Goal: Task Accomplishment & Management: Complete application form

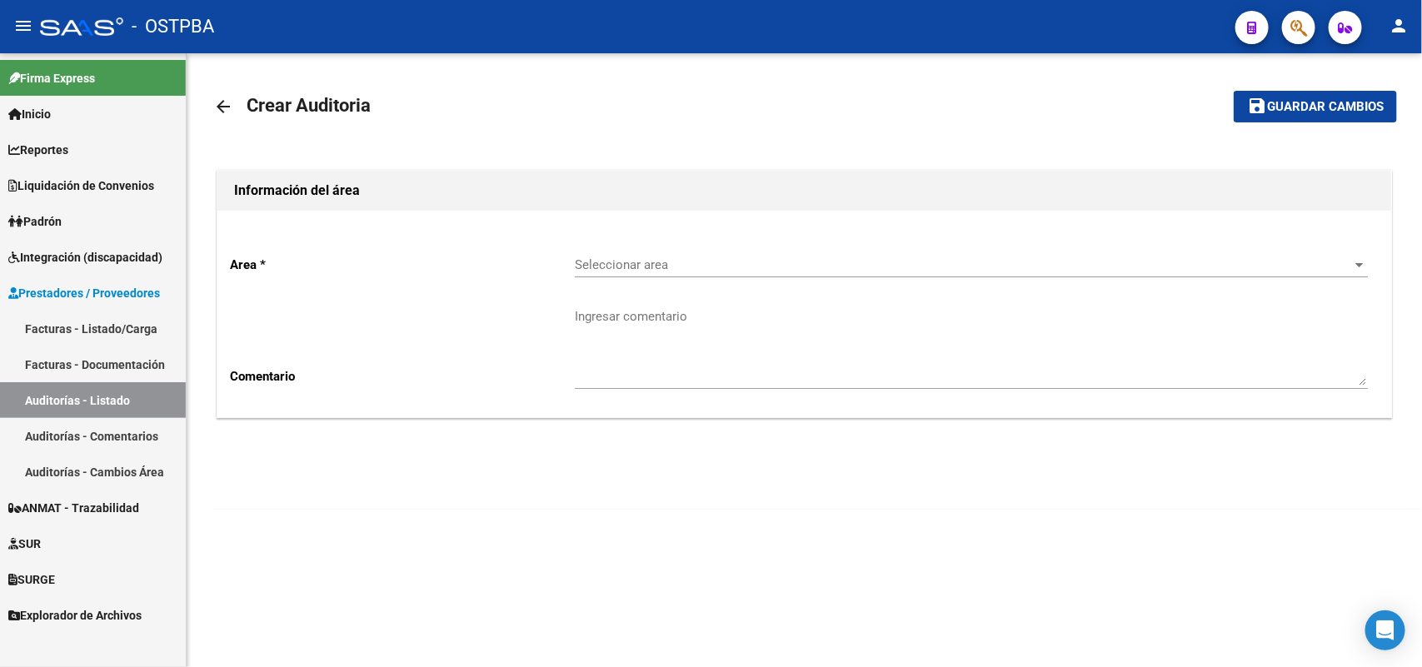
click at [110, 325] on link "Facturas - Listado/Carga" at bounding box center [93, 329] width 186 height 36
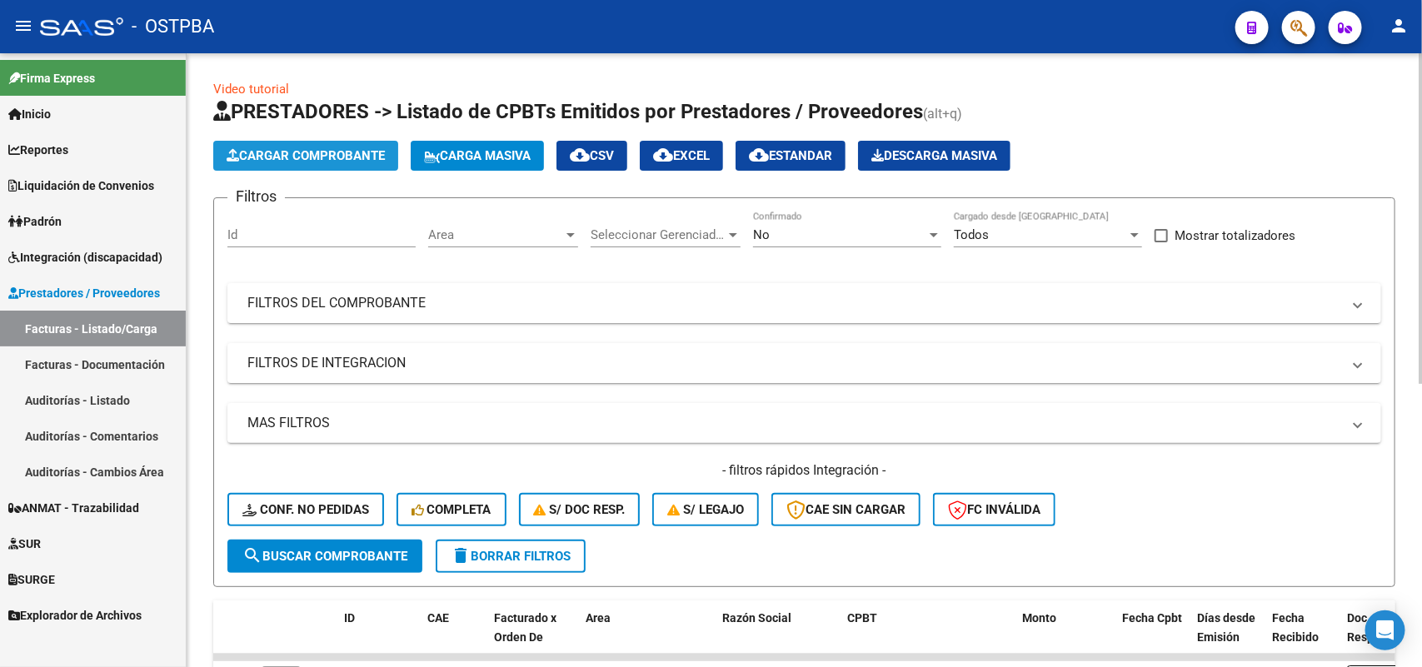
click at [312, 156] on span "Cargar Comprobante" at bounding box center [306, 155] width 158 height 15
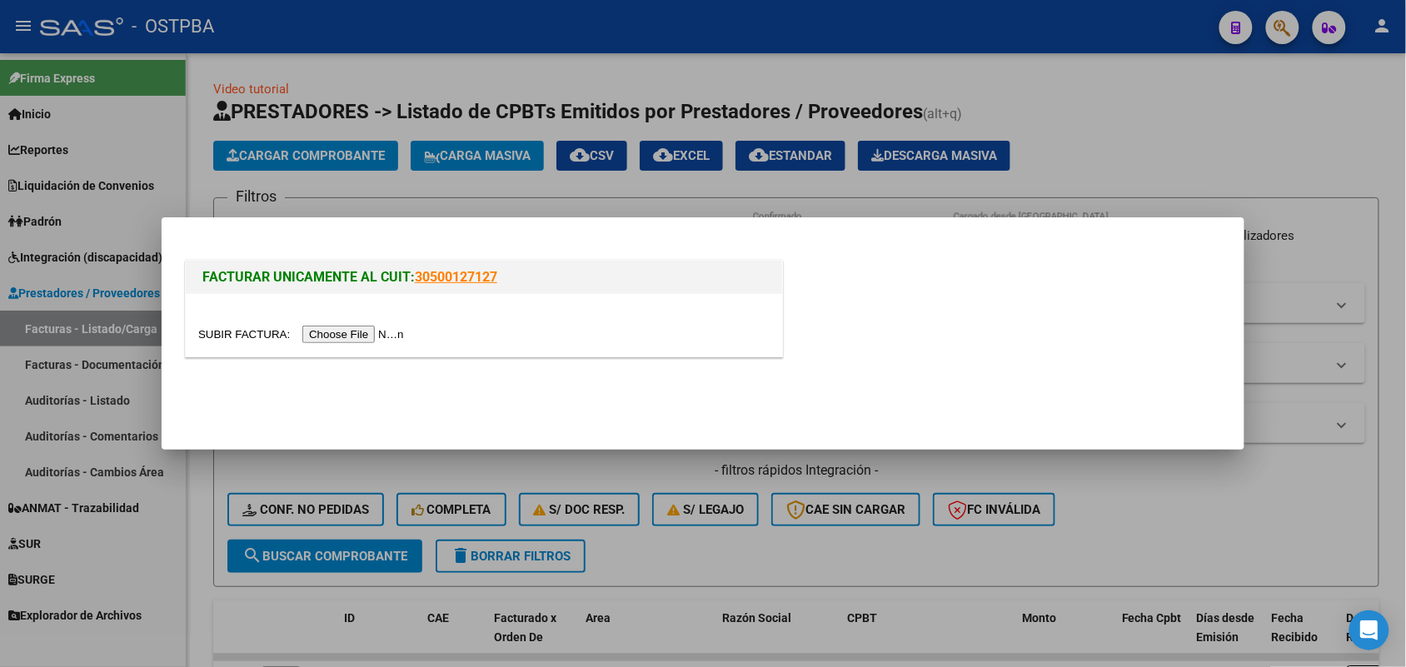
click at [317, 336] on input "file" at bounding box center [303, 334] width 211 height 17
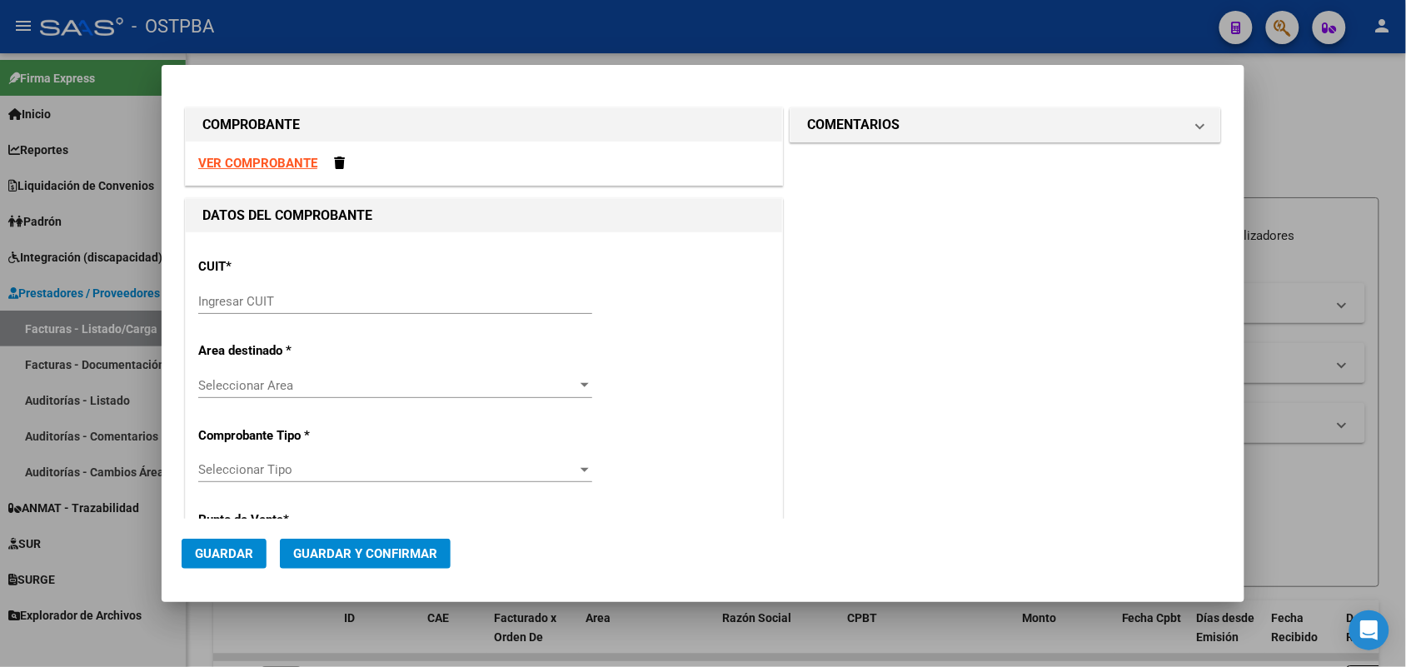
click at [234, 304] on input "Ingresar CUIT" at bounding box center [395, 301] width 394 height 15
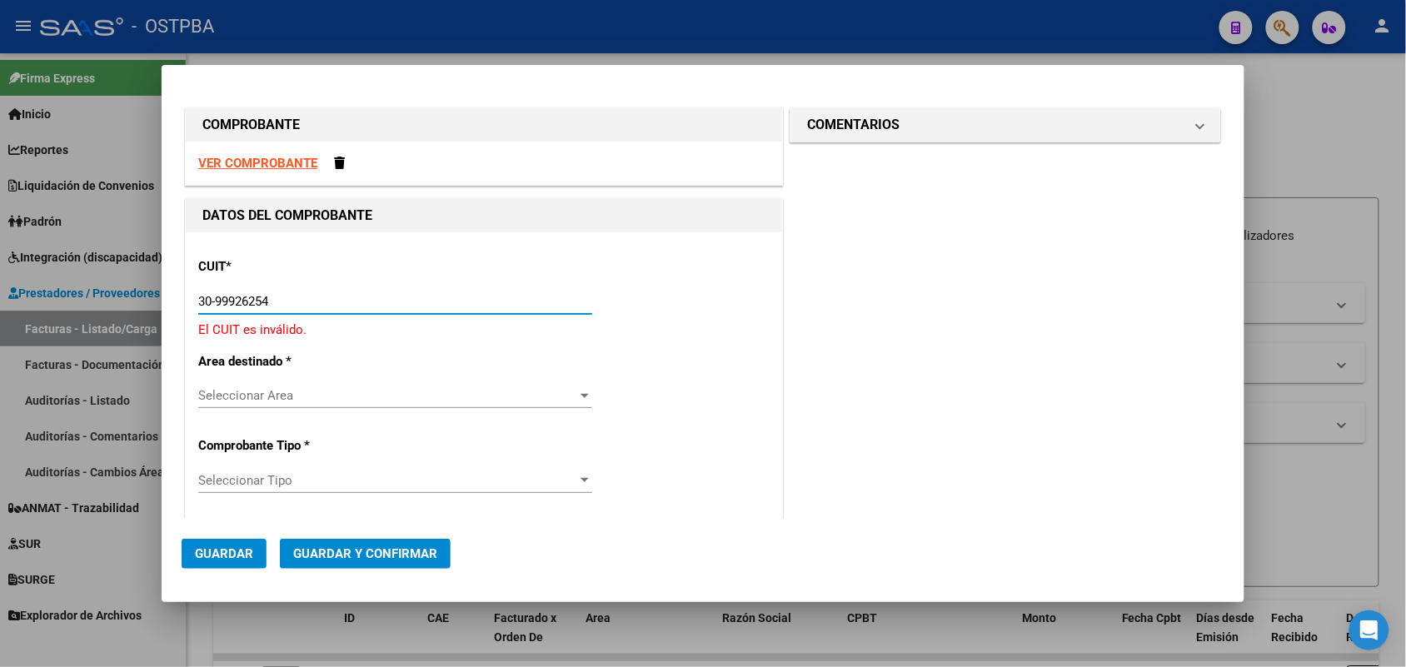
type input "30-99926254-2"
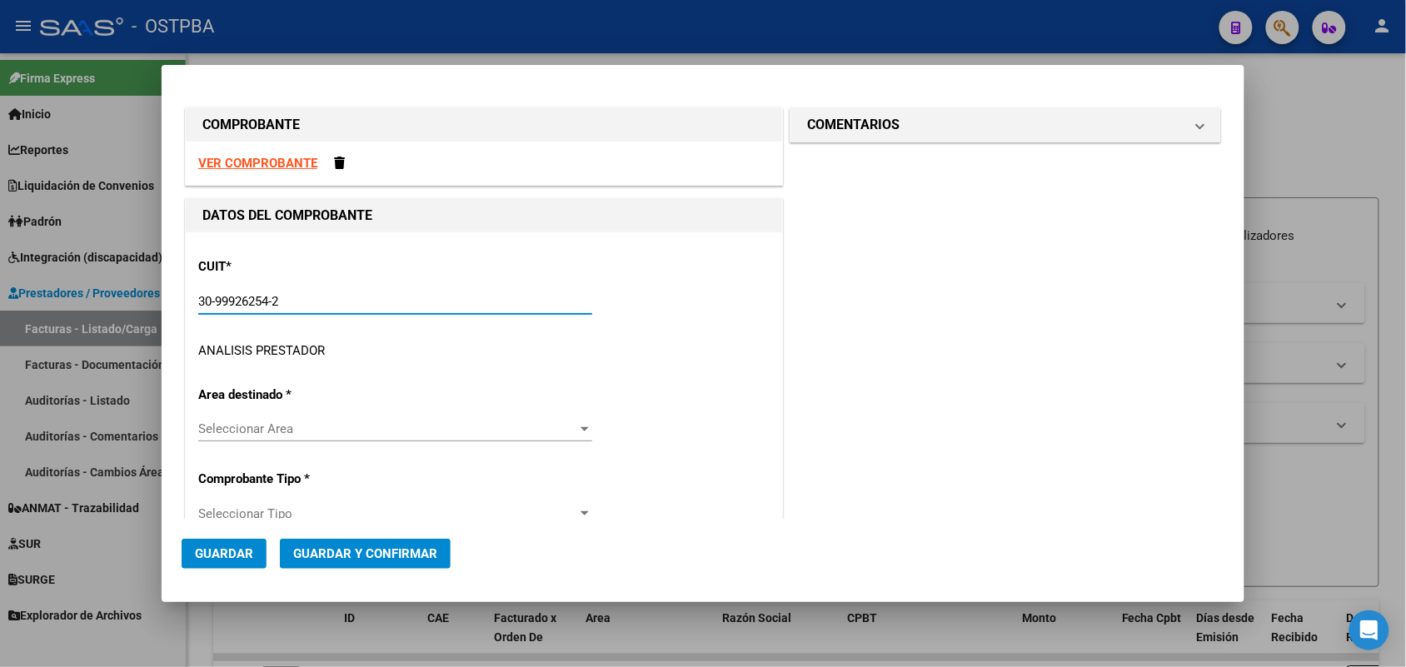
type input "2"
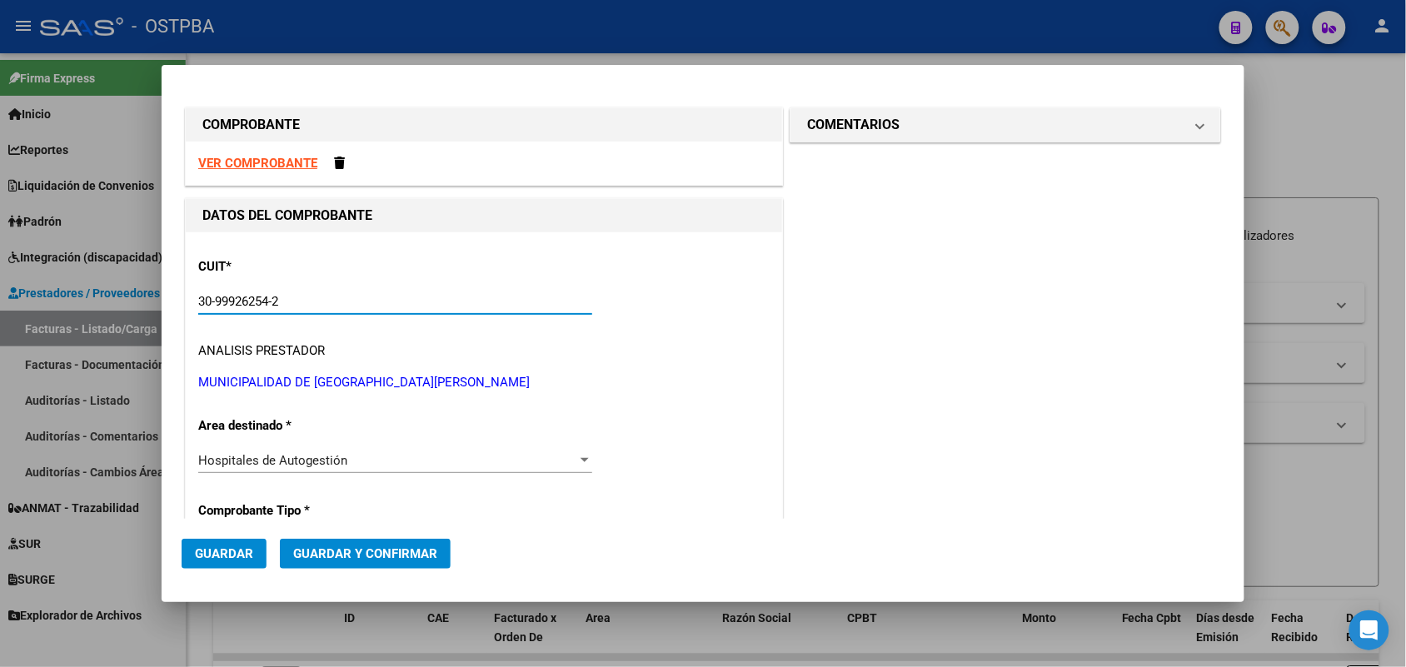
scroll to position [312, 0]
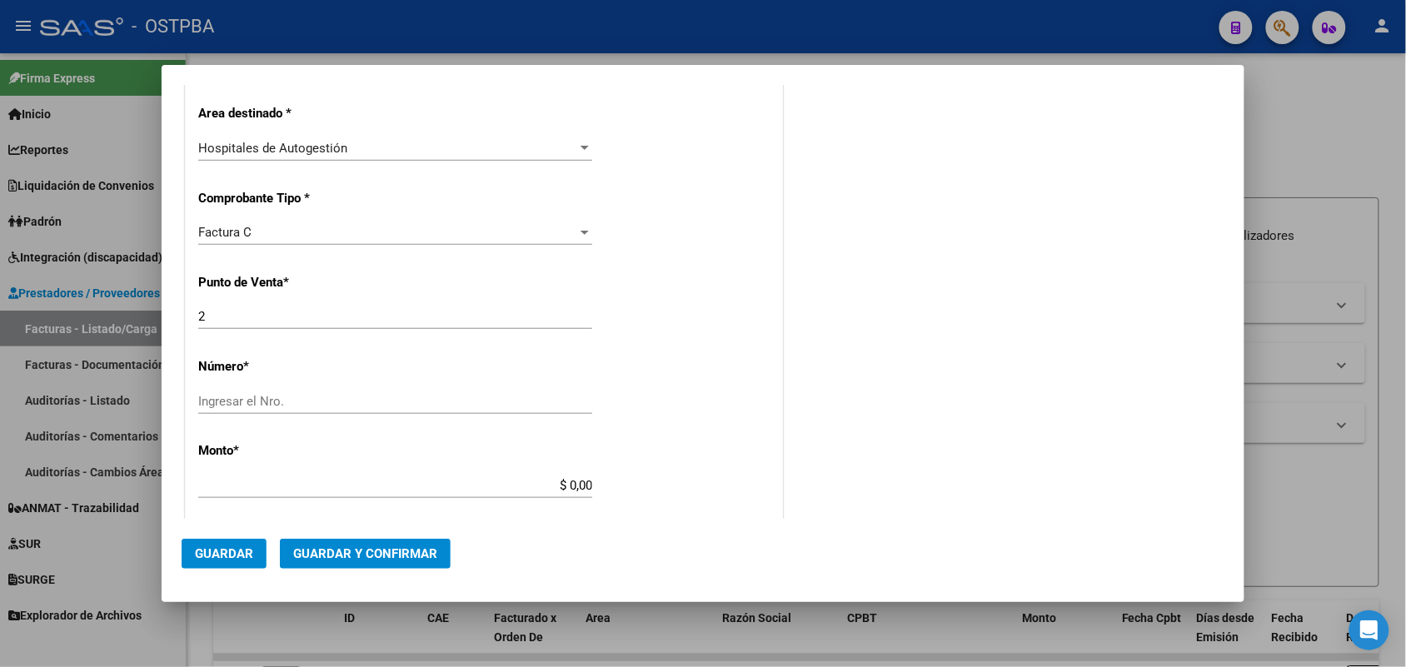
type input "30-99926254-2"
click at [221, 405] on input "Ingresar el Nro." at bounding box center [395, 401] width 394 height 15
type input "107927"
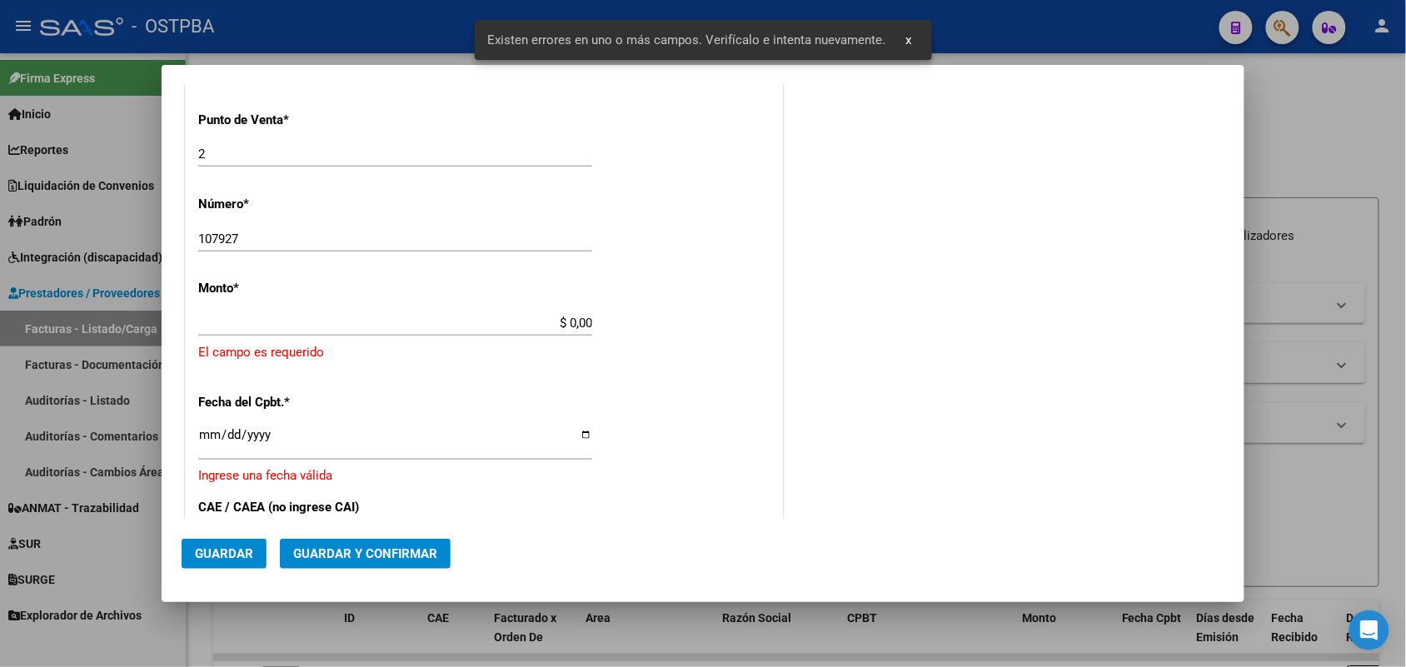
scroll to position [488, 0]
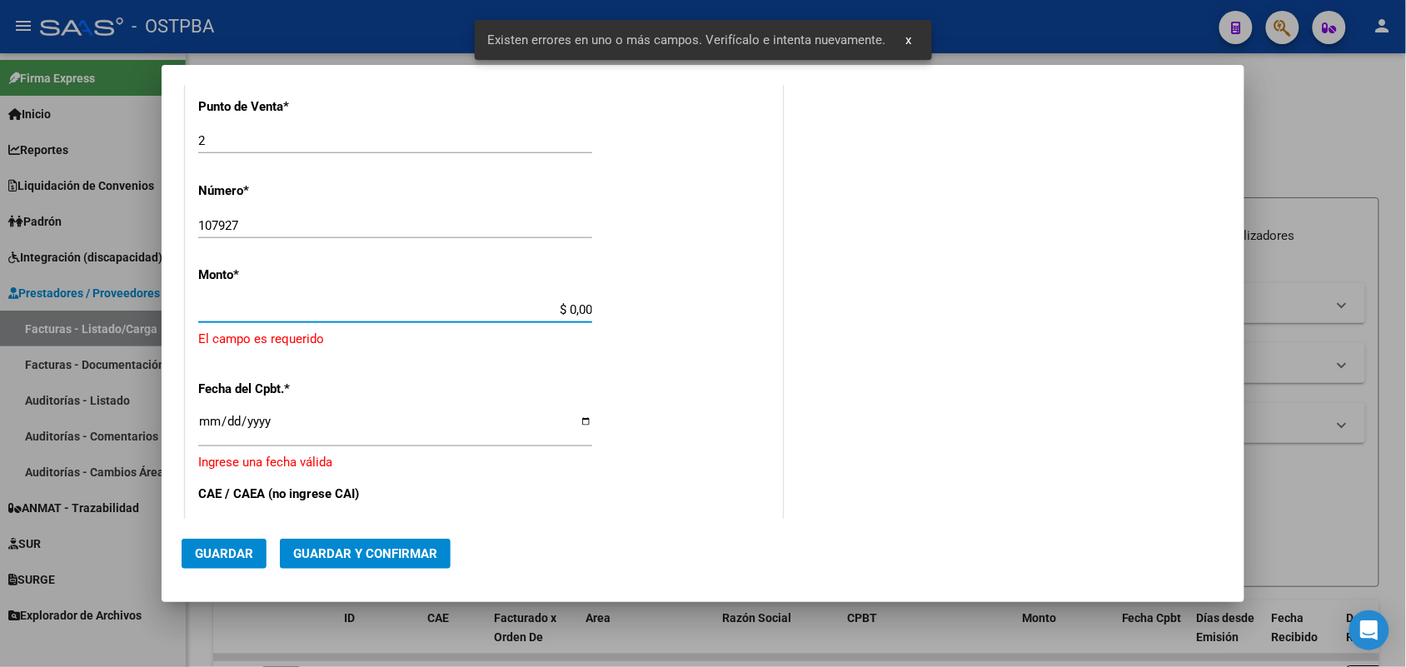
drag, startPoint x: 542, startPoint y: 310, endPoint x: 618, endPoint y: 310, distance: 75.8
click at [618, 310] on div "CUIT * 30-99926254-2 Ingresar CUIT ANALISIS PRESTADOR MUNICIPALIDAD DE SAN FERN…" at bounding box center [484, 354] width 596 height 1220
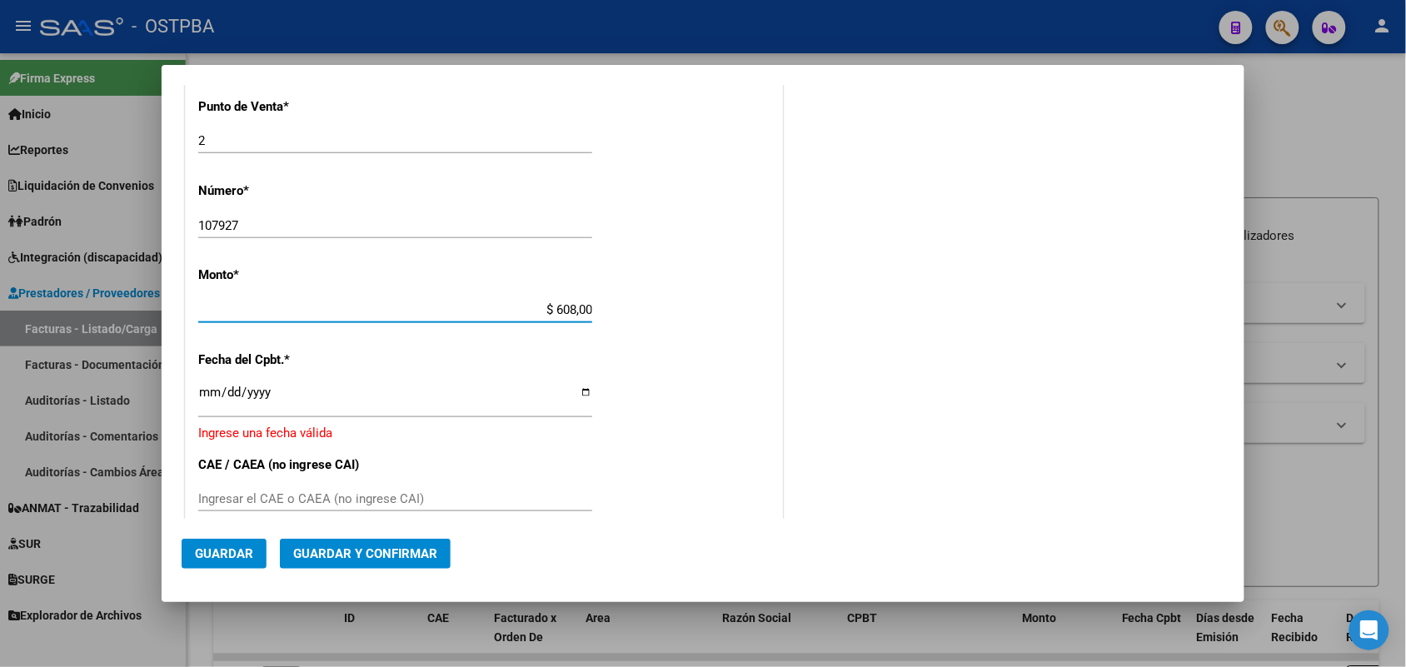
type input "$ 6.080,00"
click at [206, 401] on input "Ingresar la fecha" at bounding box center [395, 399] width 394 height 27
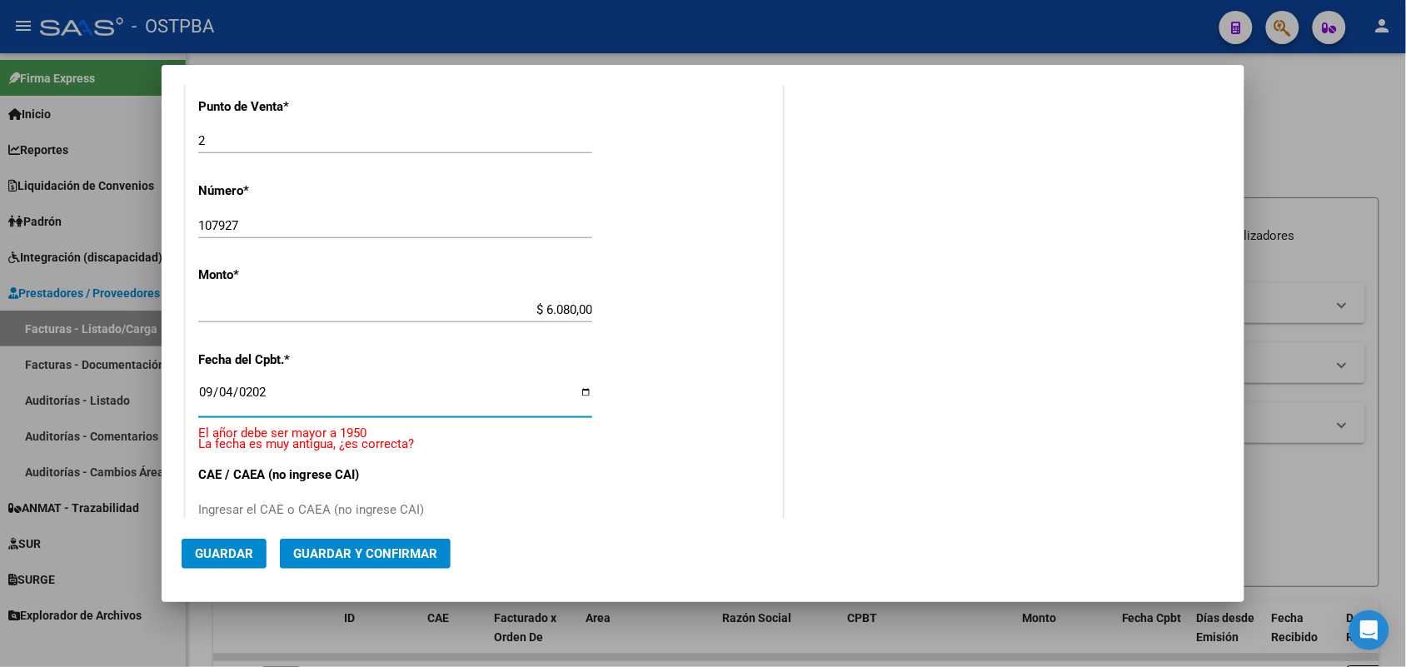
type input "[DATE]"
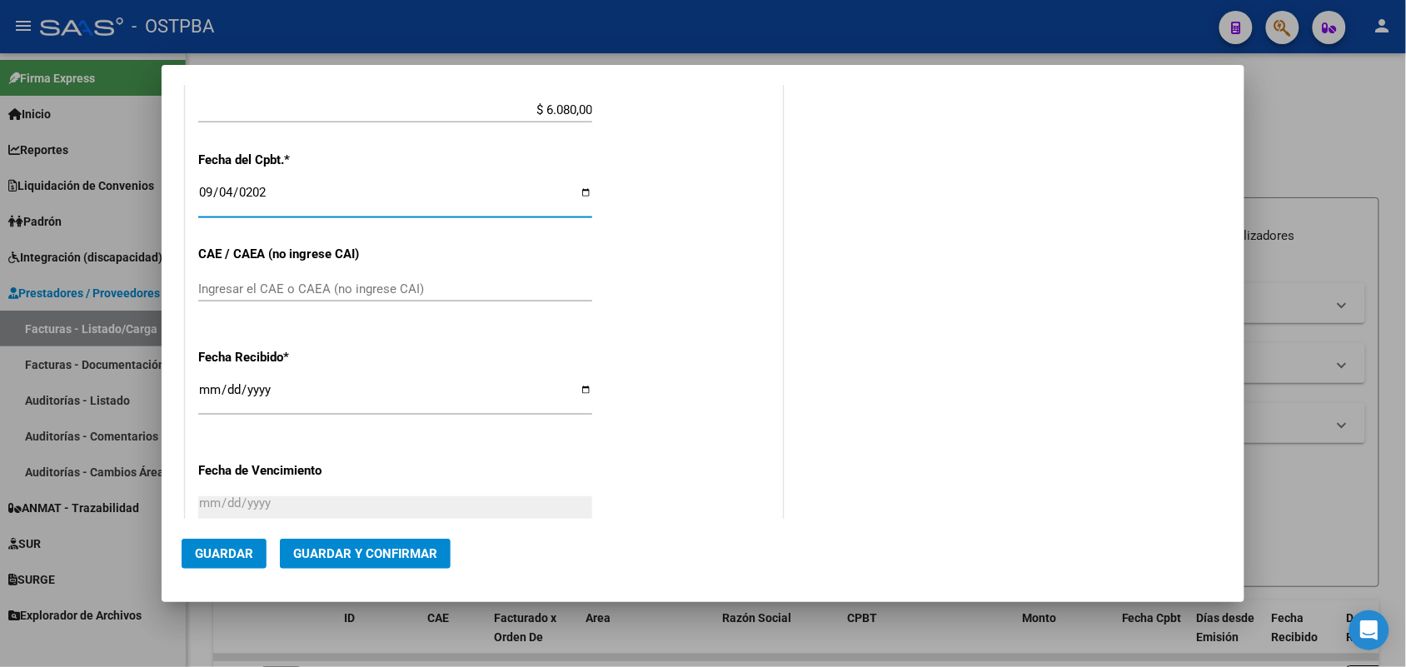
scroll to position [696, 0]
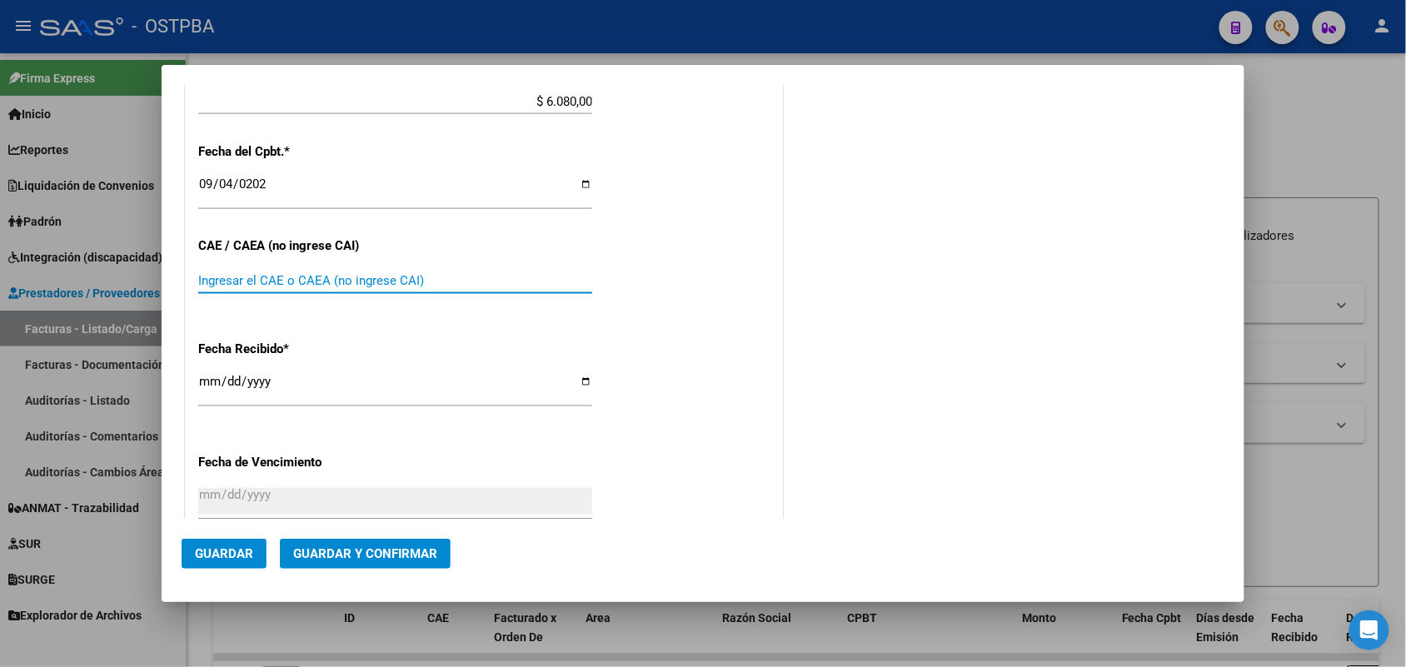
click at [215, 279] on input "Ingresar el CAE o CAEA (no ingrese CAI)" at bounding box center [395, 280] width 394 height 15
type input "75352989805427"
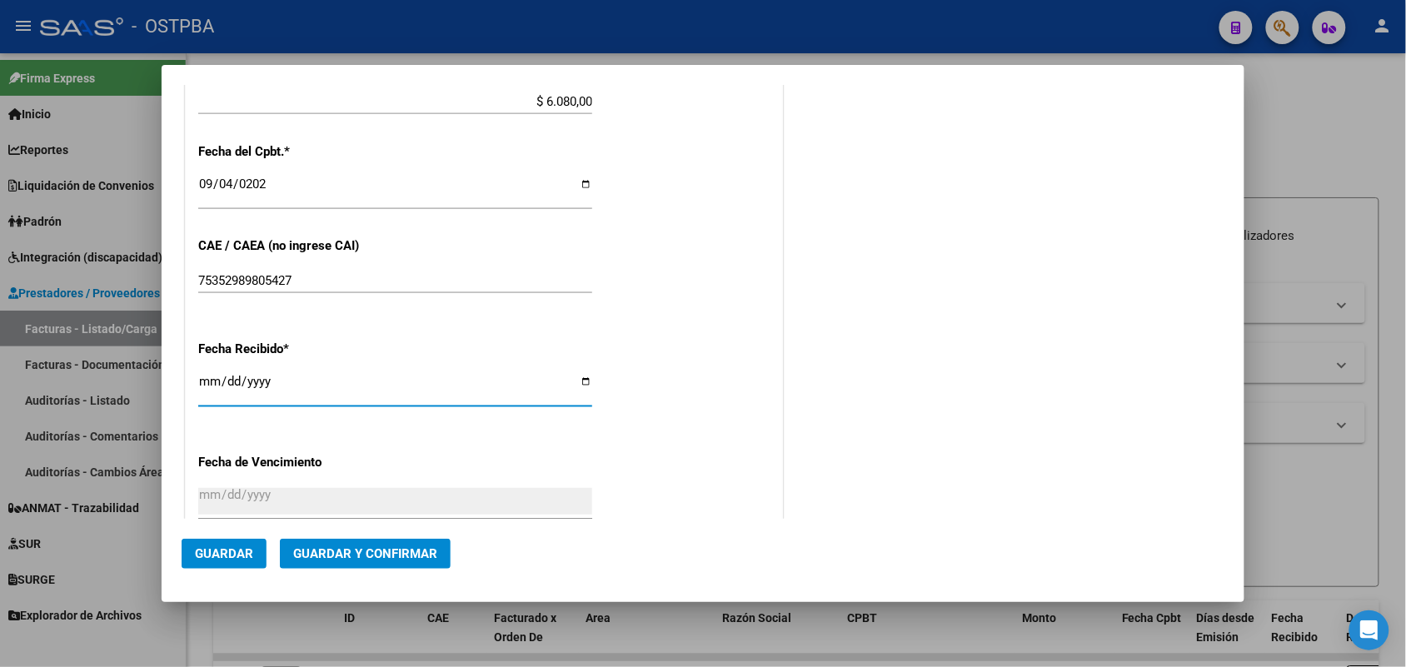
click at [207, 381] on input "[DATE]" at bounding box center [395, 388] width 394 height 27
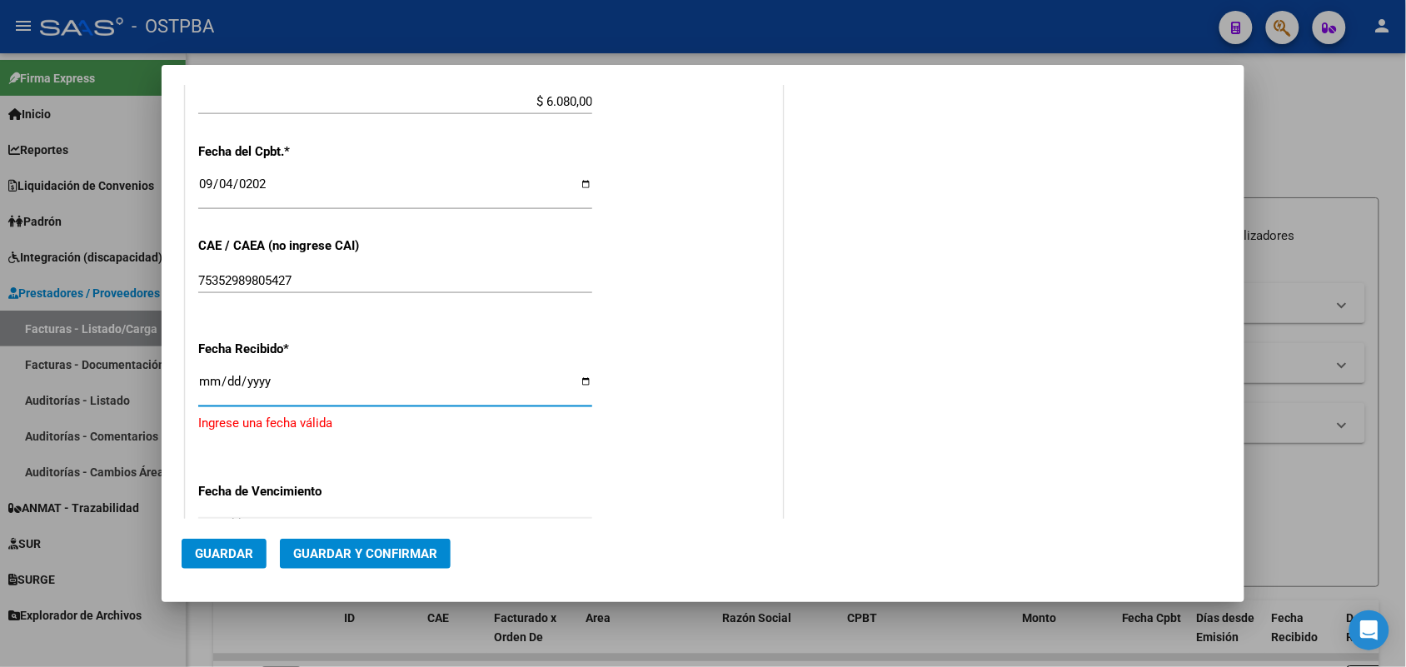
type input "[DATE]"
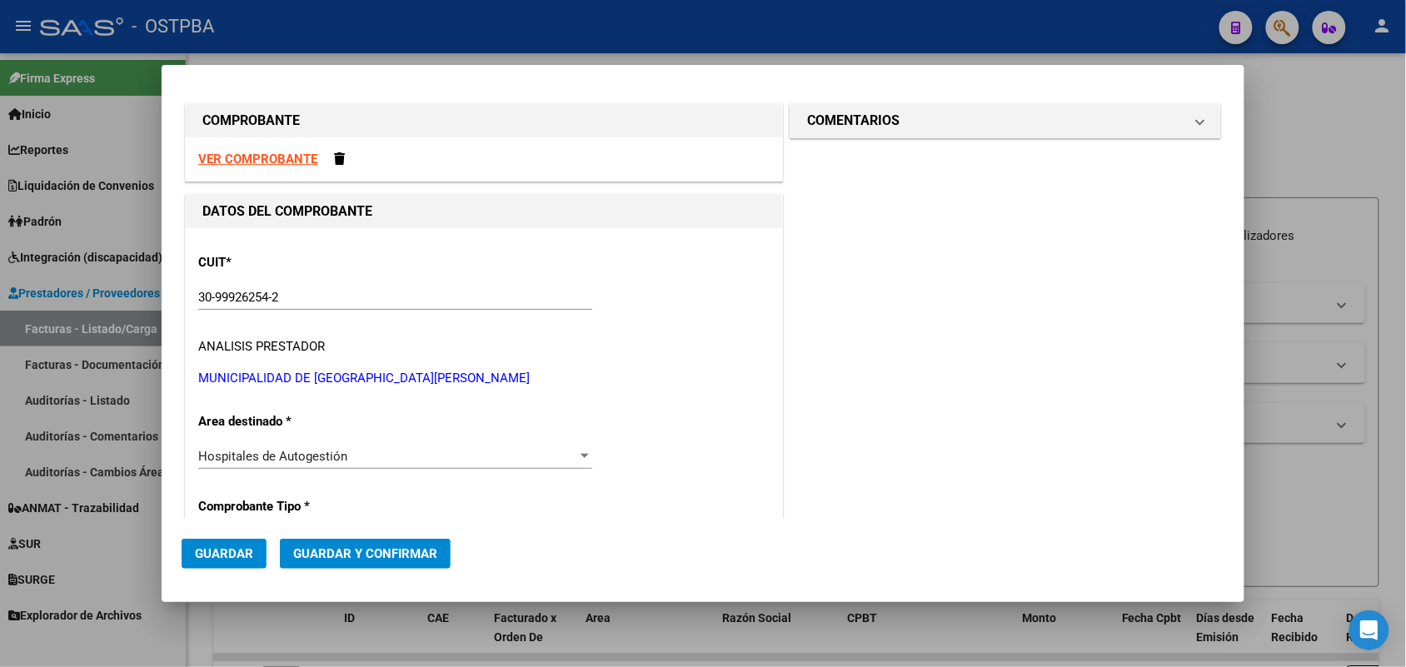
scroll to position [0, 0]
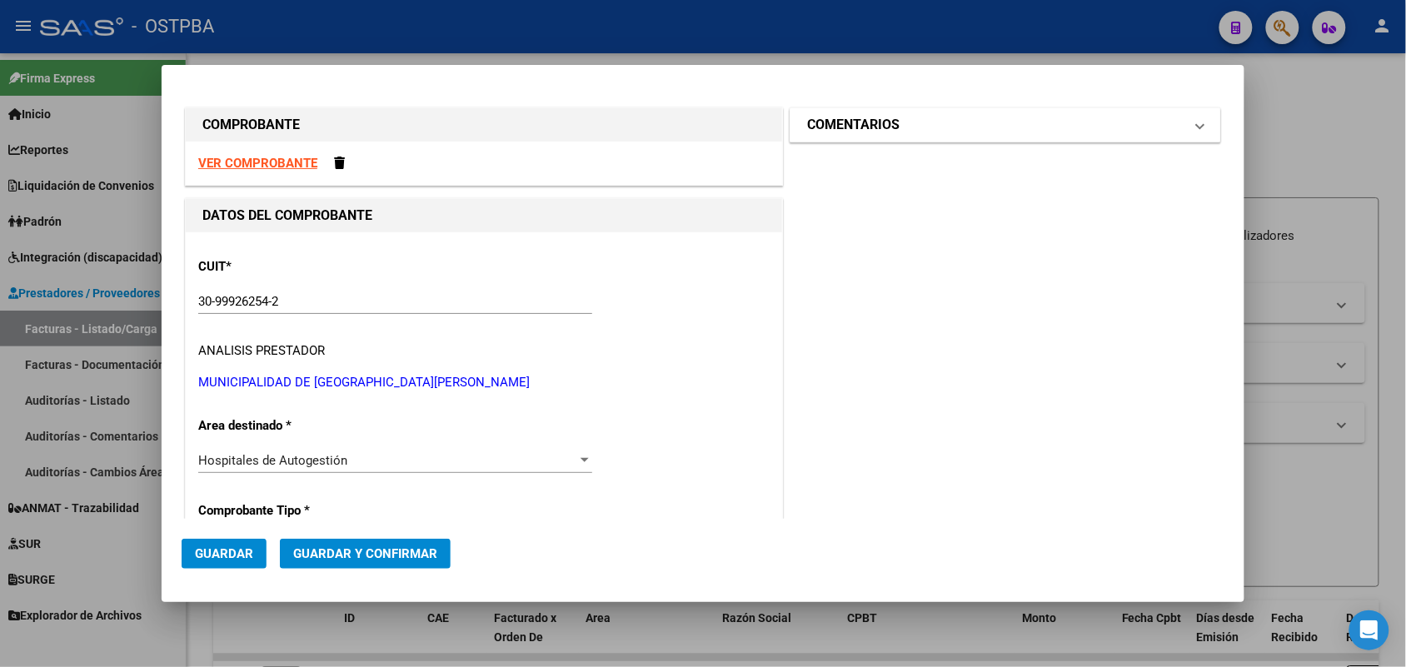
click at [1197, 125] on span at bounding box center [1200, 125] width 7 height 20
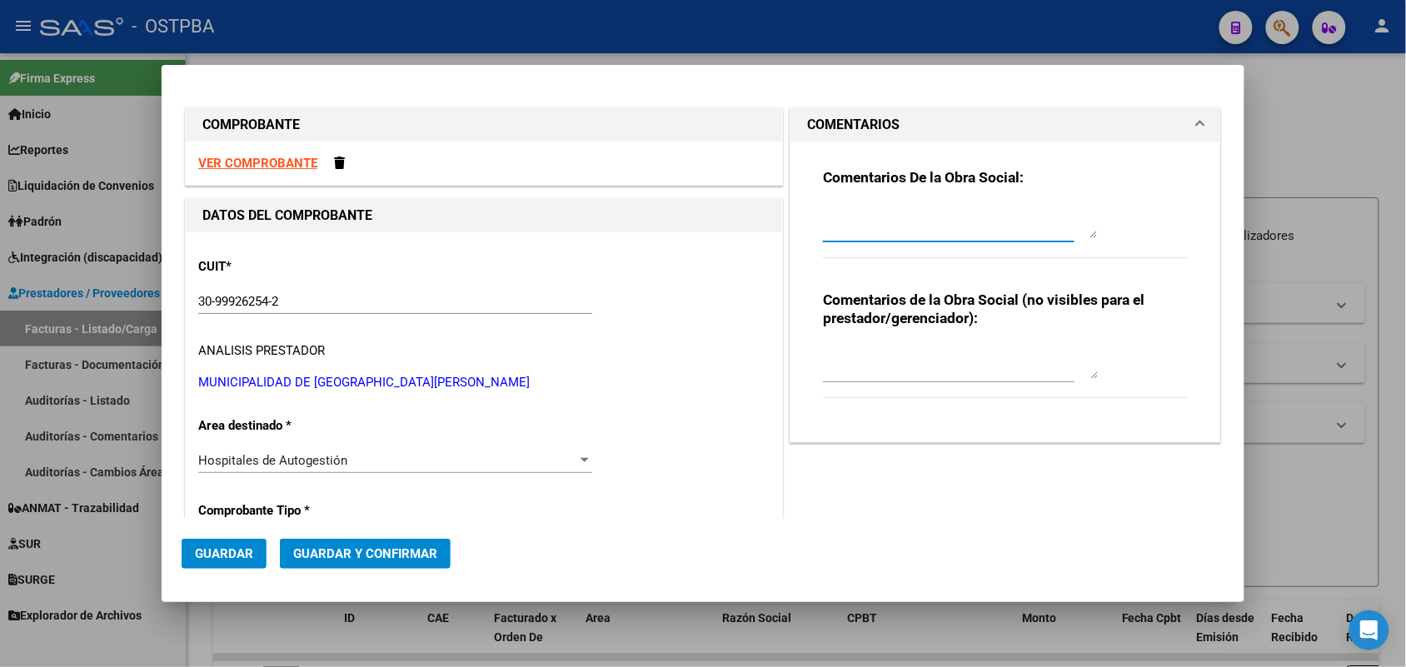
click at [854, 231] on textarea at bounding box center [960, 221] width 275 height 33
type textarea "HR 126727"
click at [221, 552] on span "Guardar" at bounding box center [224, 553] width 58 height 15
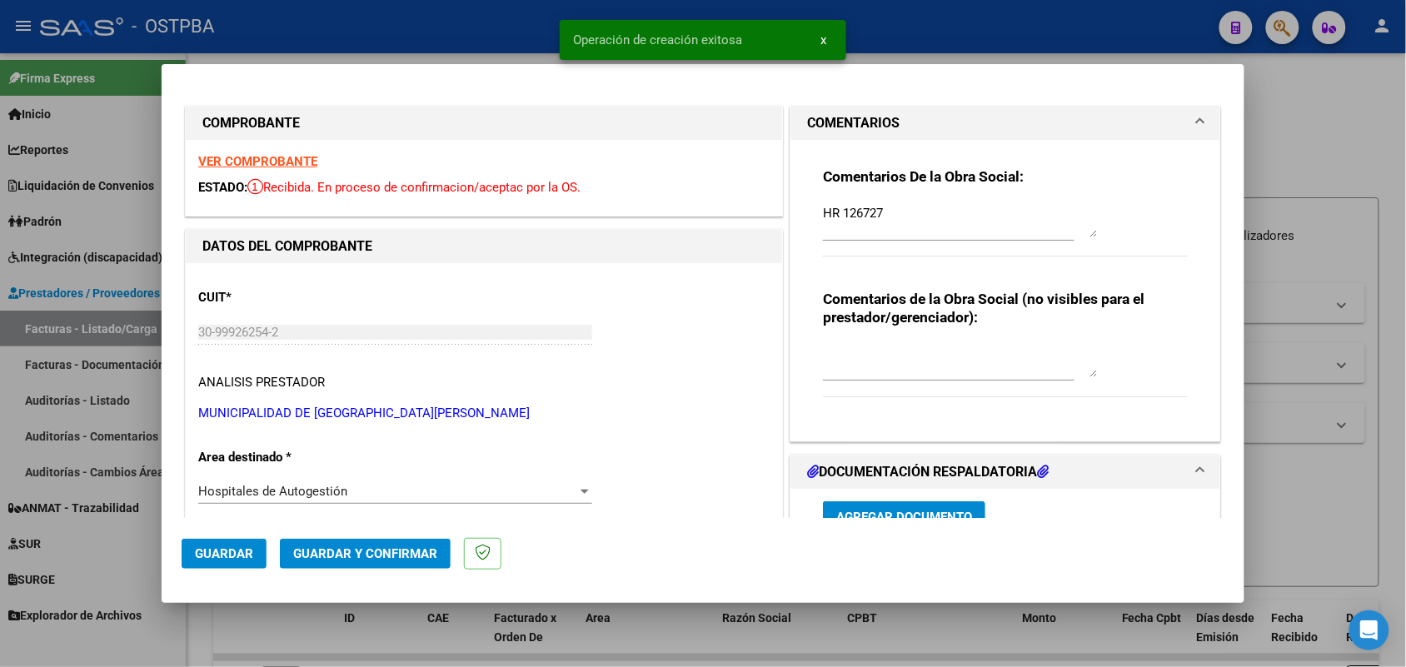
type input "[DATE]"
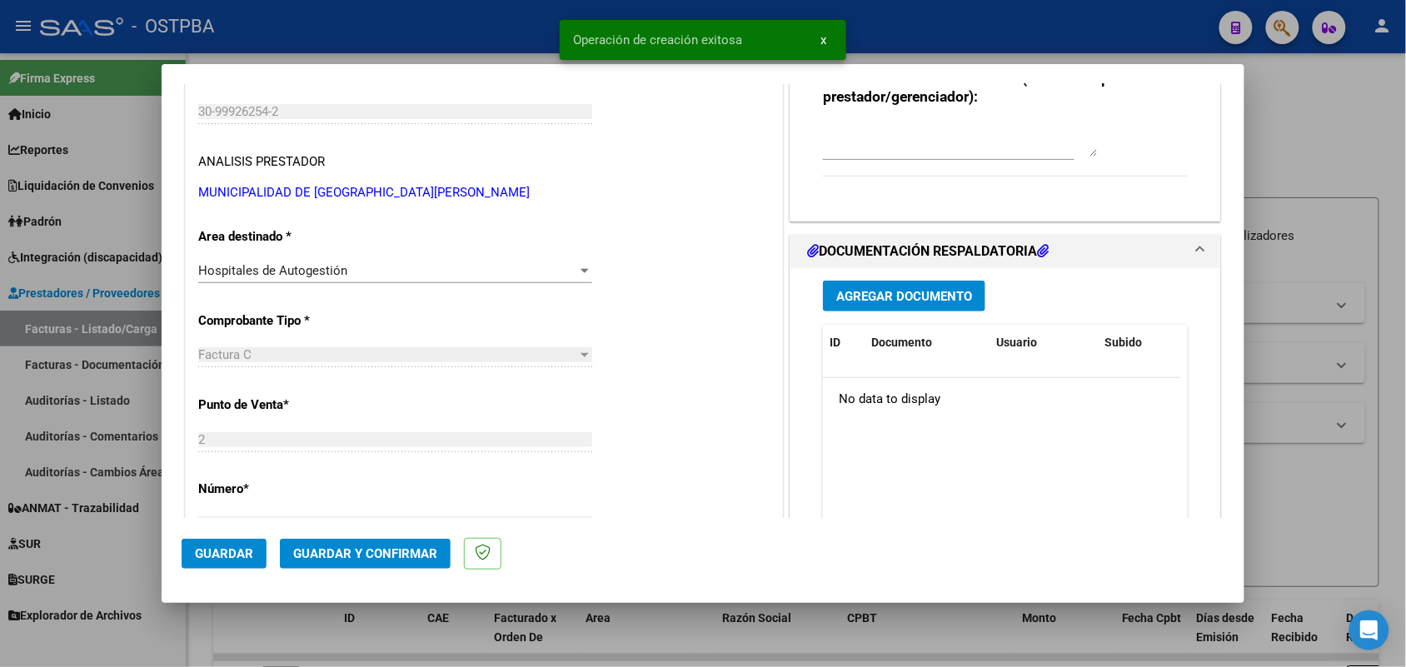
scroll to position [312, 0]
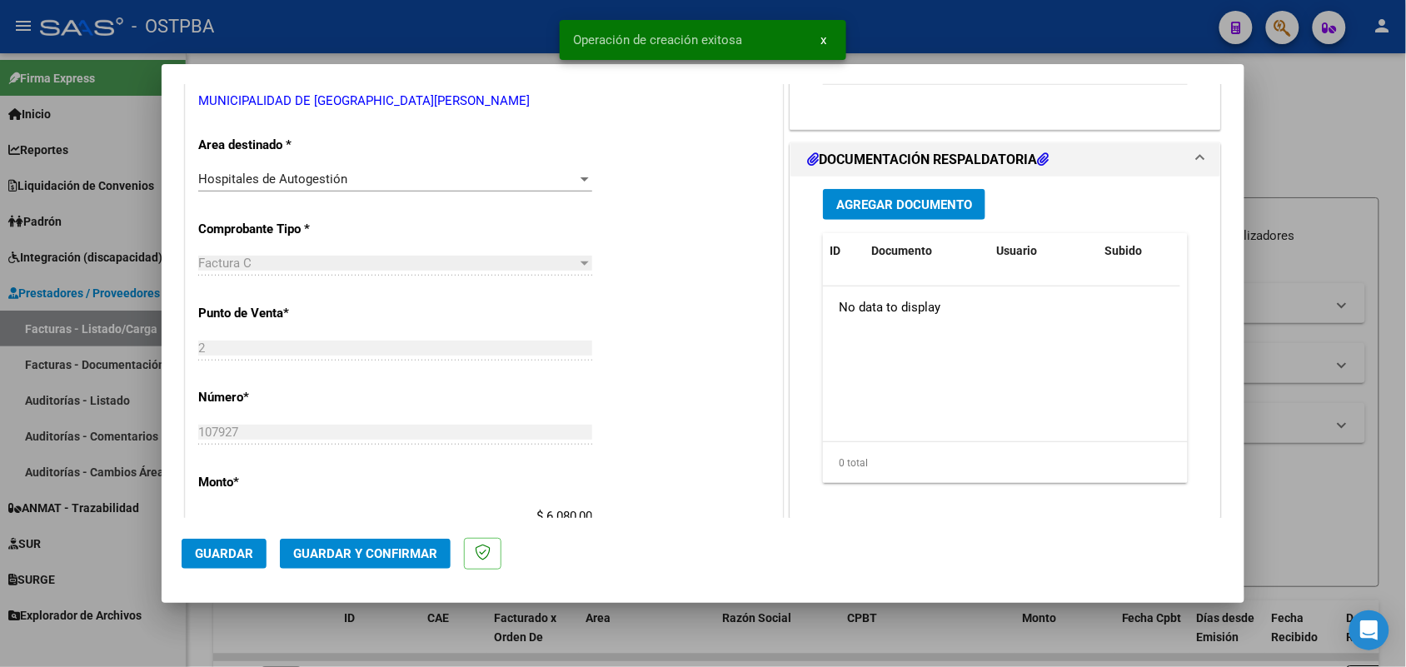
click at [906, 206] on span "Agregar Documento" at bounding box center [904, 204] width 136 height 15
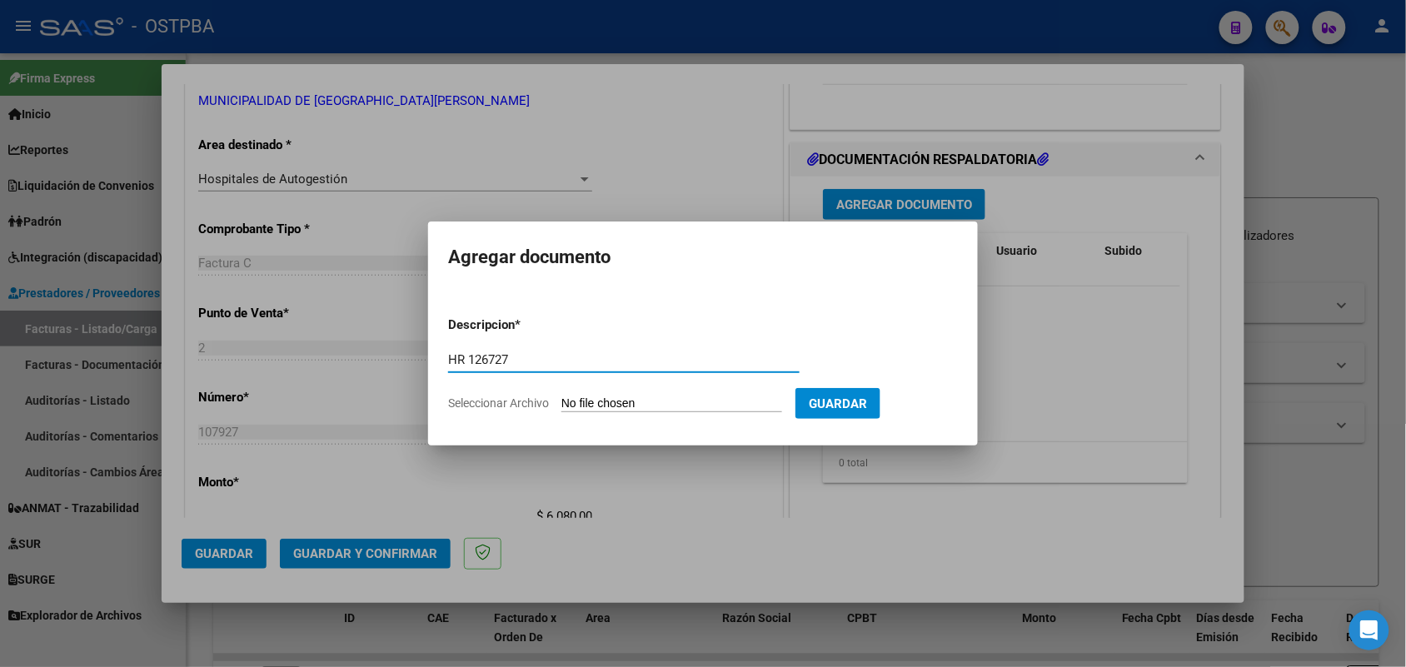
type input "HR 126727"
click at [573, 401] on input "Seleccionar Archivo" at bounding box center [671, 404] width 221 height 16
type input "C:\fakepath\HR 126727.pdf"
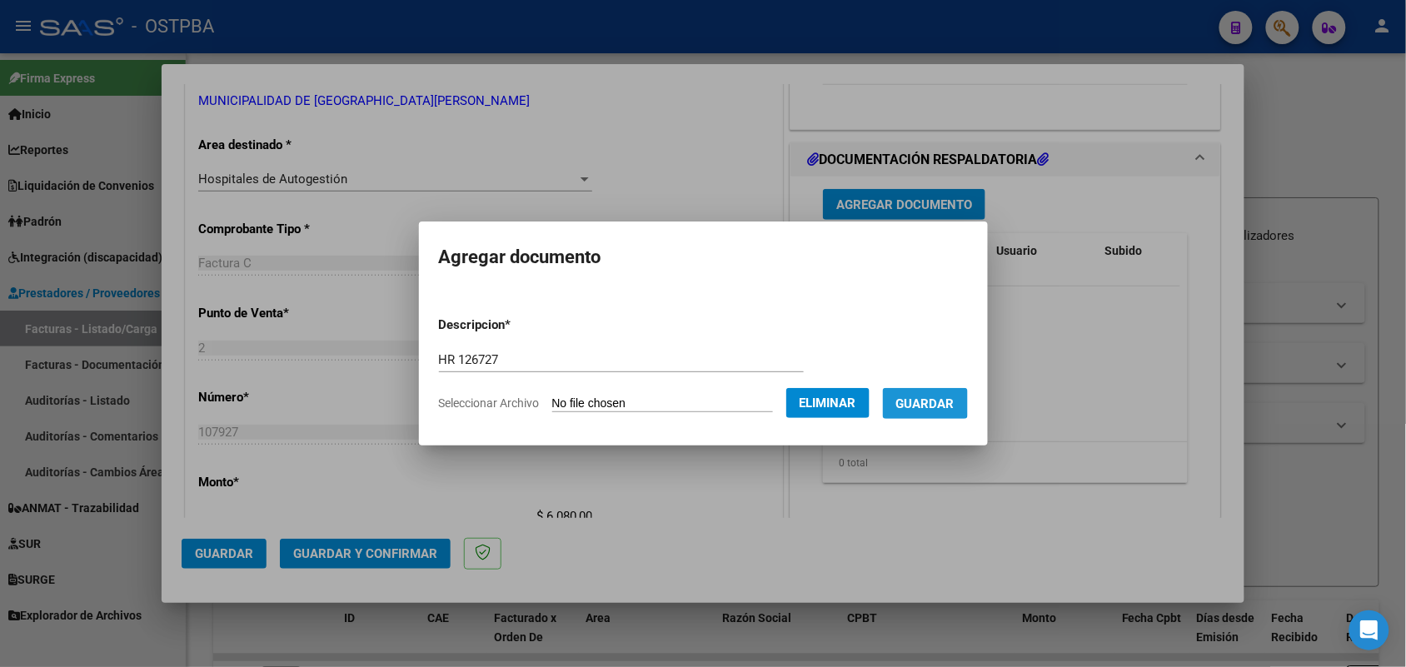
click at [930, 397] on span "Guardar" at bounding box center [925, 403] width 58 height 15
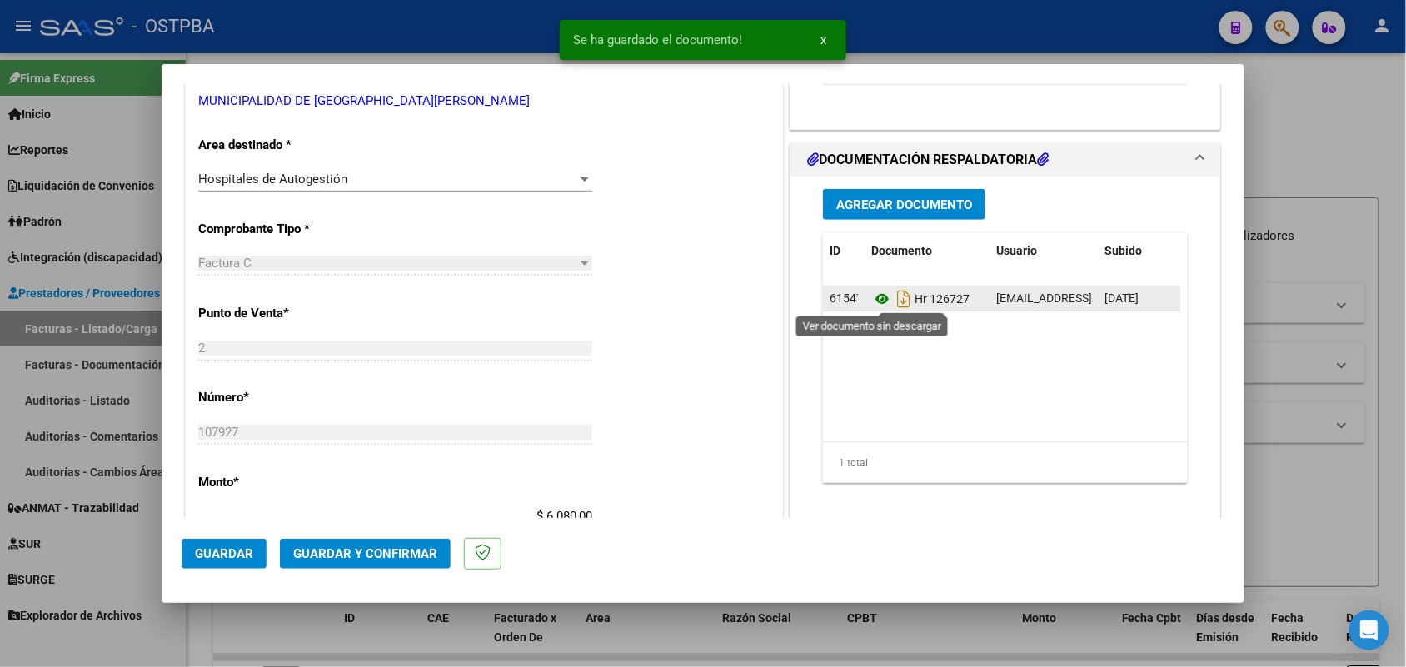
click at [872, 293] on icon at bounding box center [882, 299] width 22 height 20
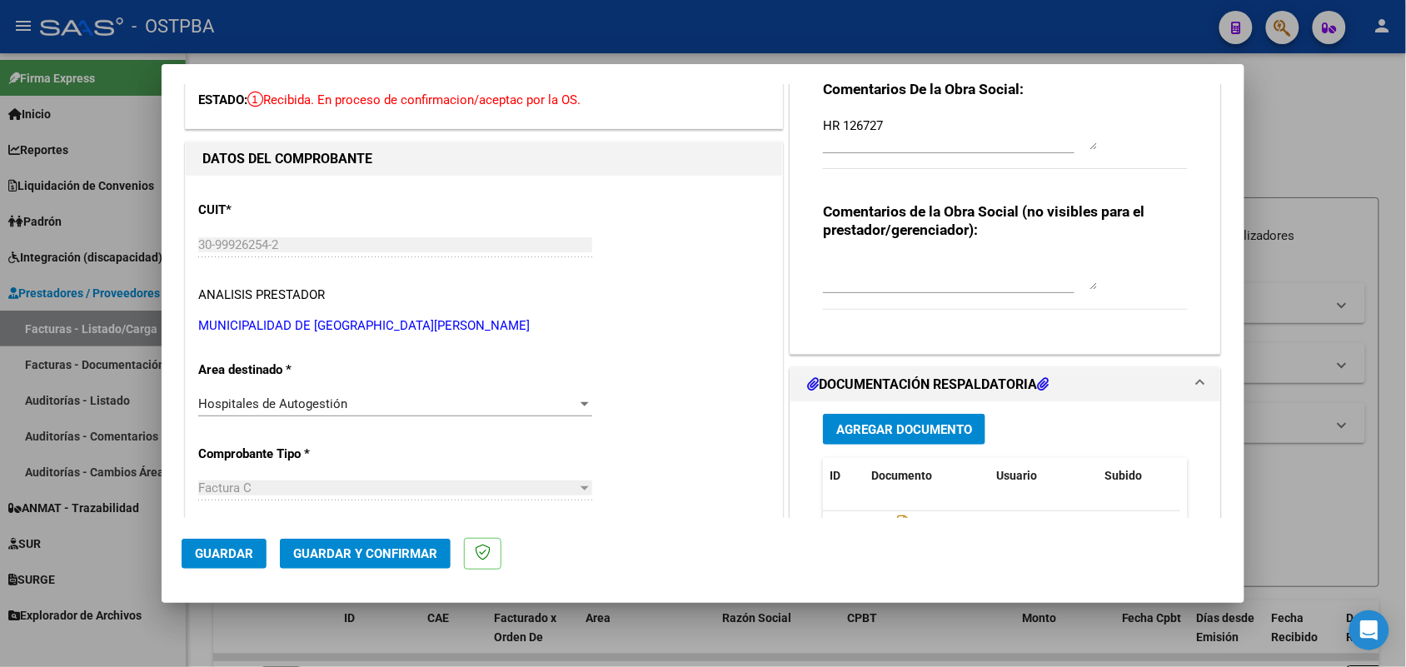
scroll to position [0, 0]
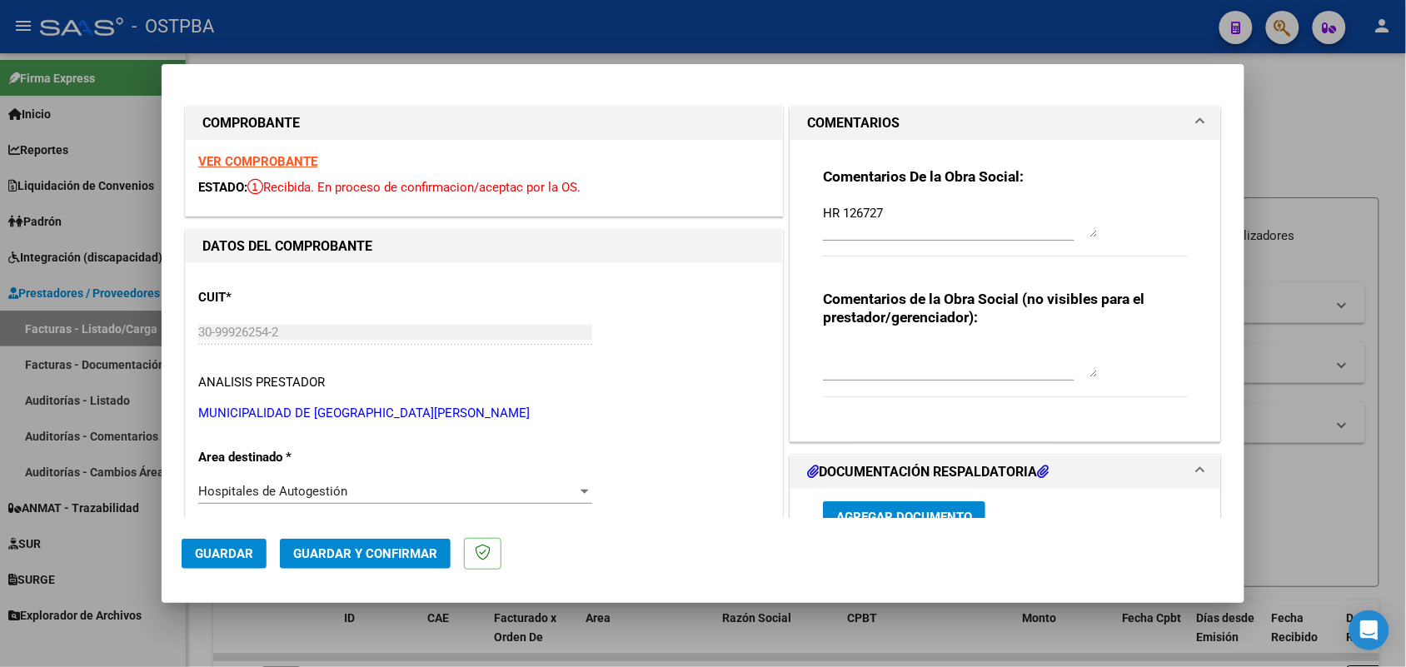
click at [284, 160] on strong "VER COMPROBANTE" at bounding box center [257, 161] width 119 height 15
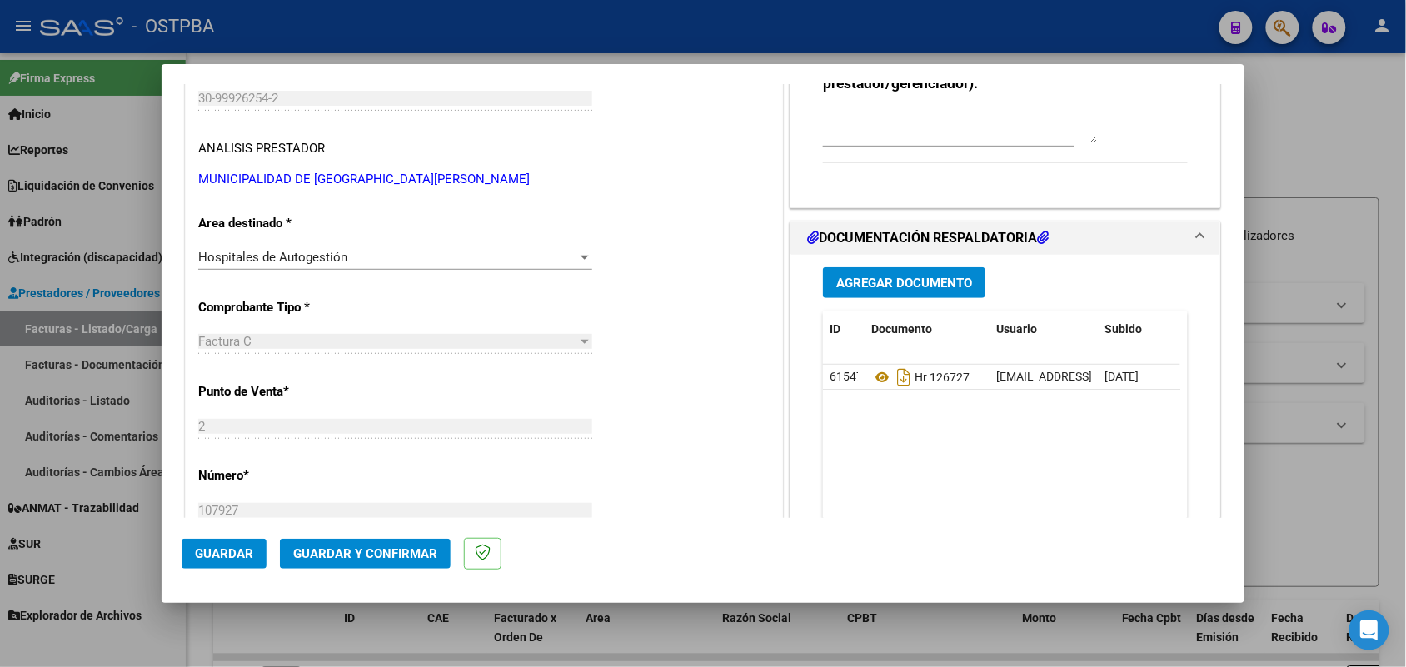
scroll to position [312, 0]
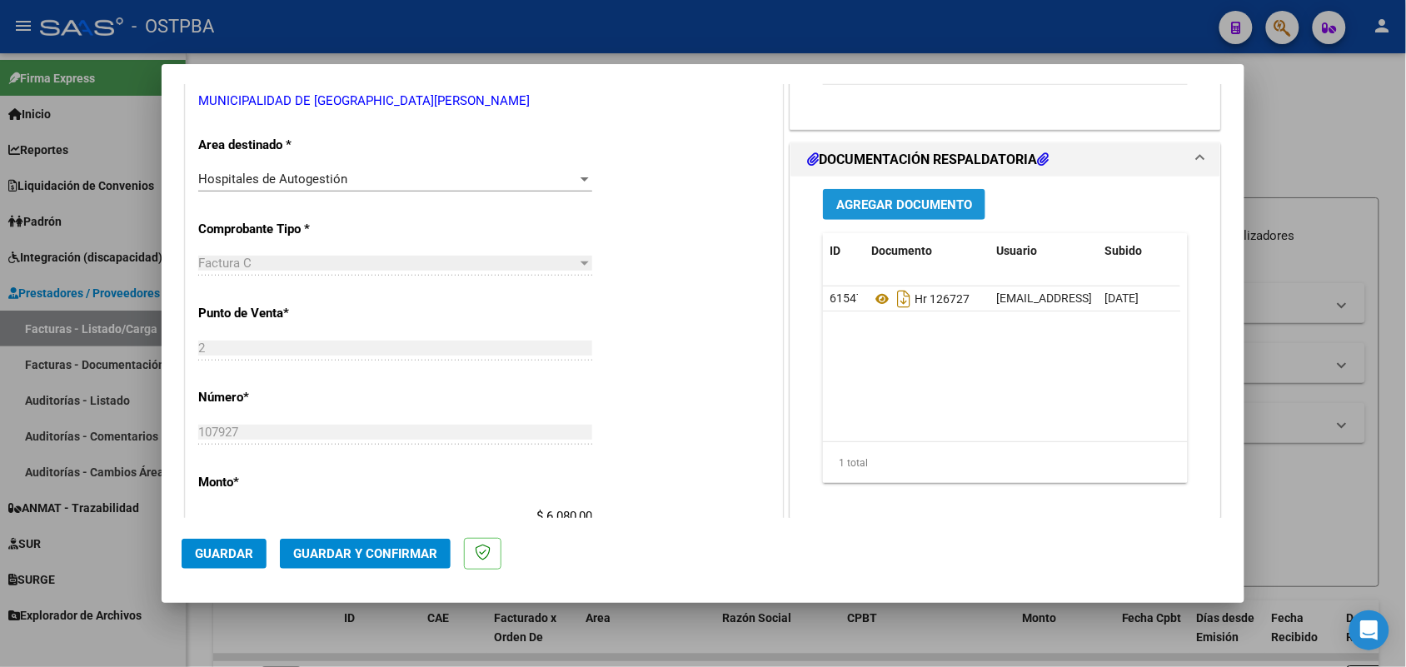
click at [897, 202] on span "Agregar Documento" at bounding box center [904, 204] width 136 height 15
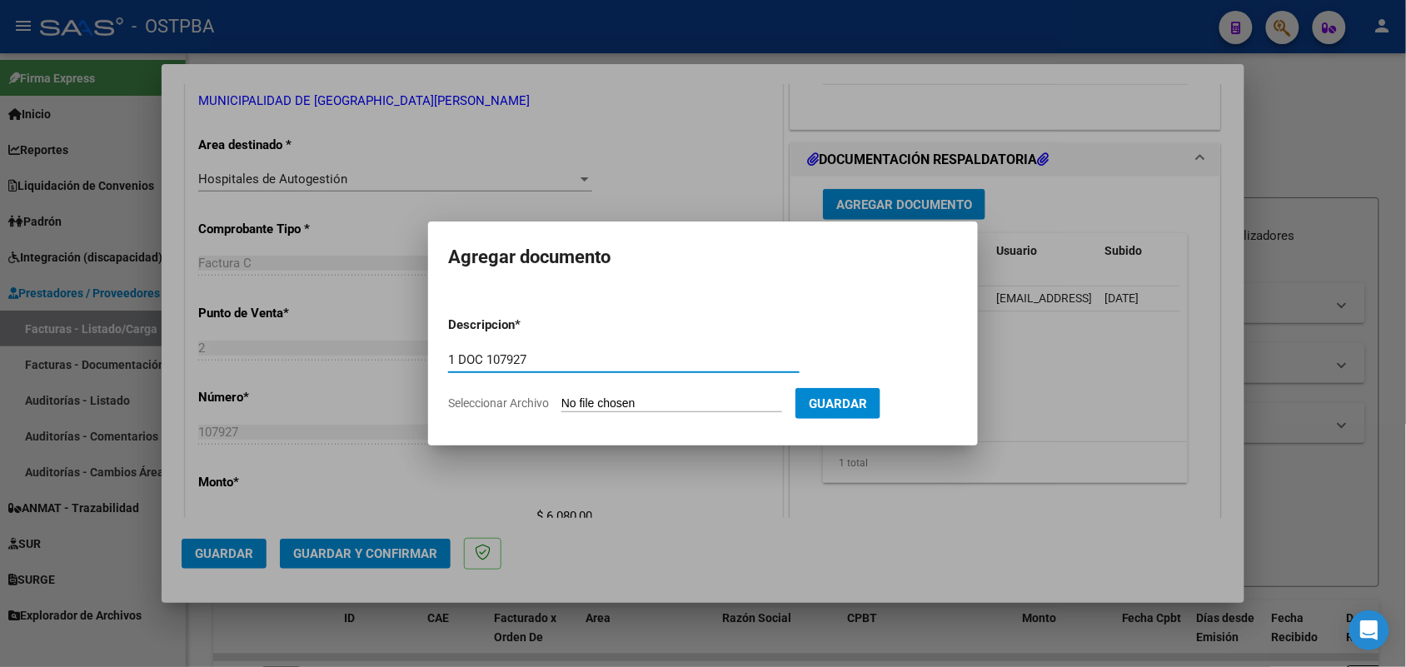
type input "1 DOC 107927"
click at [575, 402] on input "Seleccionar Archivo" at bounding box center [671, 404] width 221 height 16
type input "C:\fakepath\1 DOC 107927.pdf"
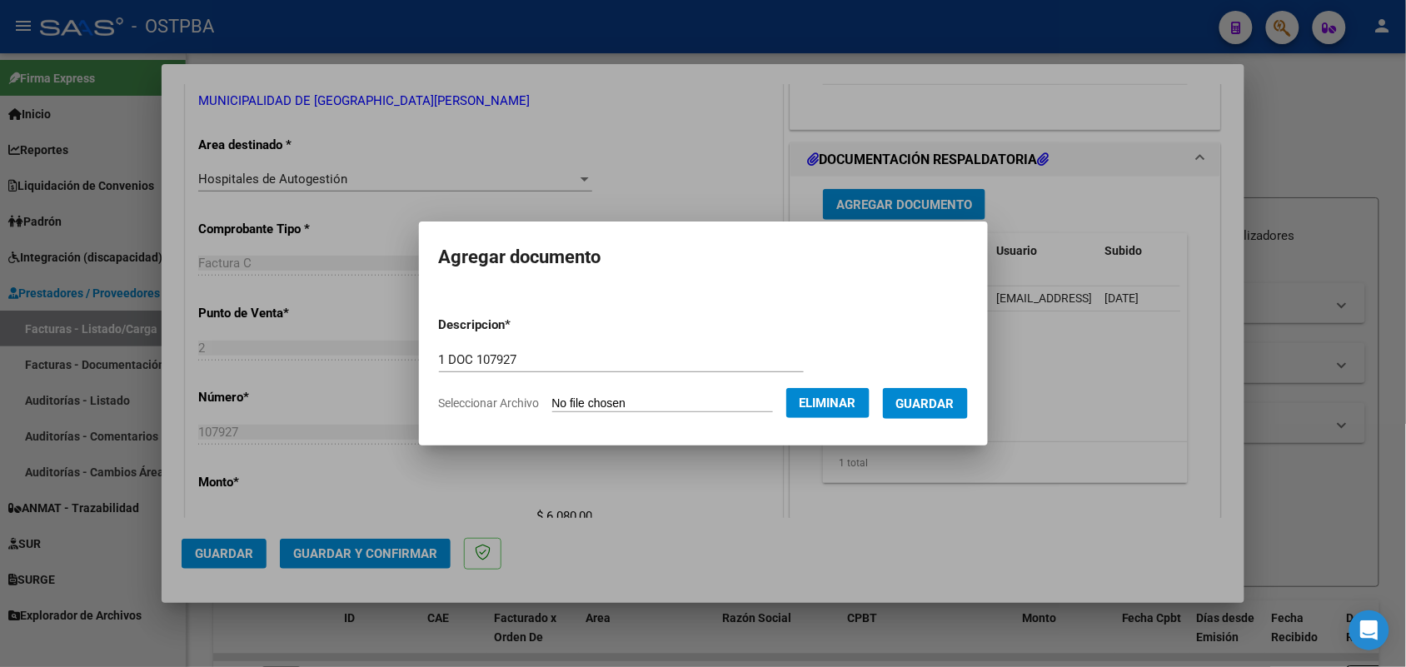
click at [944, 402] on span "Guardar" at bounding box center [925, 403] width 58 height 15
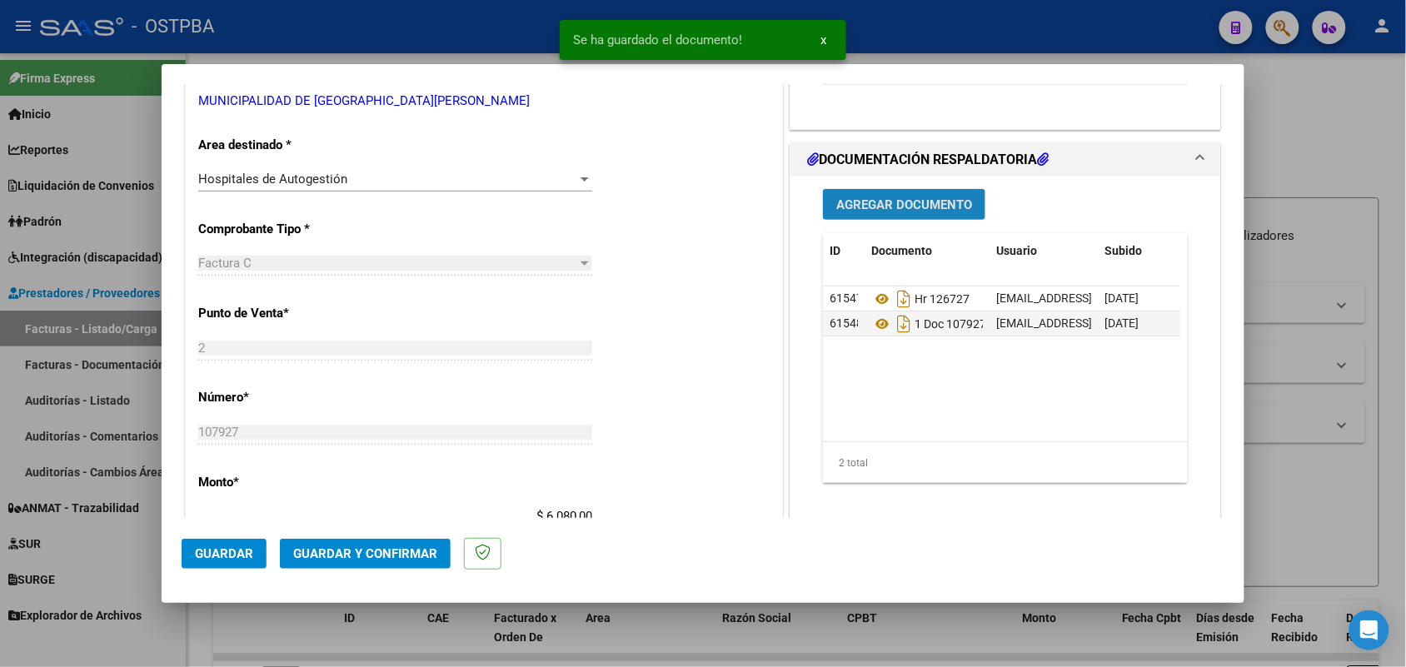
click at [919, 206] on span "Agregar Documento" at bounding box center [904, 204] width 136 height 15
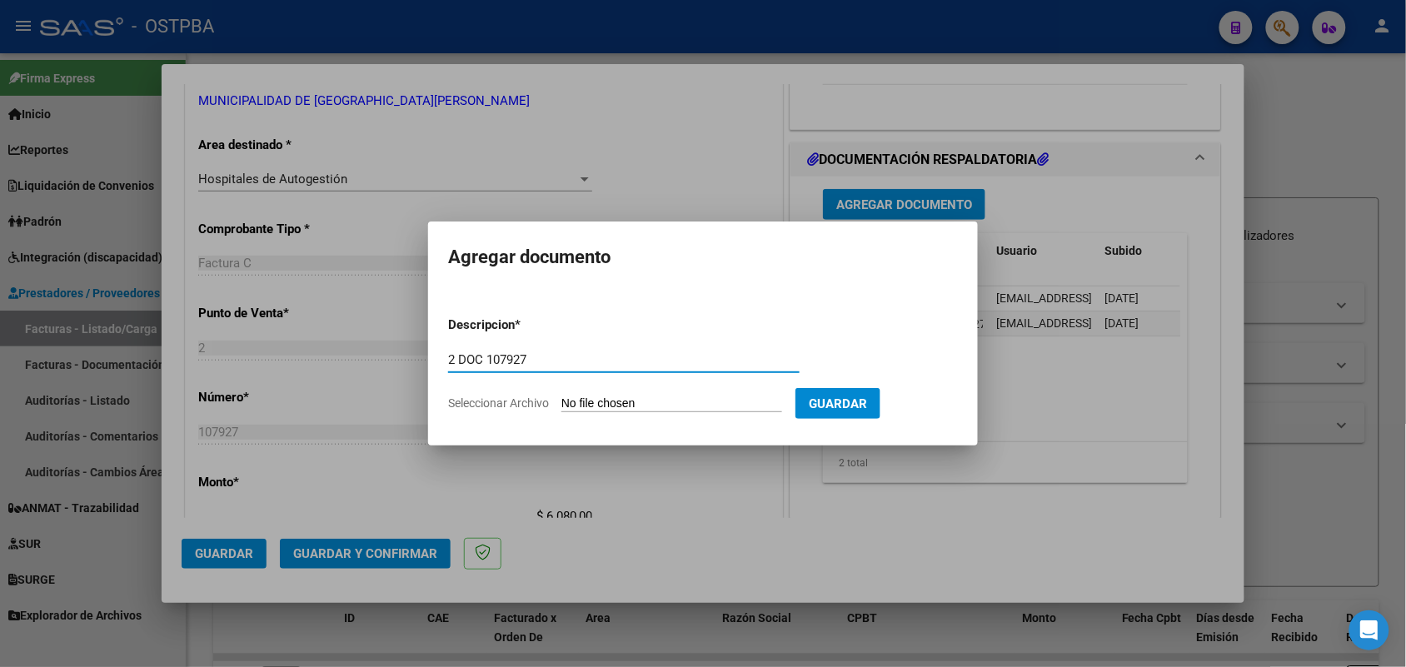
type input "2 DOC 107927"
click at [569, 398] on input "Seleccionar Archivo" at bounding box center [671, 404] width 221 height 16
type input "C:\fakepath\2 DOC 107927.pdf"
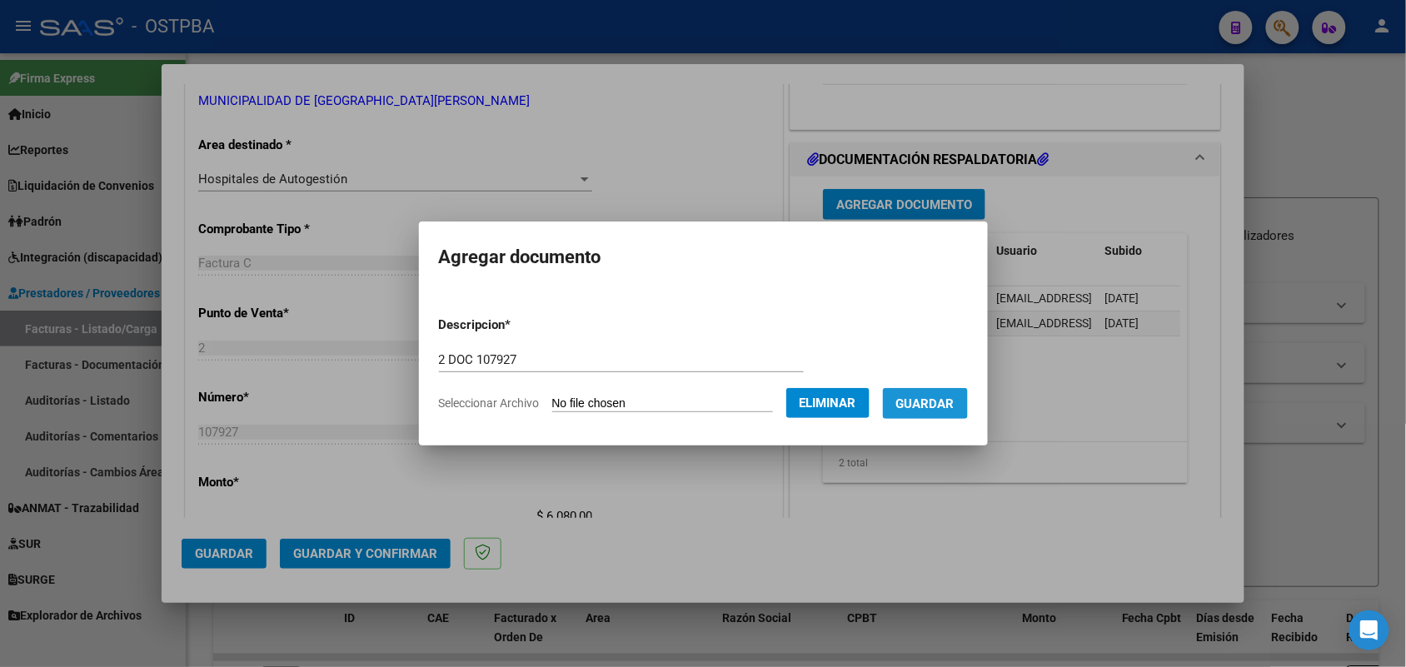
click at [935, 398] on span "Guardar" at bounding box center [925, 403] width 58 height 15
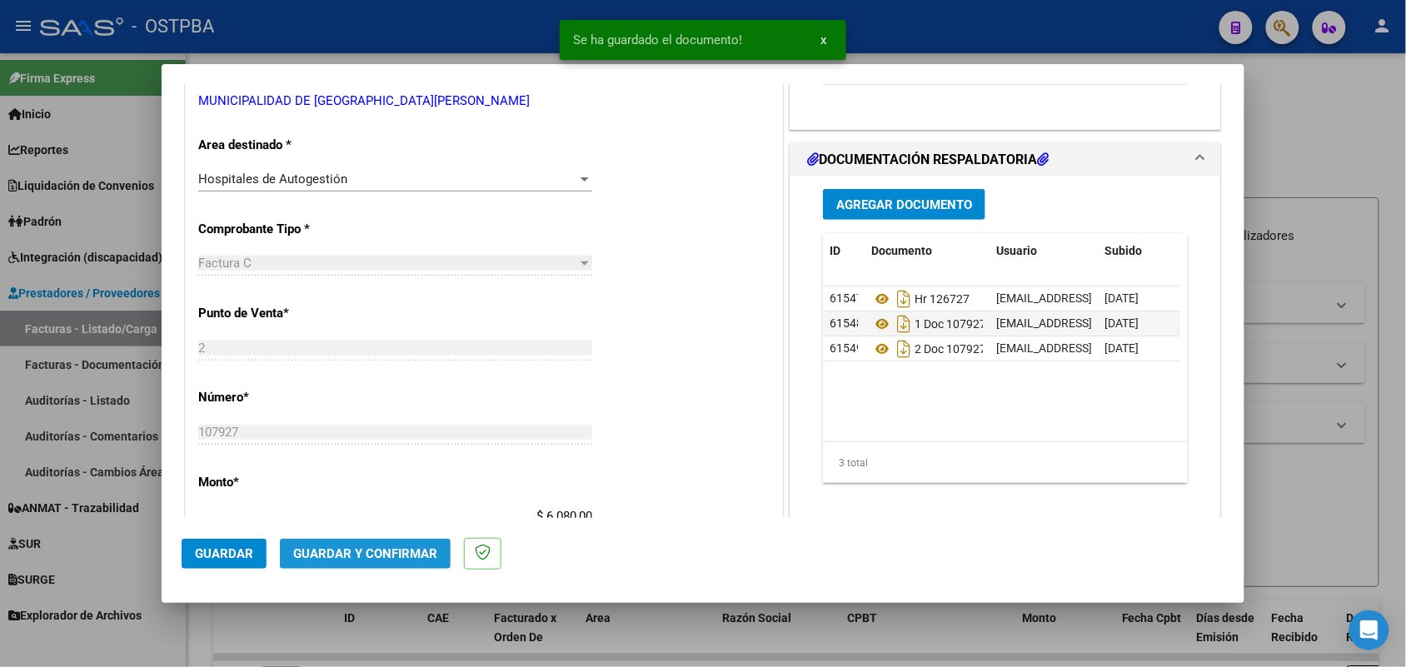
click at [363, 551] on span "Guardar y Confirmar" at bounding box center [365, 553] width 144 height 15
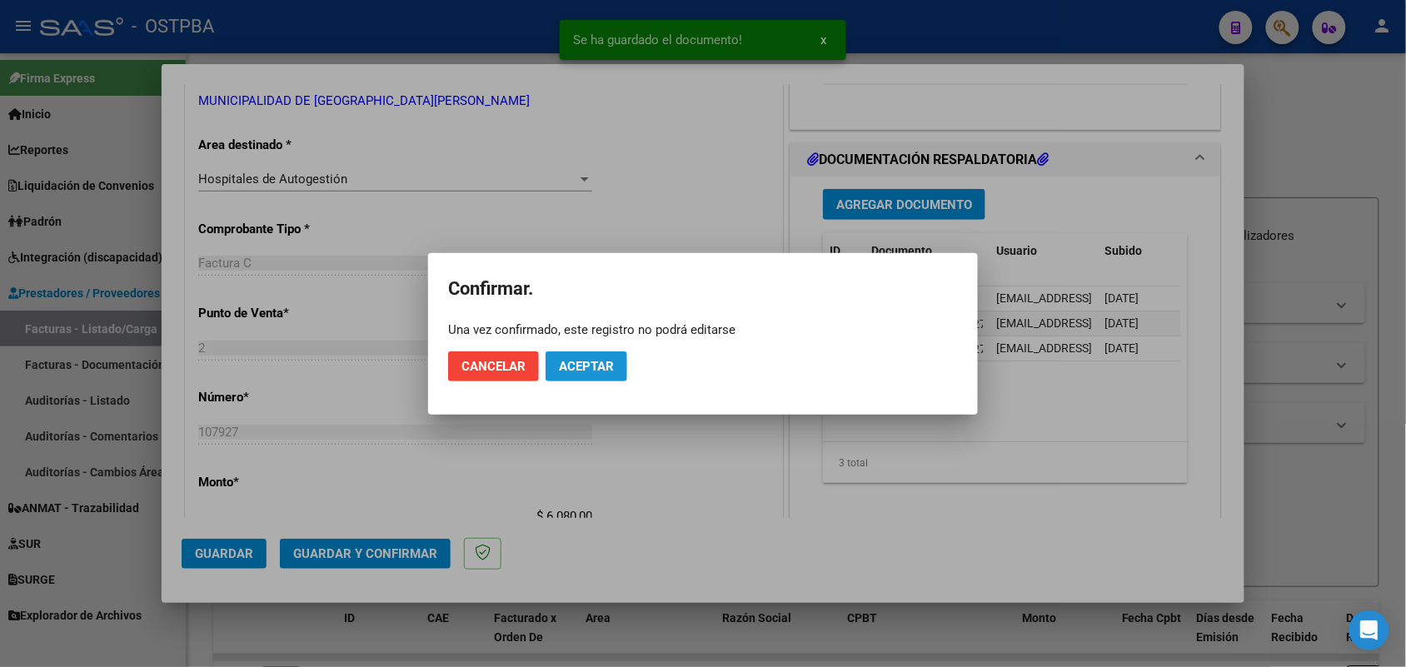
click at [594, 371] on span "Aceptar" at bounding box center [586, 366] width 55 height 15
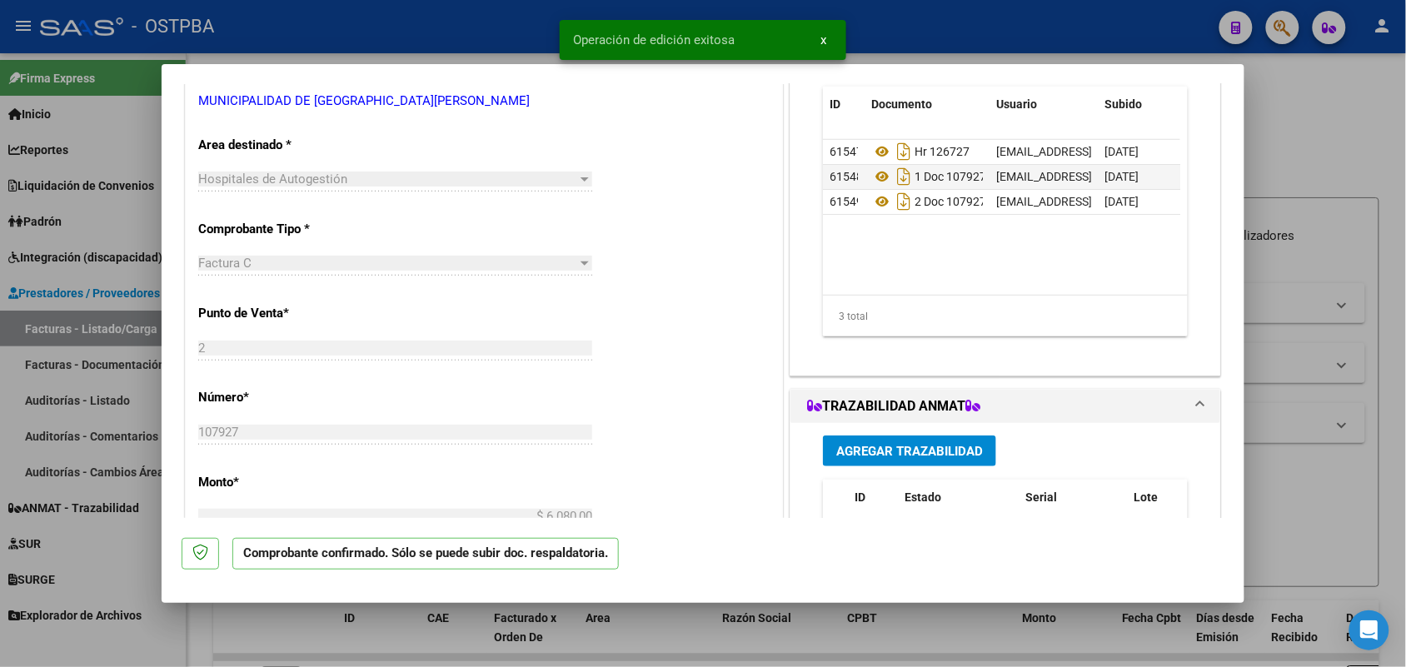
click at [77, 376] on div at bounding box center [703, 333] width 1406 height 667
type input "$ 0,00"
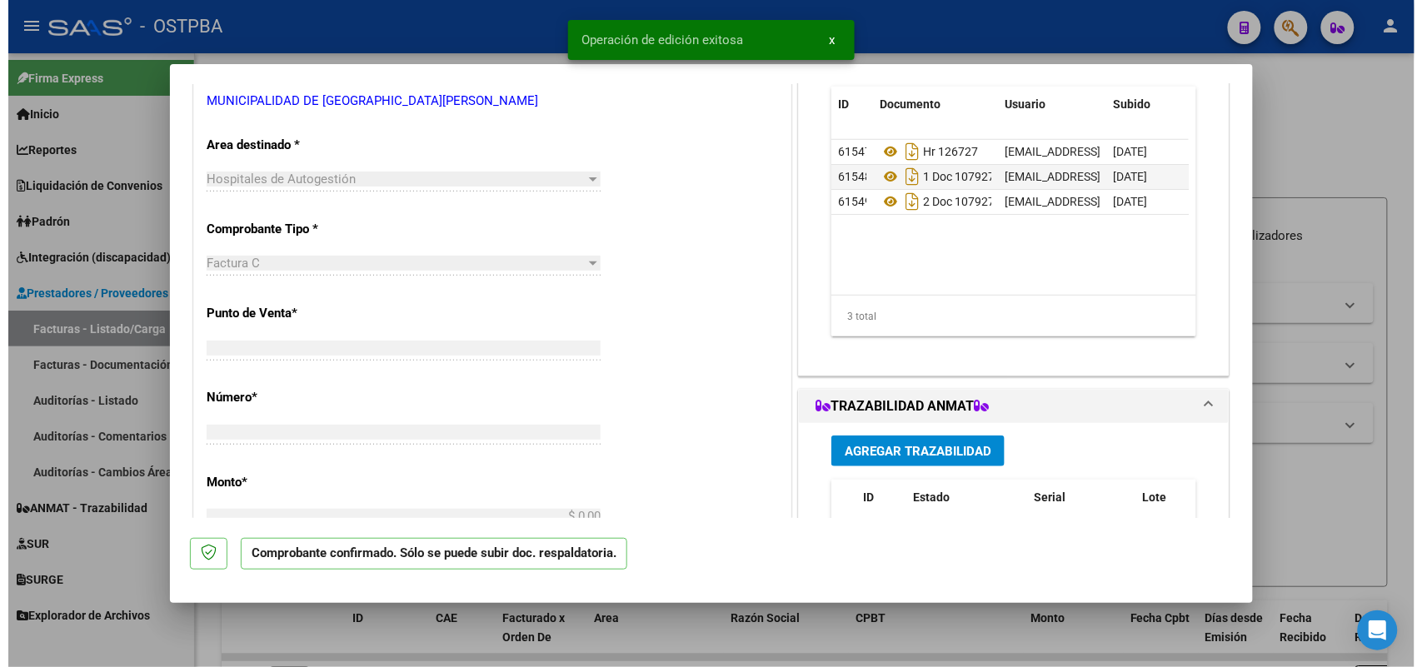
scroll to position [302, 0]
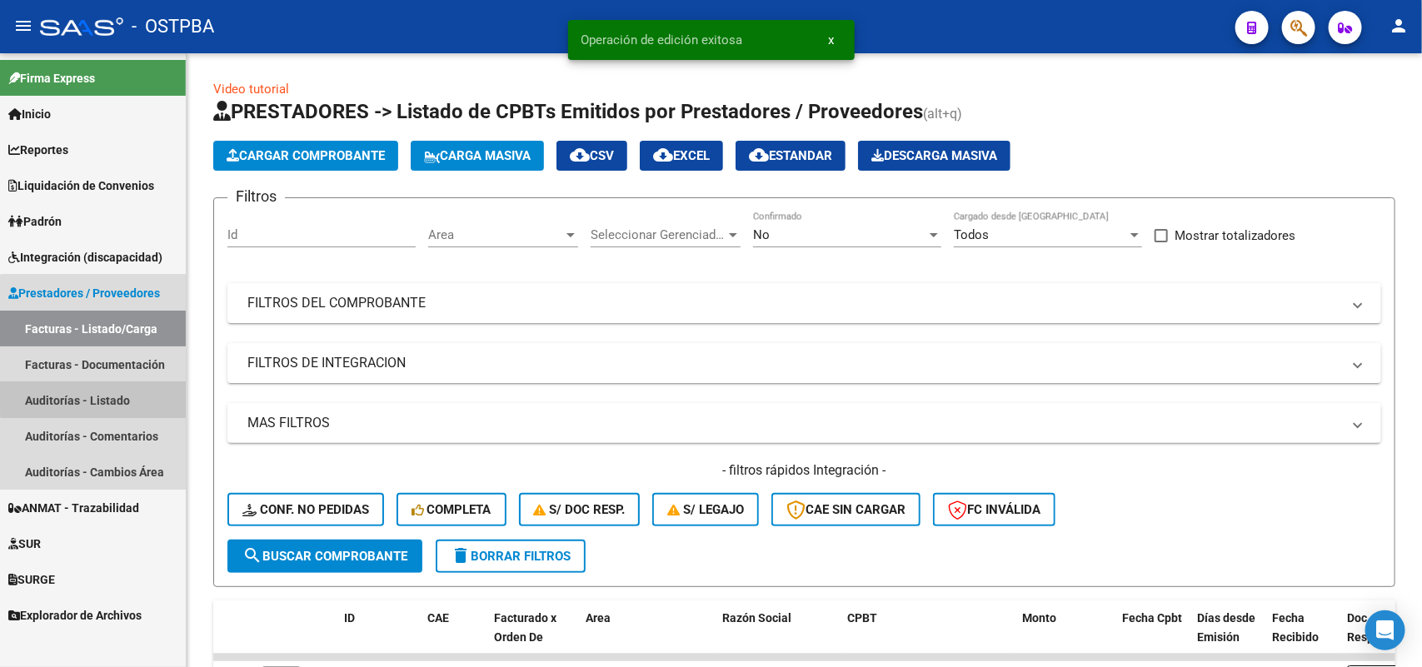
click at [100, 398] on link "Auditorías - Listado" at bounding box center [93, 400] width 186 height 36
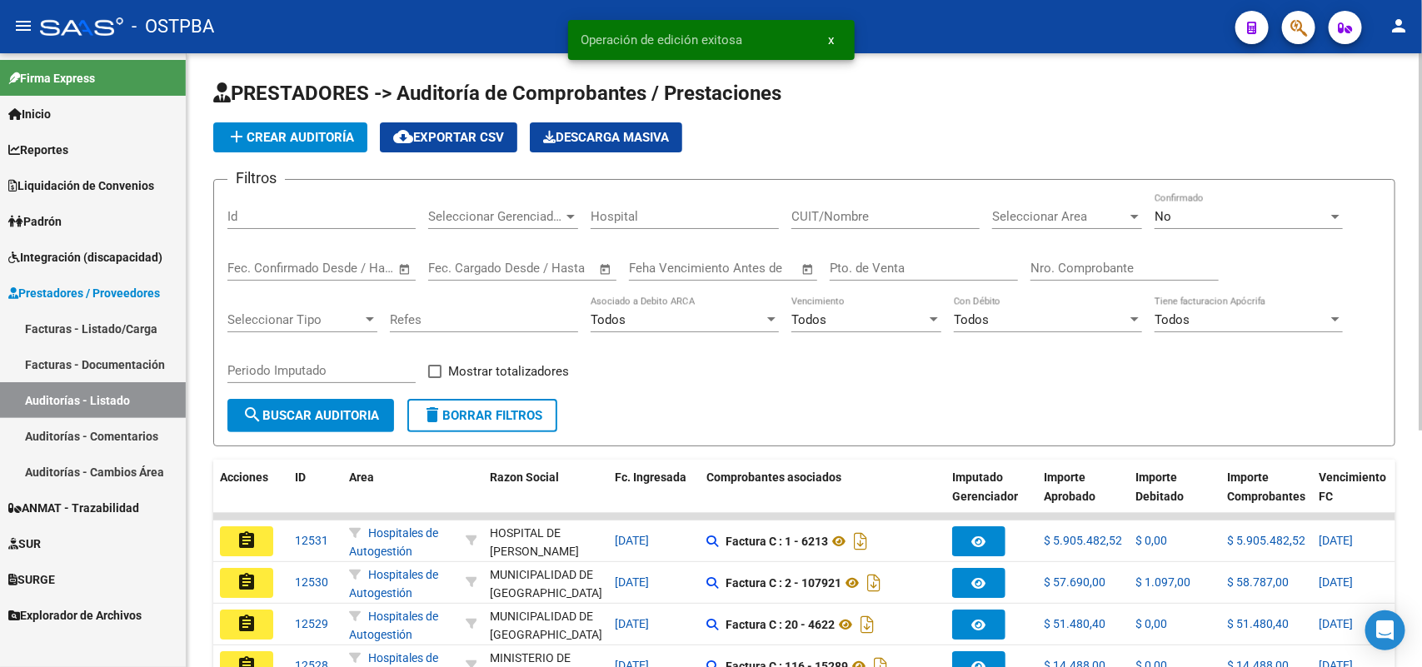
click at [318, 133] on span "add Crear Auditoría" at bounding box center [290, 137] width 127 height 15
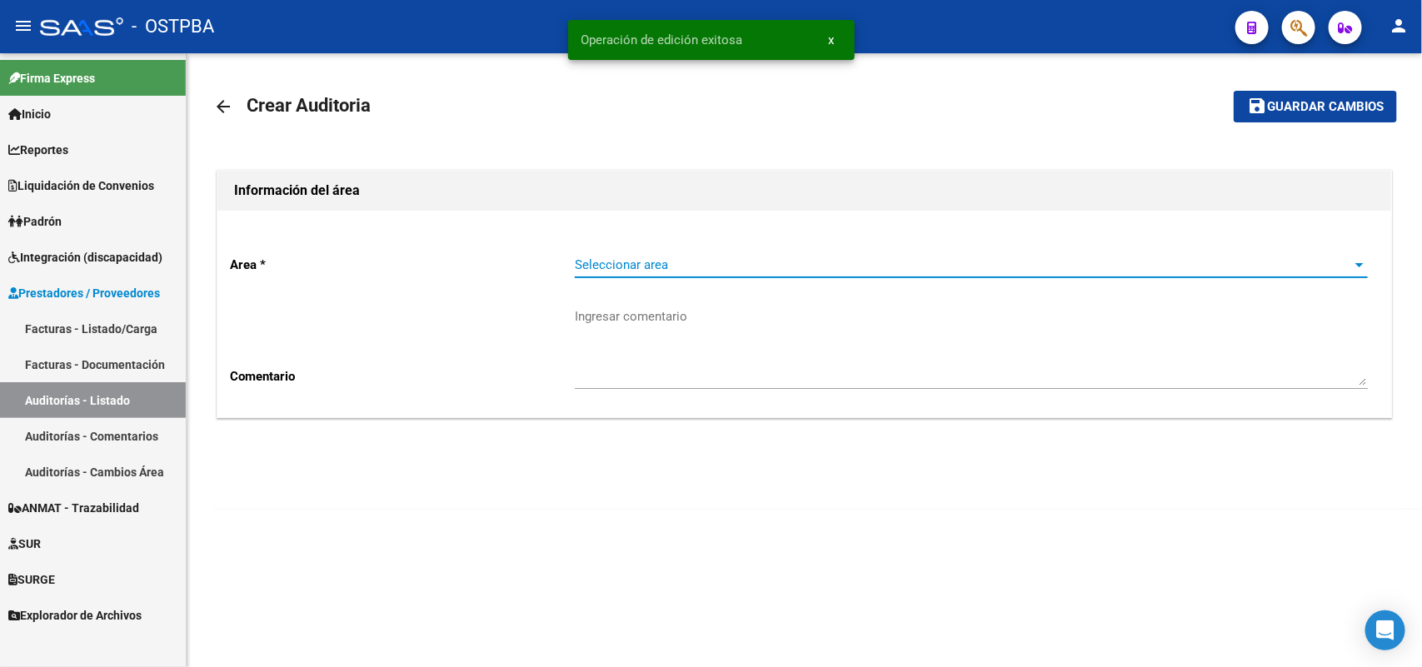
click at [596, 271] on span "Seleccionar area" at bounding box center [964, 264] width 778 height 15
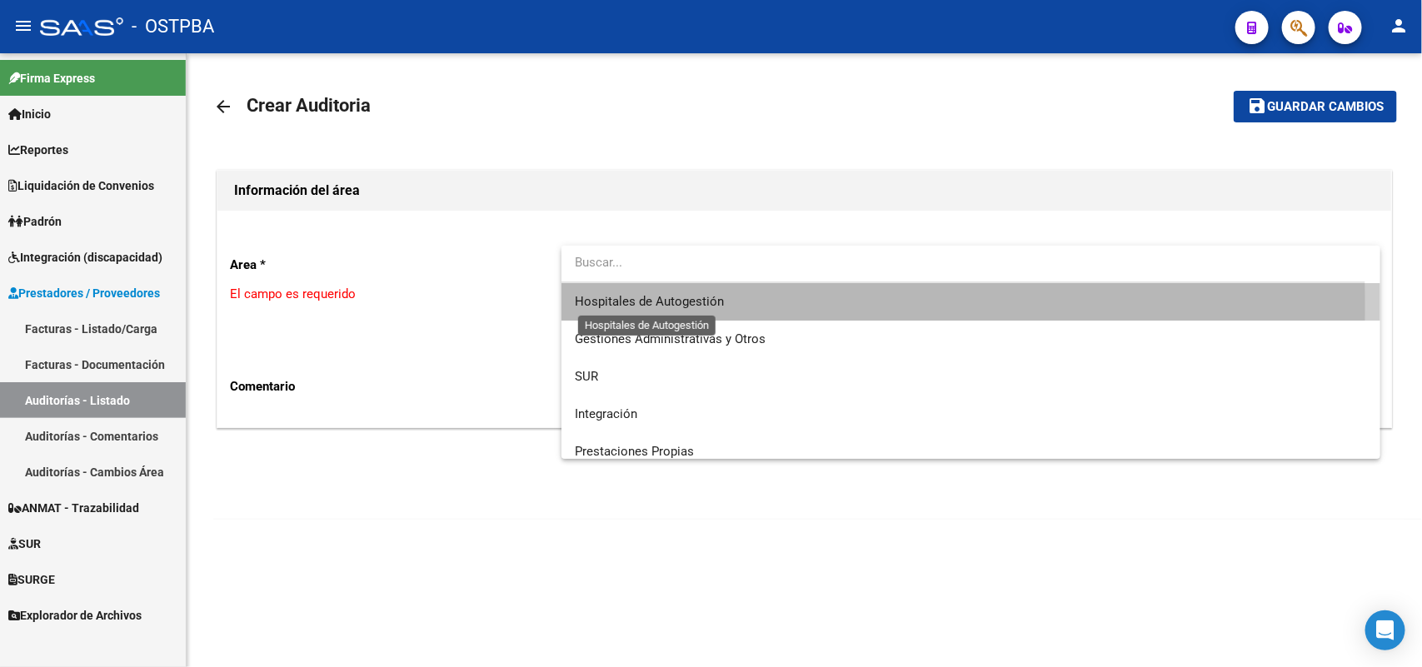
click at [648, 306] on span "Hospitales de Autogestión" at bounding box center [649, 301] width 149 height 15
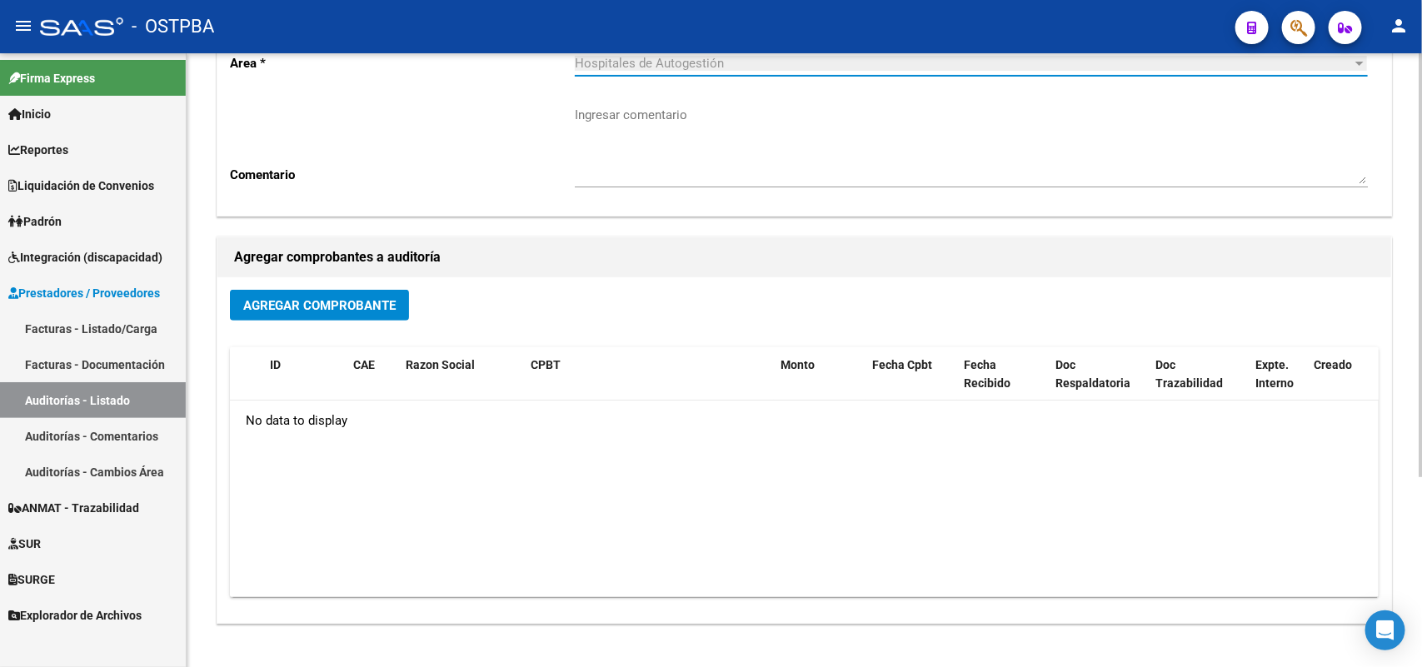
scroll to position [208, 0]
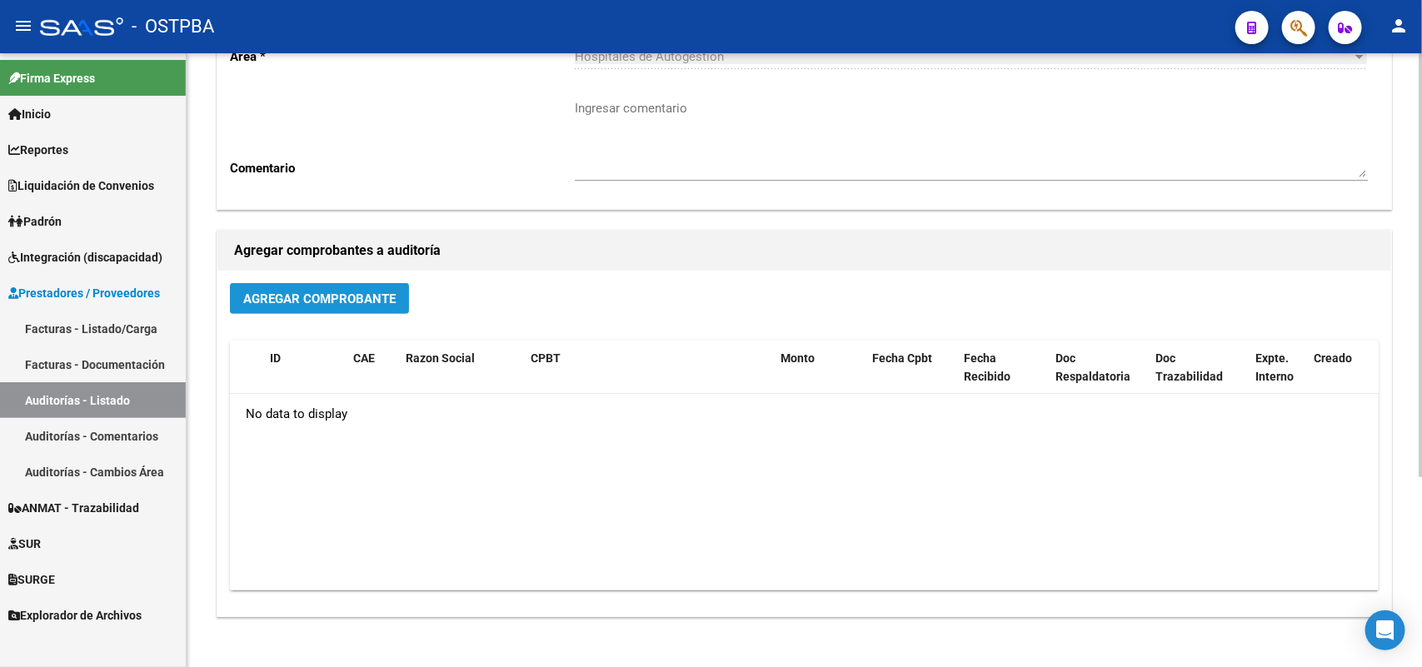
click at [358, 292] on span "Agregar Comprobante" at bounding box center [319, 299] width 152 height 15
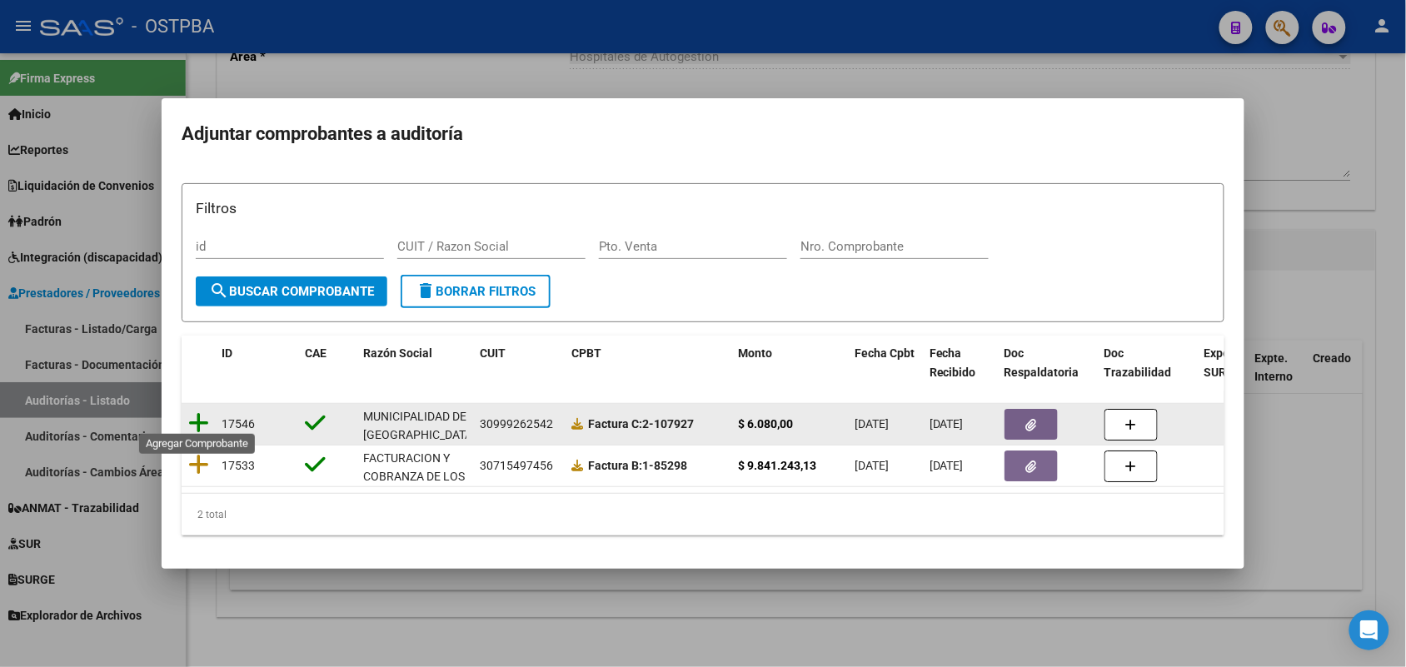
click at [201, 416] on icon at bounding box center [198, 422] width 21 height 23
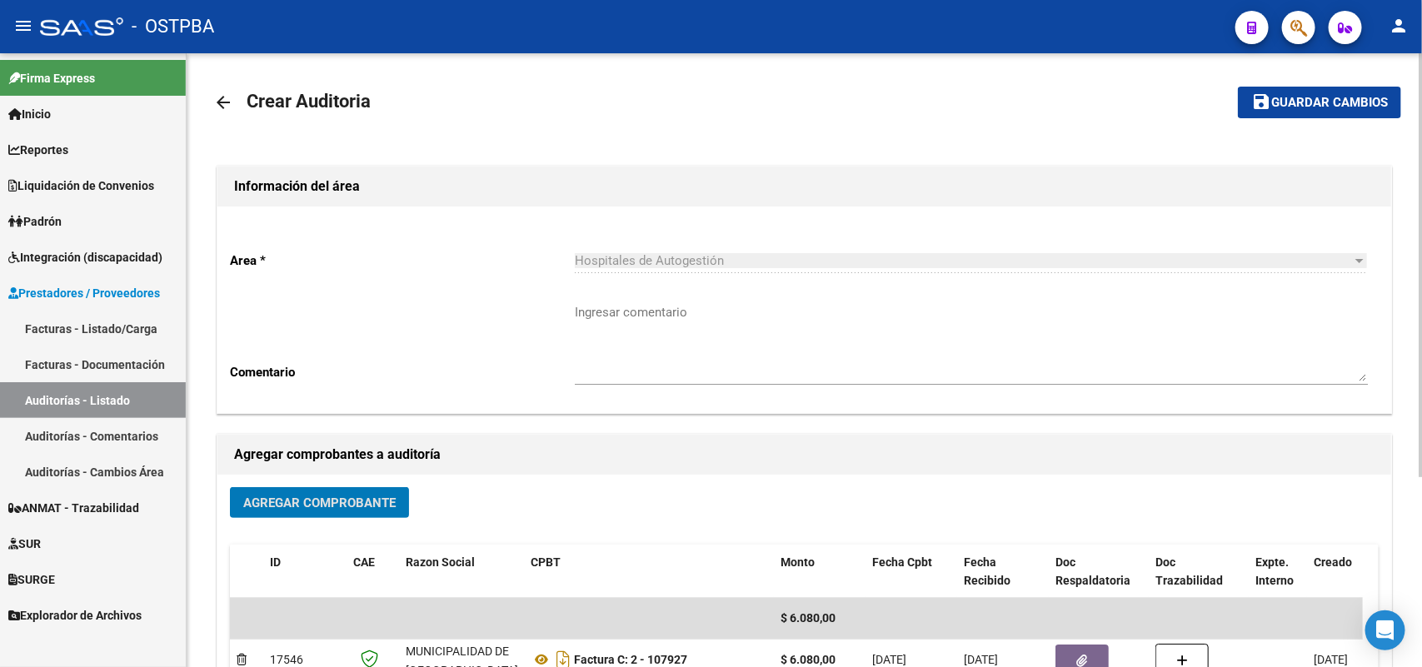
scroll to position [0, 0]
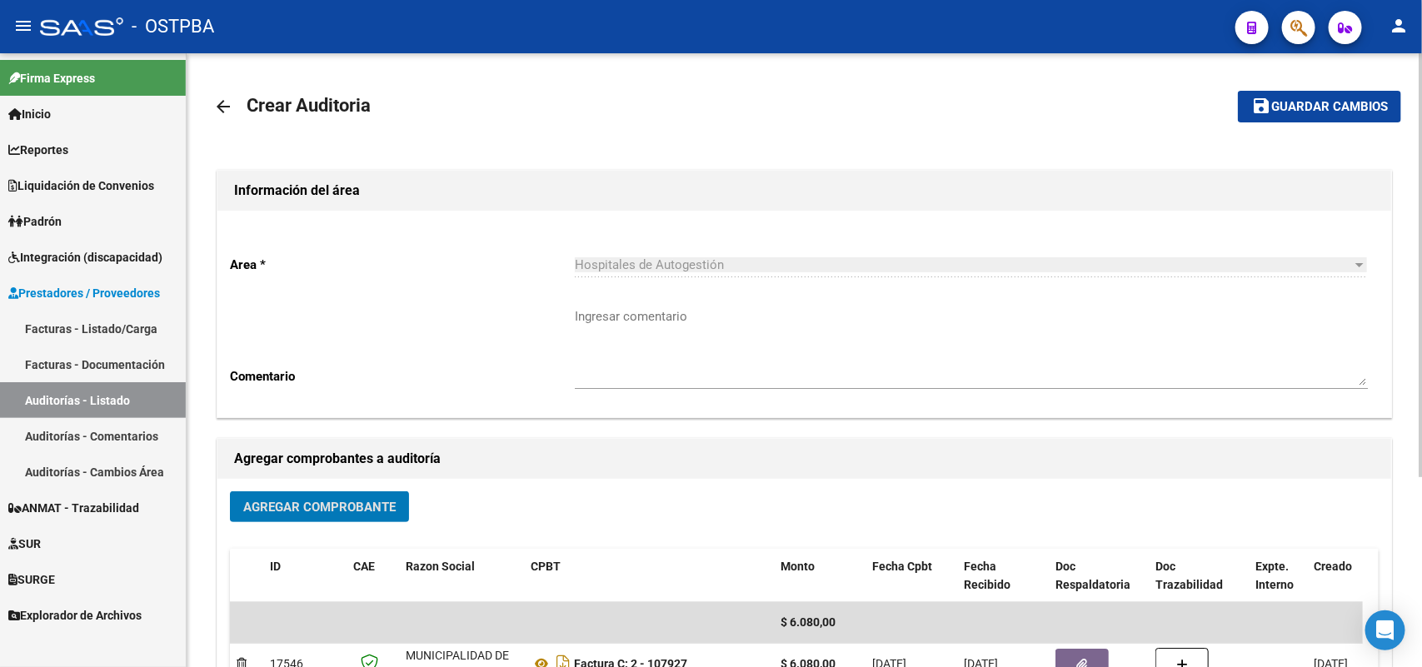
click at [1302, 104] on span "Guardar cambios" at bounding box center [1329, 107] width 117 height 15
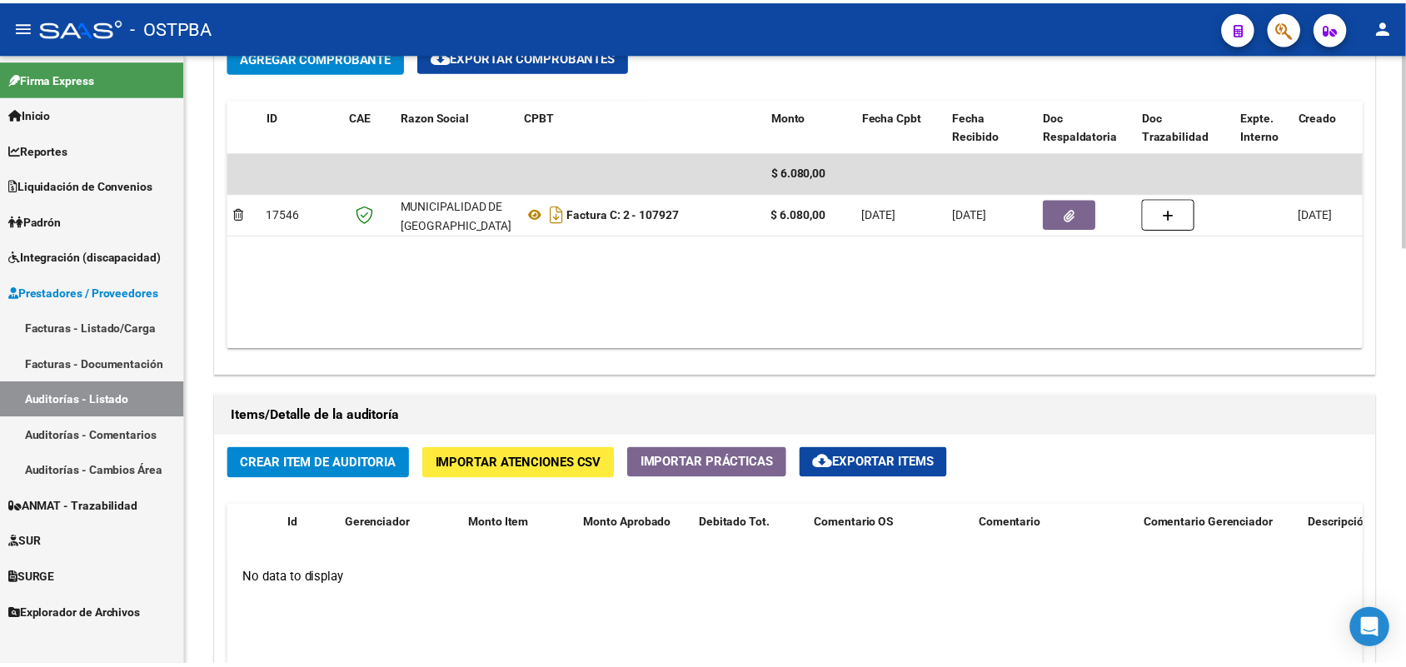
scroll to position [1249, 0]
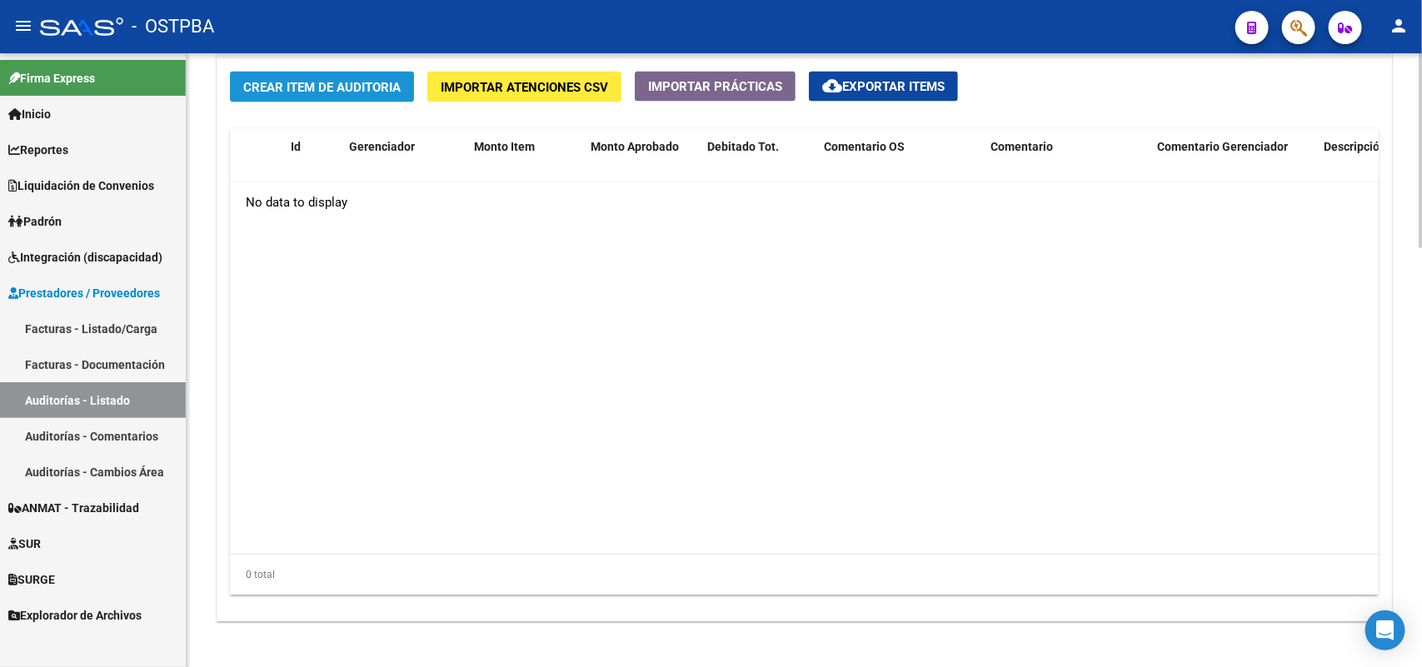
click at [336, 84] on span "Crear Item de Auditoria" at bounding box center [321, 87] width 157 height 15
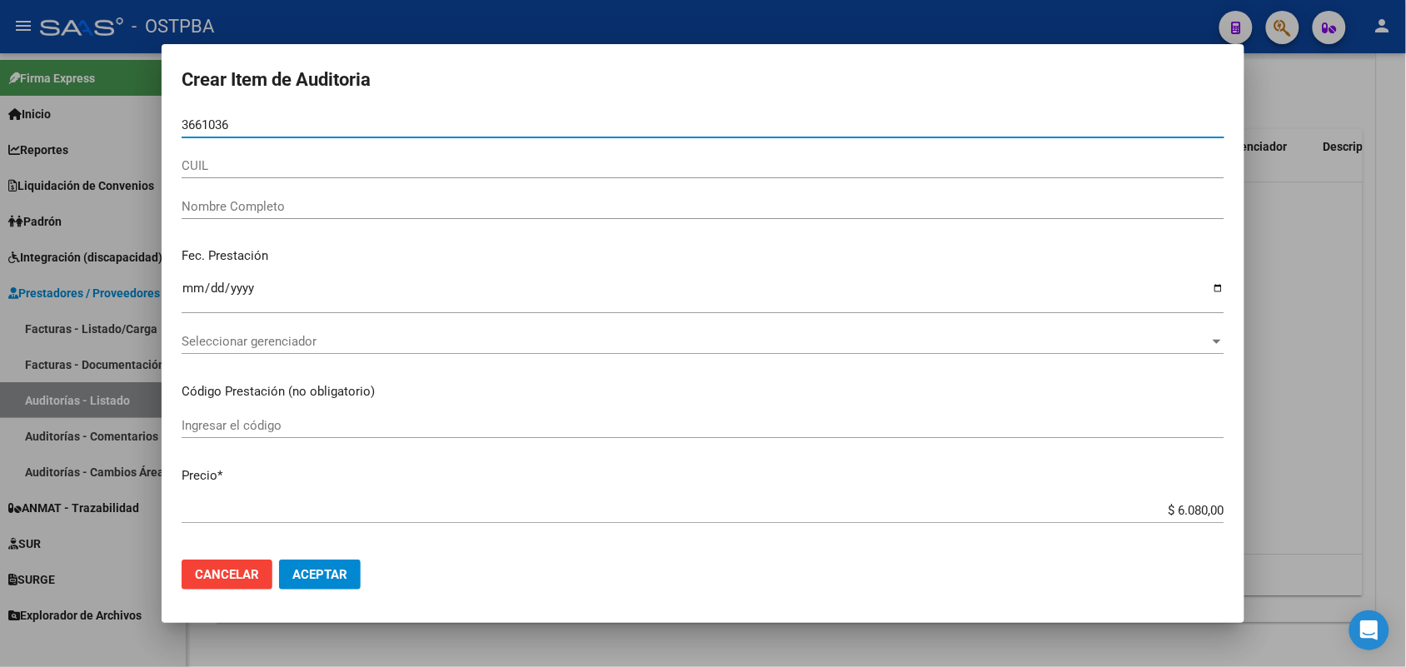
type input "36610362"
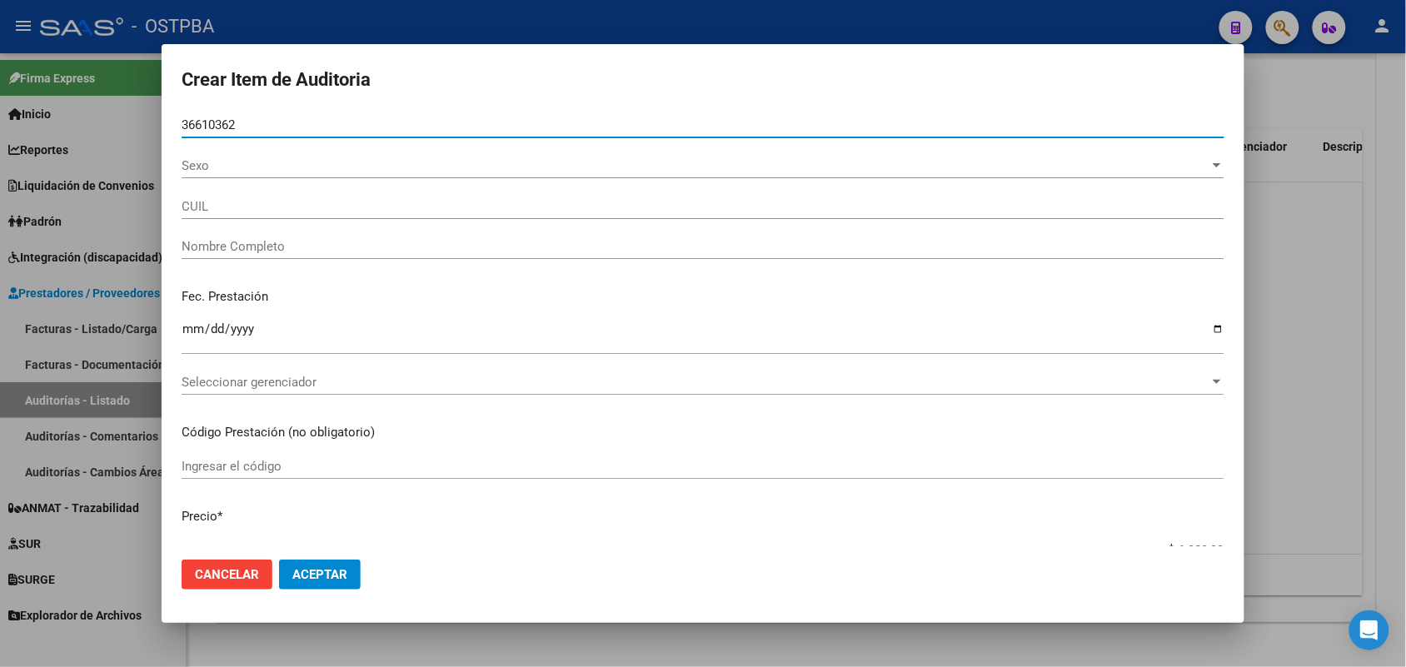
type input "27366103622"
type input "SOTO YANEL SOLEDAD -"
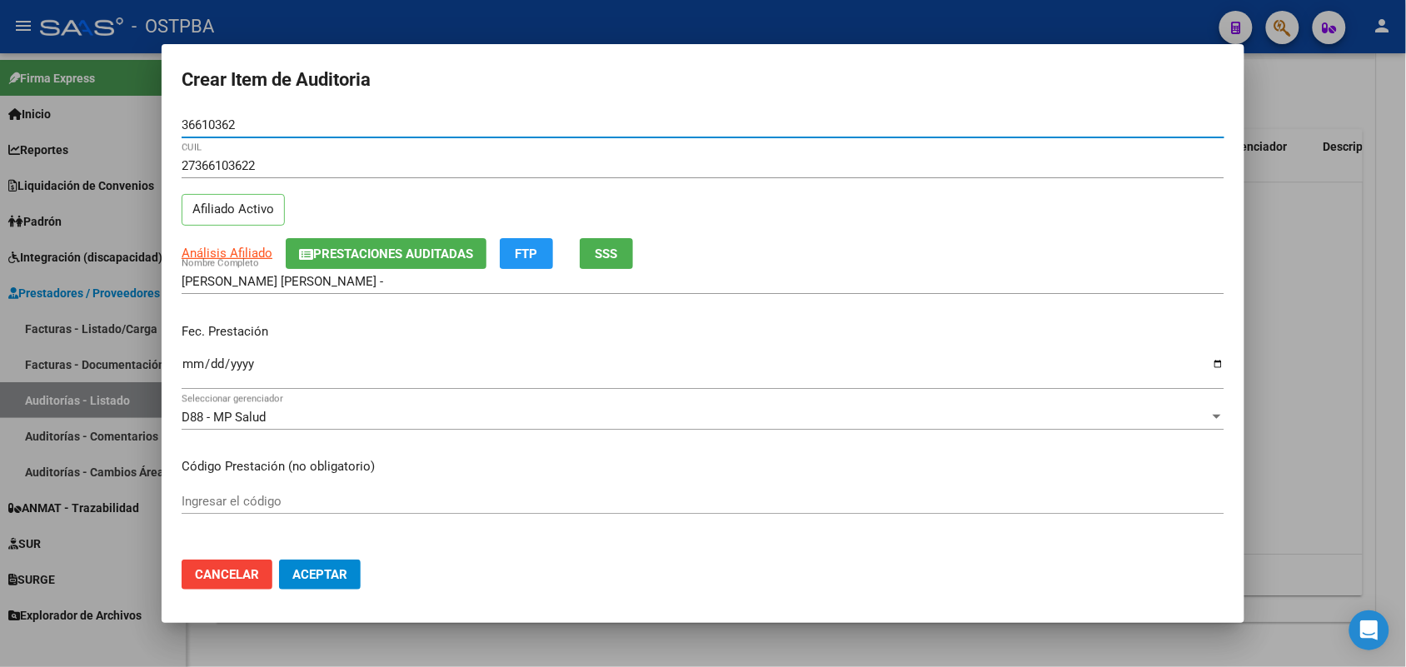
type input "36610362"
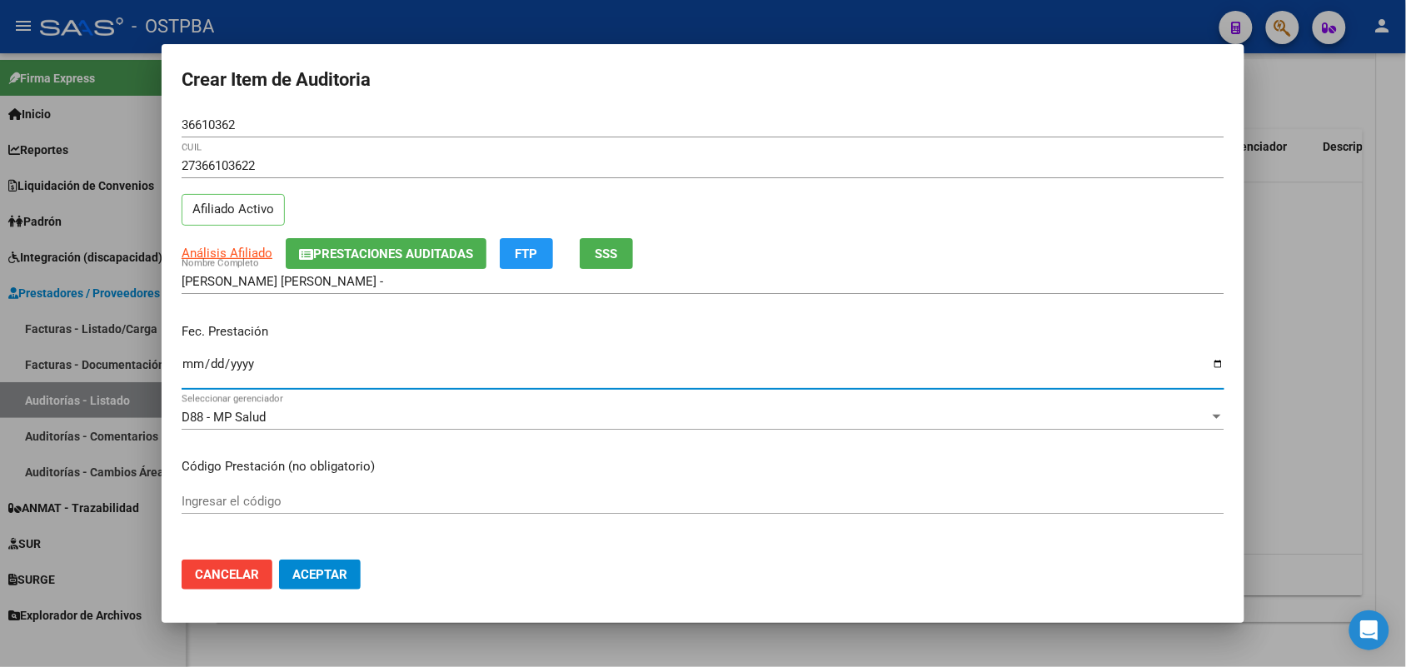
click at [190, 367] on input "Ingresar la fecha" at bounding box center [703, 370] width 1043 height 27
type input "[DATE]"
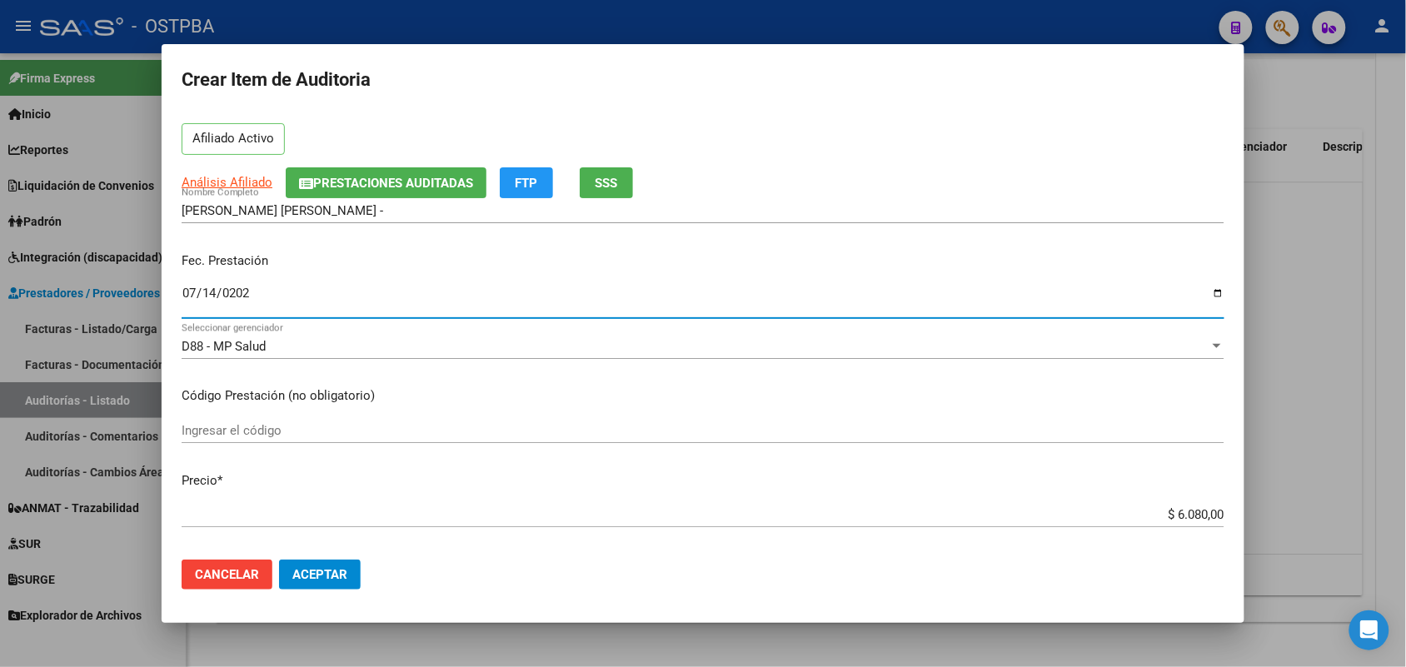
scroll to position [312, 0]
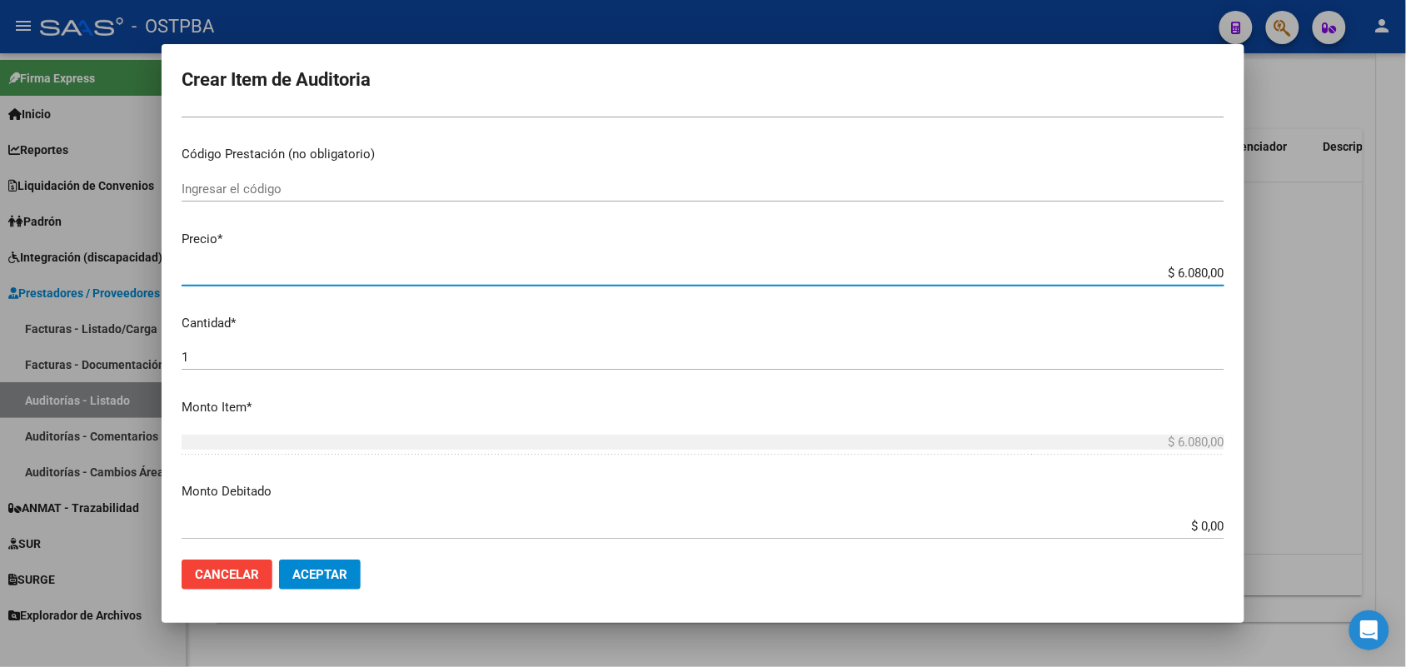
drag, startPoint x: 1137, startPoint y: 272, endPoint x: 1263, endPoint y: 281, distance: 126.1
click at [1263, 281] on div "Crear Item de Auditoria 36610362 Nro Documento 27366103622 CUIL Afiliado Activo…" at bounding box center [703, 333] width 1406 height 667
type input "$ 0,03"
type input "$ 0,30"
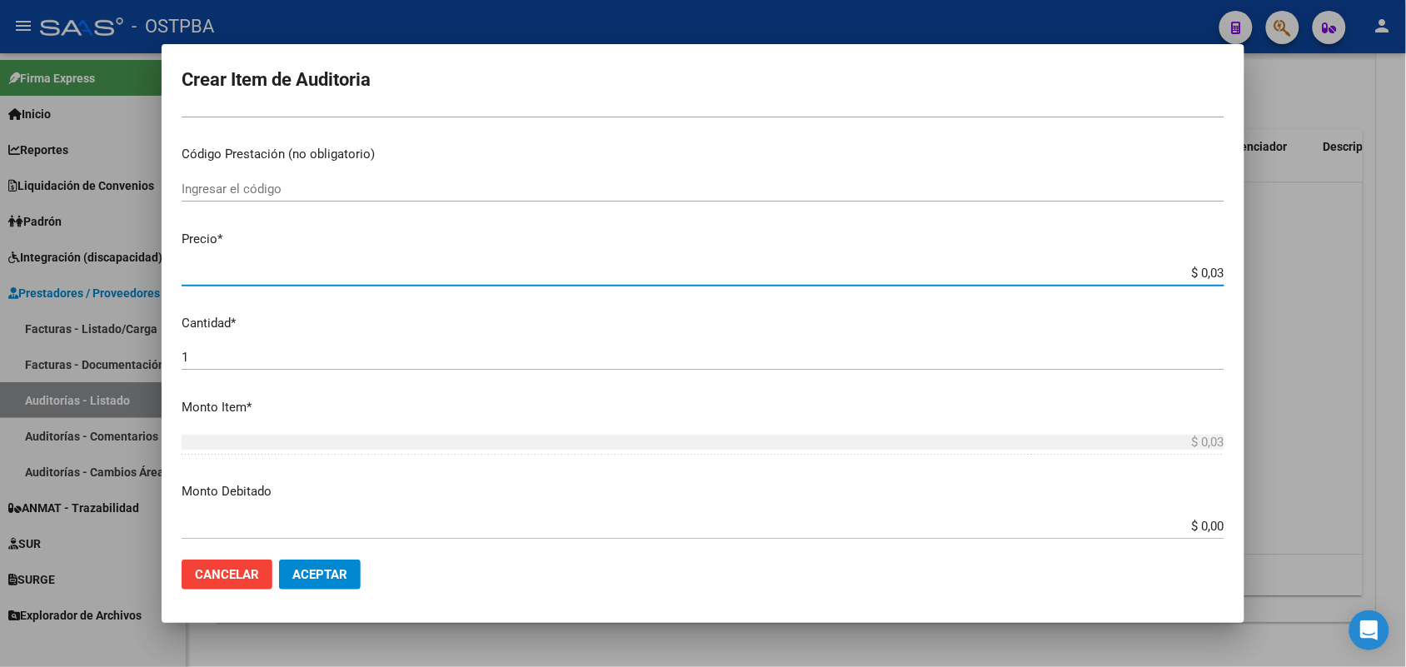
type input "$ 0,30"
type input "$ 3,04"
type input "$ 30,40"
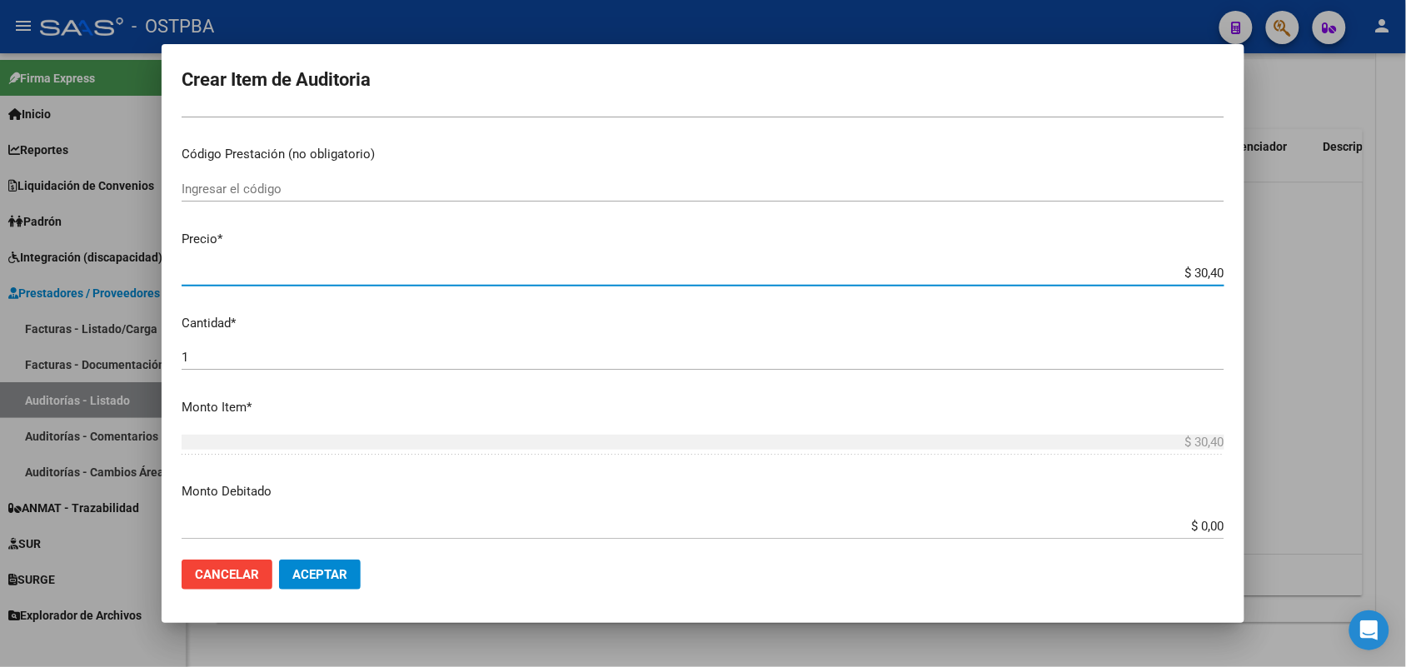
type input "$ 304,00"
type input "$ 3.040,00"
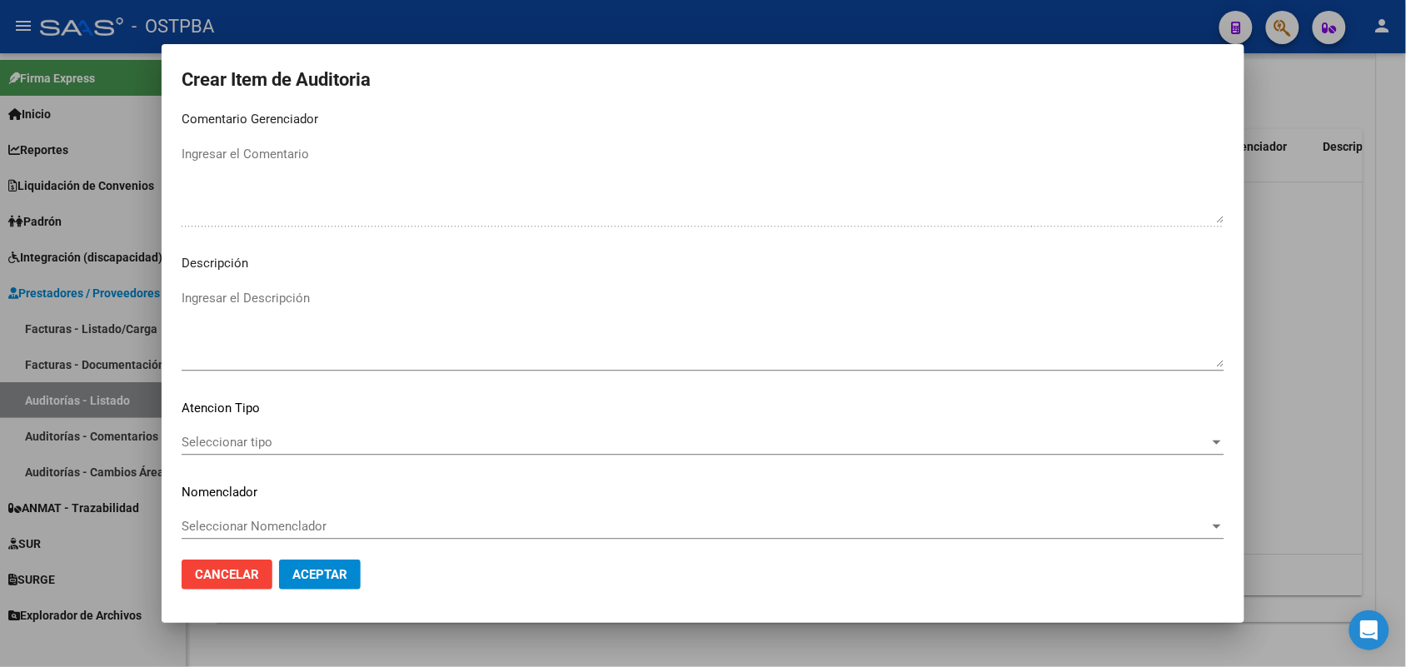
scroll to position [1065, 0]
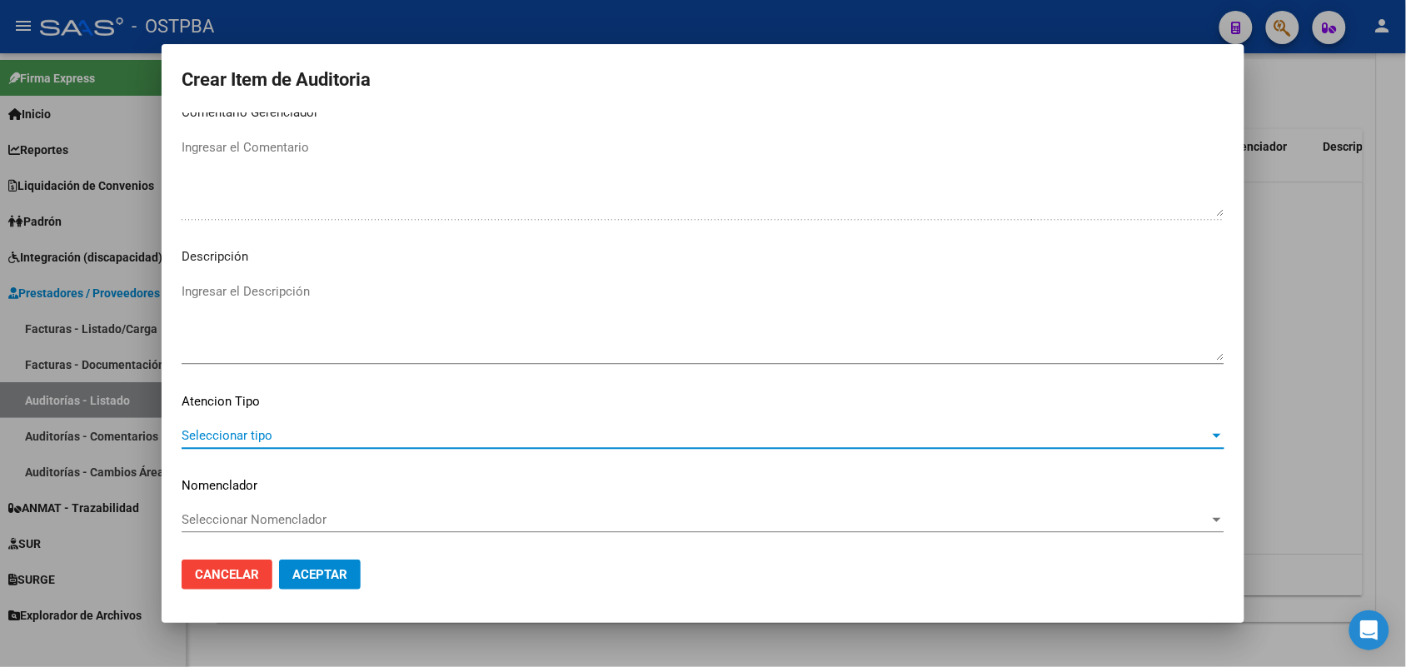
click at [258, 429] on span "Seleccionar tipo" at bounding box center [696, 435] width 1028 height 15
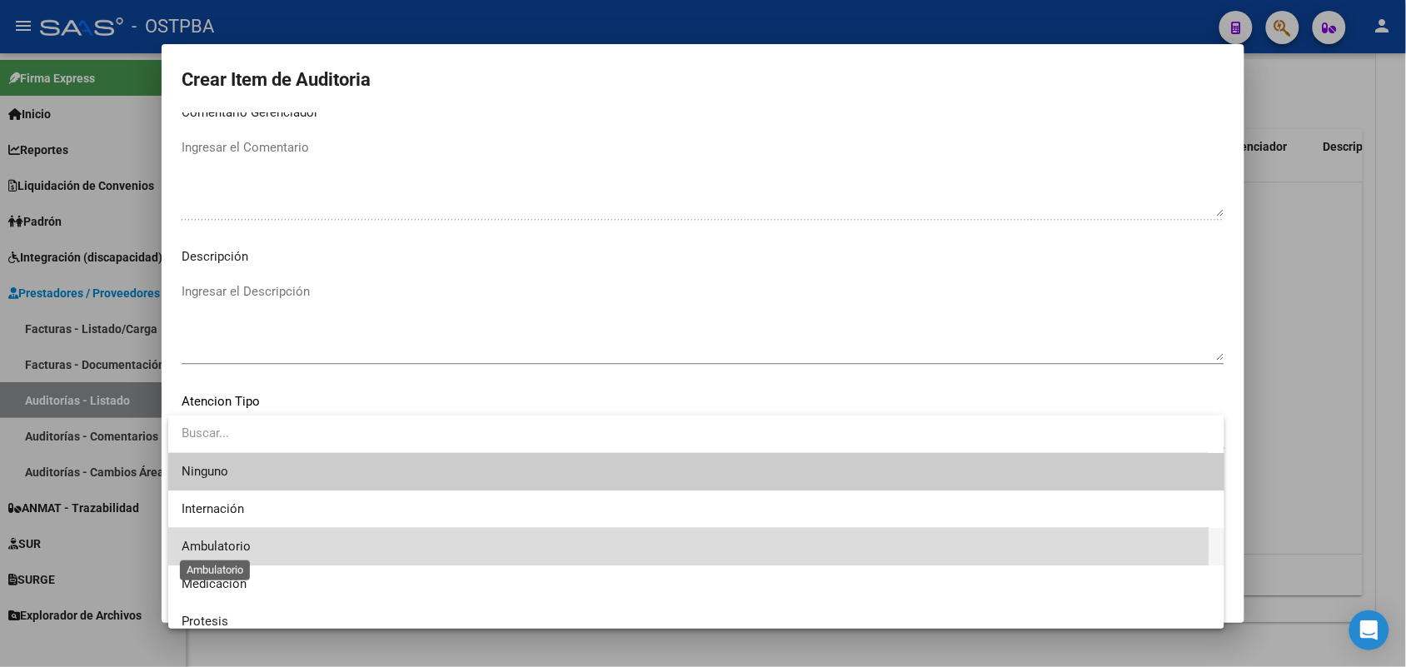
click at [238, 546] on span "Ambulatorio" at bounding box center [216, 546] width 69 height 15
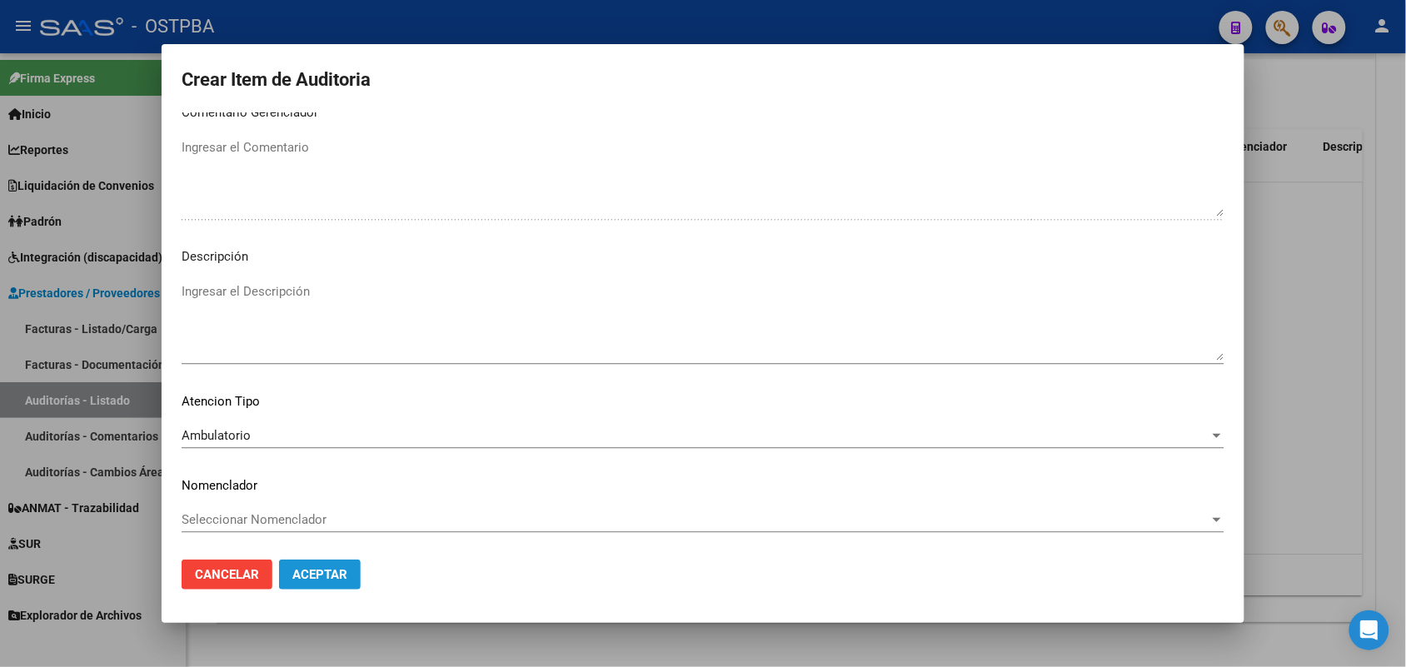
click at [322, 575] on span "Aceptar" at bounding box center [319, 574] width 55 height 15
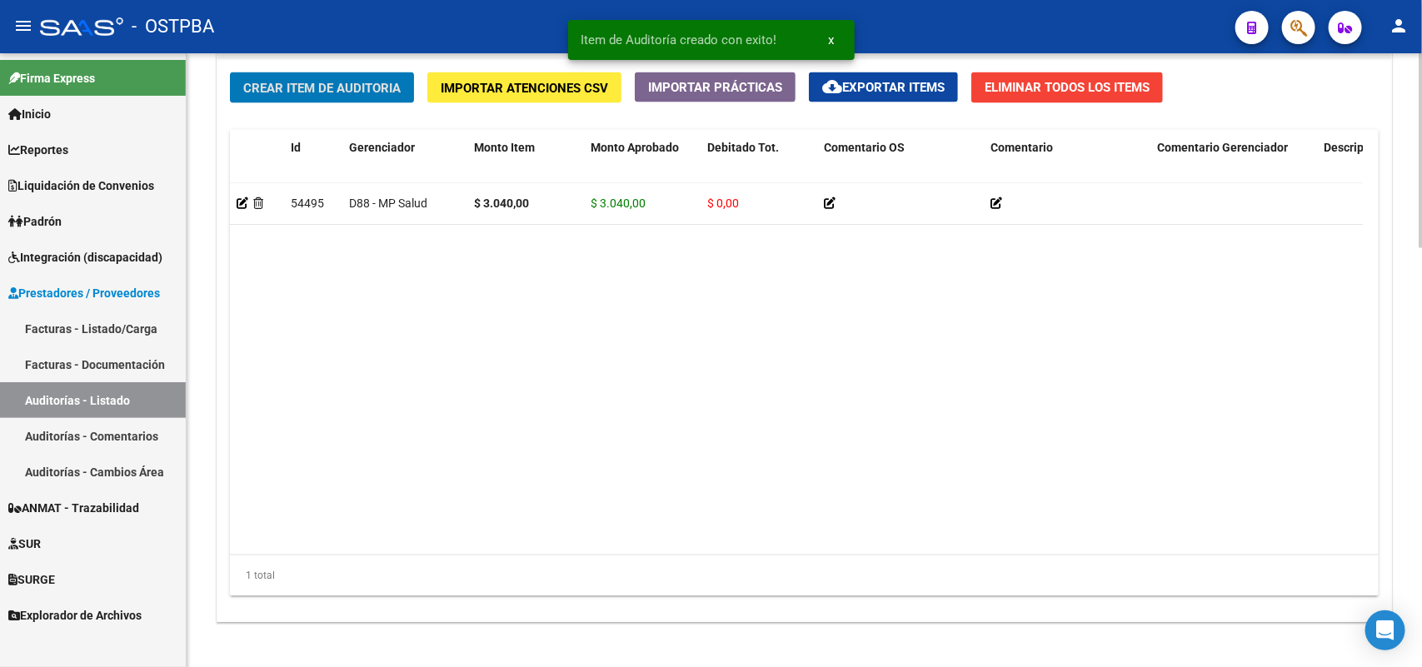
click at [362, 90] on span "Crear Item de Auditoria" at bounding box center [321, 88] width 157 height 15
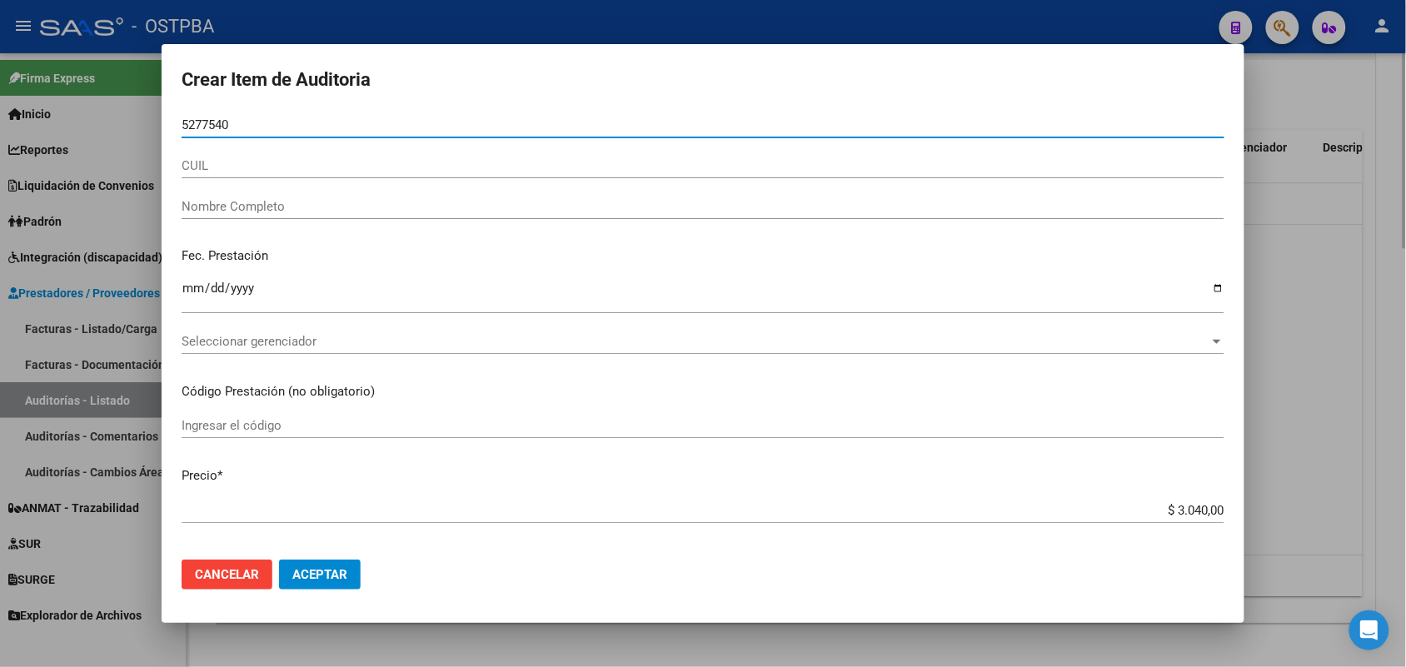
type input "52775409"
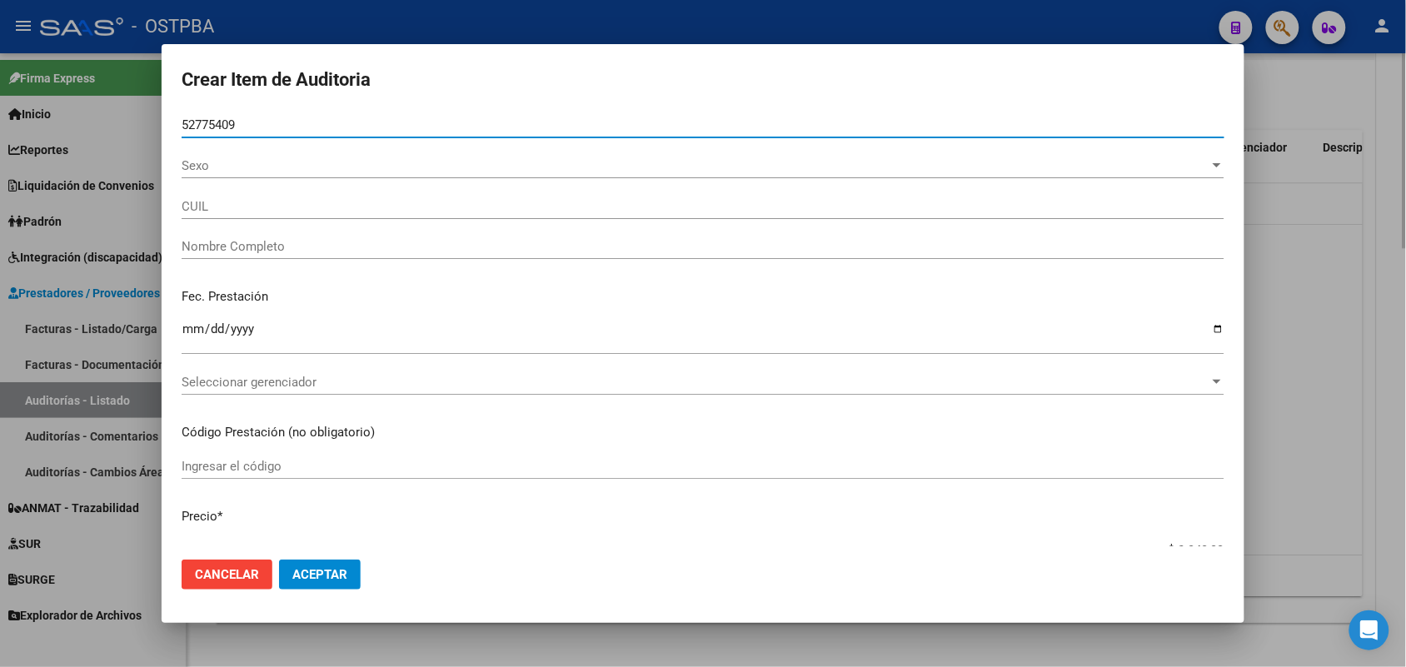
type input "27527754092"
type input "MARTINEZ FIGUEREDO ARACELI IAN"
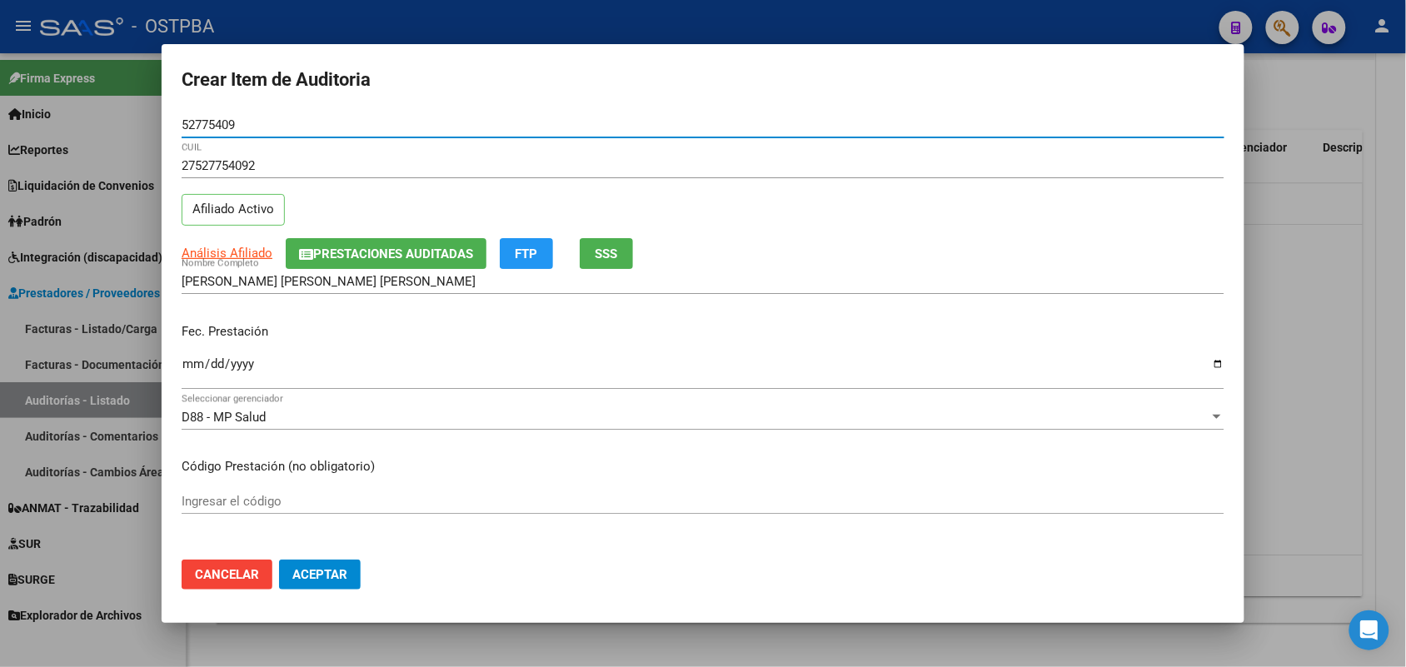
type input "52775409"
click at [186, 369] on input "Ingresar la fecha" at bounding box center [703, 370] width 1043 height 27
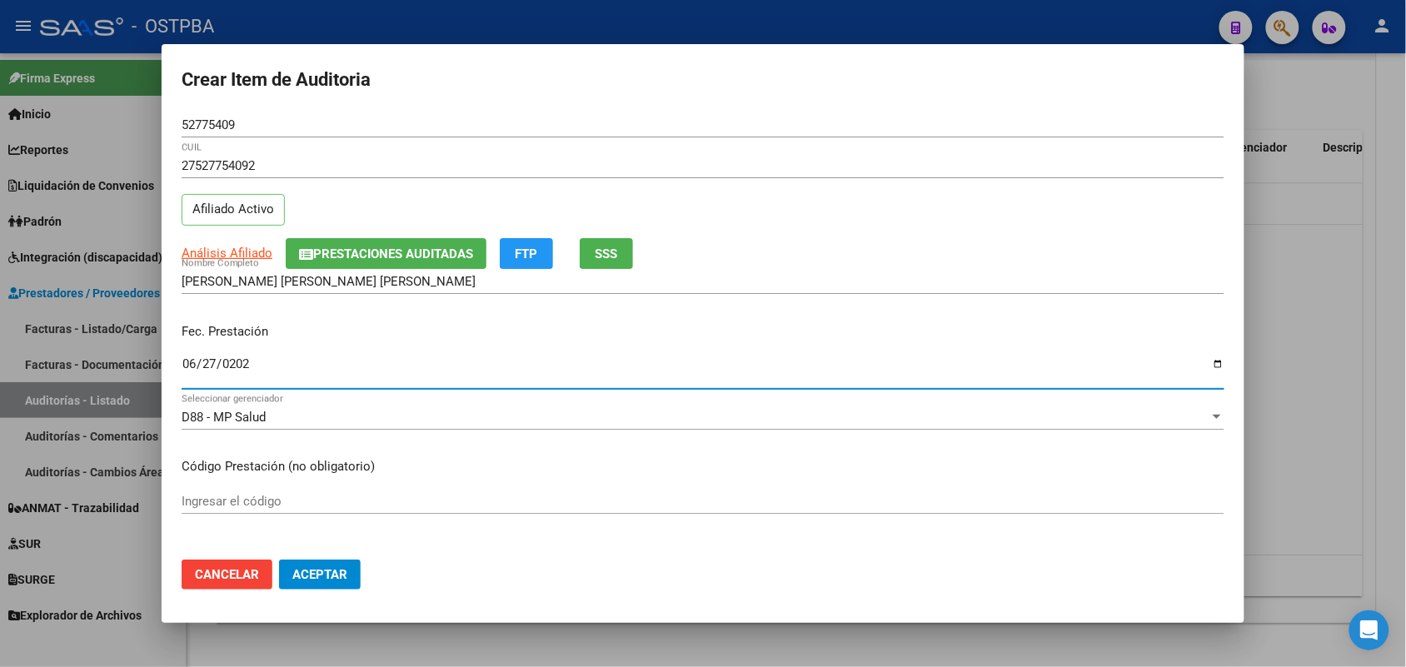
type input "2025-06-27"
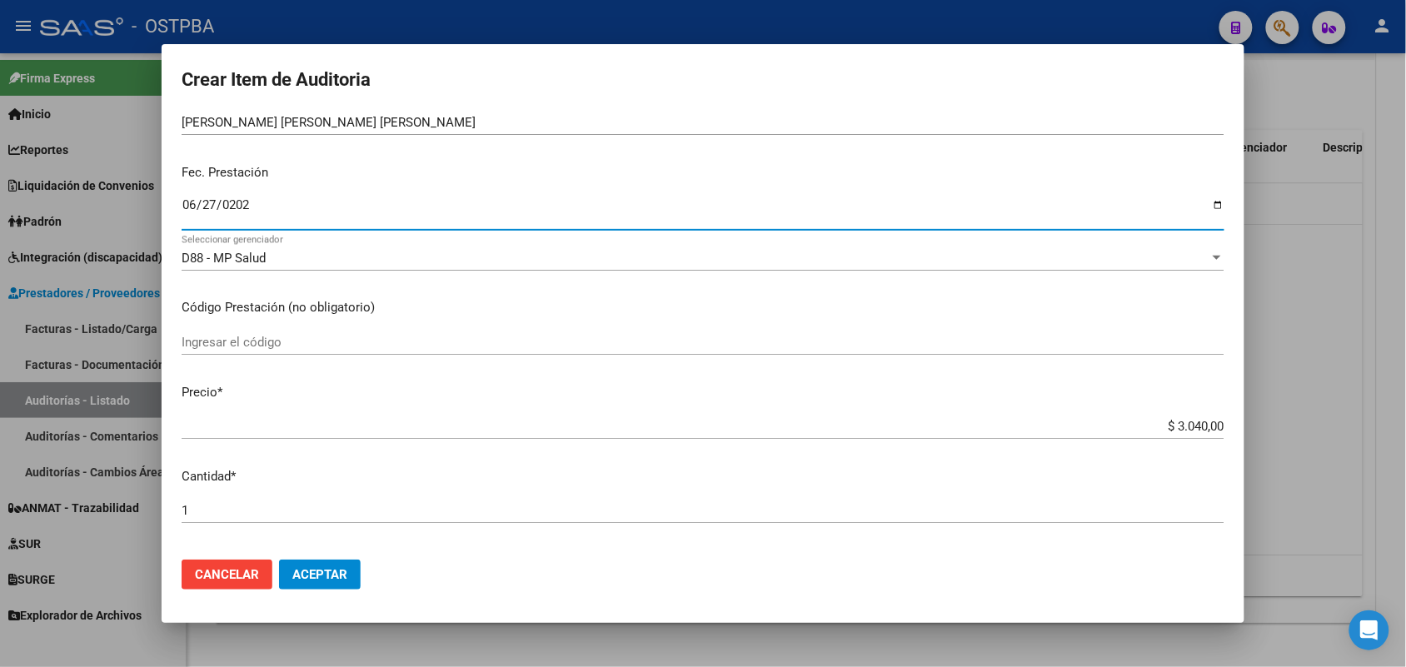
scroll to position [208, 0]
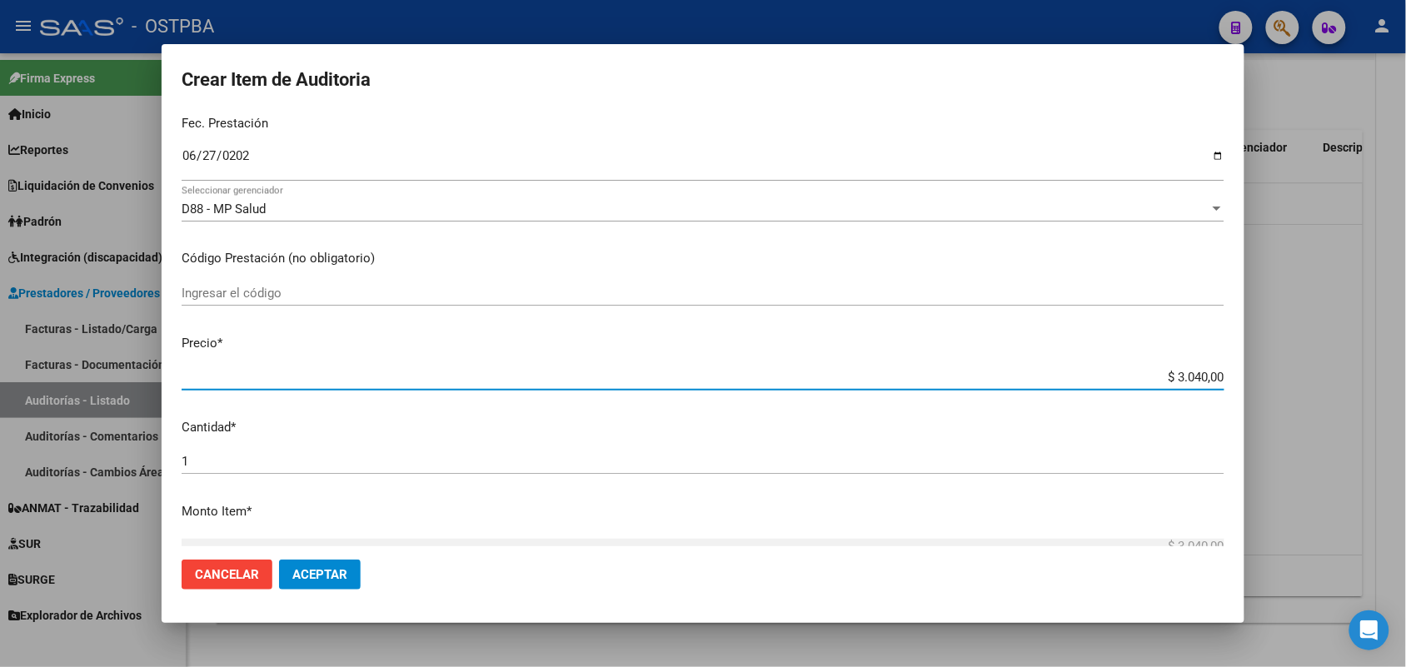
drag, startPoint x: 1138, startPoint y: 381, endPoint x: 1260, endPoint y: 376, distance: 122.5
click at [1260, 376] on div "Crear Item de Auditoria 52775409 Nro Documento 27527754092 CUIL Afiliado Activo…" at bounding box center [703, 333] width 1406 height 667
type input "$ 0,01"
type input "$ 0,15"
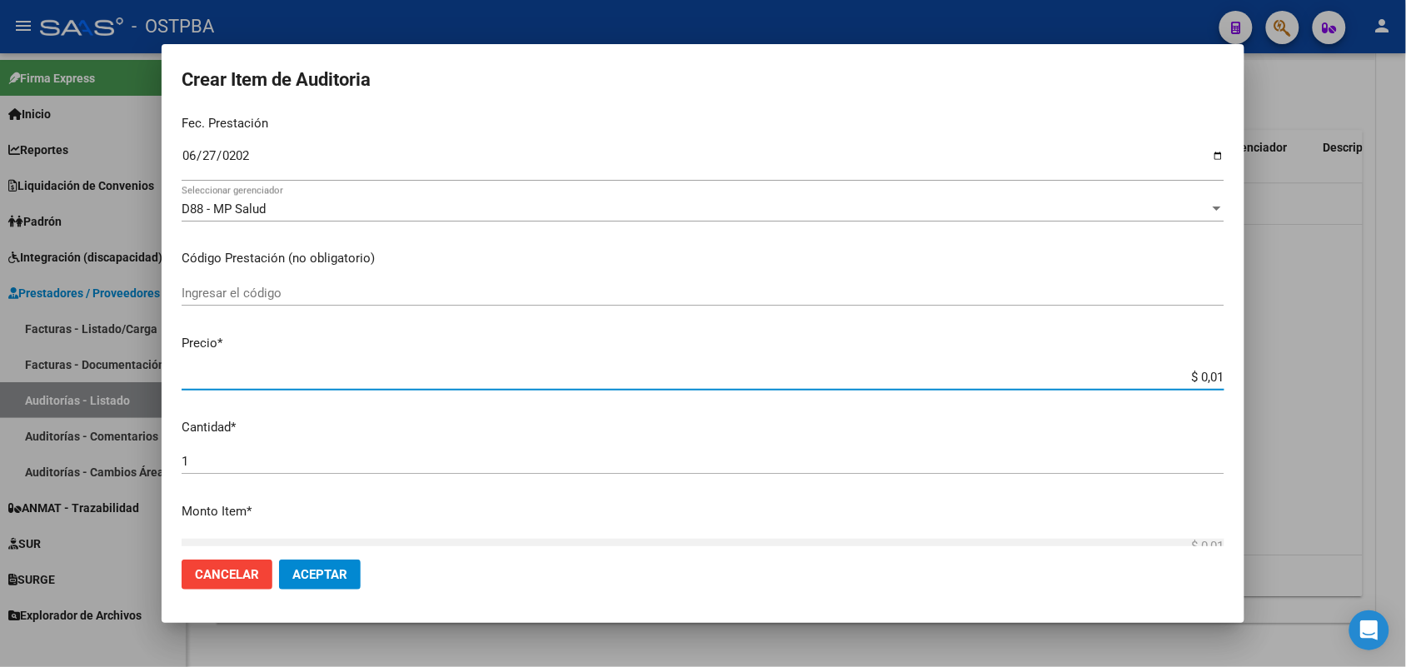
type input "$ 0,15"
type input "$ 1,52"
type input "$ 15,20"
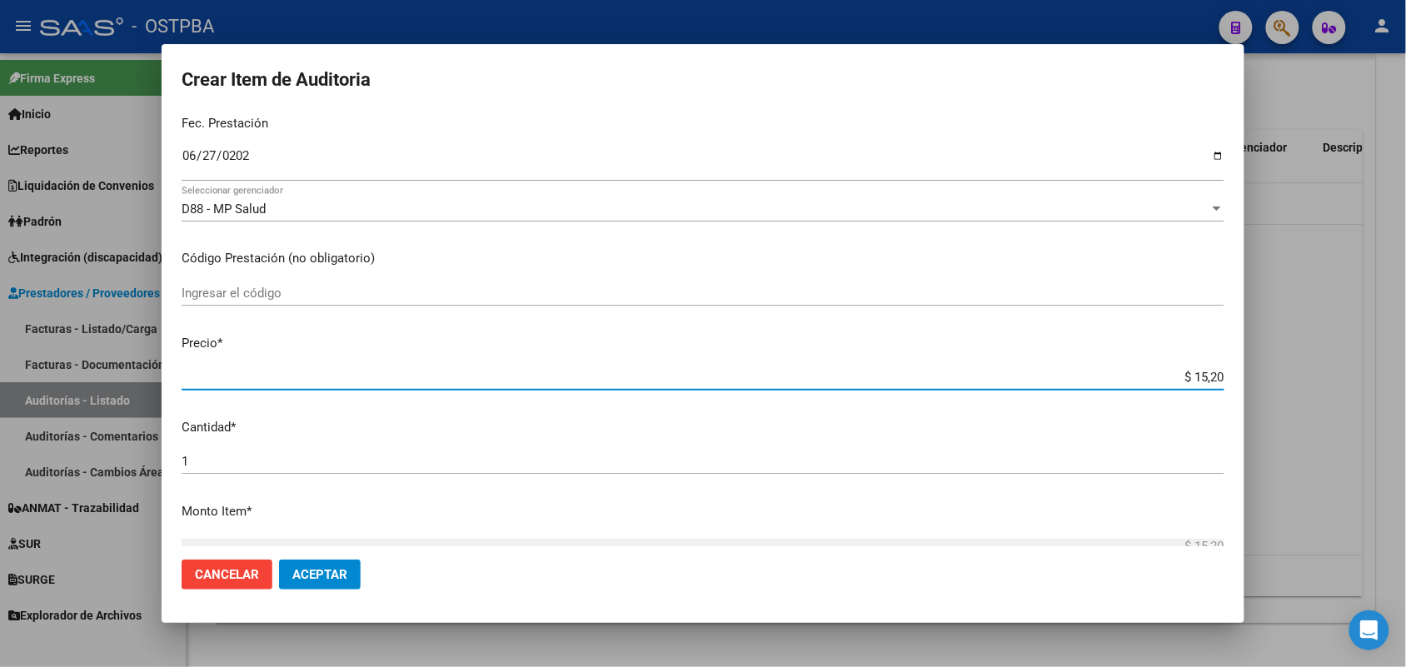
type input "$ 152,00"
type input "$ 1.520,00"
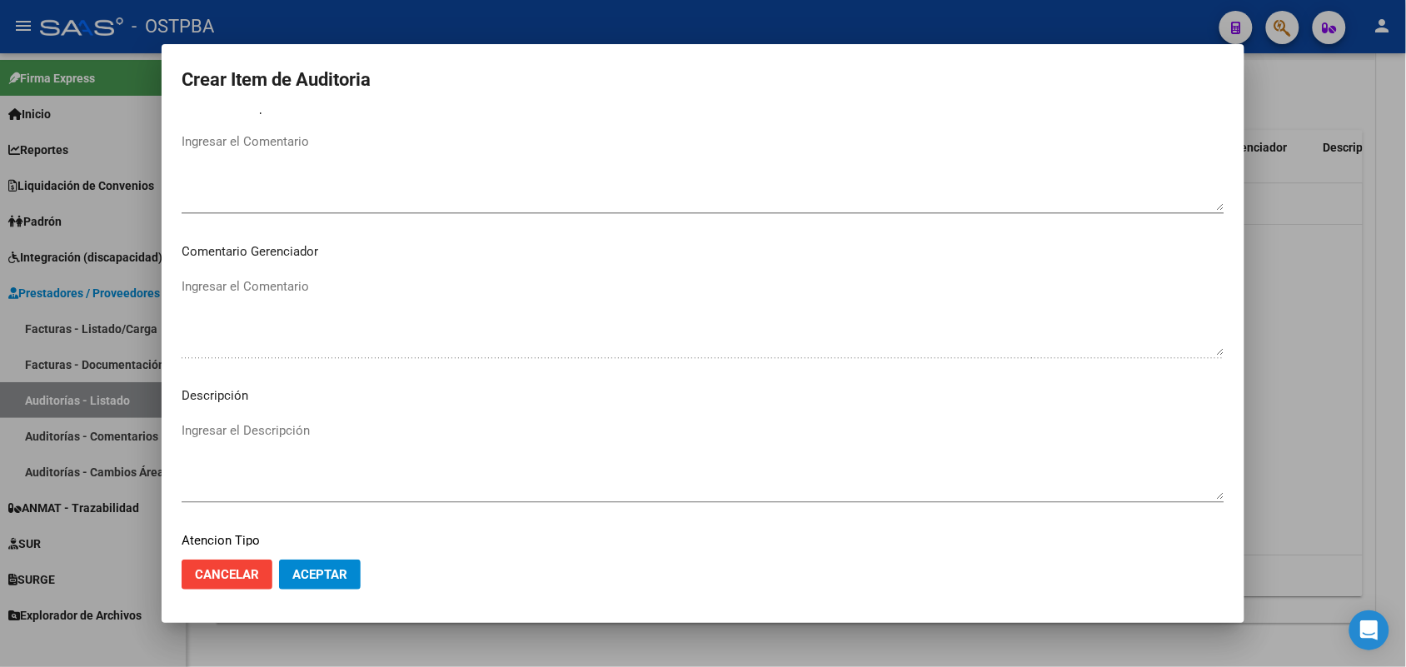
scroll to position [1065, 0]
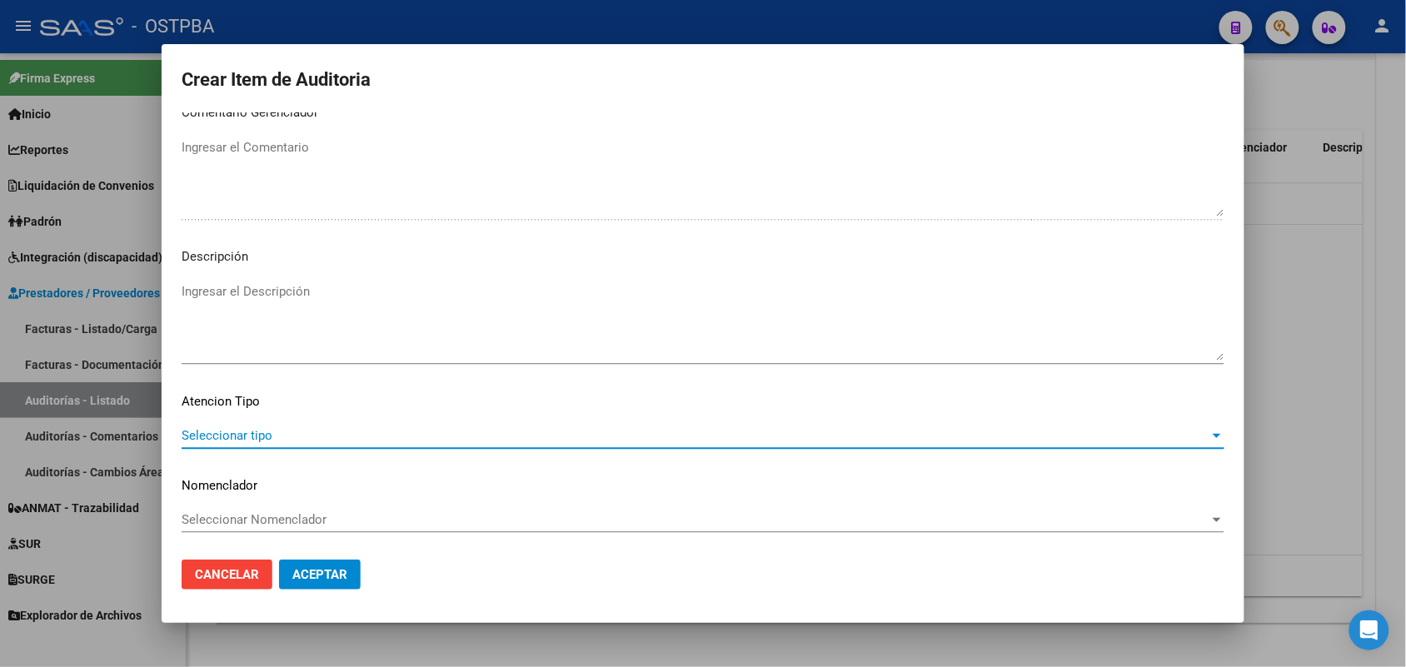
click at [246, 434] on span "Seleccionar tipo" at bounding box center [696, 435] width 1028 height 15
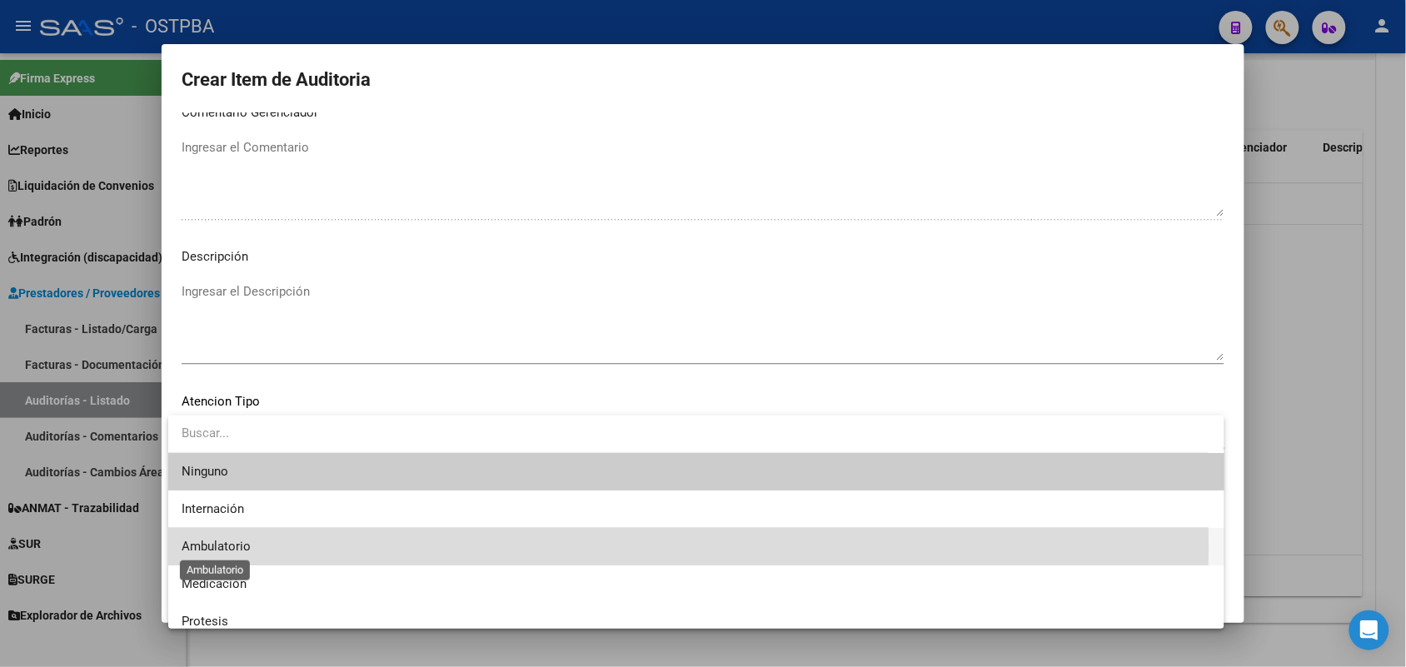
click at [247, 546] on span "Ambulatorio" at bounding box center [216, 546] width 69 height 15
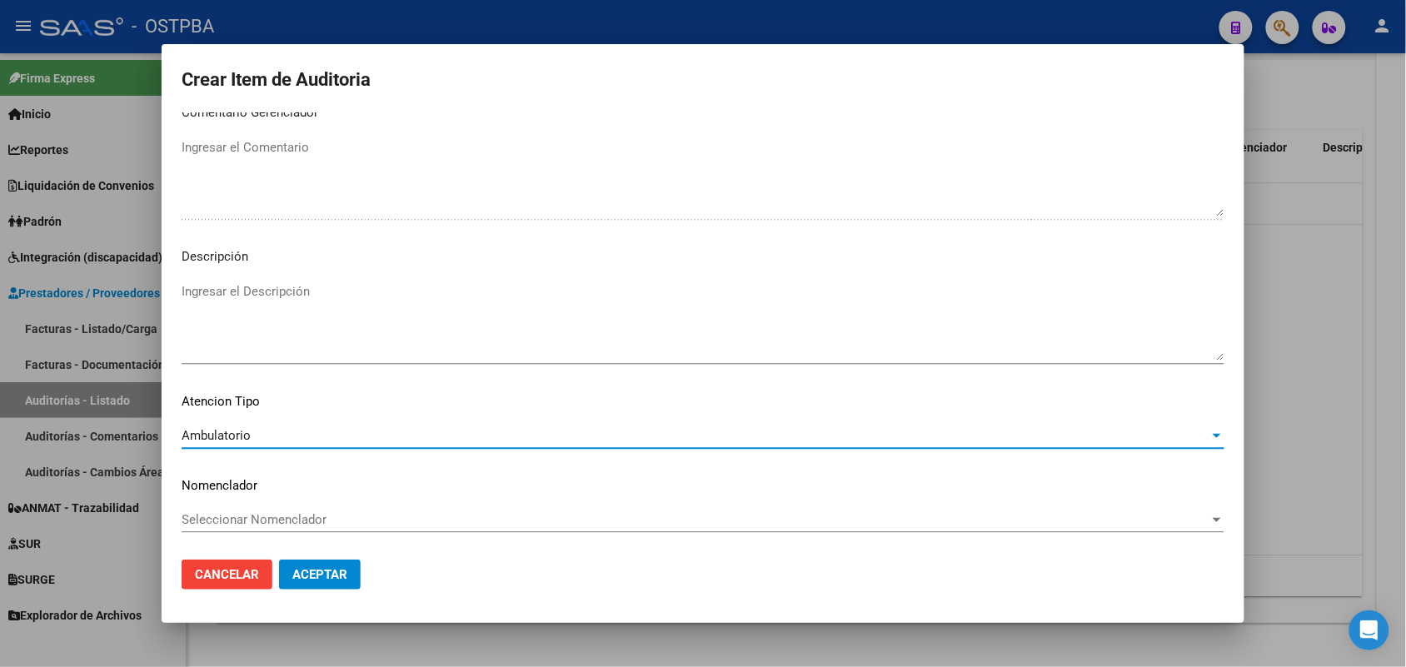
click at [334, 567] on span "Aceptar" at bounding box center [319, 574] width 55 height 15
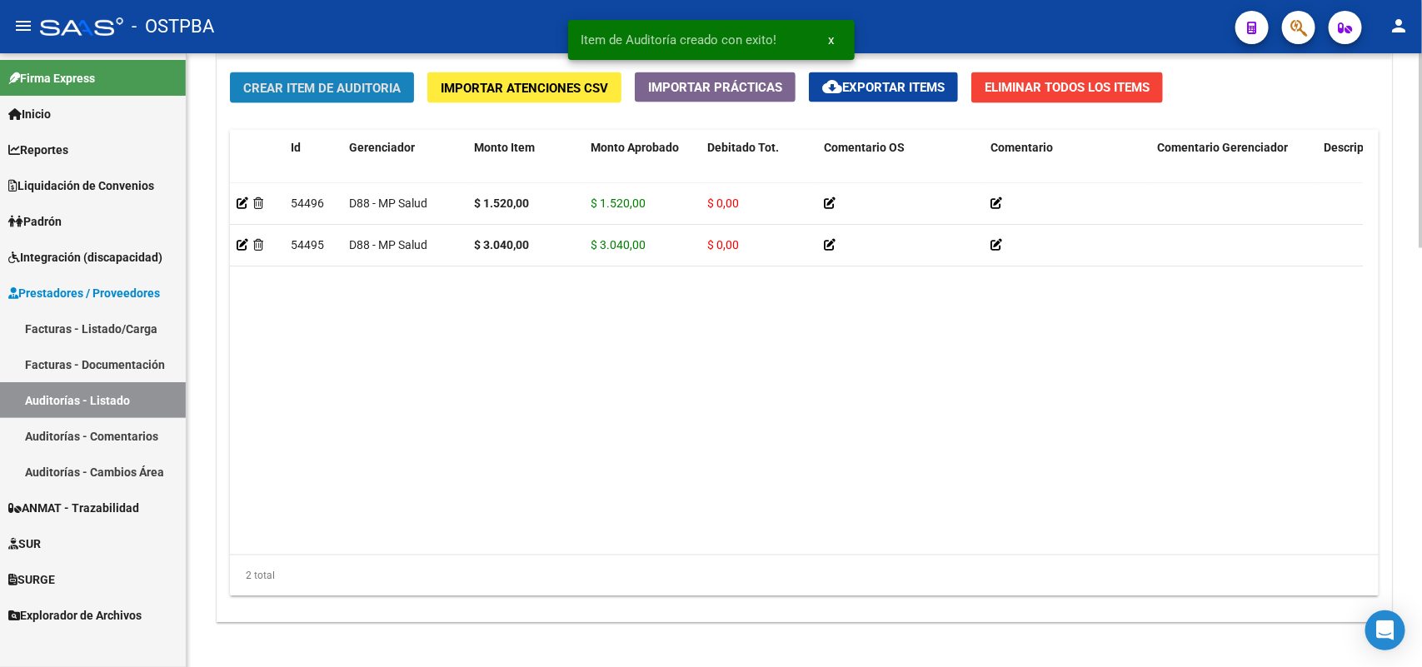
click at [391, 89] on span "Crear Item de Auditoria" at bounding box center [321, 88] width 157 height 15
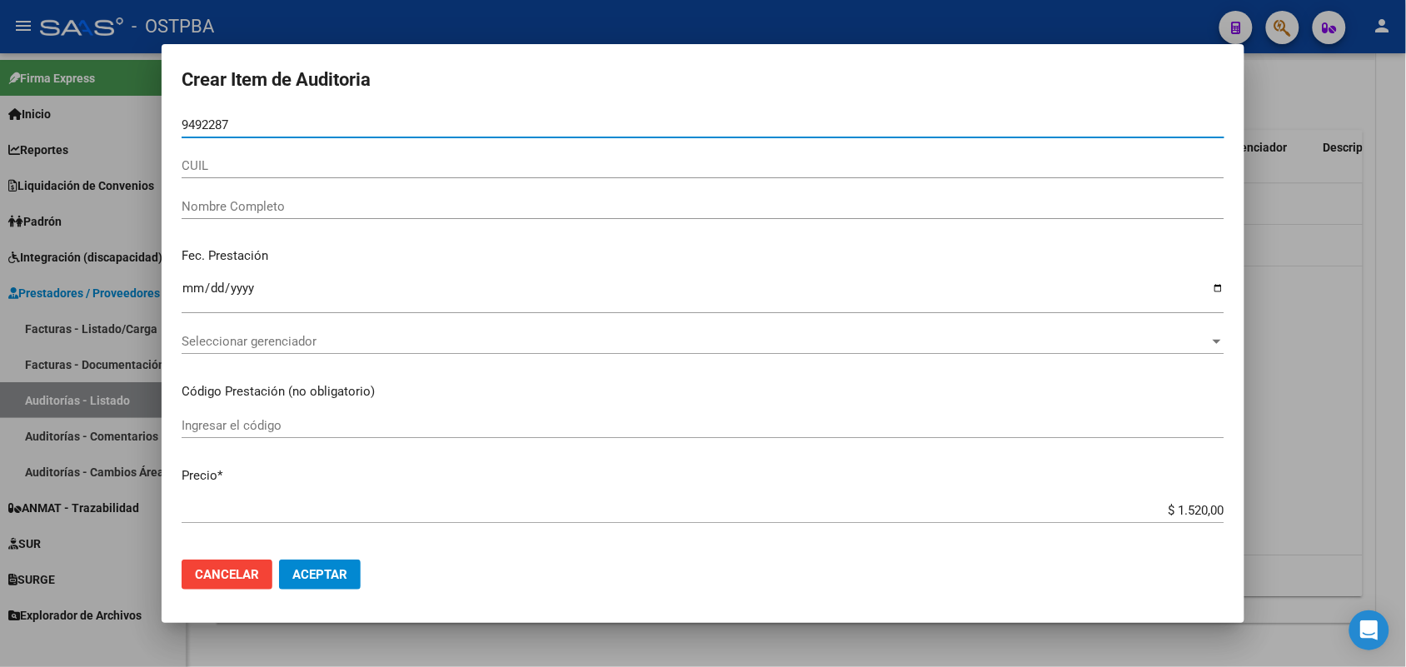
type input "94922879"
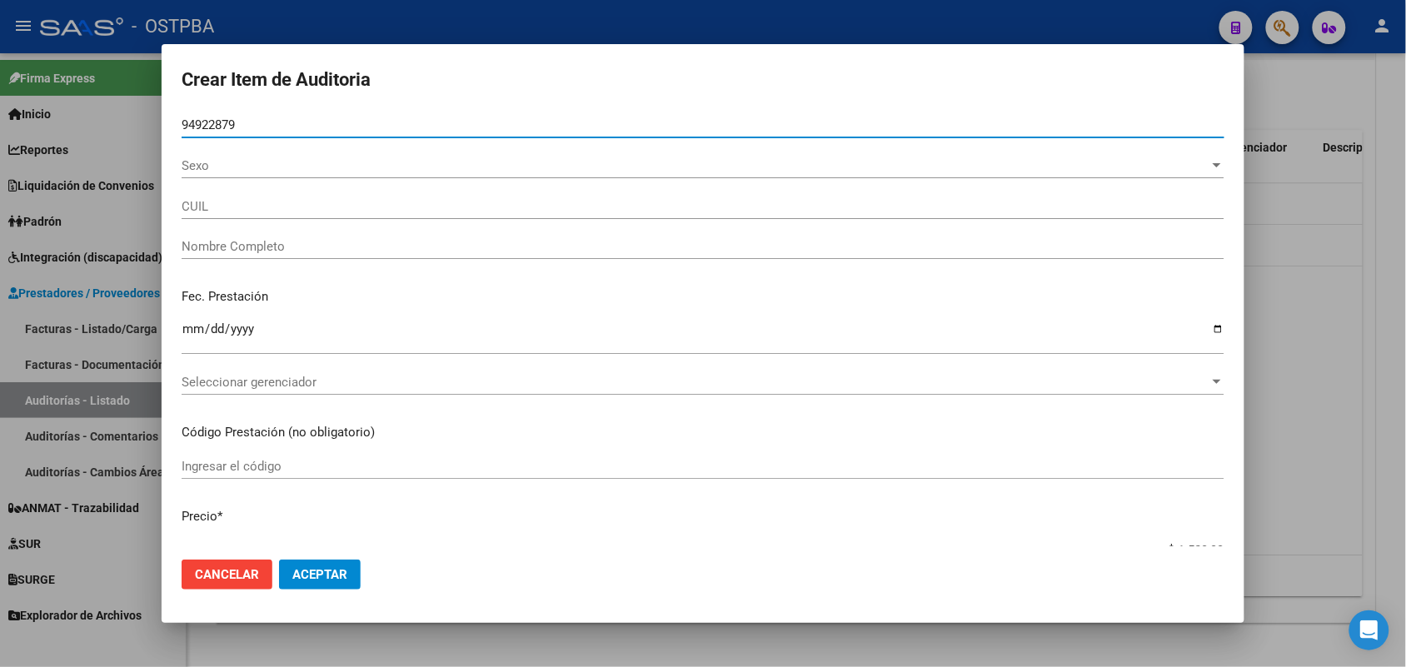
type input "27949228792"
type input "FIGUEREDO LOPEZ PETRONILDA -"
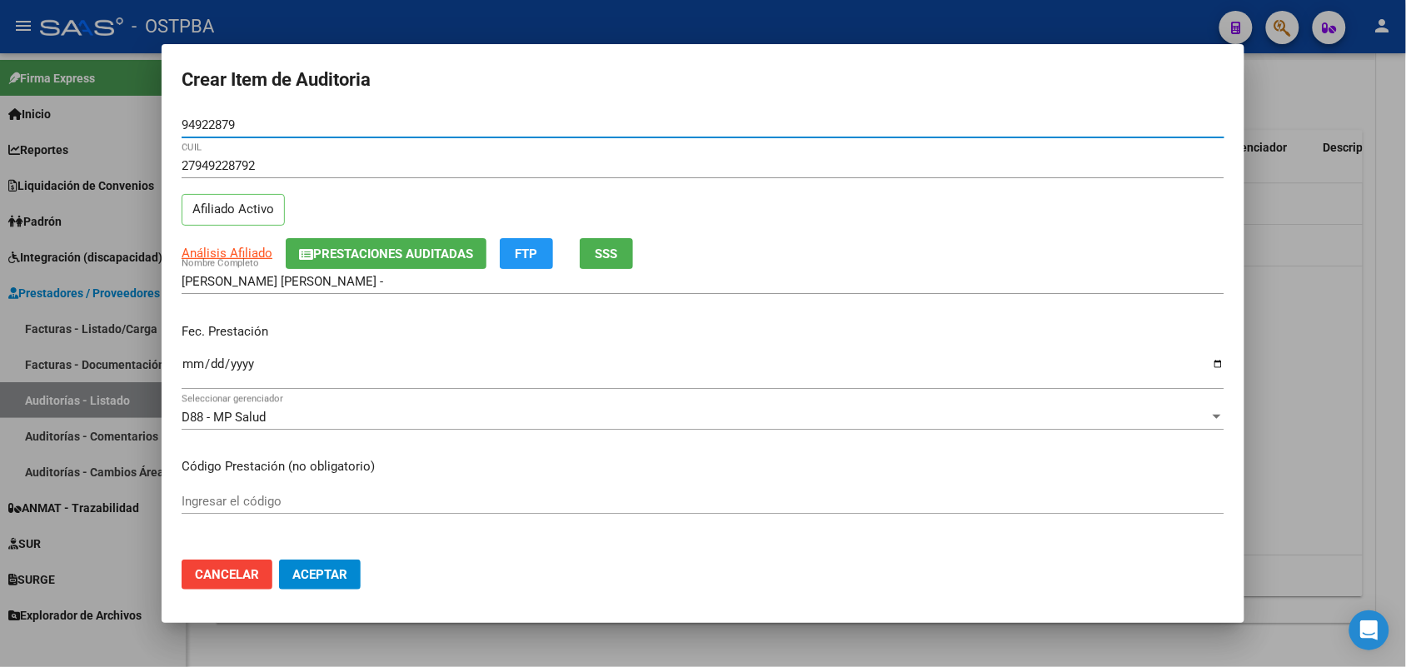
type input "94922879"
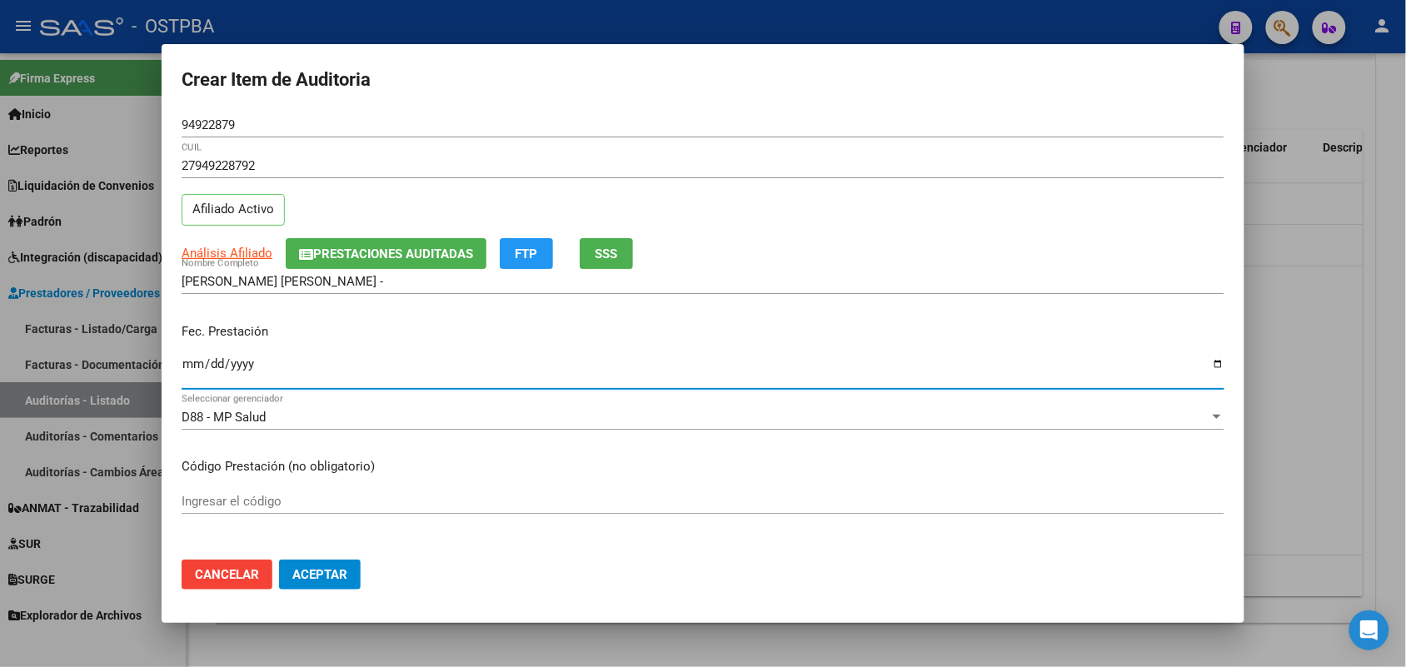
click at [187, 369] on input "Ingresar la fecha" at bounding box center [703, 370] width 1043 height 27
type input "2025-07-15"
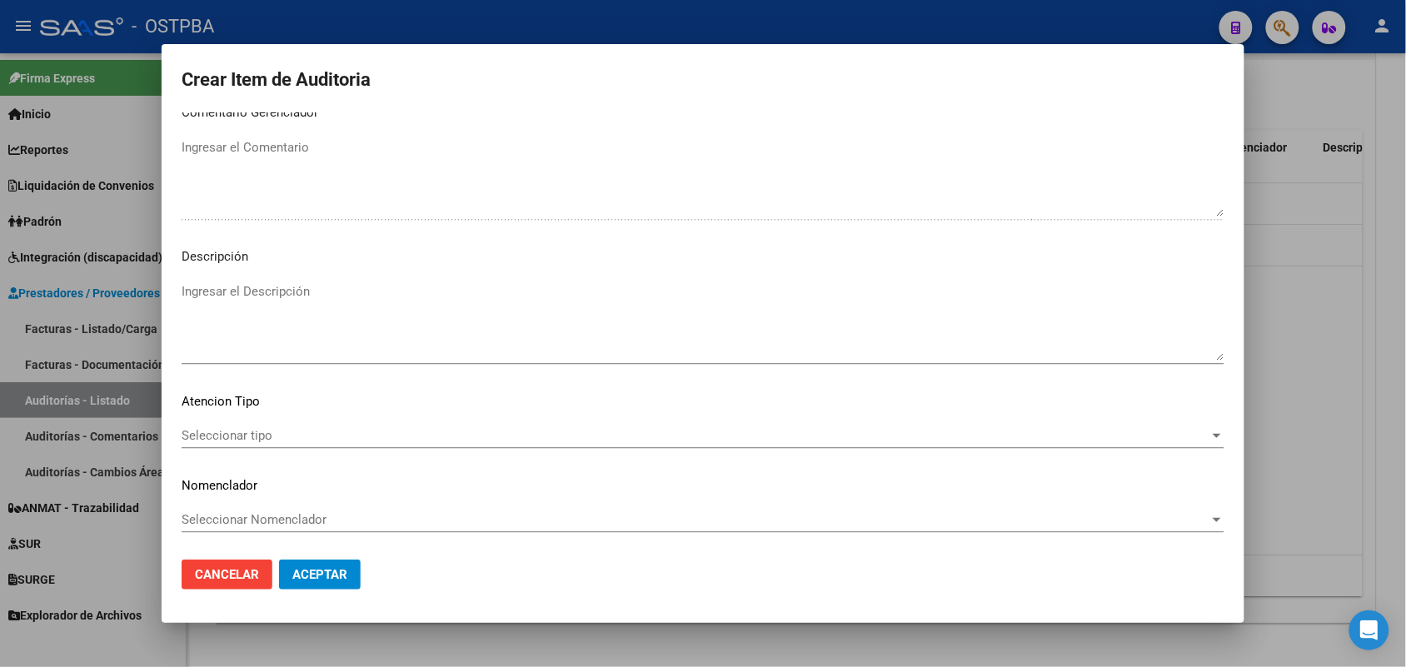
click at [247, 433] on span "Seleccionar tipo" at bounding box center [696, 435] width 1028 height 15
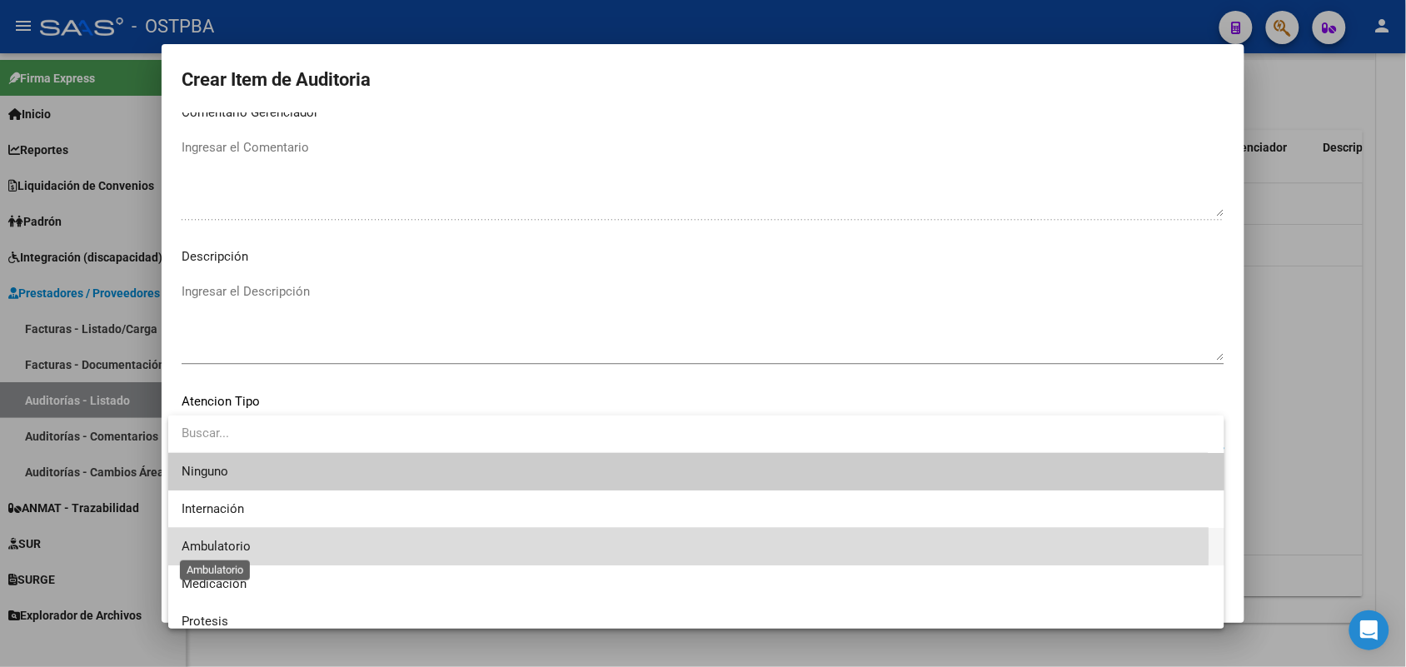
click at [238, 546] on span "Ambulatorio" at bounding box center [216, 546] width 69 height 15
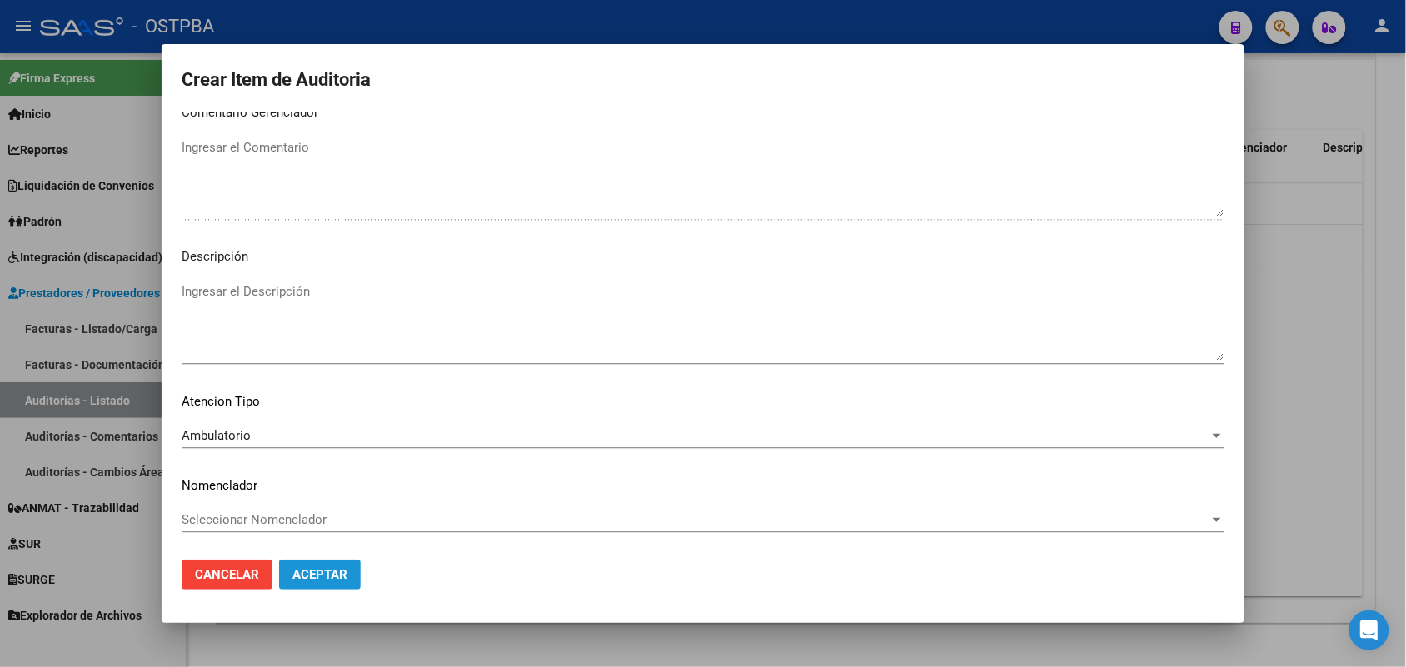
click at [325, 572] on span "Aceptar" at bounding box center [319, 574] width 55 height 15
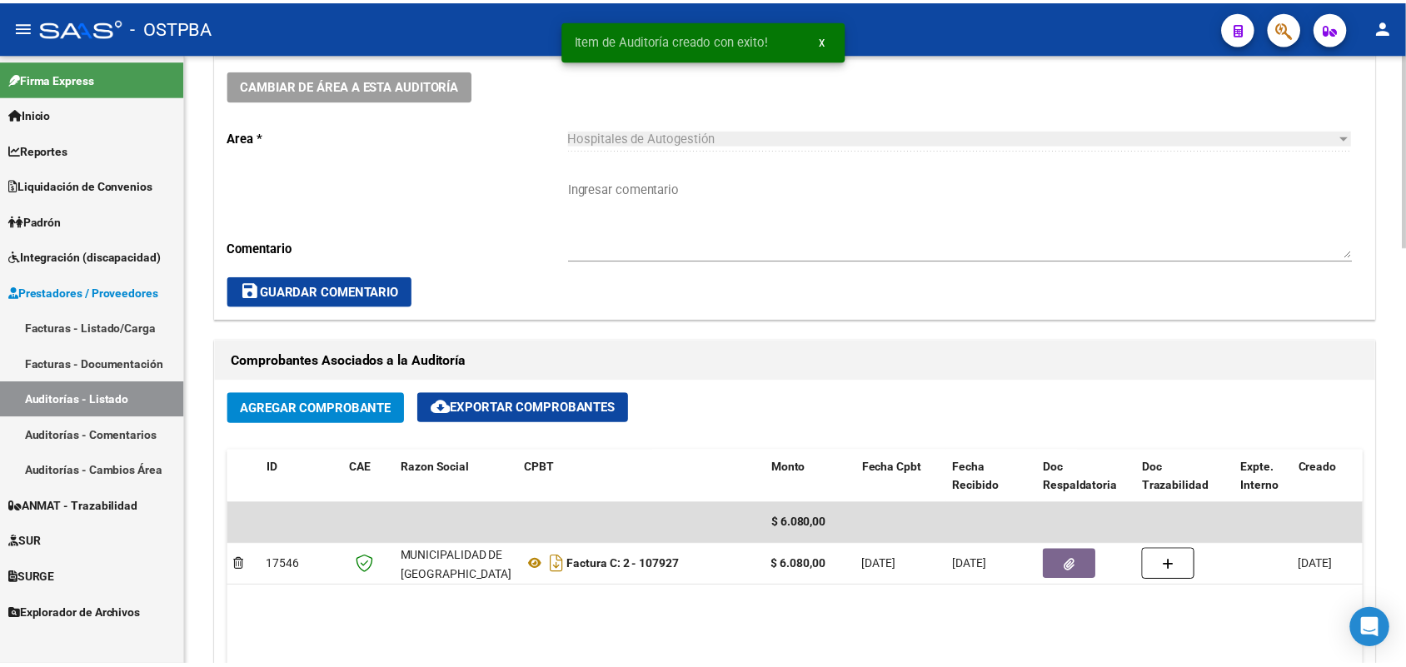
scroll to position [0, 0]
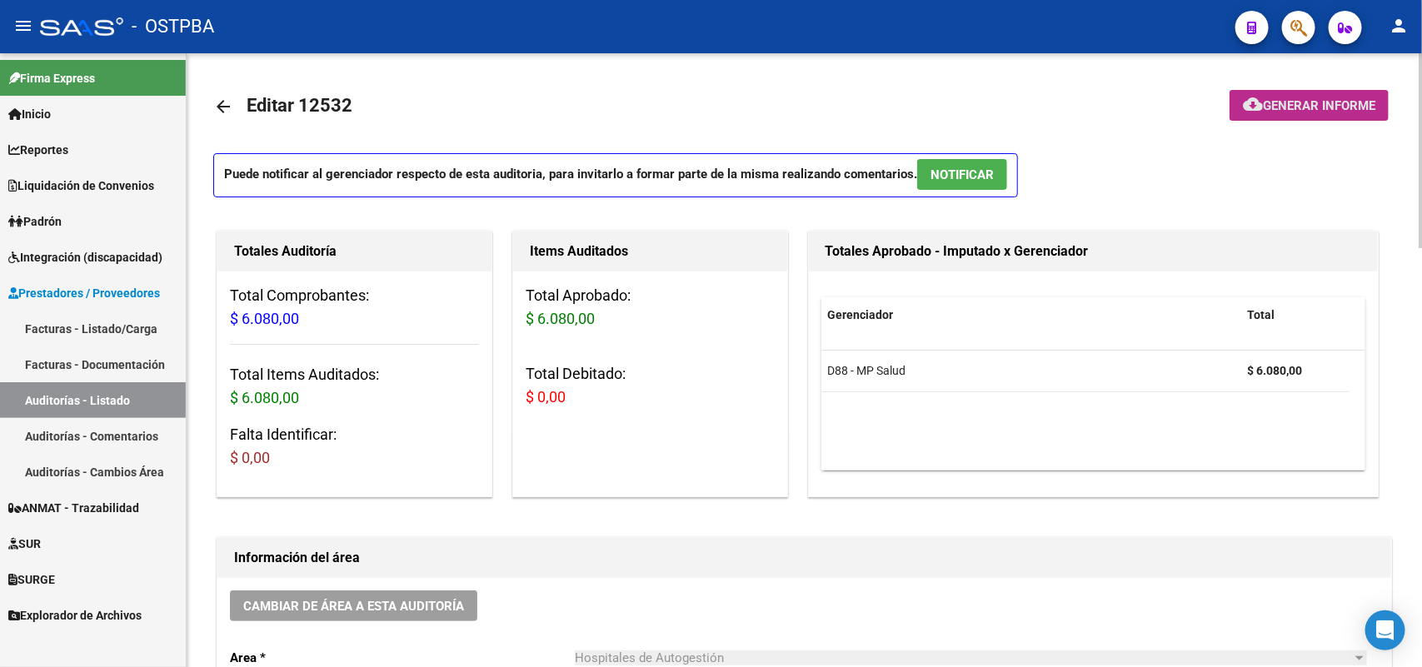
click at [1306, 102] on span "Generar informe" at bounding box center [1319, 105] width 112 height 15
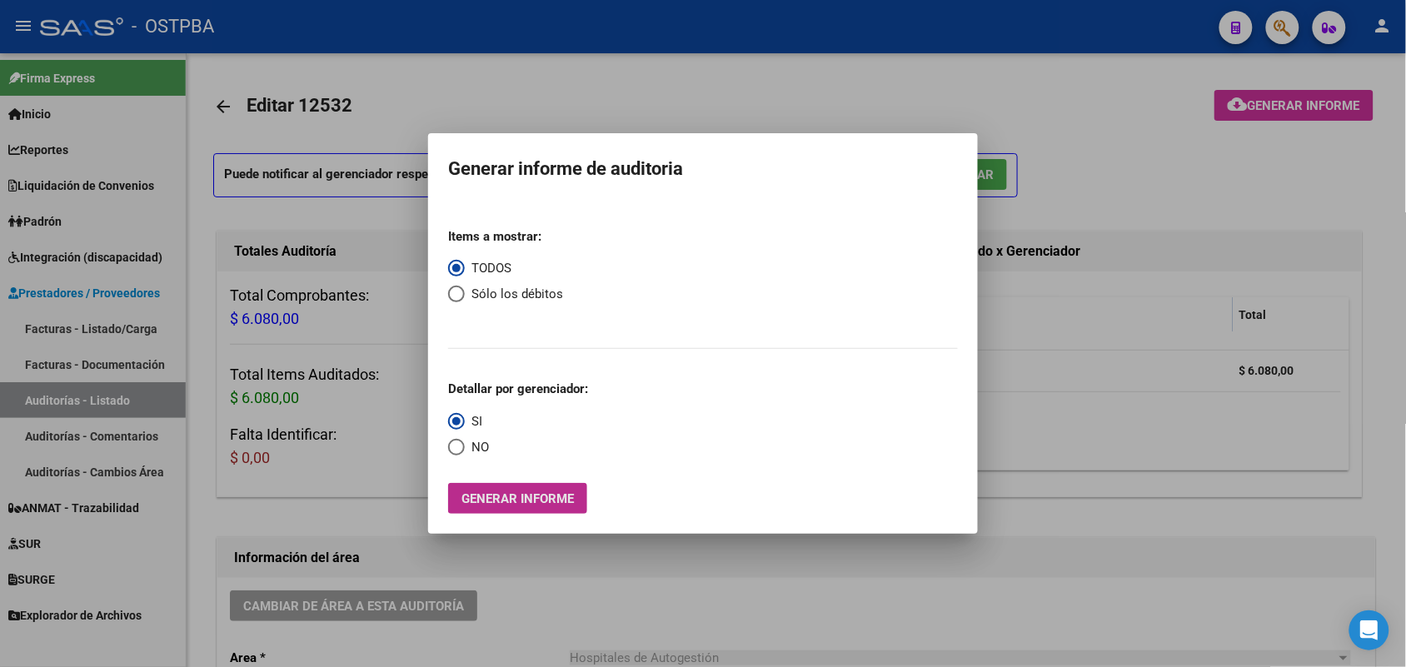
click at [548, 493] on span "Generar informe" at bounding box center [517, 498] width 112 height 15
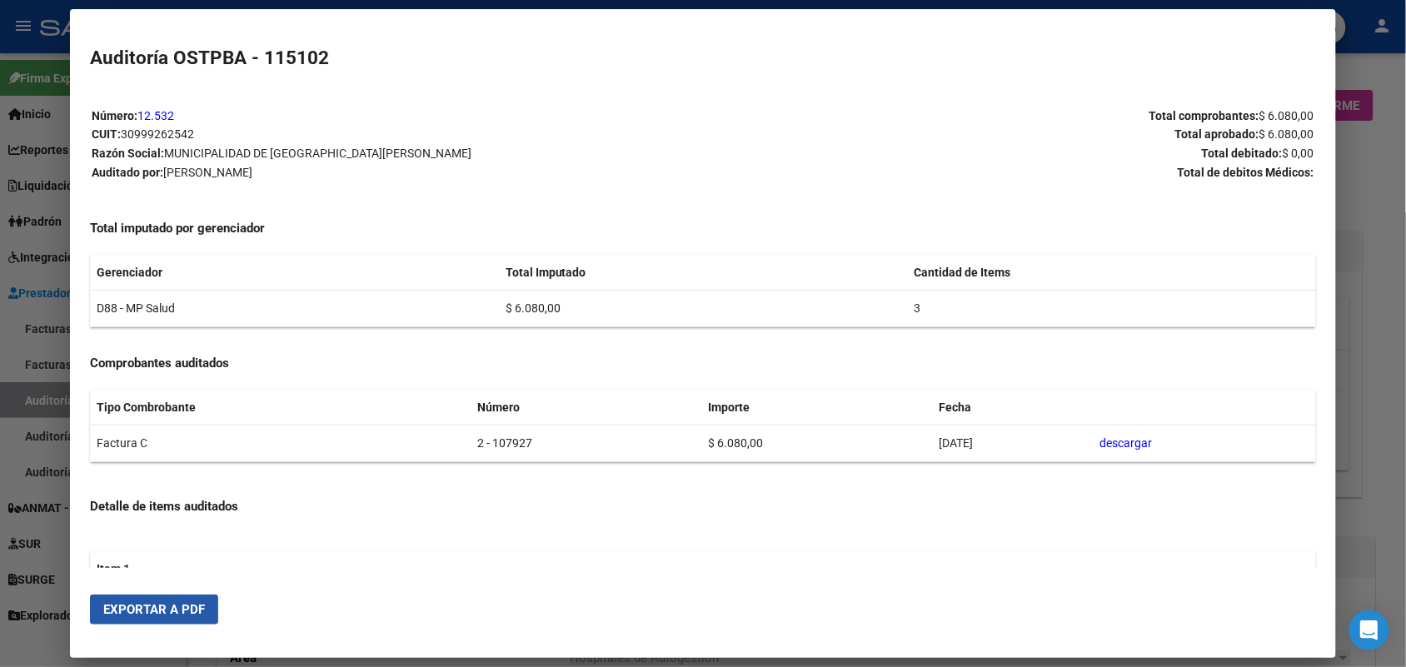
click at [176, 605] on span "Exportar a PDF" at bounding box center [154, 609] width 102 height 15
drag, startPoint x: 1385, startPoint y: 273, endPoint x: 1389, endPoint y: 255, distance: 18.6
click at [1385, 269] on div at bounding box center [703, 333] width 1406 height 667
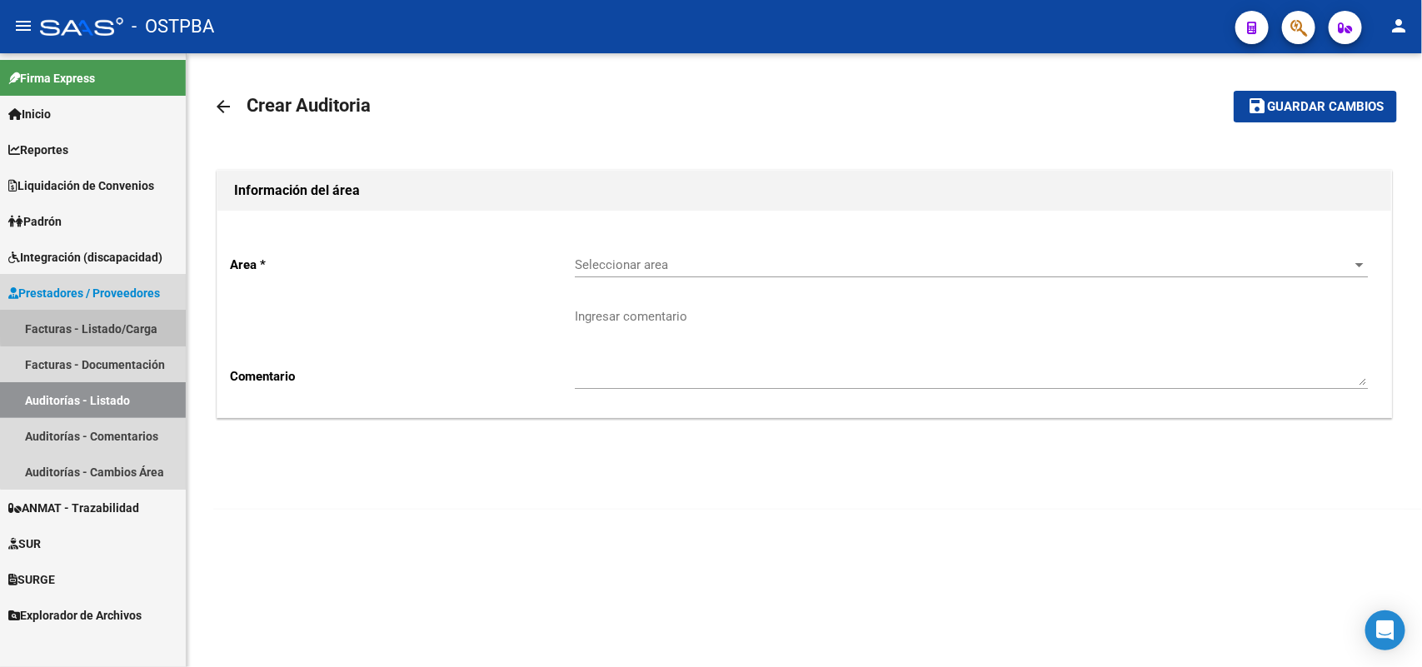
click at [125, 325] on link "Facturas - Listado/Carga" at bounding box center [93, 329] width 186 height 36
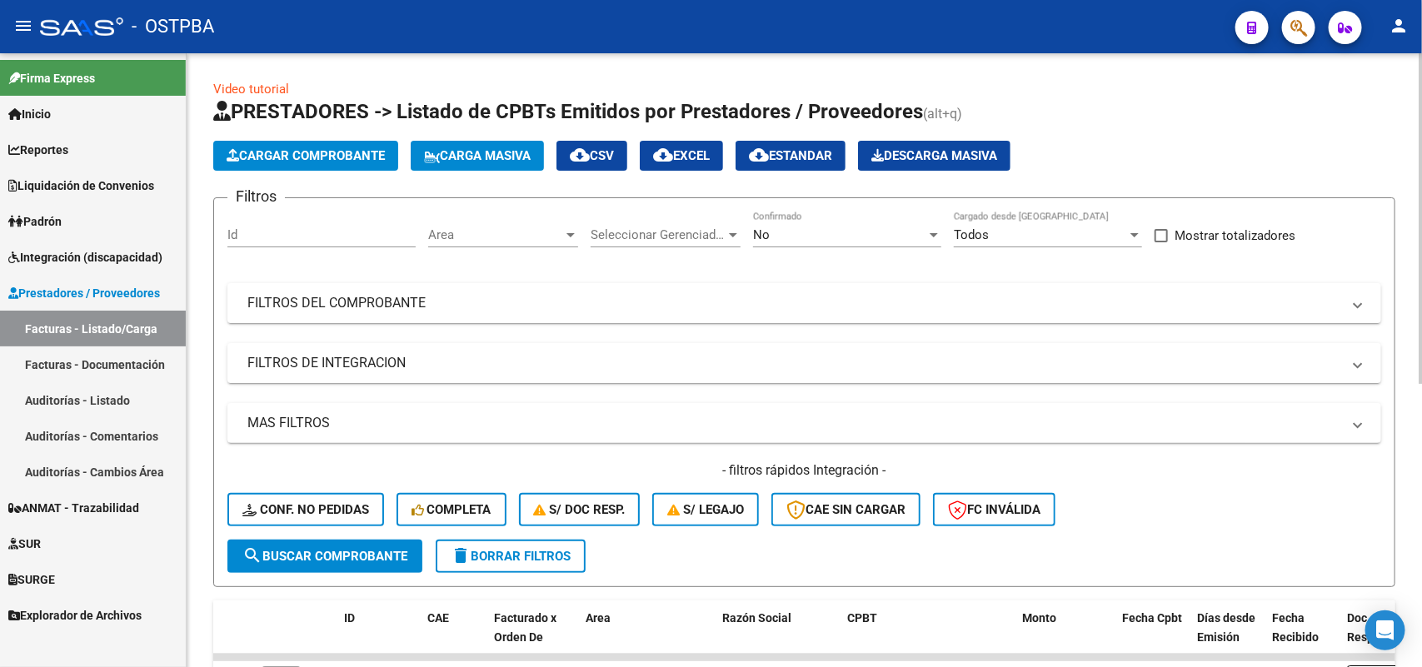
click at [293, 156] on span "Cargar Comprobante" at bounding box center [306, 155] width 158 height 15
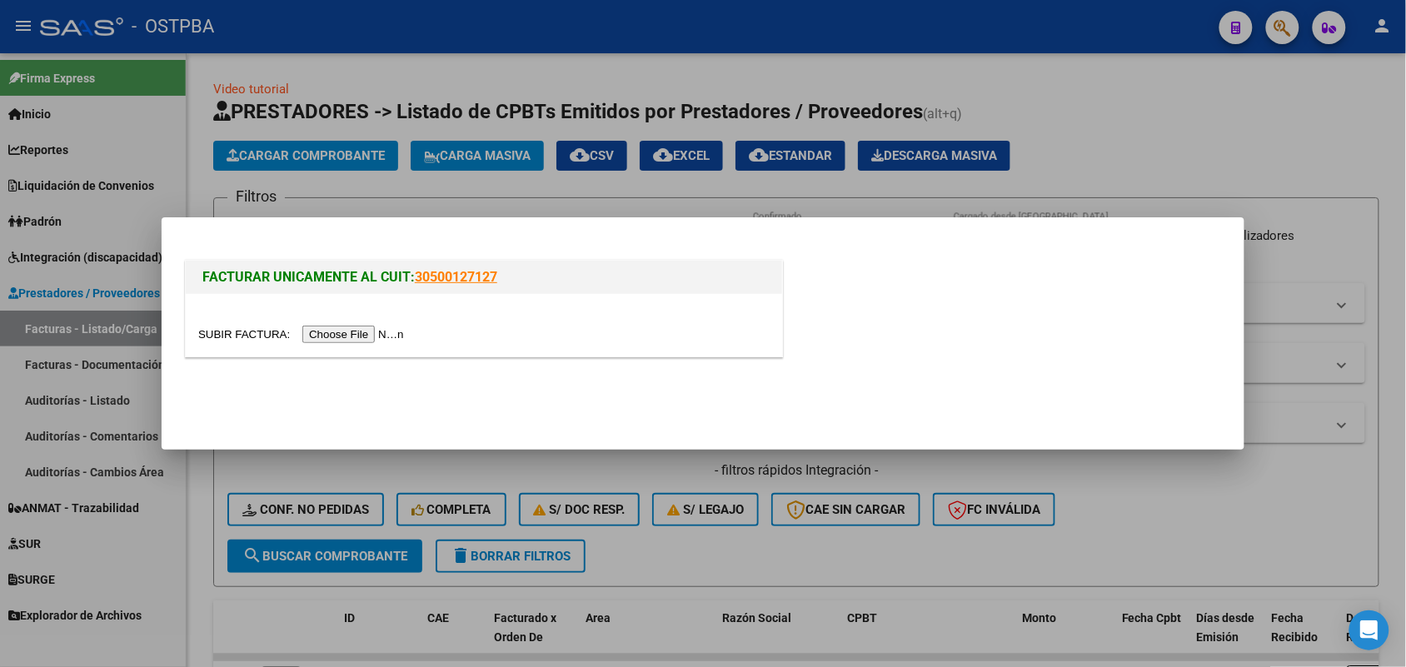
click at [347, 337] on input "file" at bounding box center [303, 334] width 211 height 17
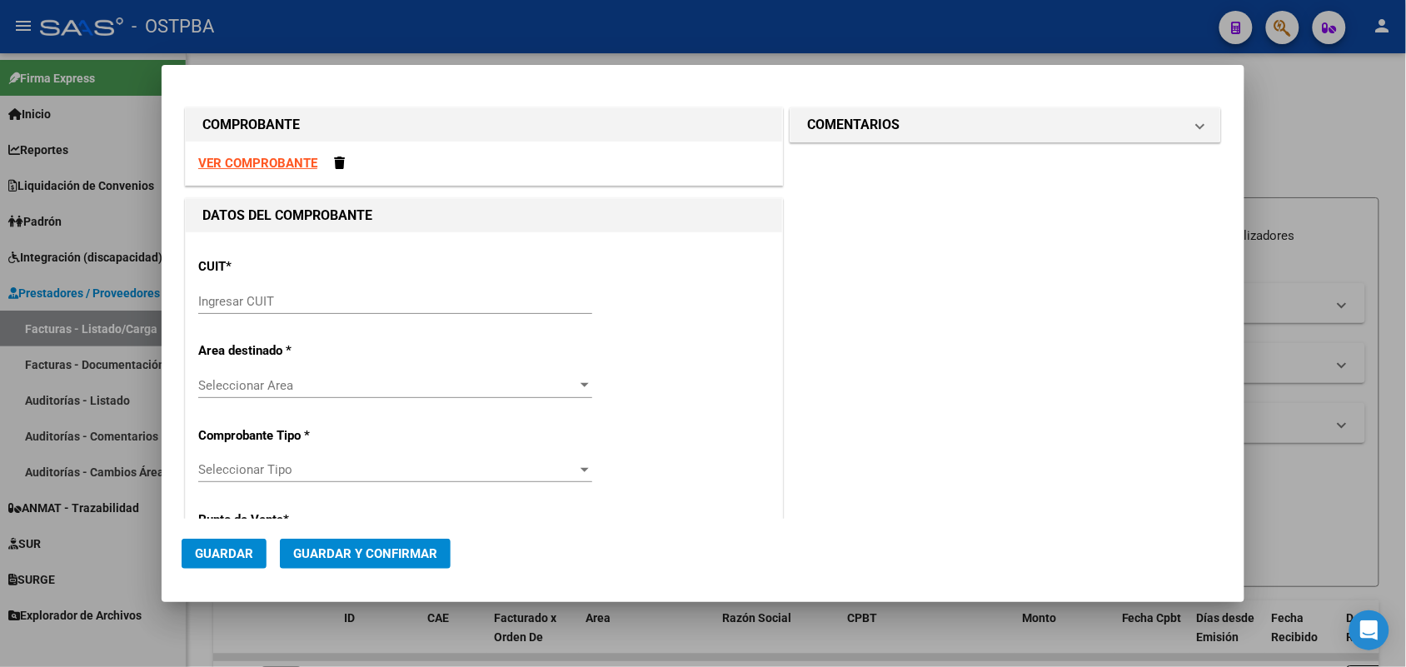
click at [232, 301] on input "Ingresar CUIT" at bounding box center [395, 301] width 394 height 15
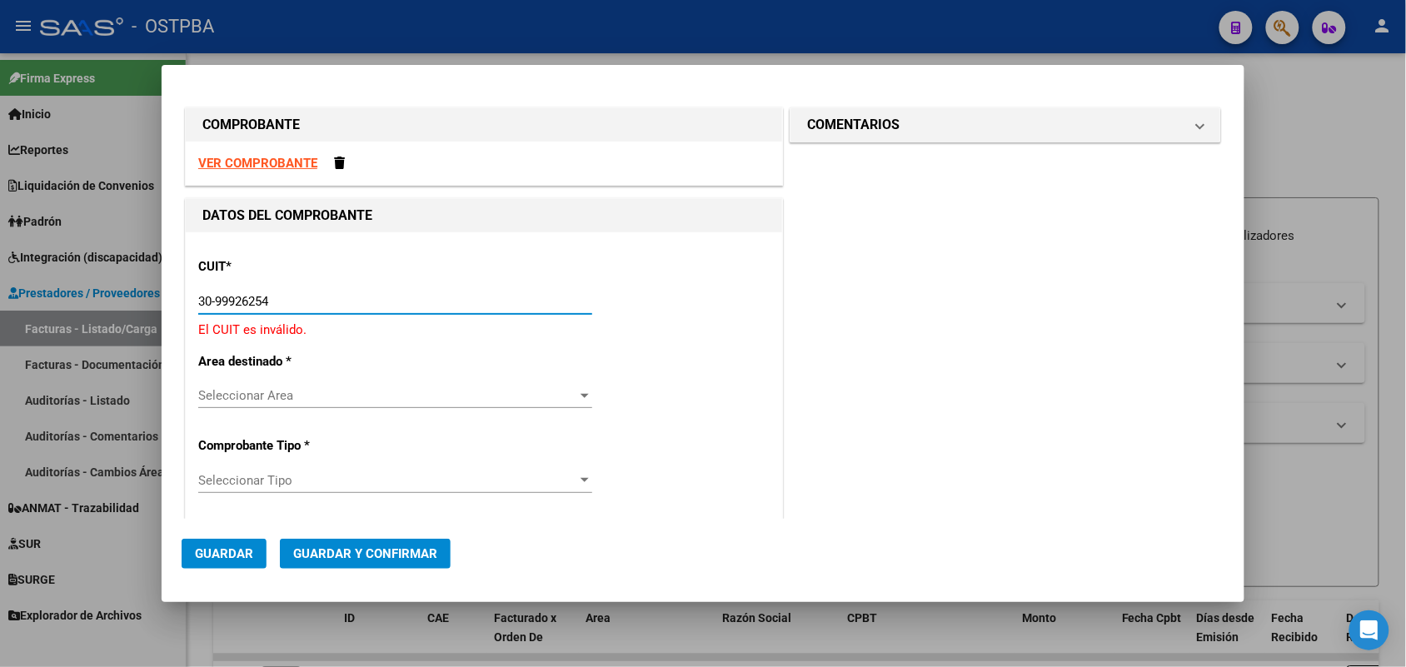
type input "30-99926254-2"
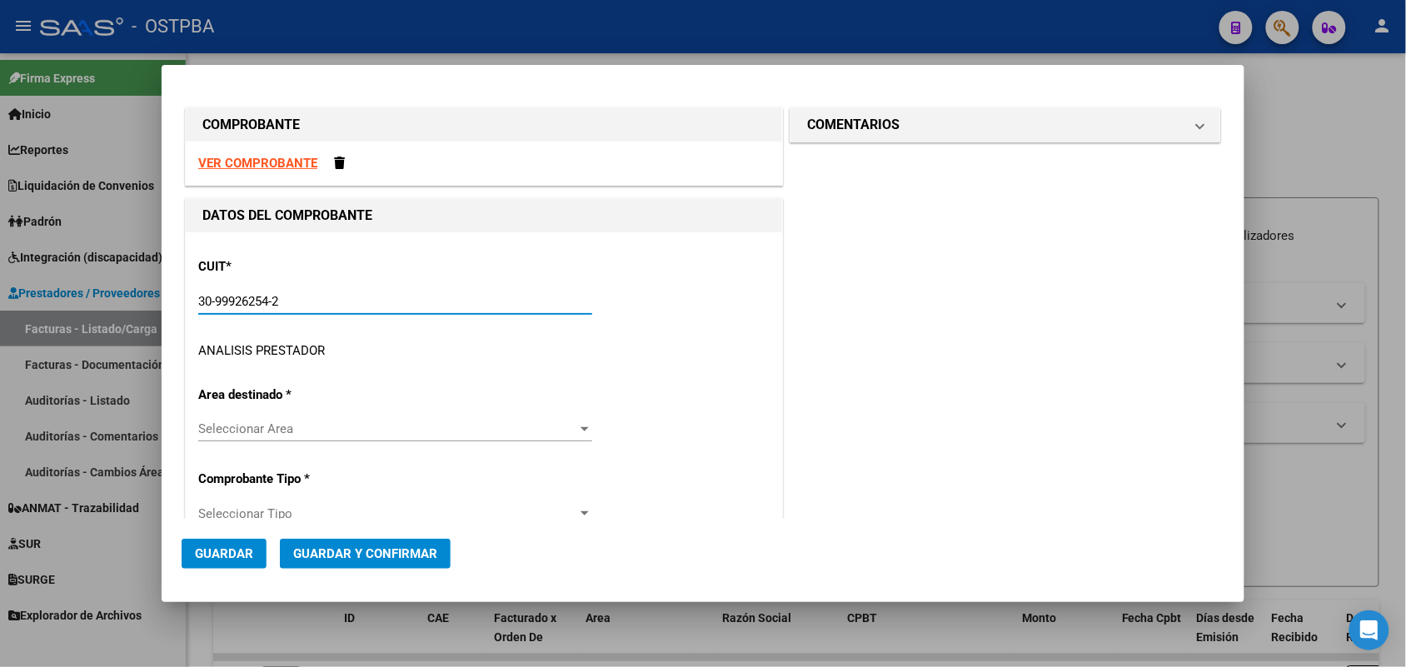
type input "2"
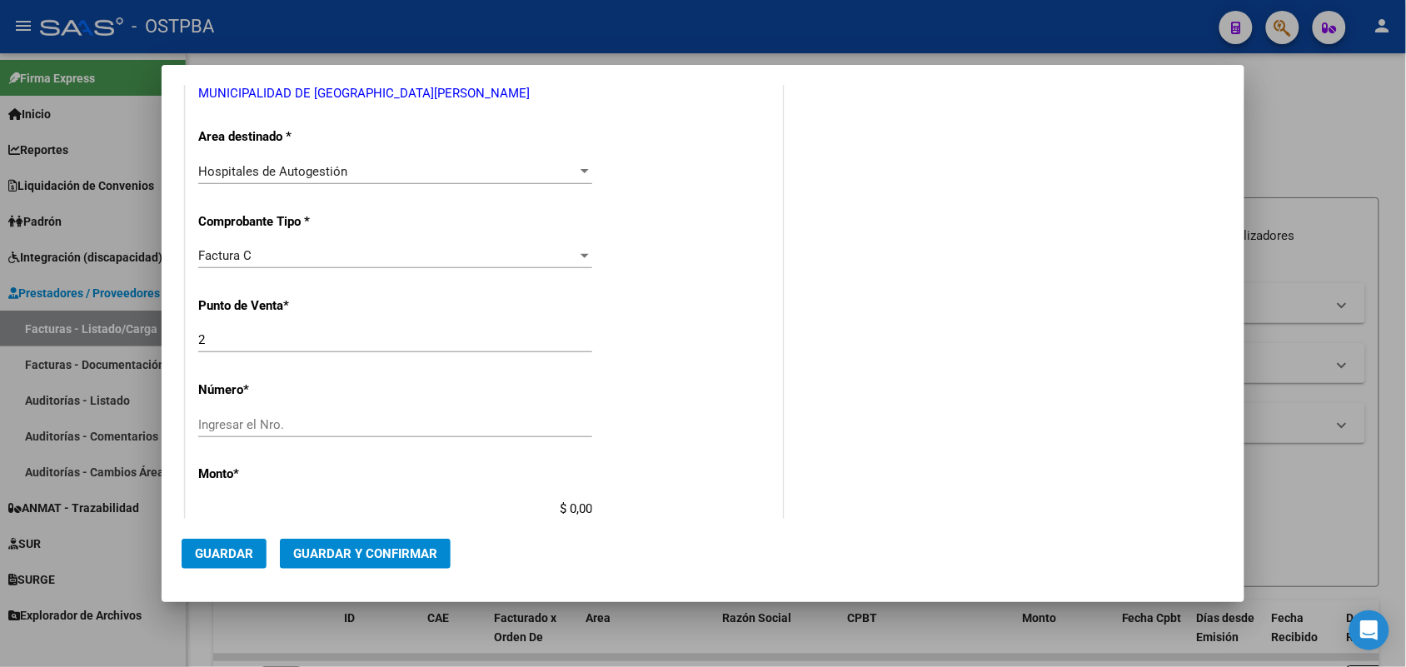
scroll to position [312, 0]
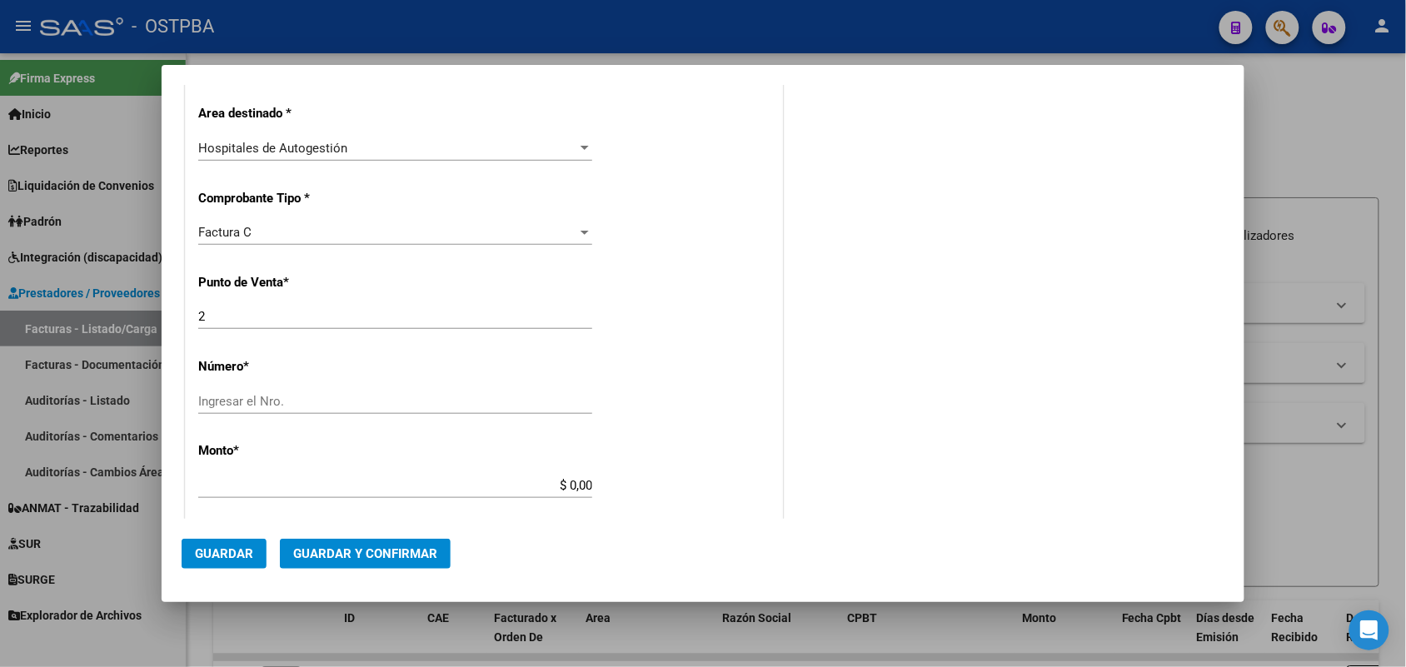
type input "30-99926254-2"
click at [209, 397] on input "Ingresar el Nro." at bounding box center [395, 401] width 394 height 15
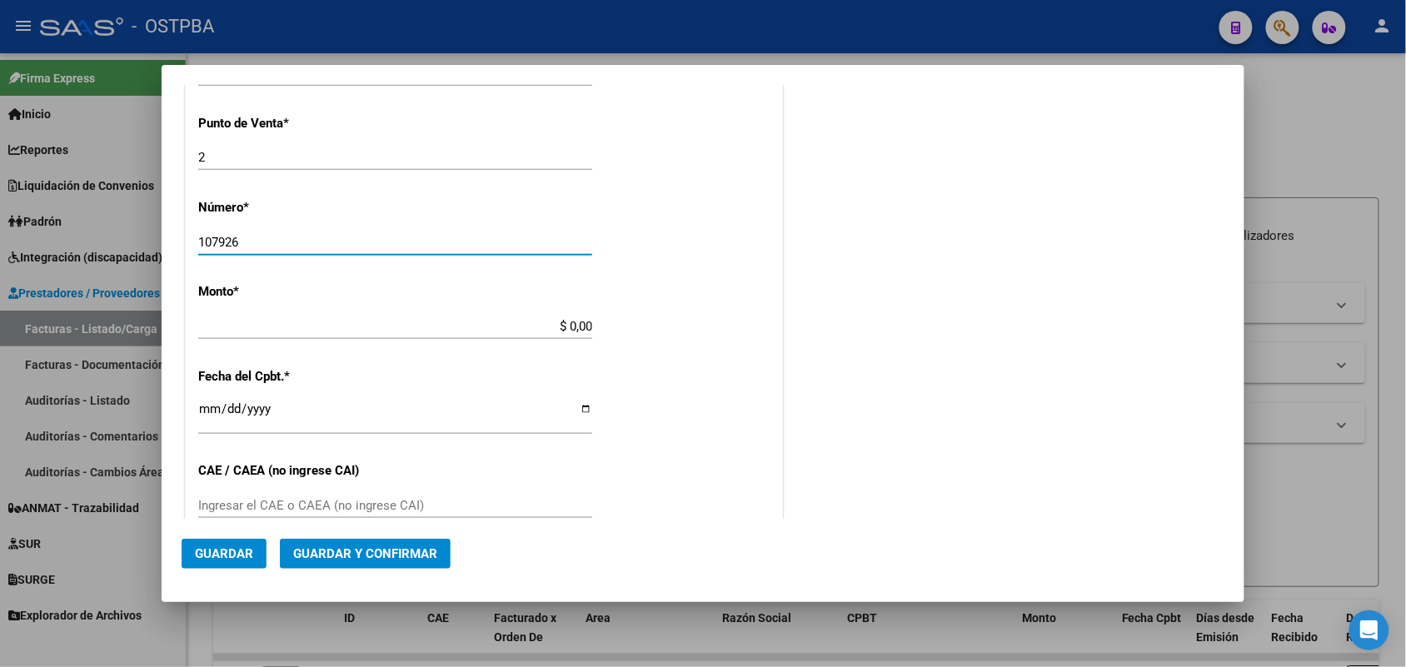
scroll to position [521, 0]
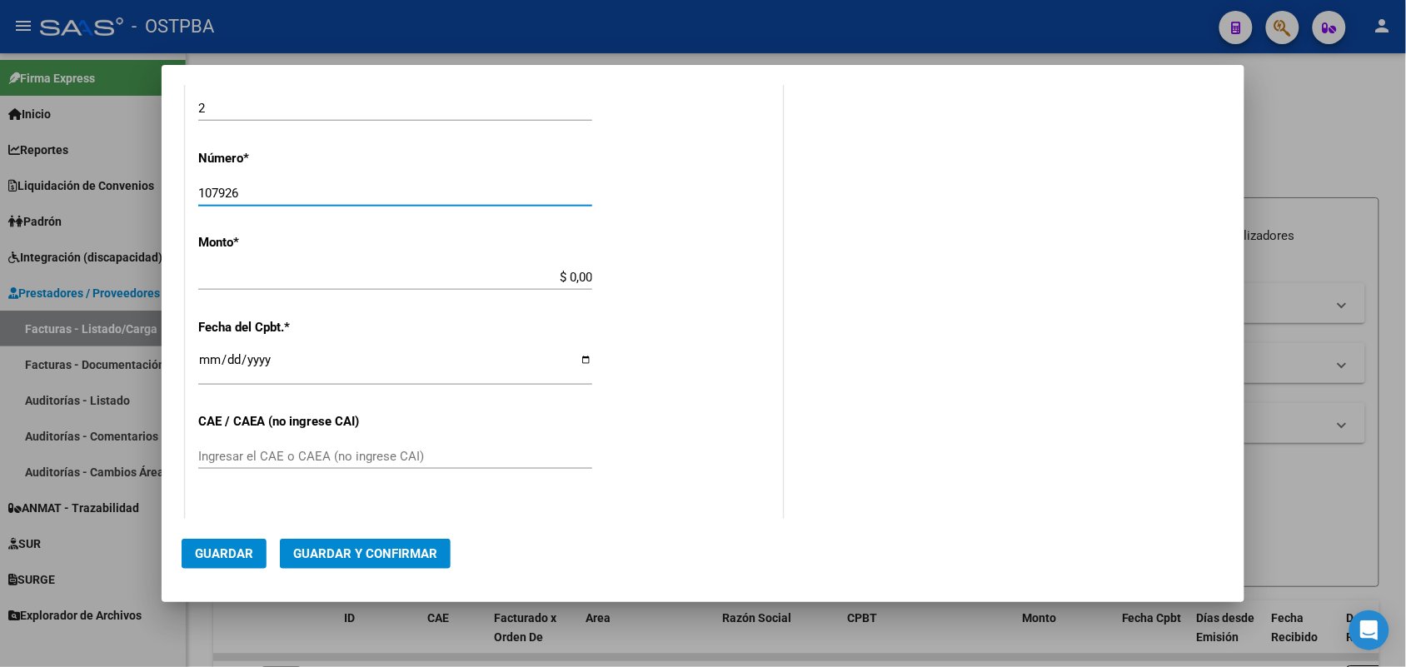
type input "107926"
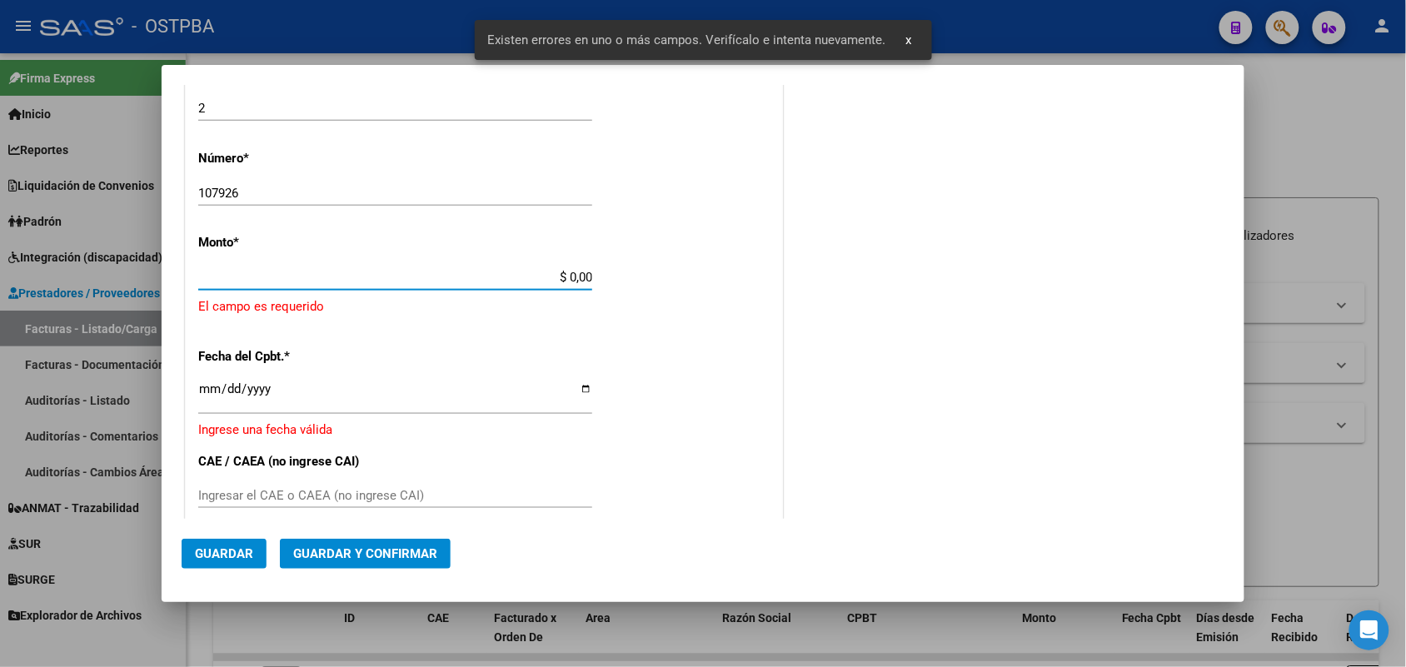
drag, startPoint x: 547, startPoint y: 280, endPoint x: 636, endPoint y: 268, distance: 89.1
click at [636, 268] on div "CUIT * 30-99926254-2 Ingresar CUIT ANALISIS PRESTADOR MUNICIPALIDAD DE SAN FERN…" at bounding box center [484, 322] width 596 height 1220
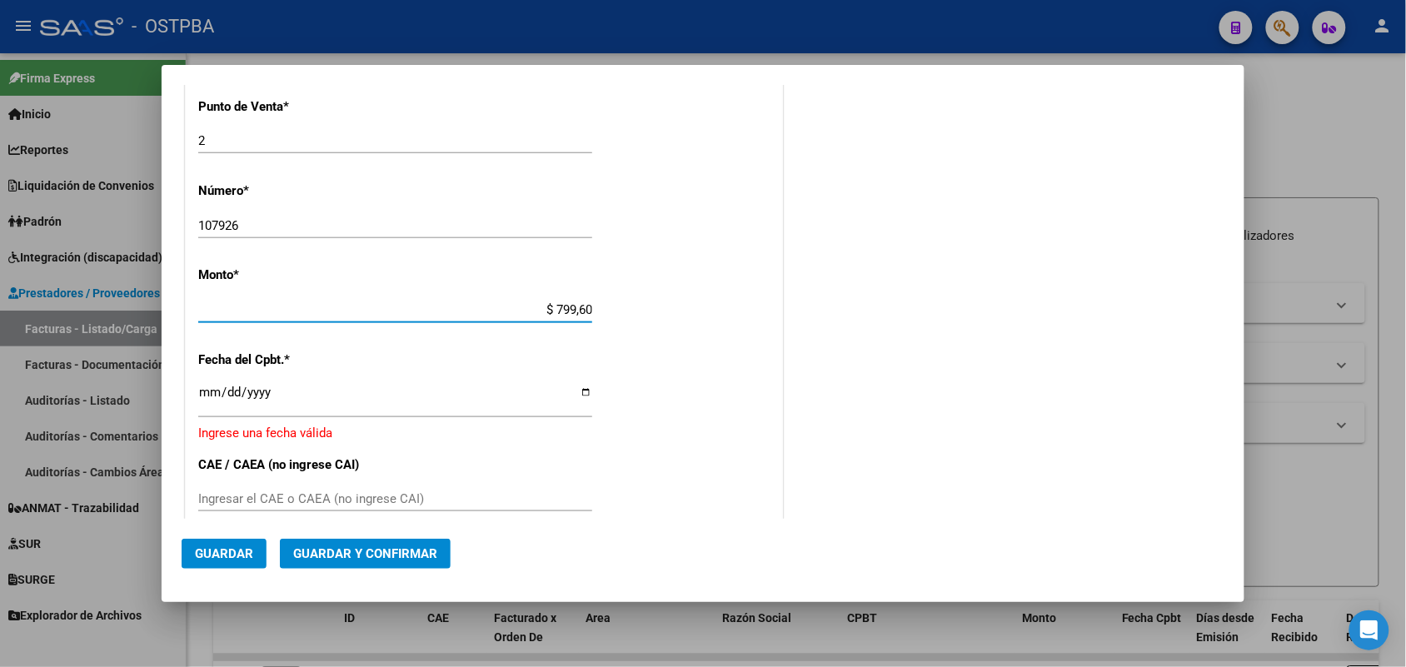
type input "$ 7.996,00"
click at [207, 401] on input "Ingresar la fecha" at bounding box center [395, 399] width 394 height 27
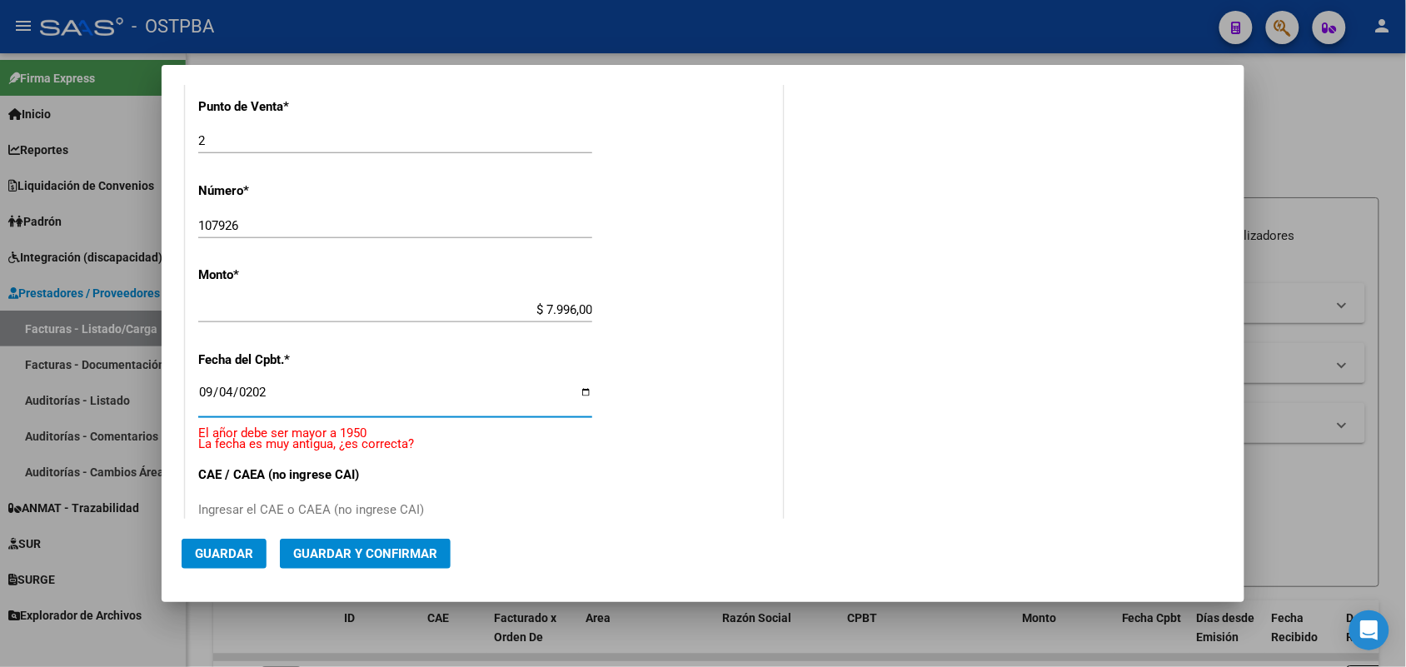
type input "[DATE]"
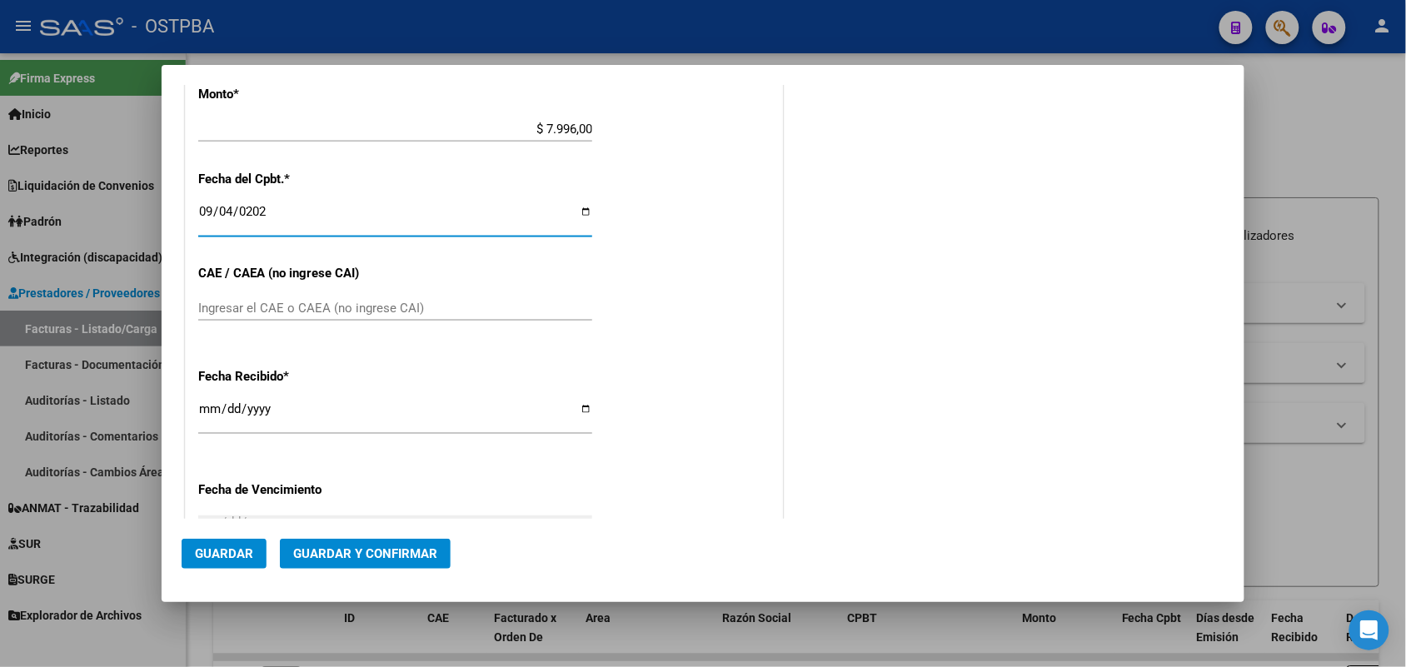
scroll to position [696, 0]
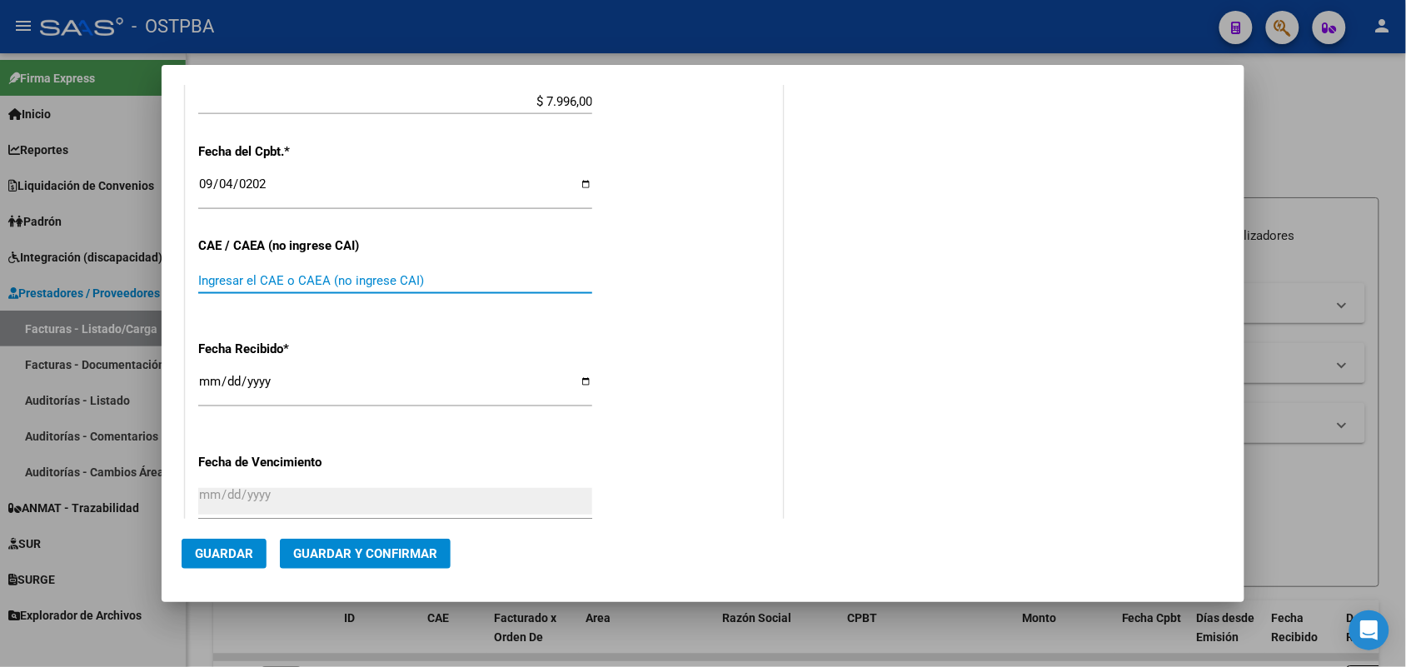
click at [202, 277] on input "Ingresar el CAE o CAEA (no ingrese CAI)" at bounding box center [395, 280] width 394 height 15
type input "75352989805032"
click at [208, 385] on input "[DATE]" at bounding box center [395, 388] width 394 height 27
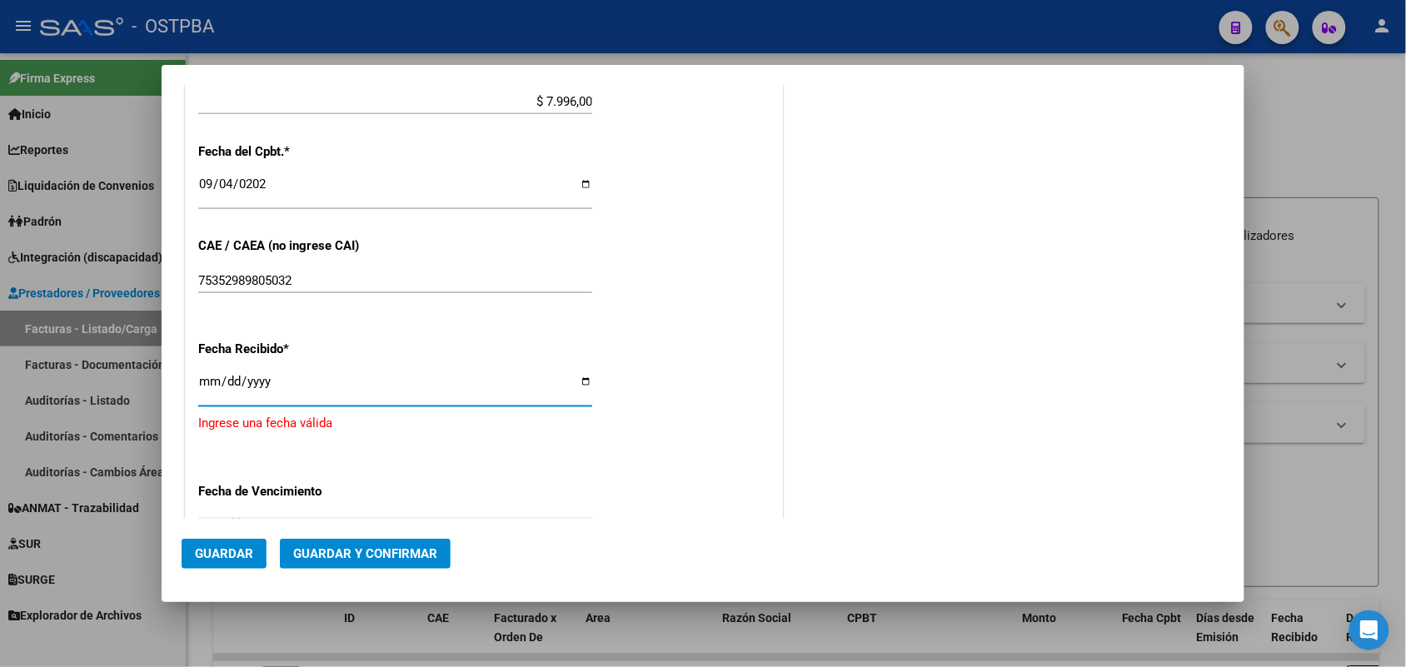
type input "[DATE]"
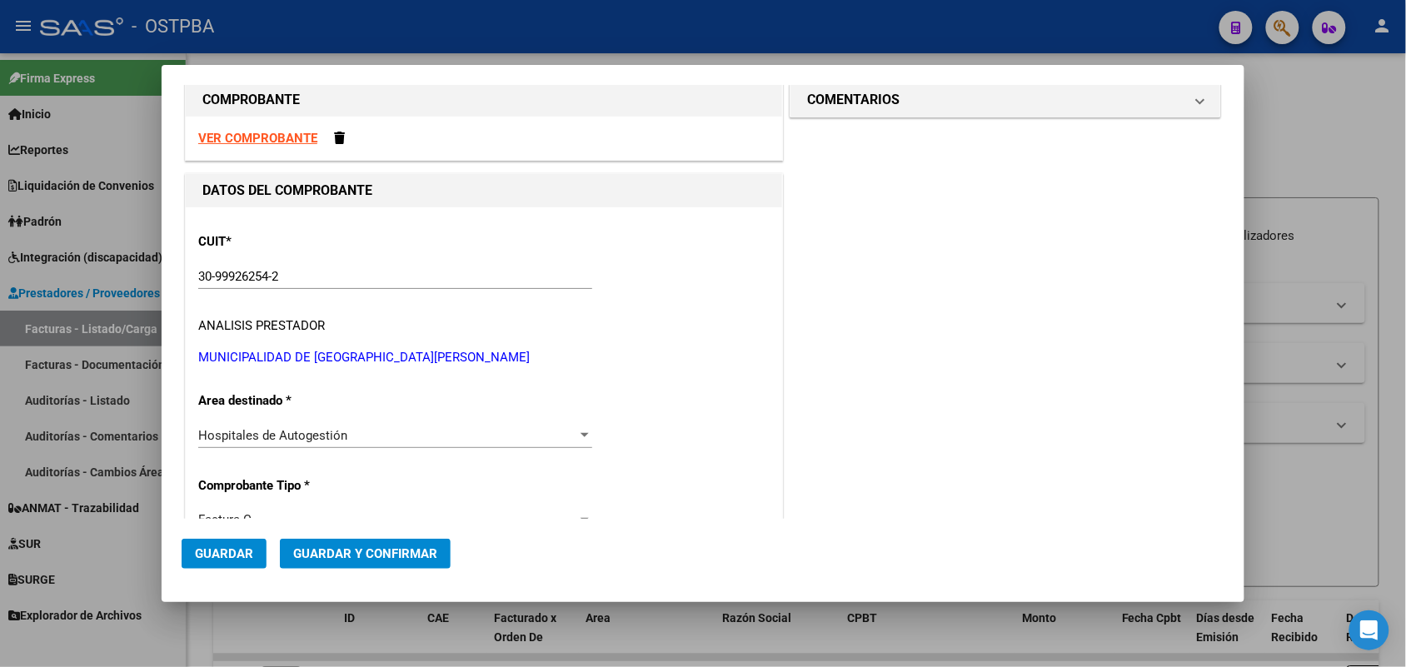
scroll to position [0, 0]
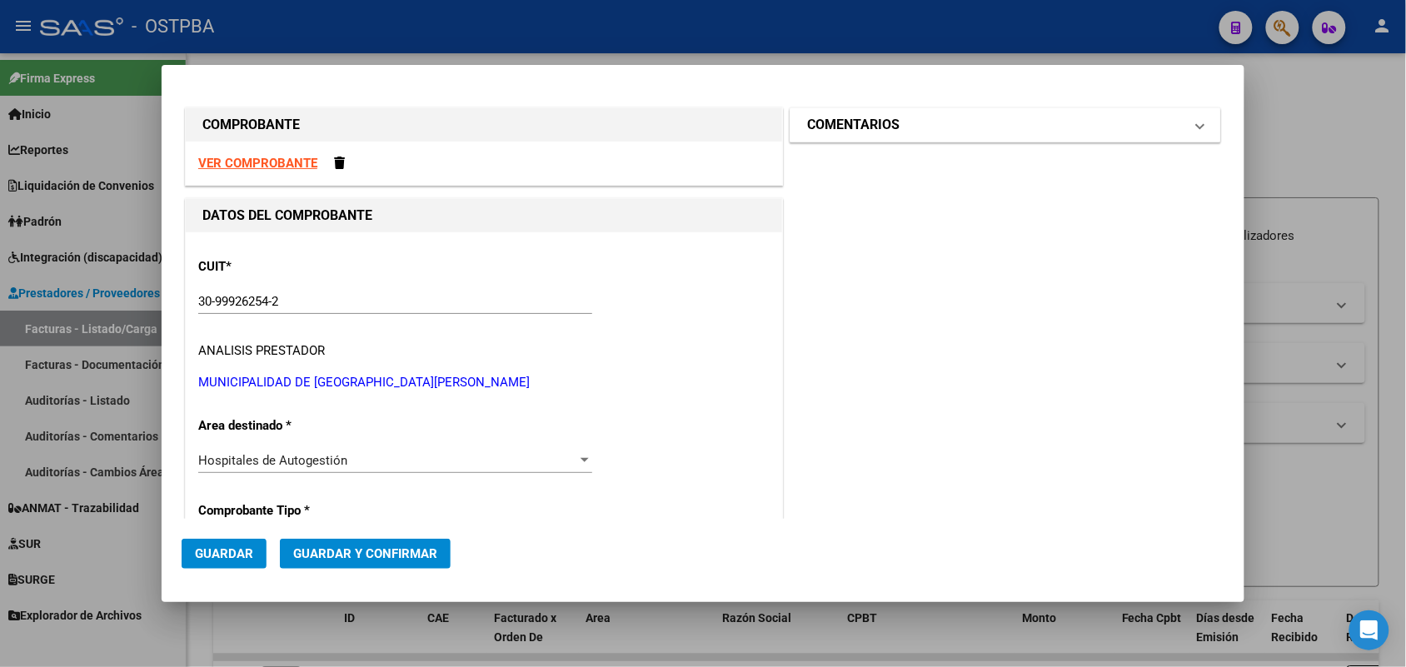
click at [1197, 123] on span at bounding box center [1200, 125] width 7 height 20
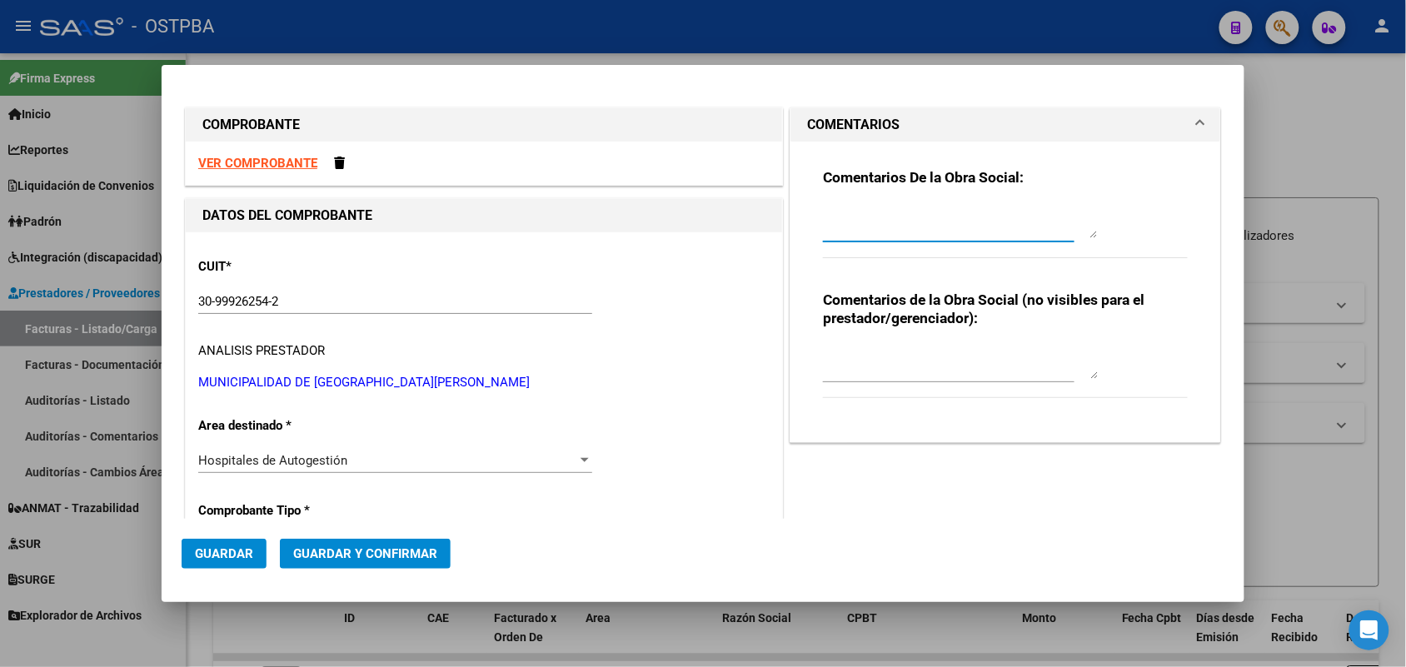
click at [825, 233] on textarea at bounding box center [960, 221] width 275 height 33
type textarea "HR 123726"
click at [243, 556] on span "Guardar" at bounding box center [224, 553] width 58 height 15
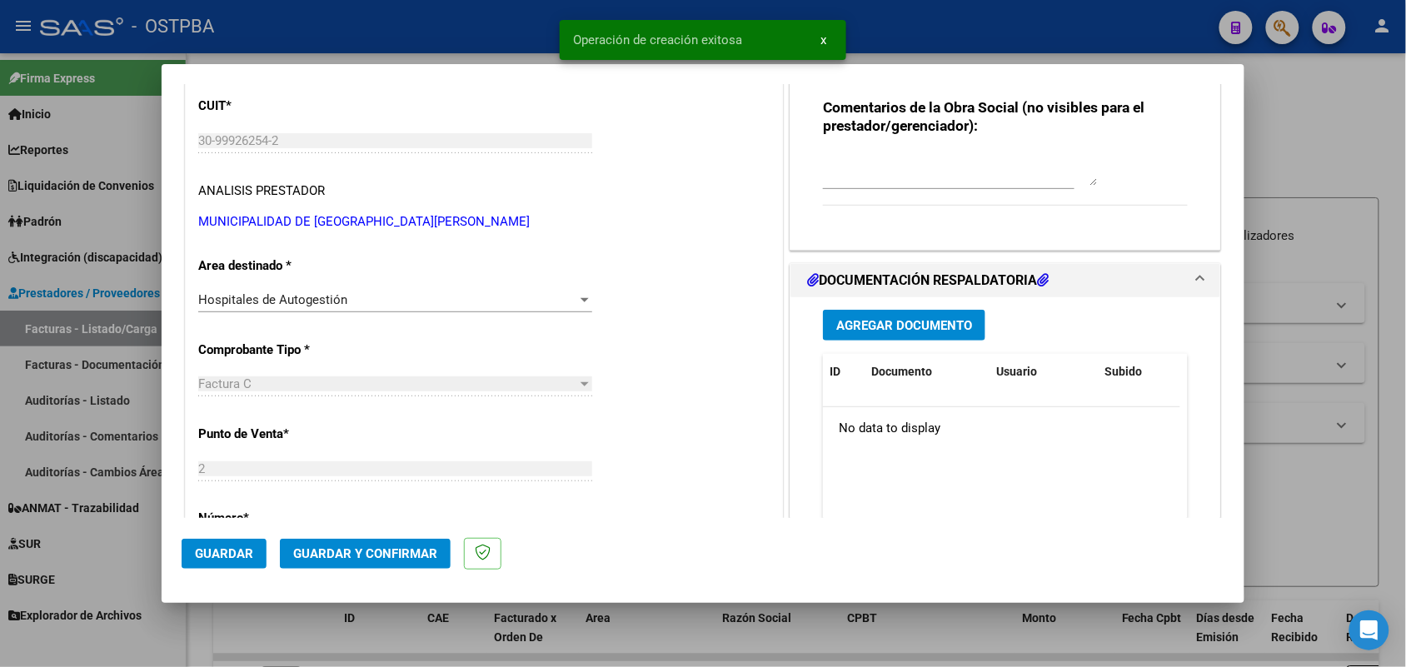
type input "[DATE]"
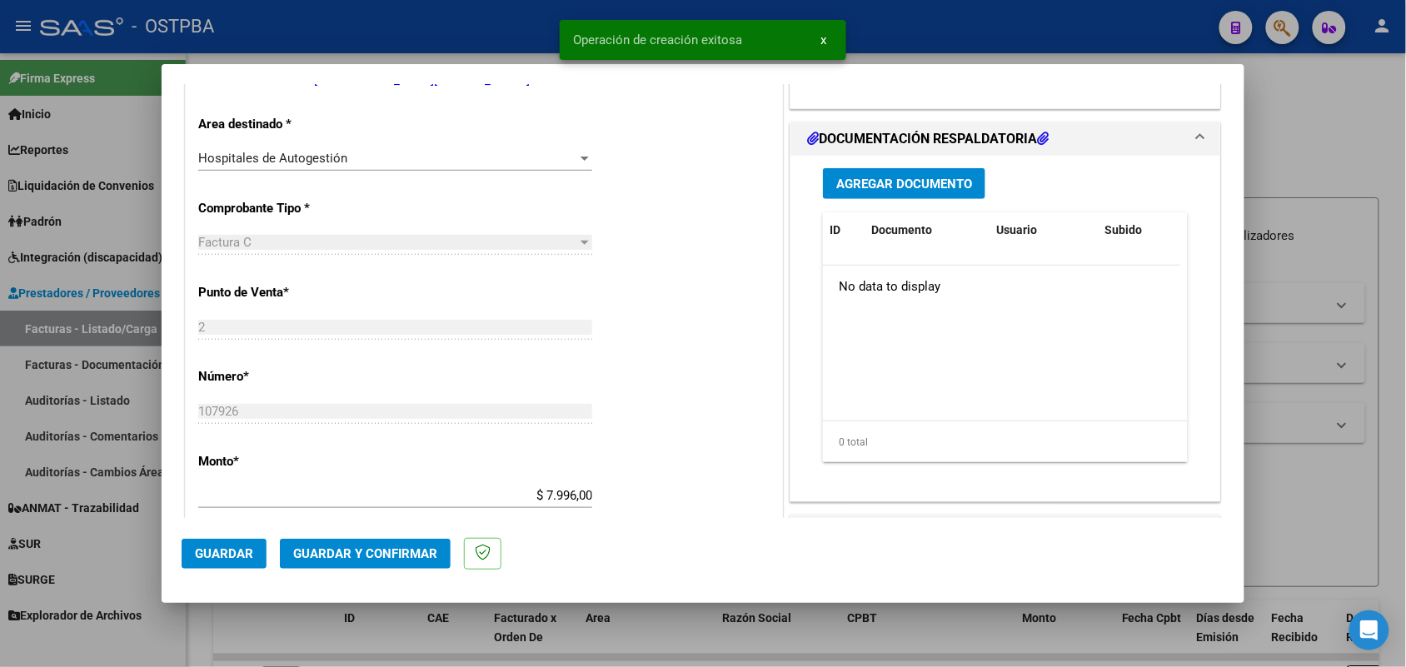
scroll to position [416, 0]
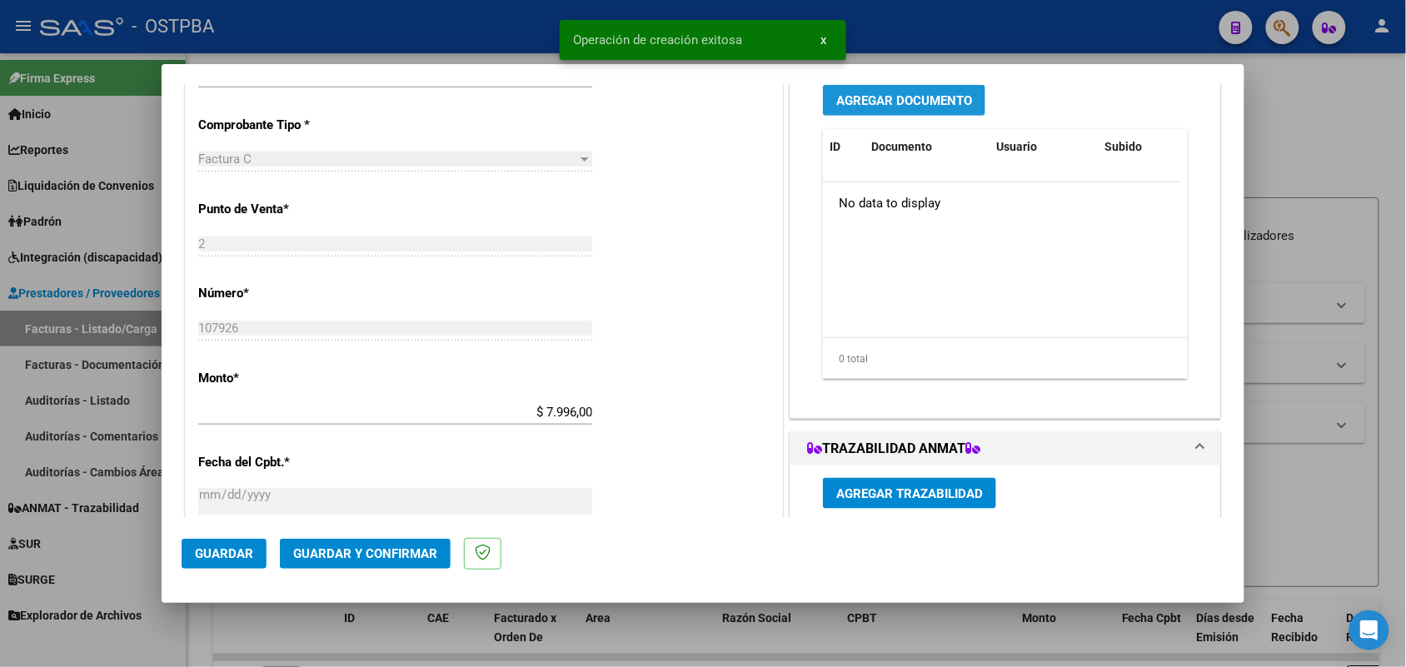
click at [887, 97] on span "Agregar Documento" at bounding box center [904, 100] width 136 height 15
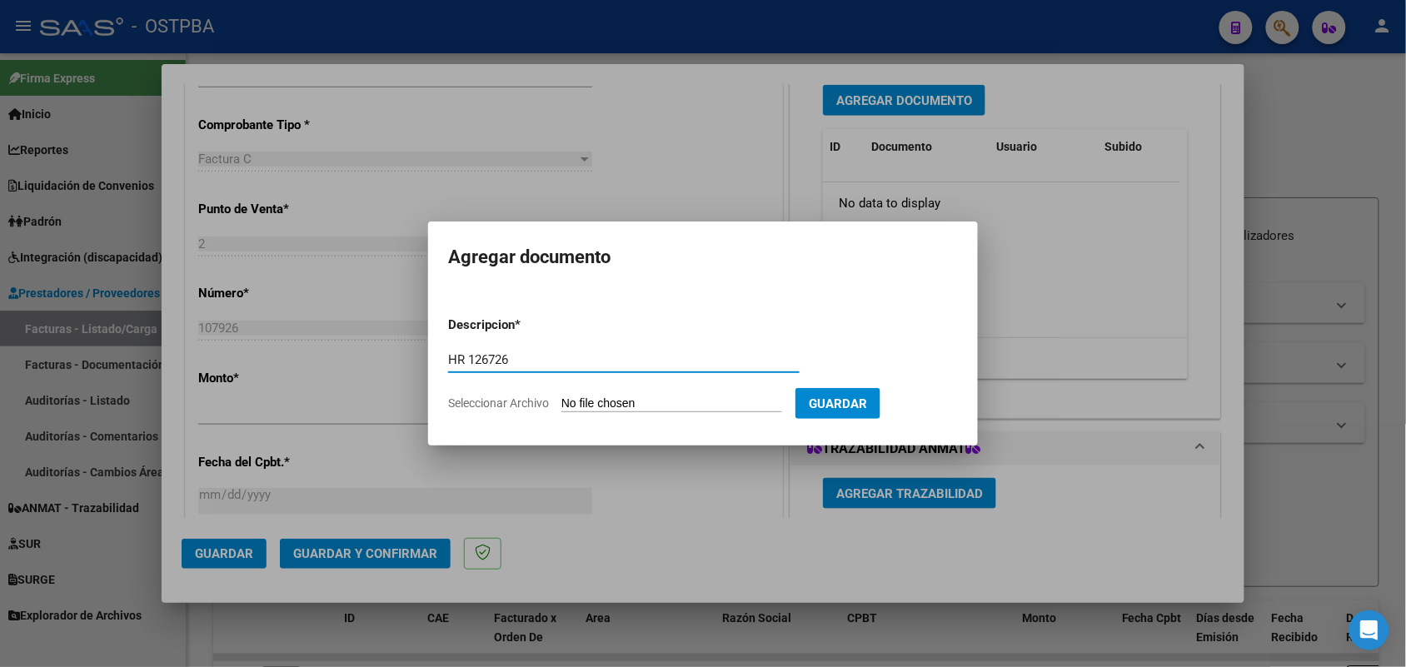
type input "HR 126726"
click at [615, 405] on input "Seleccionar Archivo" at bounding box center [671, 404] width 221 height 16
type input "C:\fakepath\HR 126726.pdf"
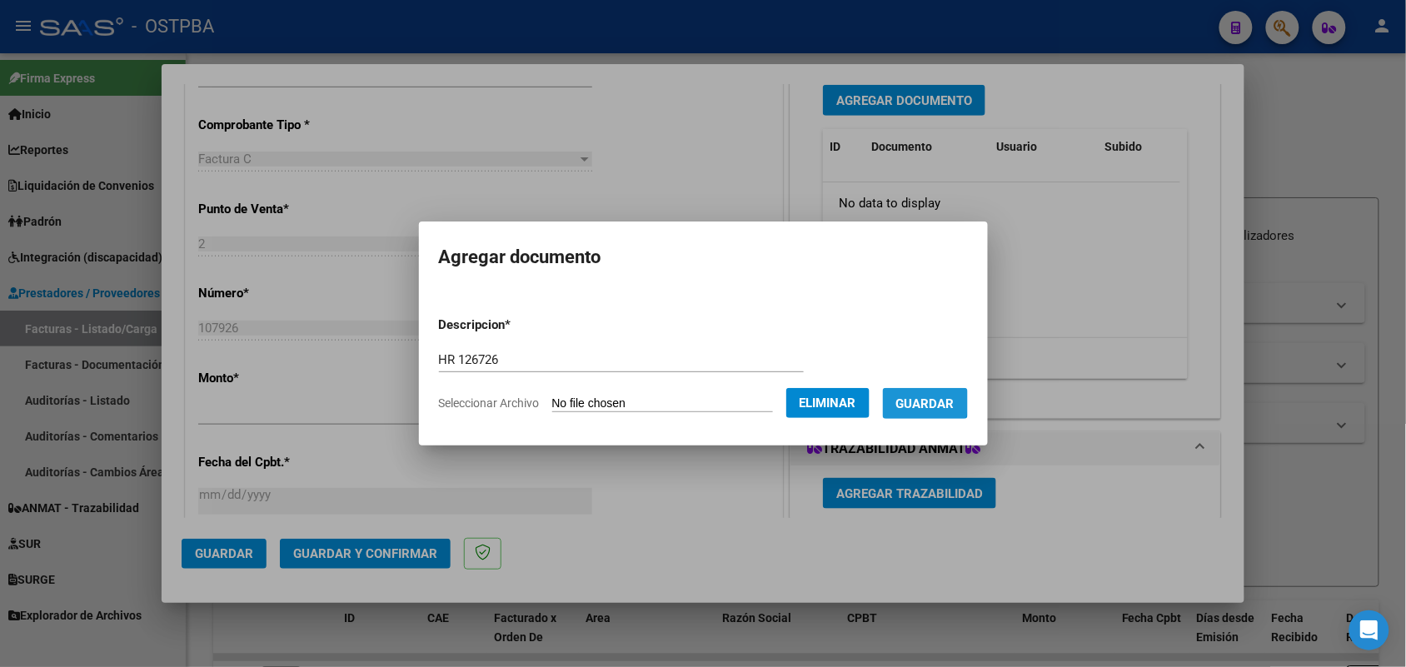
click at [940, 398] on span "Guardar" at bounding box center [925, 403] width 58 height 15
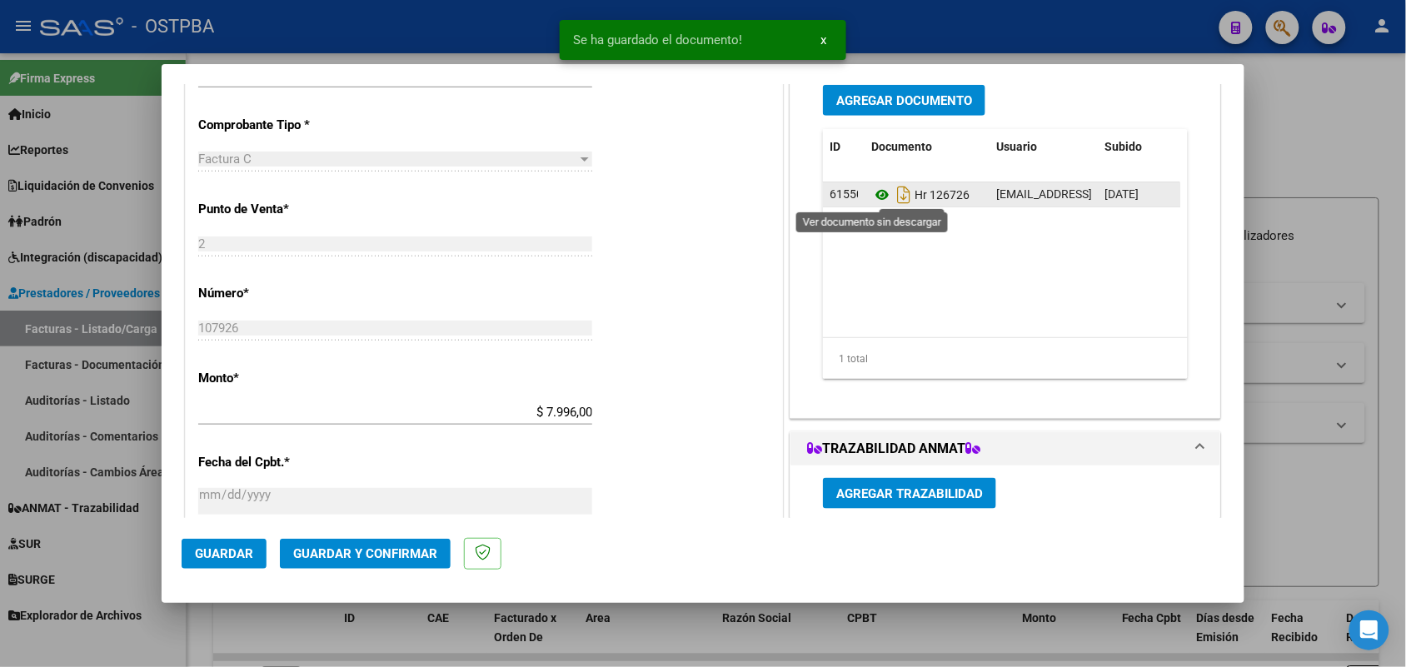
click at [873, 190] on icon at bounding box center [882, 195] width 22 height 20
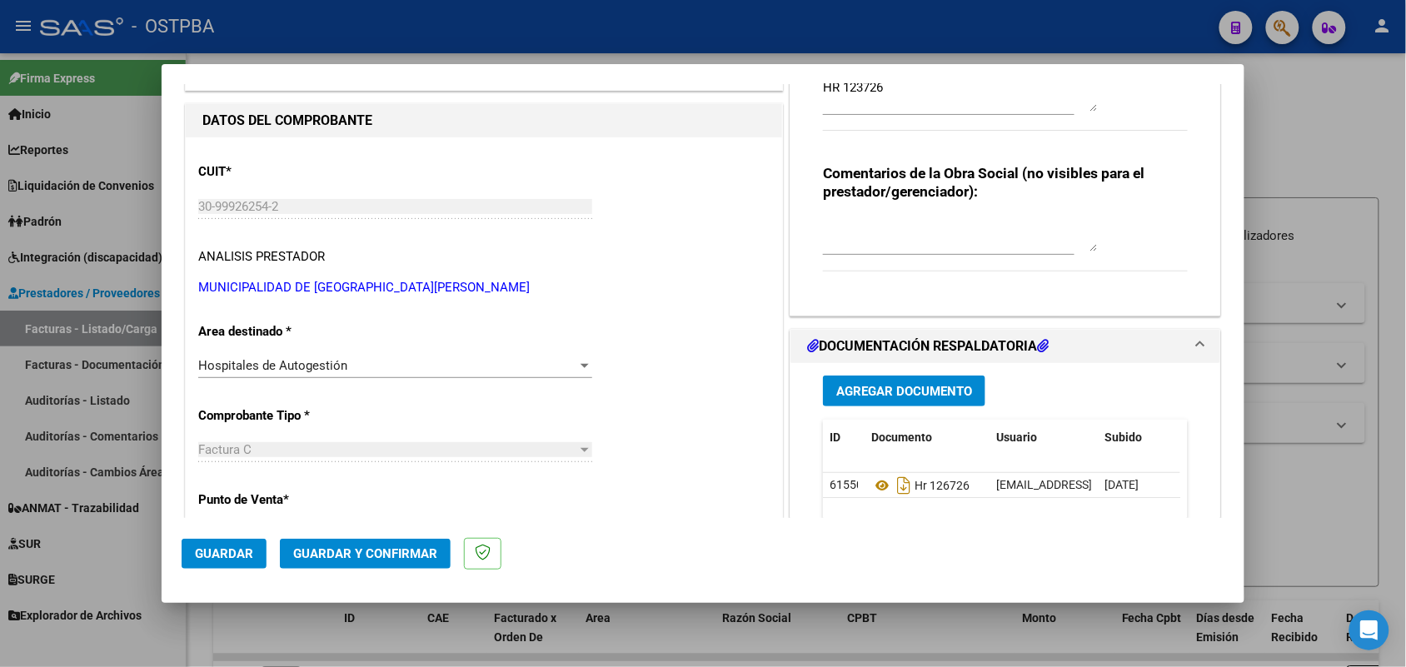
scroll to position [0, 0]
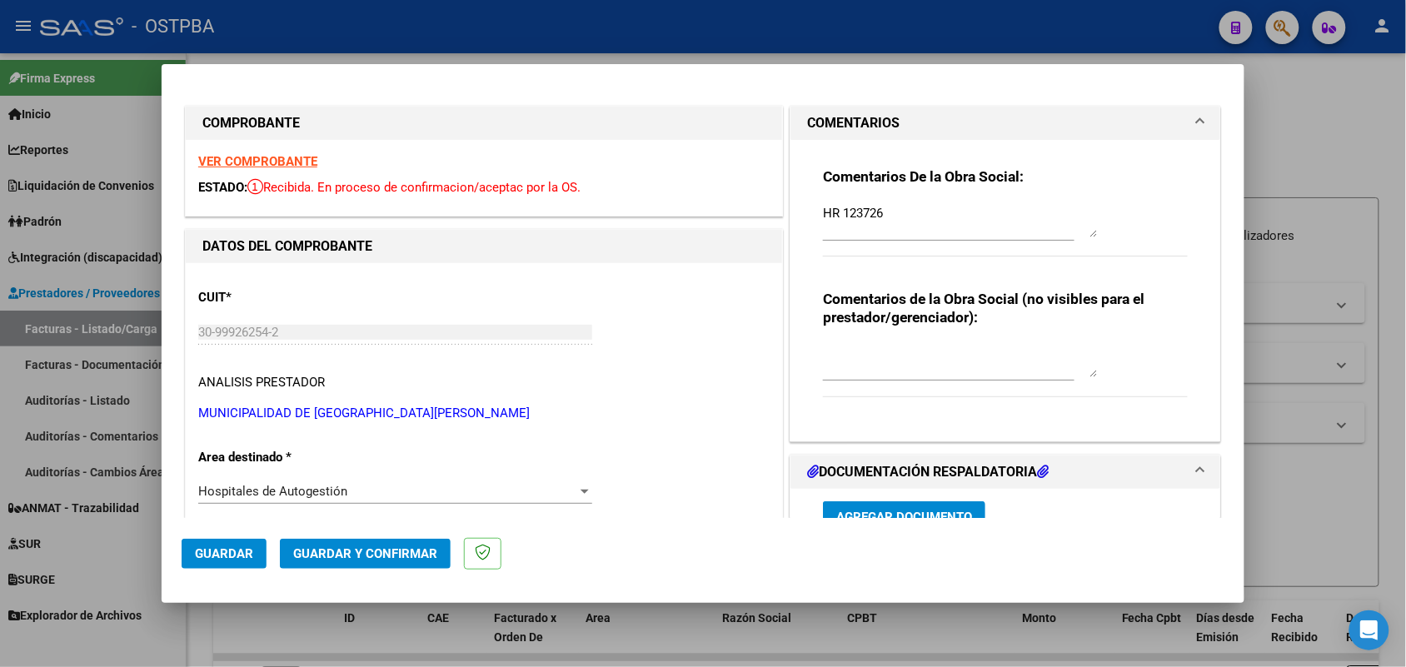
click at [286, 163] on strong "VER COMPROBANTE" at bounding box center [257, 161] width 119 height 15
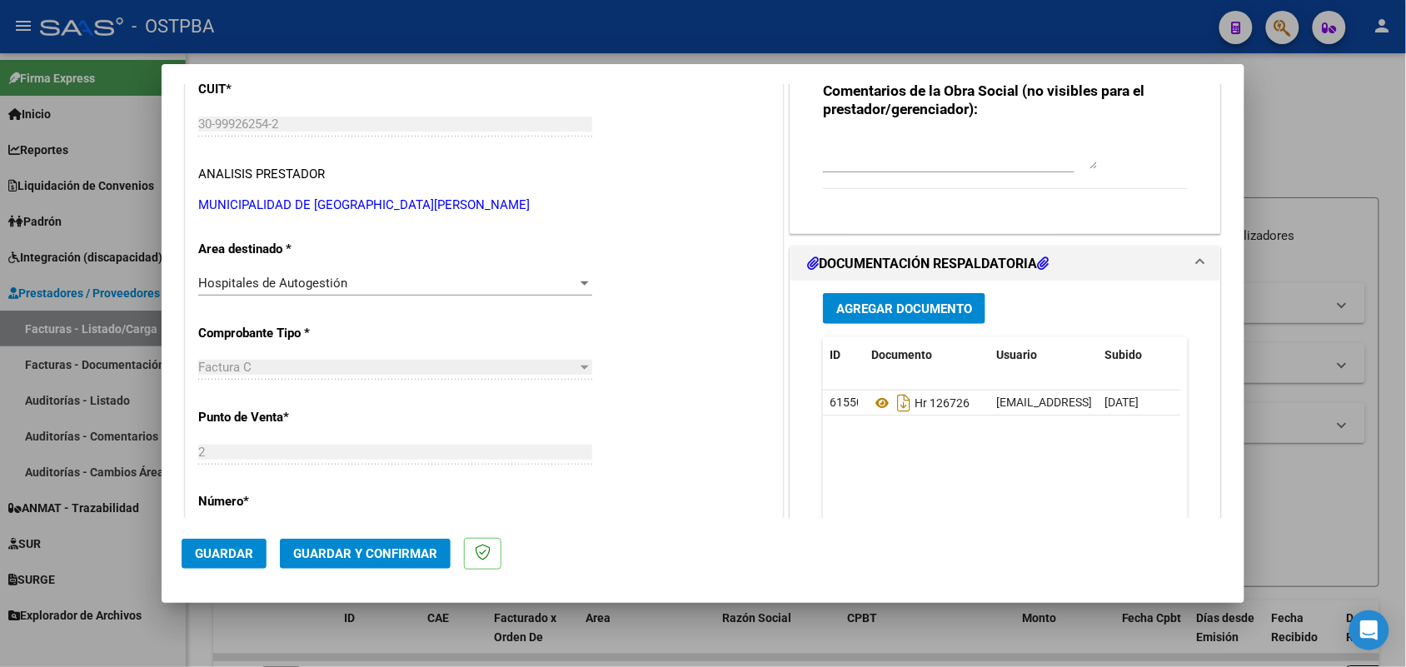
scroll to position [312, 0]
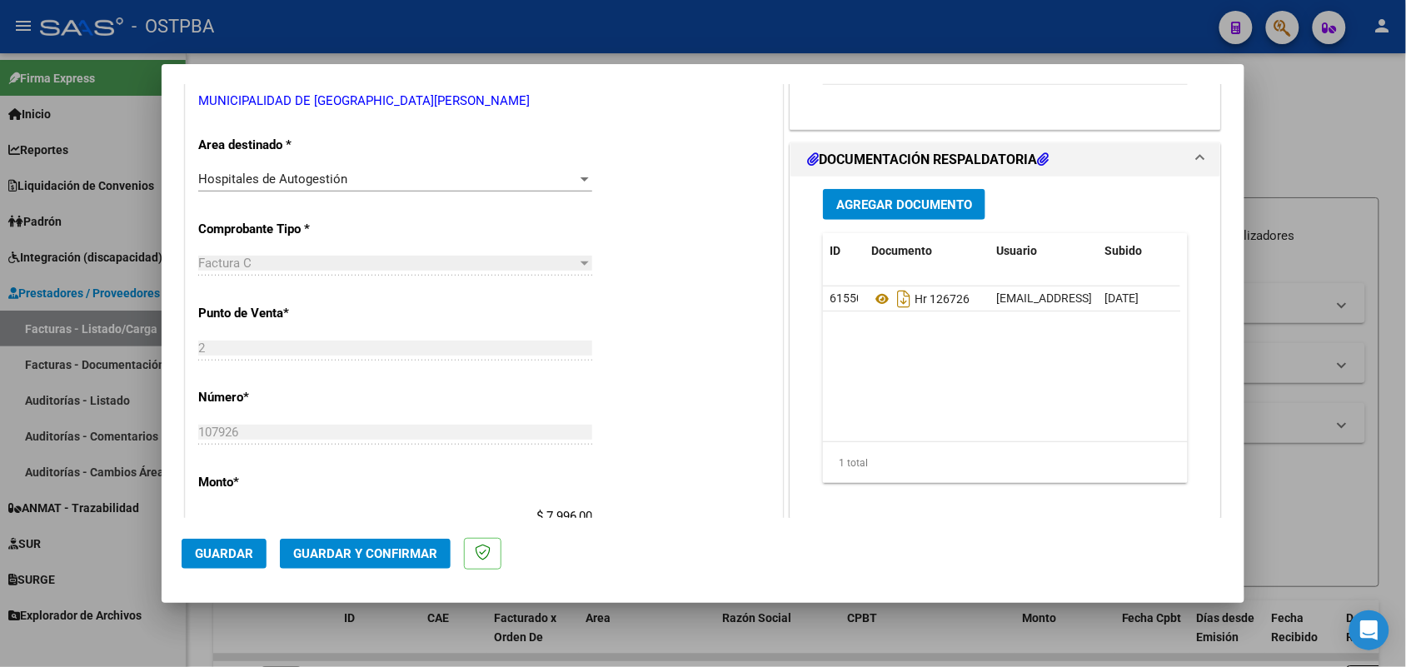
click at [910, 208] on span "Agregar Documento" at bounding box center [904, 204] width 136 height 15
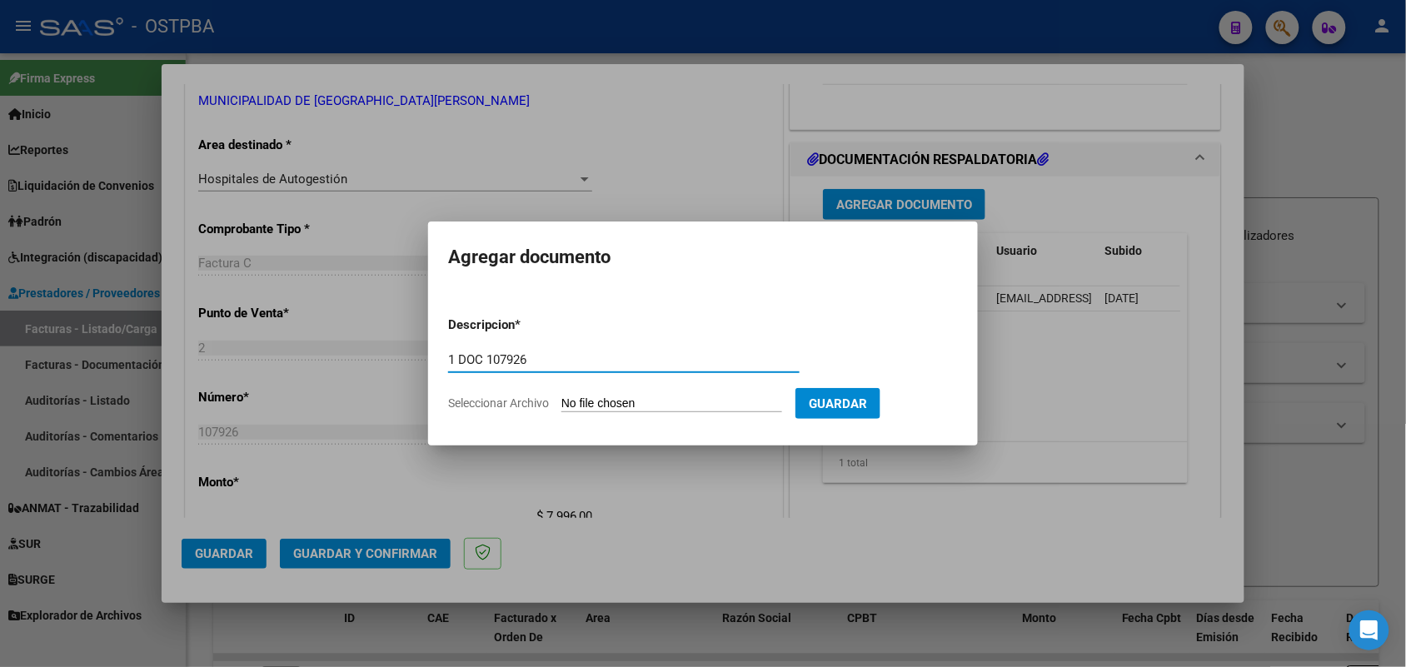
type input "1 DOC 107926"
click at [566, 406] on input "Seleccionar Archivo" at bounding box center [671, 404] width 221 height 16
type input "C:\fakepath\1 DOC 107926.pdf"
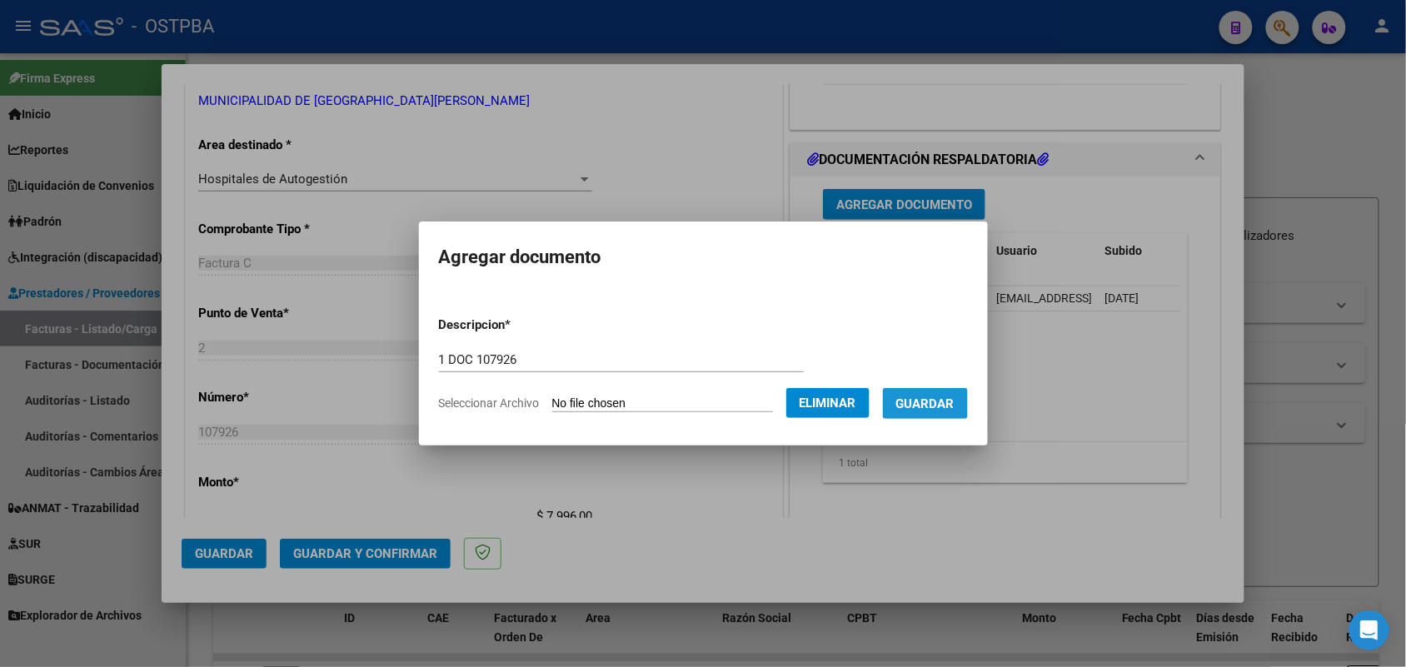
click at [931, 397] on span "Guardar" at bounding box center [925, 403] width 58 height 15
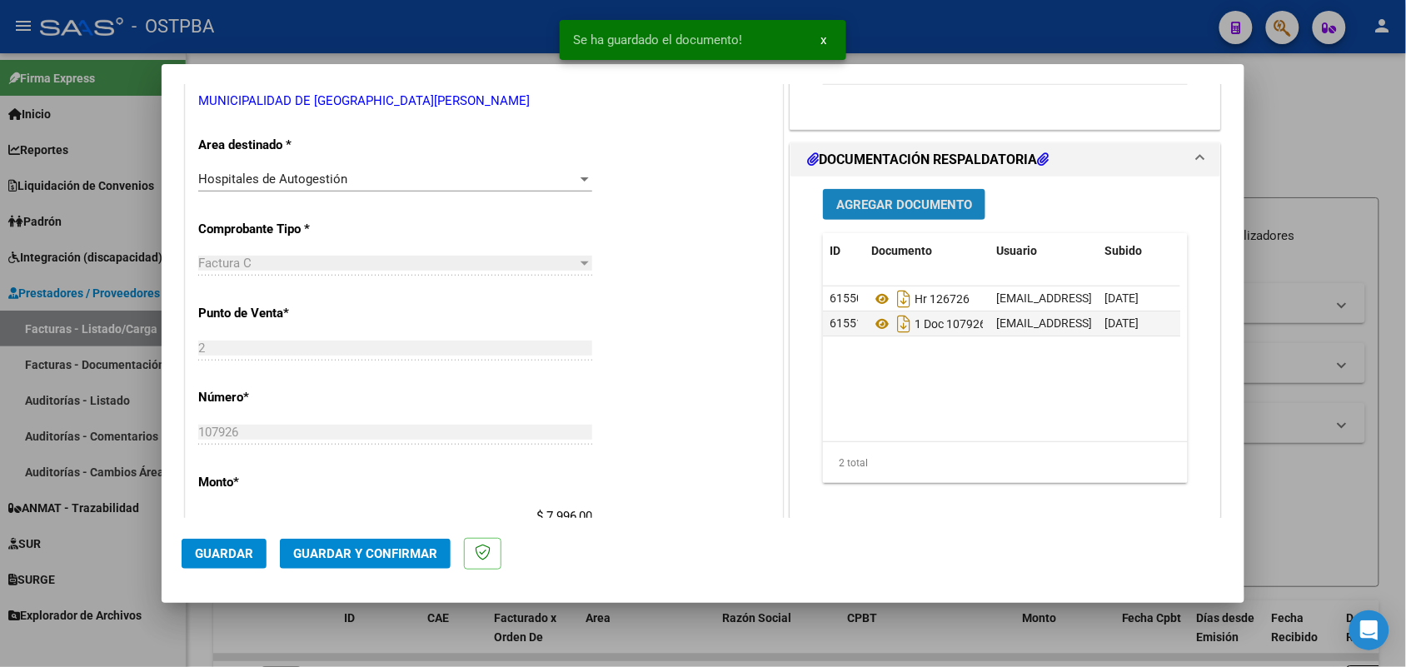
click at [893, 206] on span "Agregar Documento" at bounding box center [904, 204] width 136 height 15
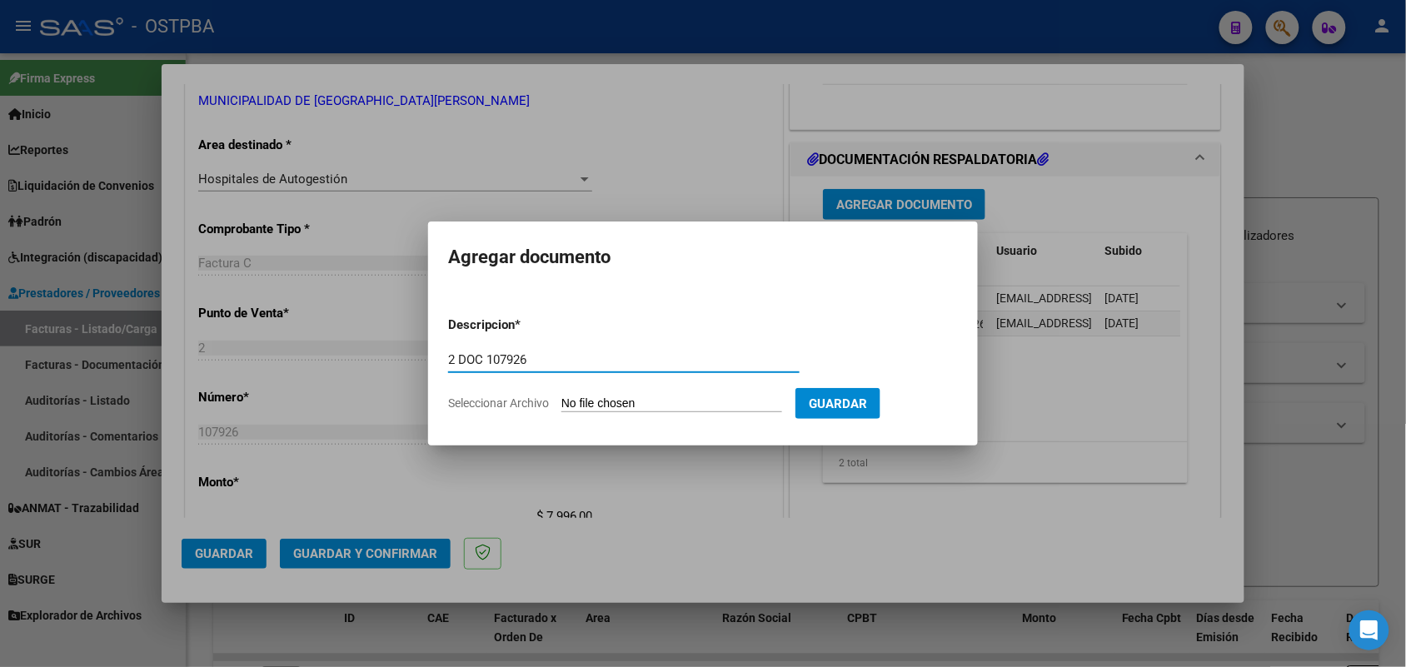
type input "2 DOC 107926"
click at [579, 398] on input "Seleccionar Archivo" at bounding box center [671, 404] width 221 height 16
type input "C:\fakepath\2 DOC 107926.pdf"
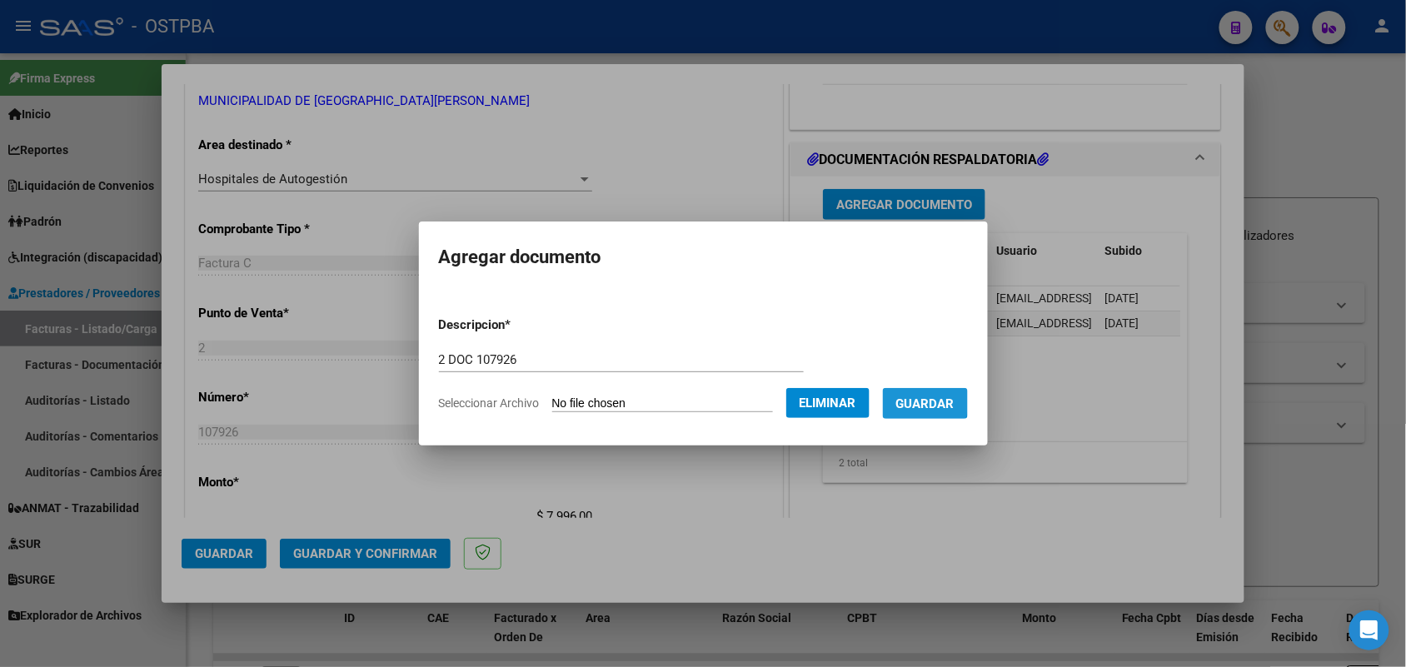
click at [930, 396] on span "Guardar" at bounding box center [925, 403] width 58 height 15
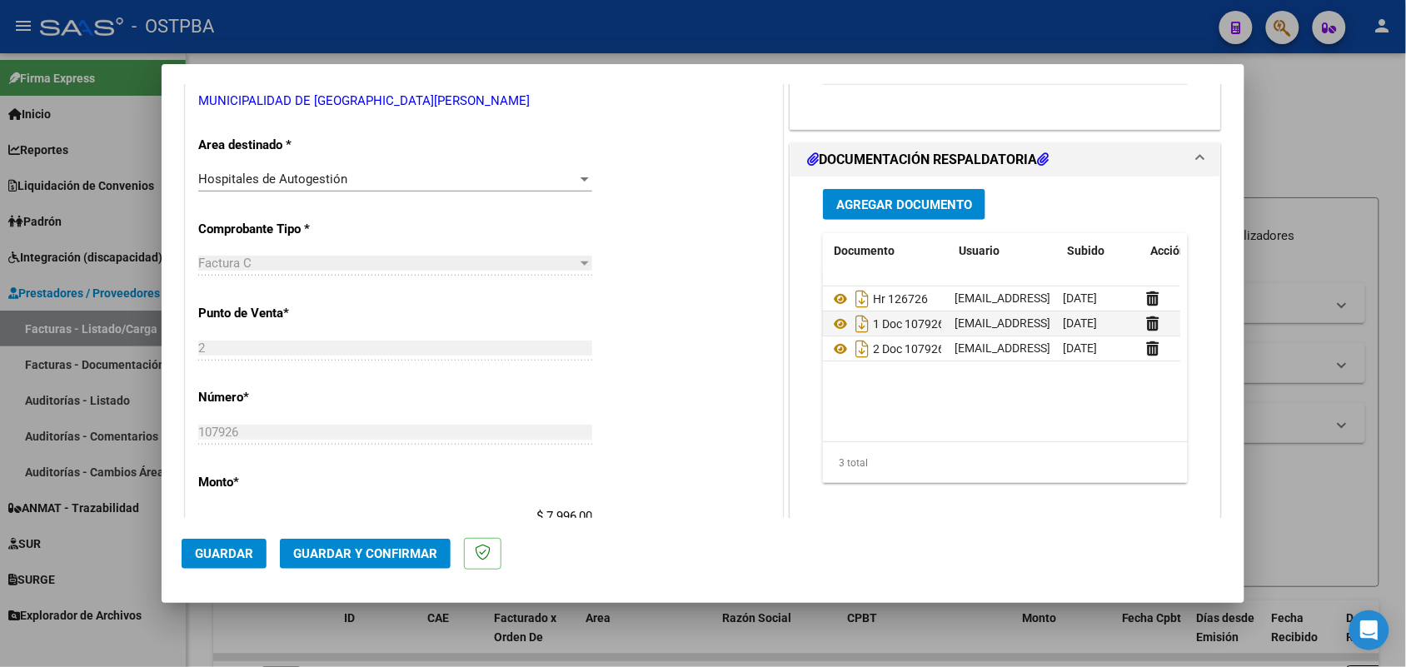
scroll to position [0, 84]
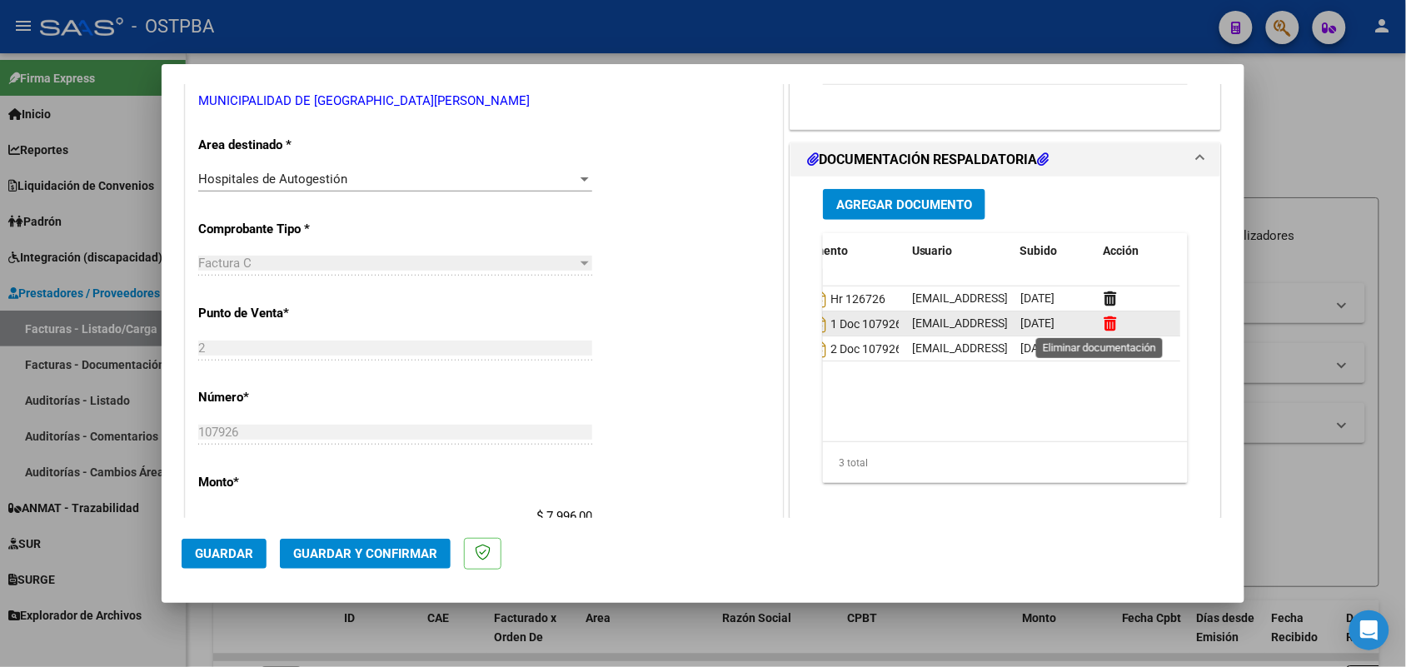
click at [1104, 326] on icon at bounding box center [1110, 324] width 12 height 16
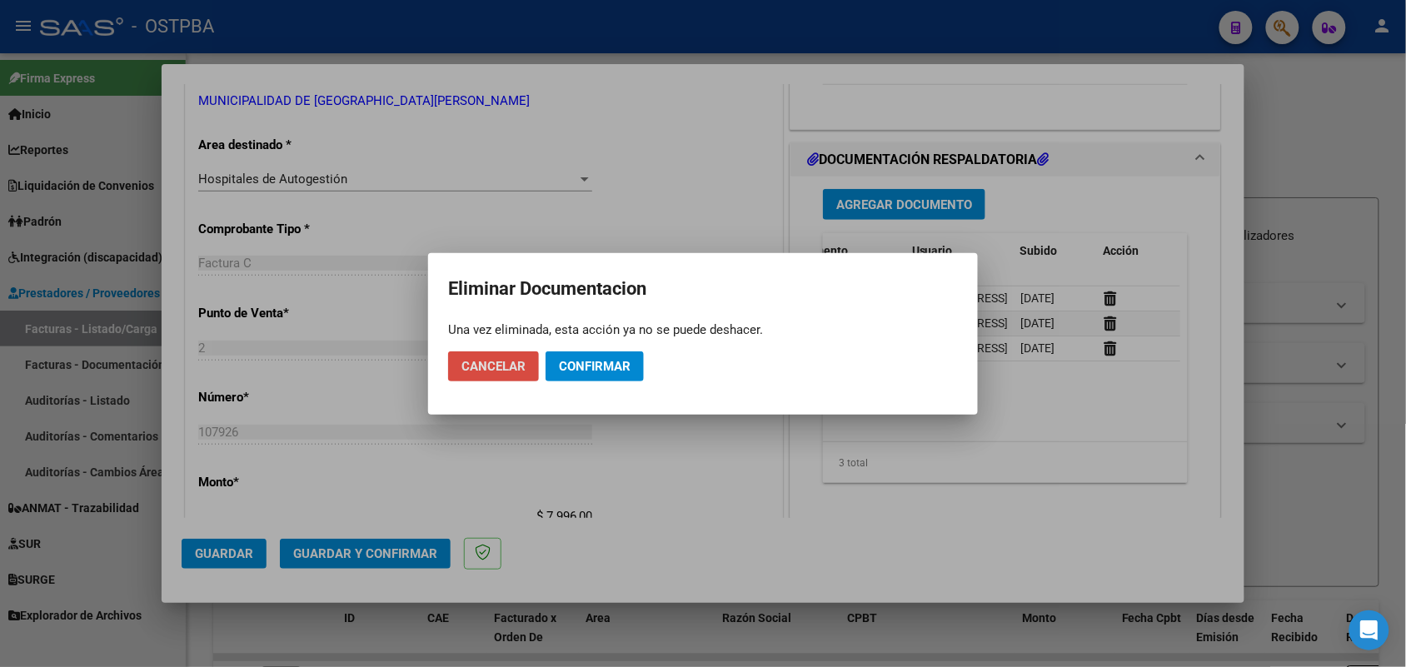
click at [519, 373] on button "Cancelar" at bounding box center [493, 367] width 91 height 30
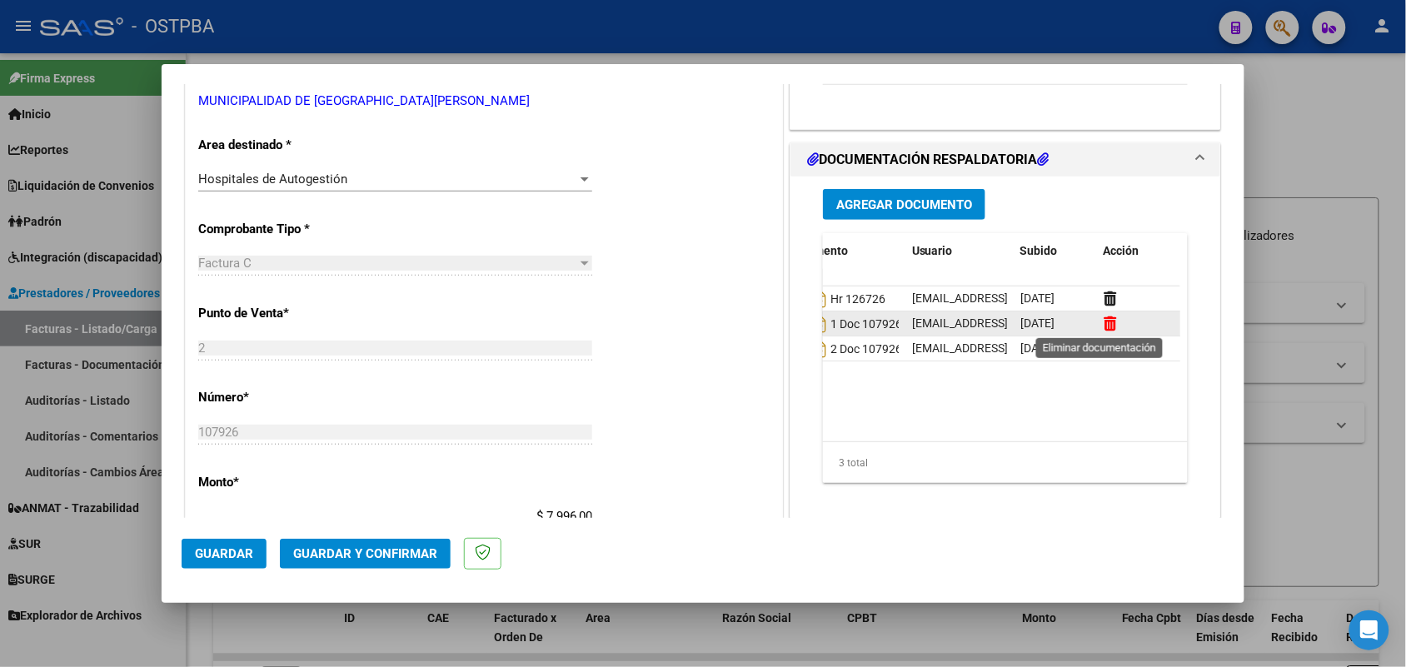
click at [1104, 322] on icon at bounding box center [1110, 324] width 12 height 16
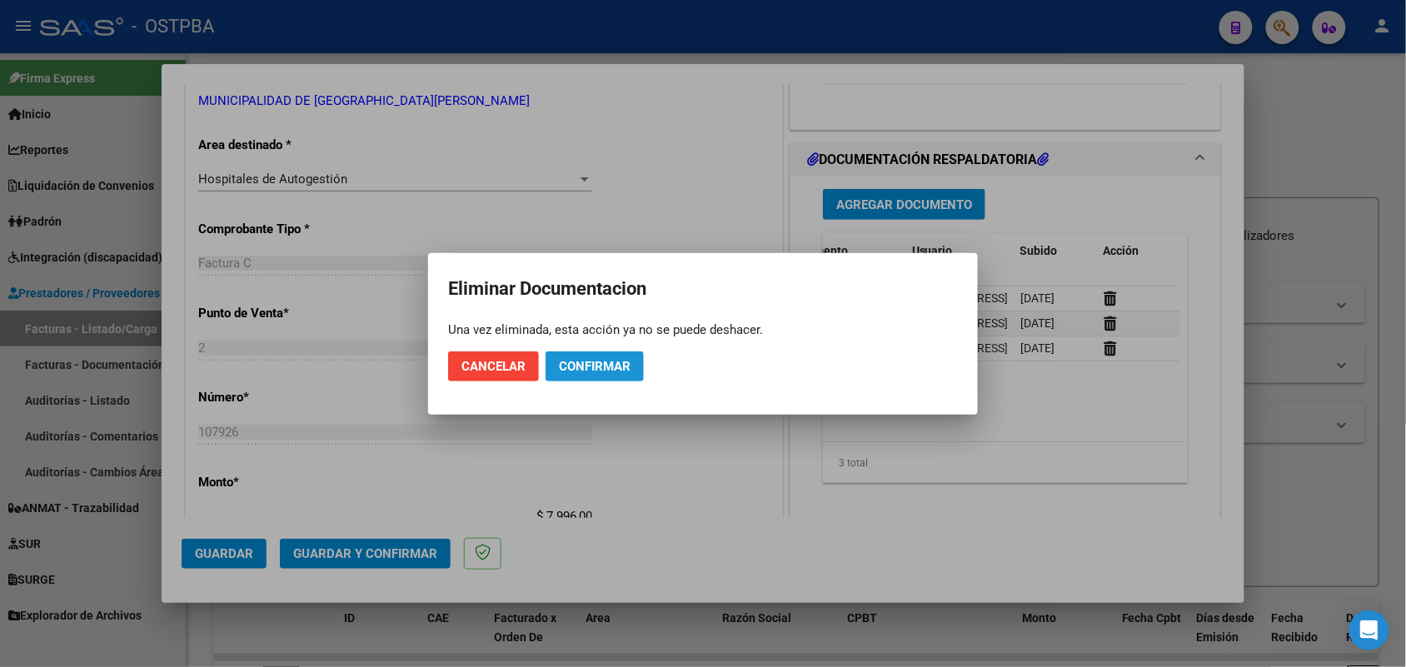
click at [596, 361] on span "Confirmar" at bounding box center [595, 366] width 72 height 15
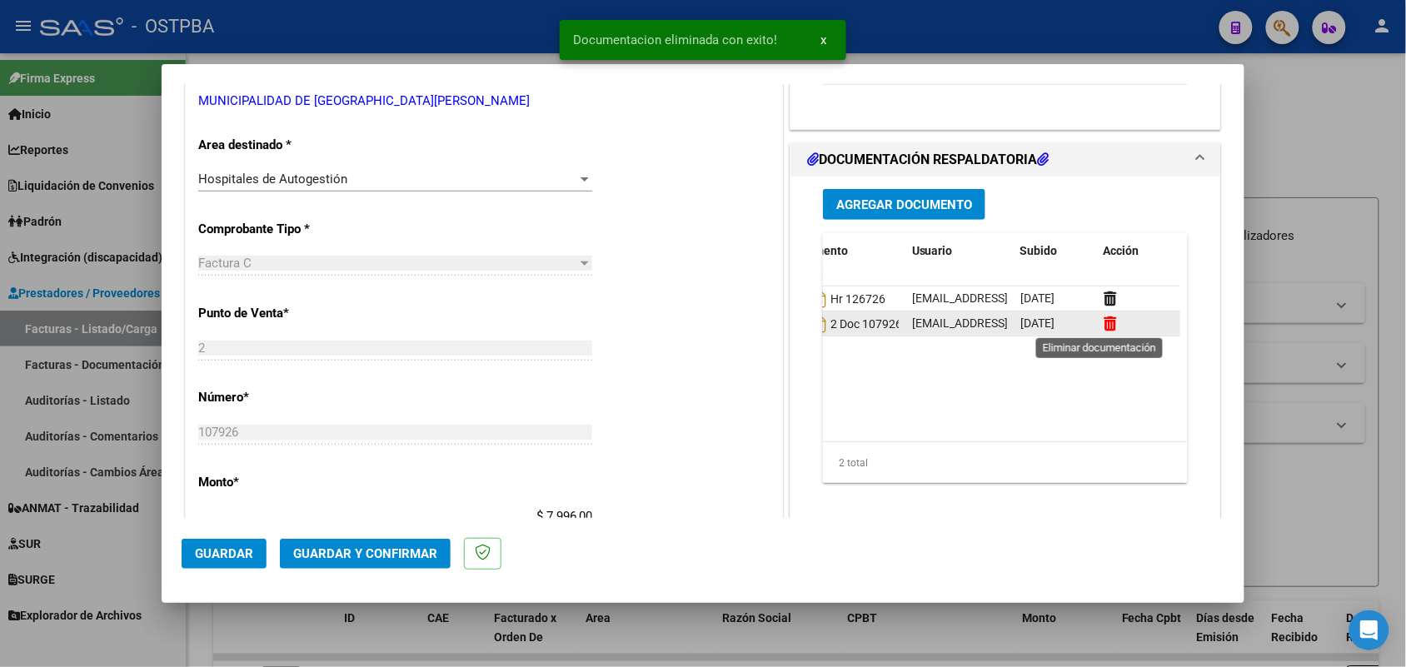
click at [1104, 323] on icon at bounding box center [1110, 324] width 12 height 16
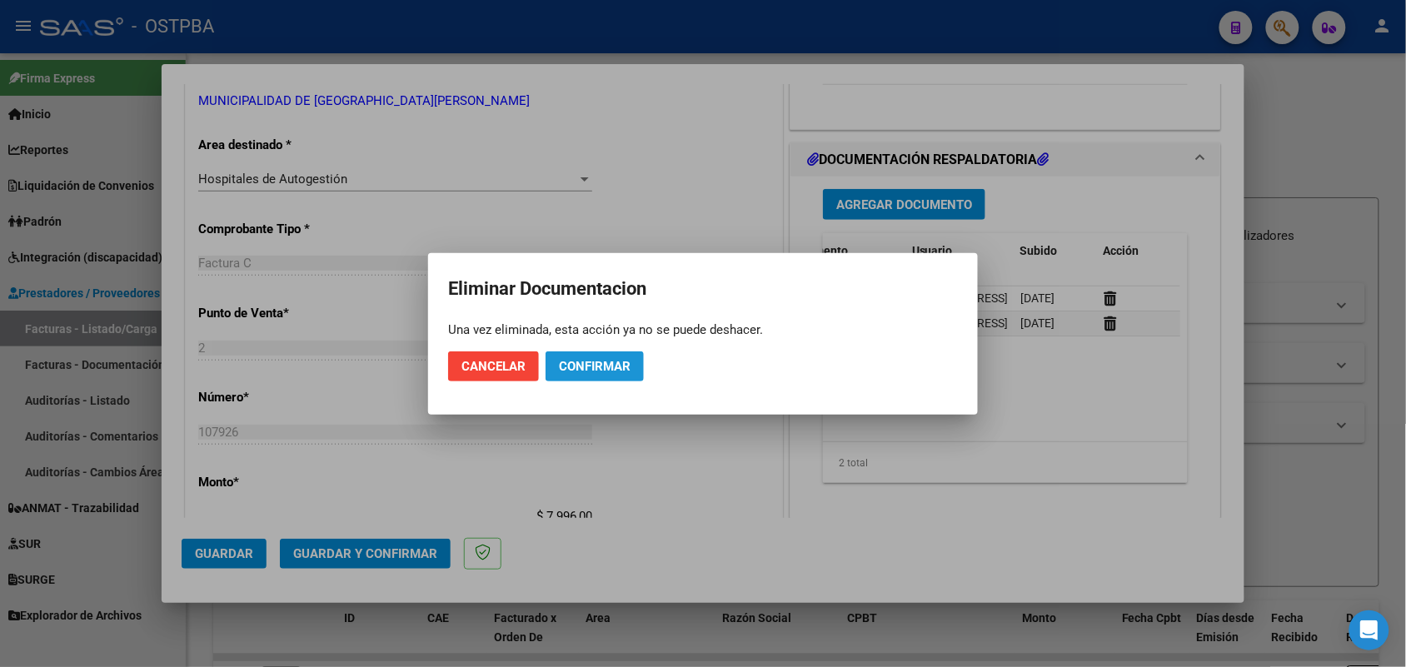
click at [571, 365] on span "Confirmar" at bounding box center [595, 366] width 72 height 15
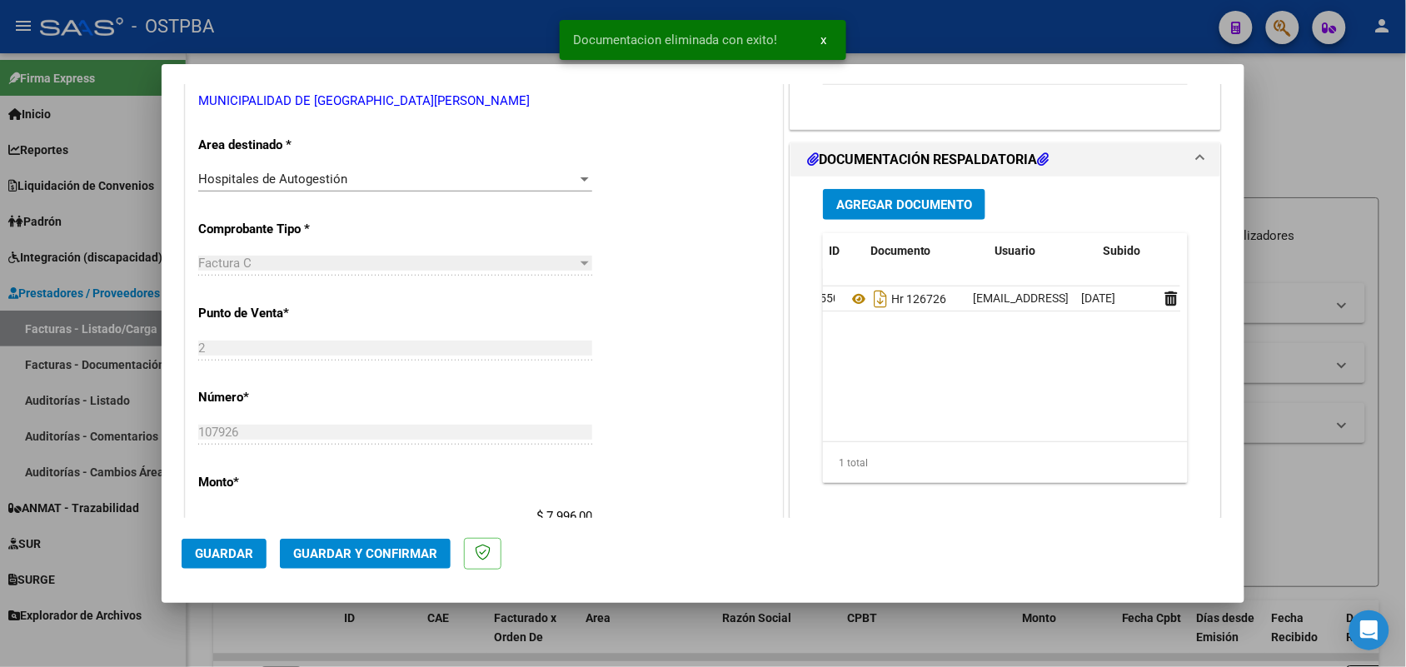
scroll to position [0, 0]
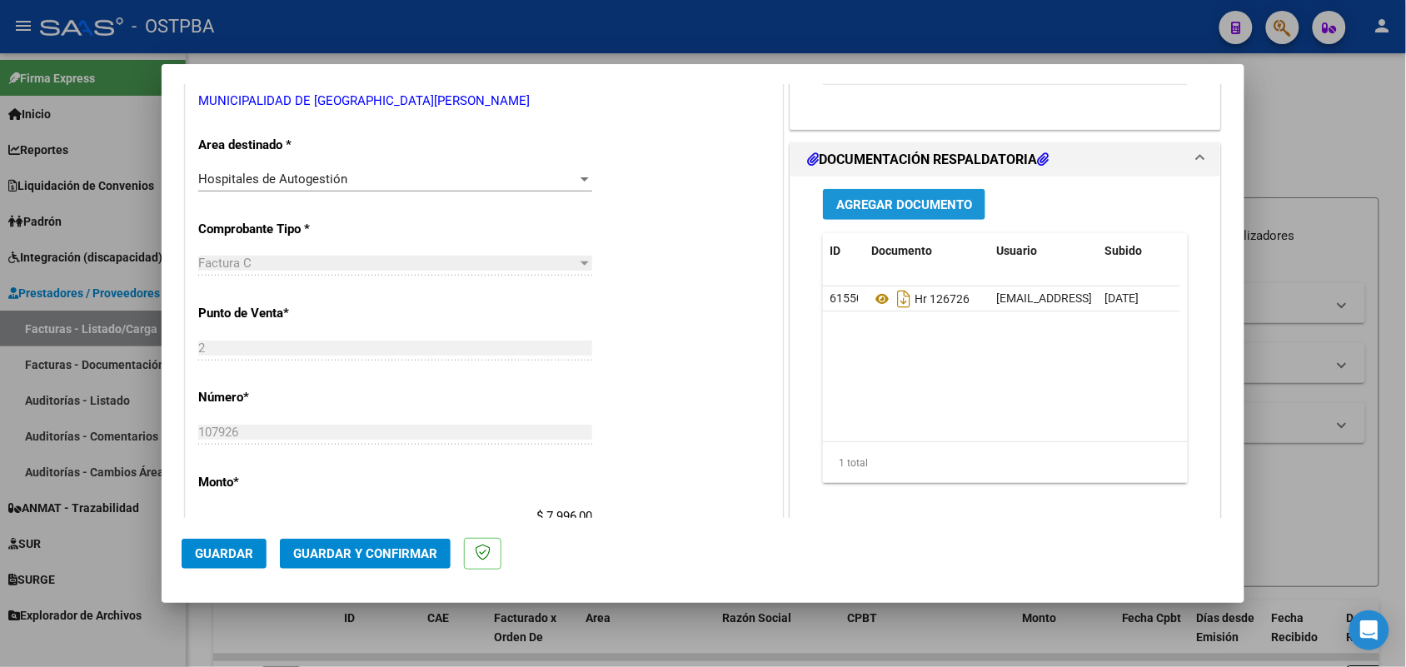
click at [900, 202] on span "Agregar Documento" at bounding box center [904, 204] width 136 height 15
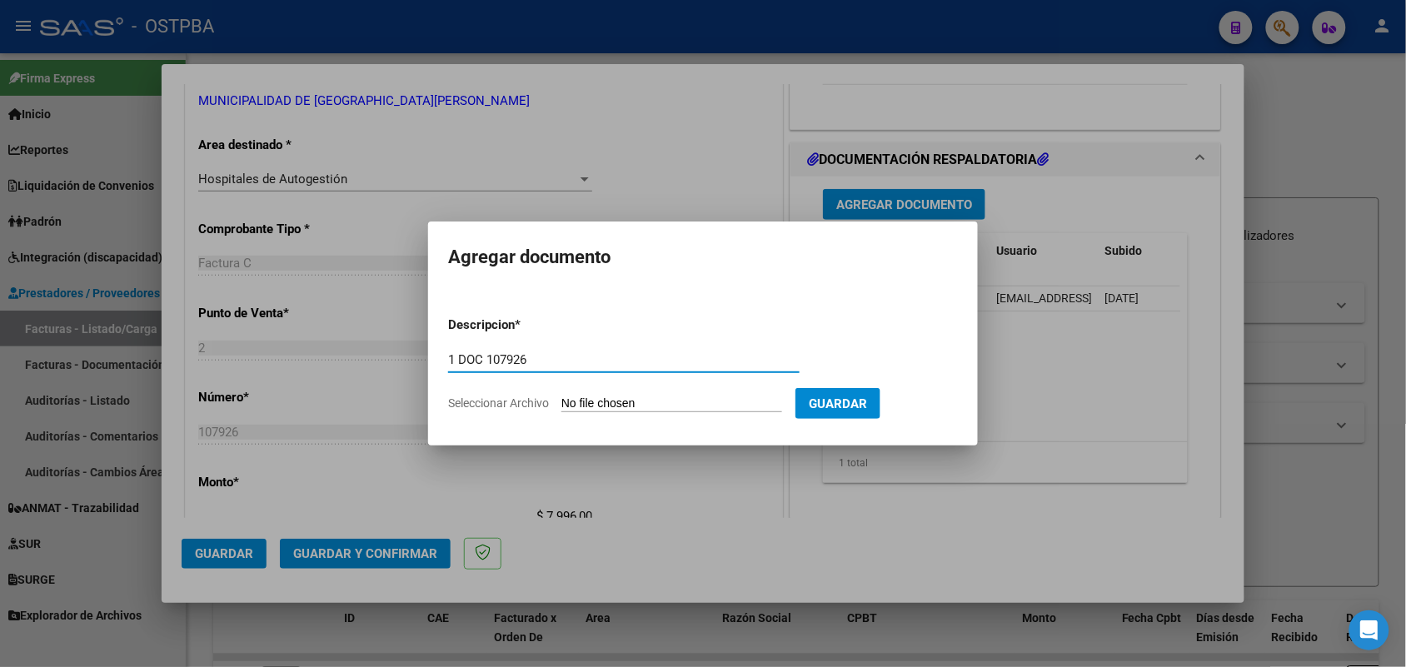
type input "1 DOC 107926"
click at [576, 411] on input "Seleccionar Archivo" at bounding box center [671, 404] width 221 height 16
type input "C:\fakepath\1 DOC 107926.pdf"
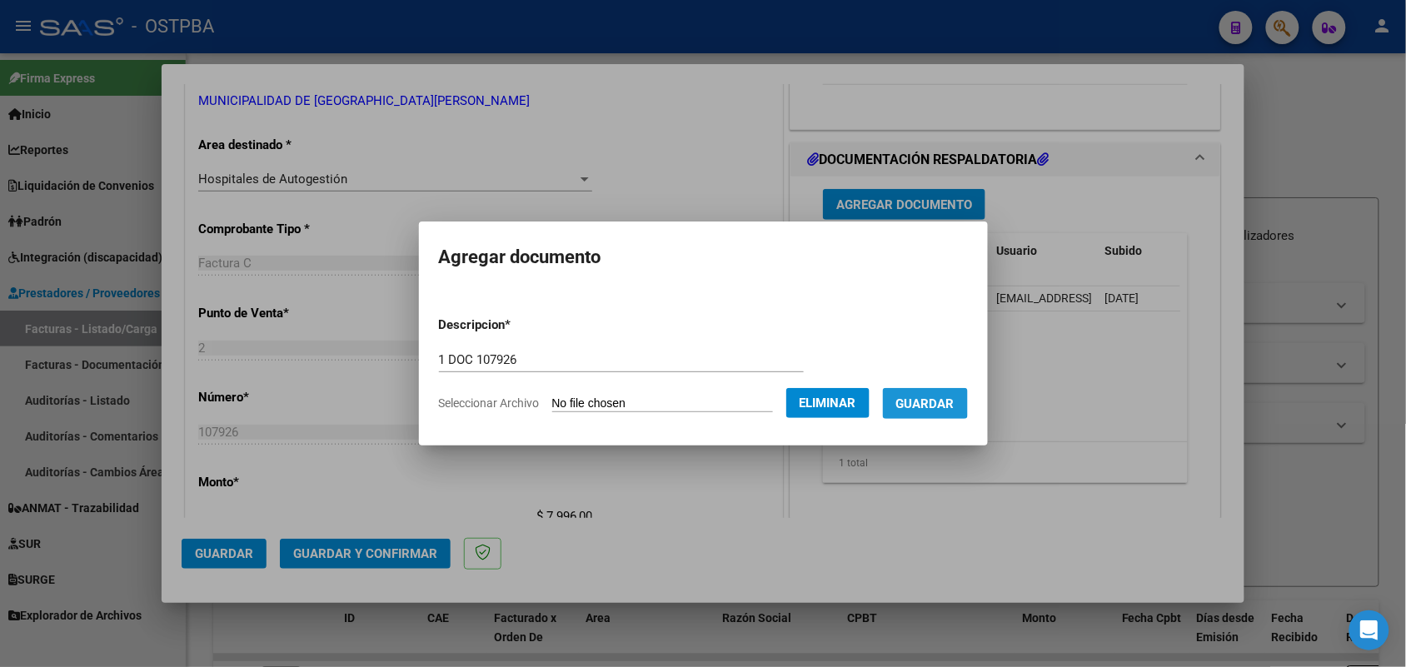
click at [930, 401] on span "Guardar" at bounding box center [925, 403] width 58 height 15
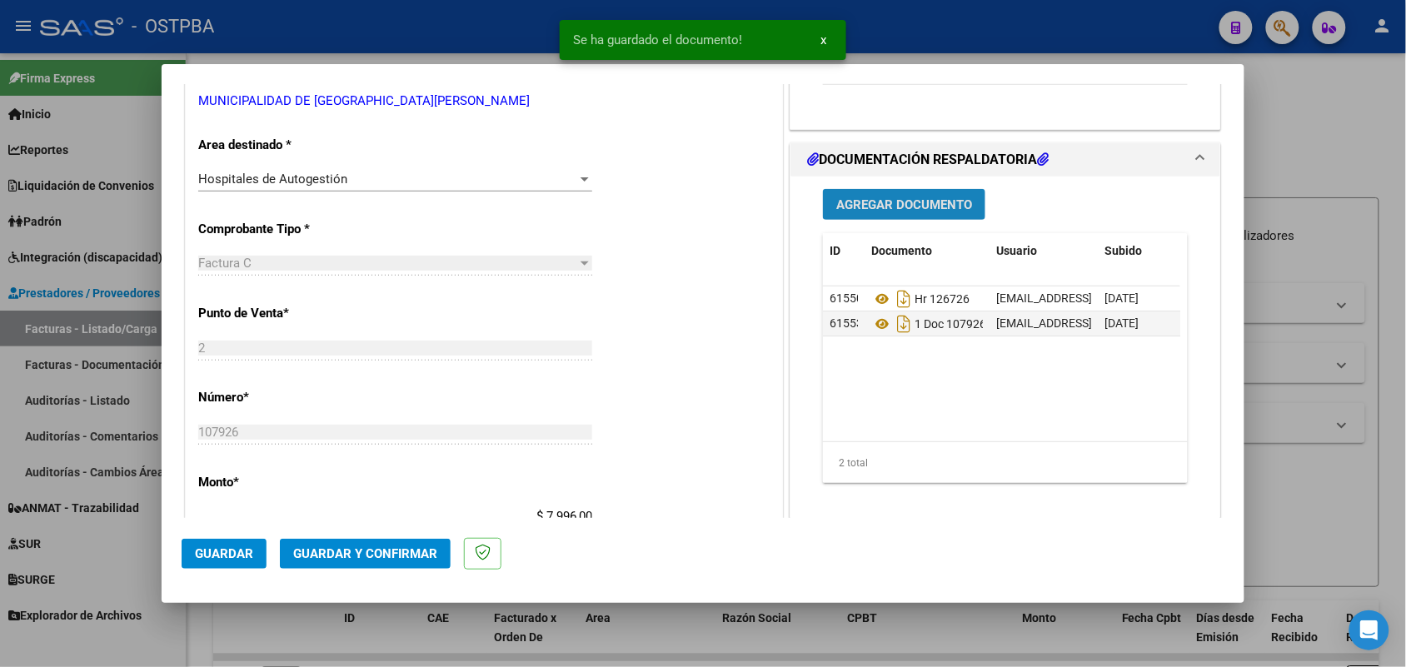
click at [876, 193] on button "Agregar Documento" at bounding box center [904, 204] width 162 height 31
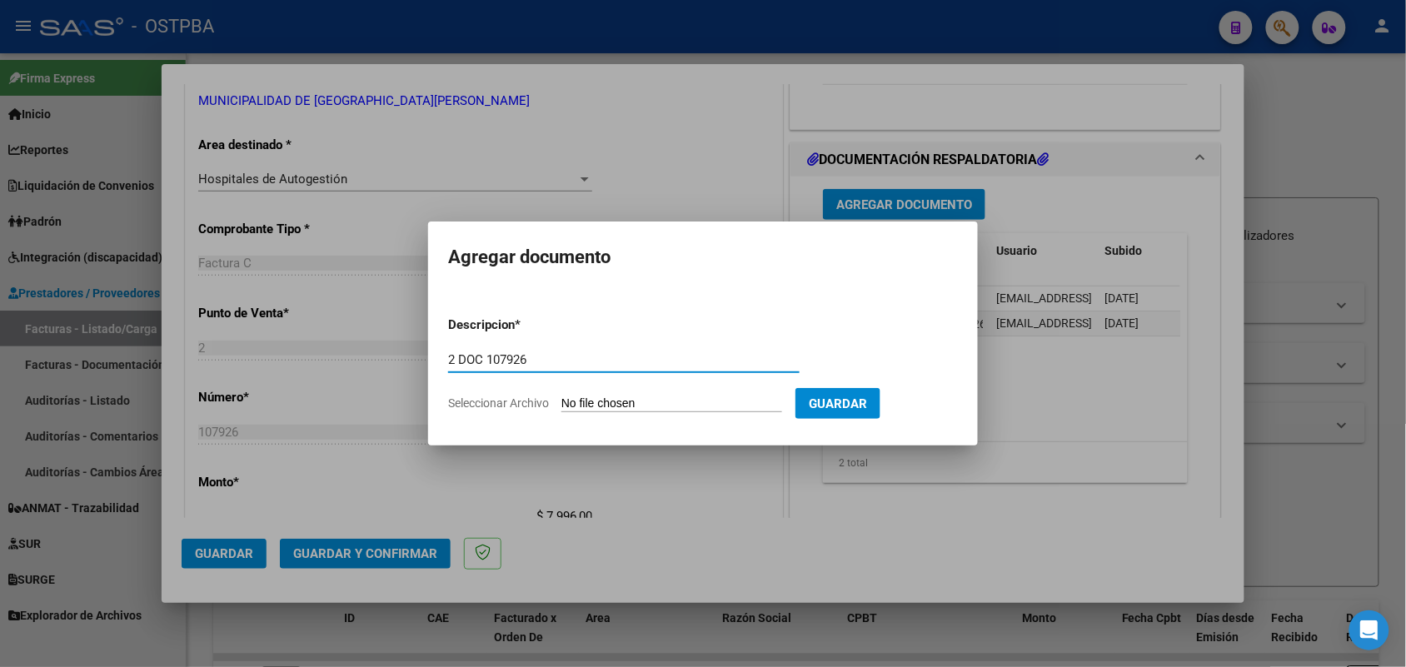
type input "2 DOC 107926"
click at [577, 406] on input "Seleccionar Archivo" at bounding box center [671, 404] width 221 height 16
type input "C:\fakepath\2 DOC 107926.pdf"
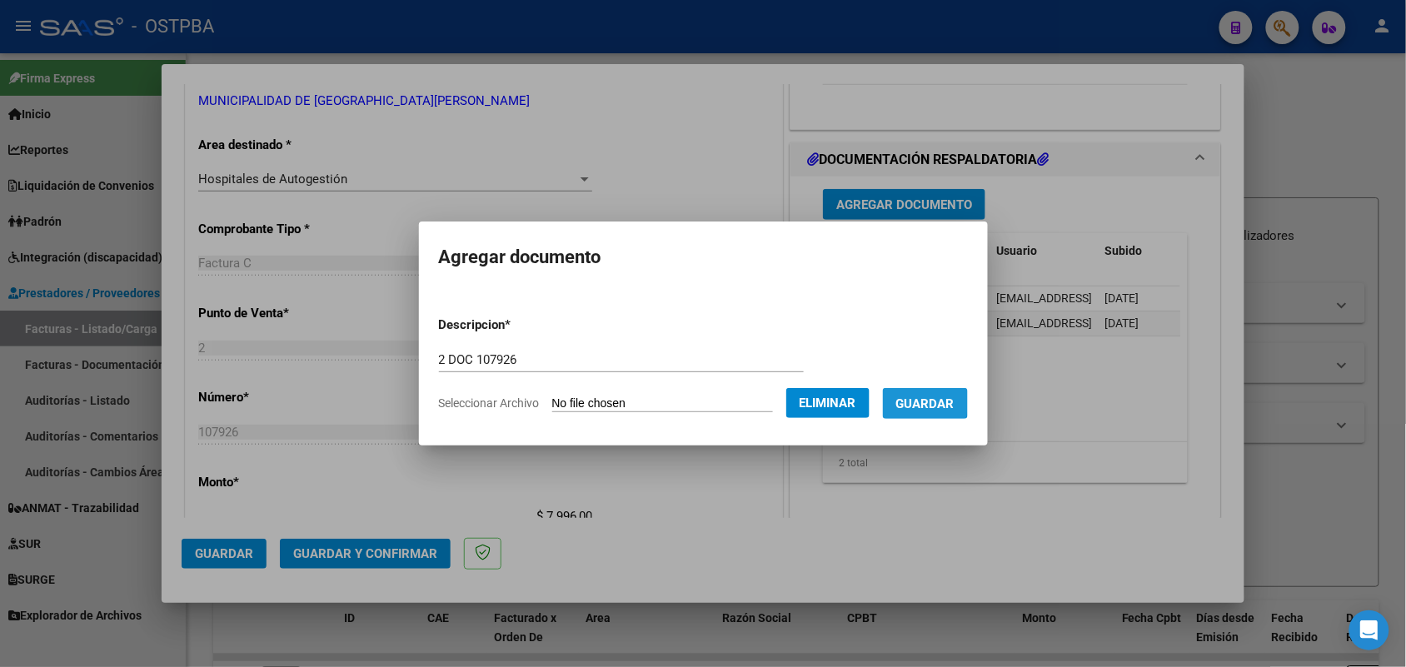
click at [931, 400] on span "Guardar" at bounding box center [925, 403] width 58 height 15
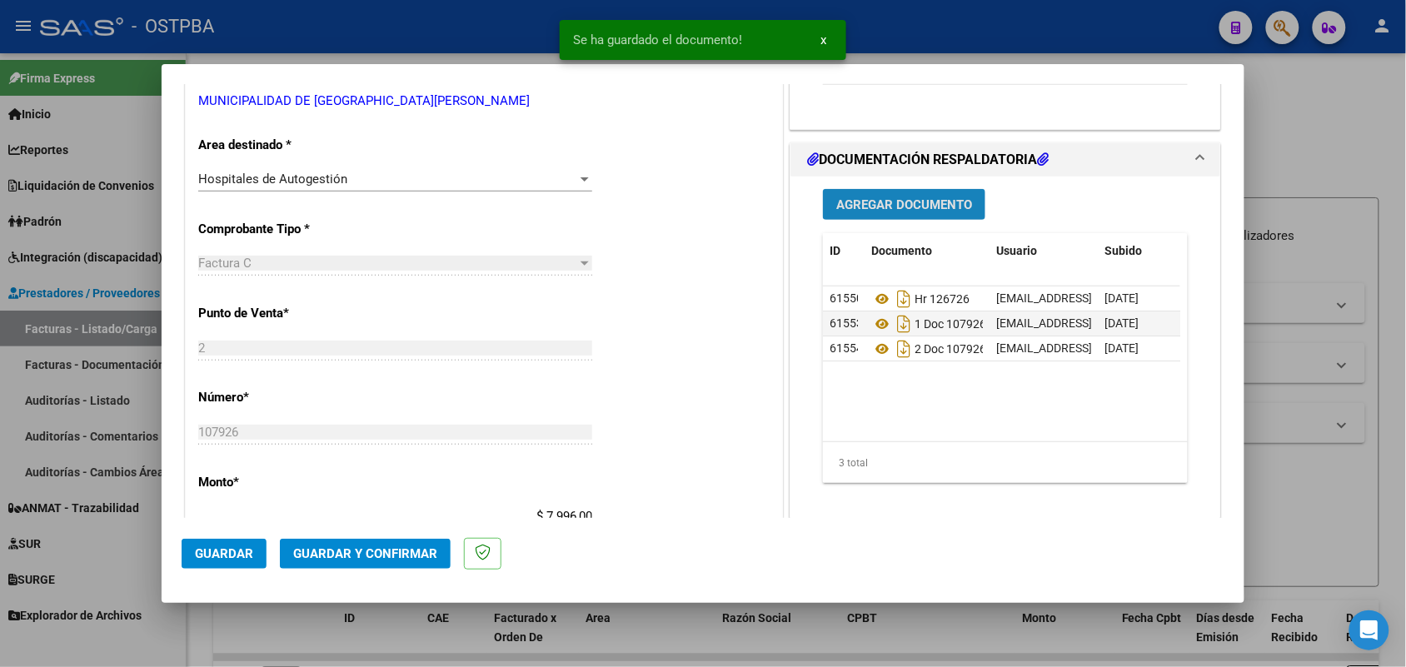
click at [873, 205] on span "Agregar Documento" at bounding box center [904, 204] width 136 height 15
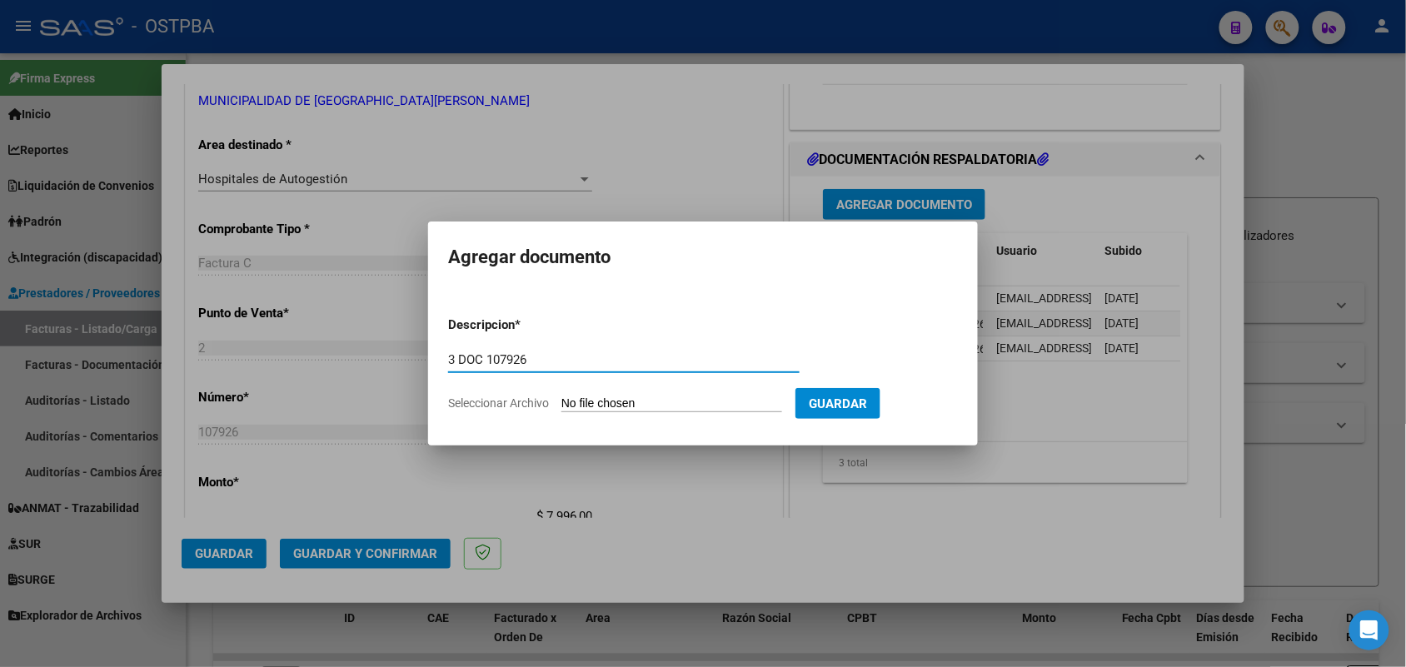
type input "3 DOC 107926"
click at [583, 398] on input "Seleccionar Archivo" at bounding box center [671, 404] width 221 height 16
type input "C:\fakepath\3 DOC 107926.pdf"
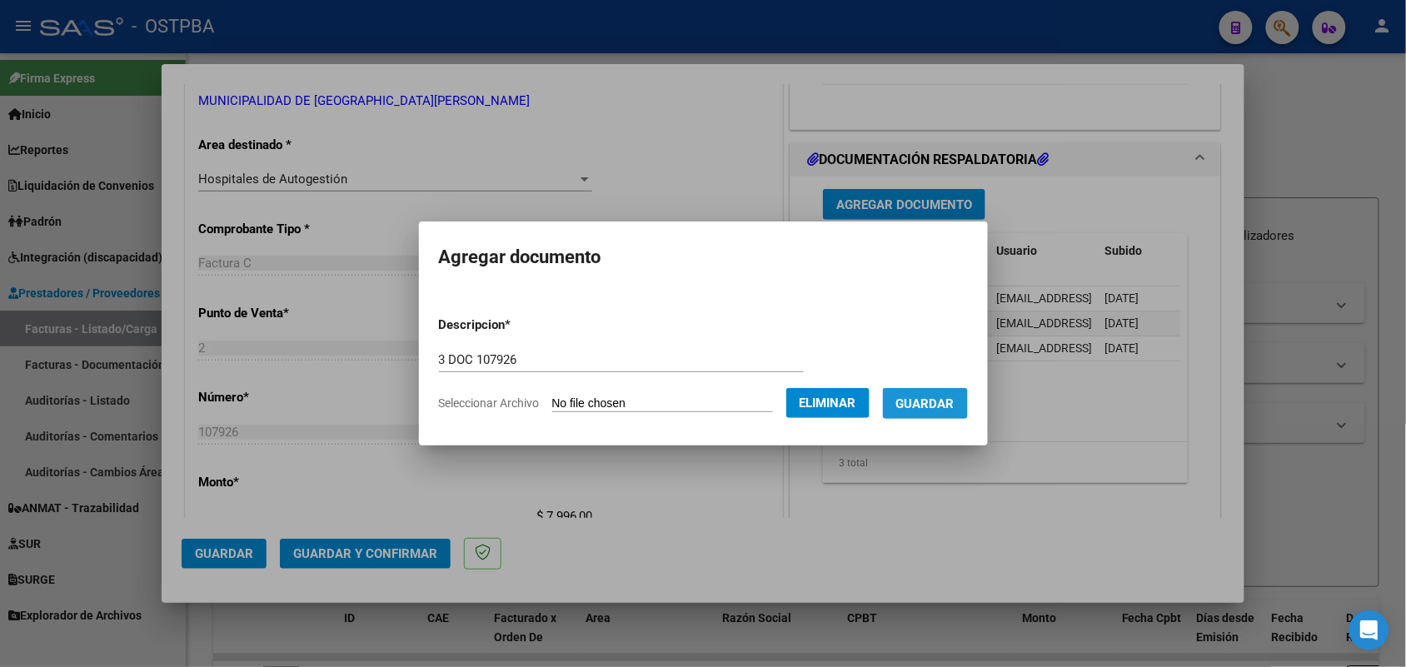
click at [948, 400] on span "Guardar" at bounding box center [925, 403] width 58 height 15
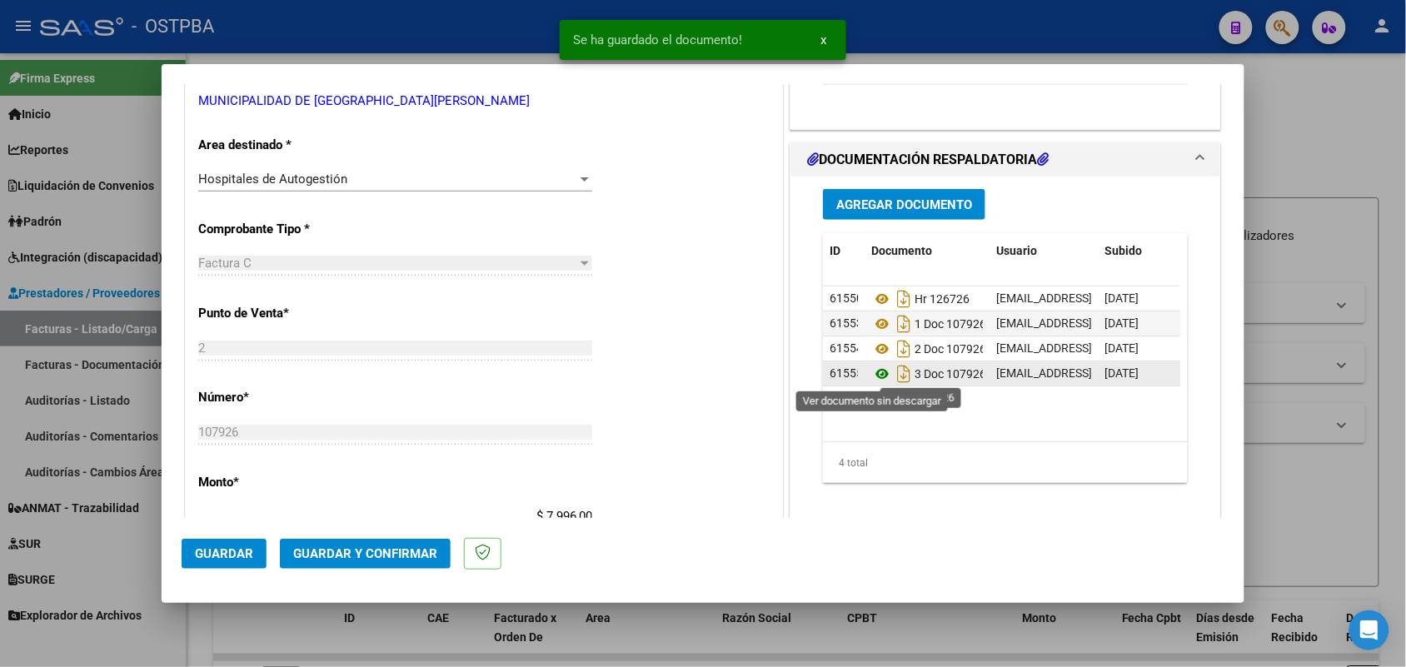
click at [875, 373] on icon at bounding box center [882, 374] width 22 height 20
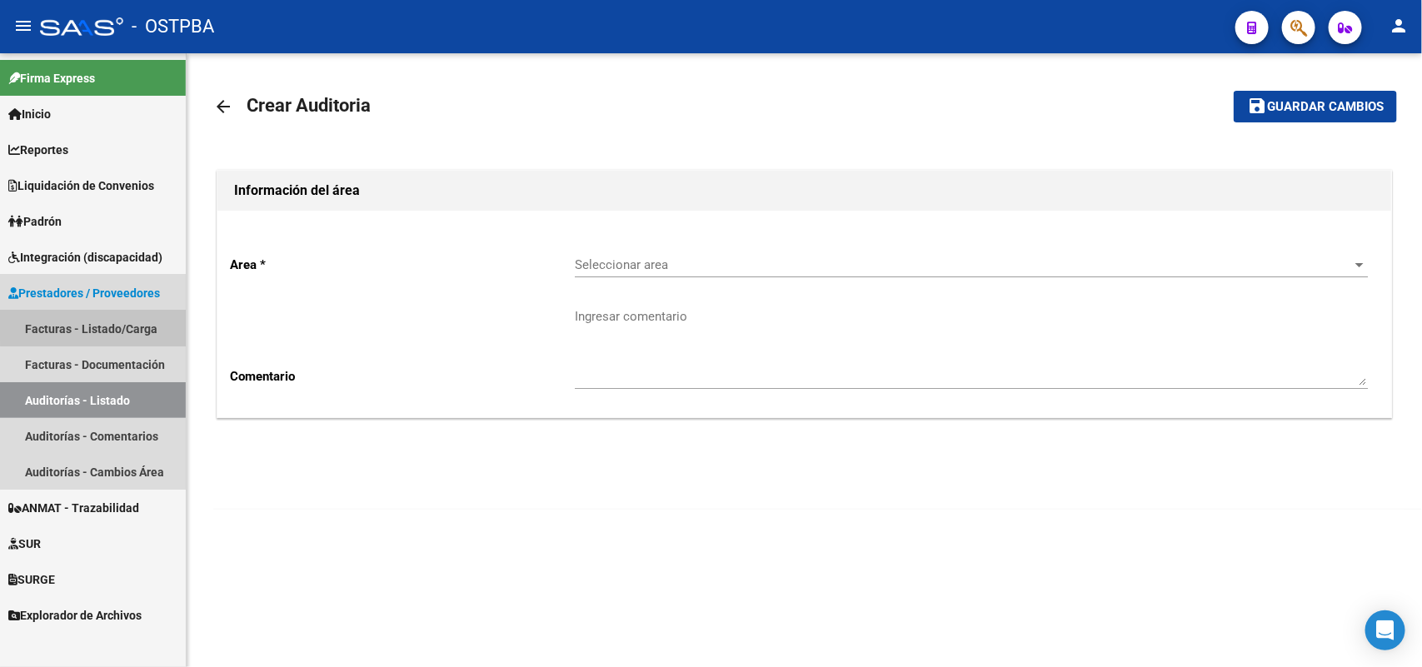
click at [140, 322] on link "Facturas - Listado/Carga" at bounding box center [93, 329] width 186 height 36
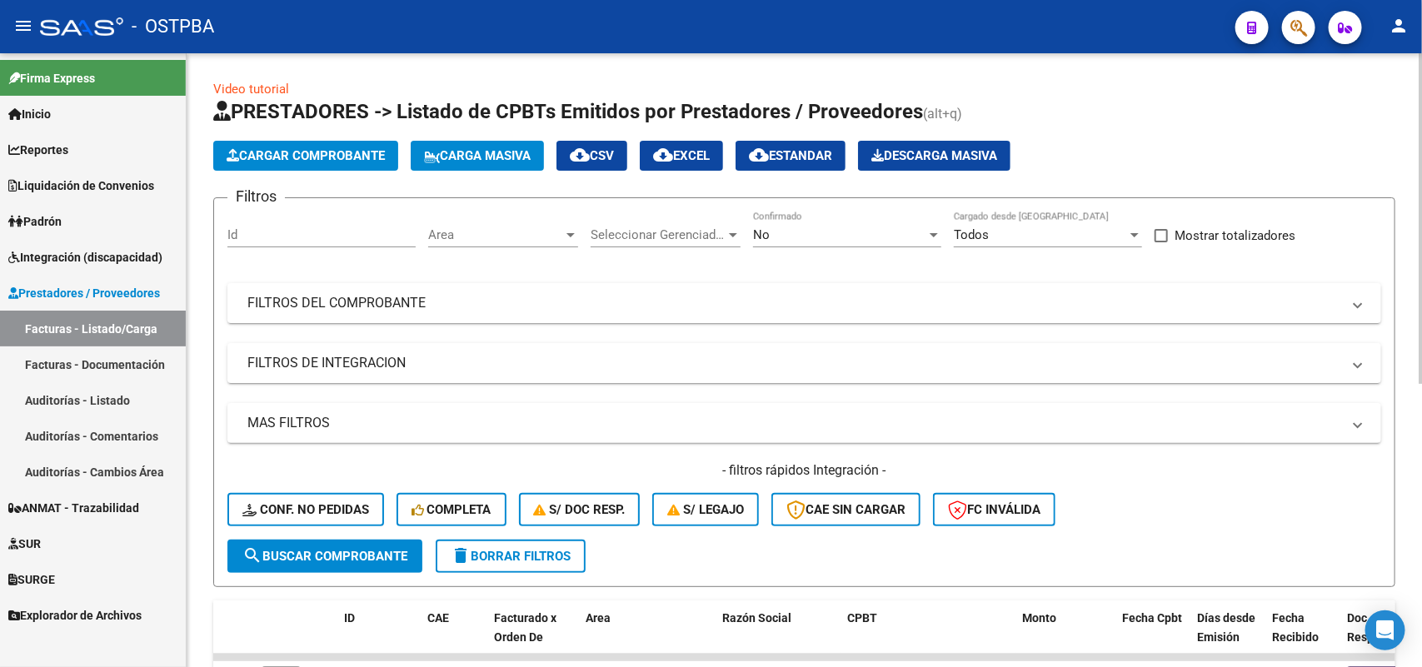
click at [930, 233] on div at bounding box center [934, 235] width 8 height 4
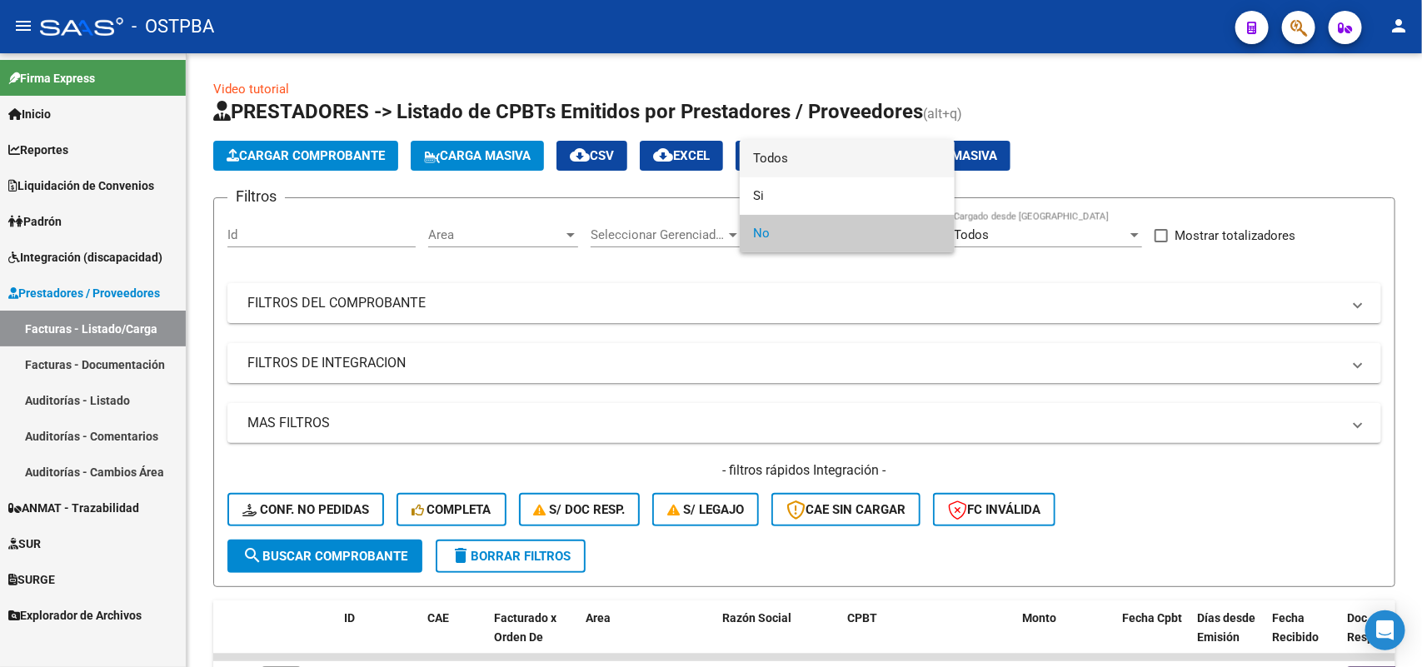
click at [769, 151] on span "Todos" at bounding box center [847, 158] width 188 height 37
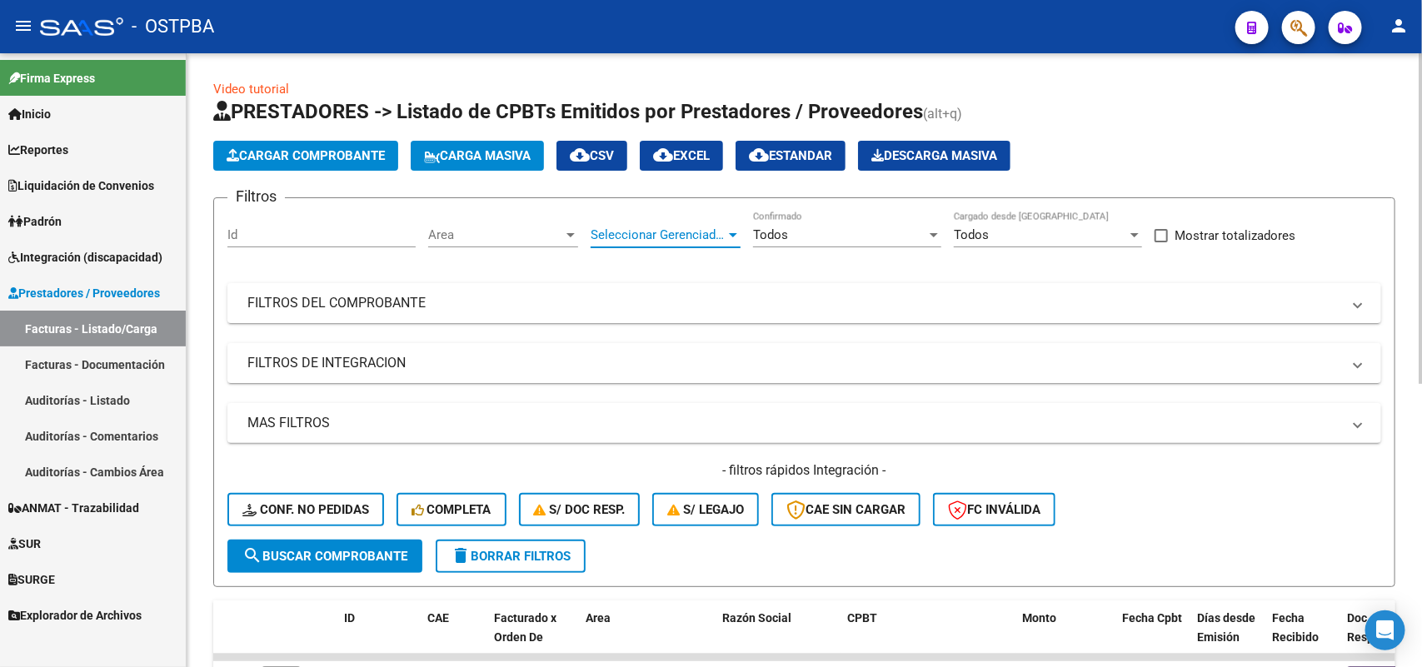
click at [731, 236] on div at bounding box center [733, 234] width 15 height 13
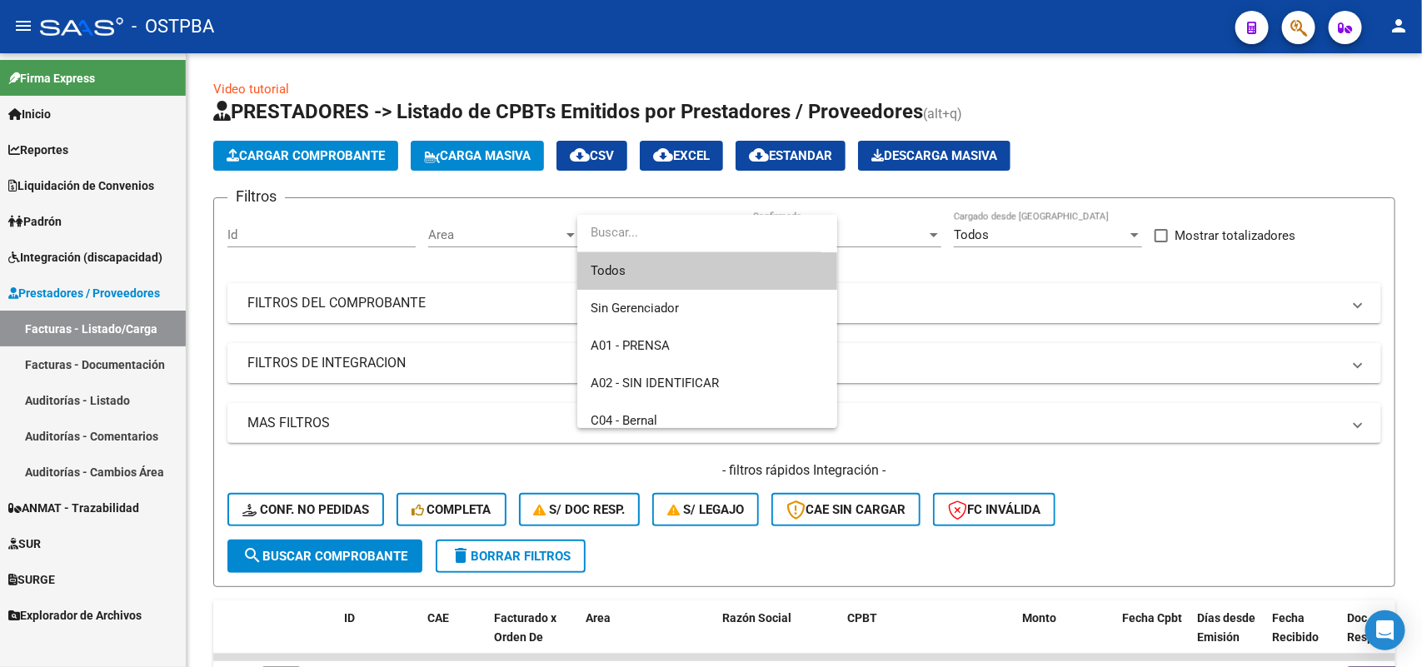
click at [642, 267] on span "Todos" at bounding box center [707, 270] width 233 height 37
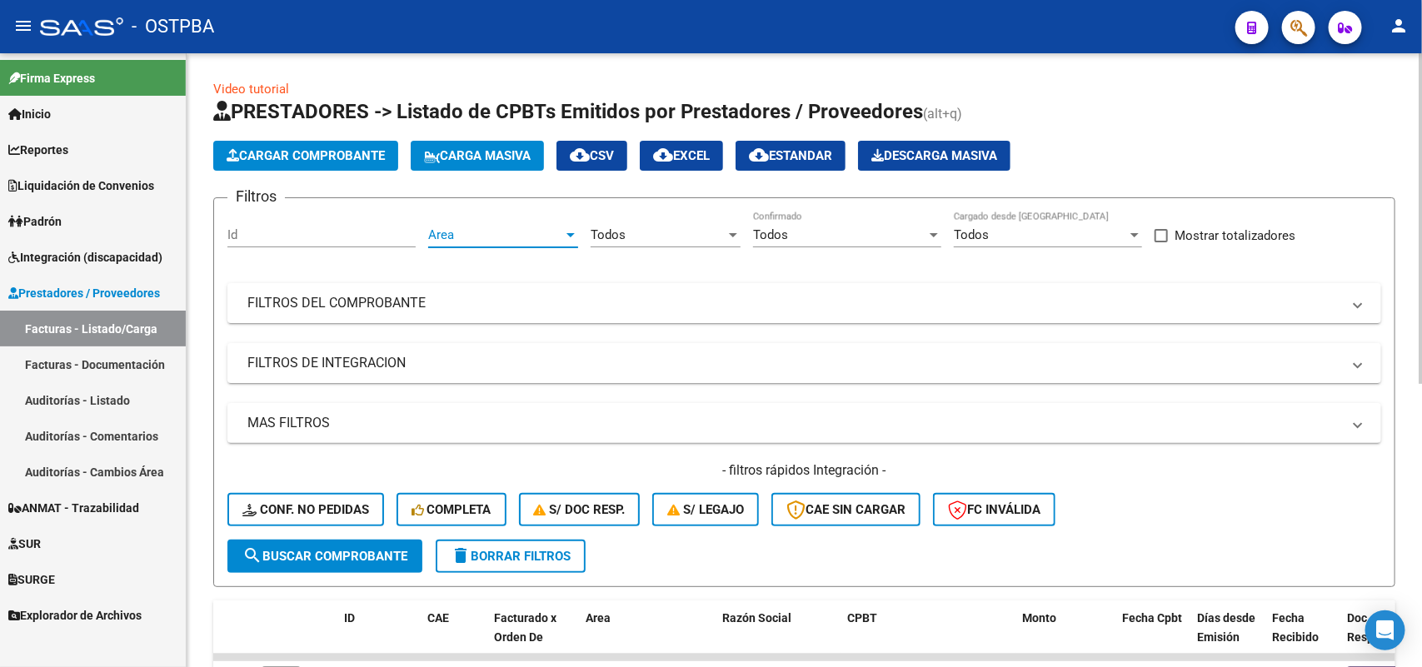
click at [568, 233] on div at bounding box center [570, 235] width 8 height 4
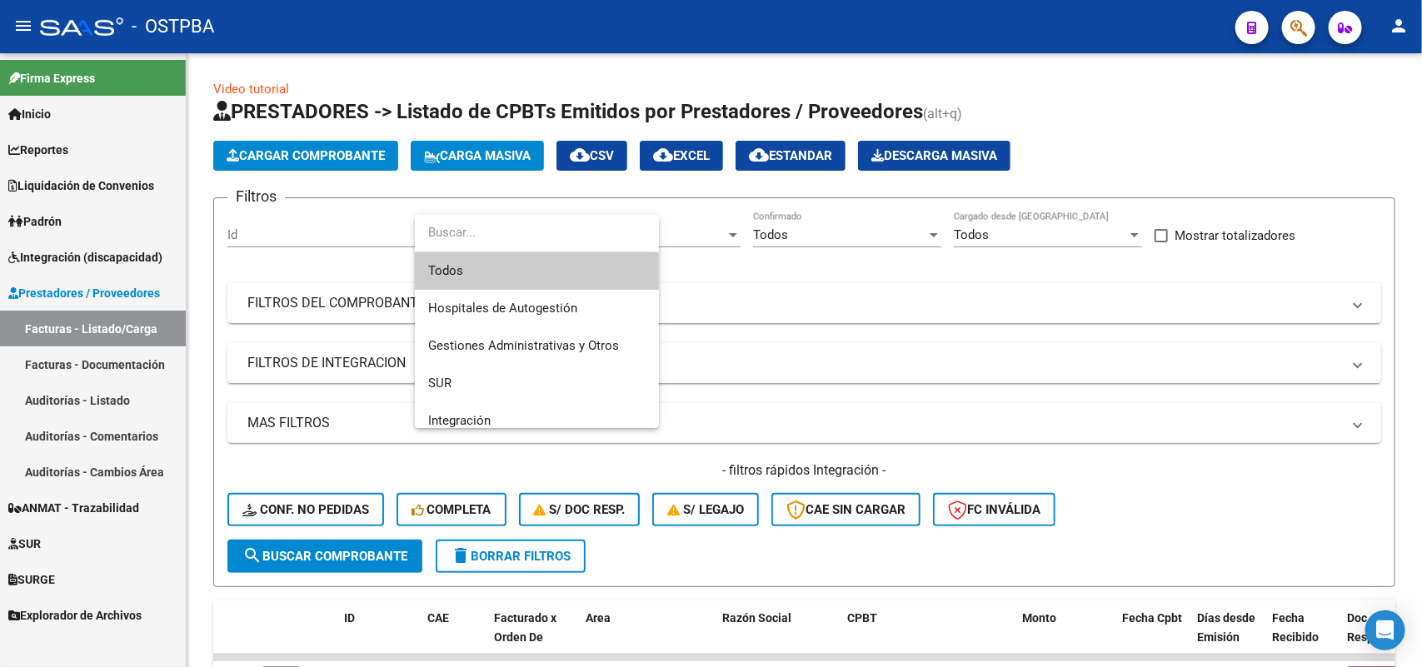
click at [488, 263] on span "Todos" at bounding box center [536, 270] width 217 height 37
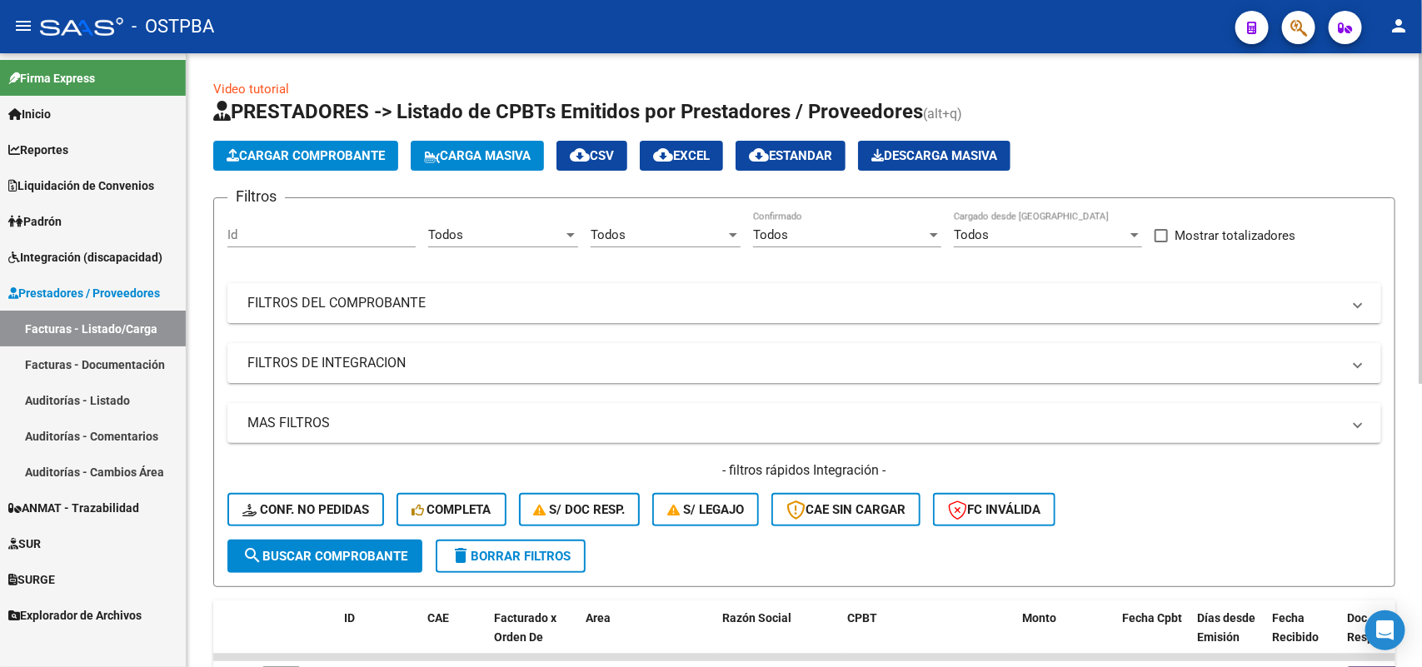
click at [430, 301] on mat-panel-title "FILTROS DEL COMPROBANTE" at bounding box center [794, 303] width 1094 height 18
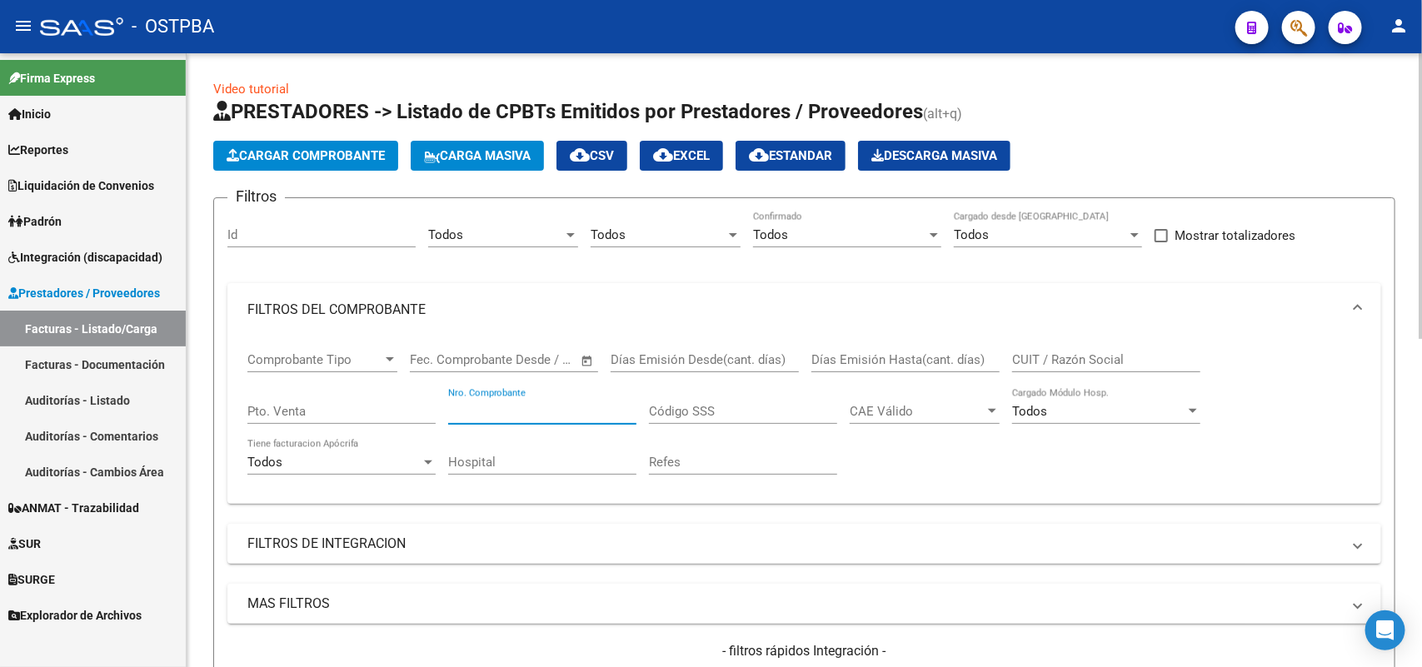
click at [559, 405] on input "Nro. Comprobante" at bounding box center [542, 411] width 188 height 15
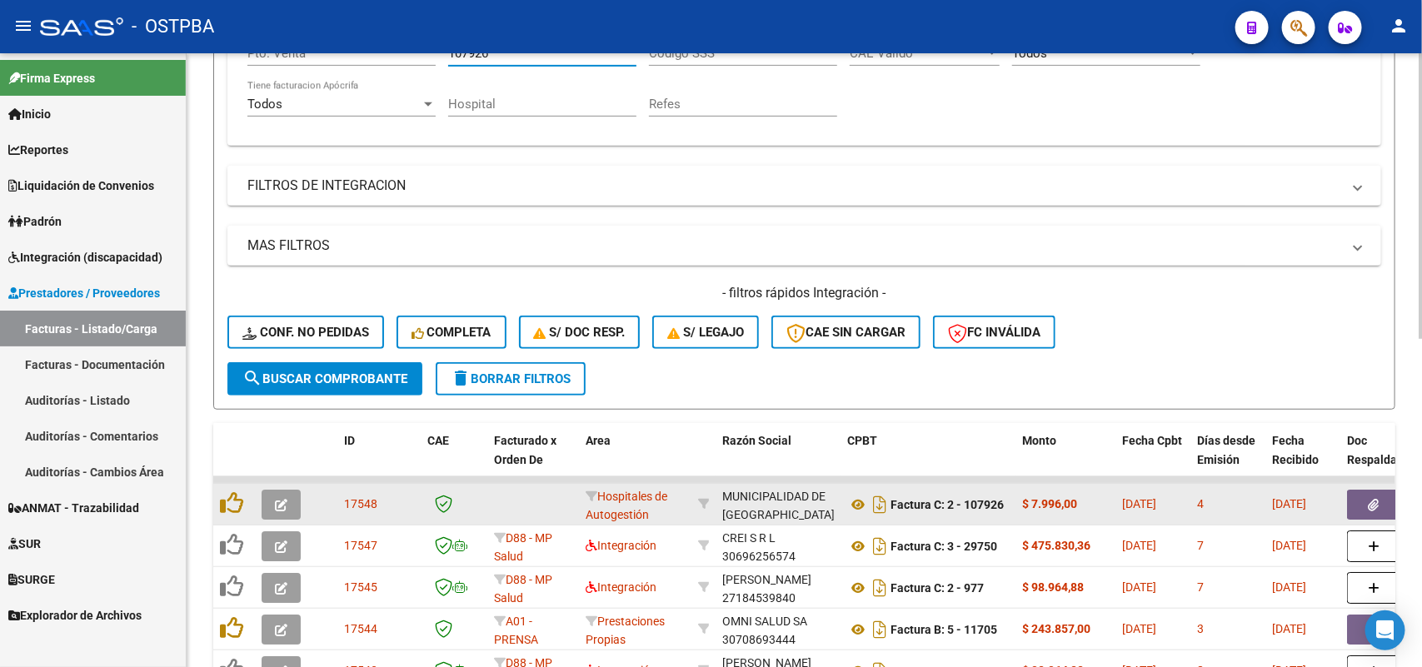
scroll to position [416, 0]
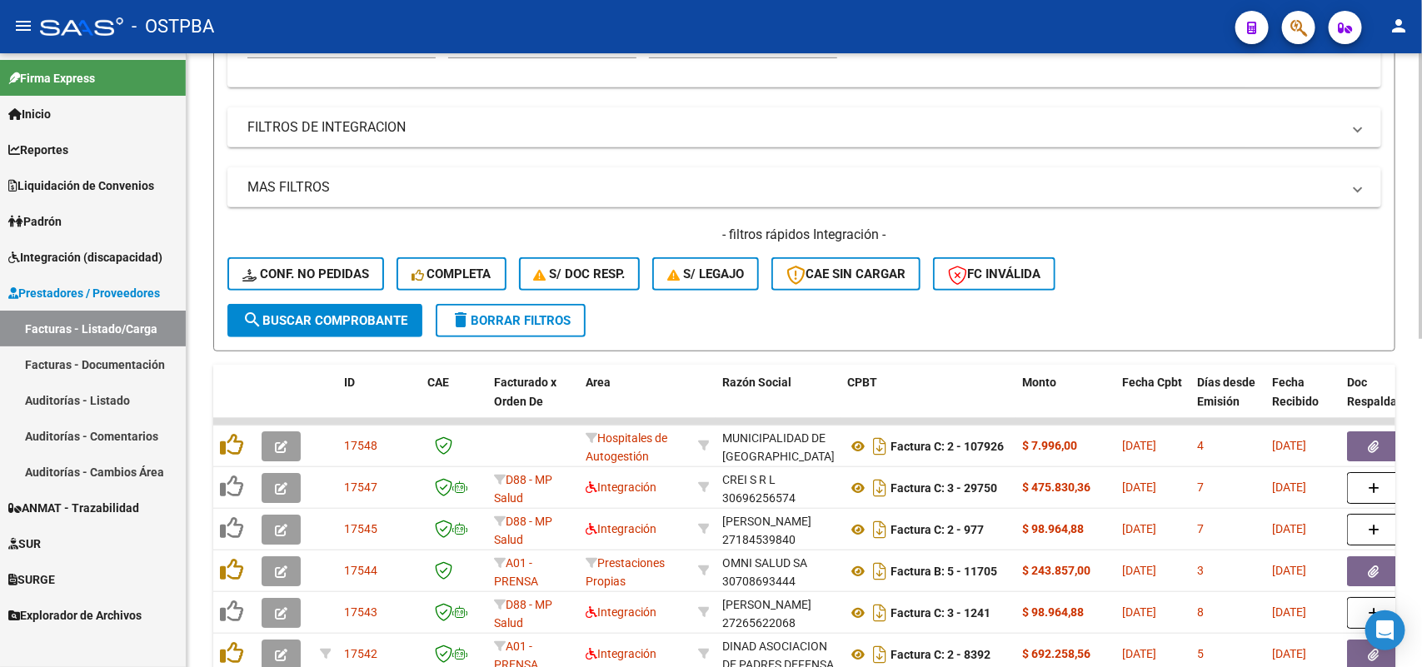
type input "107926"
click at [379, 313] on span "search Buscar Comprobante" at bounding box center [324, 320] width 165 height 15
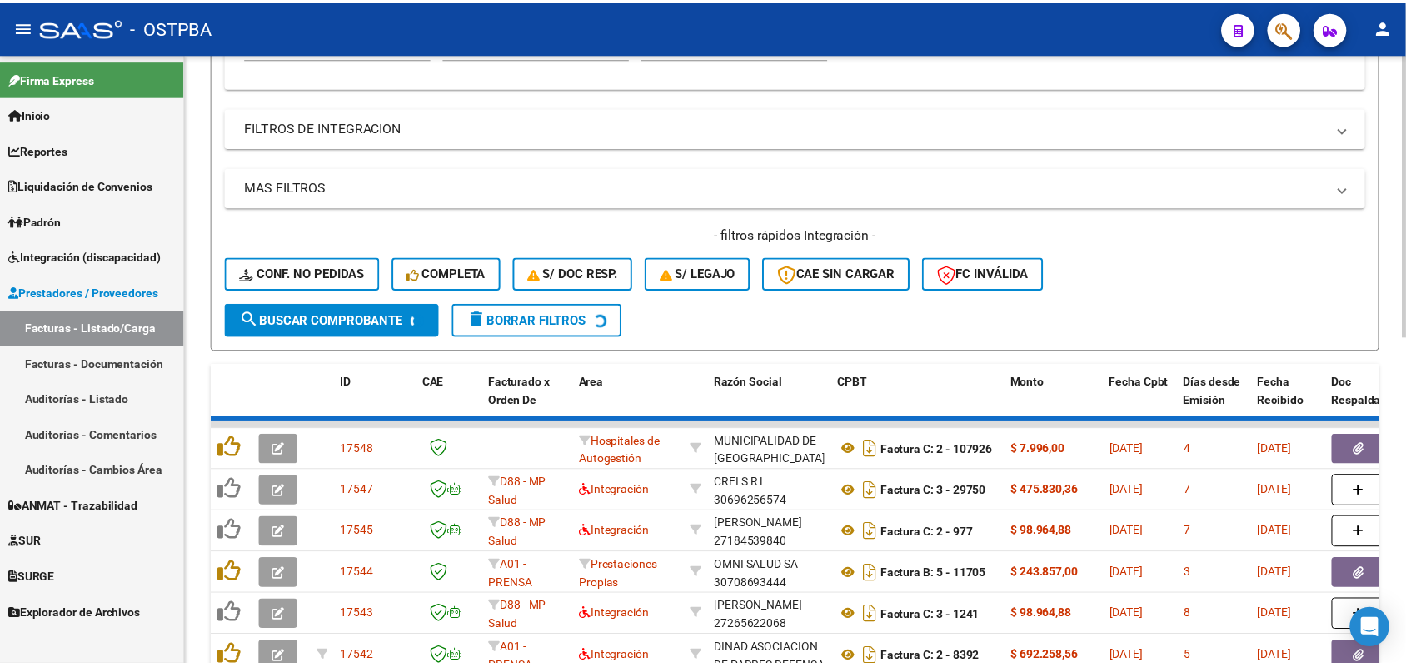
scroll to position [329, 0]
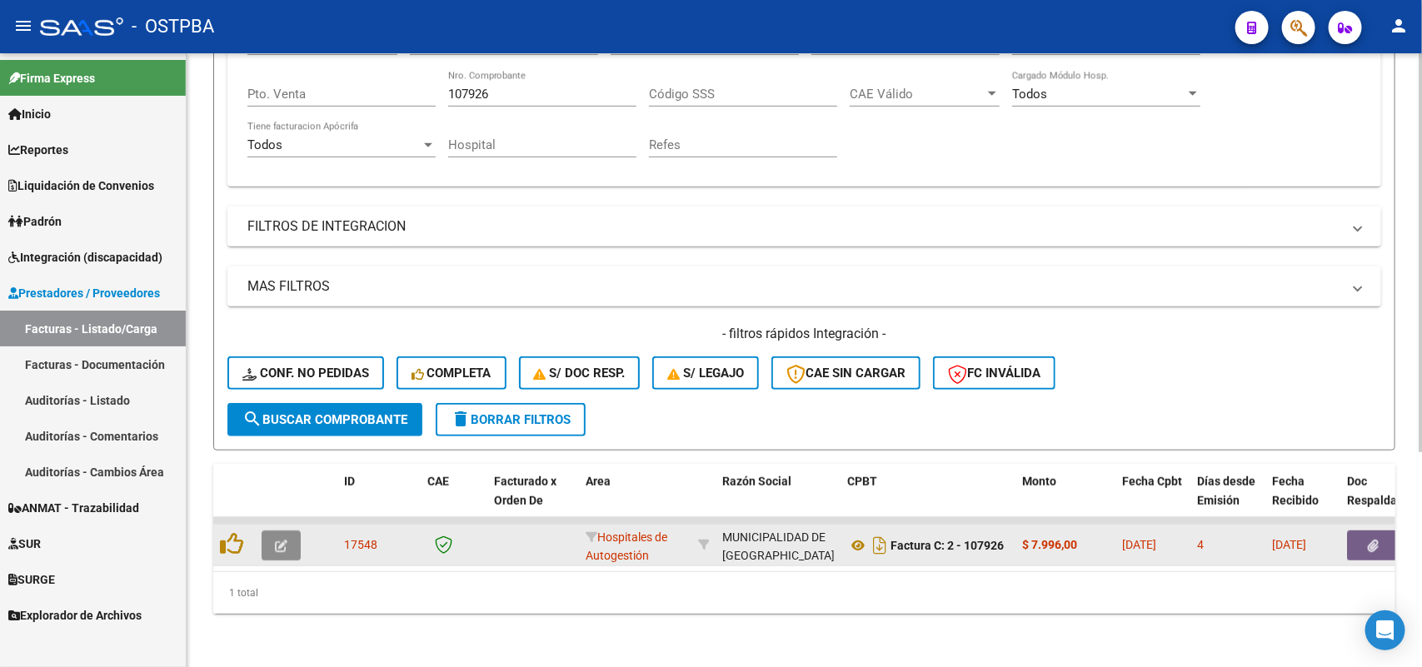
click at [282, 540] on icon "button" at bounding box center [281, 546] width 12 height 12
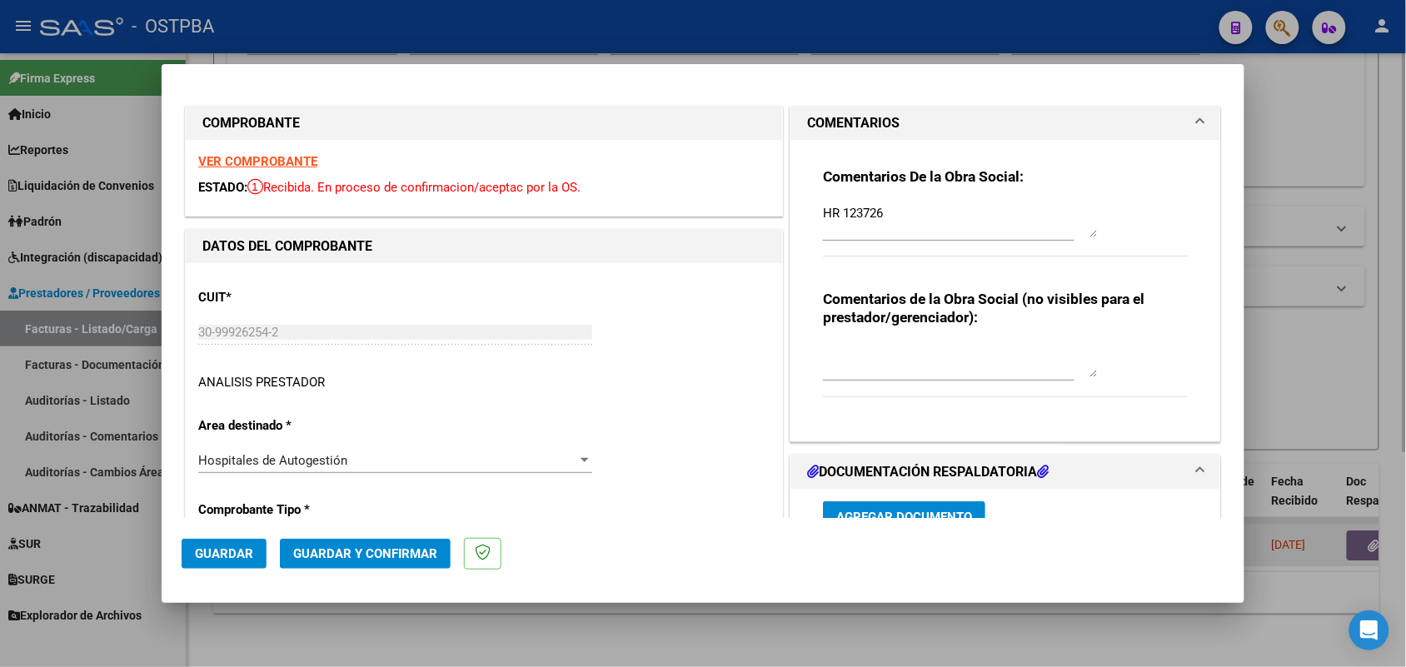
type input "[DATE]"
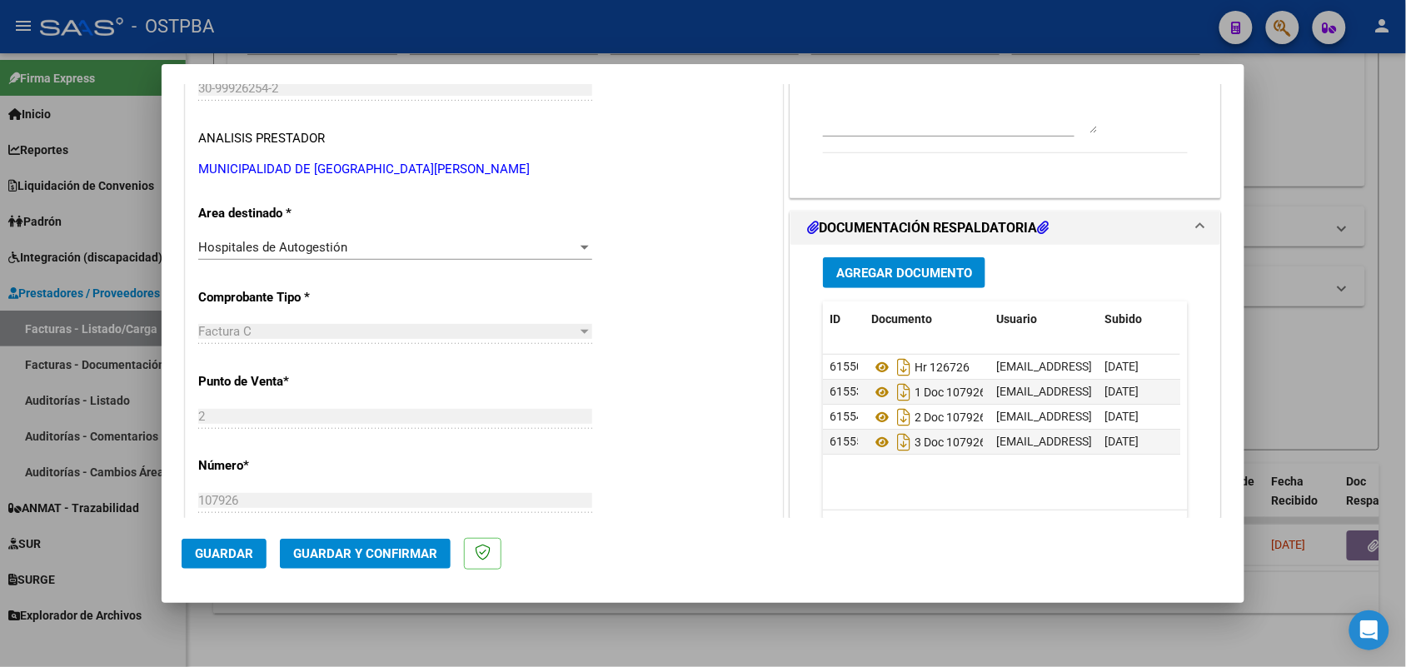
scroll to position [416, 0]
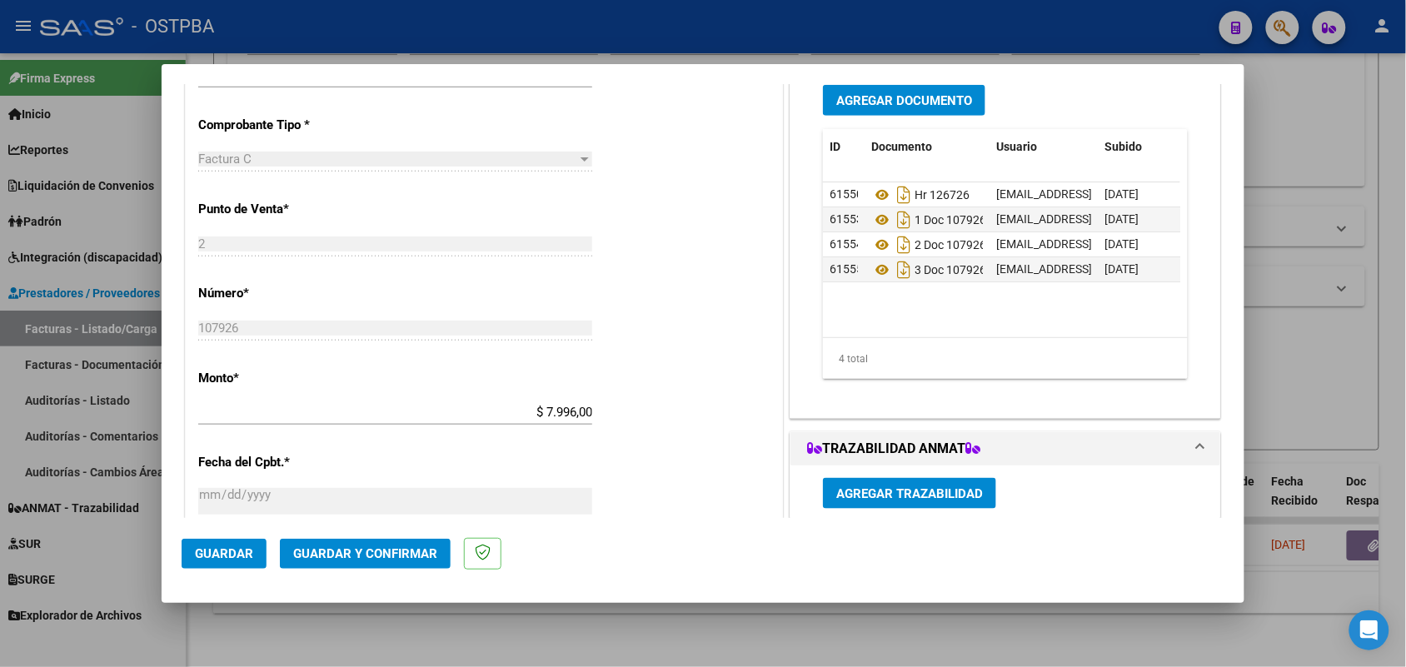
click at [367, 551] on span "Guardar y Confirmar" at bounding box center [365, 553] width 144 height 15
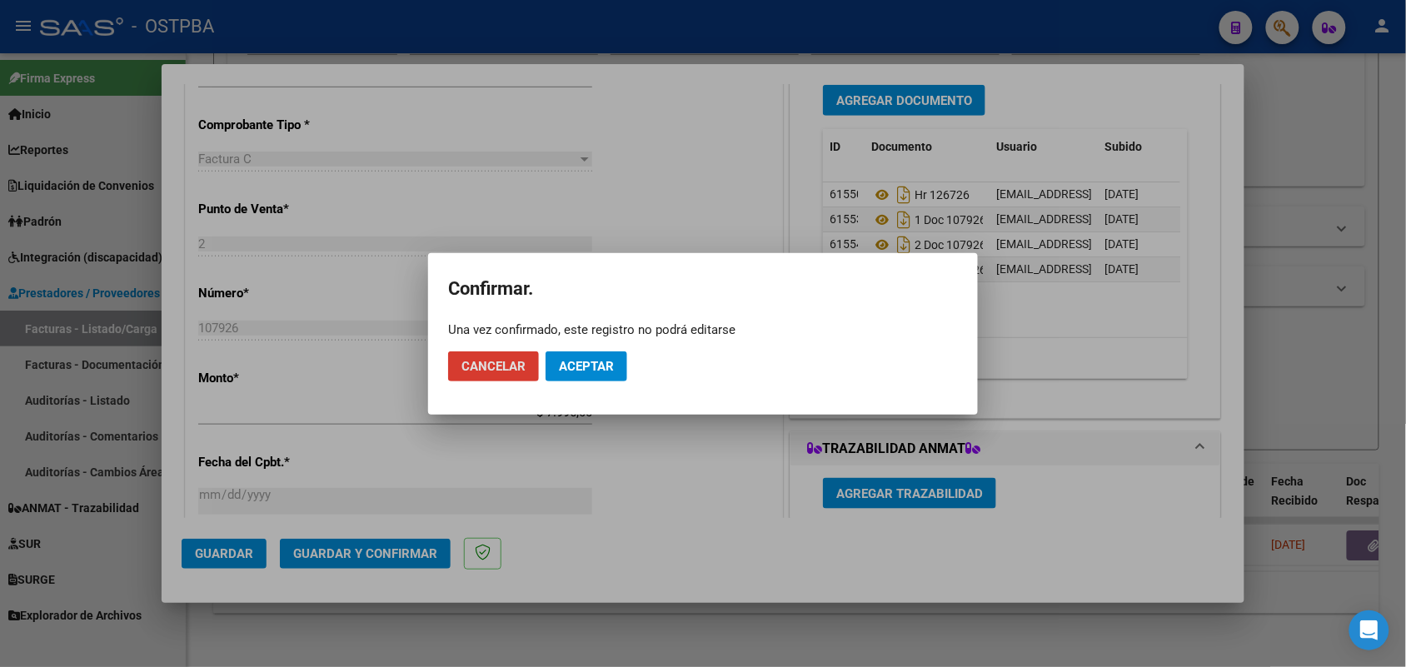
click at [583, 365] on span "Aceptar" at bounding box center [586, 366] width 55 height 15
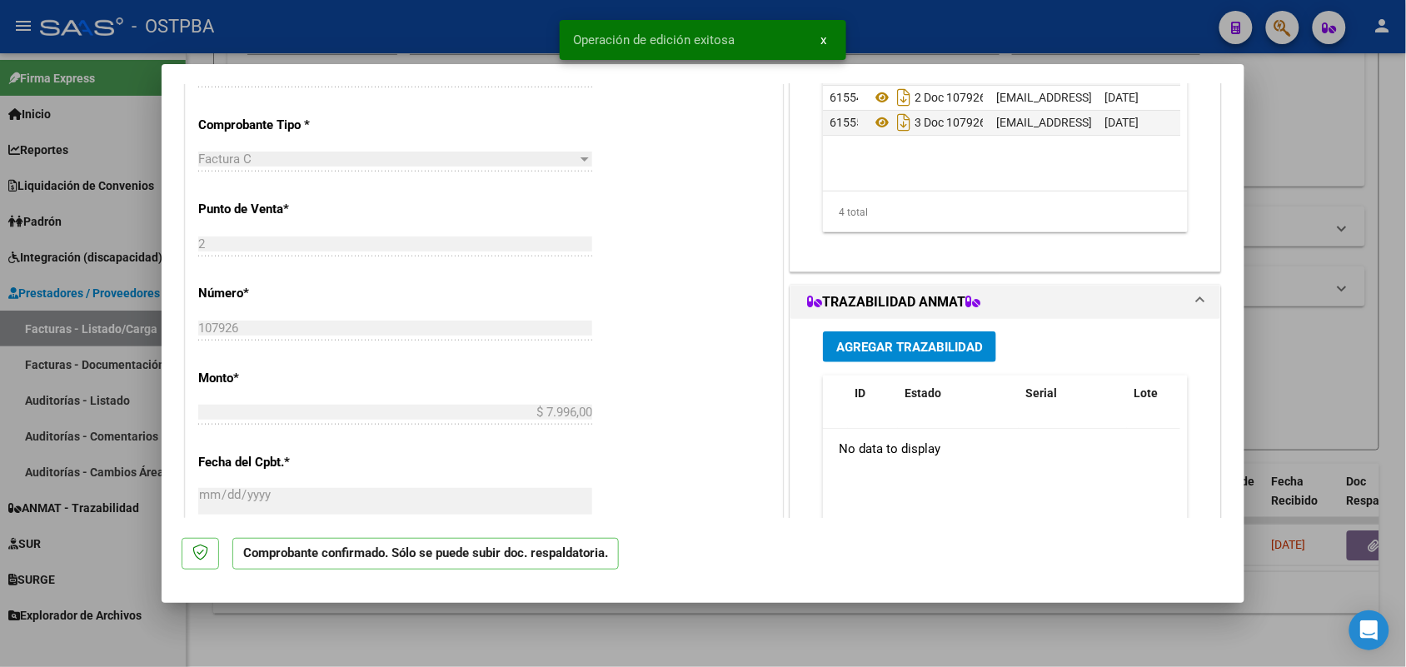
click at [113, 361] on div at bounding box center [703, 333] width 1406 height 667
type input "$ 0,00"
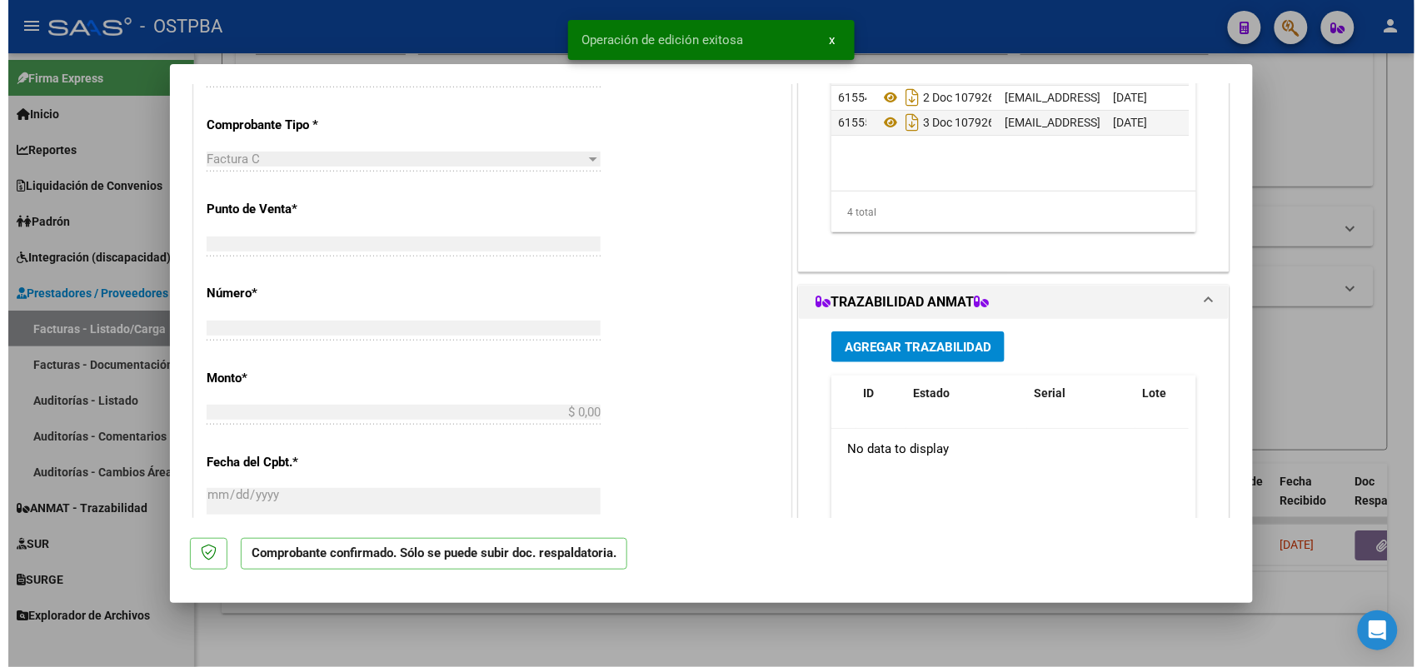
scroll to position [425, 0]
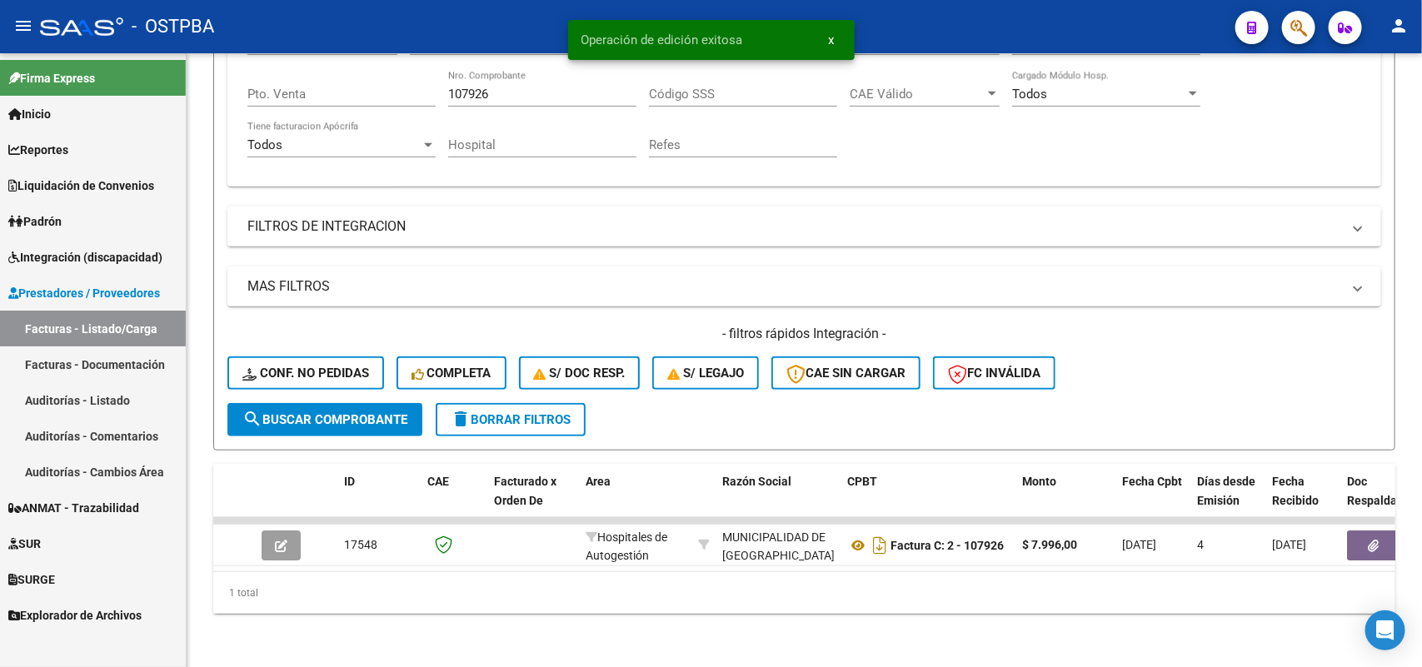
click at [112, 396] on link "Auditorías - Listado" at bounding box center [93, 400] width 186 height 36
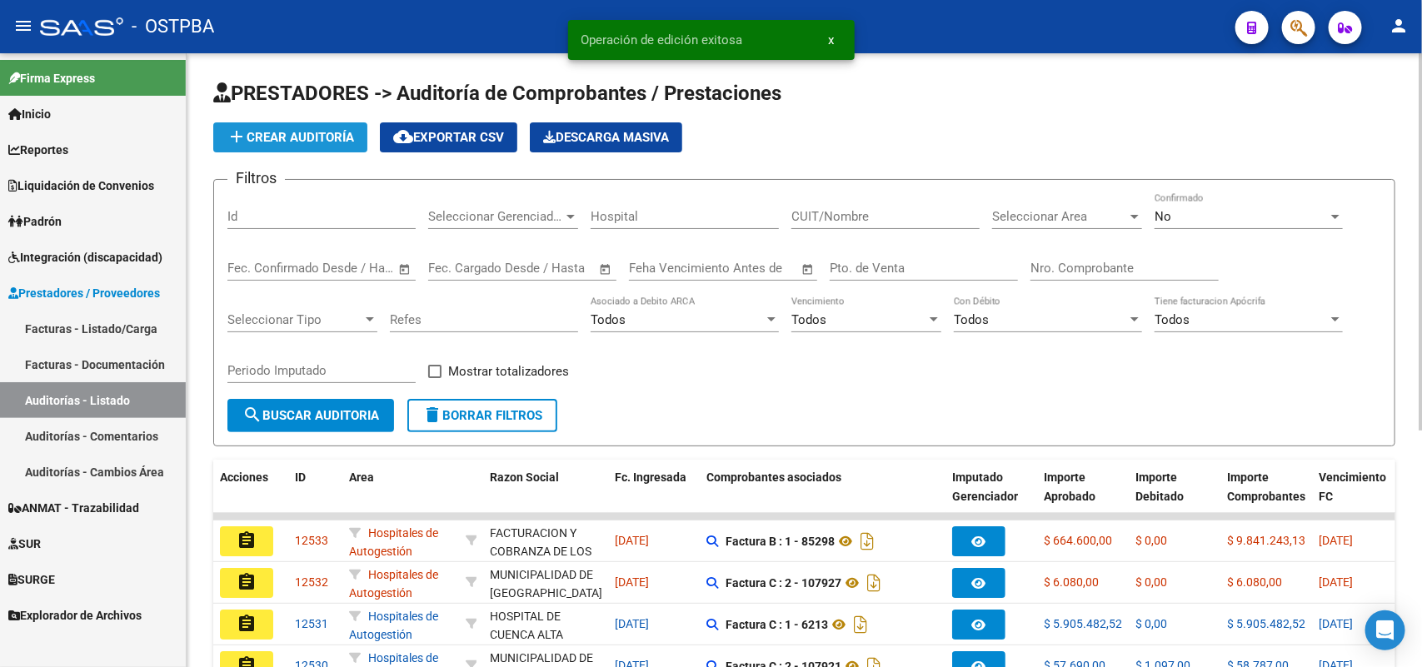
click at [302, 135] on span "add Crear Auditoría" at bounding box center [290, 137] width 127 height 15
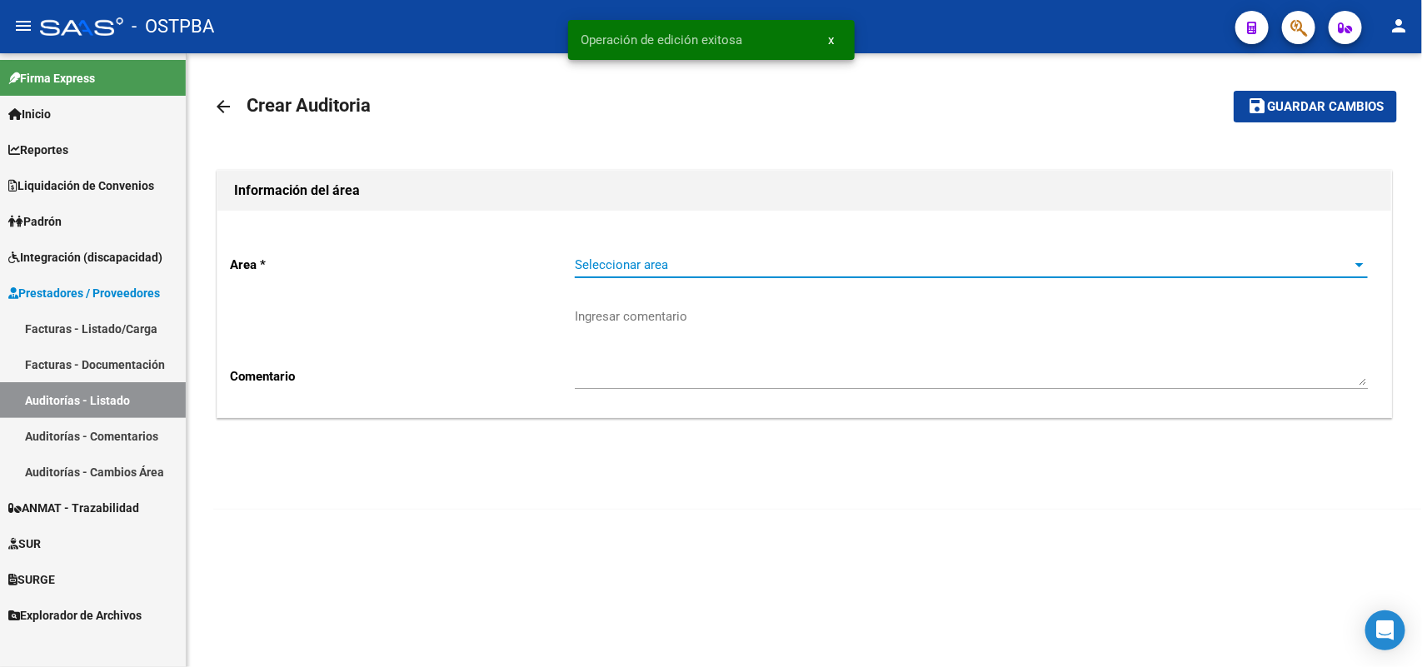
click at [655, 265] on span "Seleccionar area" at bounding box center [964, 264] width 778 height 15
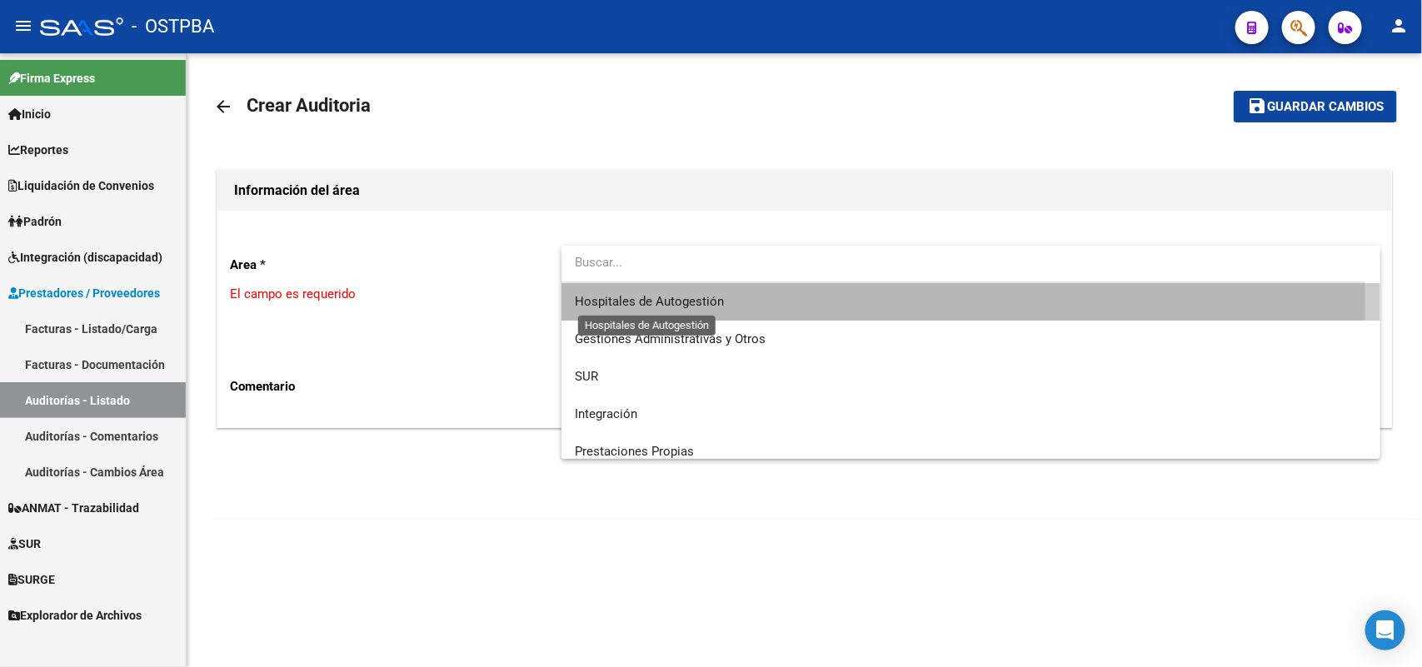
click at [651, 297] on span "Hospitales de Autogestión" at bounding box center [649, 301] width 149 height 15
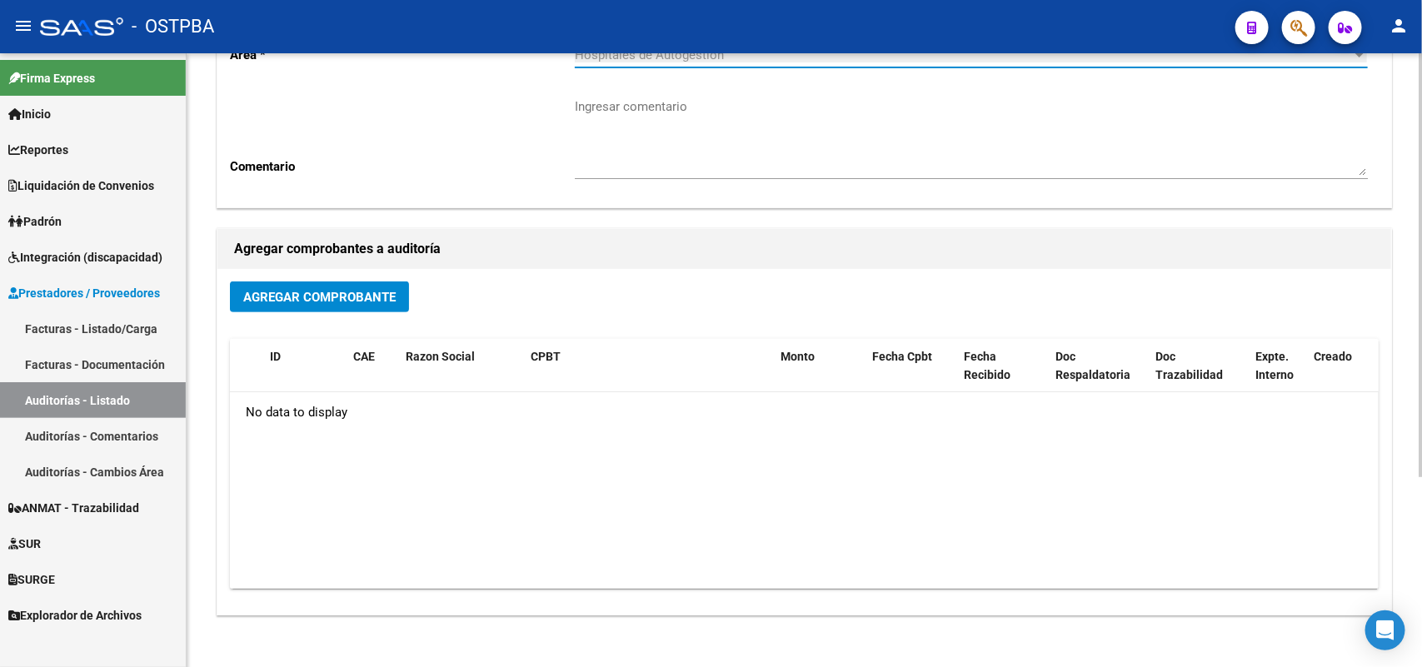
scroll to position [275, 0]
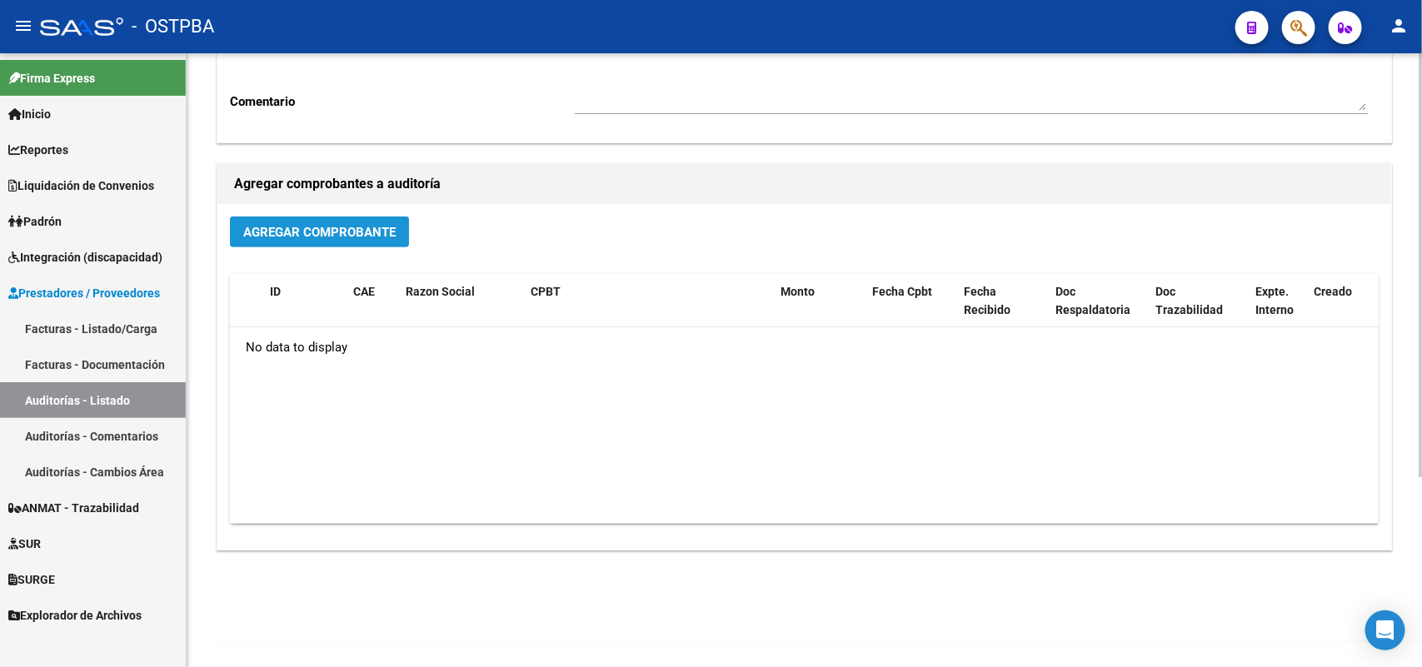
click at [315, 227] on span "Agregar Comprobante" at bounding box center [319, 232] width 152 height 15
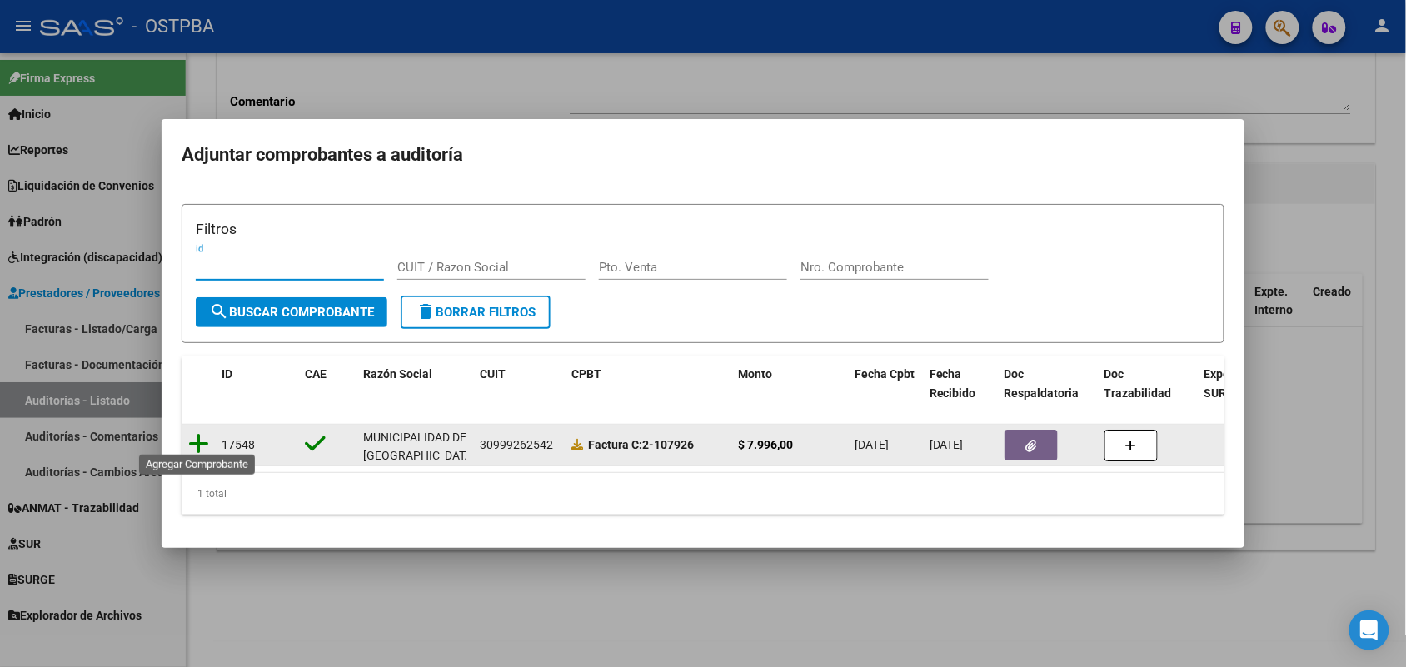
click at [194, 432] on icon at bounding box center [198, 443] width 21 height 23
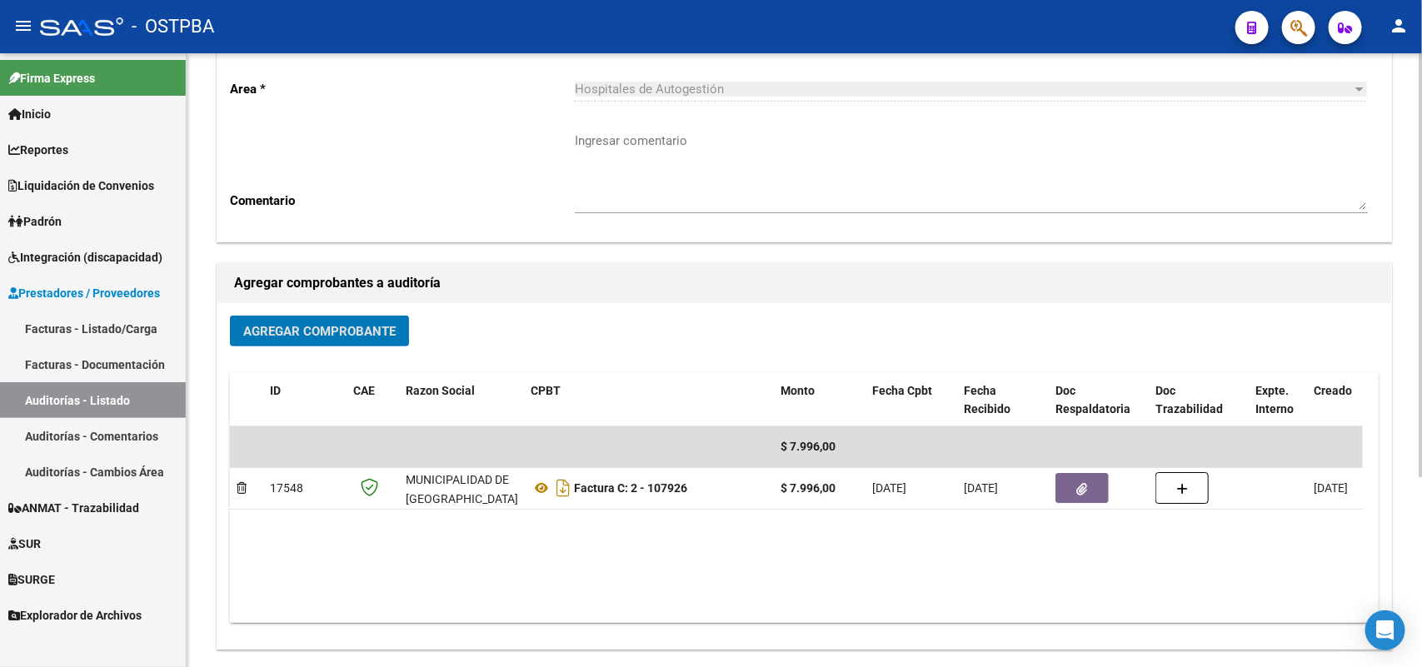
scroll to position [0, 0]
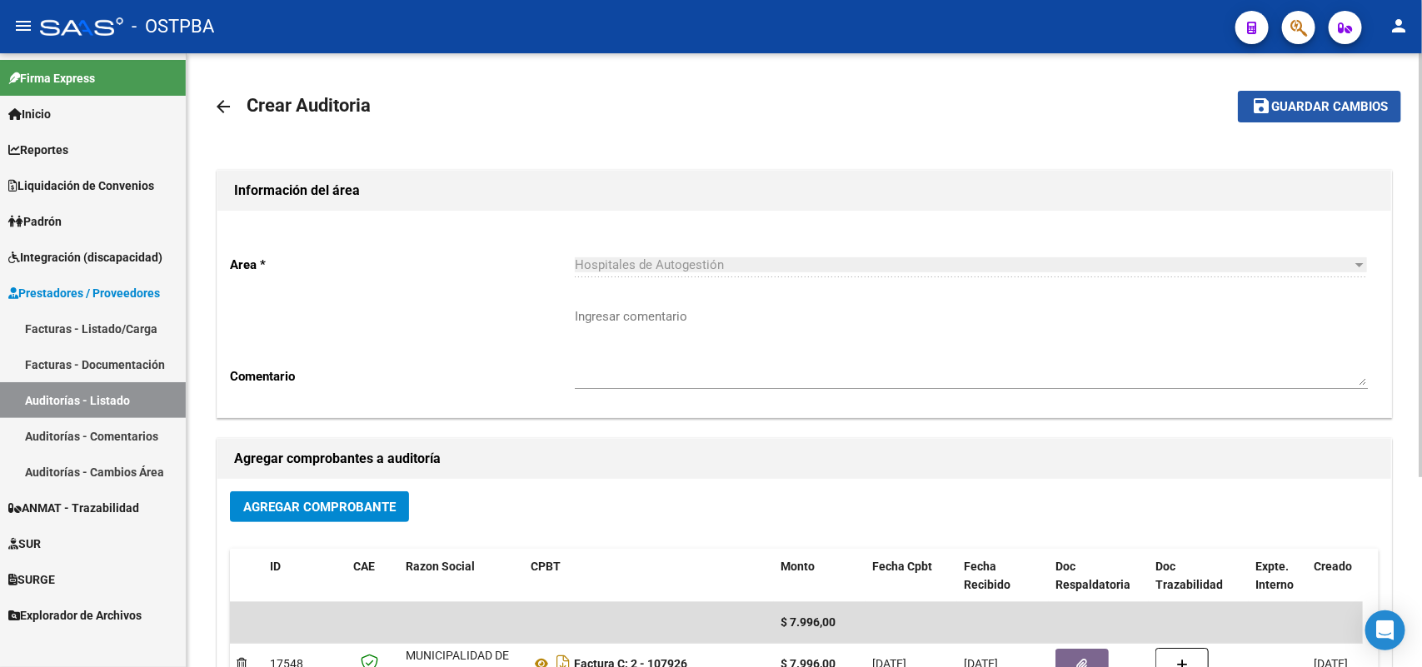
click at [1298, 101] on span "Guardar cambios" at bounding box center [1329, 107] width 117 height 15
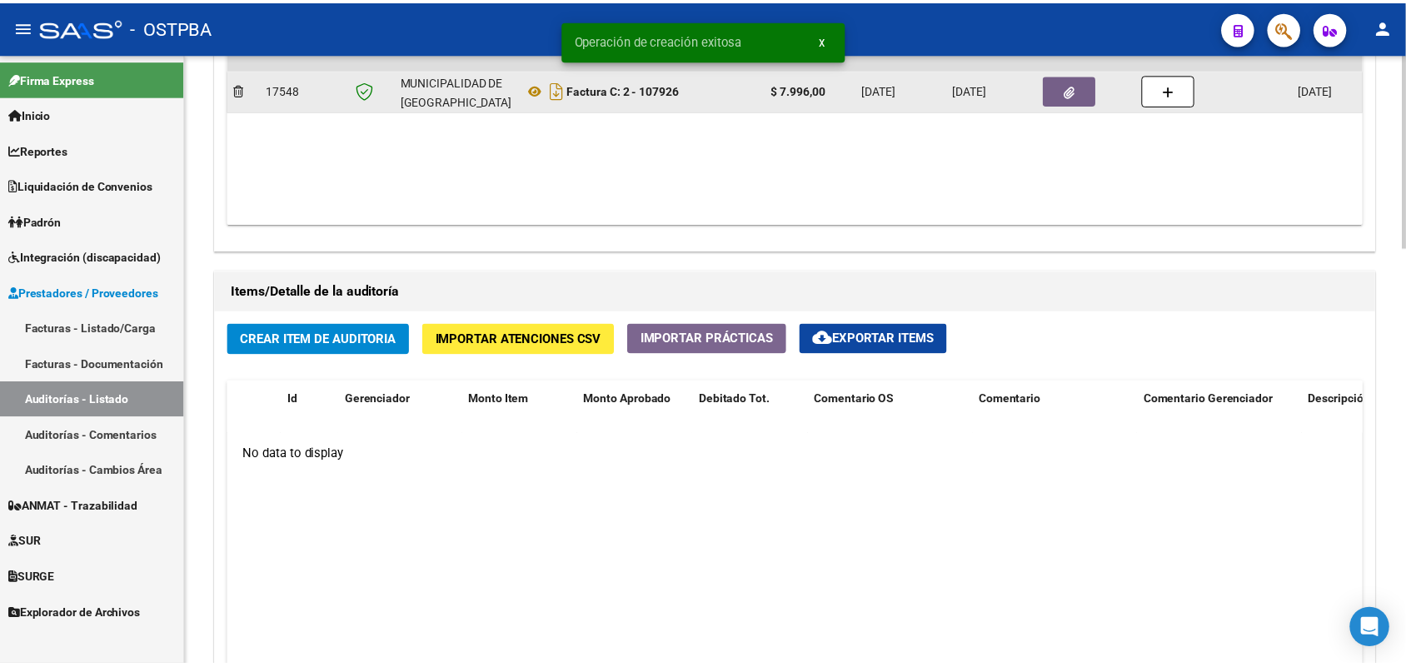
scroll to position [1145, 0]
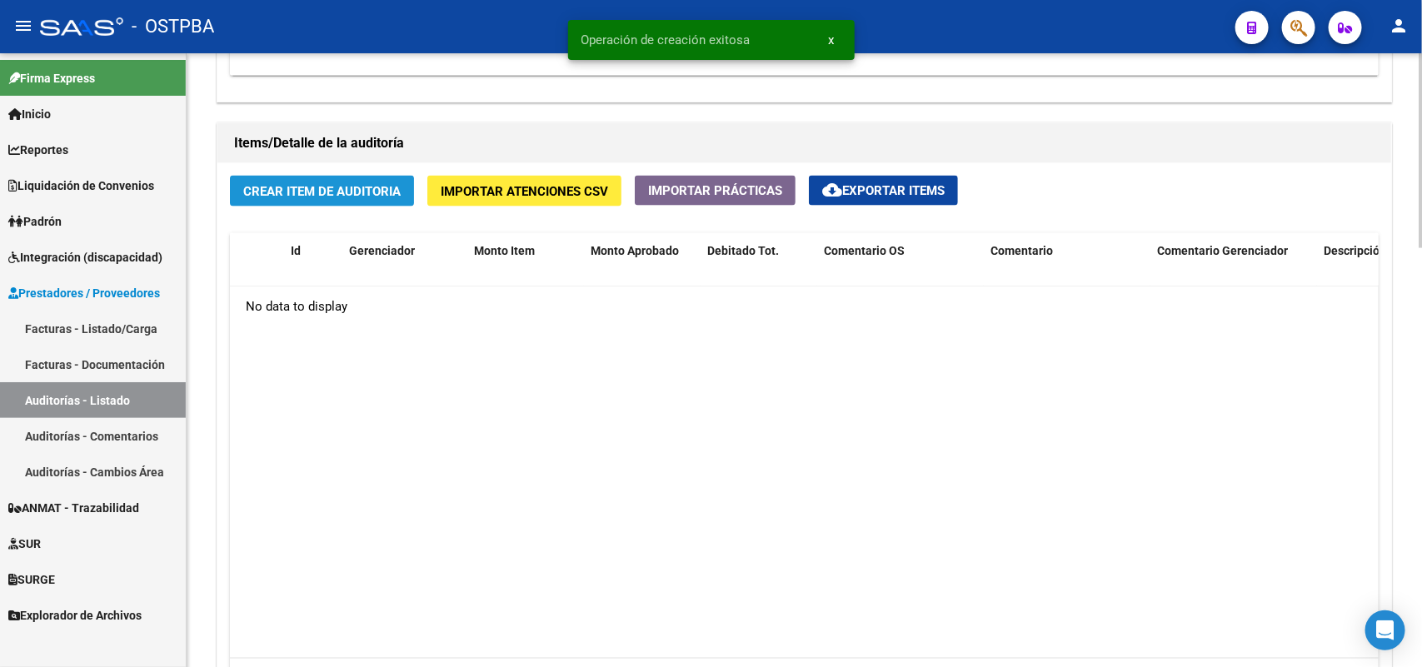
click at [322, 190] on span "Crear Item de Auditoria" at bounding box center [321, 191] width 157 height 15
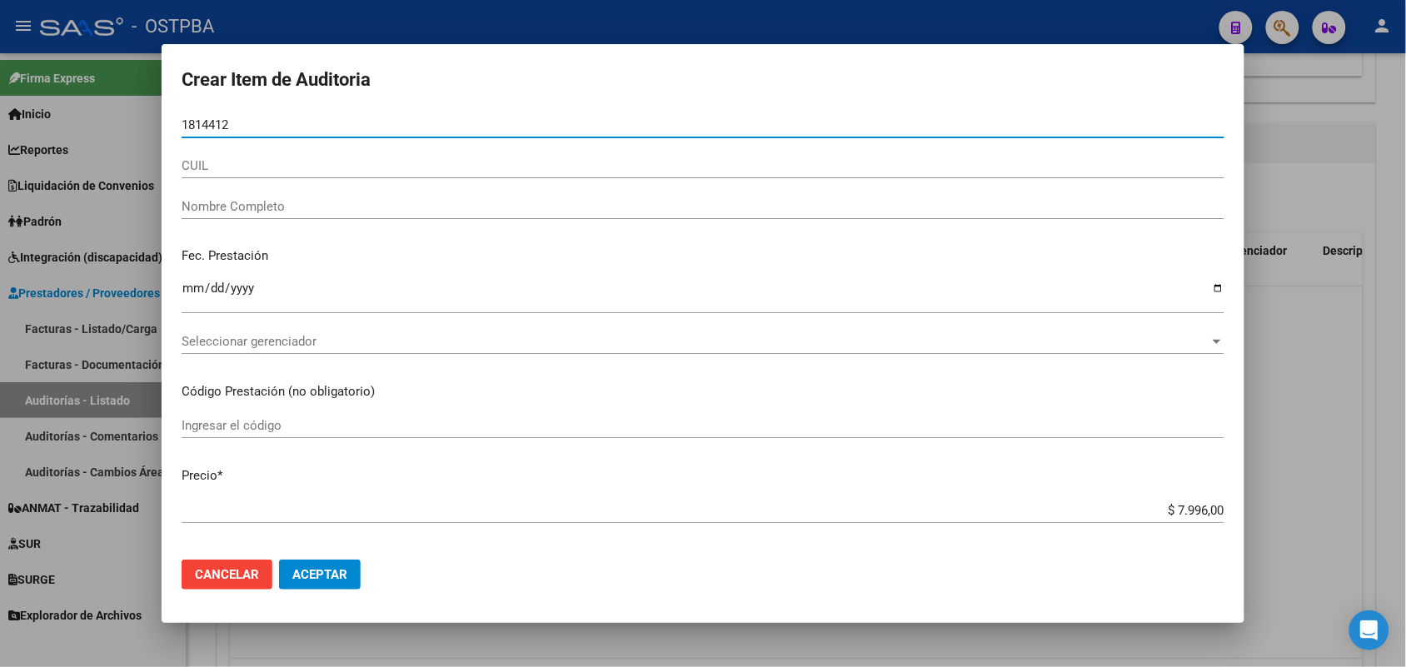
type input "18144121"
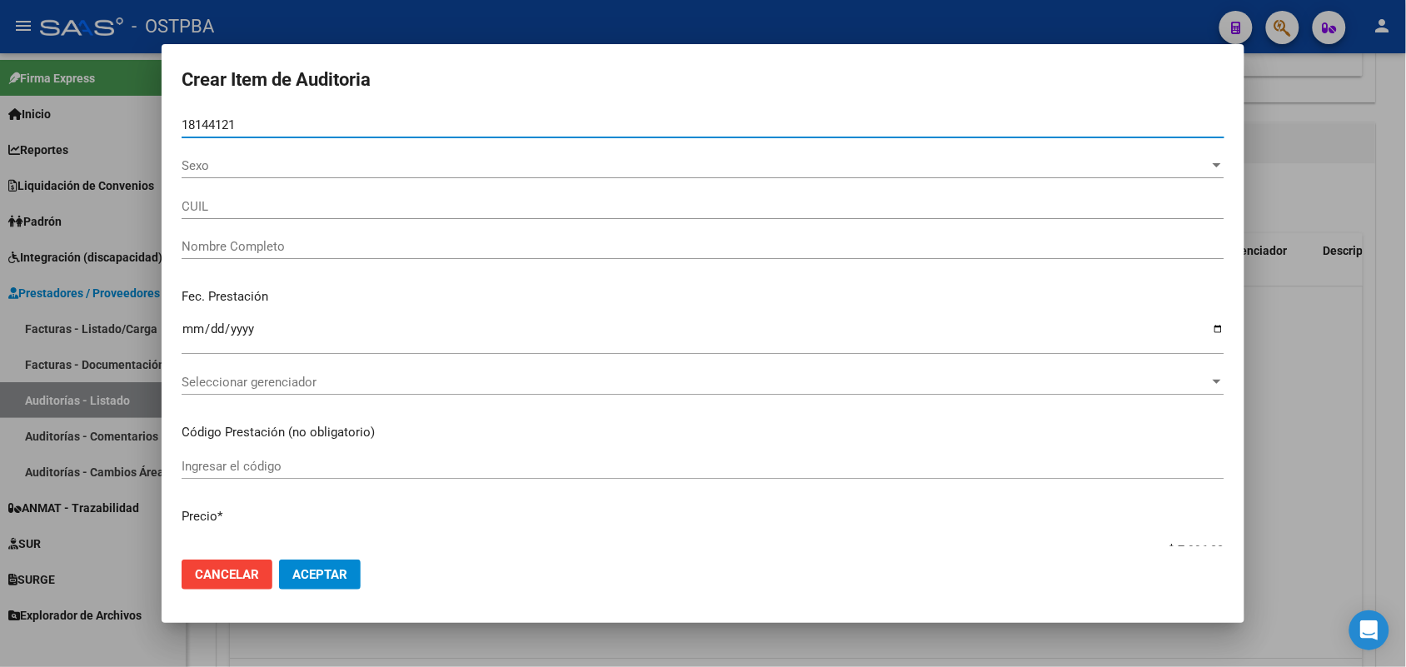
type input "20181441217"
type input "GODOY LUIS ANGEL"
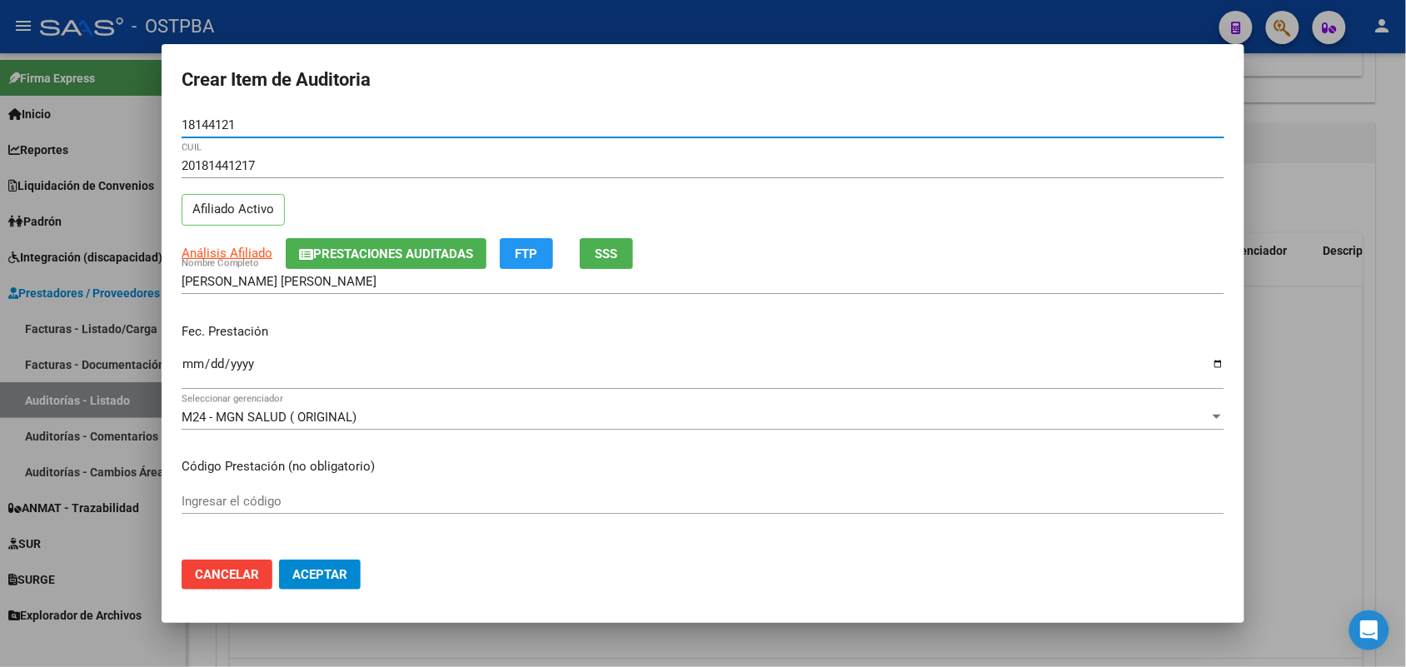
type input "18144121"
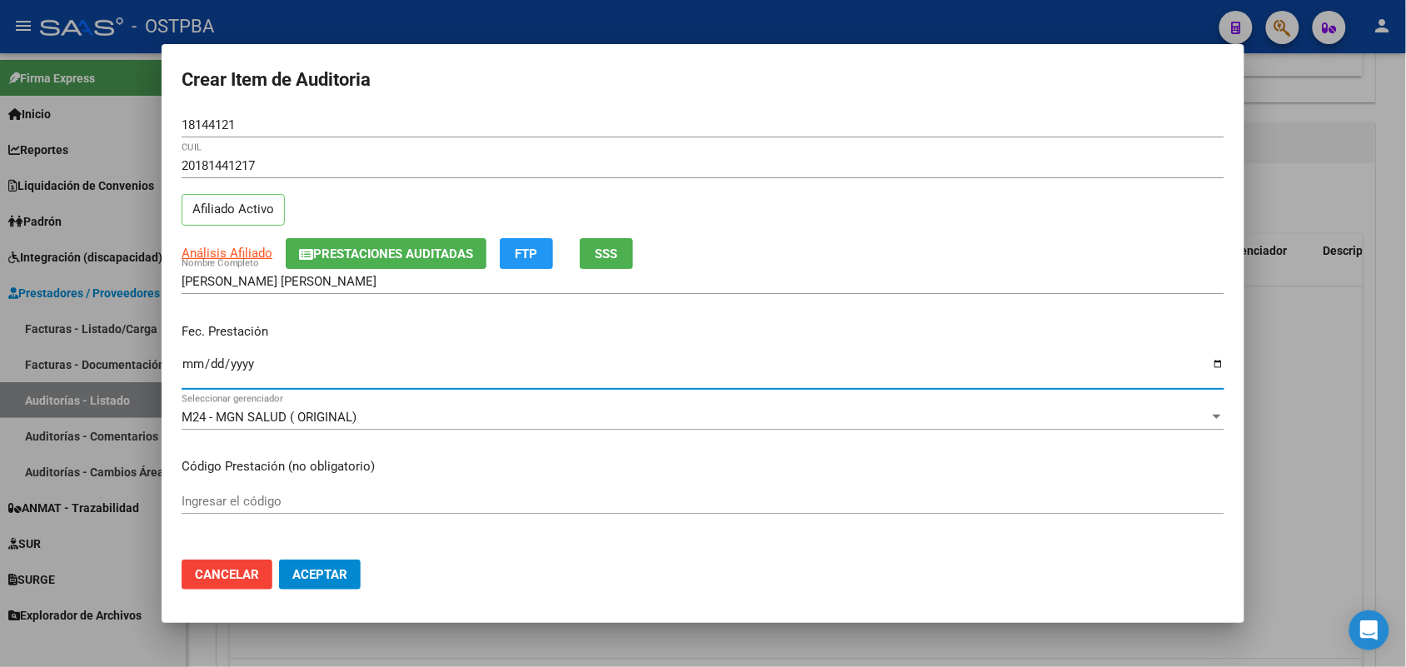
click at [185, 371] on input "Ingresar la fecha" at bounding box center [703, 370] width 1043 height 27
type input "2025-06-30"
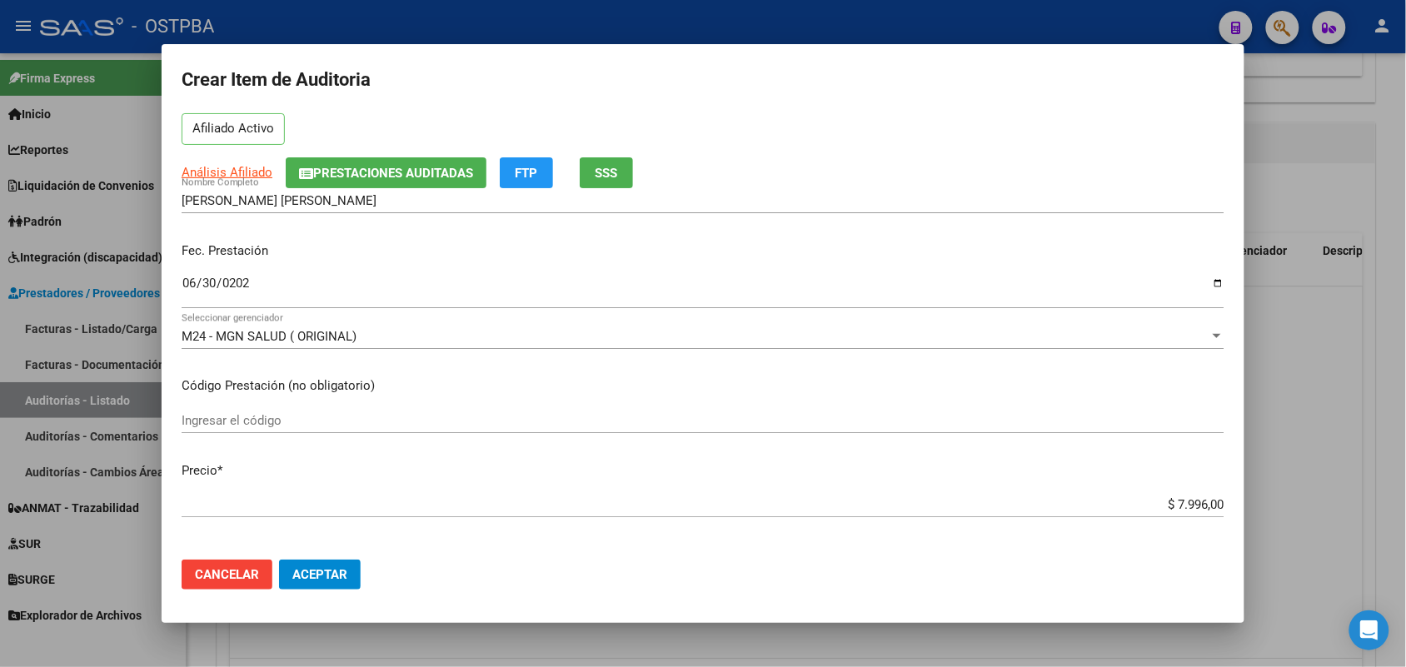
scroll to position [208, 0]
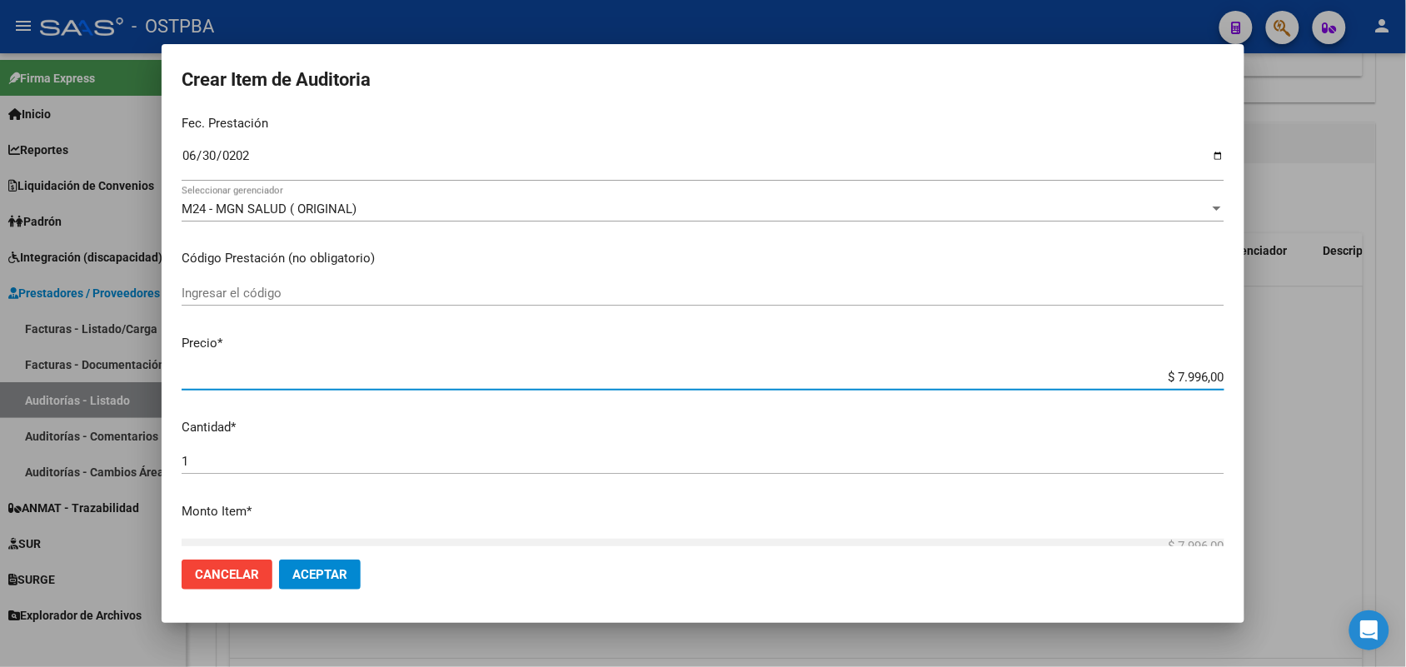
drag, startPoint x: 1141, startPoint y: 373, endPoint x: 1309, endPoint y: 375, distance: 168.3
click at [1294, 373] on div "Crear Item de Auditoria 18144121 Nro Documento 20181441217 CUIL Afiliado Activo…" at bounding box center [703, 333] width 1406 height 667
type input "$ 0,03"
type input "$ 0,39"
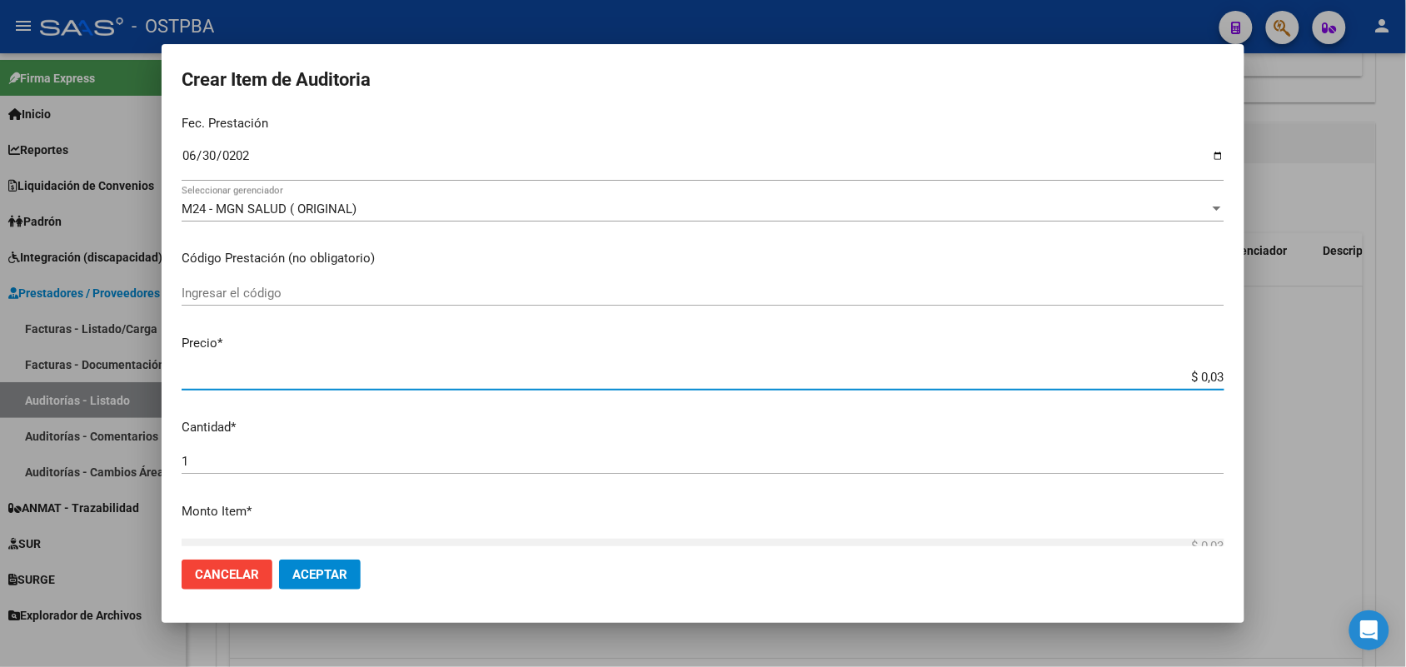
type input "$ 0,39"
type input "$ 3,99"
type input "$ 39,98"
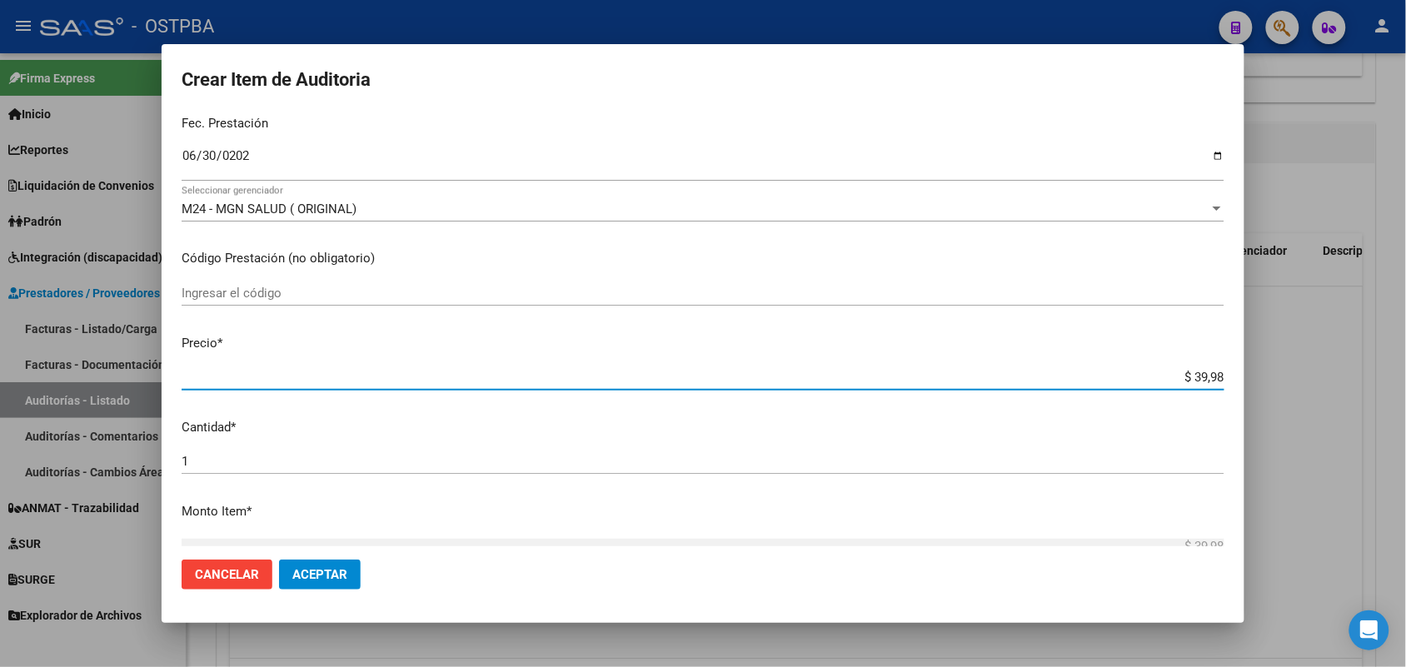
type input "$ 399,80"
type input "$ 3.998,00"
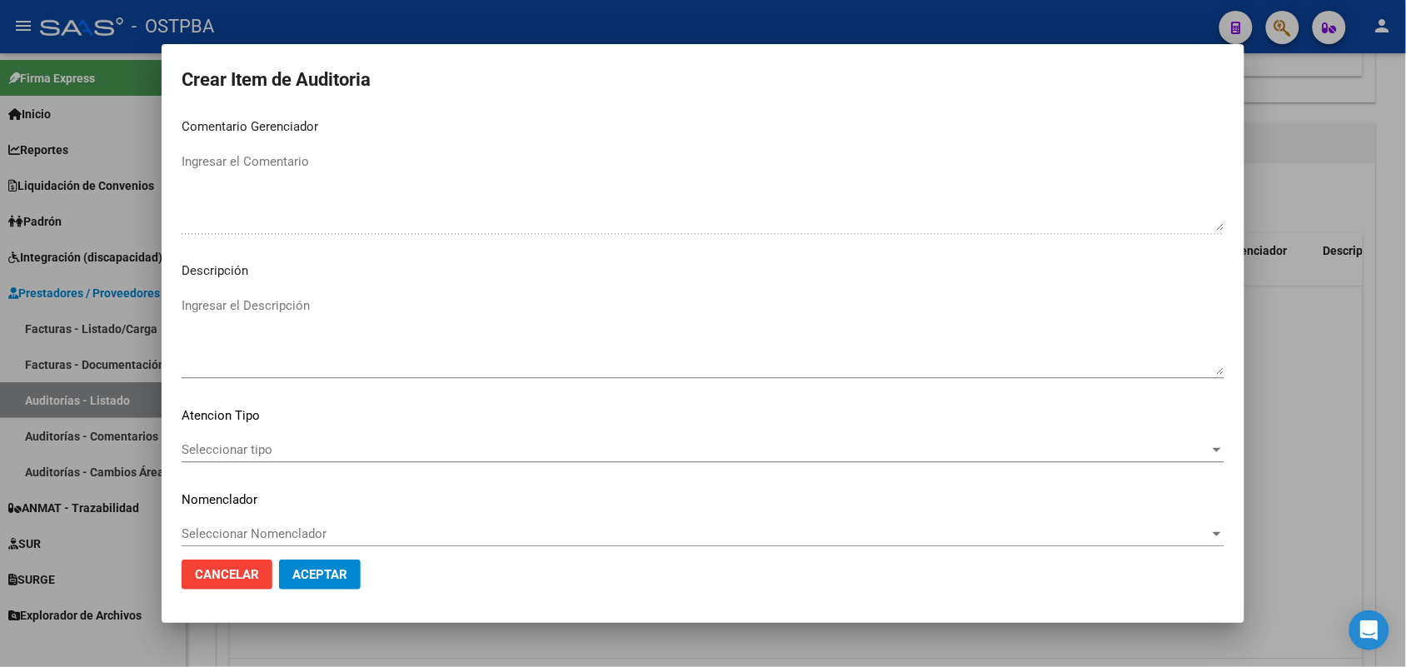
scroll to position [1065, 0]
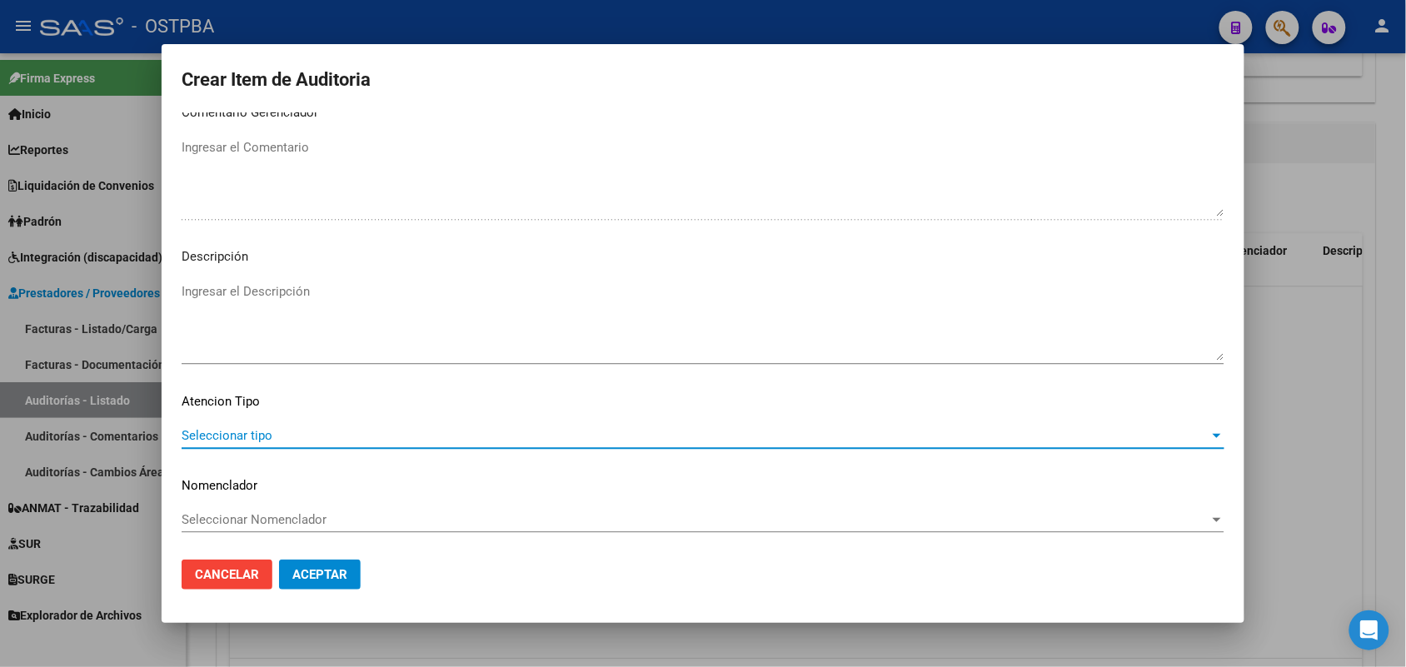
click at [250, 431] on span "Seleccionar tipo" at bounding box center [696, 435] width 1028 height 15
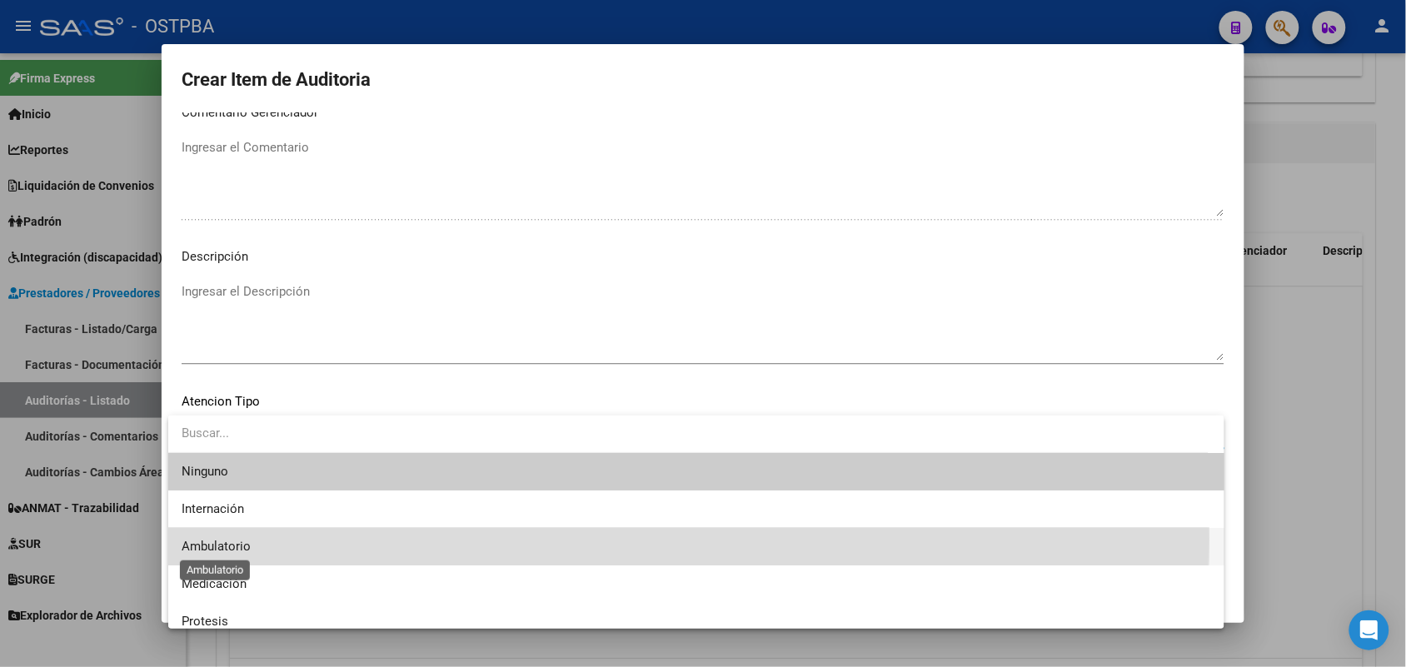
click at [217, 539] on span "Ambulatorio" at bounding box center [216, 546] width 69 height 15
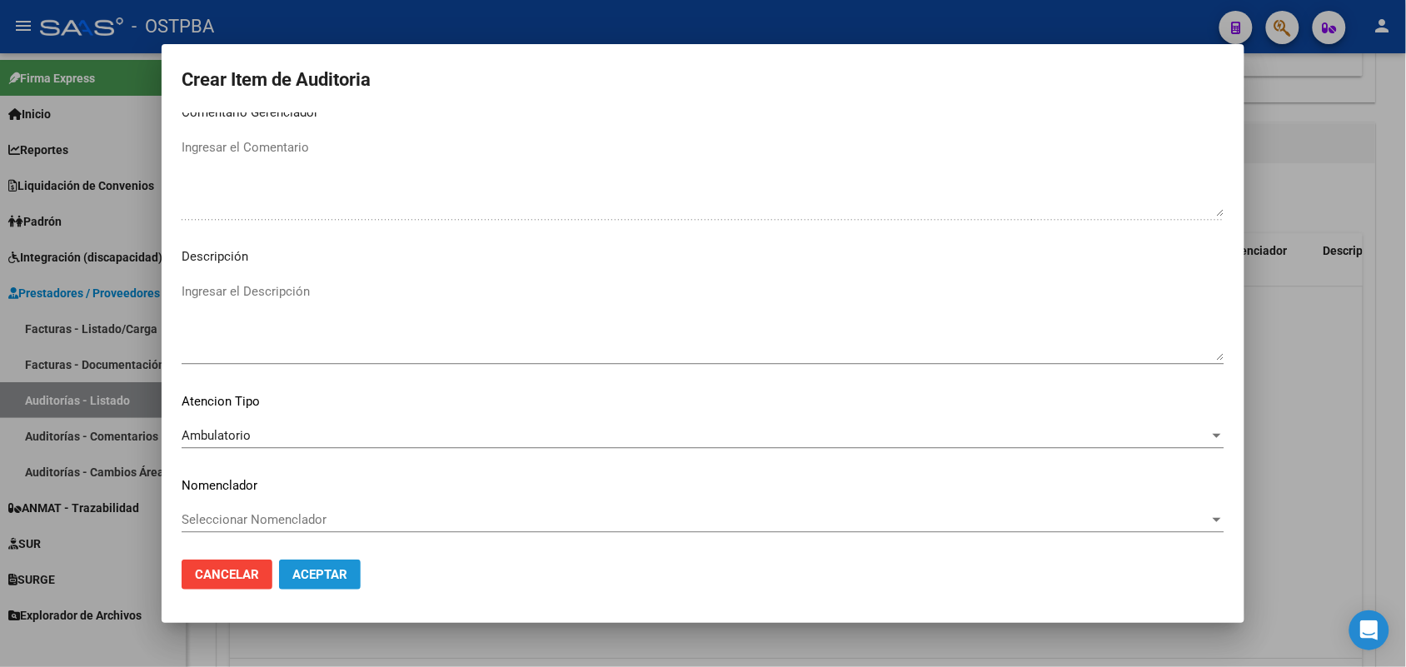
click at [336, 572] on span "Aceptar" at bounding box center [319, 574] width 55 height 15
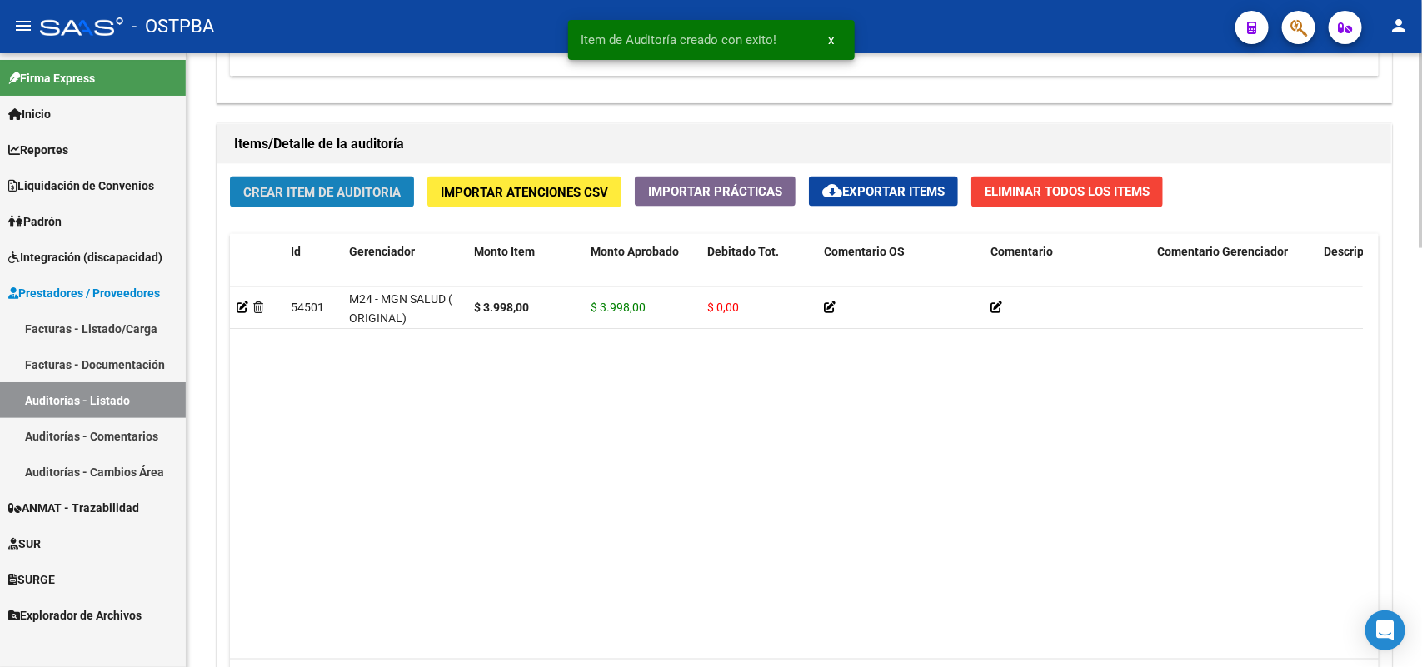
click at [340, 192] on span "Crear Item de Auditoria" at bounding box center [321, 192] width 157 height 15
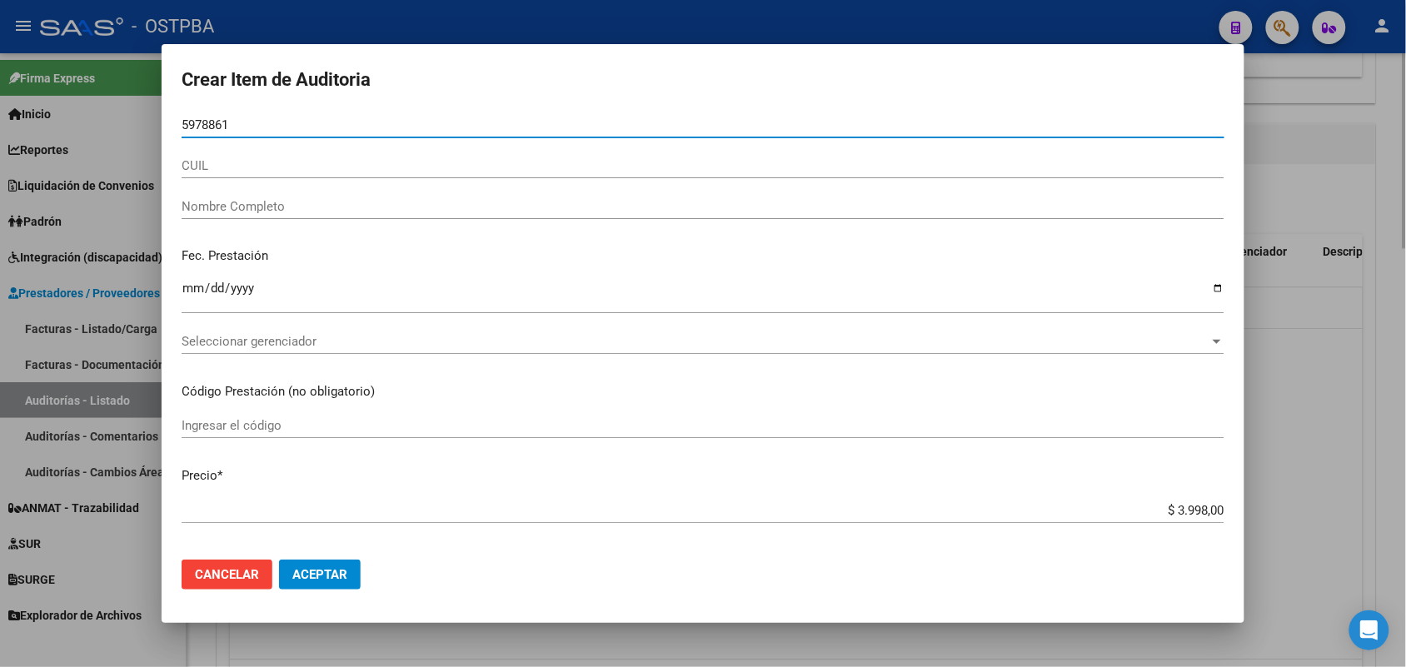
type input "59788610"
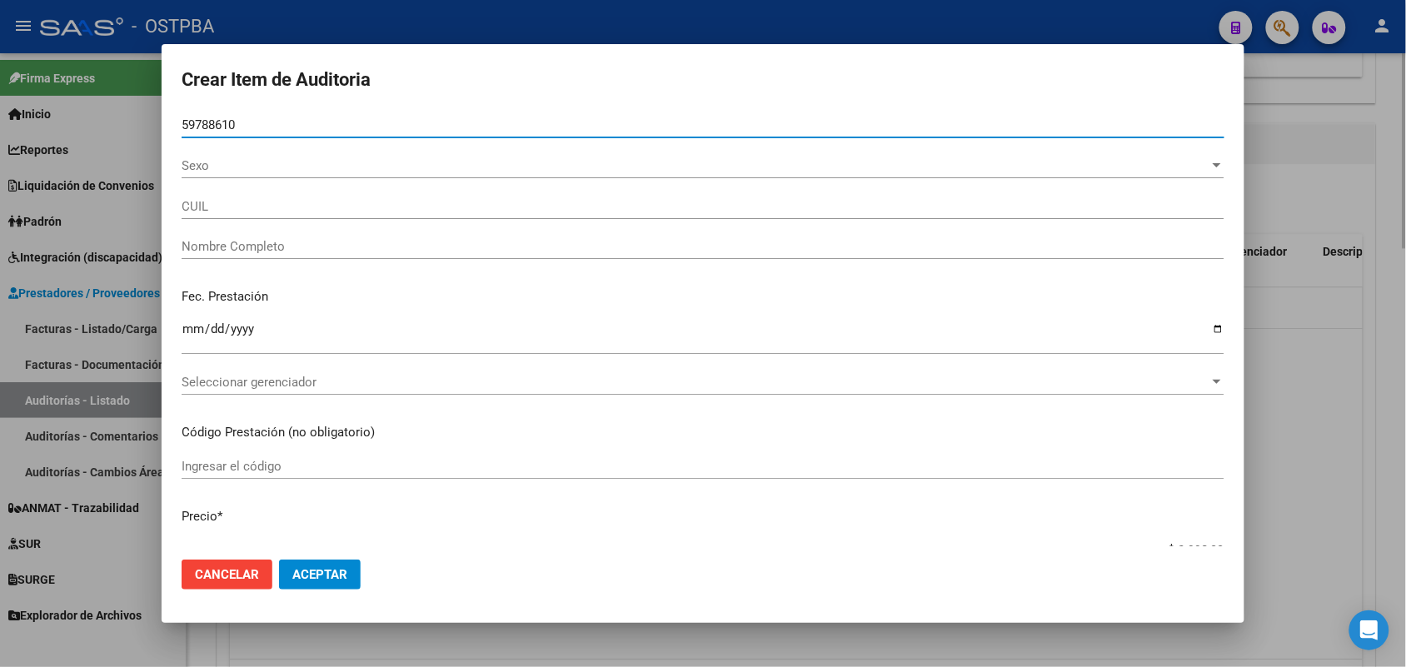
type input "20597886102"
type input "NAVARRO CESPEDES NOAH OMAR"
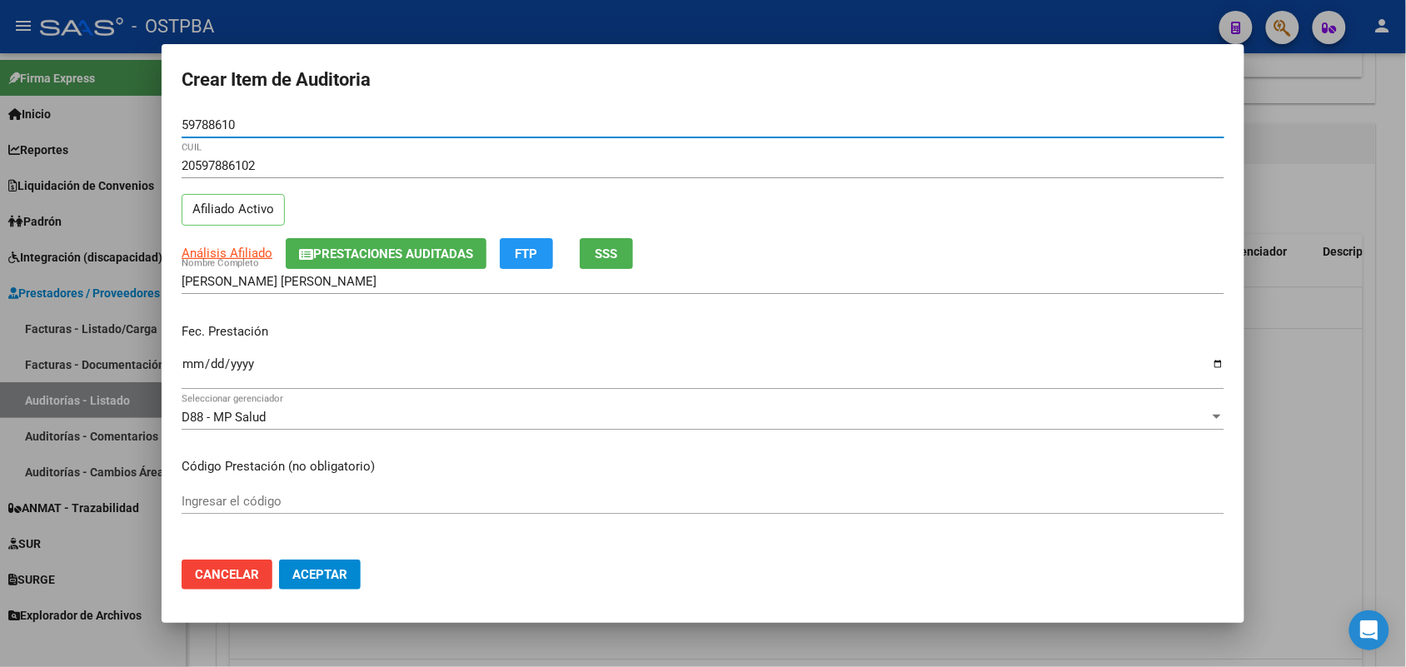
type input "59788610"
click at [198, 371] on input "Ingresar la fecha" at bounding box center [703, 370] width 1043 height 27
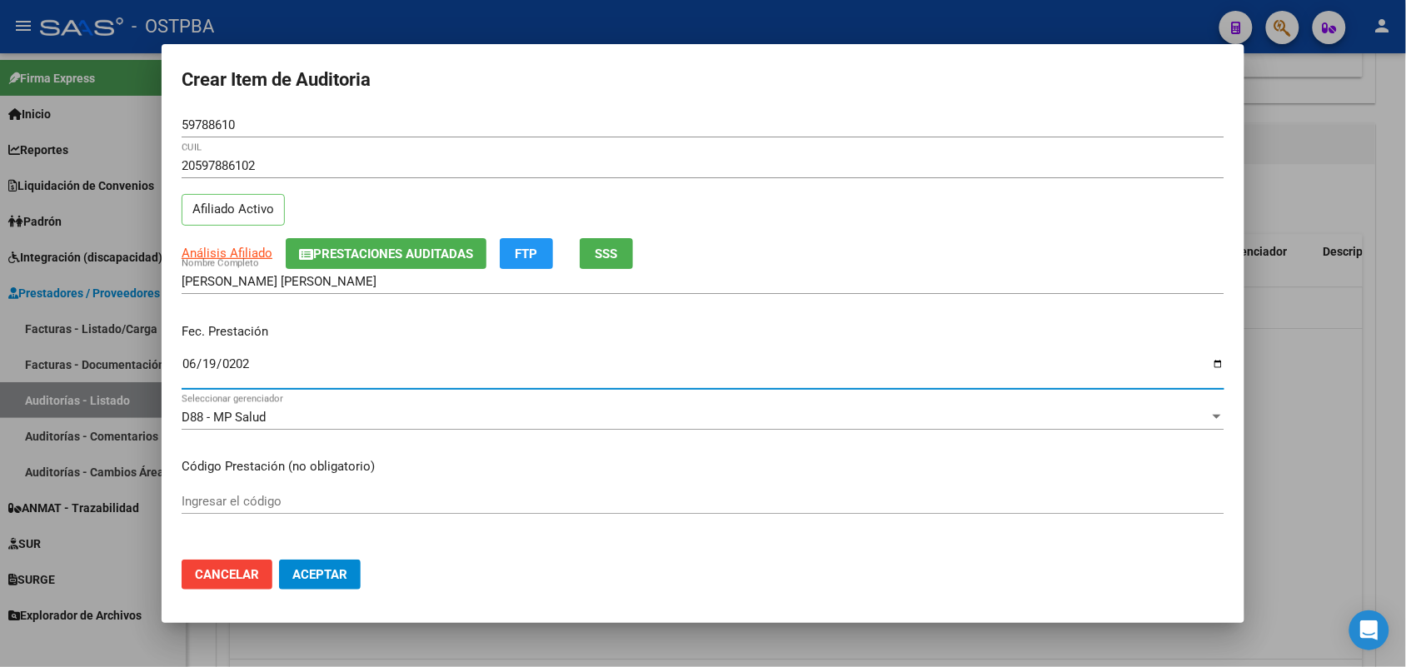
type input "2025-06-19"
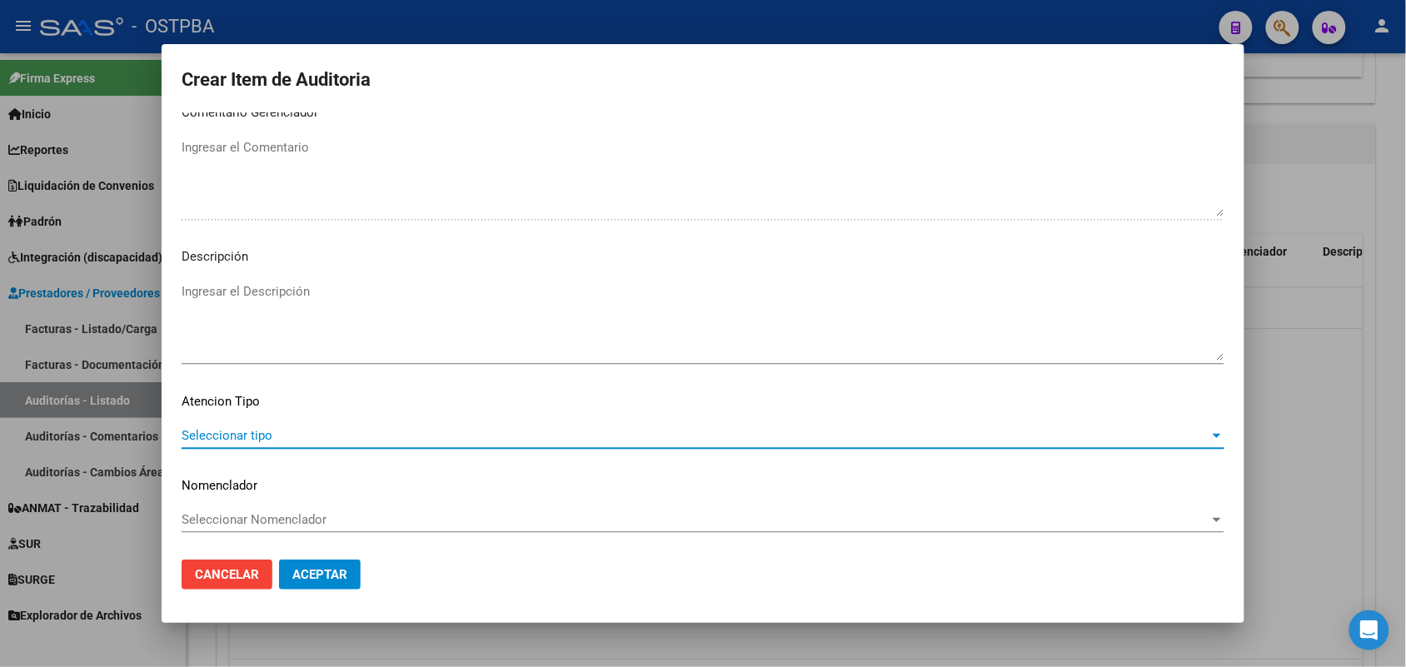
click at [242, 436] on span "Seleccionar tipo" at bounding box center [696, 435] width 1028 height 15
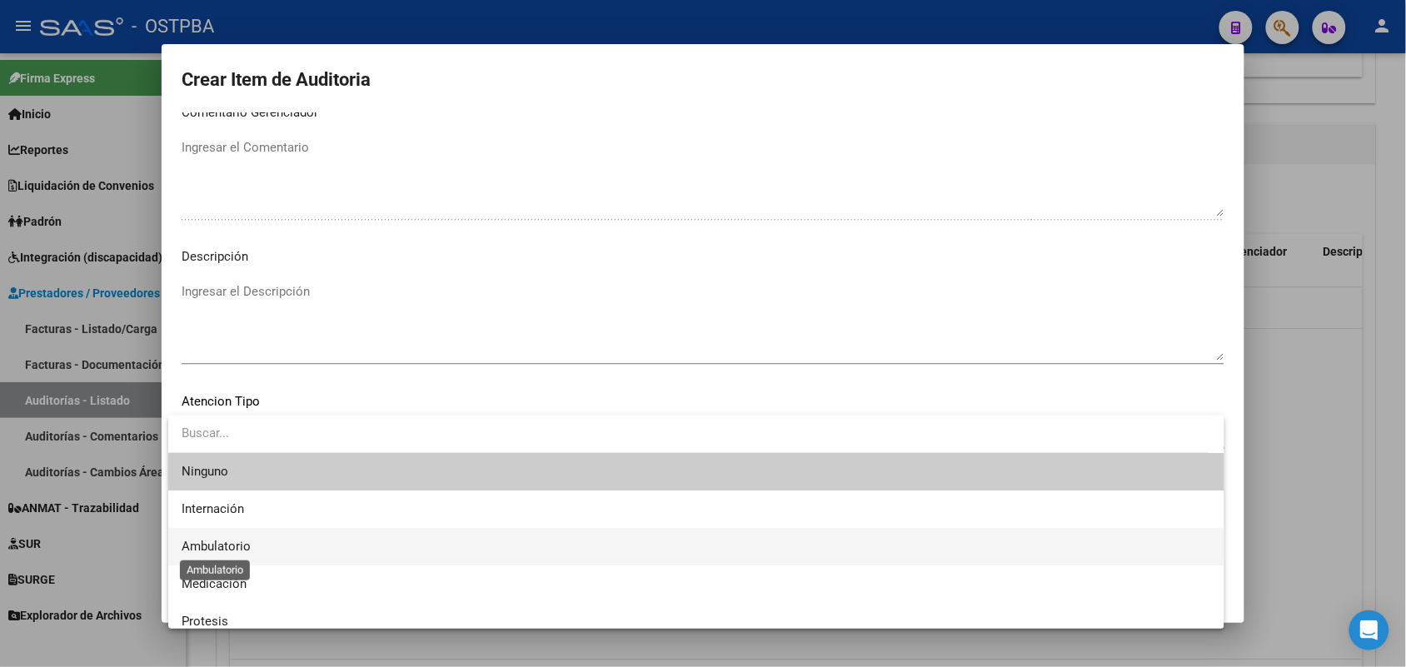
click at [244, 542] on span "Ambulatorio" at bounding box center [216, 546] width 69 height 15
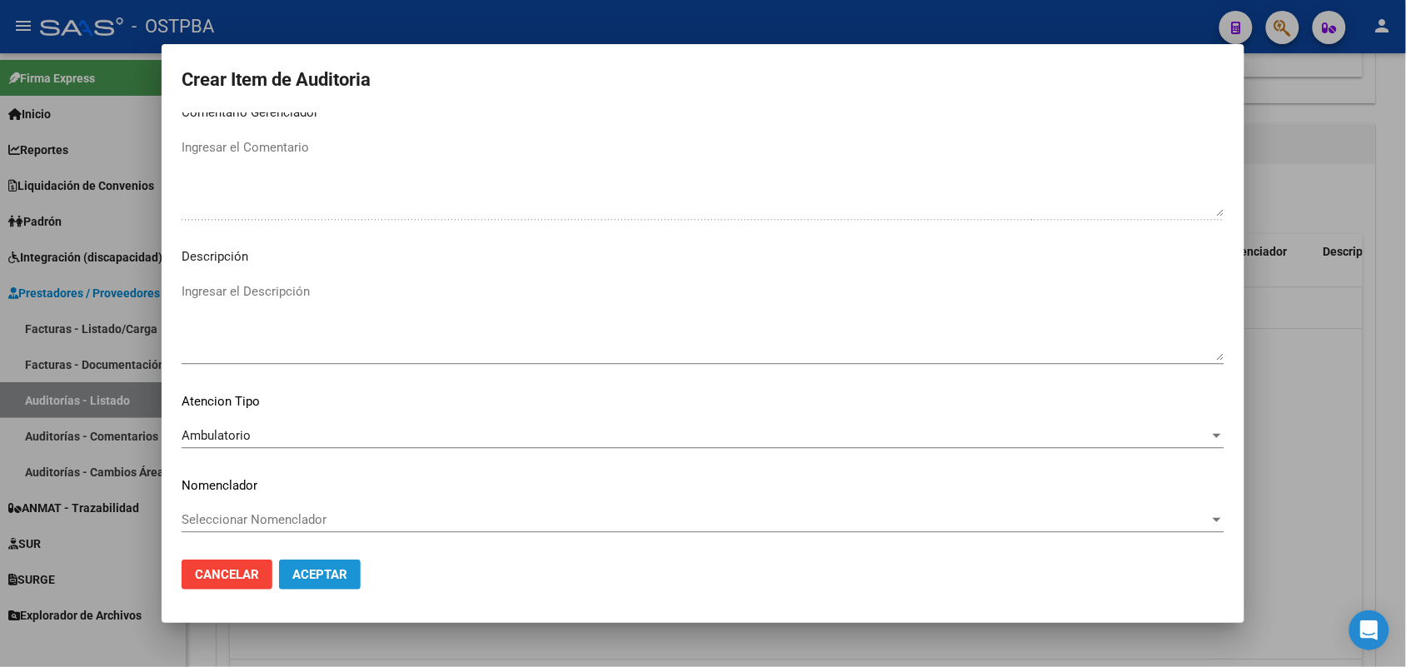
click at [334, 579] on span "Aceptar" at bounding box center [319, 574] width 55 height 15
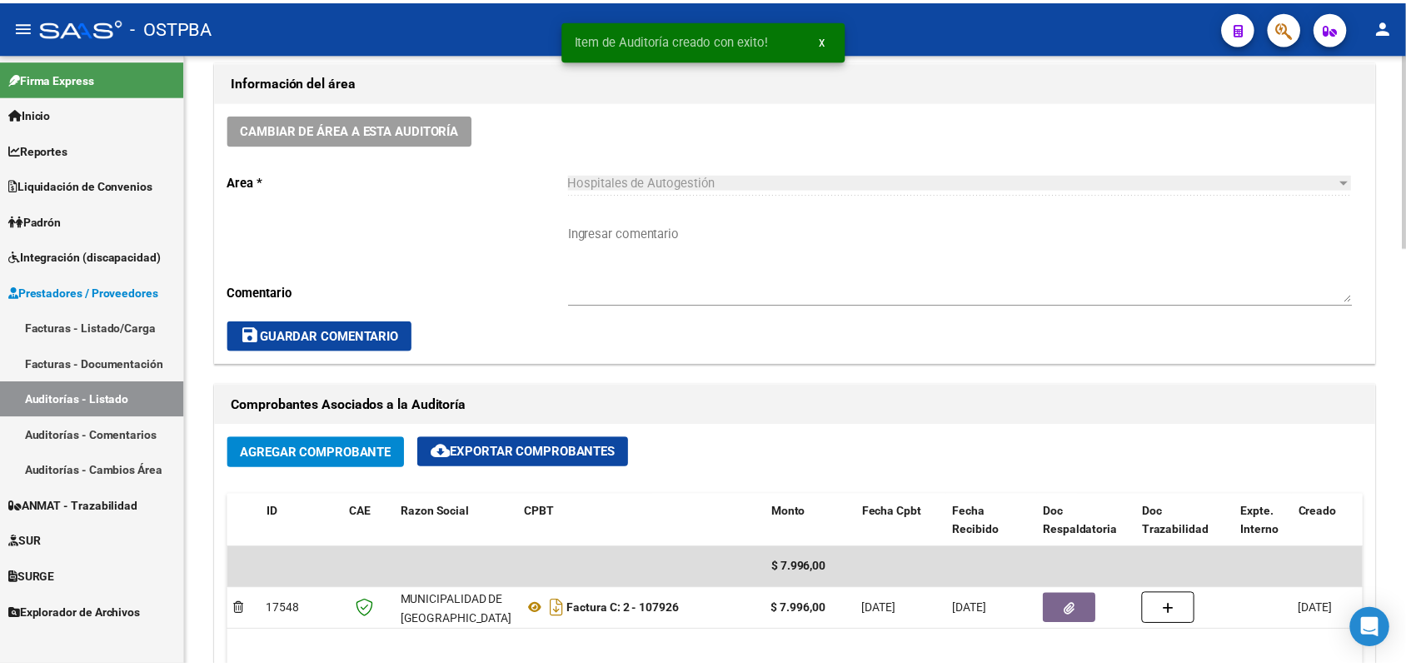
scroll to position [0, 0]
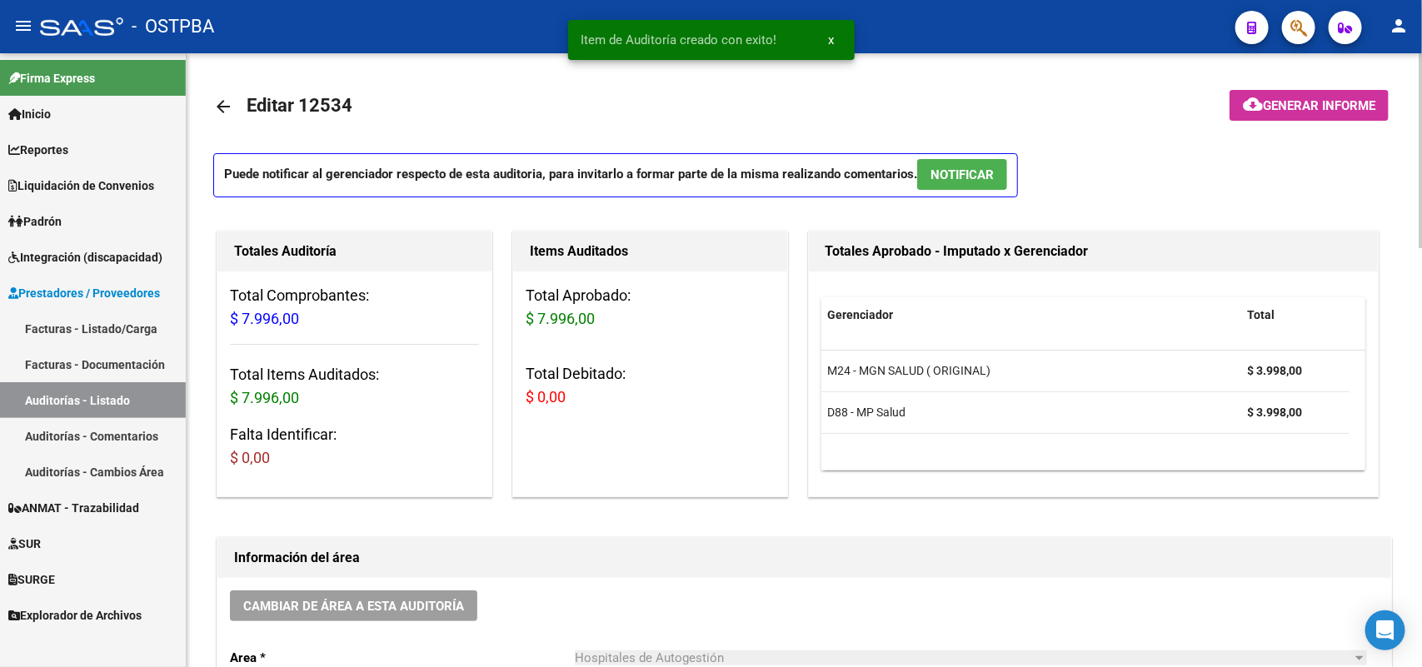
click at [1276, 106] on span "Generar informe" at bounding box center [1319, 105] width 112 height 15
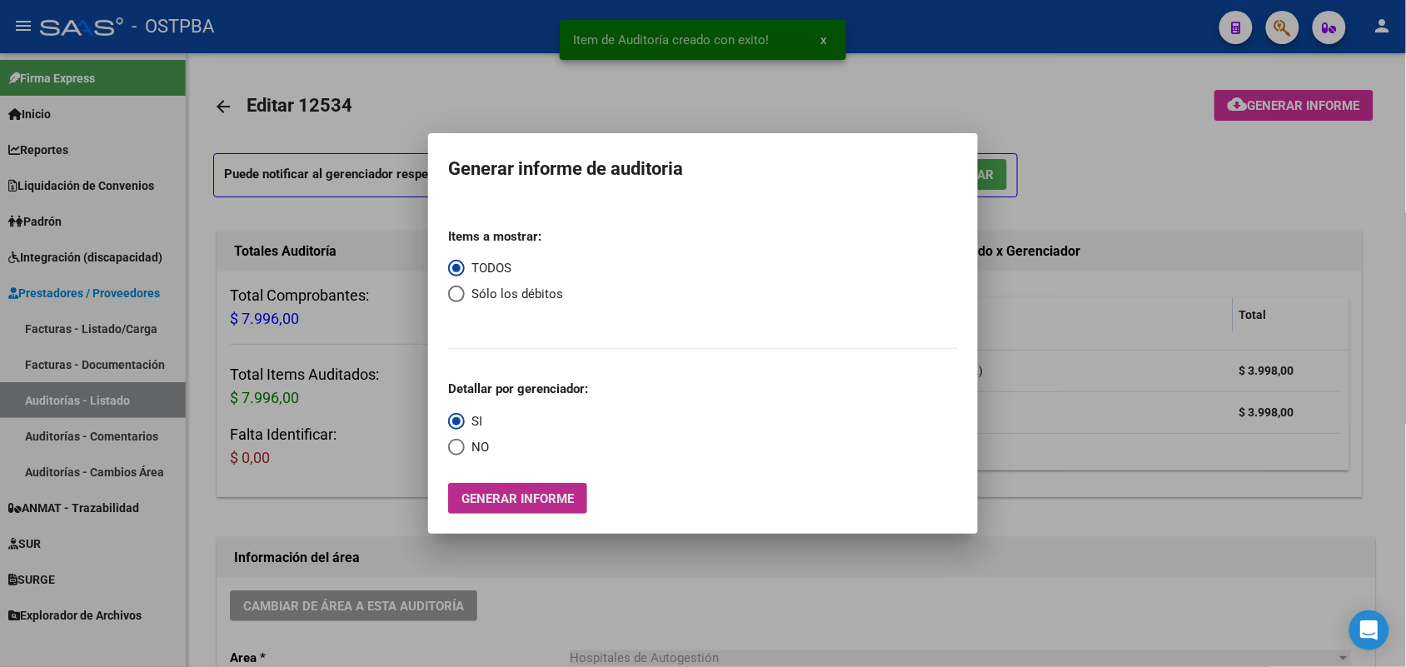
click at [551, 504] on span "Generar informe" at bounding box center [517, 498] width 112 height 15
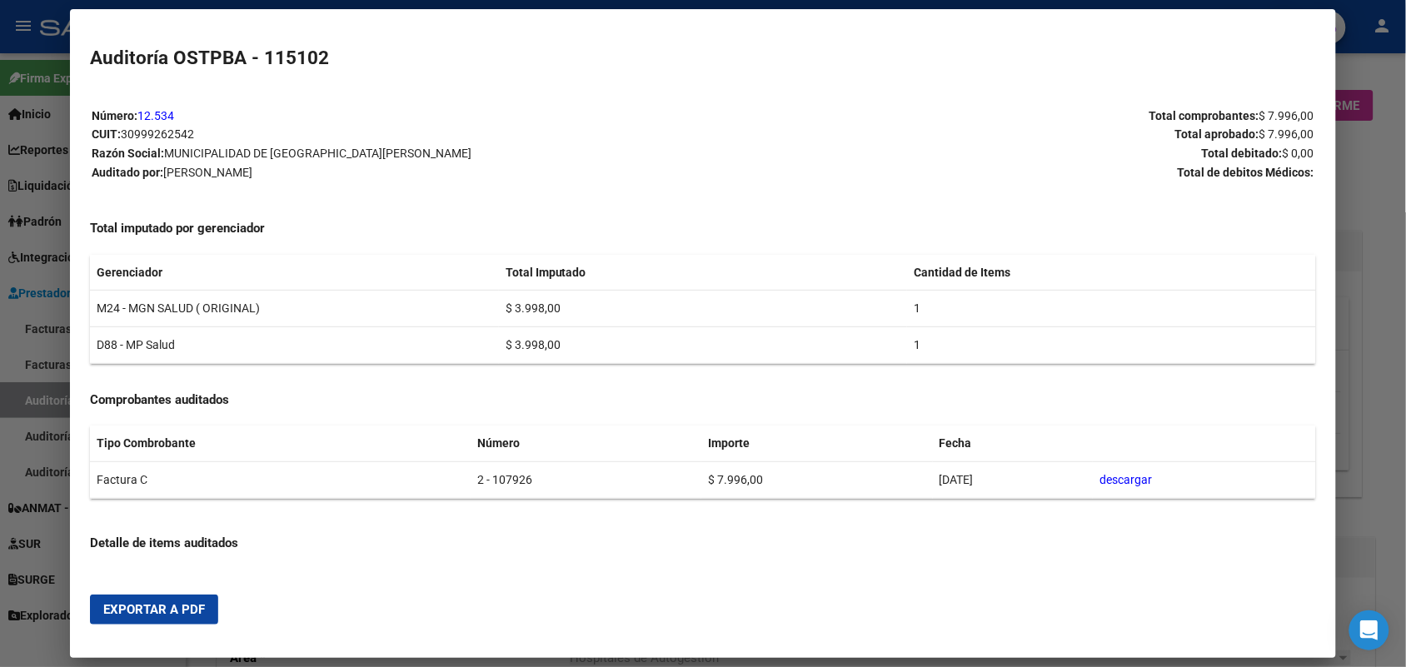
click at [127, 621] on button "Exportar a PDF" at bounding box center [154, 610] width 128 height 30
click at [1372, 326] on div at bounding box center [703, 333] width 1406 height 667
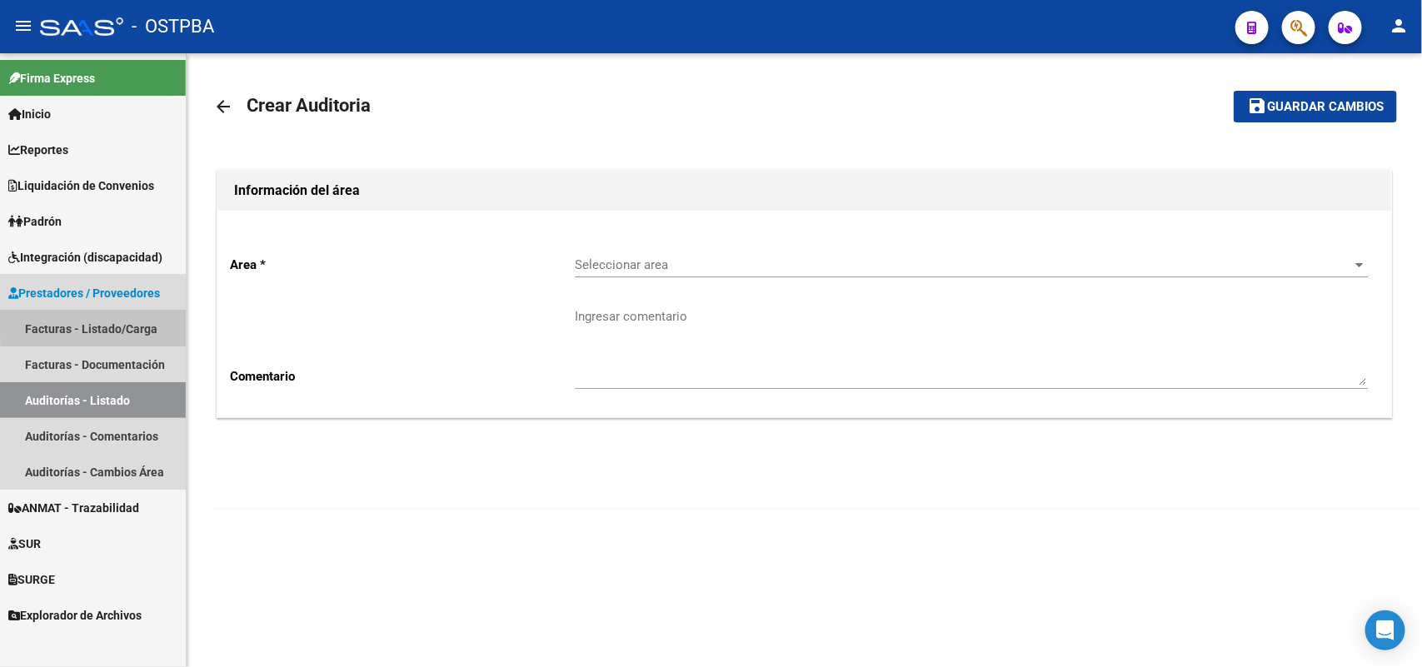
click at [131, 323] on link "Facturas - Listado/Carga" at bounding box center [93, 329] width 186 height 36
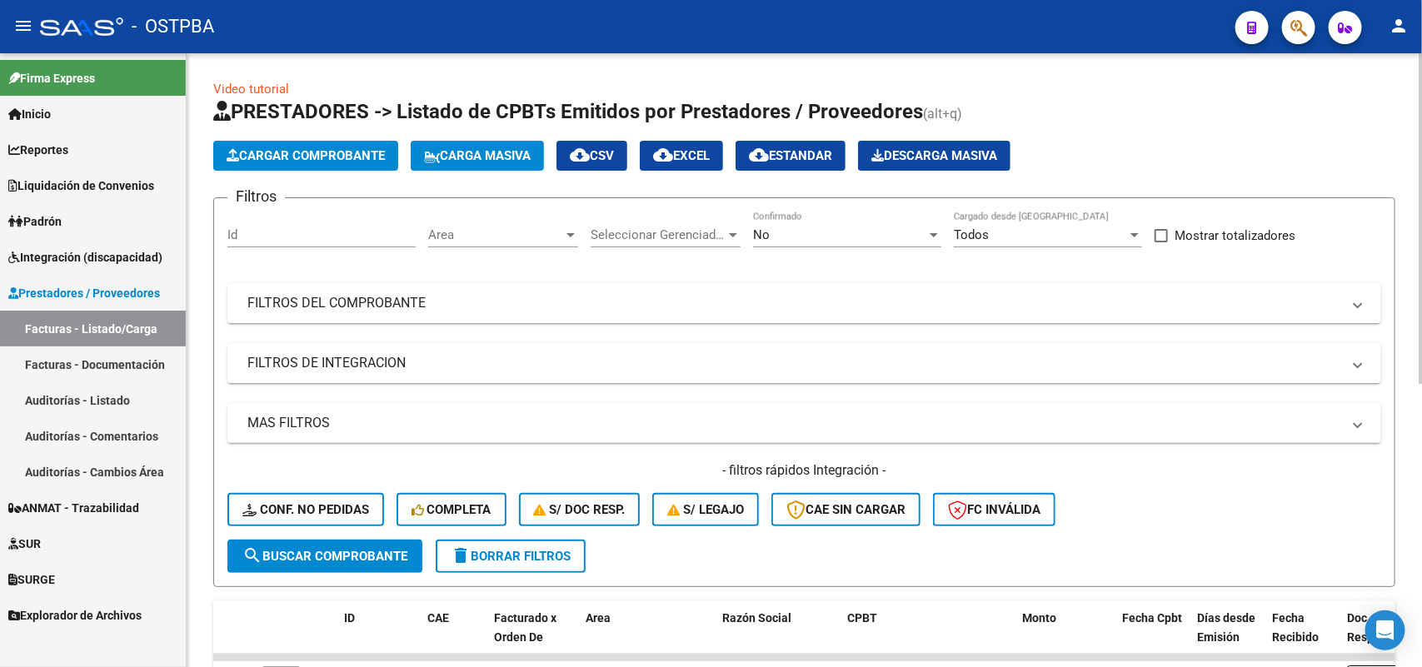
click at [330, 152] on span "Cargar Comprobante" at bounding box center [306, 155] width 158 height 15
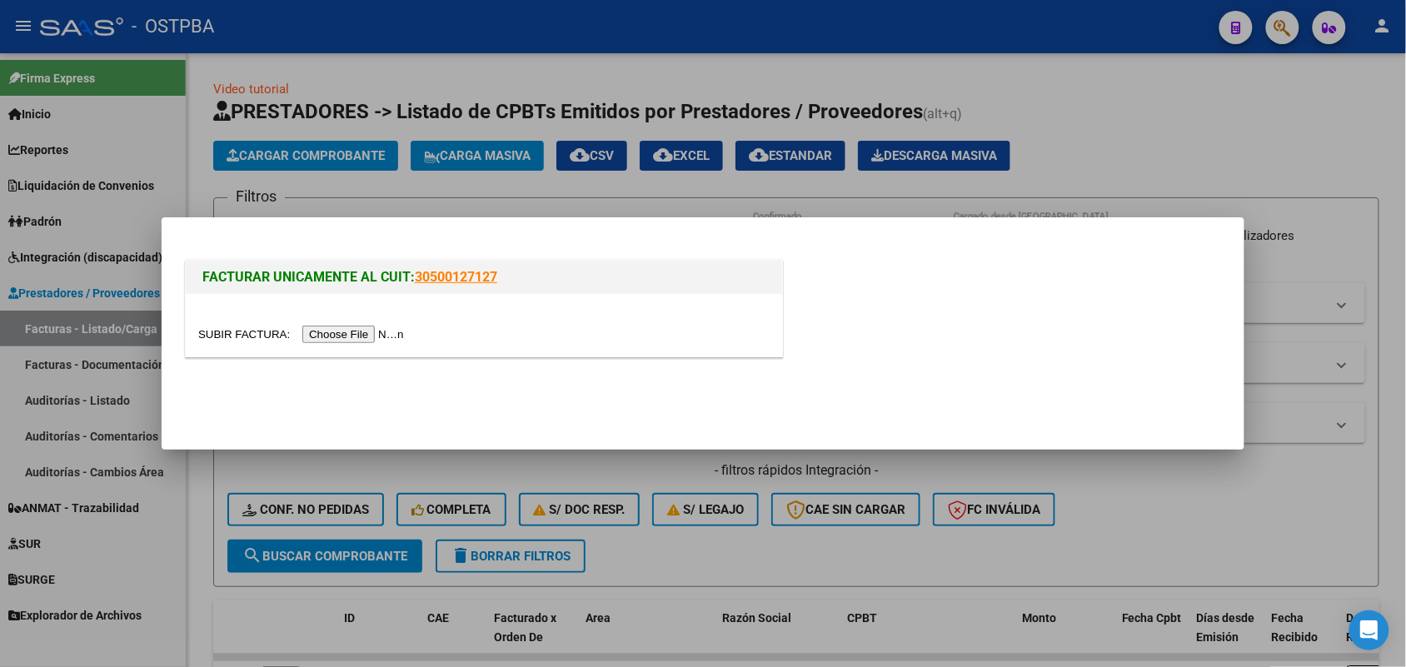
click at [352, 336] on input "file" at bounding box center [303, 334] width 211 height 17
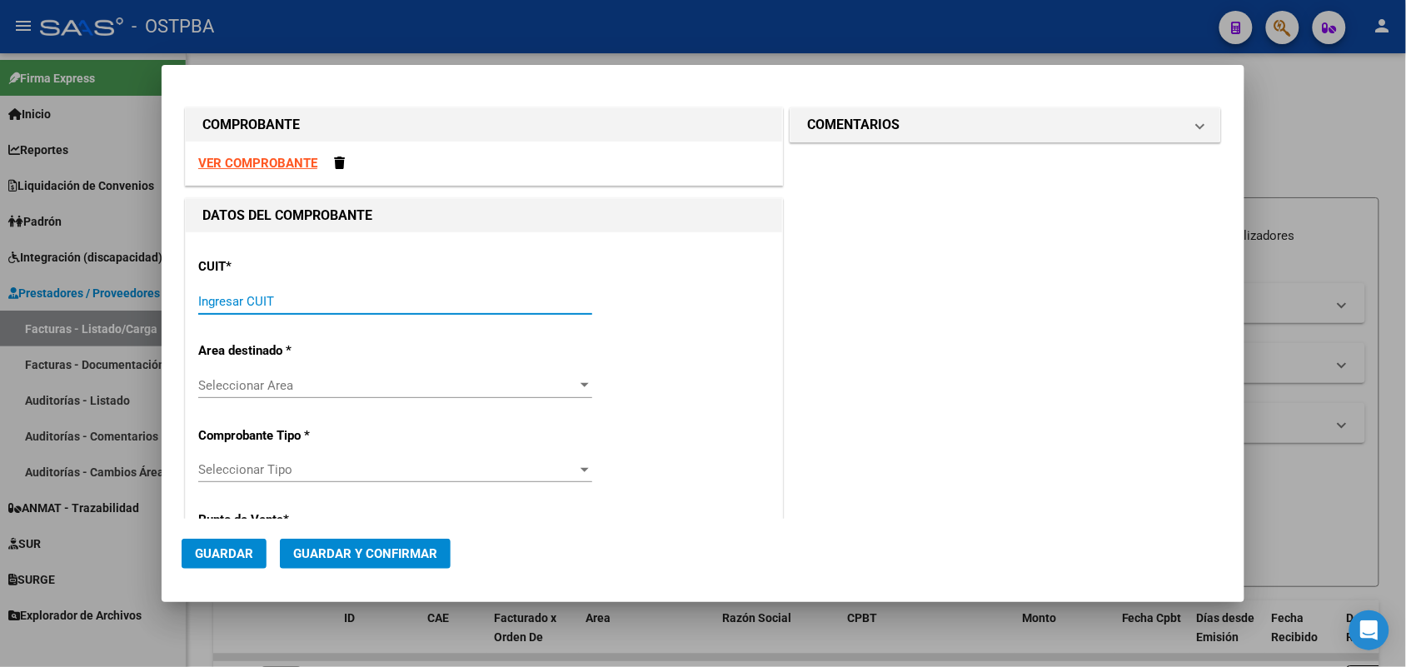
click at [246, 296] on input "Ingresar CUIT" at bounding box center [395, 301] width 394 height 15
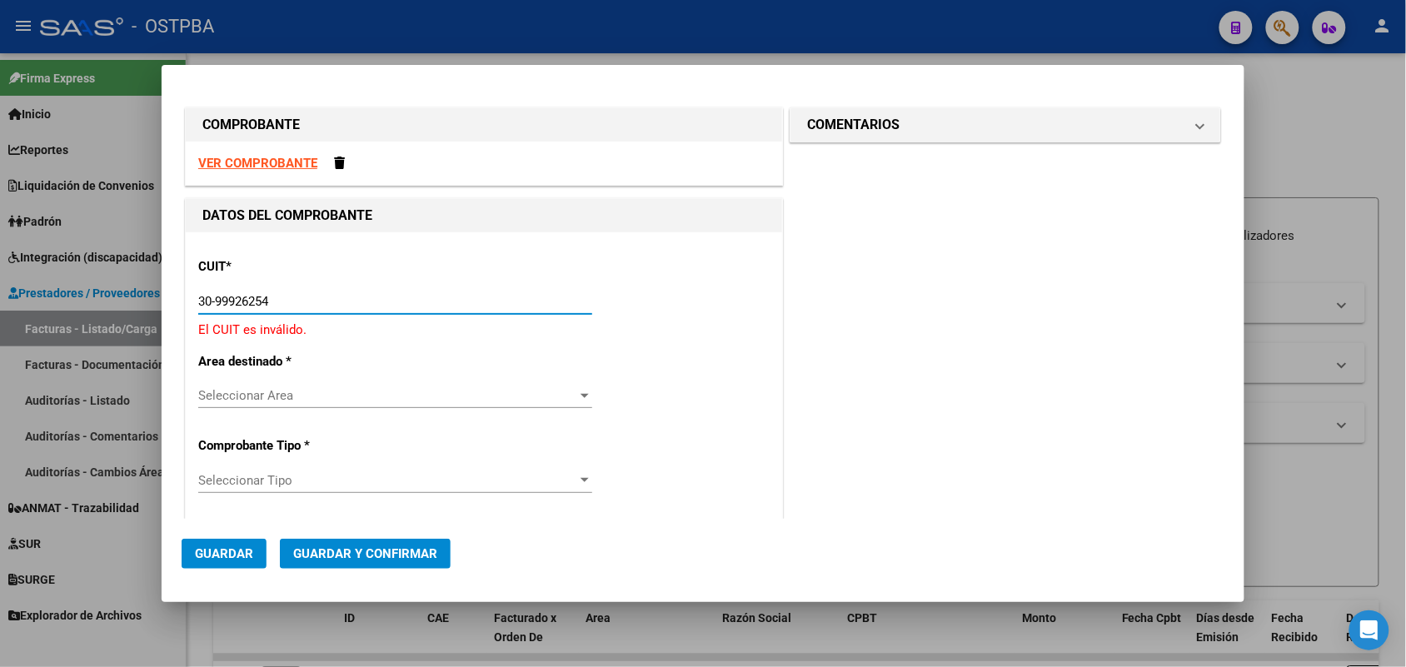
type input "30-99926254-2"
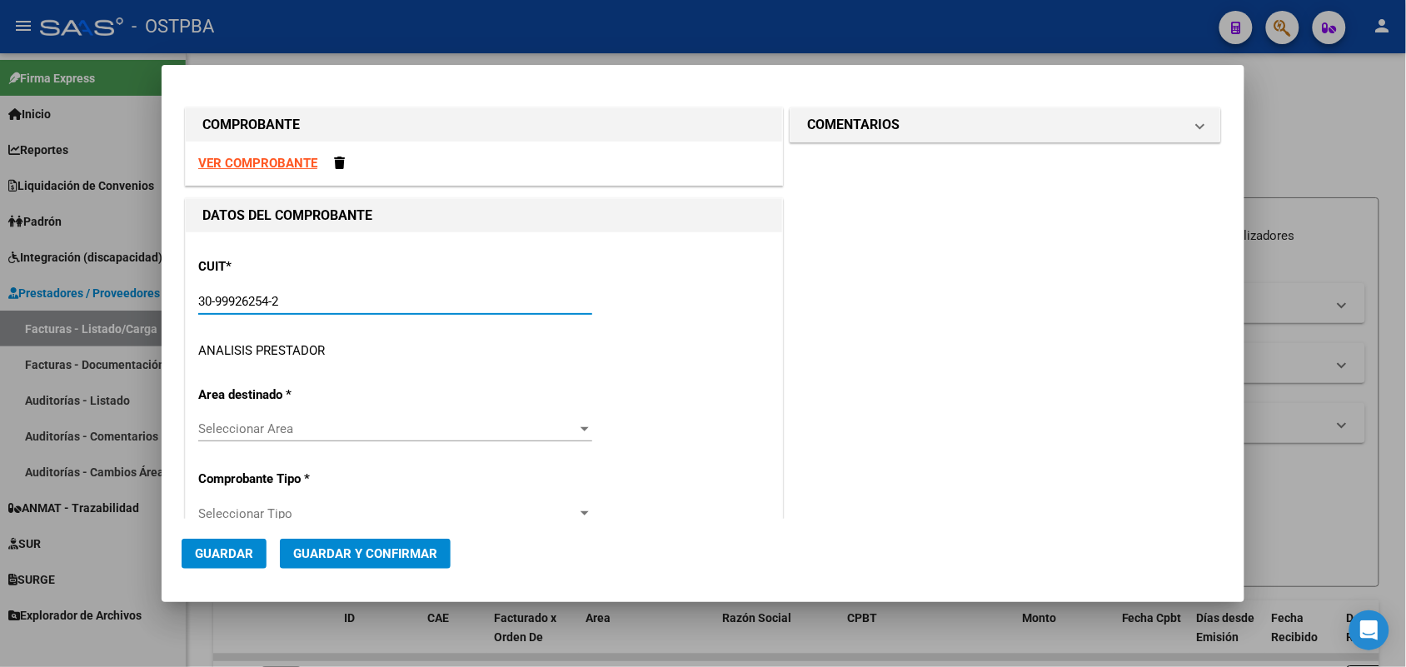
type input "2"
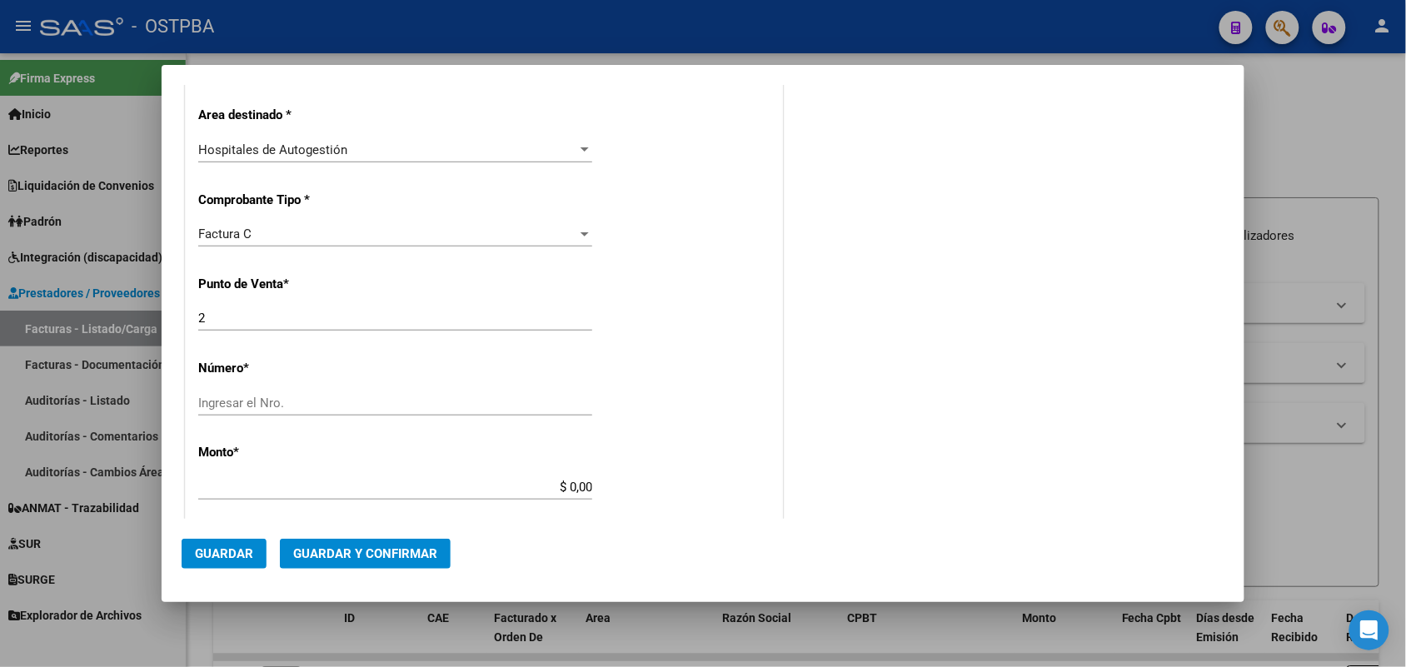
scroll to position [312, 0]
type input "30-99926254-2"
click at [217, 392] on div "Ingresar el Nro." at bounding box center [395, 401] width 394 height 25
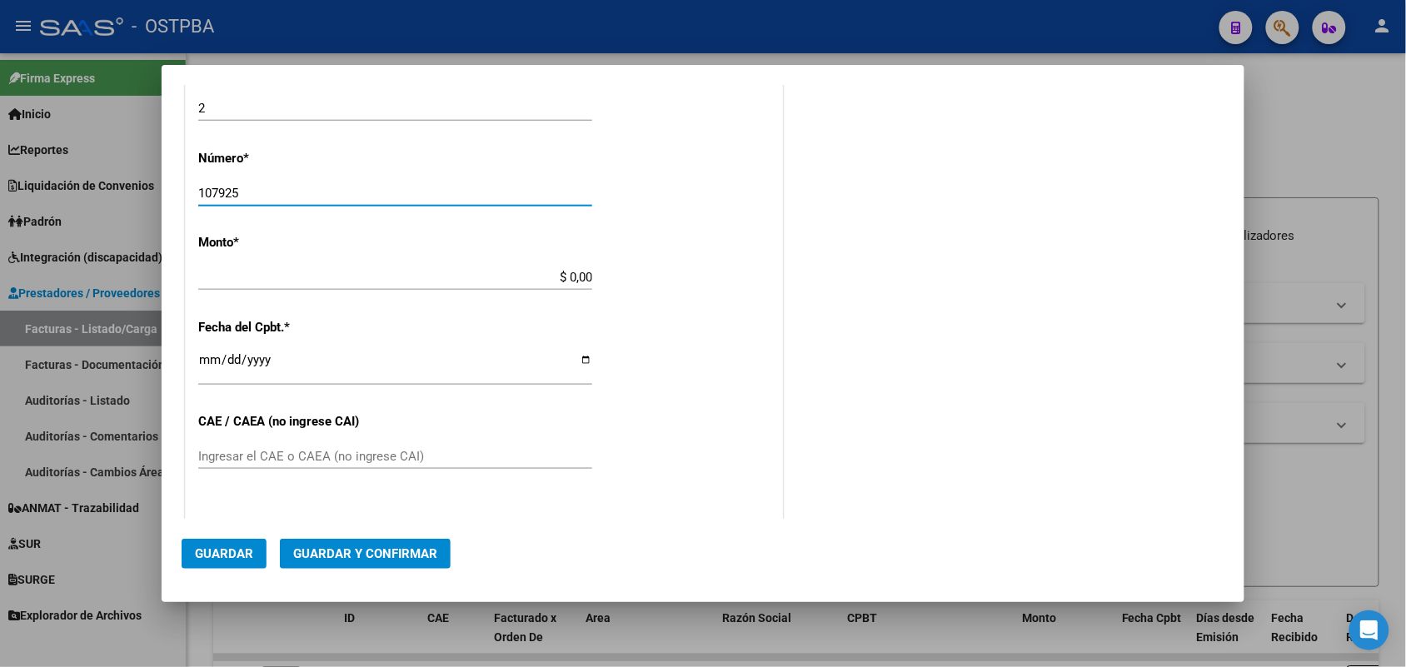
type input "107925"
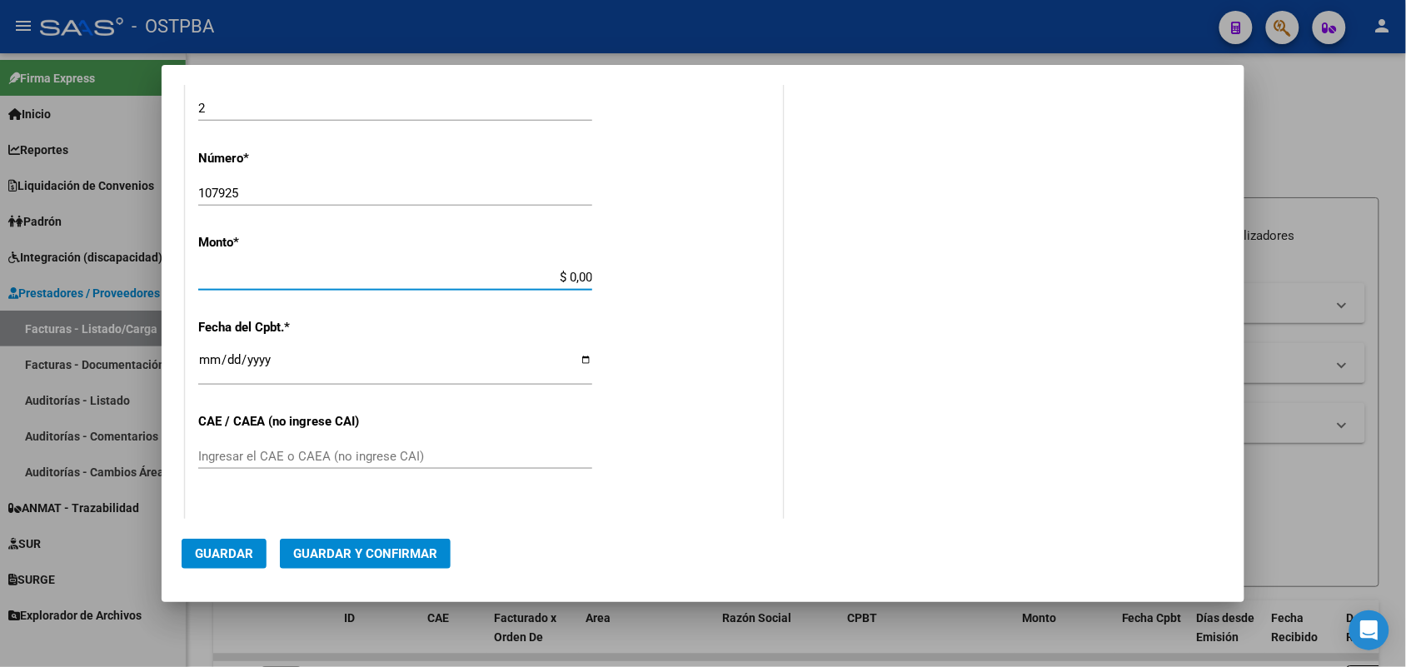
drag, startPoint x: 542, startPoint y: 279, endPoint x: 627, endPoint y: 273, distance: 85.2
click at [627, 273] on div "CUIT * 30-99926254-2 Ingresar CUIT ANALISIS PRESTADOR MUNICIPALIDAD DE SAN FERN…" at bounding box center [484, 302] width 596 height 1181
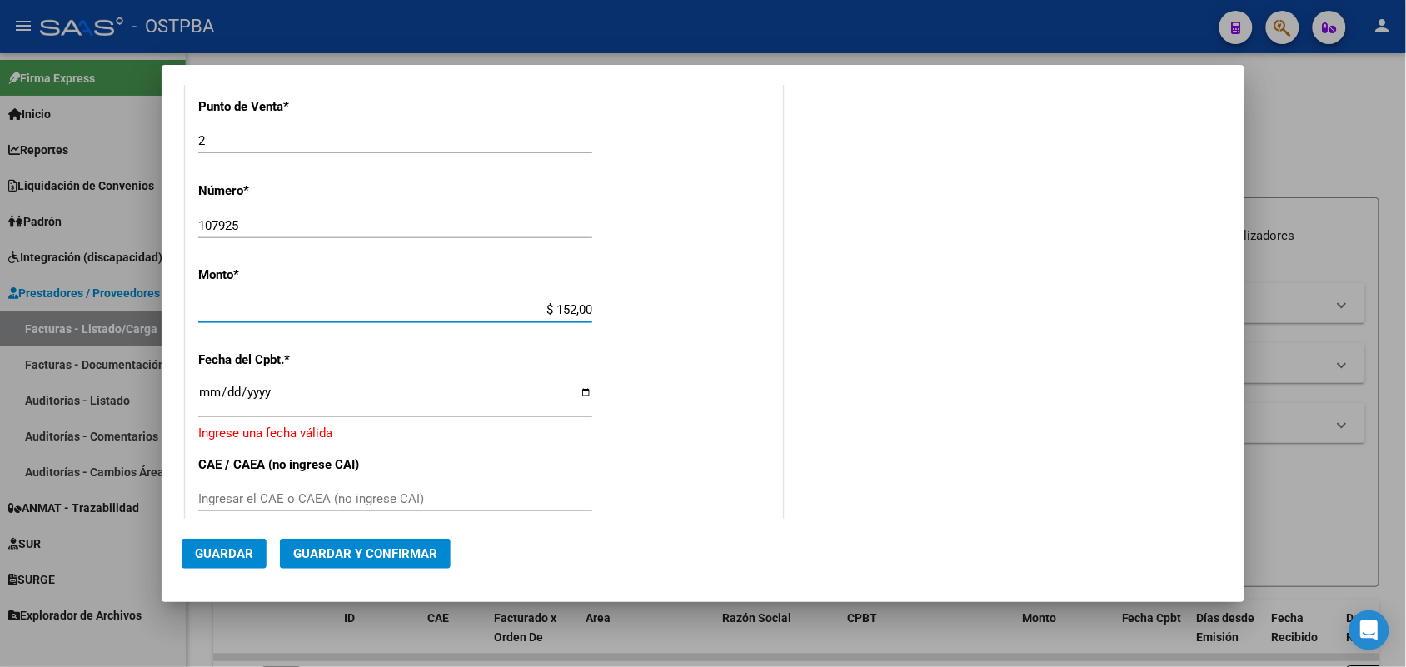
type input "$ 1.520,00"
click at [201, 393] on input "Ingresar la fecha" at bounding box center [395, 399] width 394 height 27
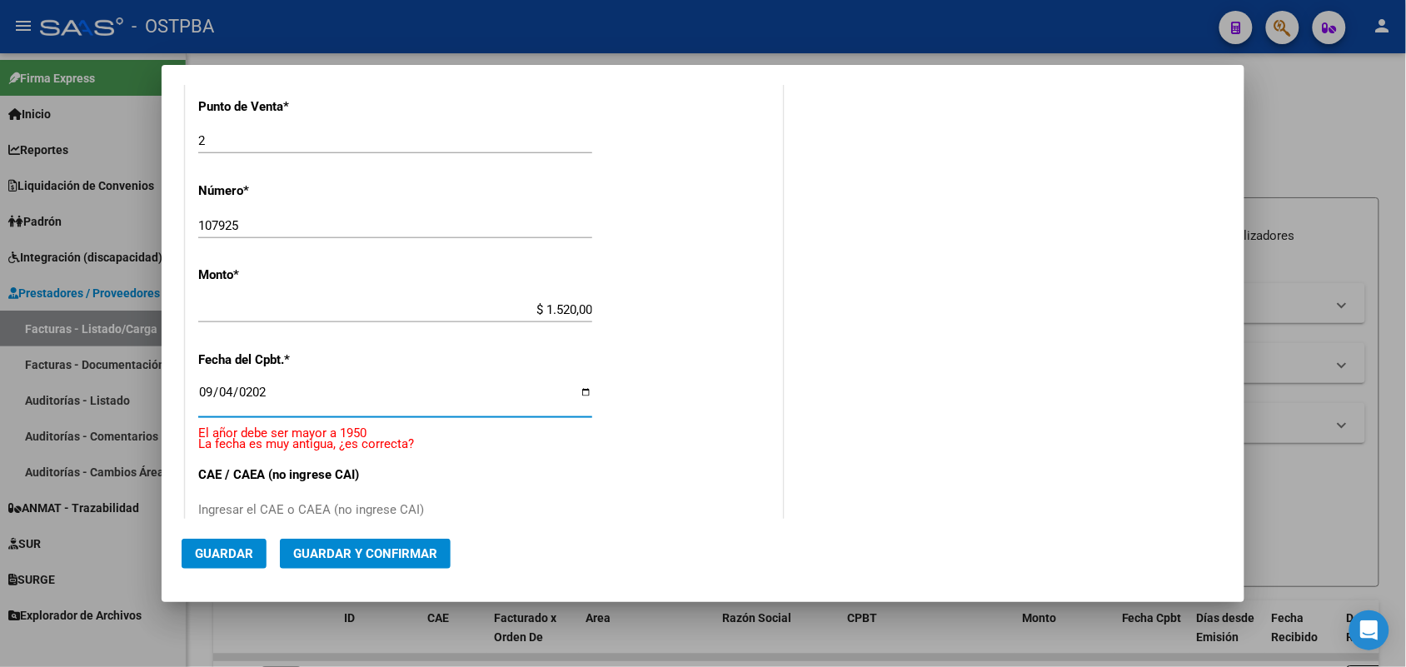
type input "[DATE]"
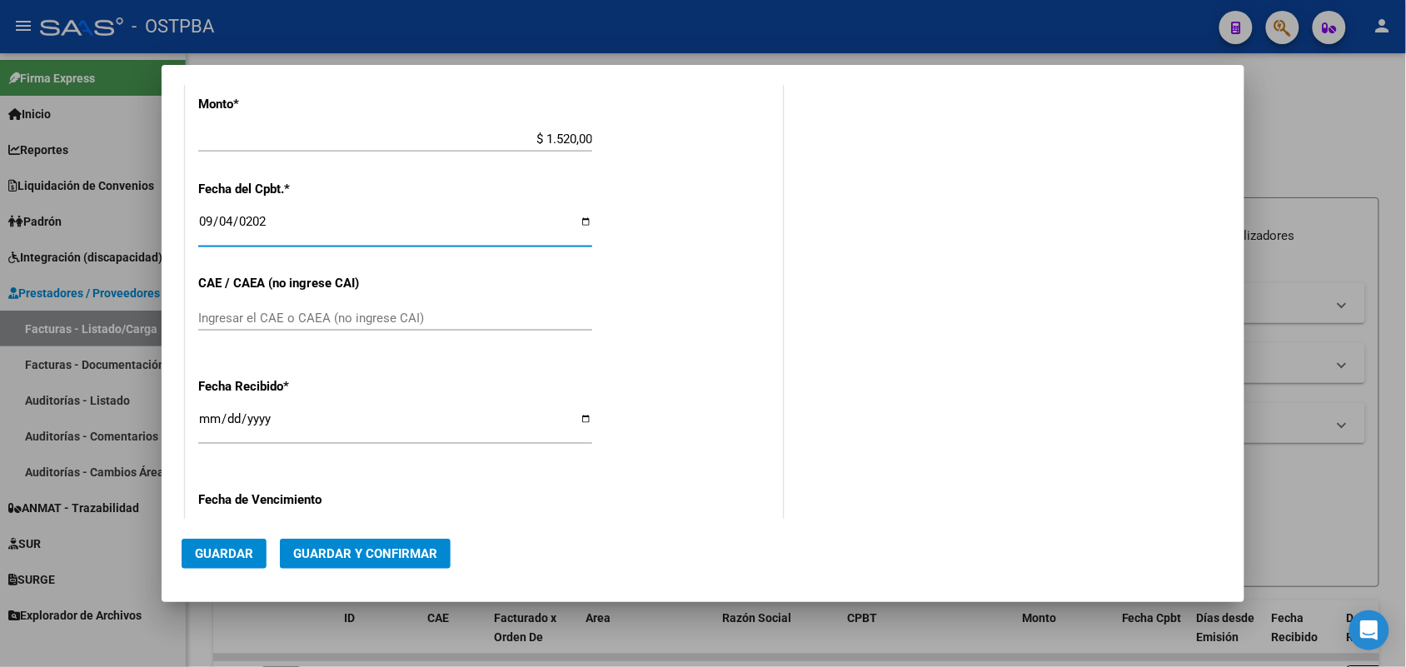
scroll to position [696, 0]
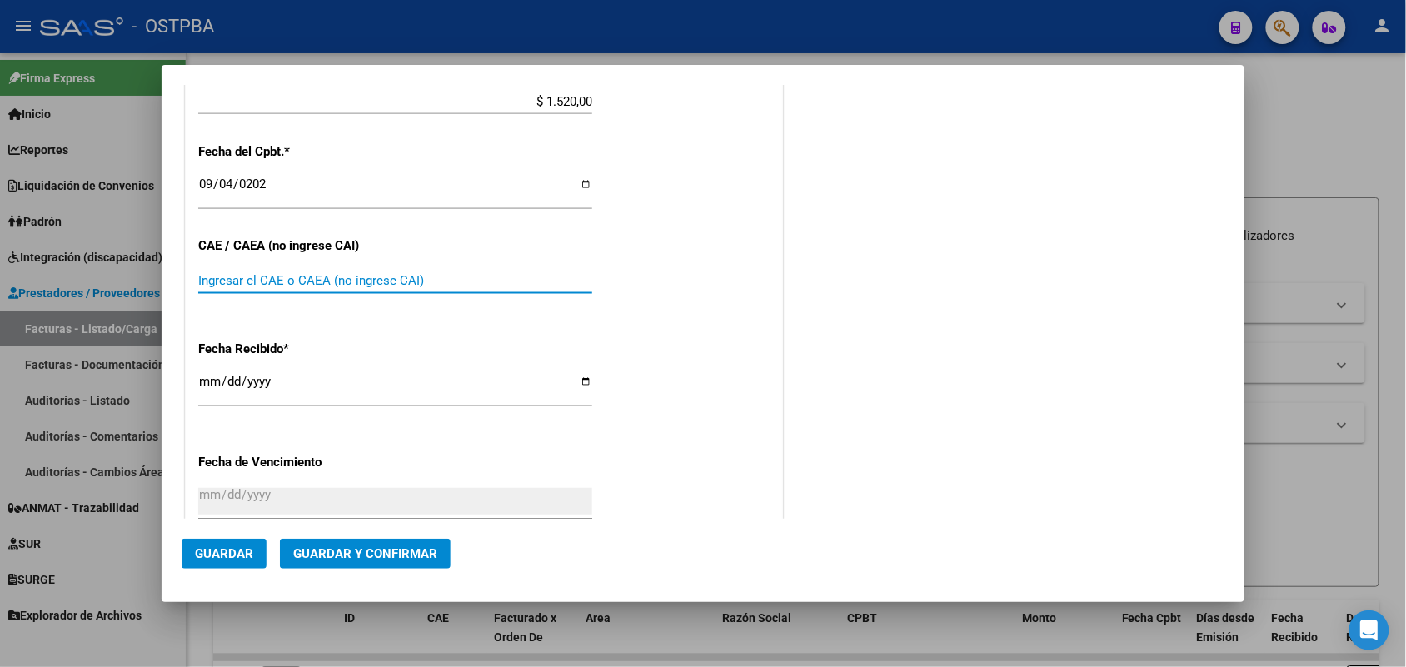
click at [218, 277] on input "Ingresar el CAE o CAEA (no ingrese CAI)" at bounding box center [395, 280] width 394 height 15
type input "75352989804824"
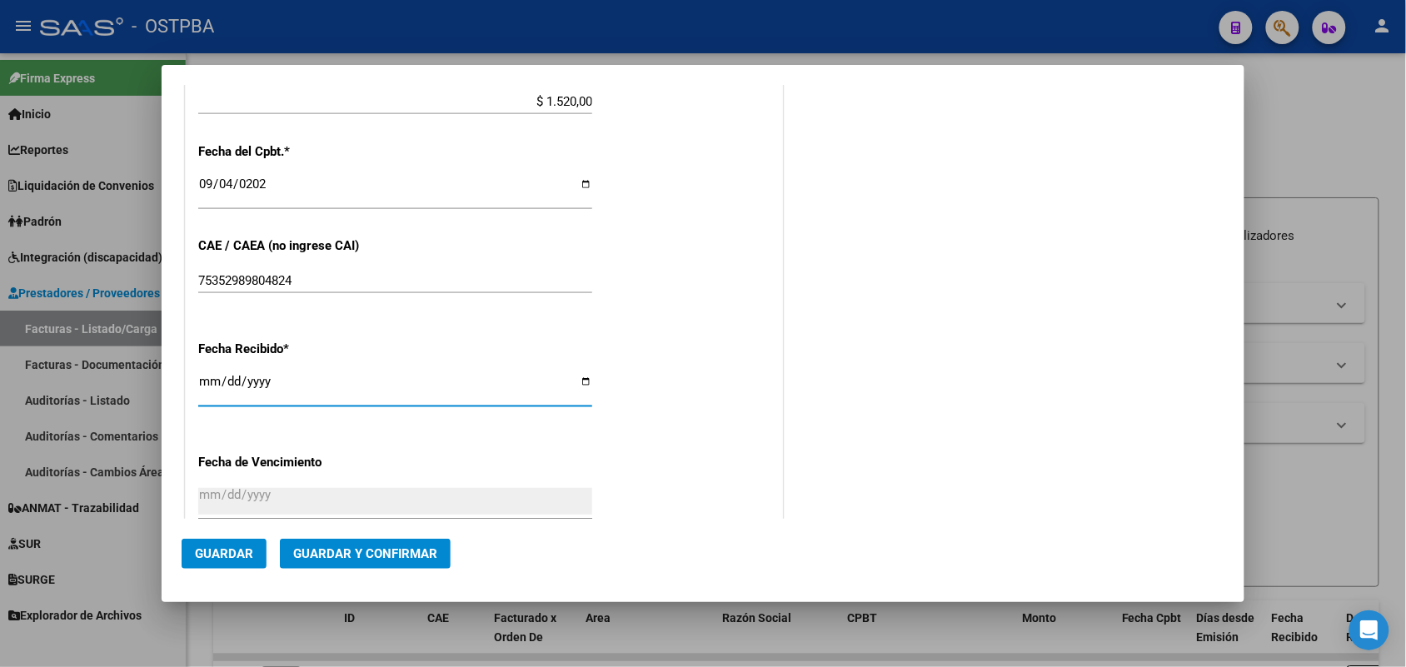
click at [206, 387] on input "[DATE]" at bounding box center [395, 388] width 394 height 27
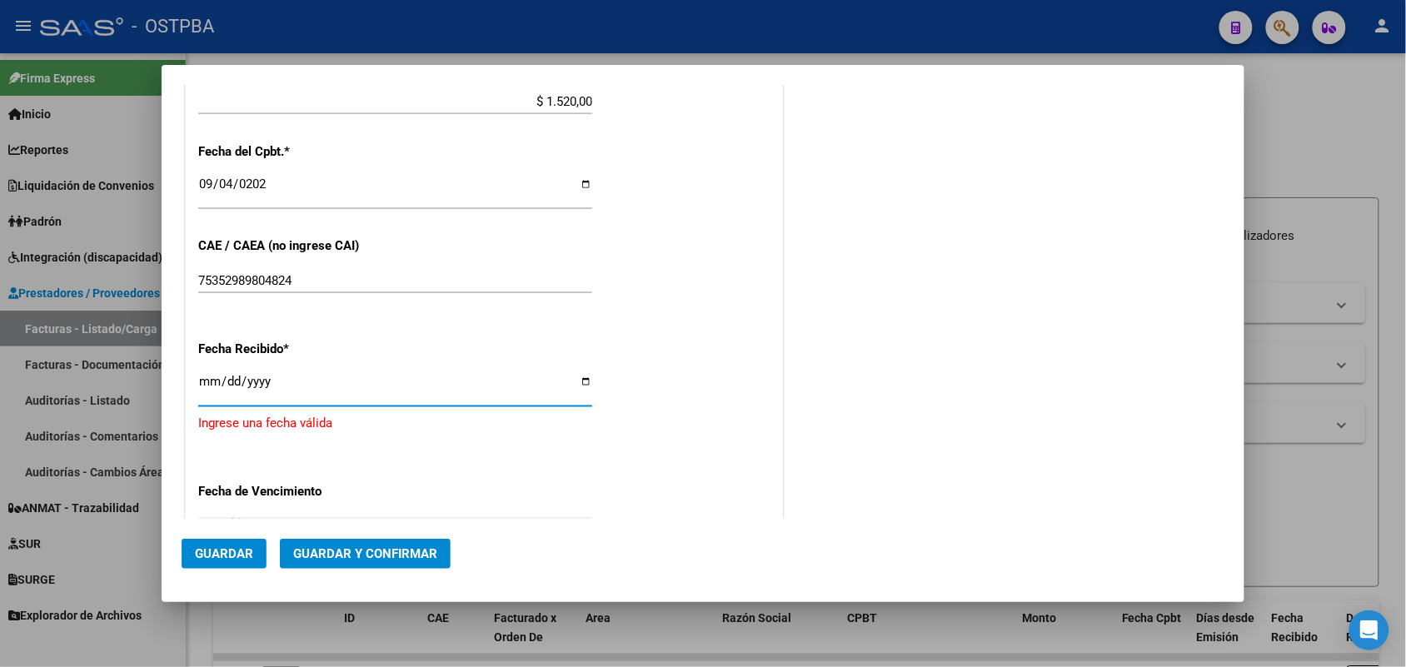
type input "[DATE]"
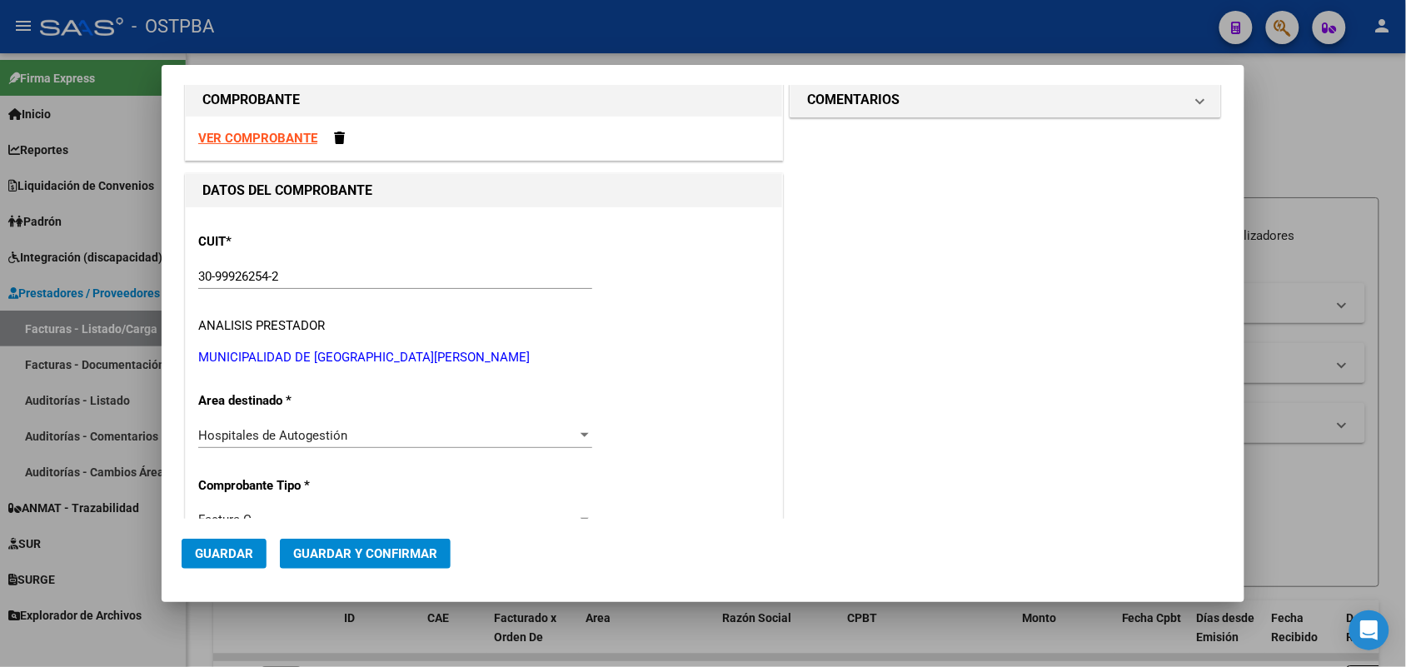
scroll to position [0, 0]
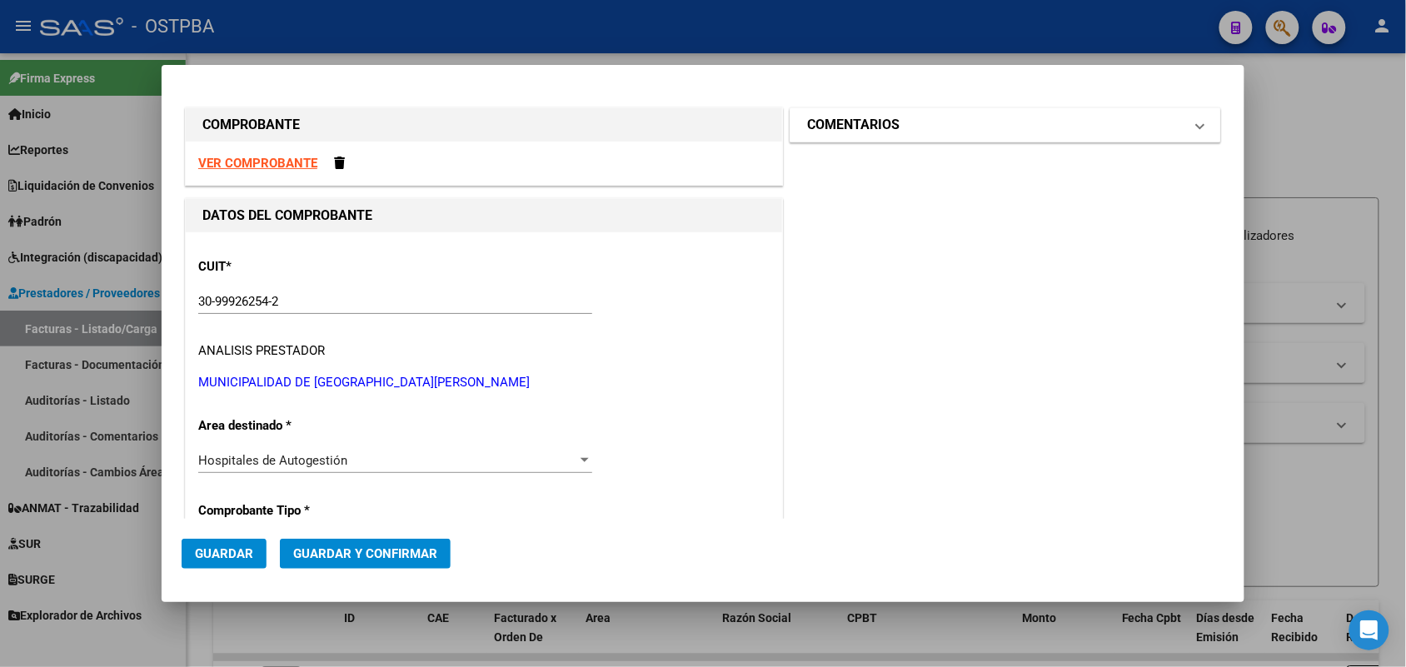
click at [1197, 125] on span at bounding box center [1200, 125] width 7 height 20
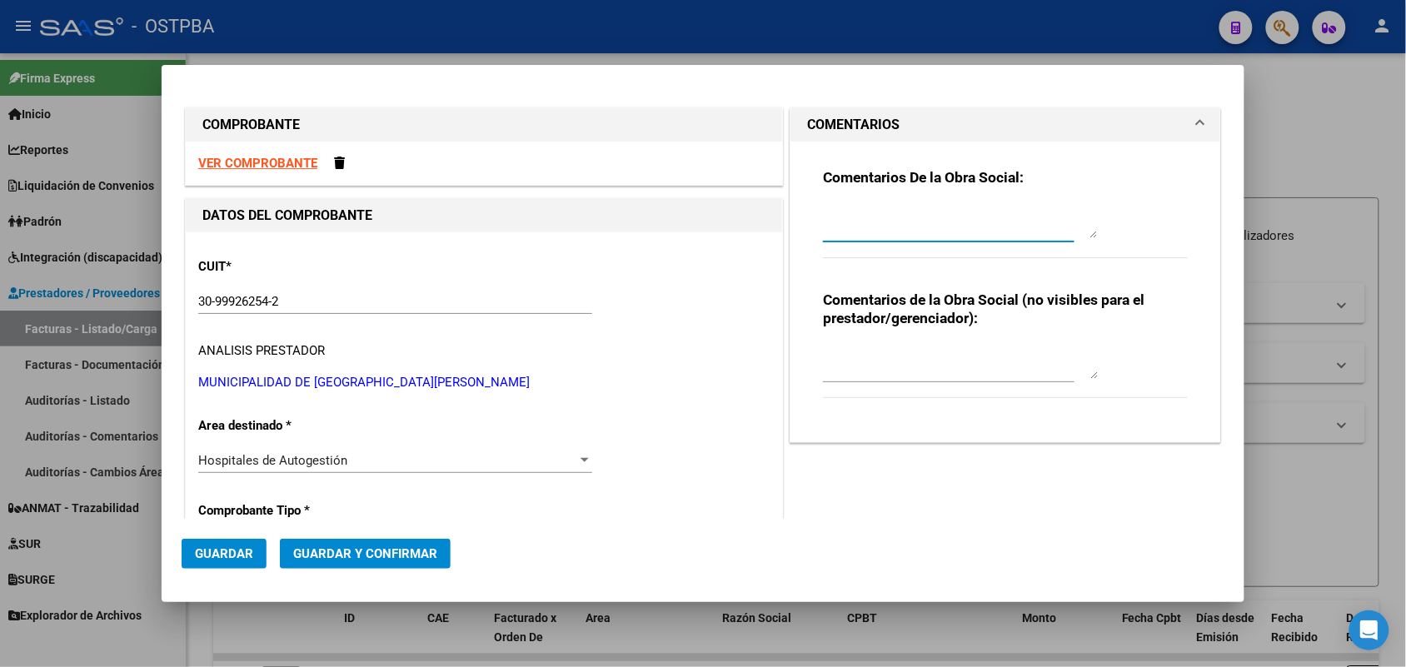
click at [829, 227] on textarea at bounding box center [960, 221] width 275 height 33
type textarea "HR 126725"
click at [222, 554] on span "Guardar" at bounding box center [224, 553] width 58 height 15
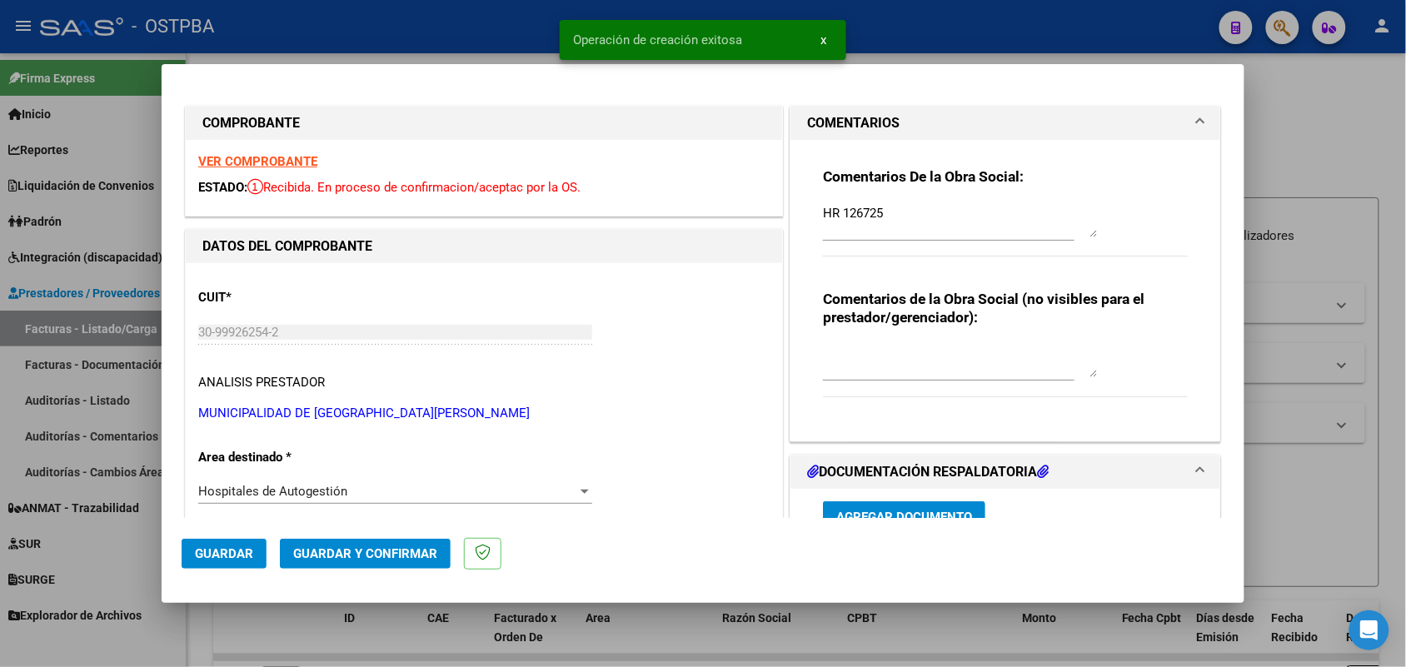
type input "[DATE]"
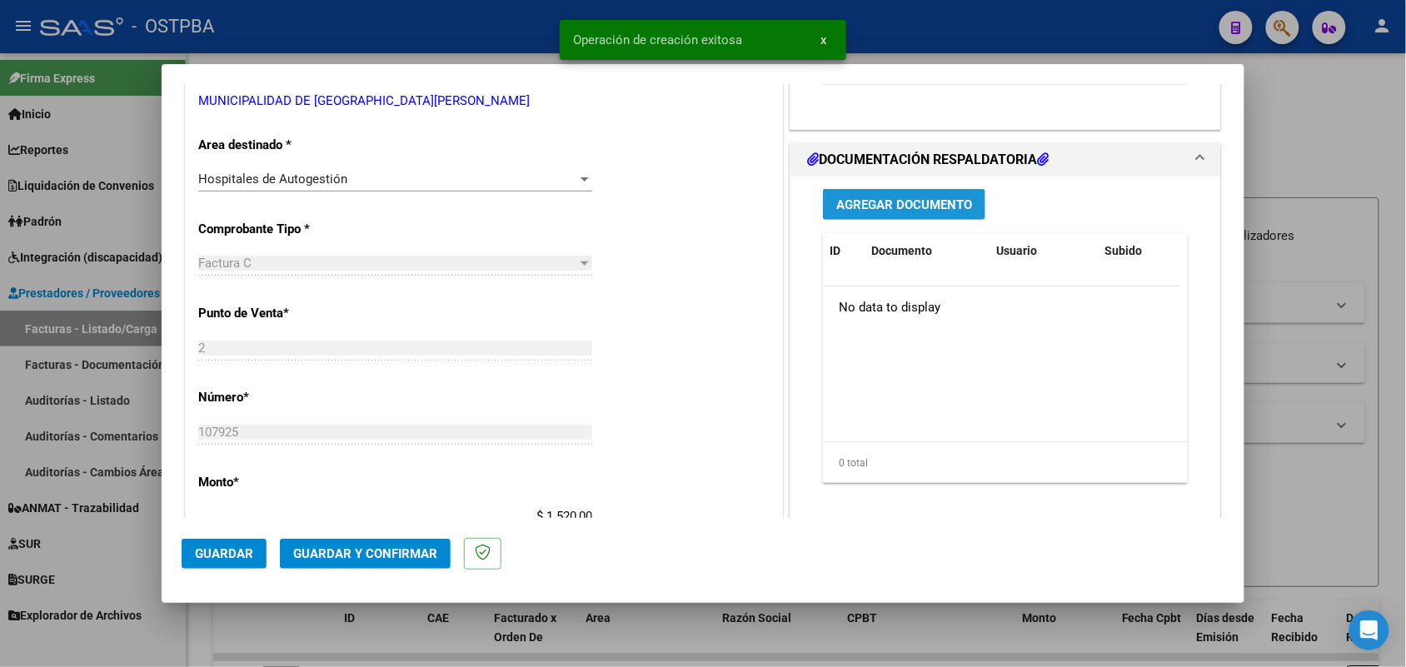
click at [885, 205] on span "Agregar Documento" at bounding box center [904, 204] width 136 height 15
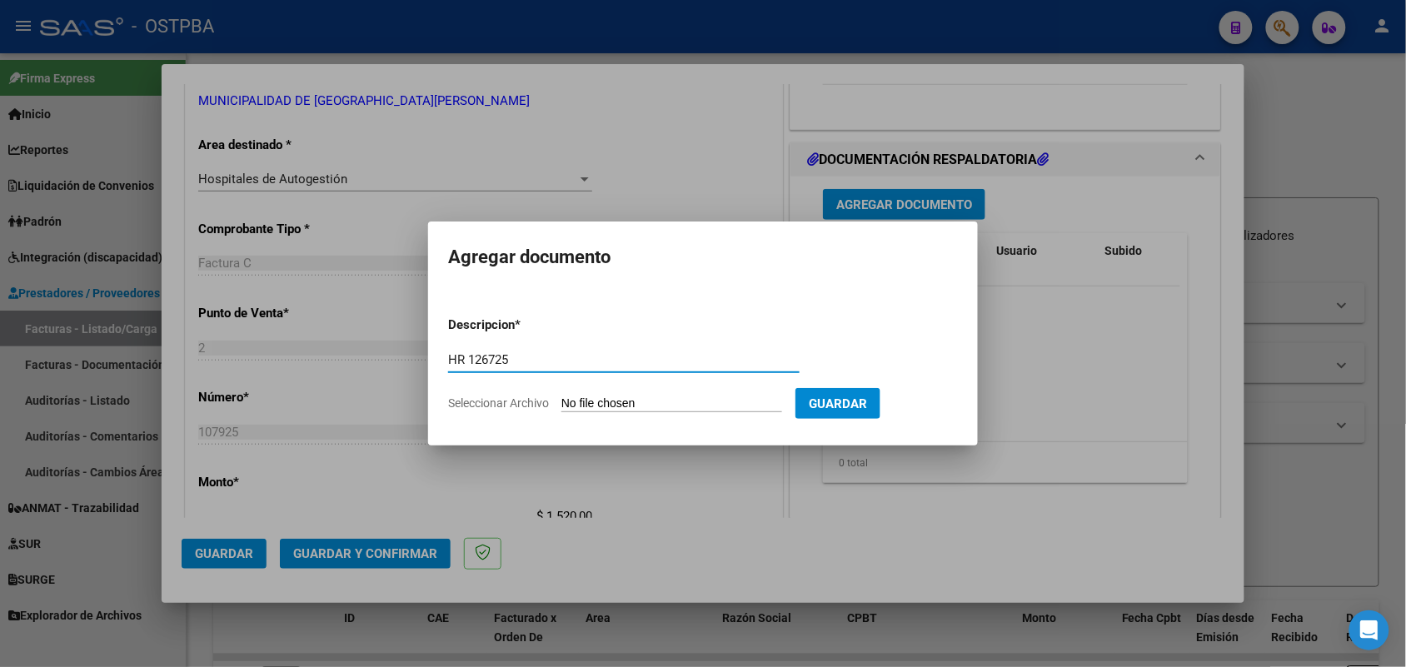
type input "HR 126725"
click at [581, 406] on input "Seleccionar Archivo" at bounding box center [671, 404] width 221 height 16
type input "C:\fakepath\HR 126725.pdf"
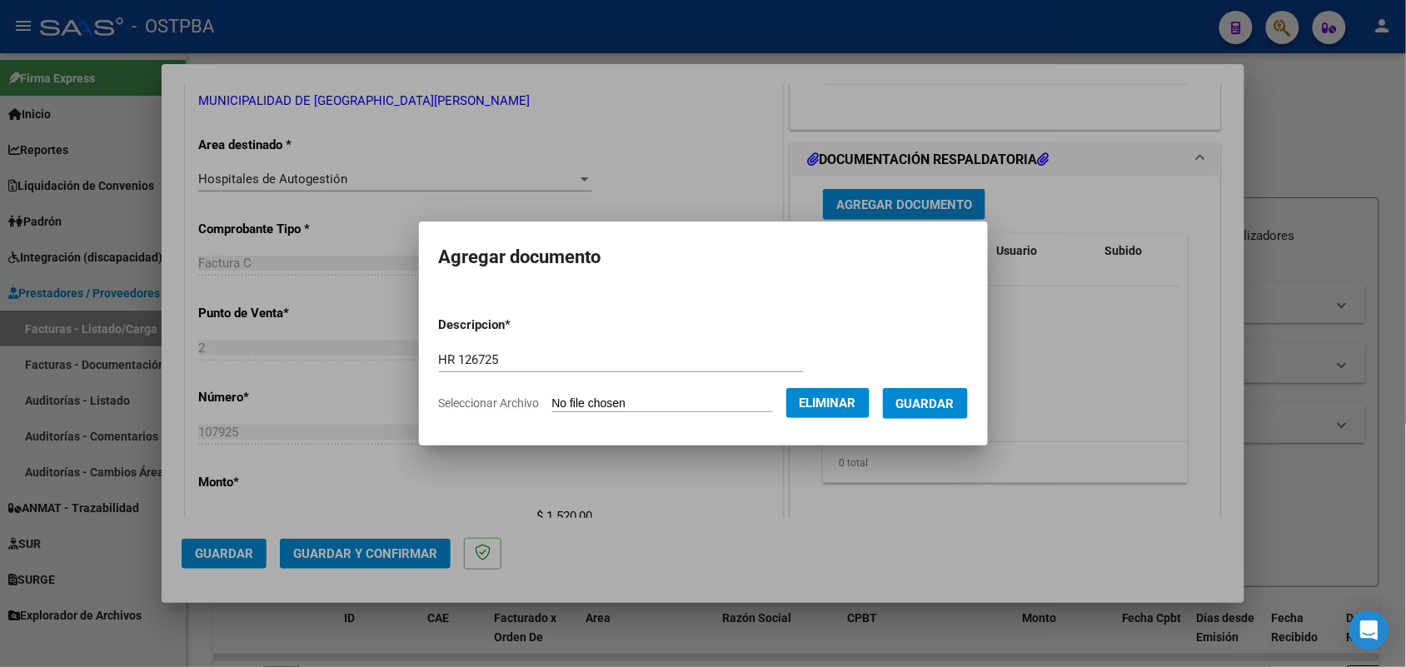
click at [947, 396] on span "Guardar" at bounding box center [925, 403] width 58 height 15
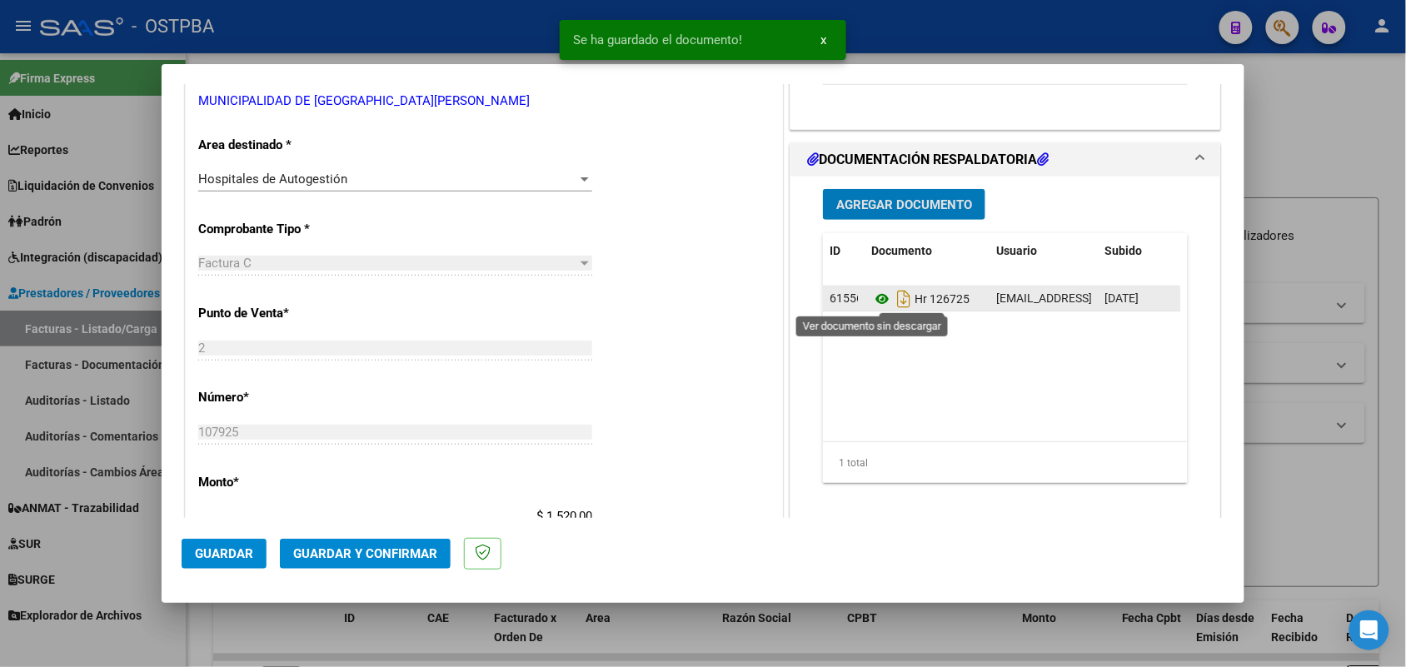
click at [875, 296] on icon at bounding box center [882, 299] width 22 height 20
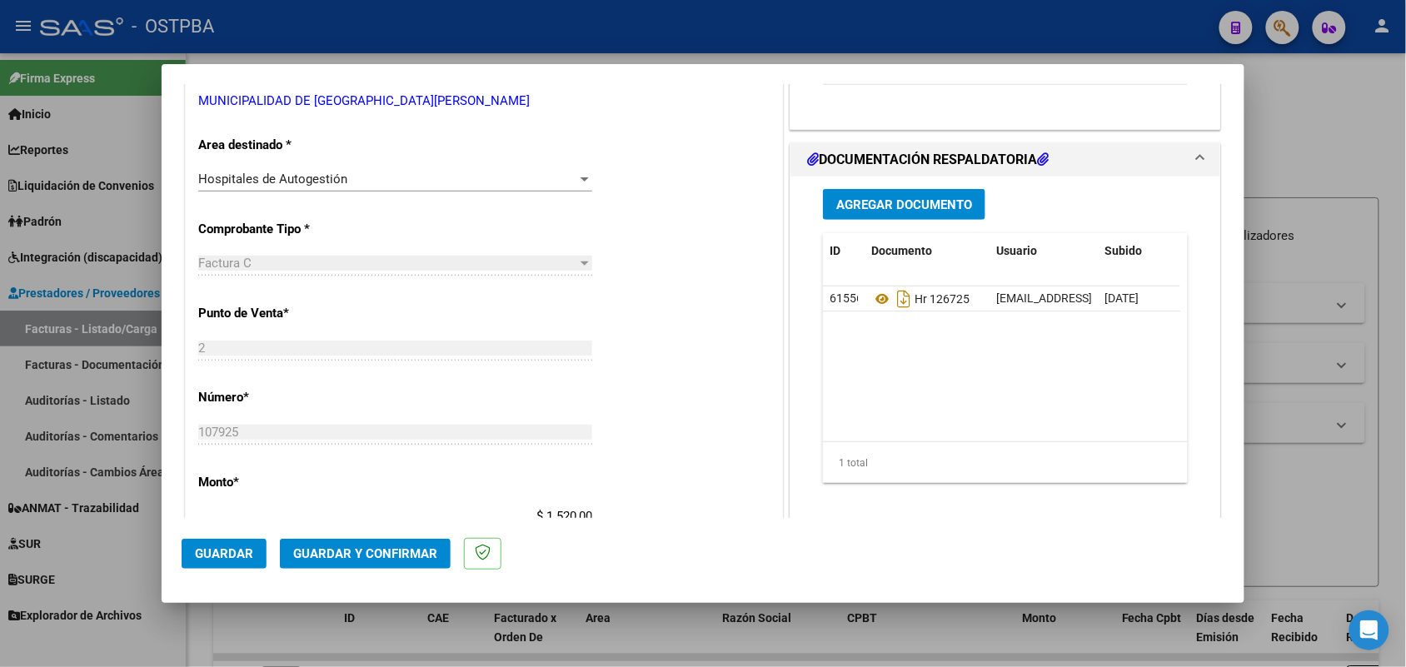
scroll to position [0, 0]
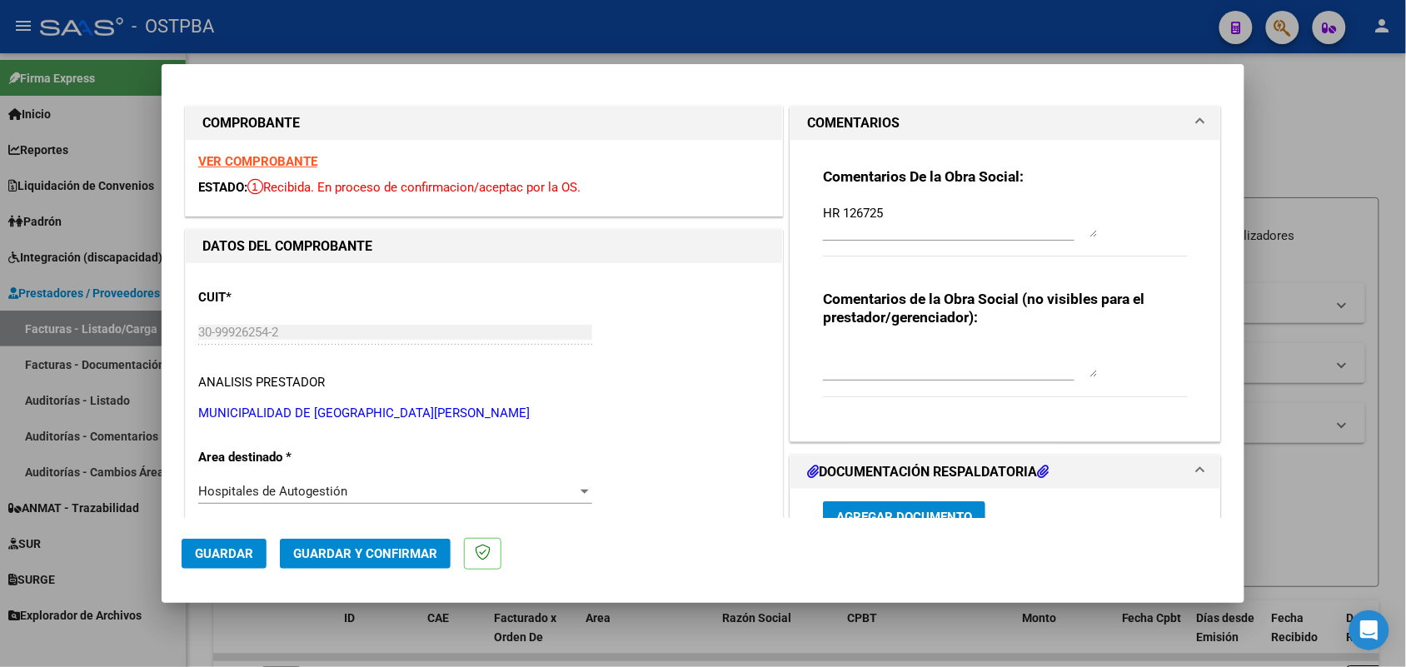
click at [300, 164] on strong "VER COMPROBANTE" at bounding box center [257, 161] width 119 height 15
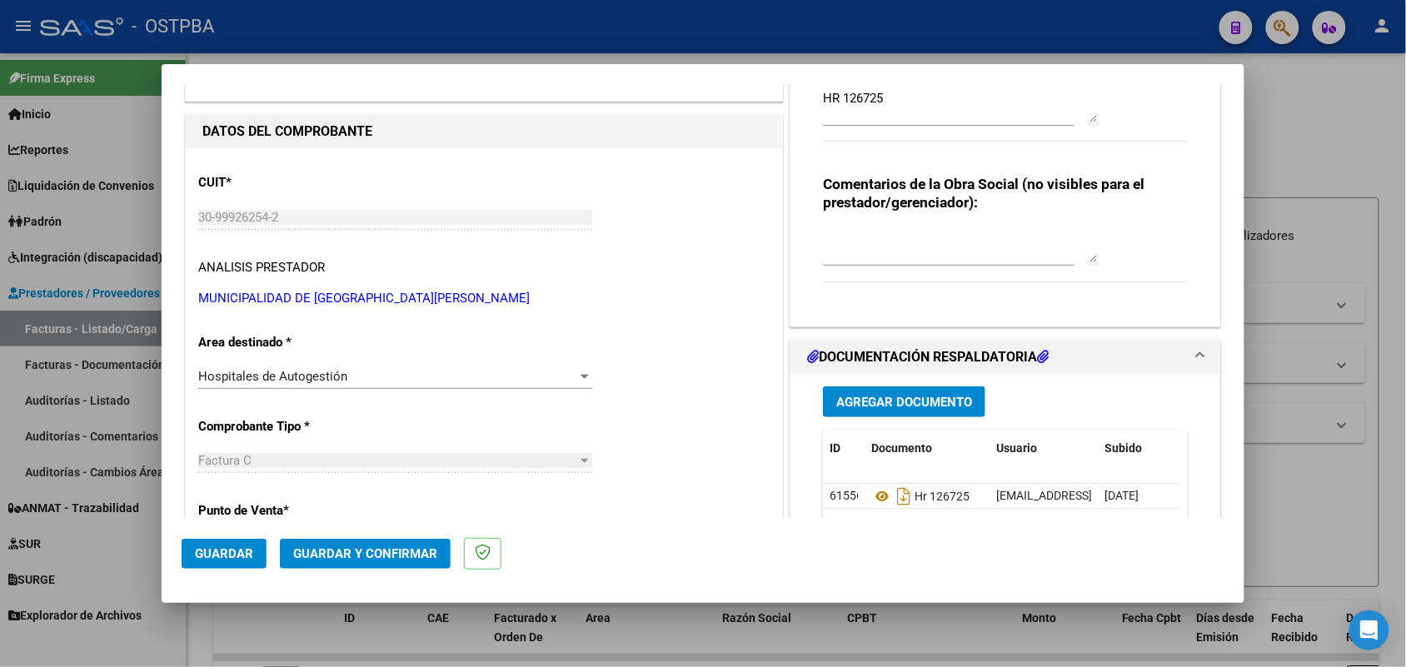
scroll to position [312, 0]
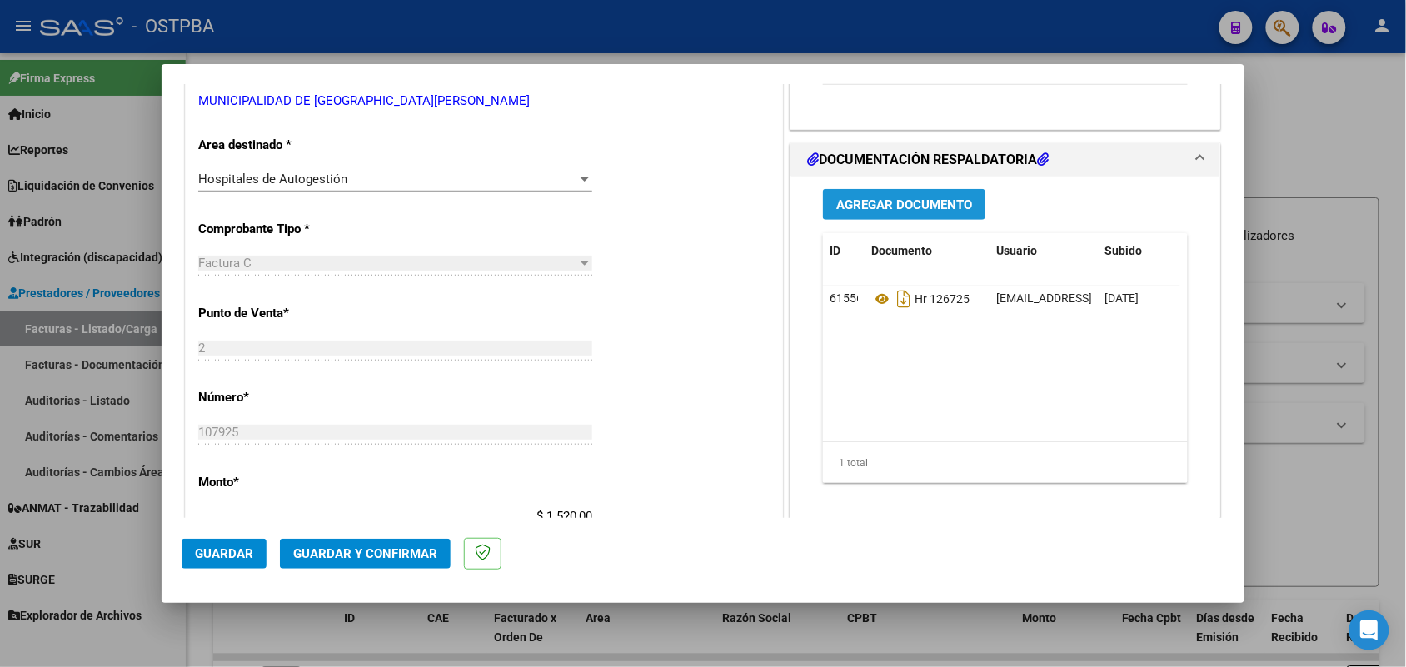
click at [888, 207] on span "Agregar Documento" at bounding box center [904, 204] width 136 height 15
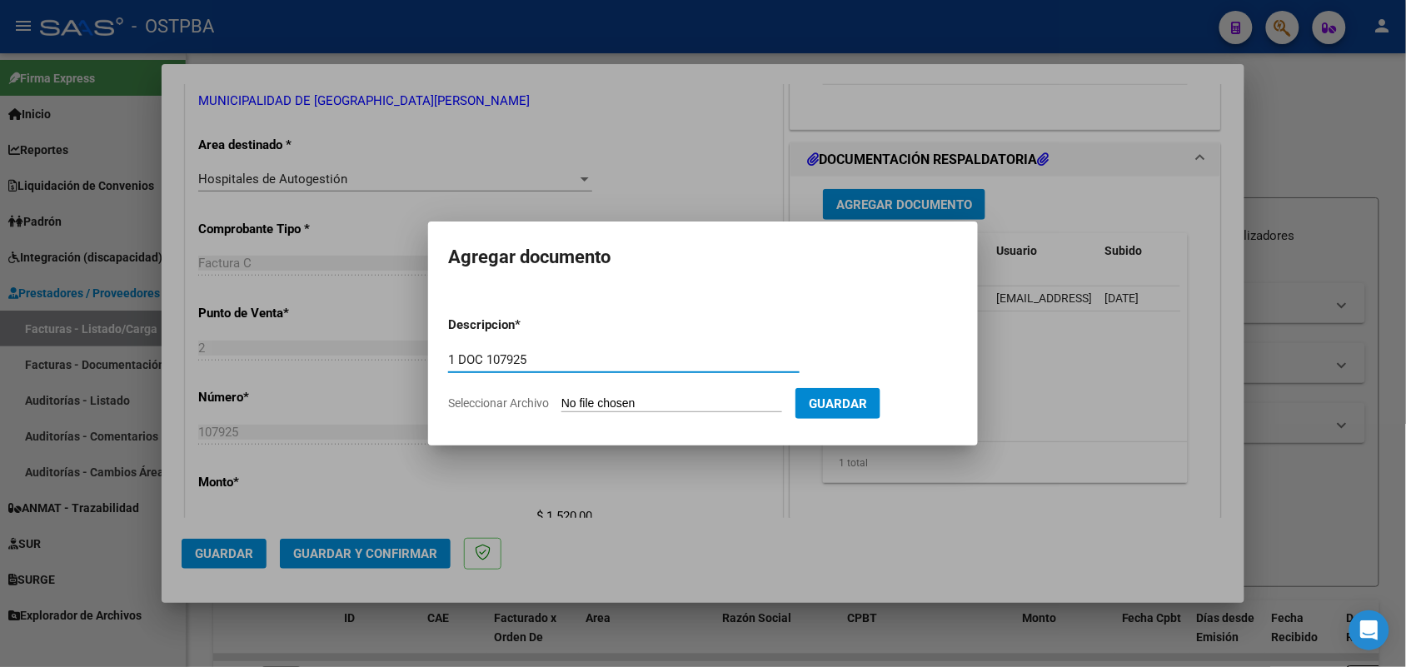
type input "1 DOC 107925"
click at [575, 405] on input "Seleccionar Archivo" at bounding box center [671, 404] width 221 height 16
type input "C:\fakepath\1 DOC 107925.pdf"
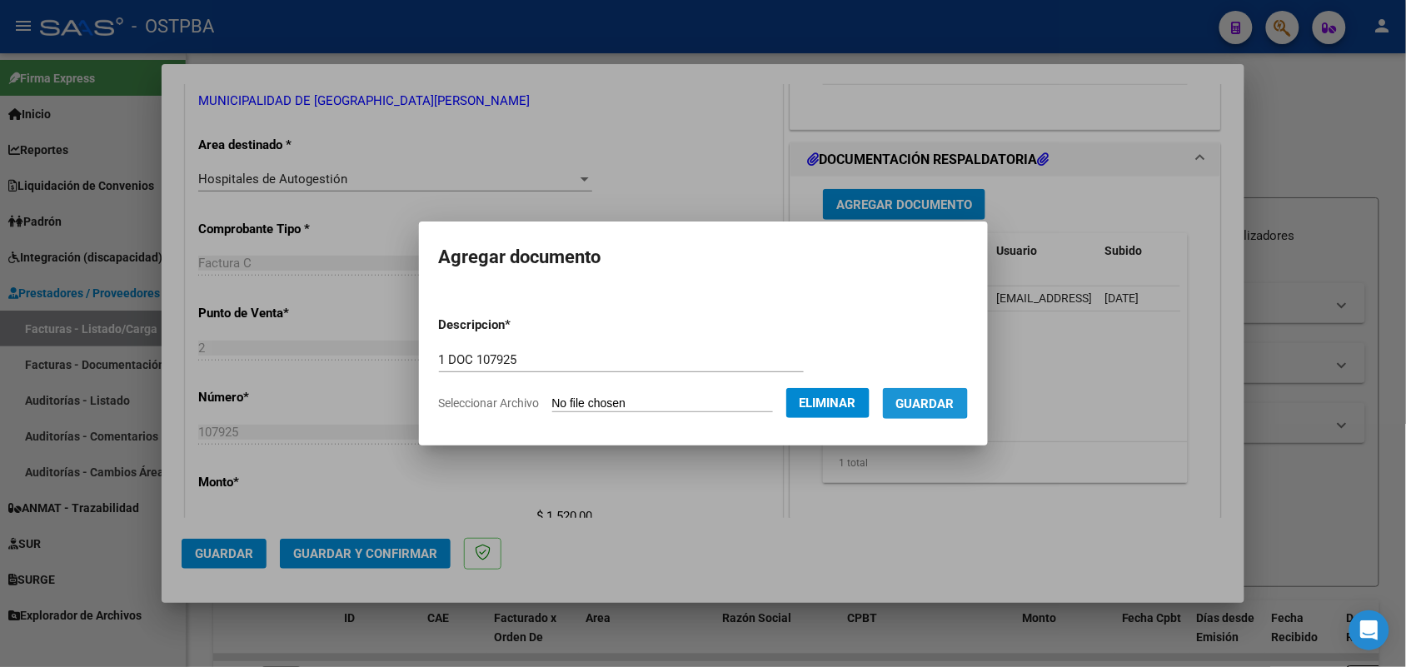
click at [933, 402] on span "Guardar" at bounding box center [925, 403] width 58 height 15
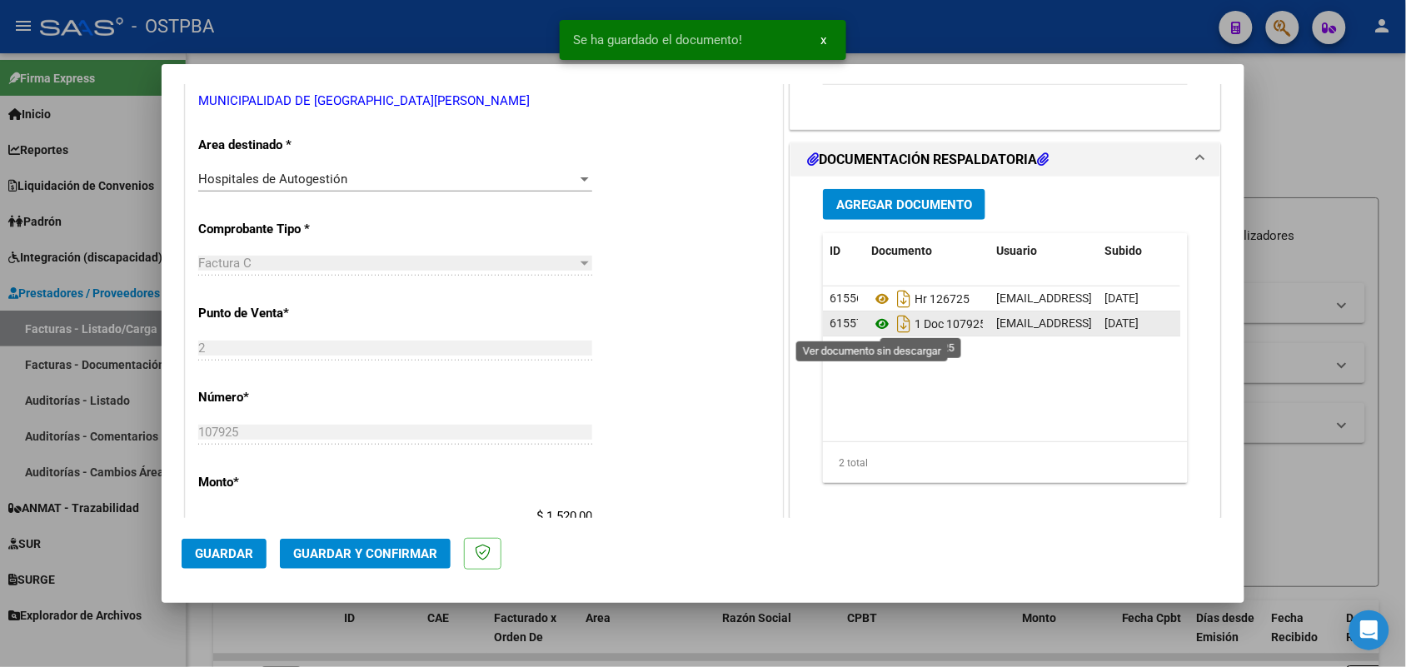
click at [873, 321] on icon at bounding box center [882, 324] width 22 height 20
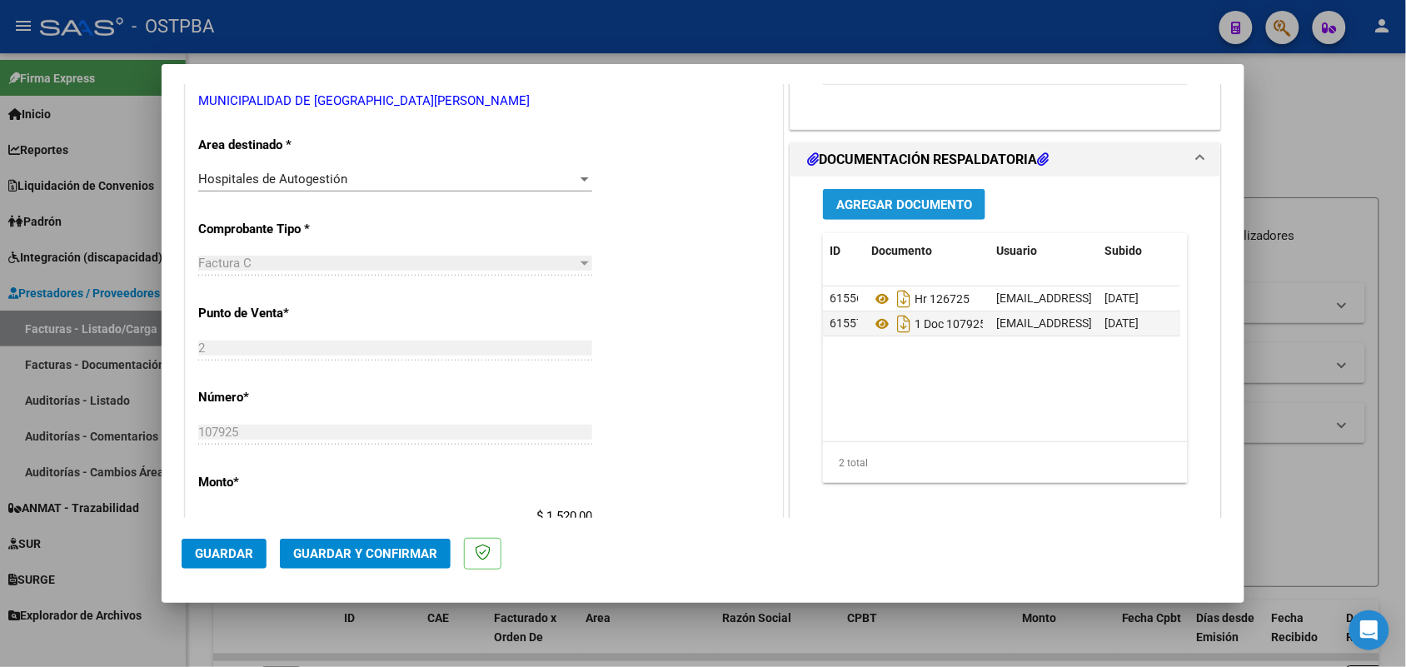
click at [866, 205] on span "Agregar Documento" at bounding box center [904, 204] width 136 height 15
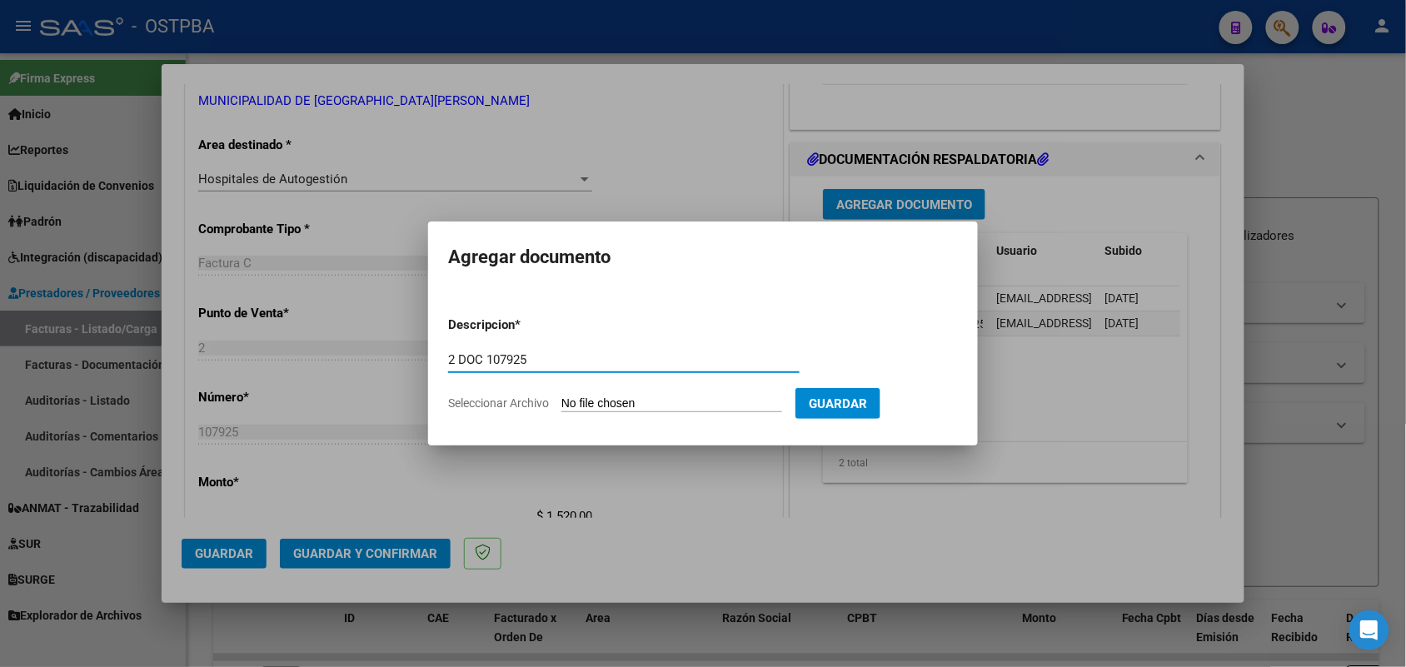
type input "2 DOC 107925"
click at [576, 401] on input "Seleccionar Archivo" at bounding box center [671, 404] width 221 height 16
type input "C:\fakepath\2 DOC 107925.pdf"
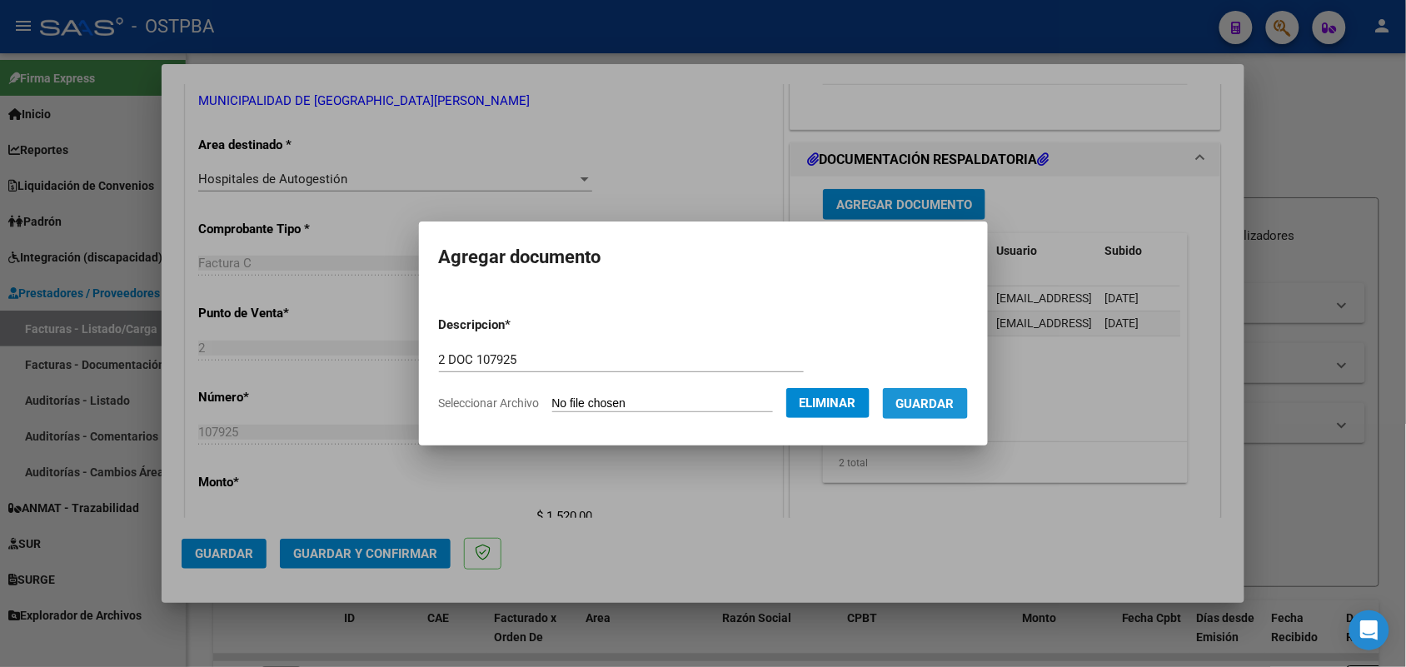
click at [941, 400] on span "Guardar" at bounding box center [925, 403] width 58 height 15
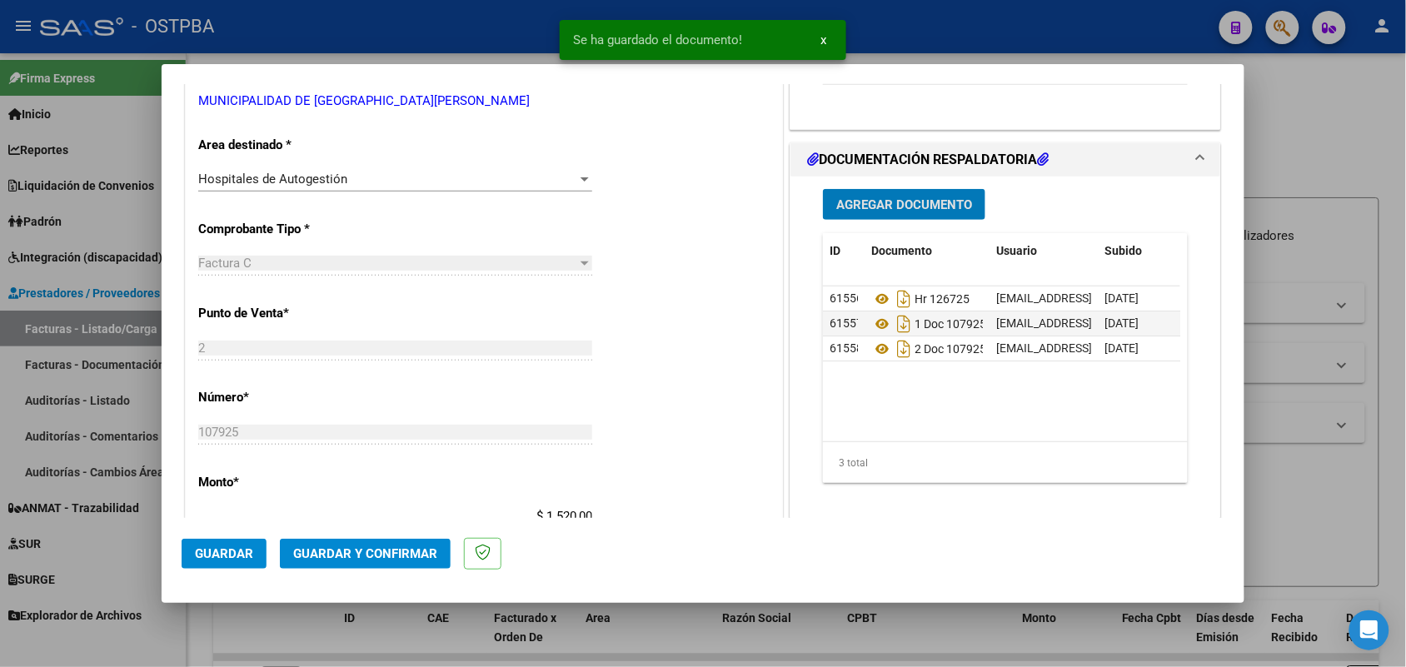
scroll to position [521, 0]
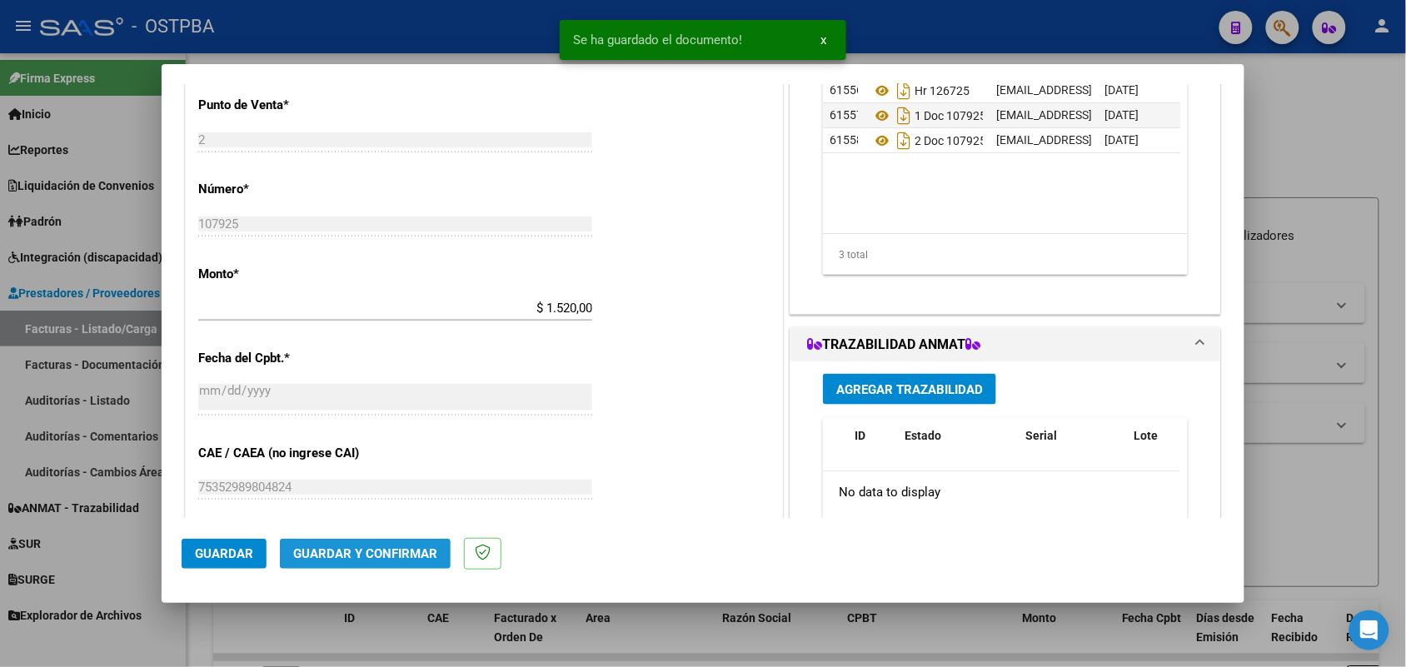
click at [388, 548] on span "Guardar y Confirmar" at bounding box center [365, 553] width 144 height 15
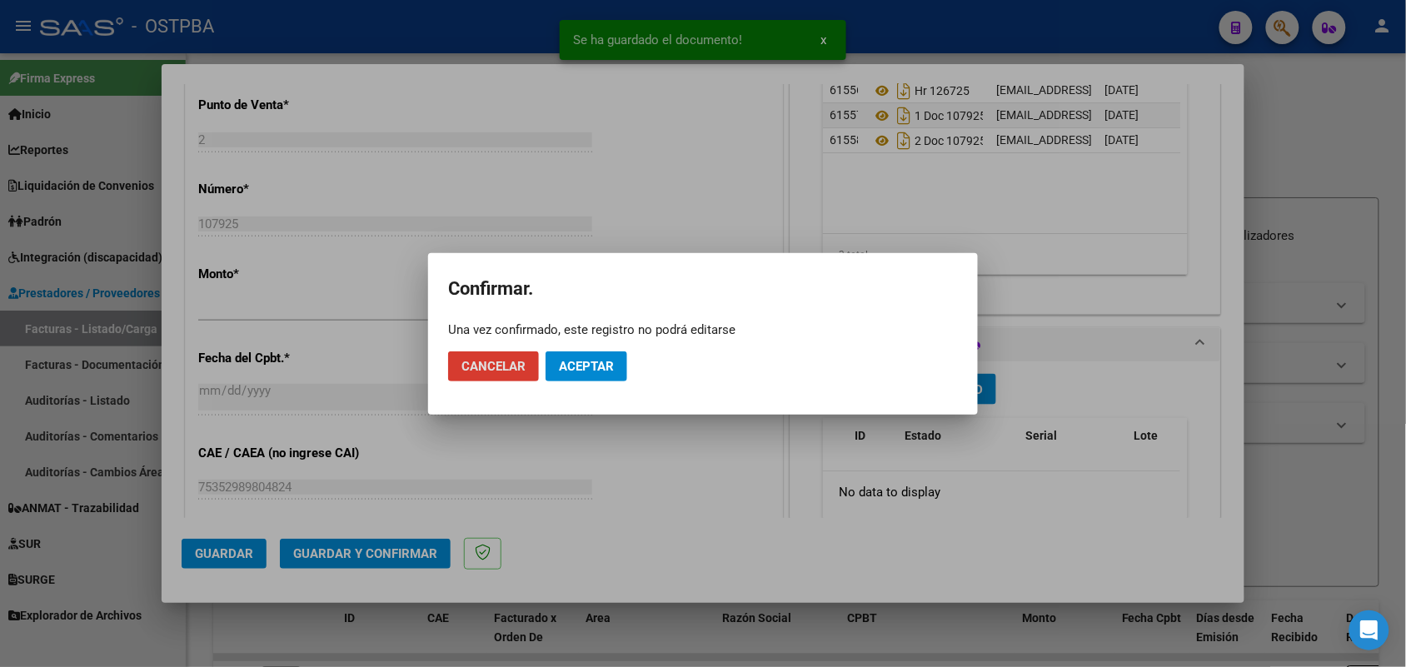
click at [610, 367] on span "Aceptar" at bounding box center [586, 366] width 55 height 15
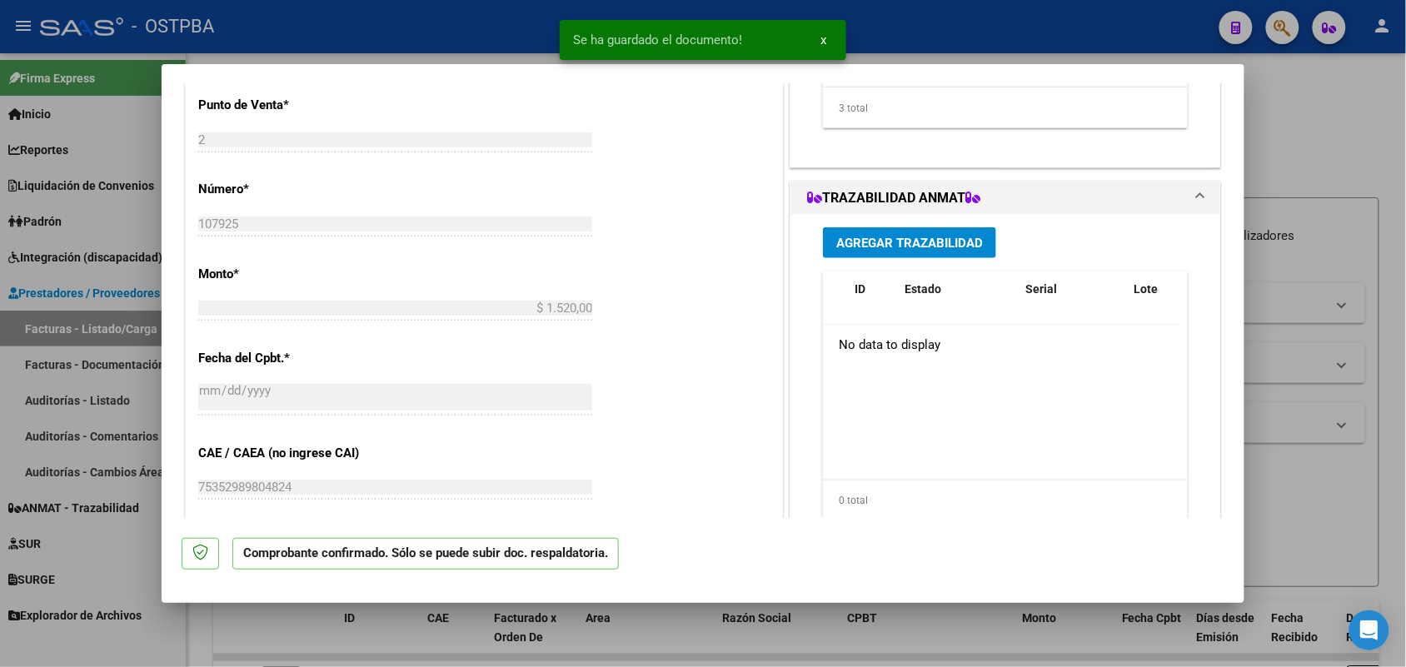
click at [125, 375] on div at bounding box center [703, 333] width 1406 height 667
type input "$ 0,00"
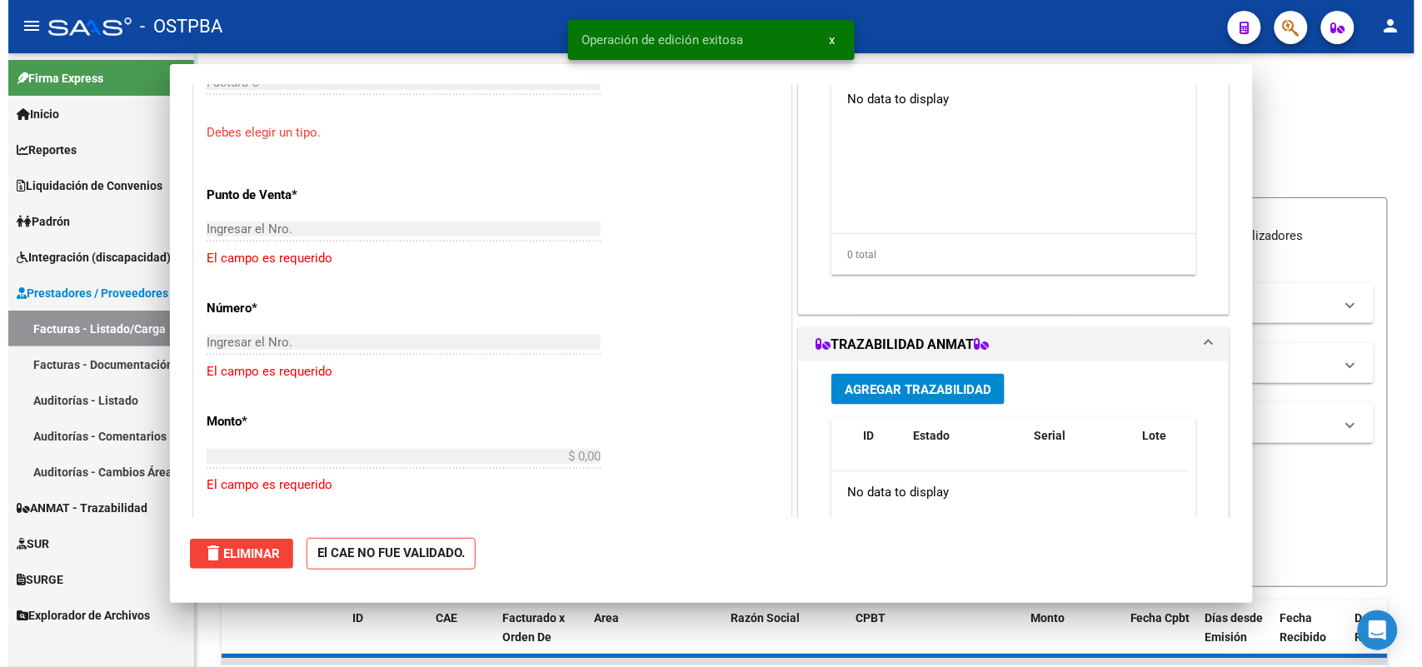
scroll to position [610, 0]
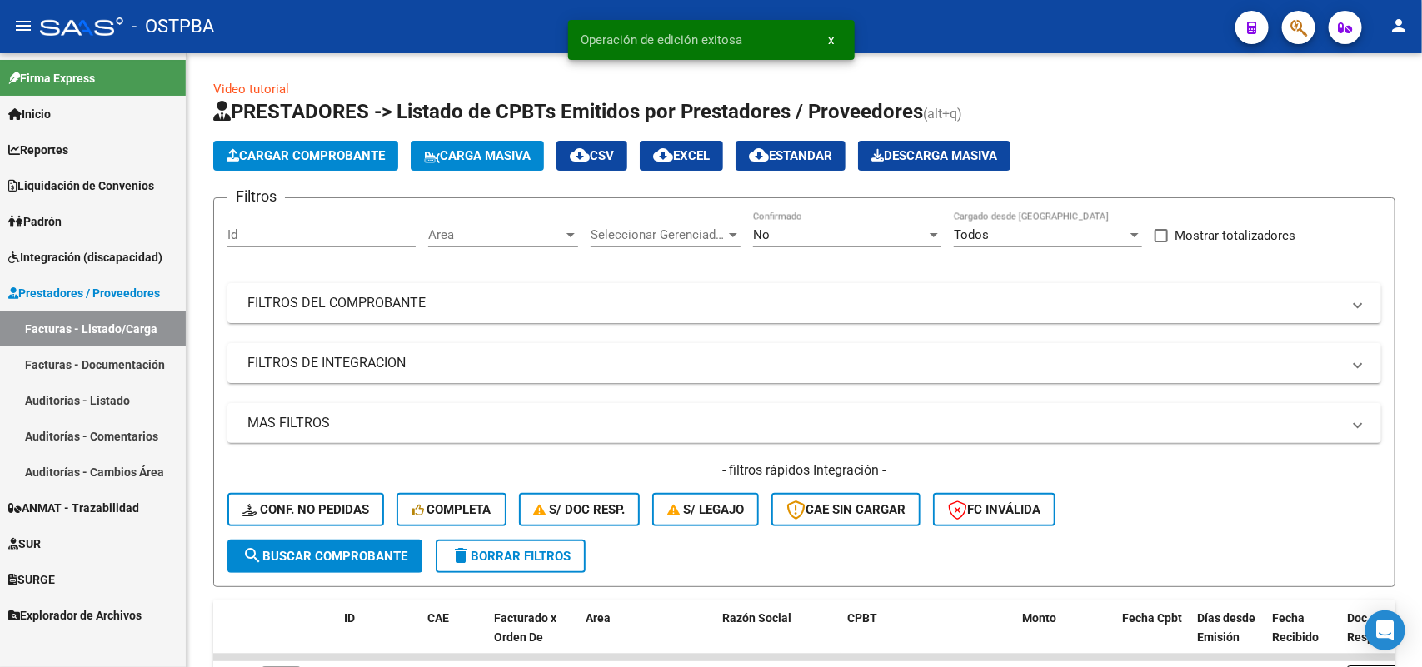
click at [100, 394] on link "Auditorías - Listado" at bounding box center [93, 400] width 186 height 36
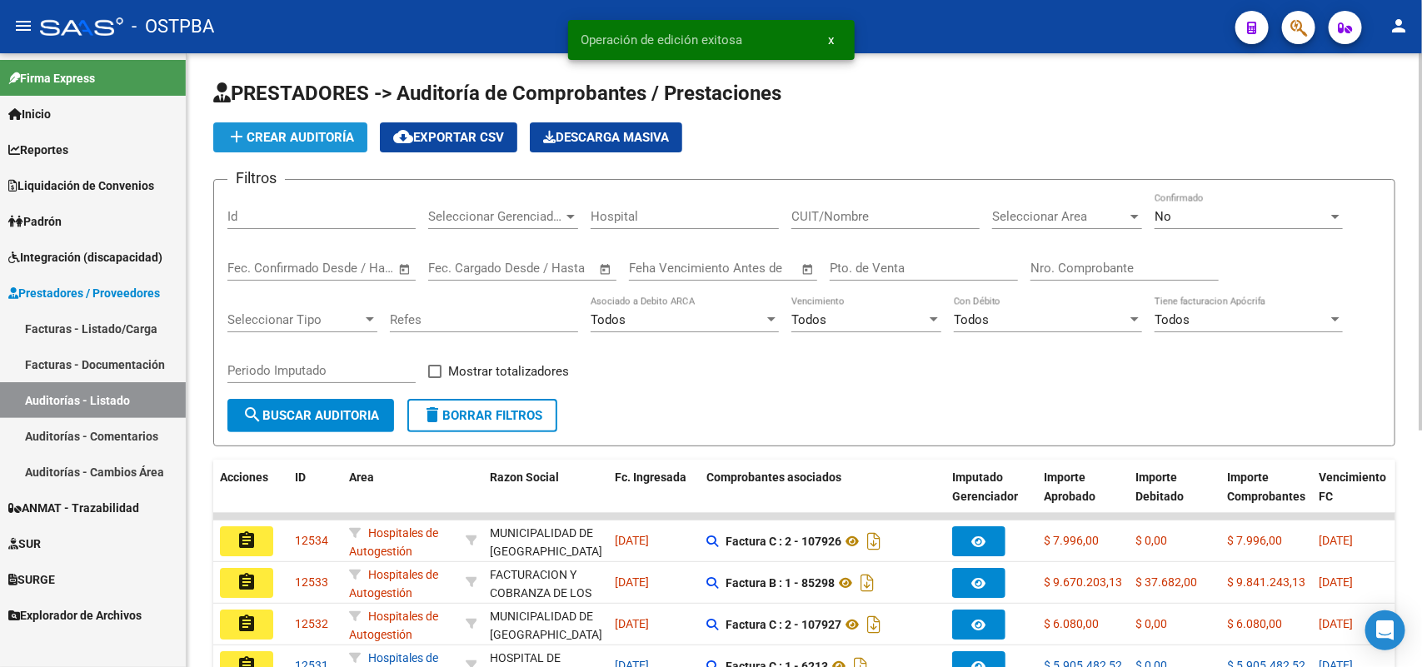
click at [346, 136] on span "add Crear Auditoría" at bounding box center [290, 137] width 127 height 15
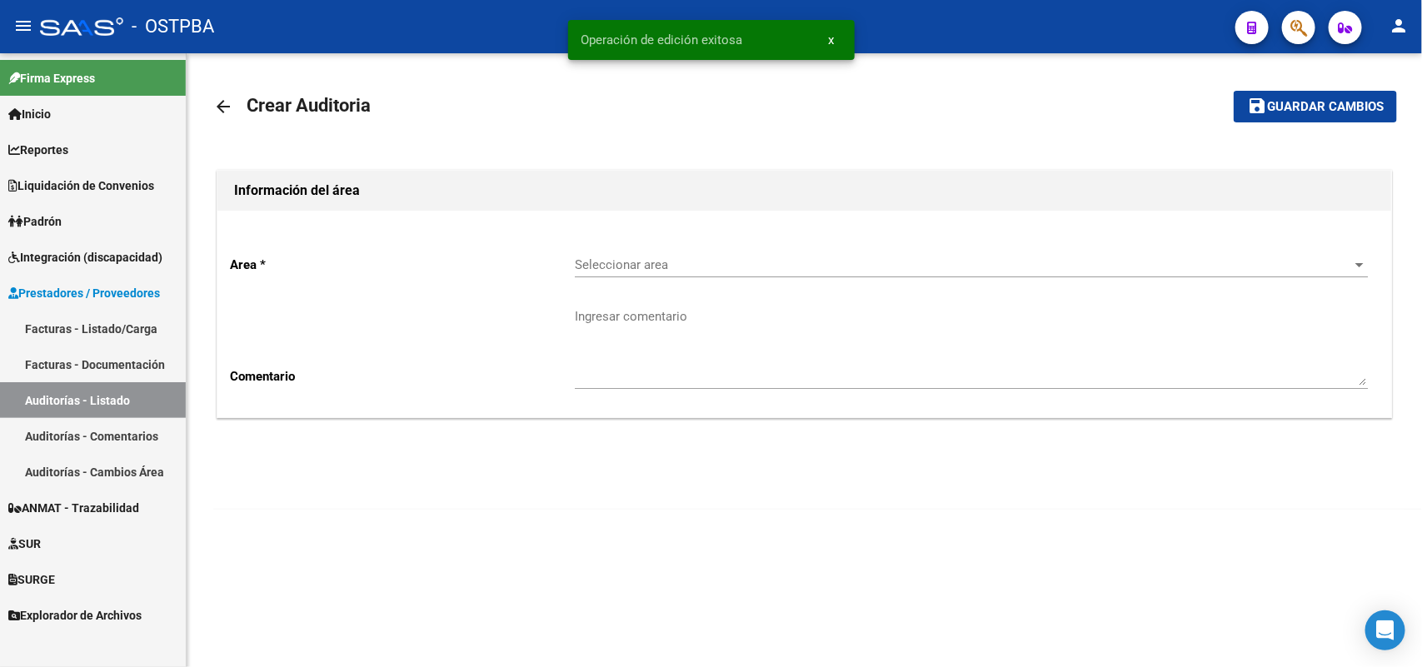
click at [621, 267] on span "Seleccionar area" at bounding box center [964, 264] width 778 height 15
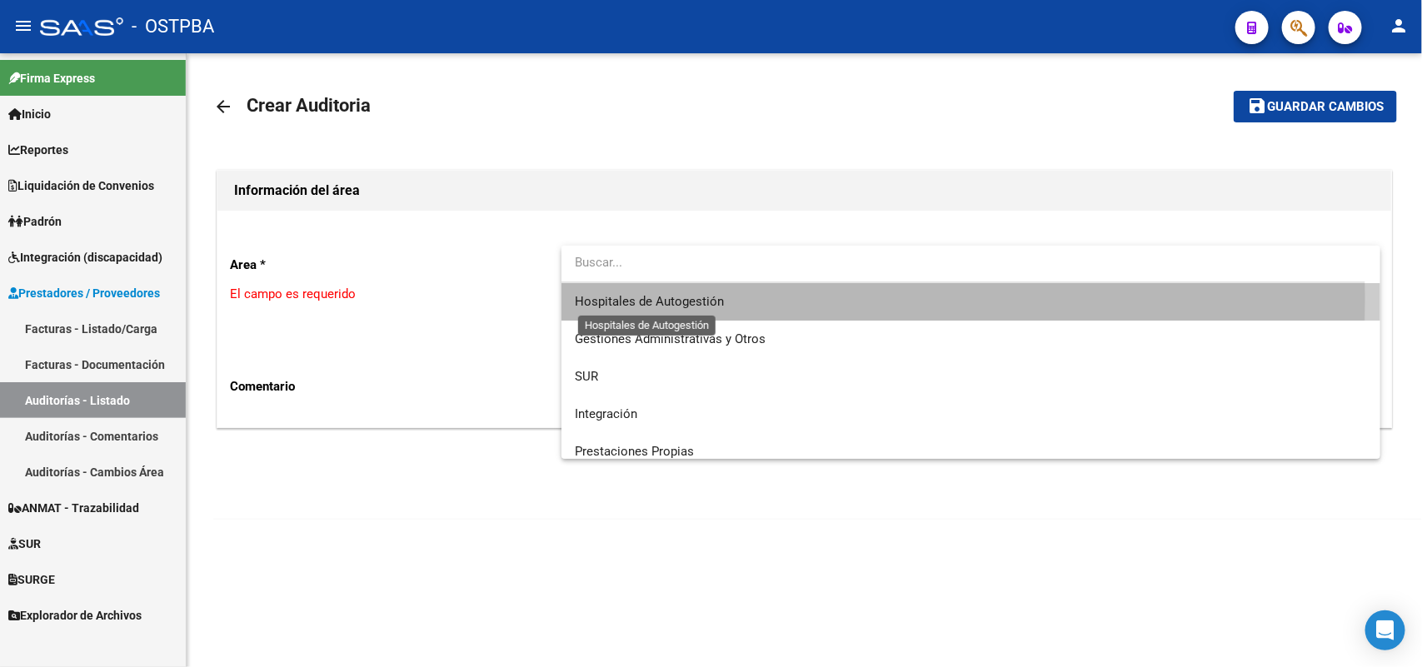
click at [623, 298] on span "Hospitales de Autogestión" at bounding box center [649, 301] width 149 height 15
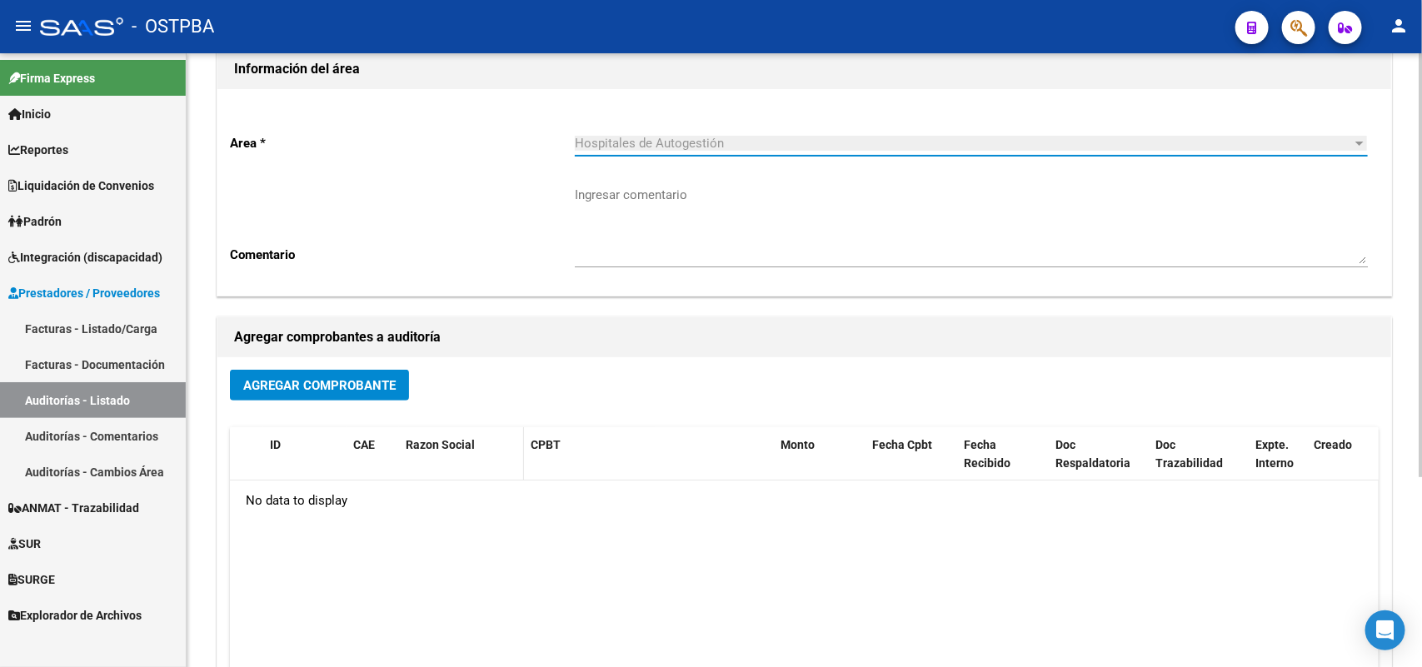
scroll to position [275, 0]
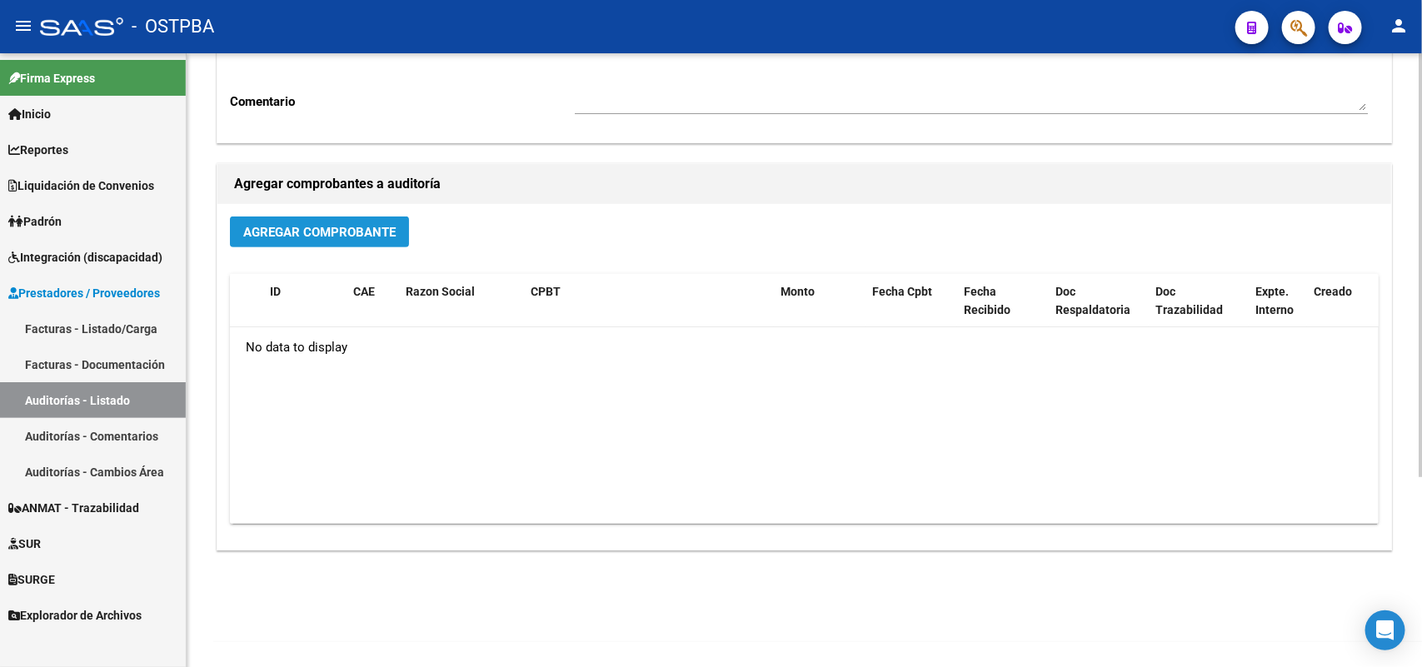
click at [335, 234] on span "Agregar Comprobante" at bounding box center [319, 232] width 152 height 15
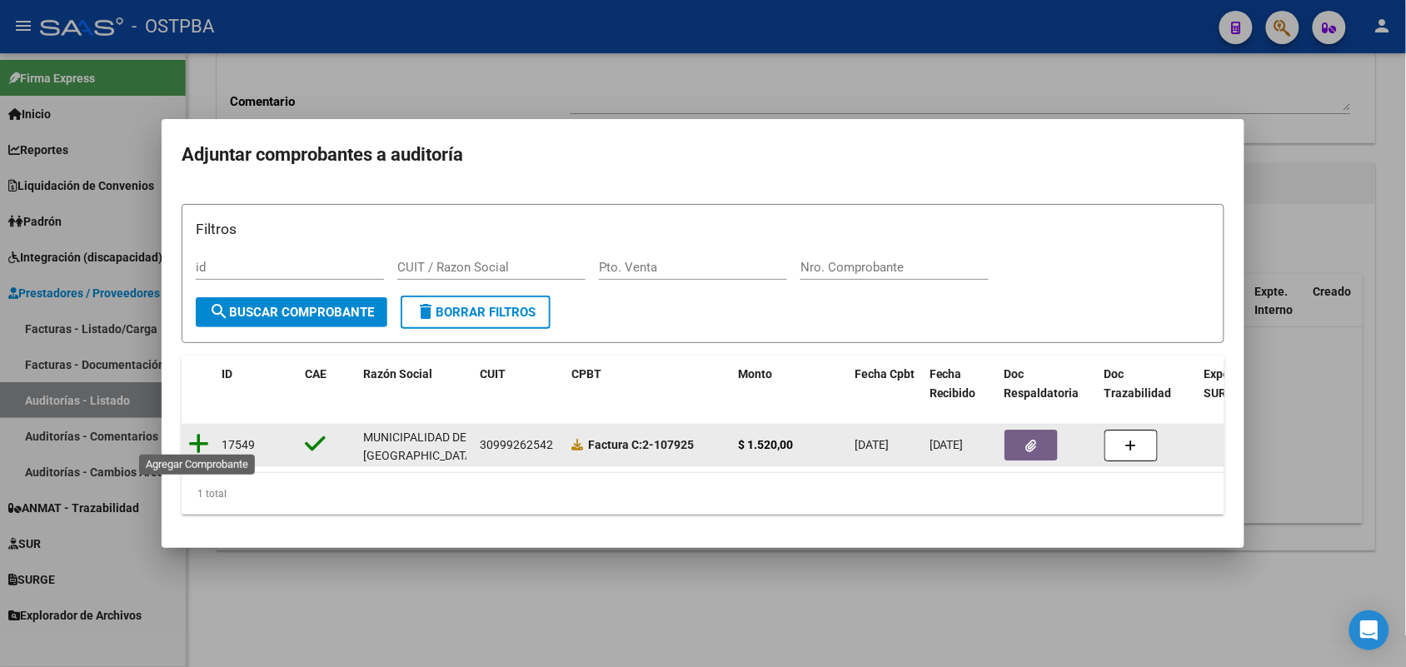
click at [196, 435] on icon at bounding box center [198, 443] width 21 height 23
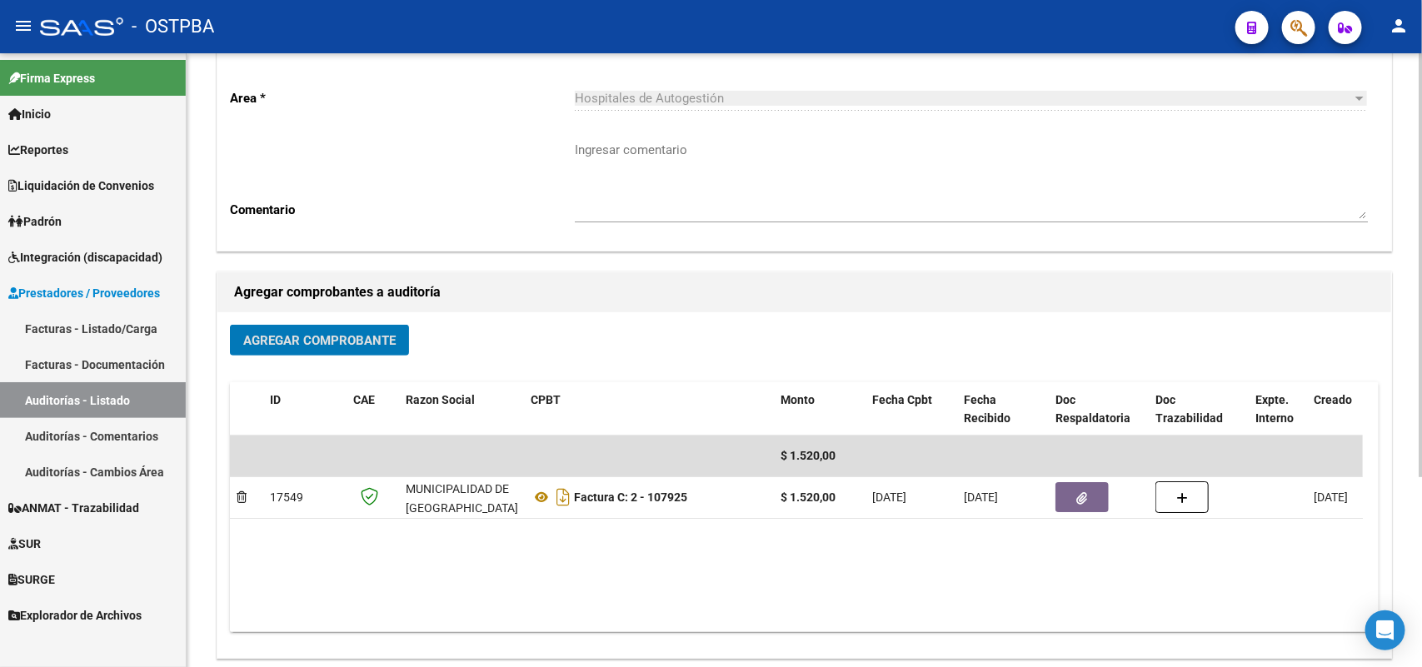
scroll to position [0, 0]
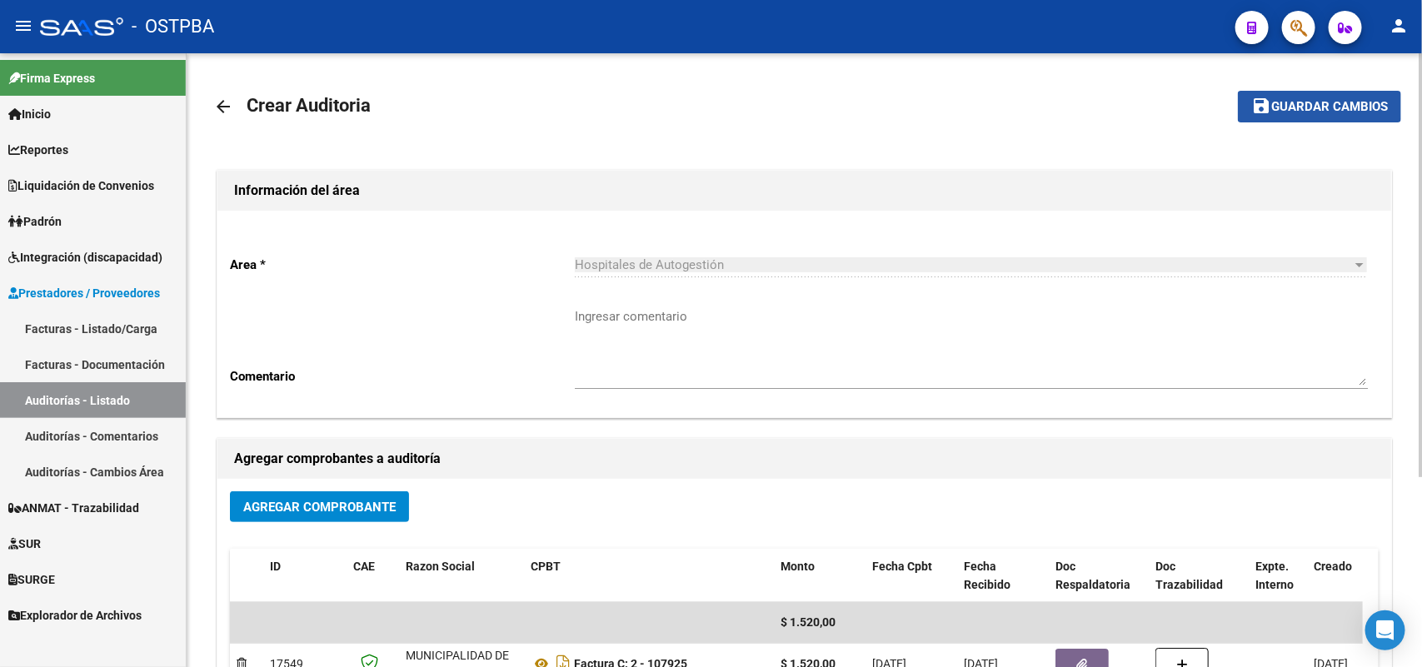
click at [1317, 102] on span "Guardar cambios" at bounding box center [1329, 107] width 117 height 15
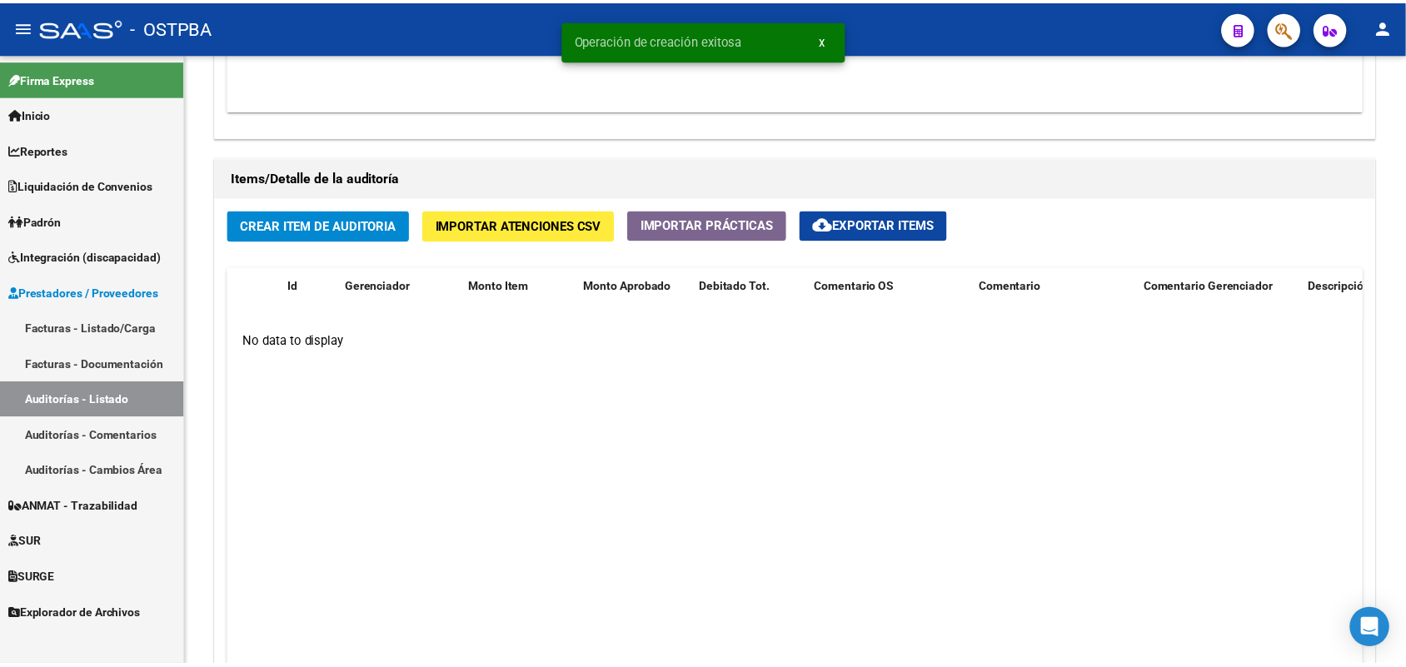
scroll to position [1145, 0]
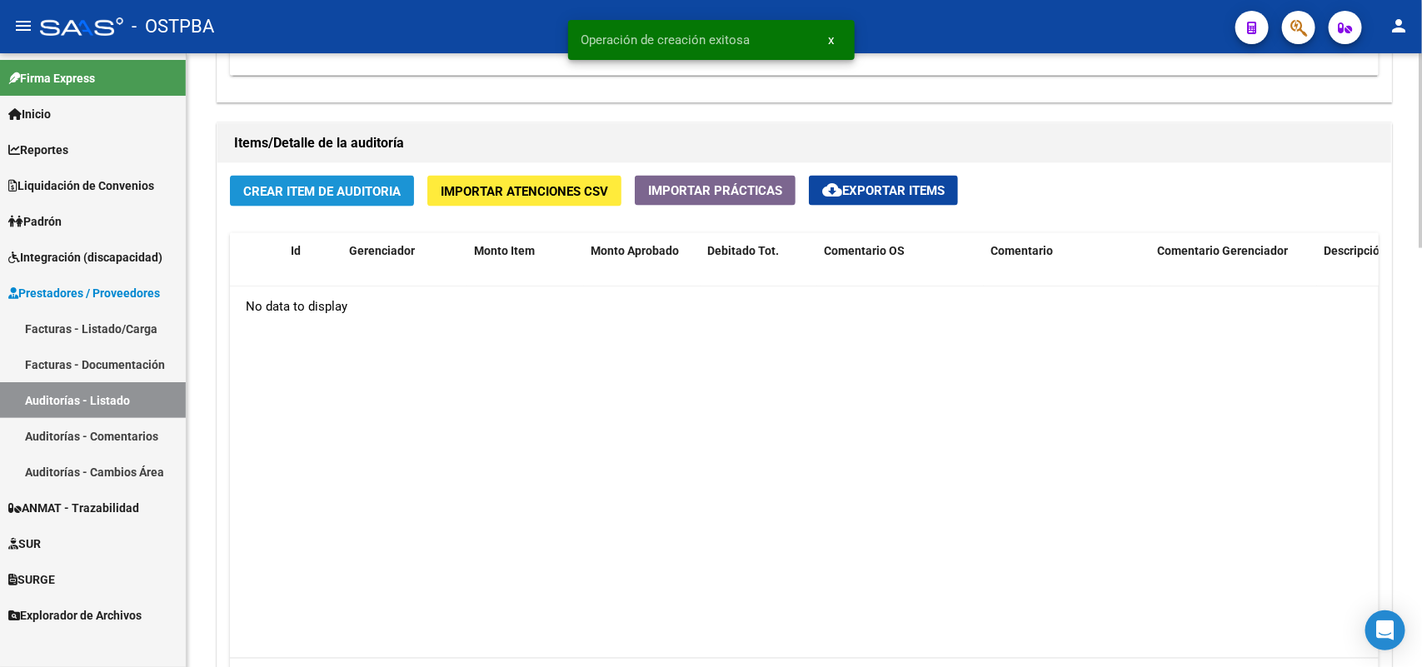
click at [337, 188] on span "Crear Item de Auditoria" at bounding box center [321, 191] width 157 height 15
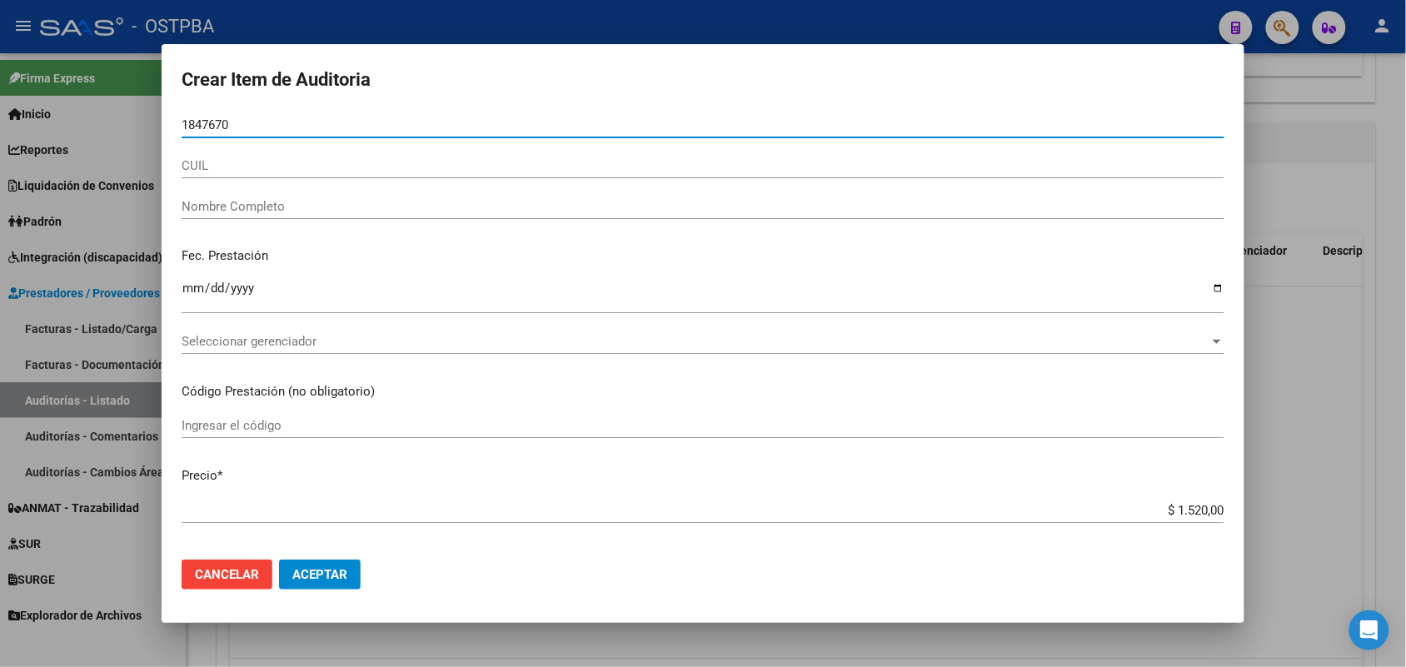
type input "18476703"
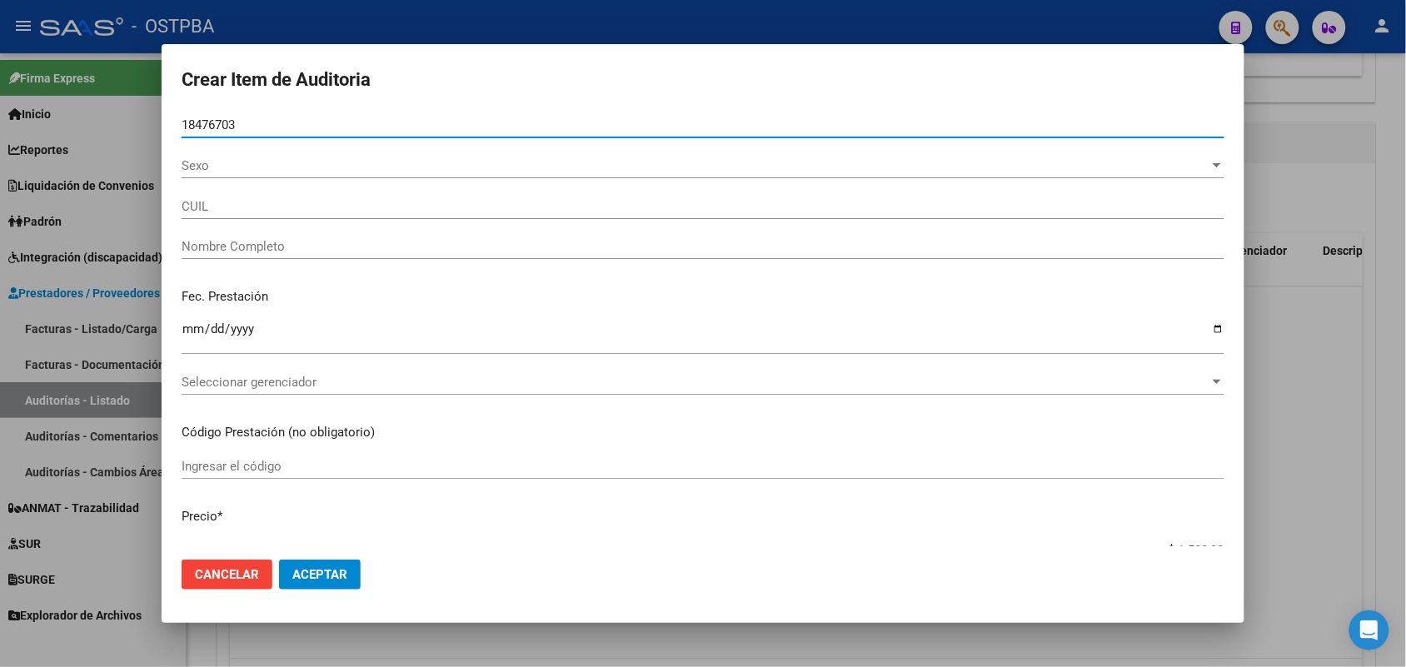
type input "27184767037"
type input "RIOS SANDRA INES -"
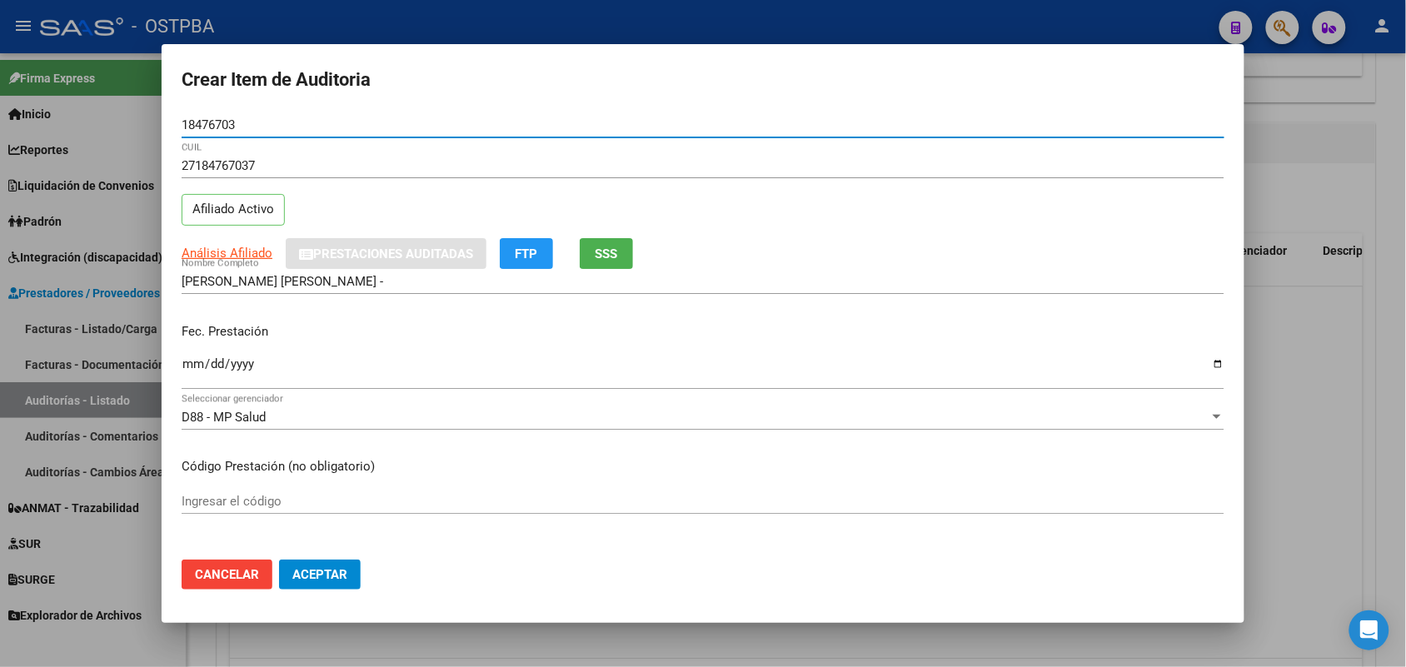
type input "18476703"
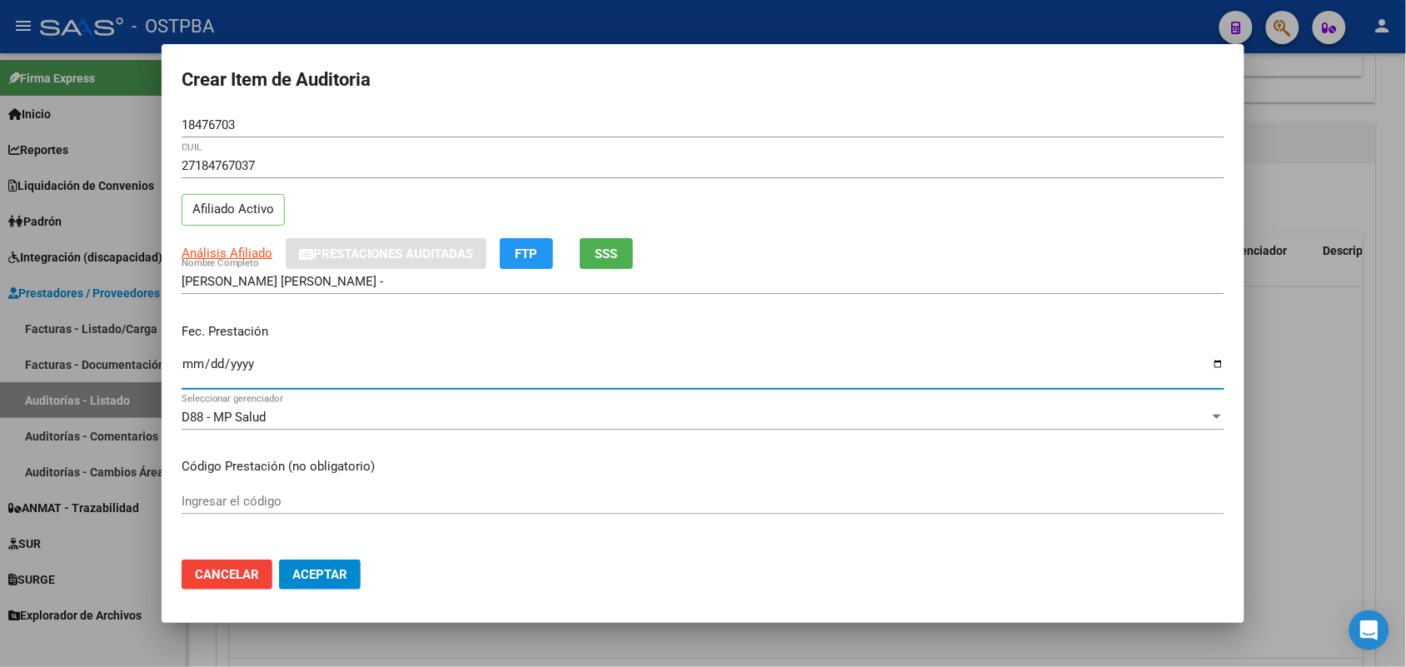
click at [186, 375] on input "Ingresar la fecha" at bounding box center [703, 370] width 1043 height 27
type input "2025-07-31"
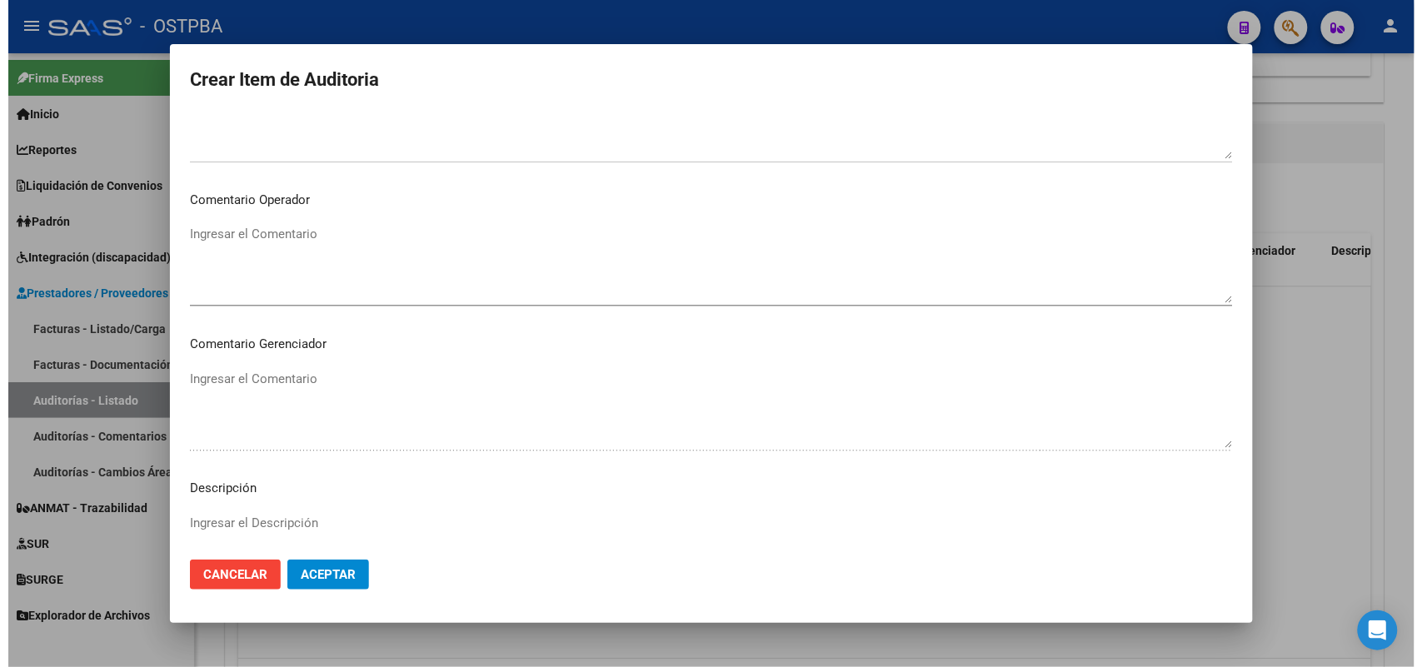
scroll to position [1065, 0]
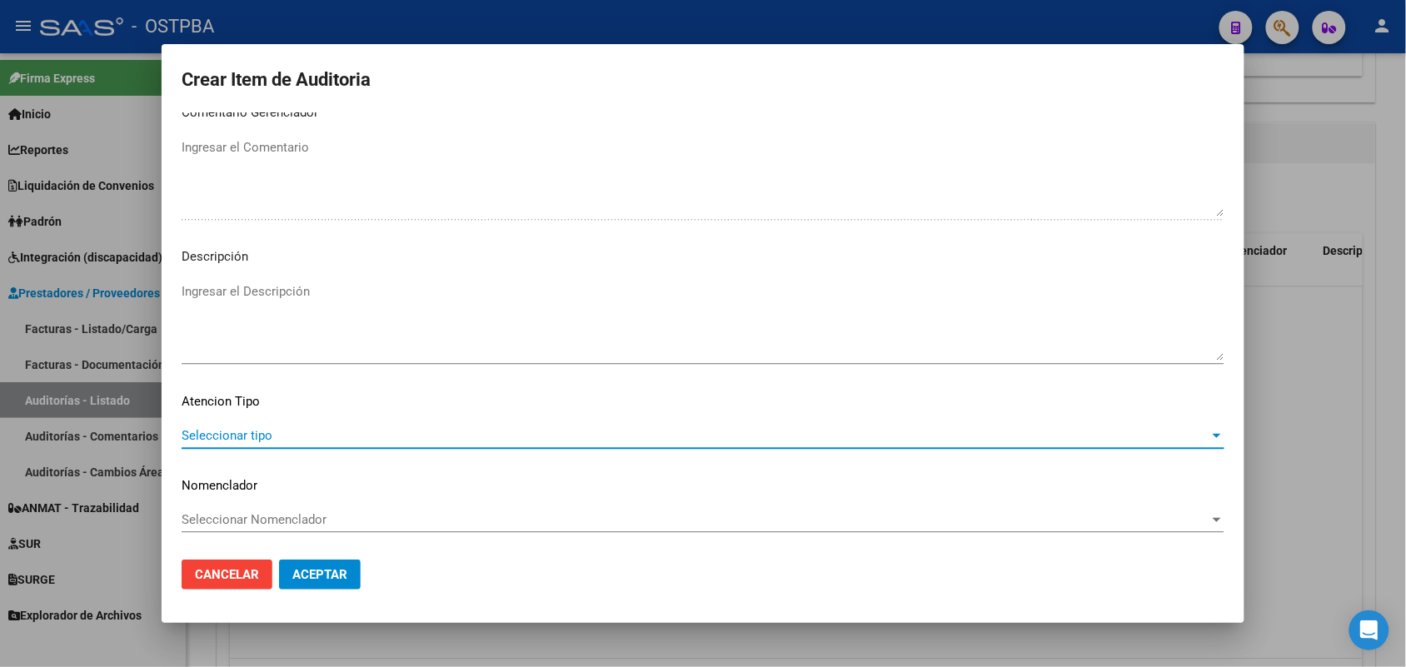
click at [223, 433] on span "Seleccionar tipo" at bounding box center [696, 435] width 1028 height 15
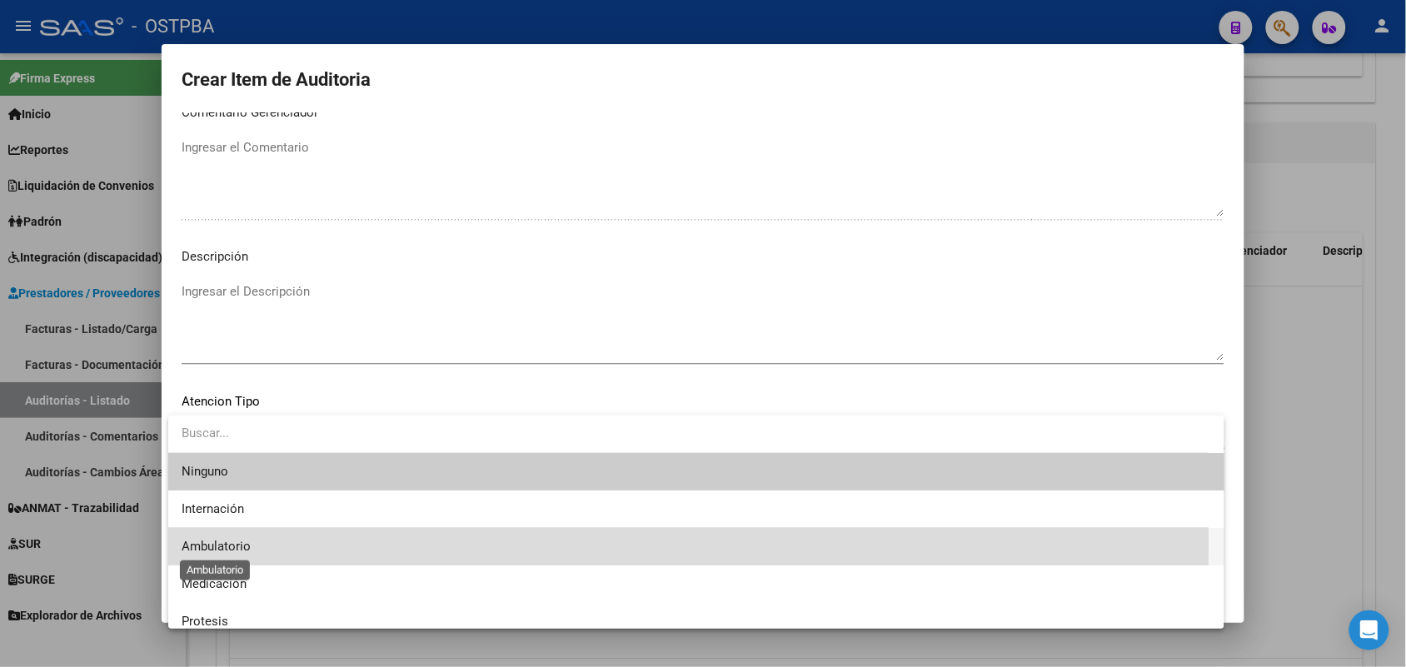
click at [236, 543] on span "Ambulatorio" at bounding box center [216, 546] width 69 height 15
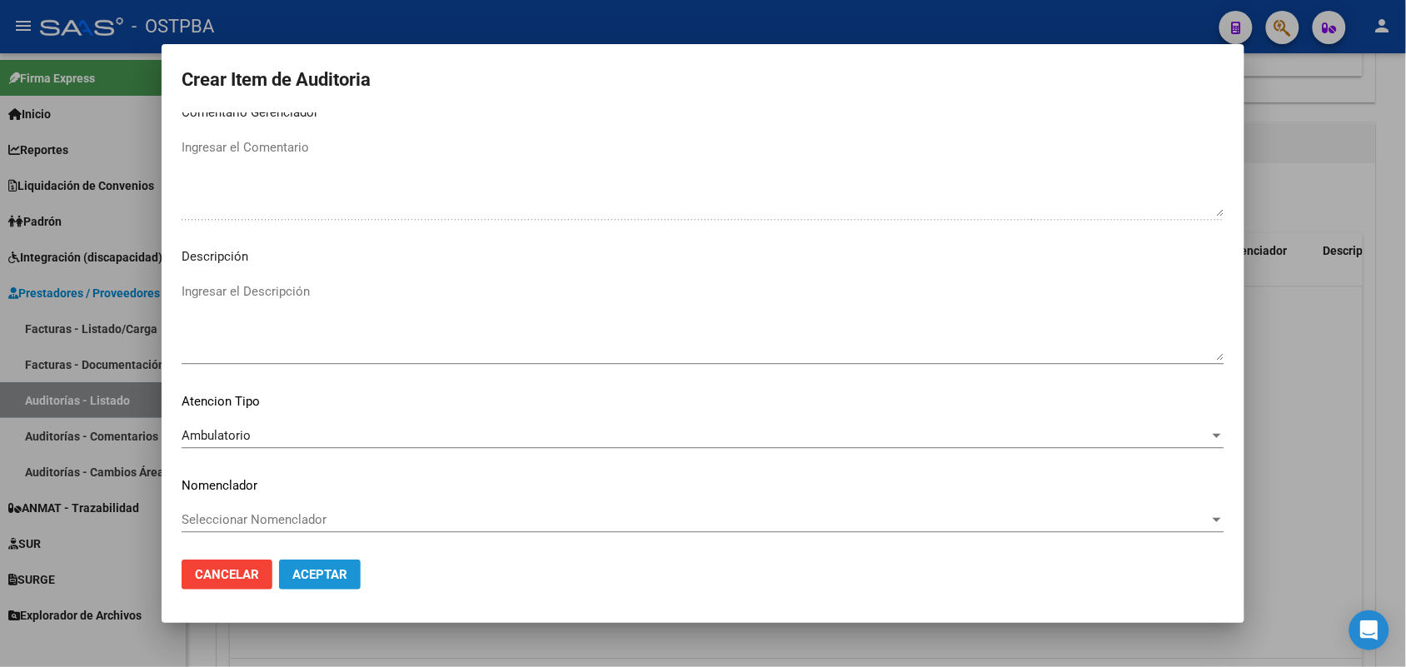
click at [339, 567] on span "Aceptar" at bounding box center [319, 574] width 55 height 15
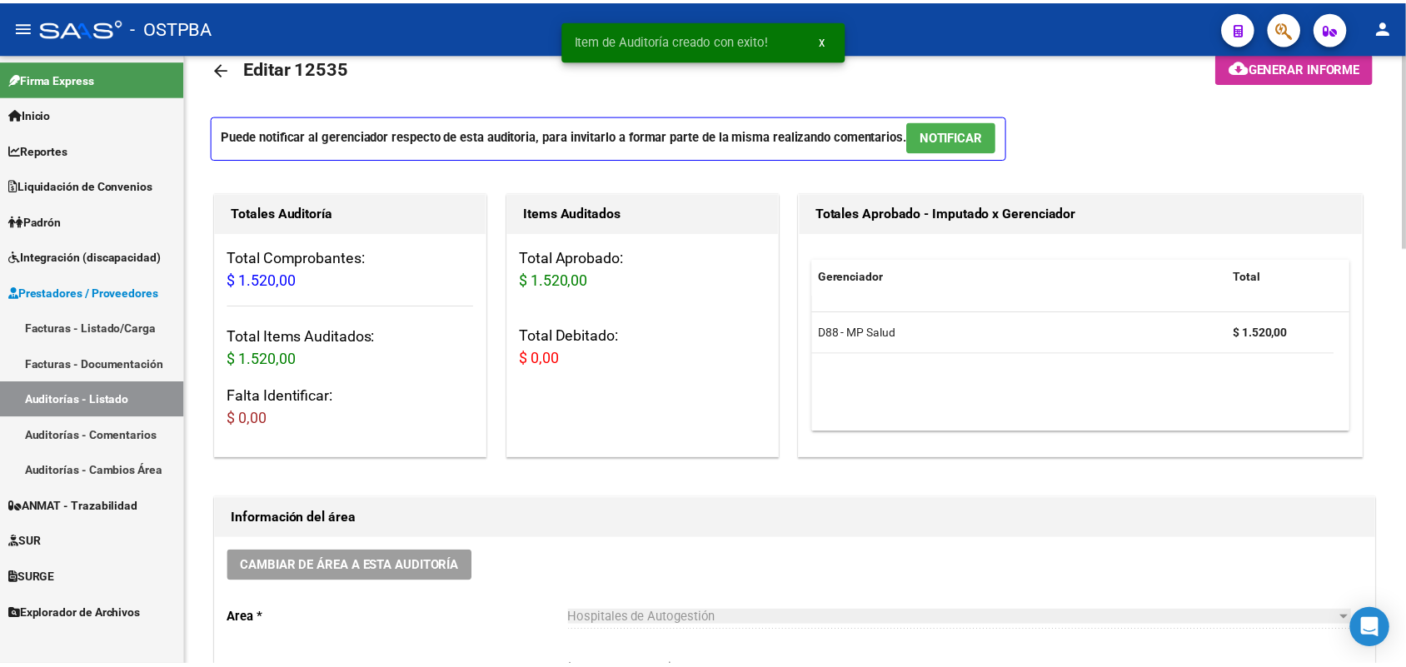
scroll to position [0, 0]
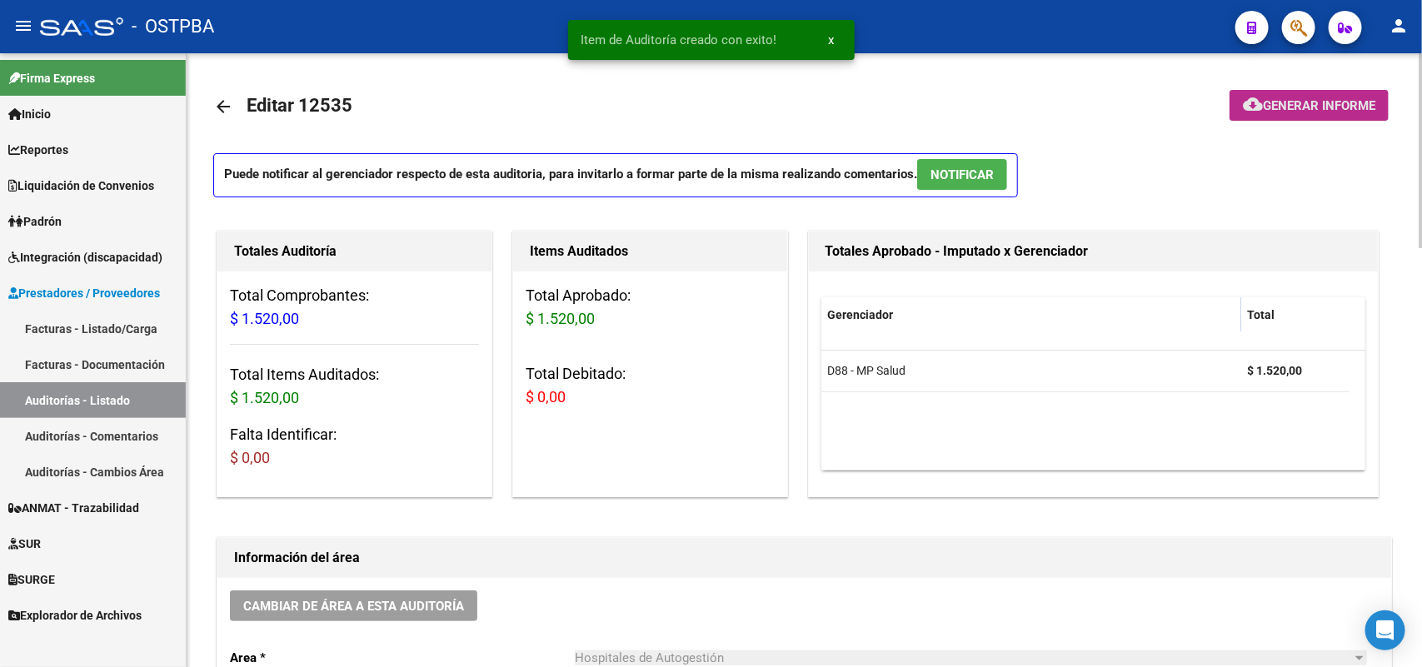
click at [1323, 102] on span "Generar informe" at bounding box center [1319, 105] width 112 height 15
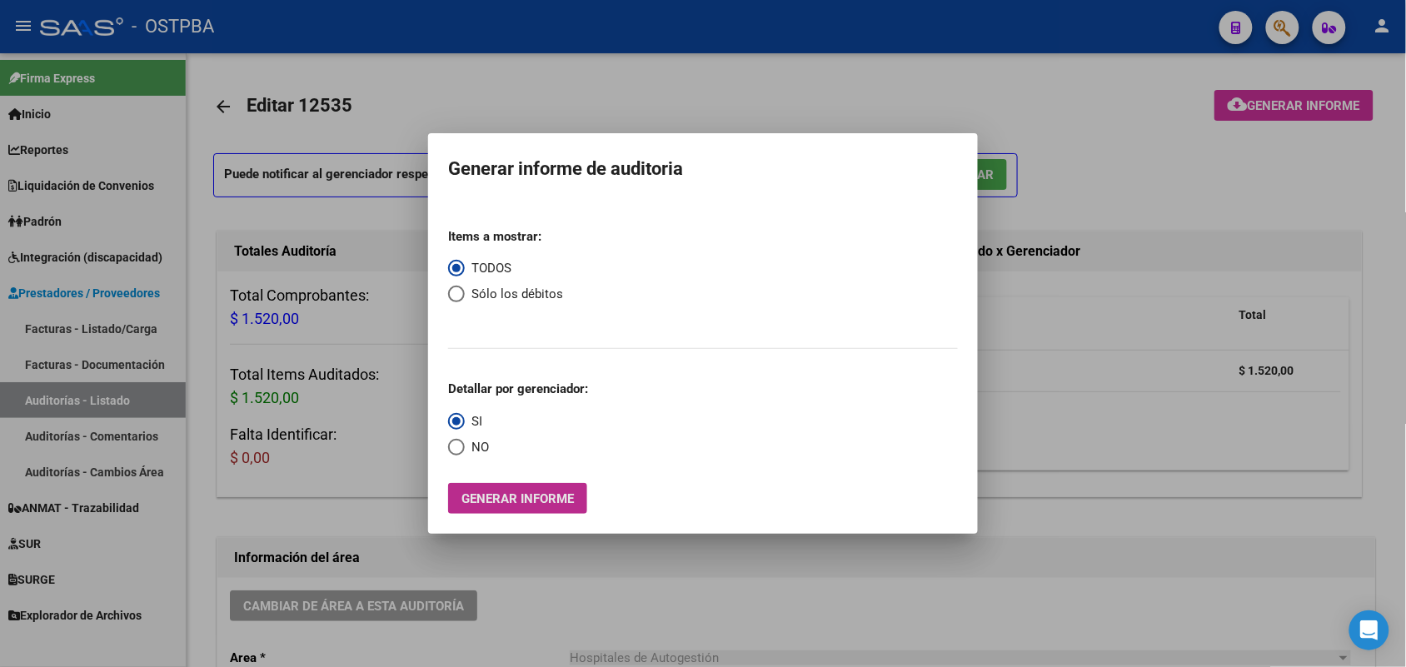
click at [546, 501] on span "Generar informe" at bounding box center [517, 498] width 112 height 15
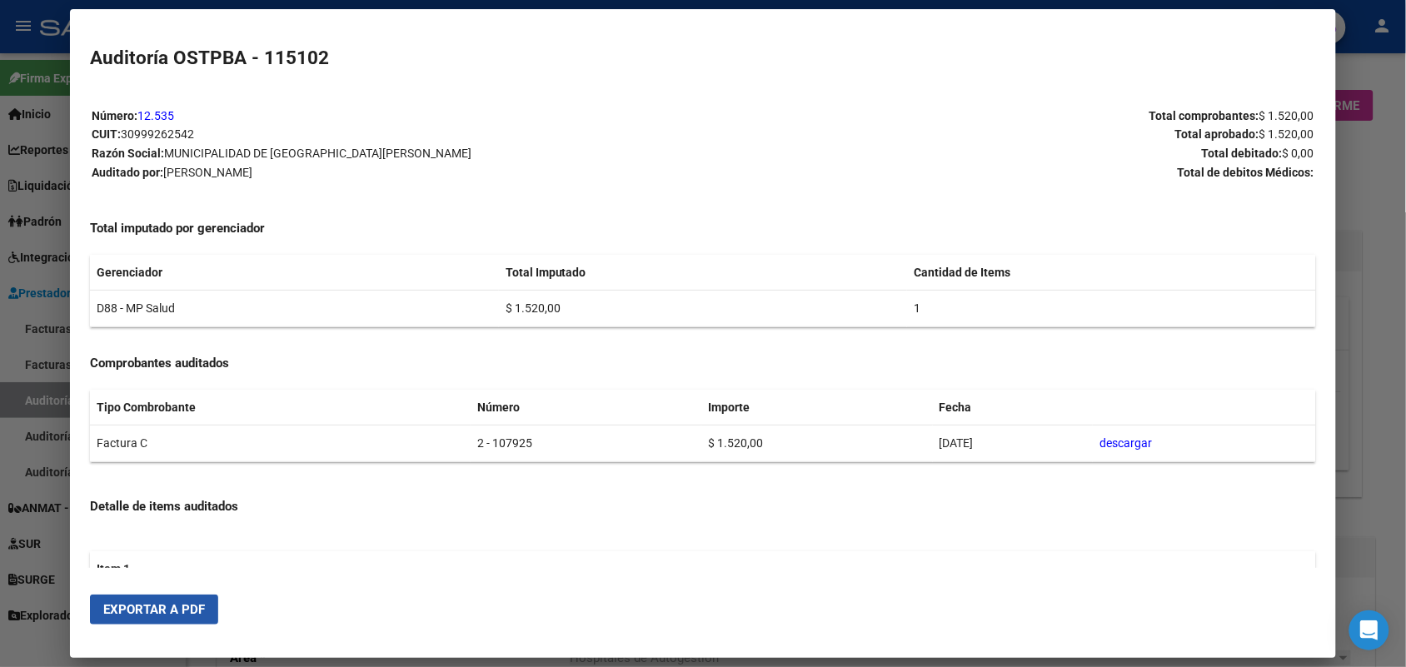
click at [175, 611] on span "Exportar a PDF" at bounding box center [154, 609] width 102 height 15
click at [1371, 127] on div at bounding box center [703, 333] width 1406 height 667
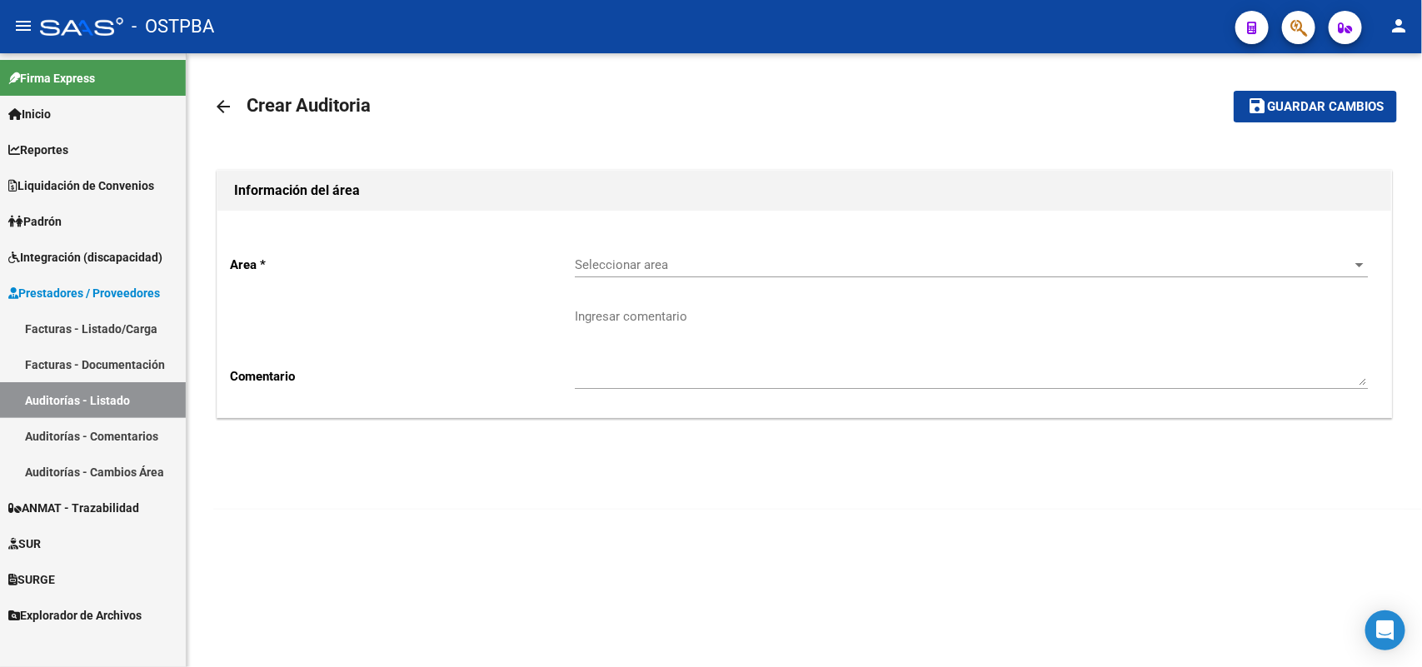
click at [111, 331] on link "Facturas - Listado/Carga" at bounding box center [93, 329] width 186 height 36
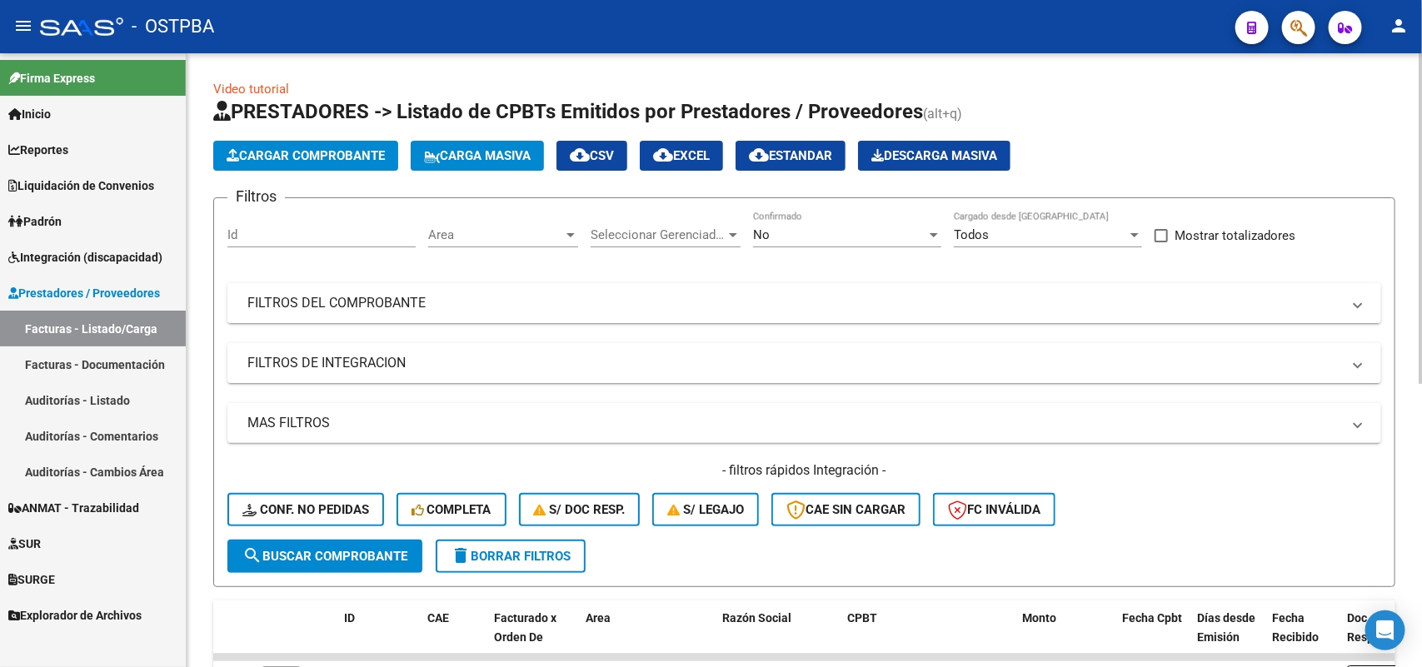
click at [326, 156] on span "Cargar Comprobante" at bounding box center [306, 155] width 158 height 15
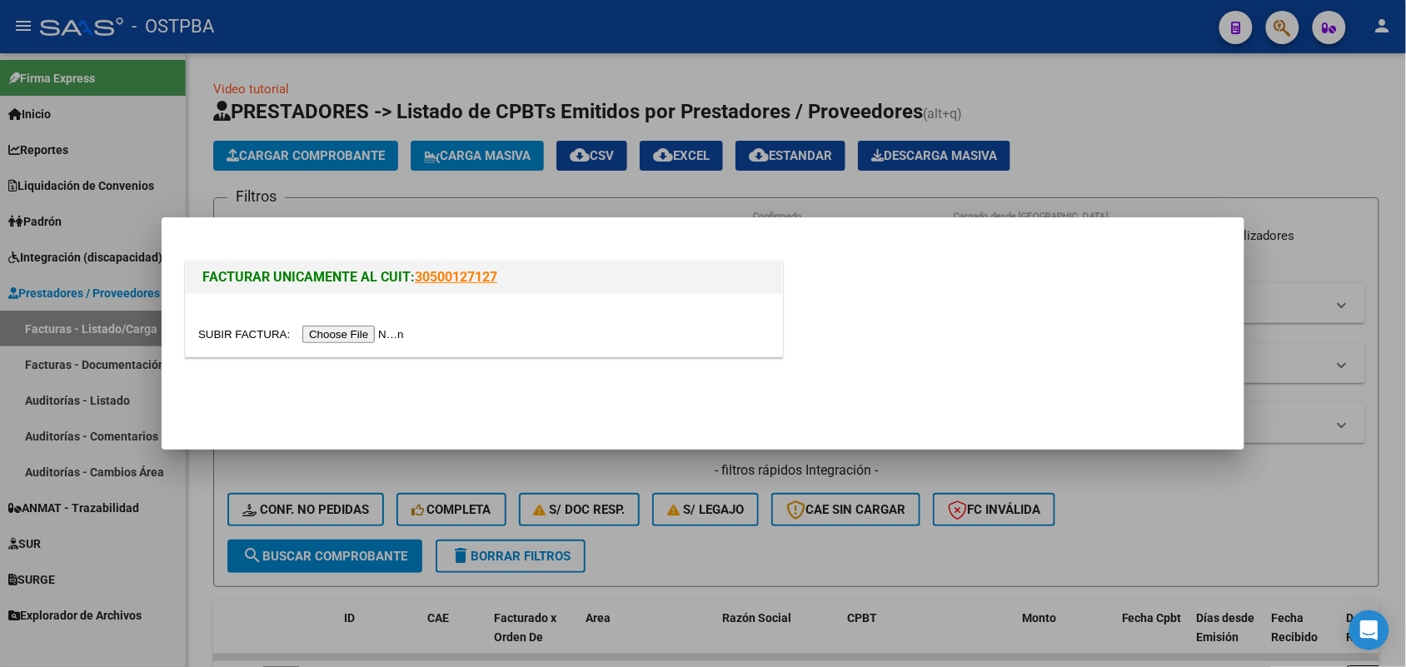
click at [355, 332] on input "file" at bounding box center [303, 334] width 211 height 17
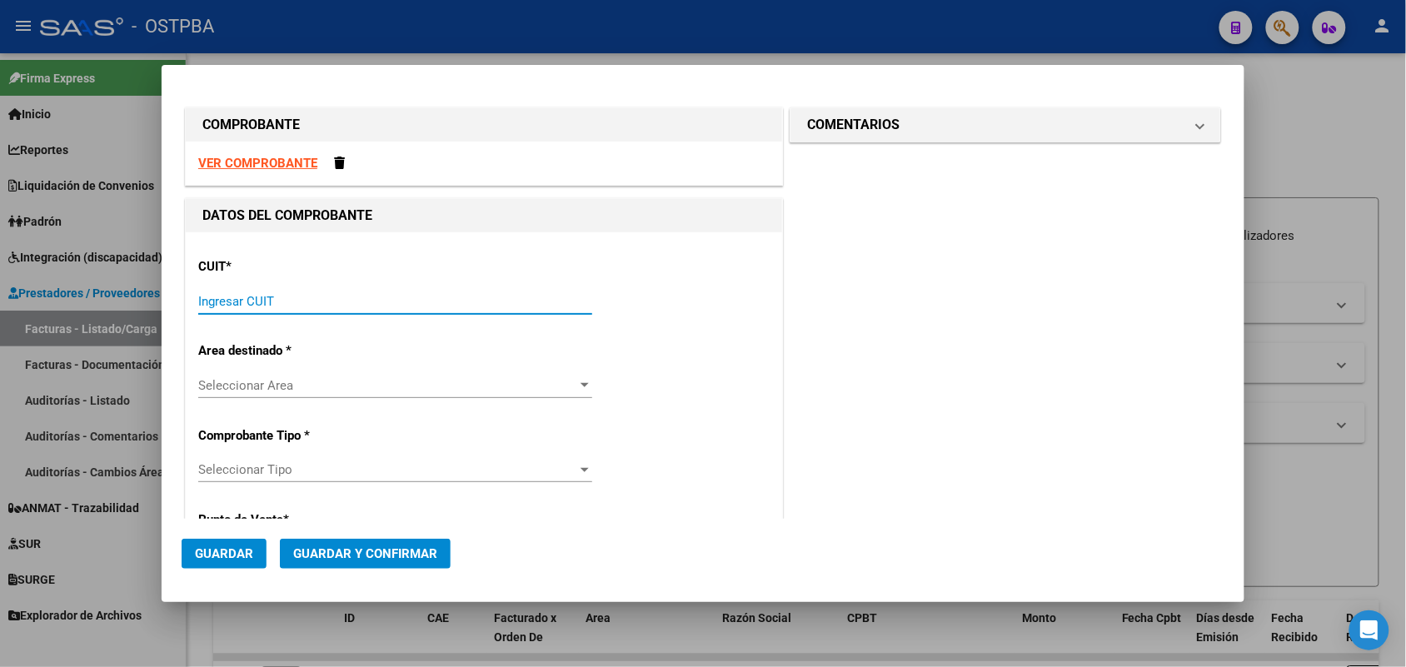
click at [198, 297] on input "Ingresar CUIT" at bounding box center [395, 301] width 394 height 15
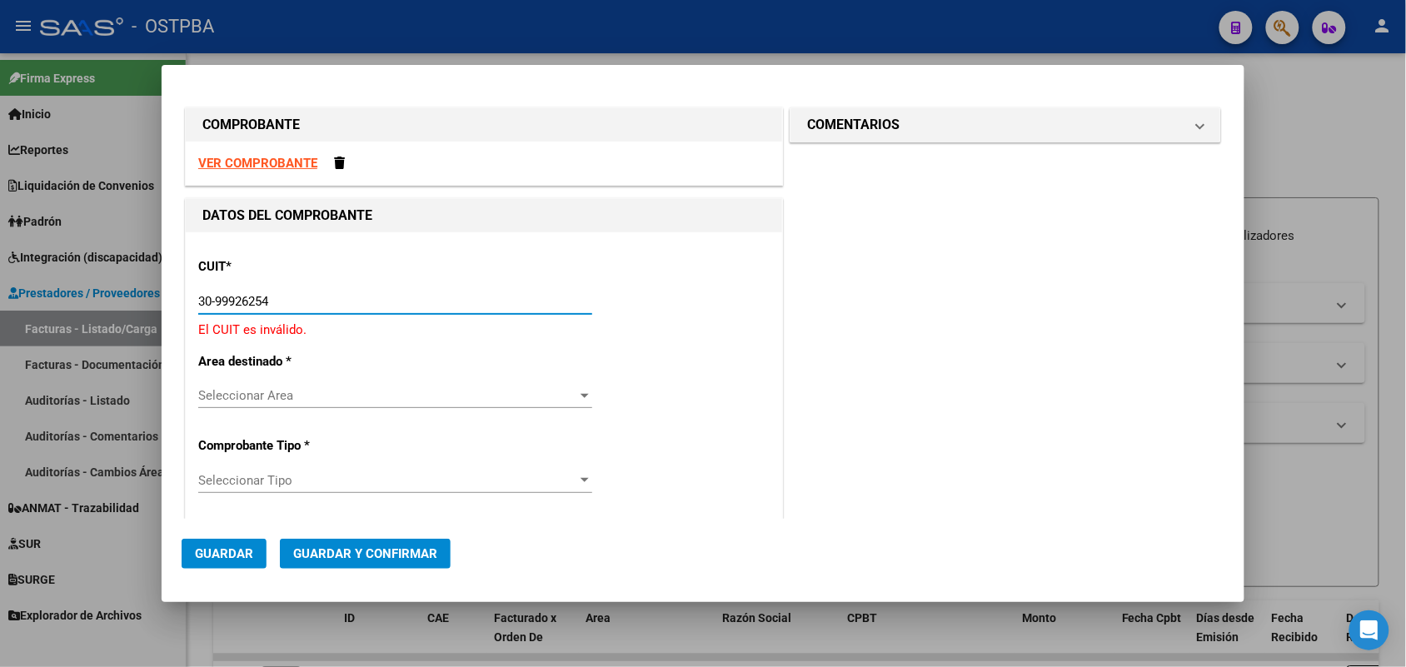
type input "30-99926254-2"
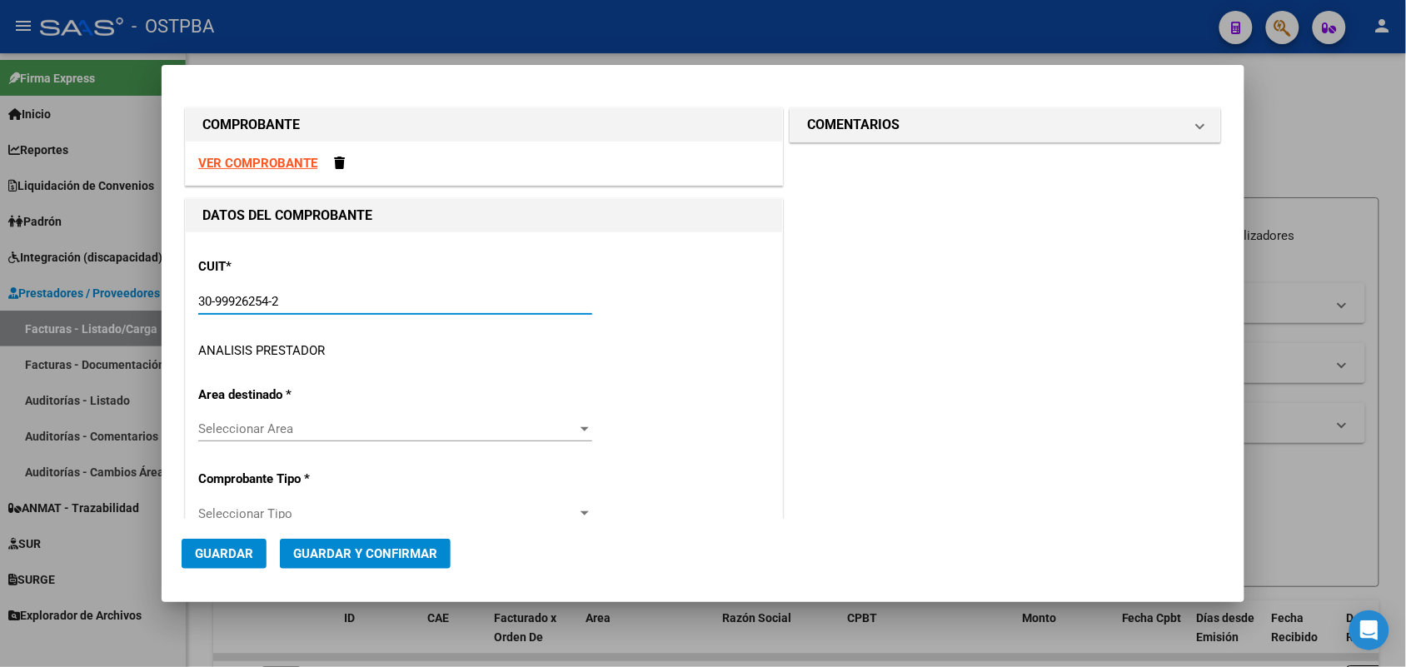
type input "2"
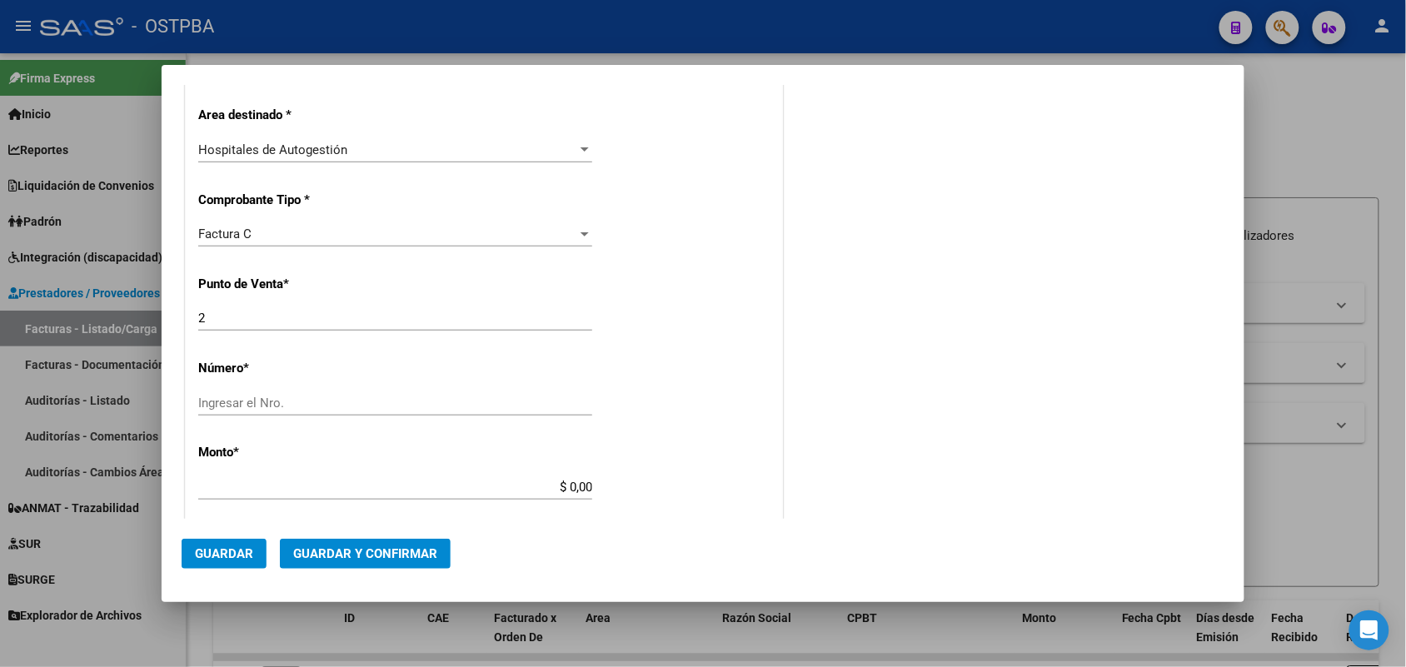
scroll to position [312, 0]
type input "30-99926254-2"
click at [221, 392] on div "Ingresar el Nro." at bounding box center [395, 401] width 394 height 25
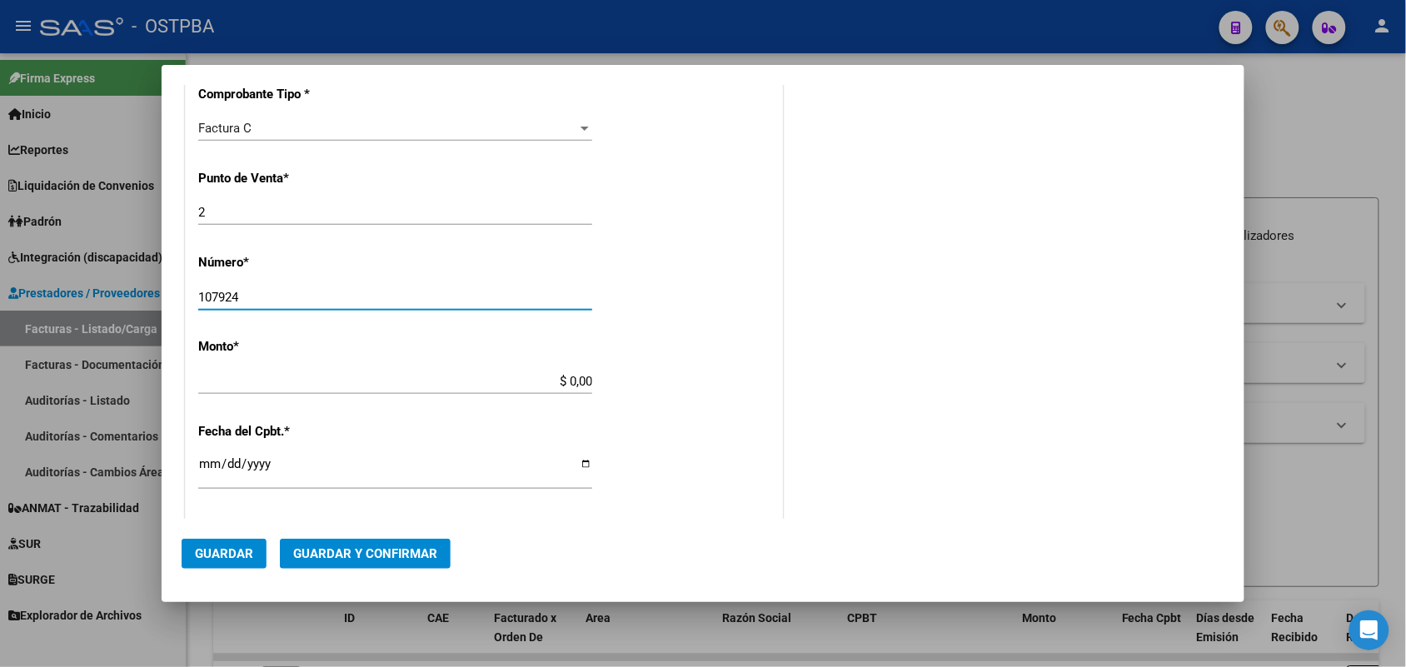
scroll to position [521, 0]
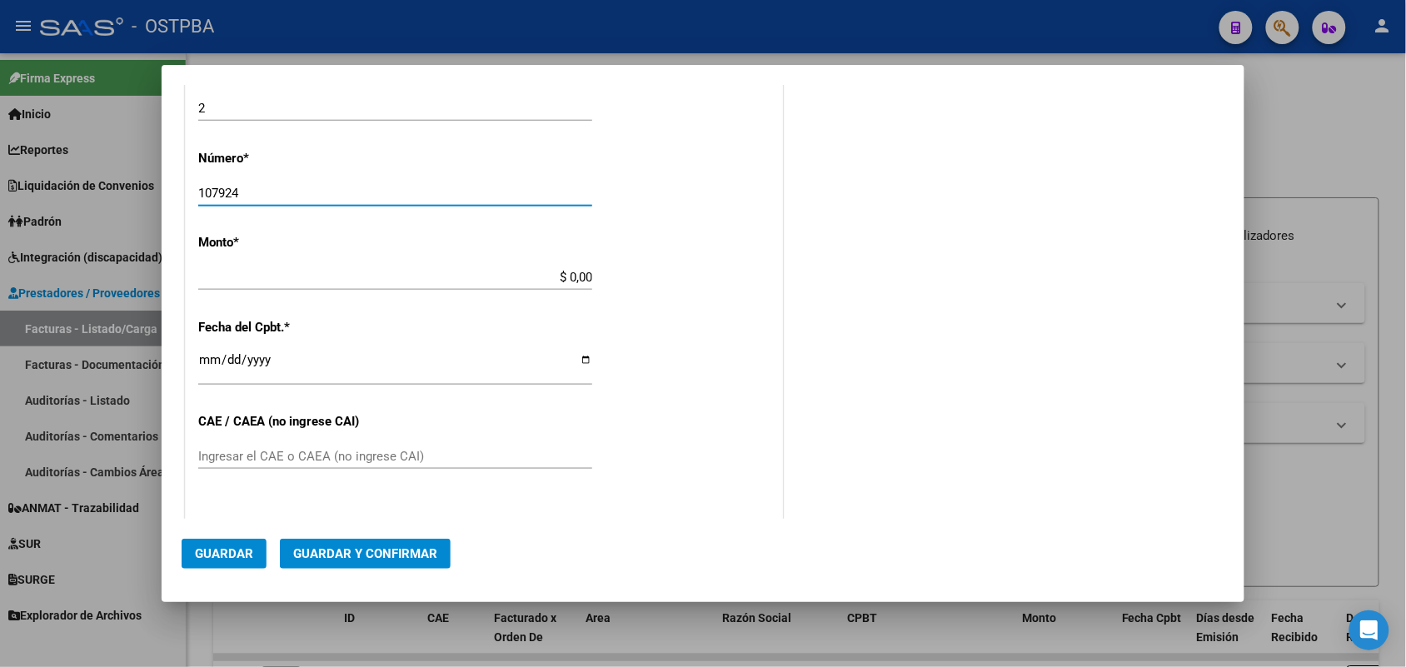
type input "107924"
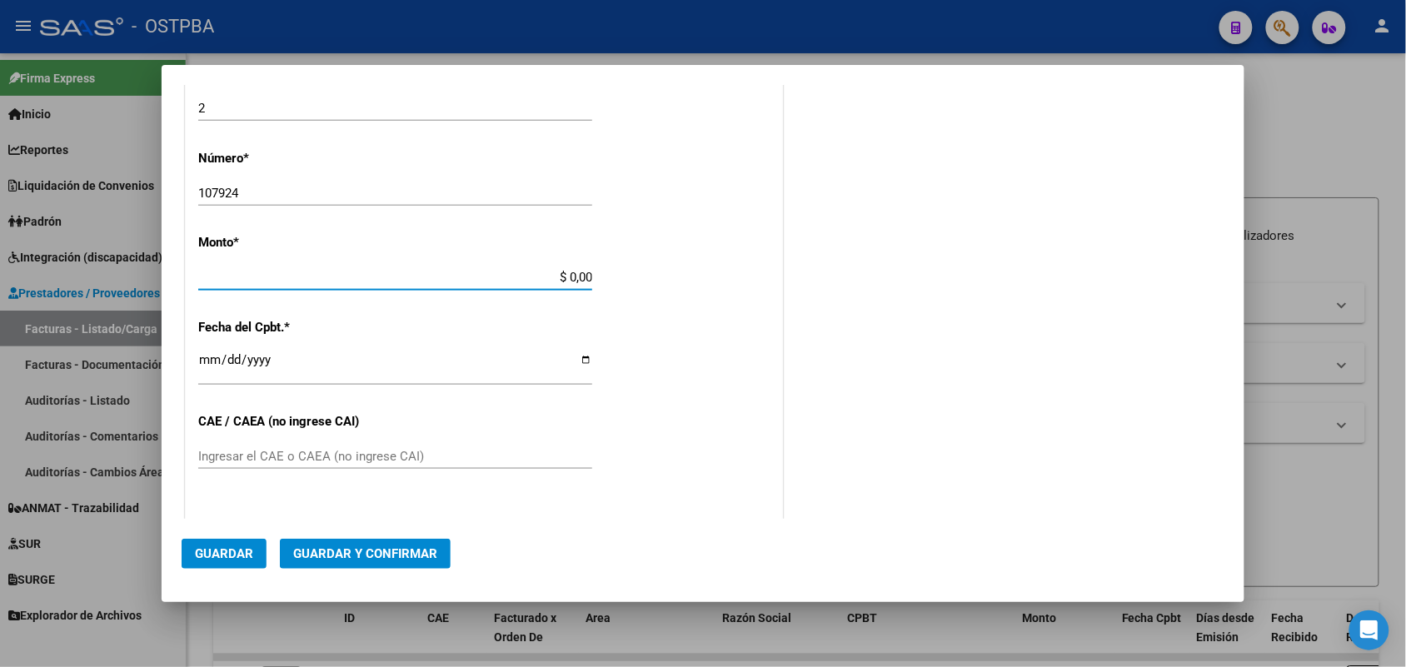
drag, startPoint x: 541, startPoint y: 280, endPoint x: 672, endPoint y: 279, distance: 130.8
click at [672, 279] on div "CUIT * 30-99926254-2 Ingresar CUIT ANALISIS PRESTADOR MUNICIPALIDAD DE [GEOGRAP…" at bounding box center [484, 302] width 596 height 1181
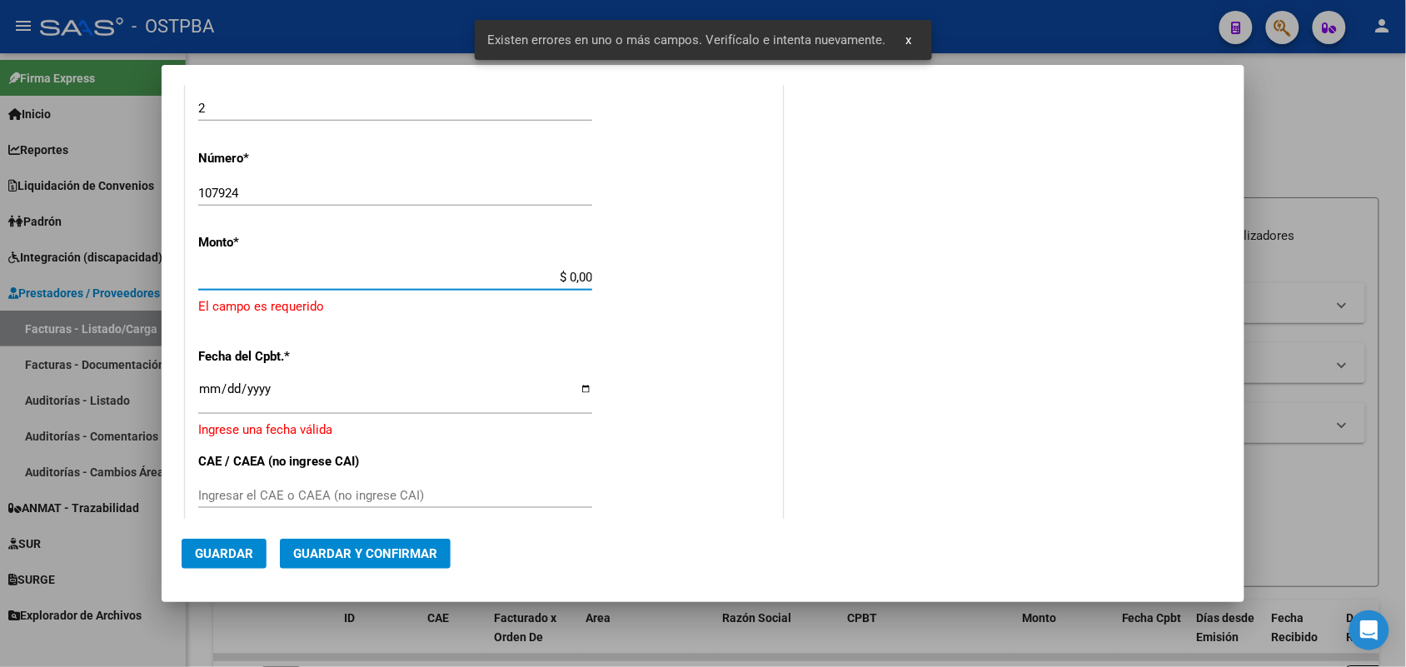
scroll to position [488, 0]
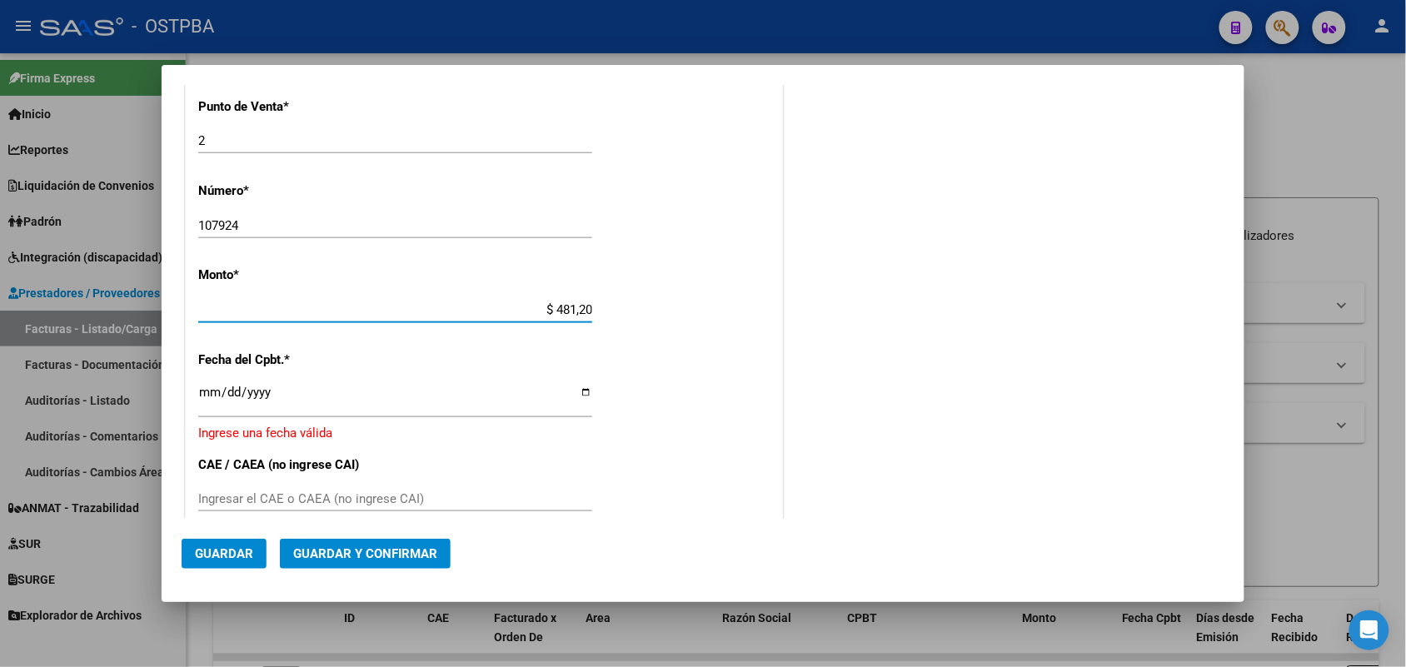
type input "$ 4.812,00"
click at [202, 396] on input "Ingresar la fecha" at bounding box center [395, 399] width 394 height 27
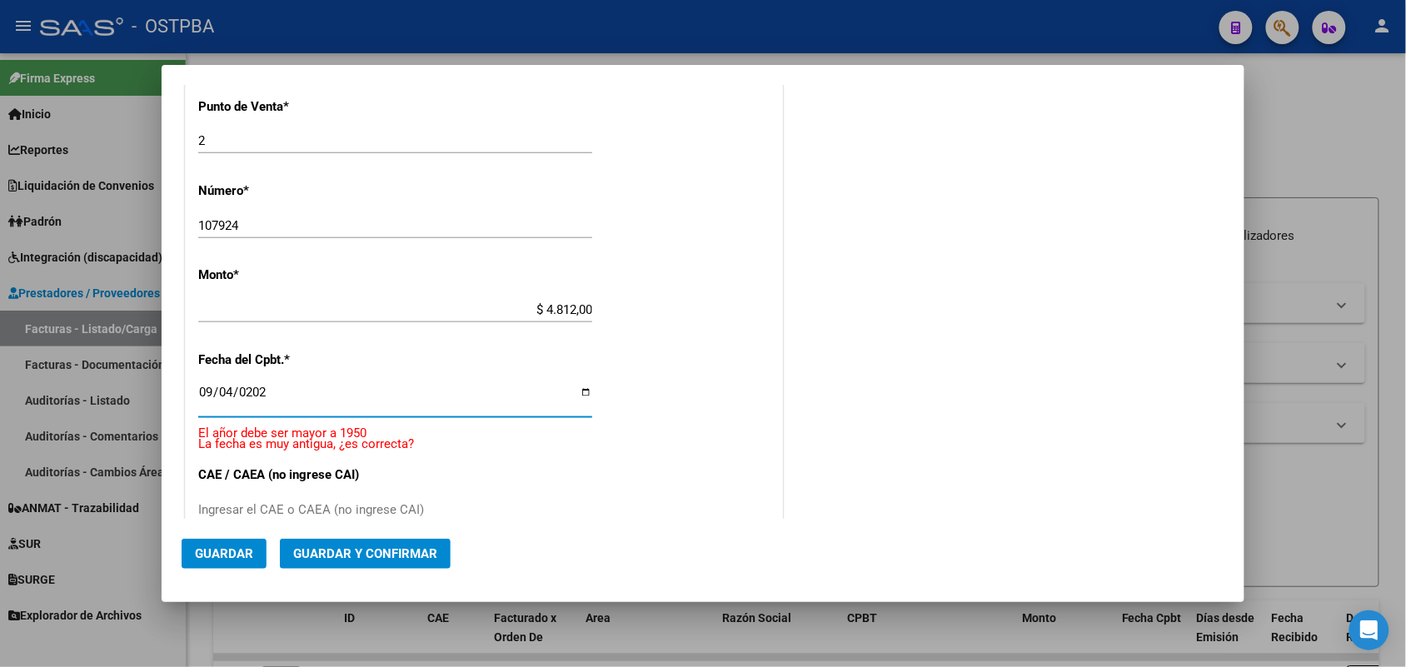
type input "[DATE]"
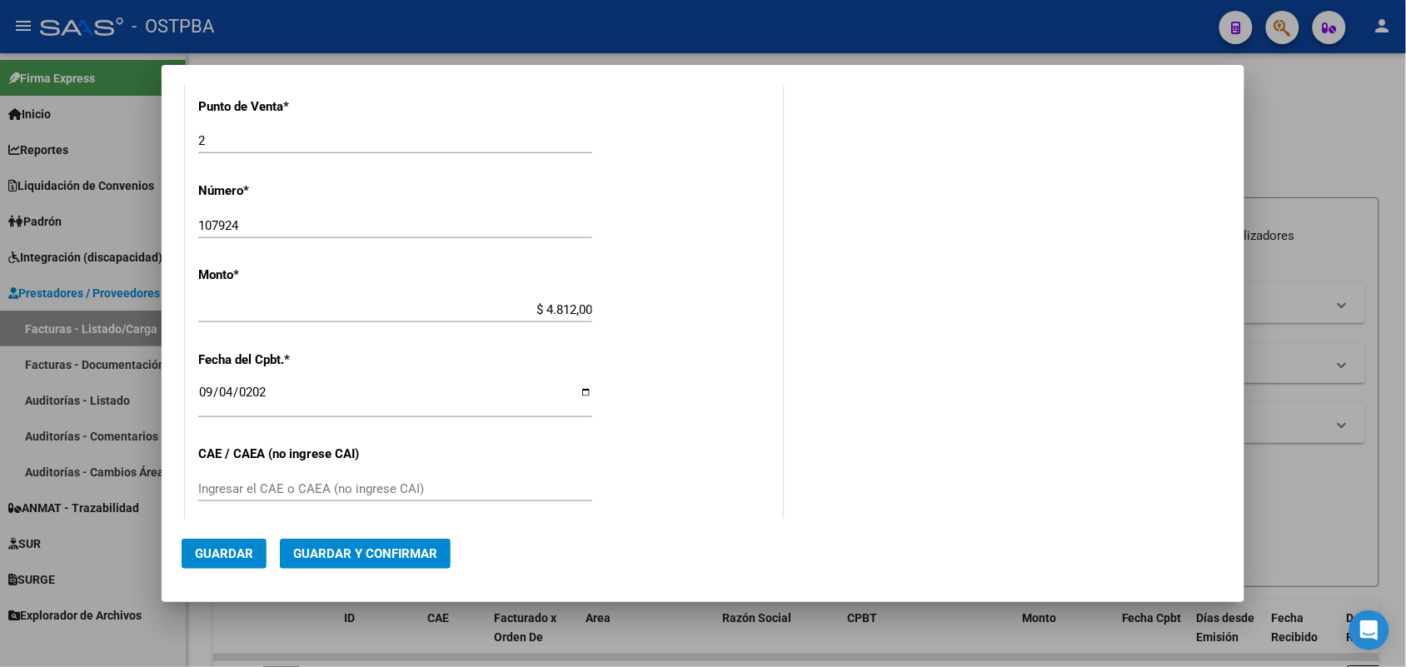
click at [196, 479] on div "CUIT * 30-99926254-2 Ingresar CUIT ANALISIS PRESTADOR MUNICIPALIDAD DE [GEOGRAP…" at bounding box center [484, 334] width 596 height 1181
click at [214, 479] on div "Ingresar el CAE o CAEA (no ingrese CAI)" at bounding box center [395, 488] width 394 height 25
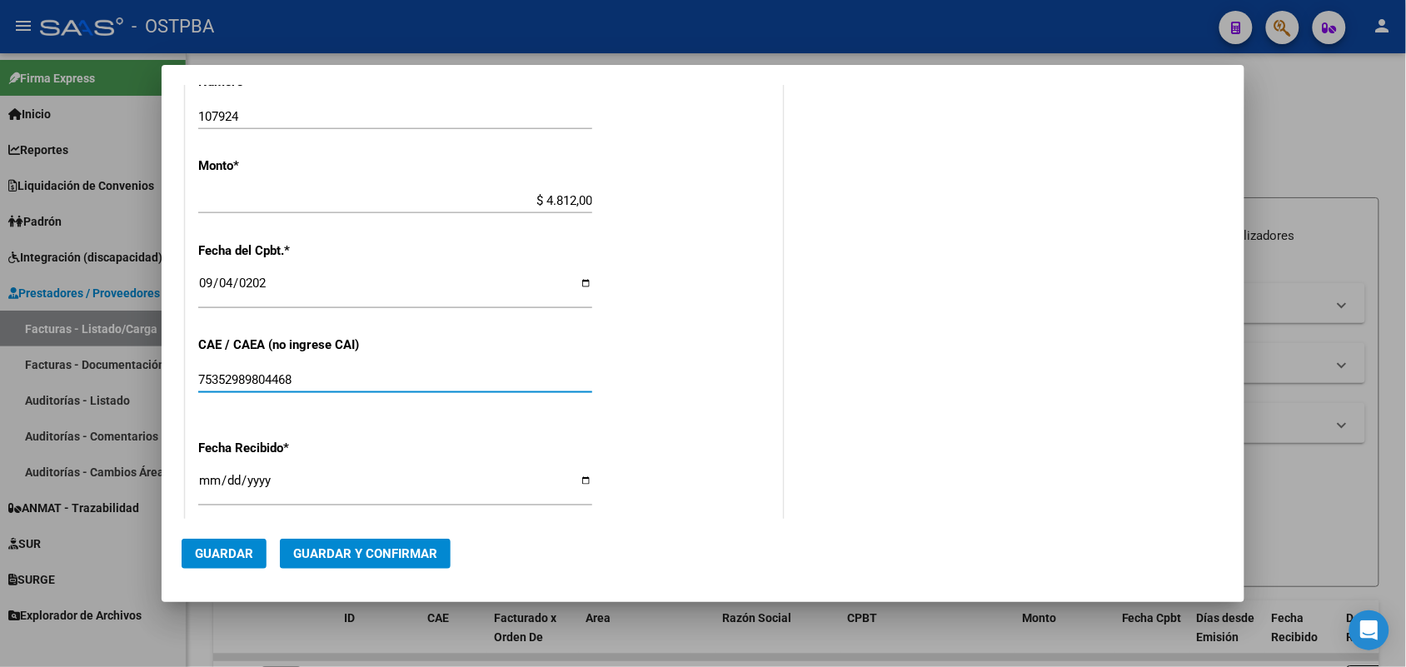
scroll to position [696, 0]
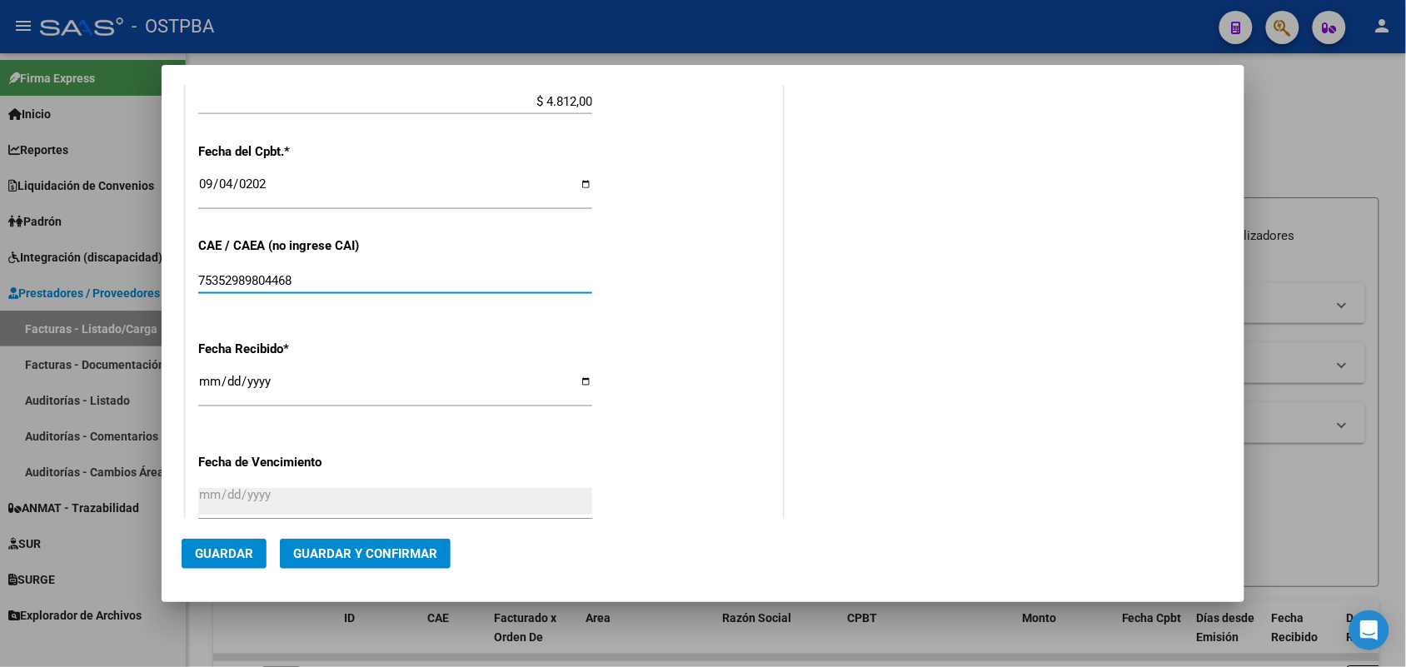
type input "75352989804468"
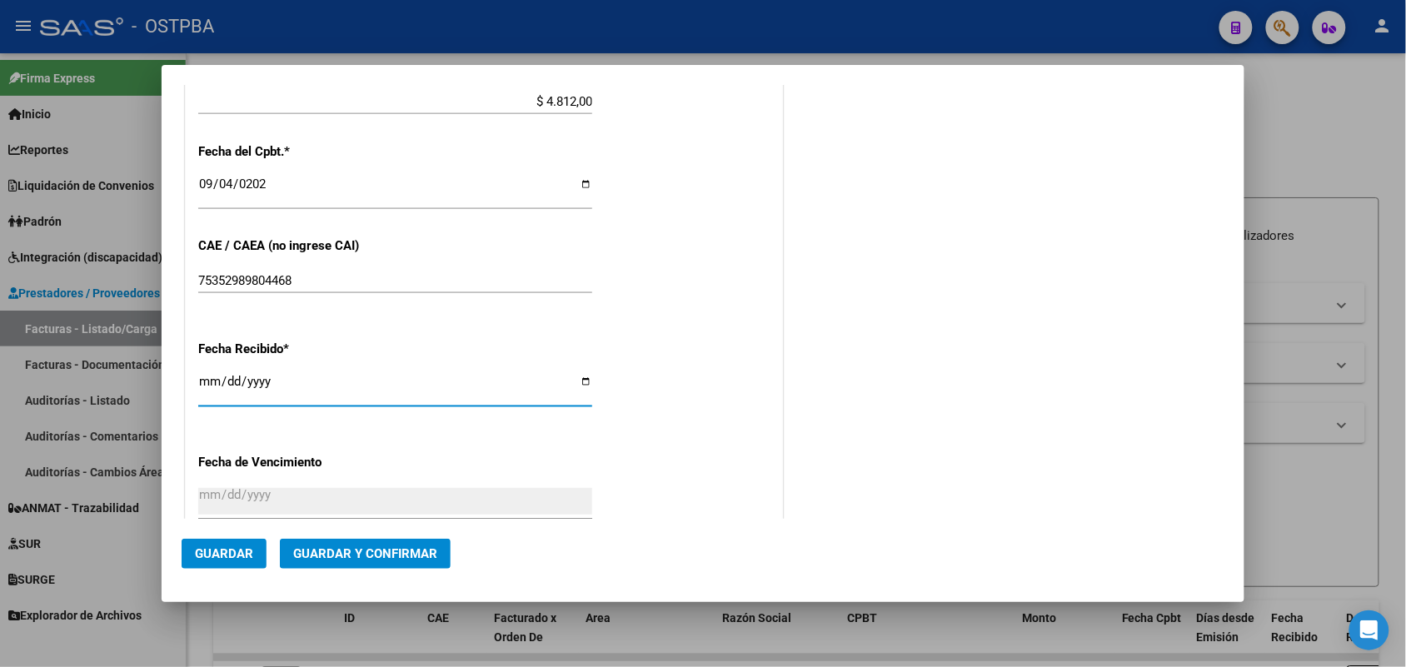
click at [210, 390] on input "[DATE]" at bounding box center [395, 388] width 394 height 27
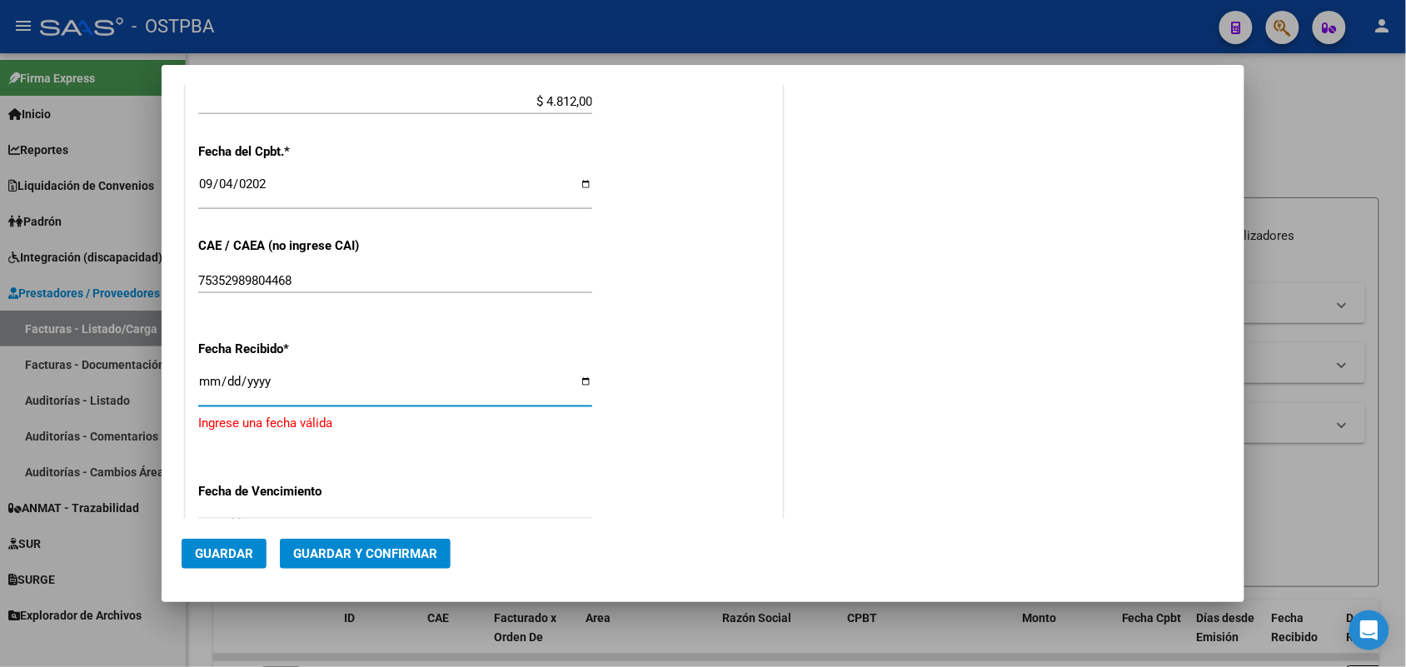
type input "[DATE]"
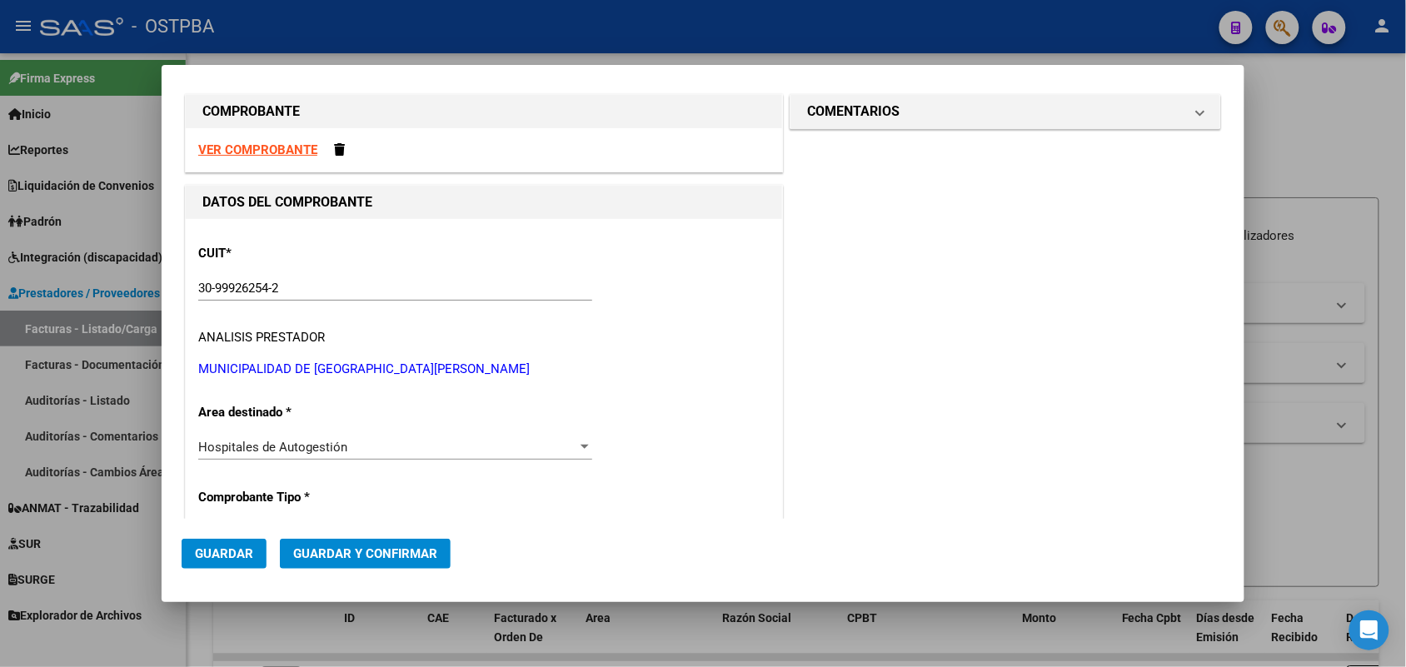
scroll to position [0, 0]
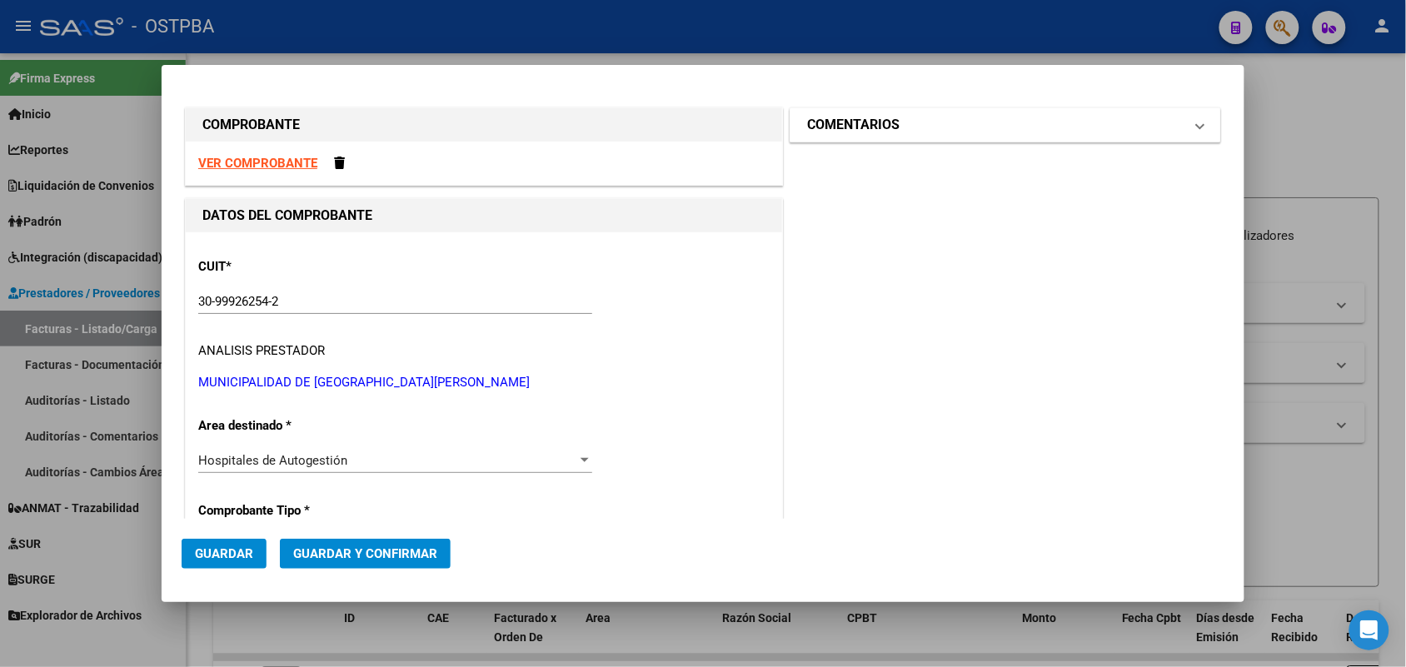
click at [1197, 121] on span at bounding box center [1200, 125] width 7 height 20
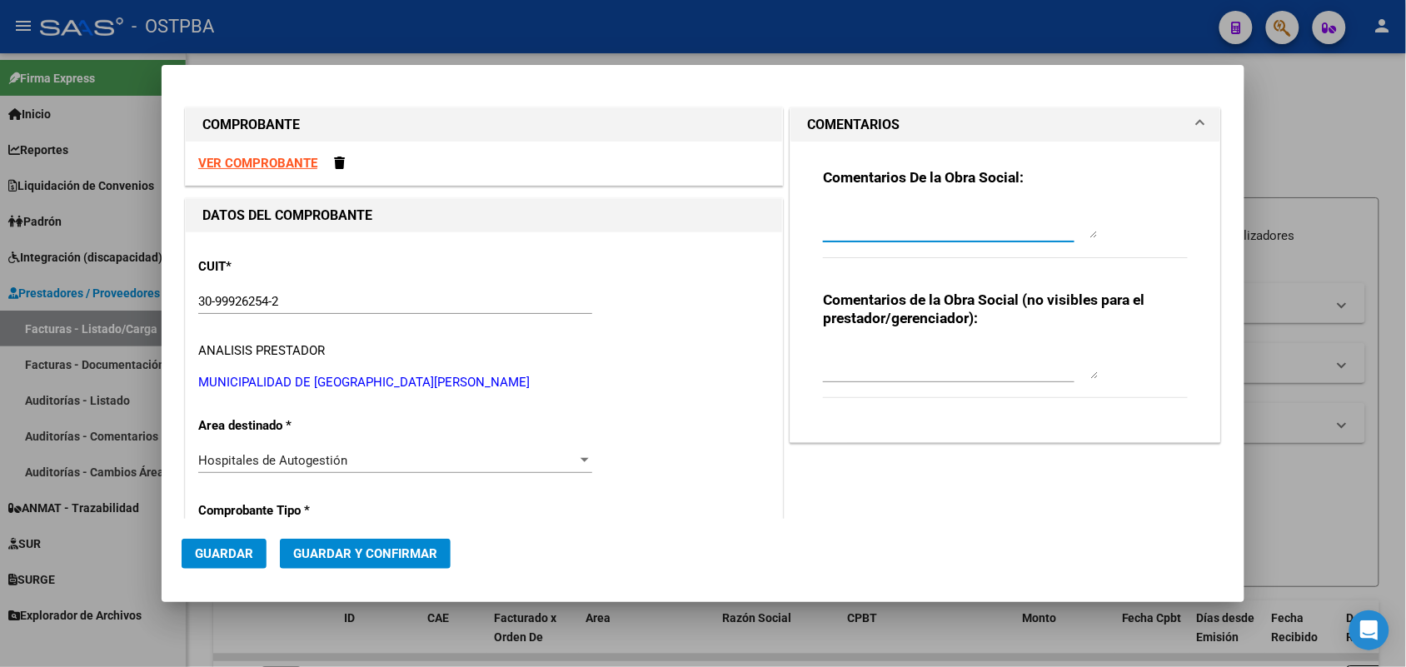
click at [823, 217] on textarea at bounding box center [960, 221] width 275 height 33
type textarea "HR 126724"
click at [242, 544] on button "Guardar" at bounding box center [224, 554] width 85 height 30
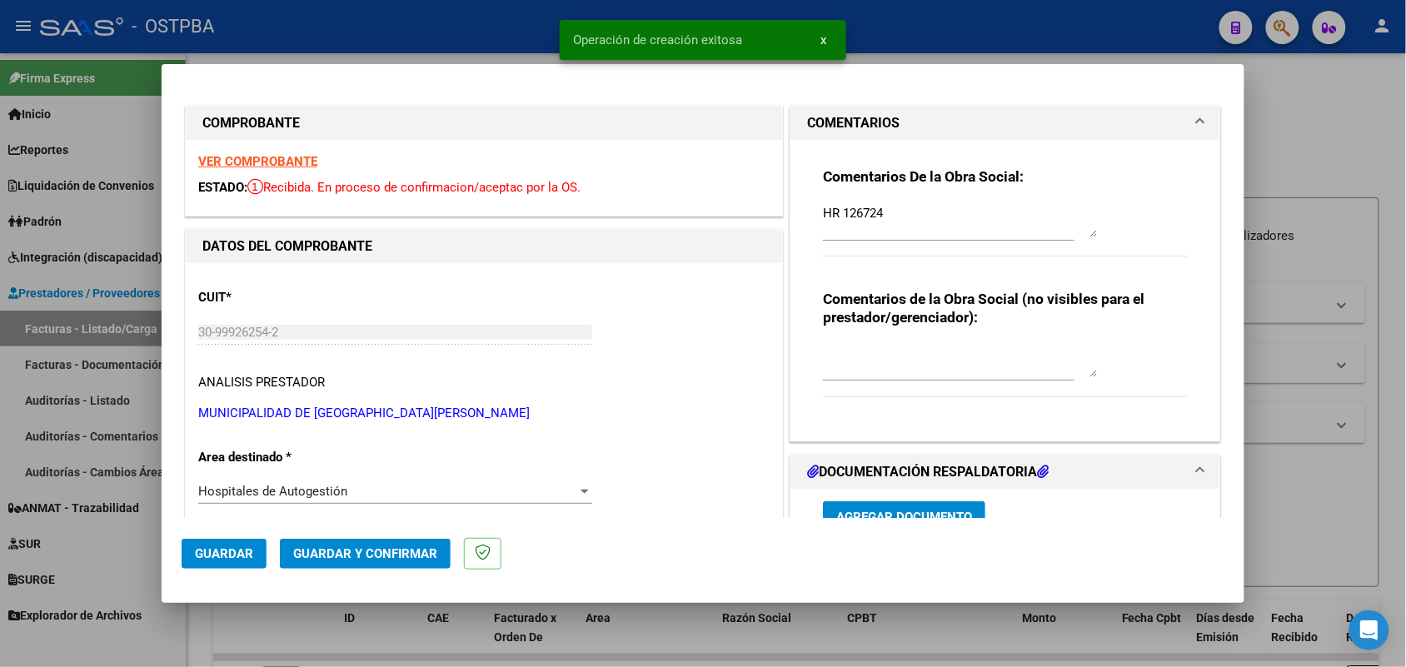
type input "[DATE]"
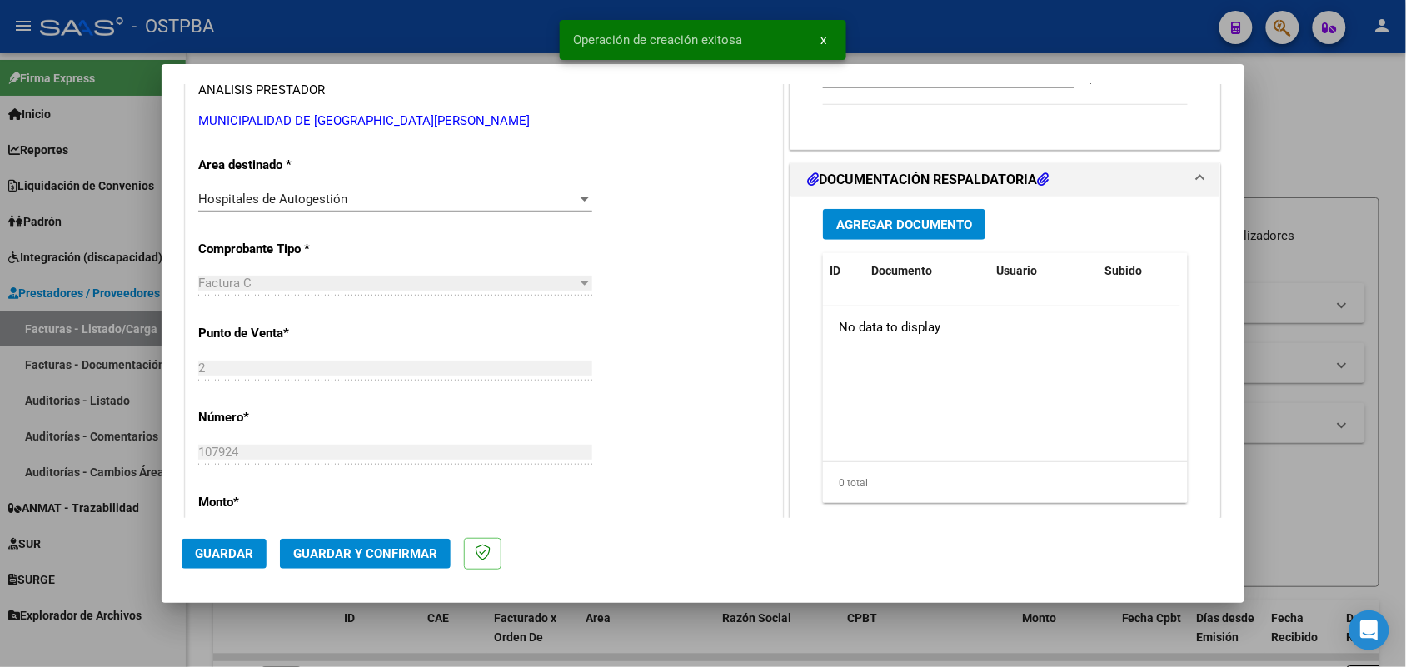
scroll to position [312, 0]
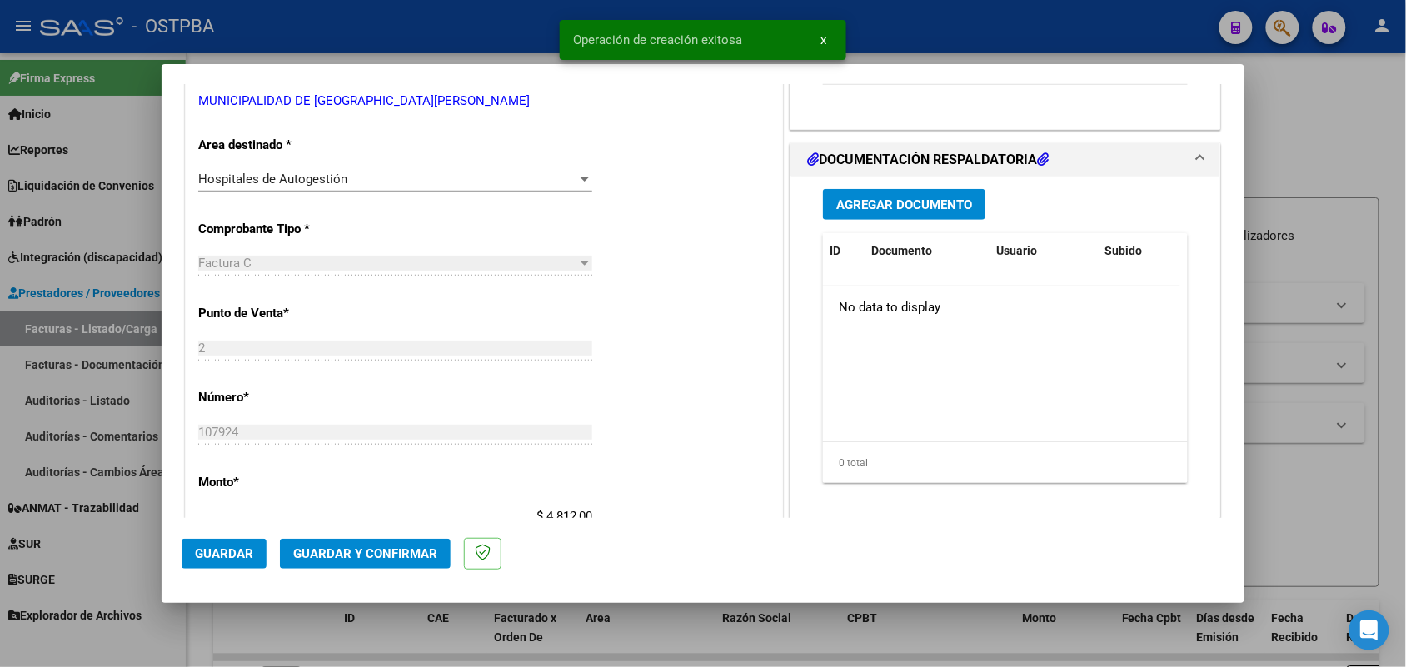
click at [900, 201] on span "Agregar Documento" at bounding box center [904, 204] width 136 height 15
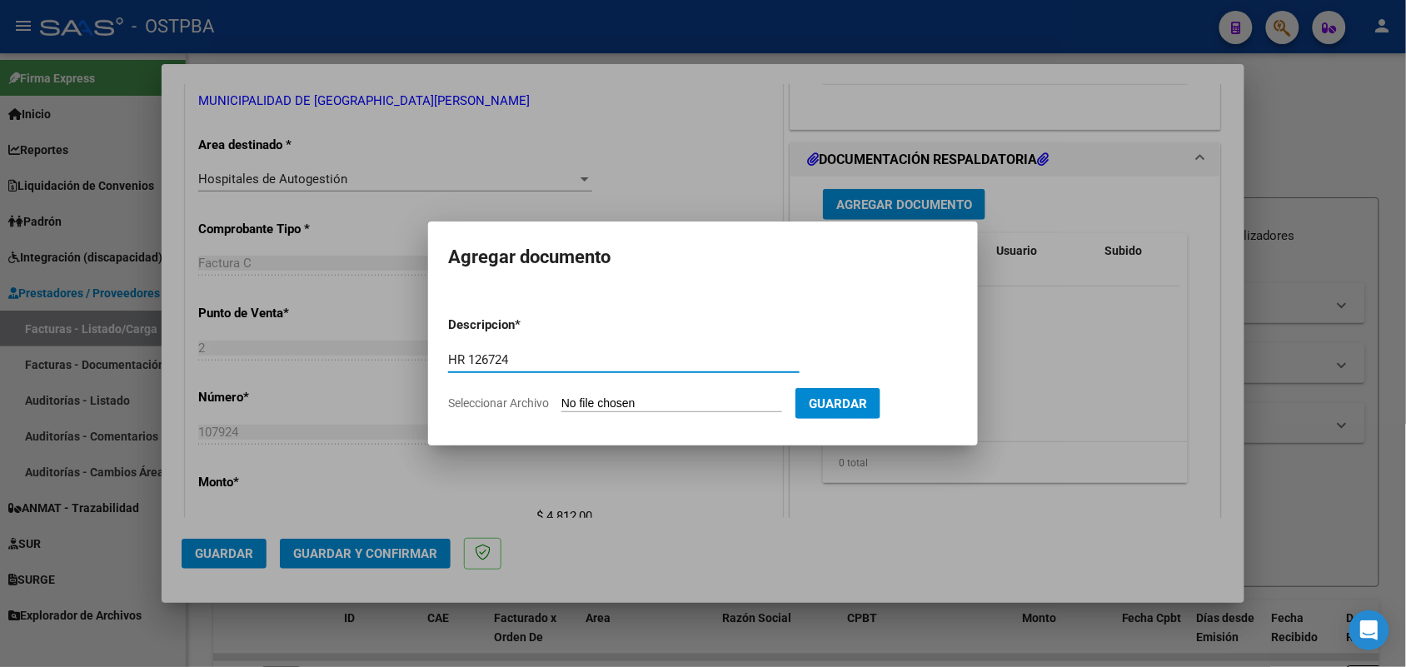
type input "HR 126724"
click at [586, 404] on input "Seleccionar Archivo" at bounding box center [671, 404] width 221 height 16
type input "C:\fakepath\HR 126724.pdf"
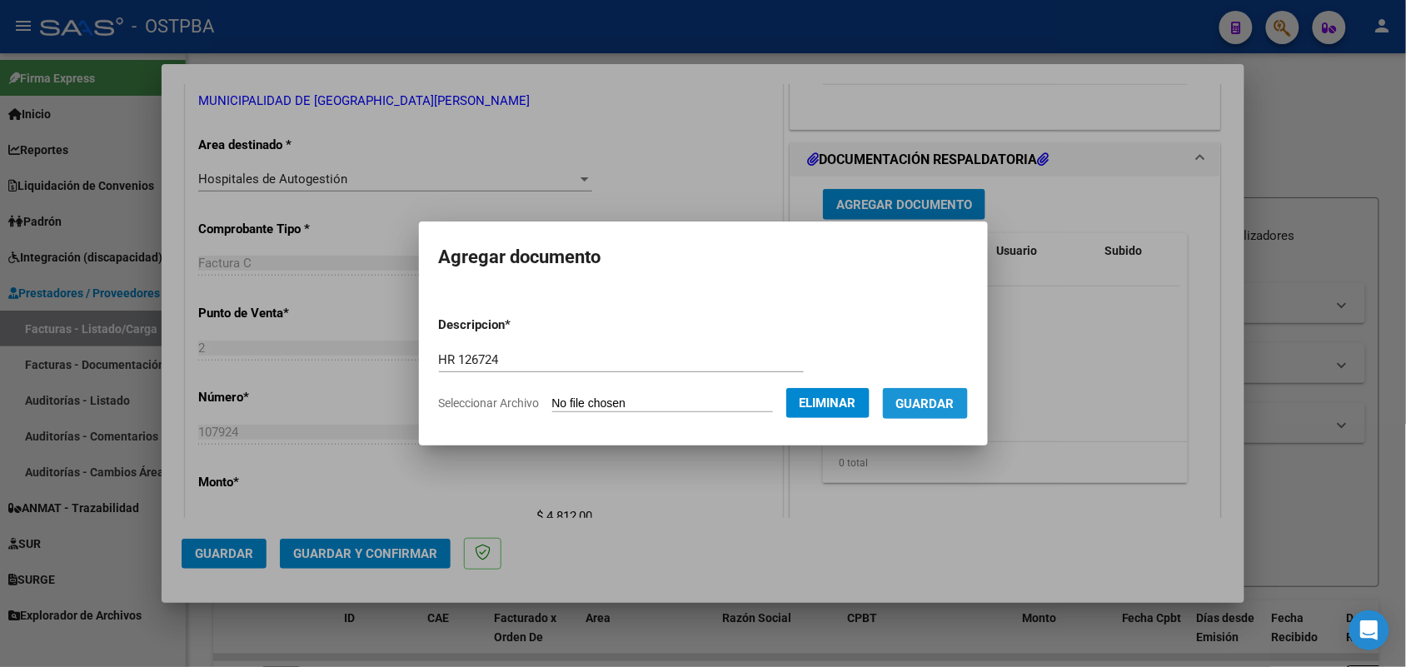
click at [938, 404] on span "Guardar" at bounding box center [925, 403] width 58 height 15
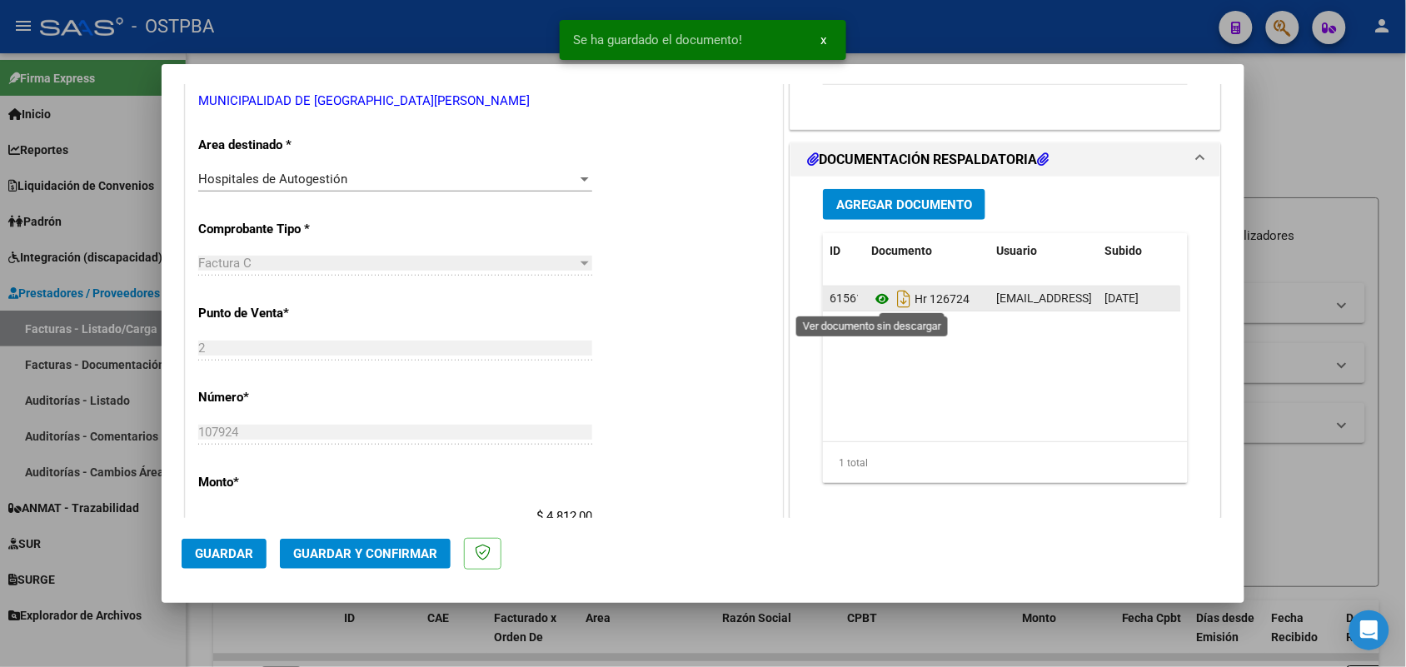
click at [875, 301] on icon at bounding box center [882, 299] width 22 height 20
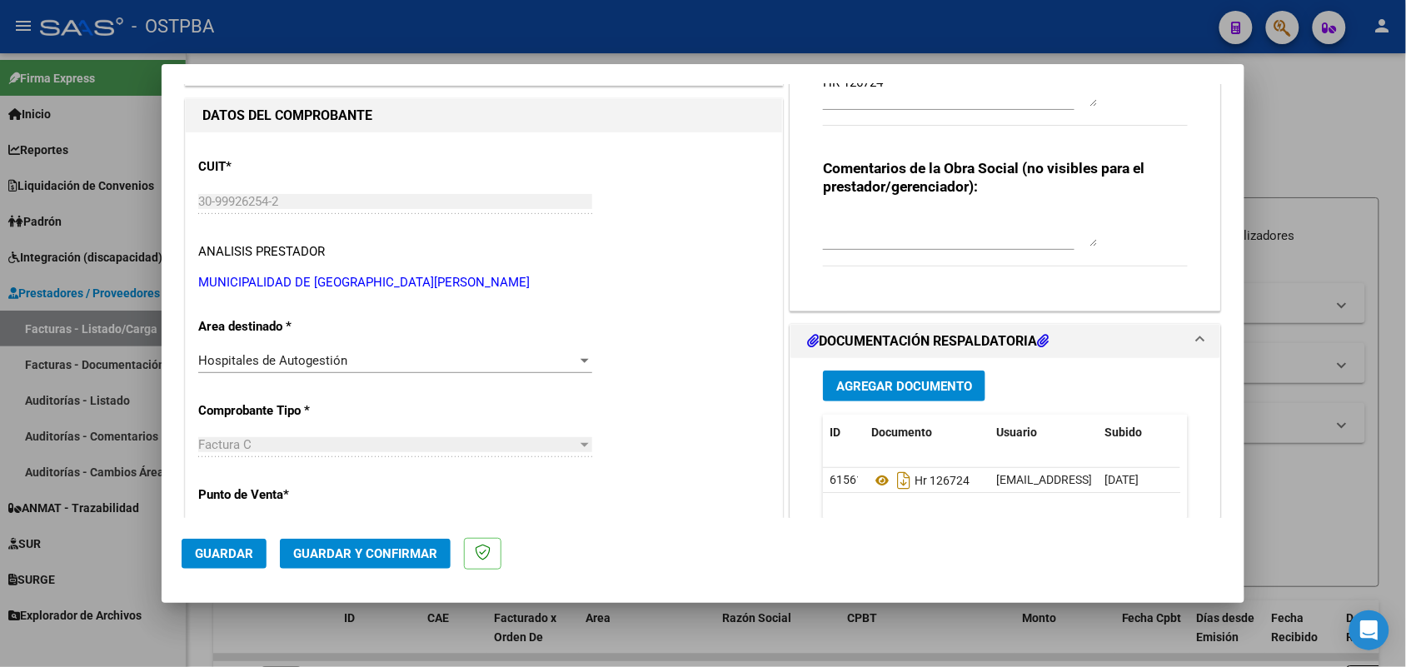
scroll to position [0, 0]
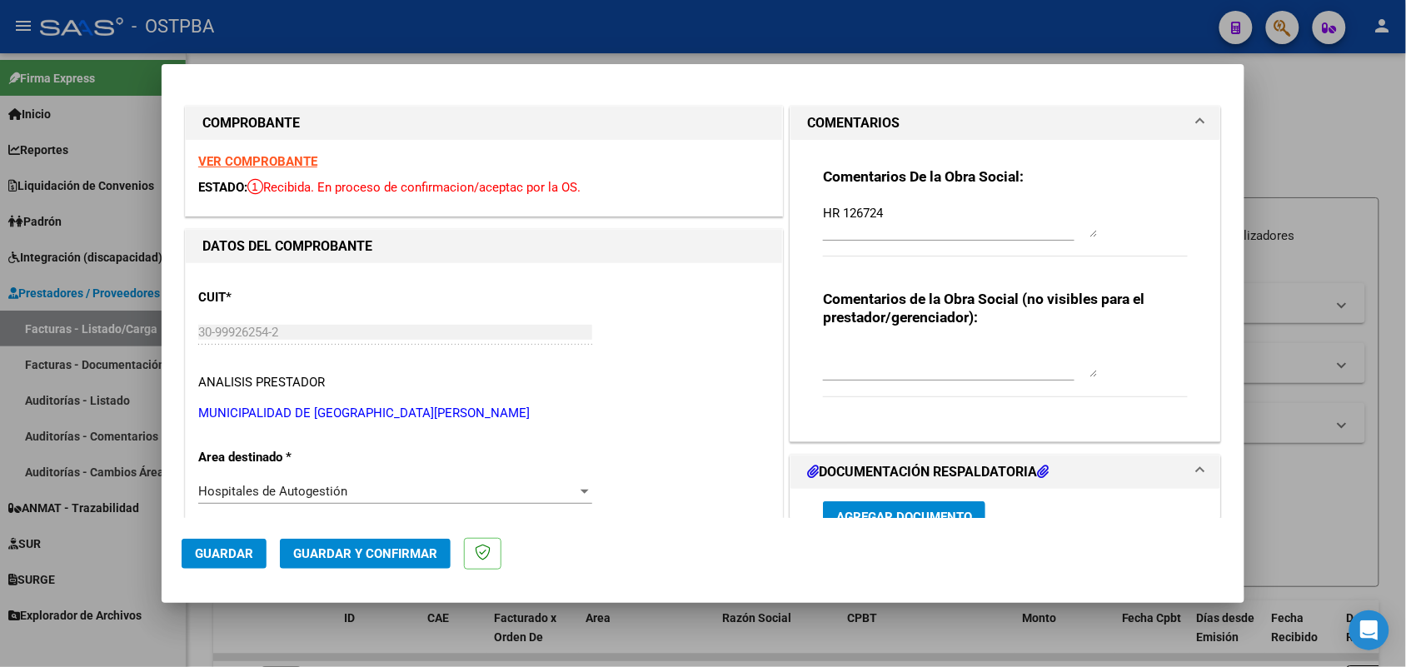
click at [302, 162] on strong "VER COMPROBANTE" at bounding box center [257, 161] width 119 height 15
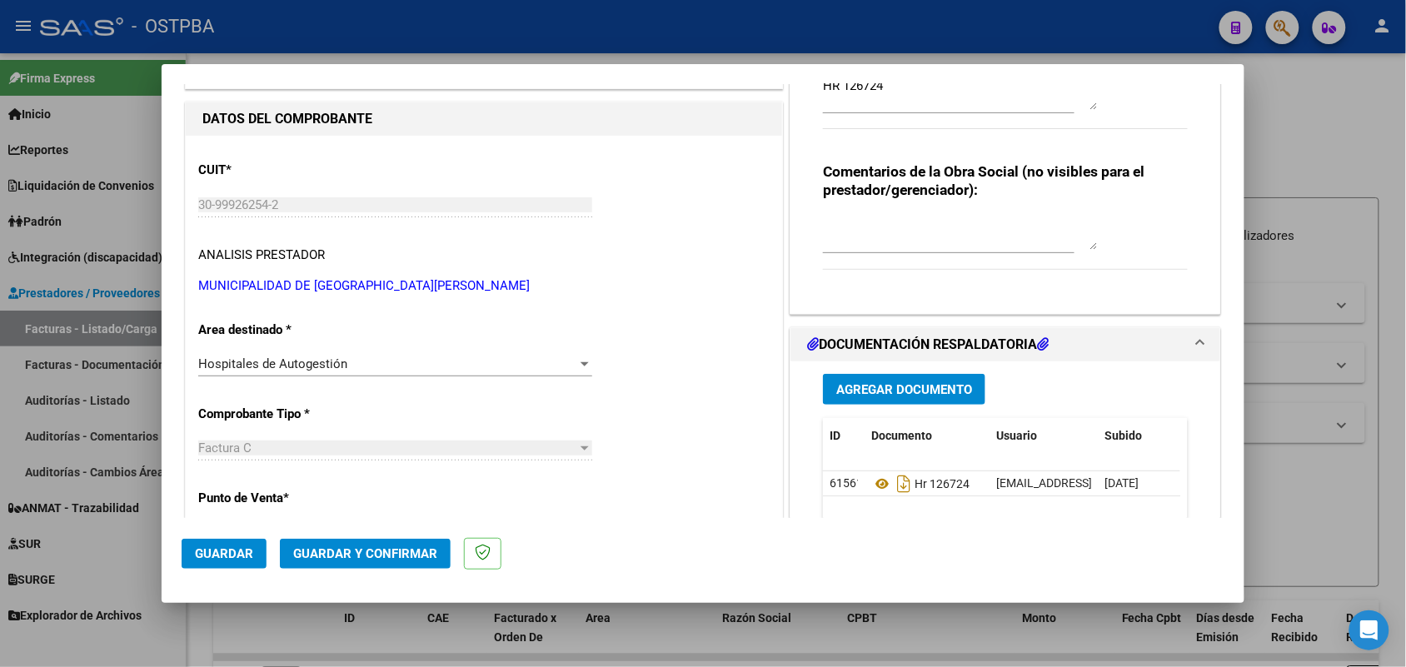
scroll to position [312, 0]
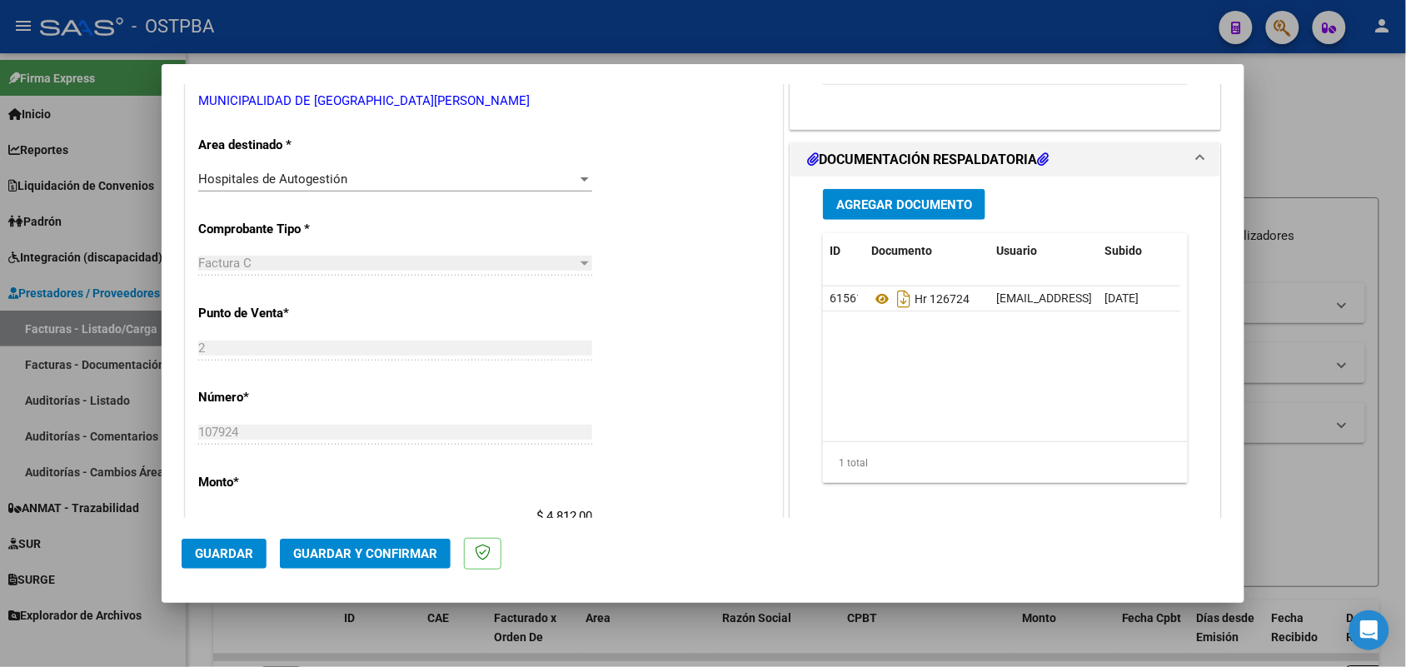
click at [891, 207] on span "Agregar Documento" at bounding box center [904, 204] width 136 height 15
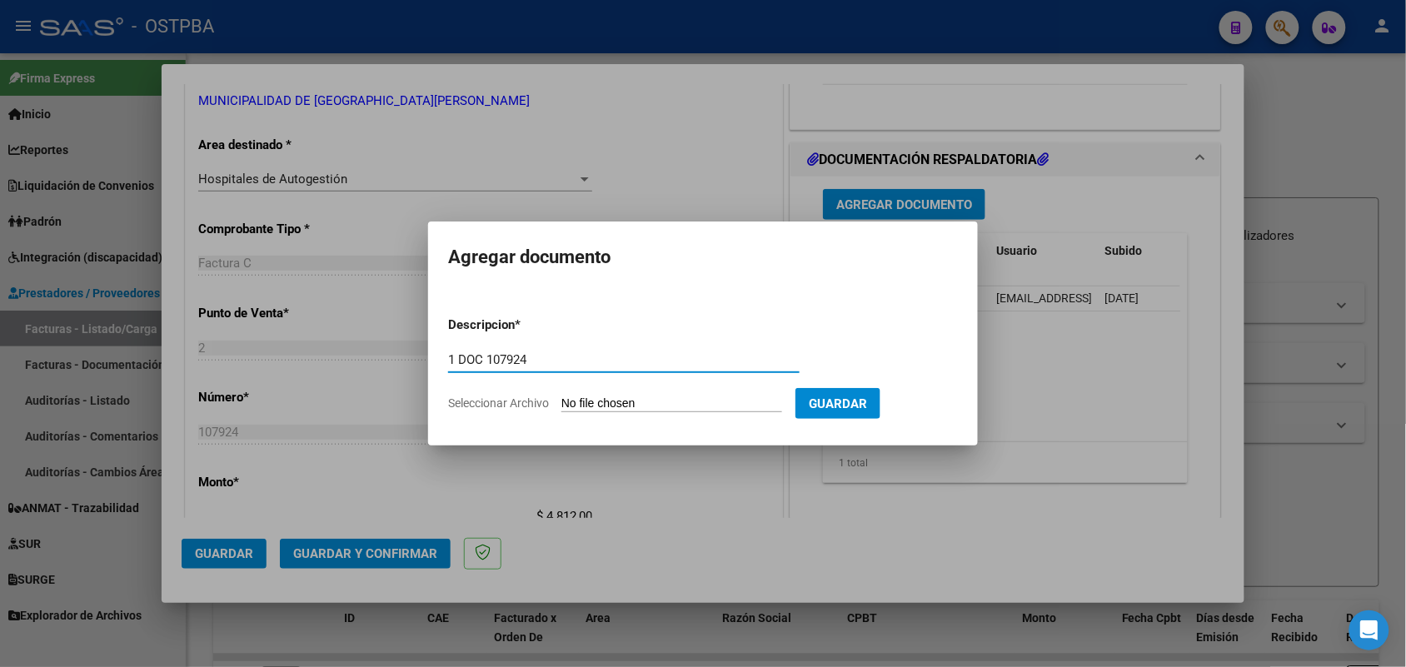
type input "1 DOC 107924"
click at [568, 406] on input "Seleccionar Archivo" at bounding box center [671, 404] width 221 height 16
type input "C:\fakepath\1 DOC 107924.pdf"
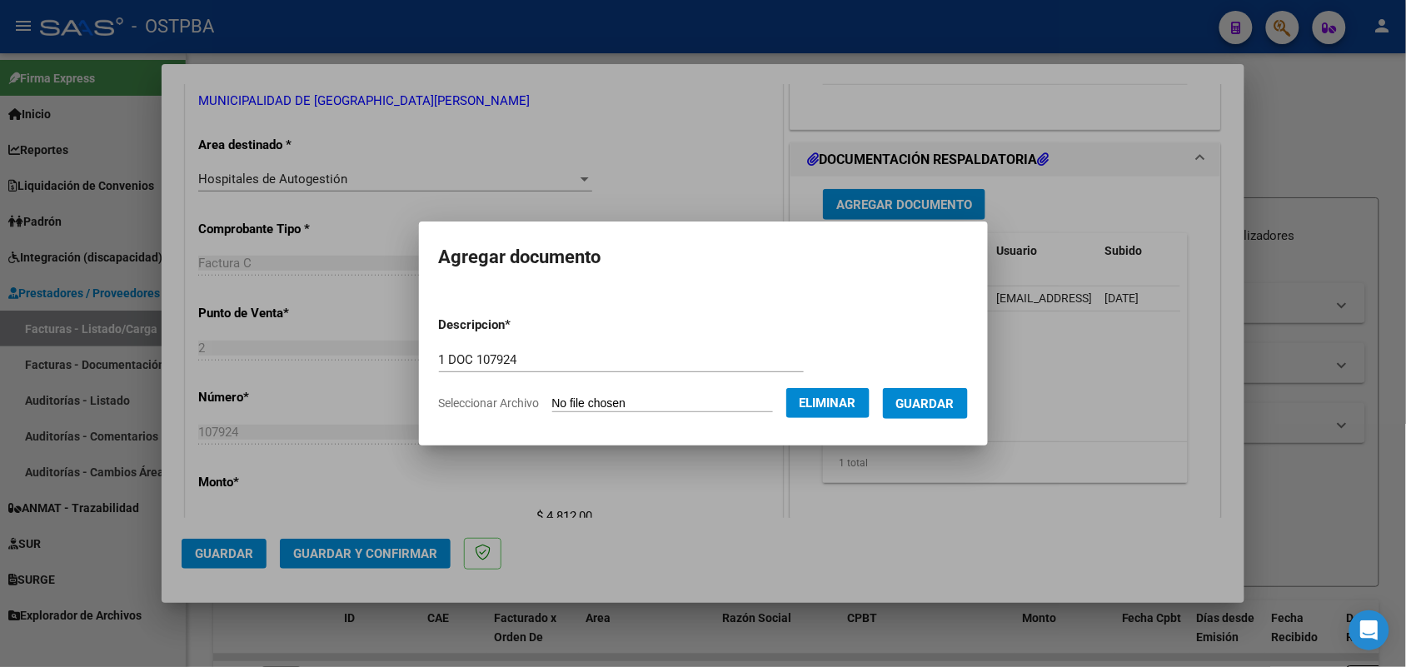
click at [940, 396] on span "Guardar" at bounding box center [925, 403] width 58 height 15
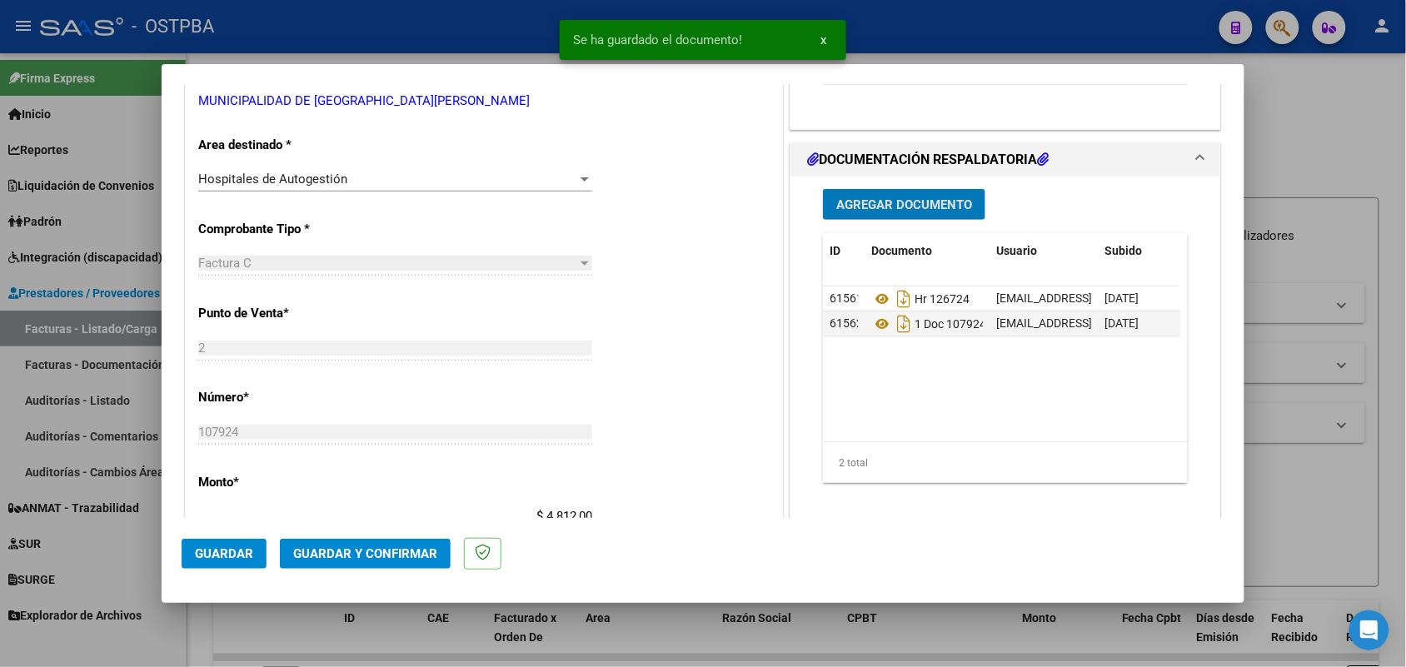
click at [905, 201] on span "Agregar Documento" at bounding box center [904, 204] width 136 height 15
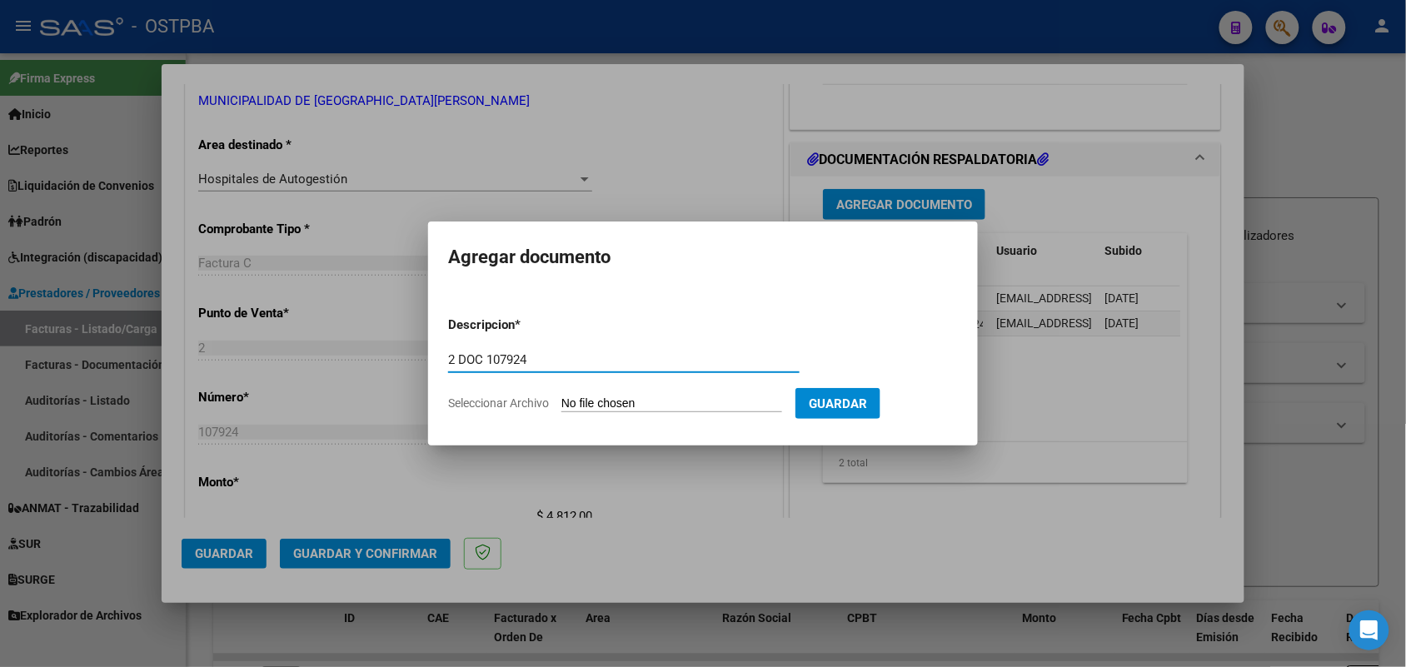
type input "2 DOC 107924"
click at [575, 404] on input "Seleccionar Archivo" at bounding box center [671, 404] width 221 height 16
type input "C:\fakepath\2 DOC 107924.pdf"
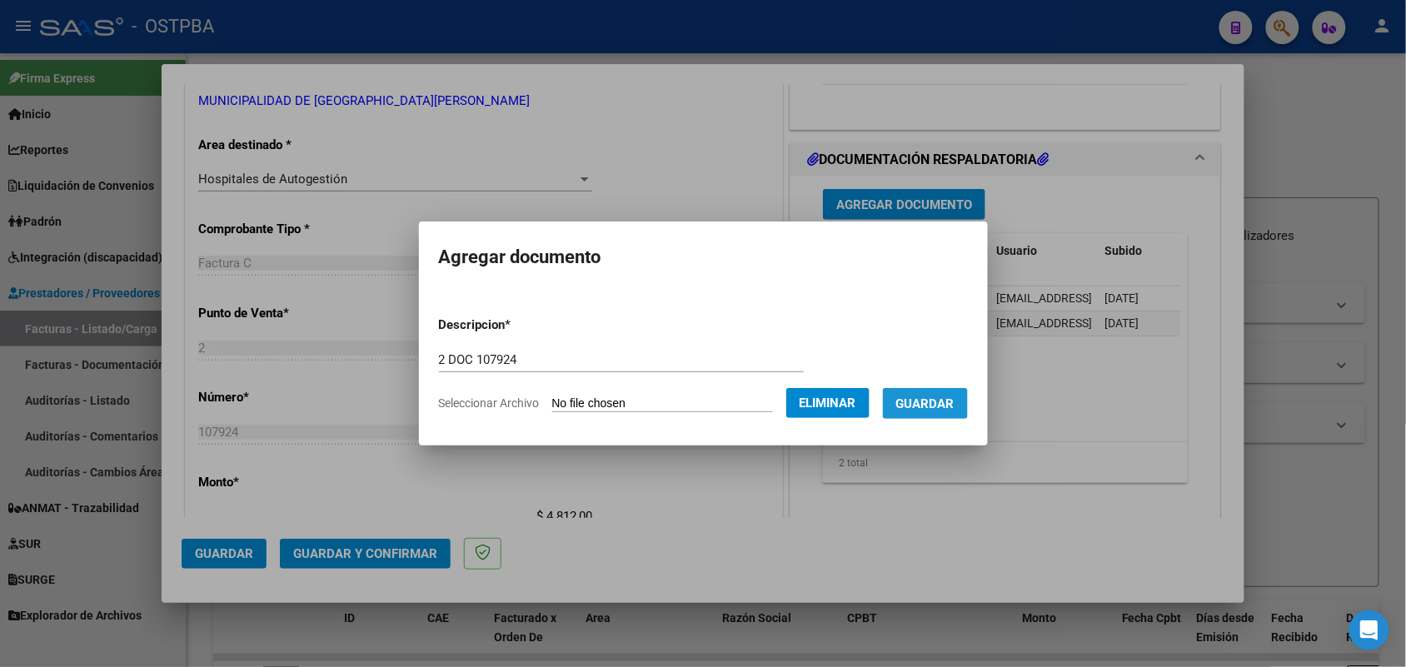
click at [938, 401] on span "Guardar" at bounding box center [925, 403] width 58 height 15
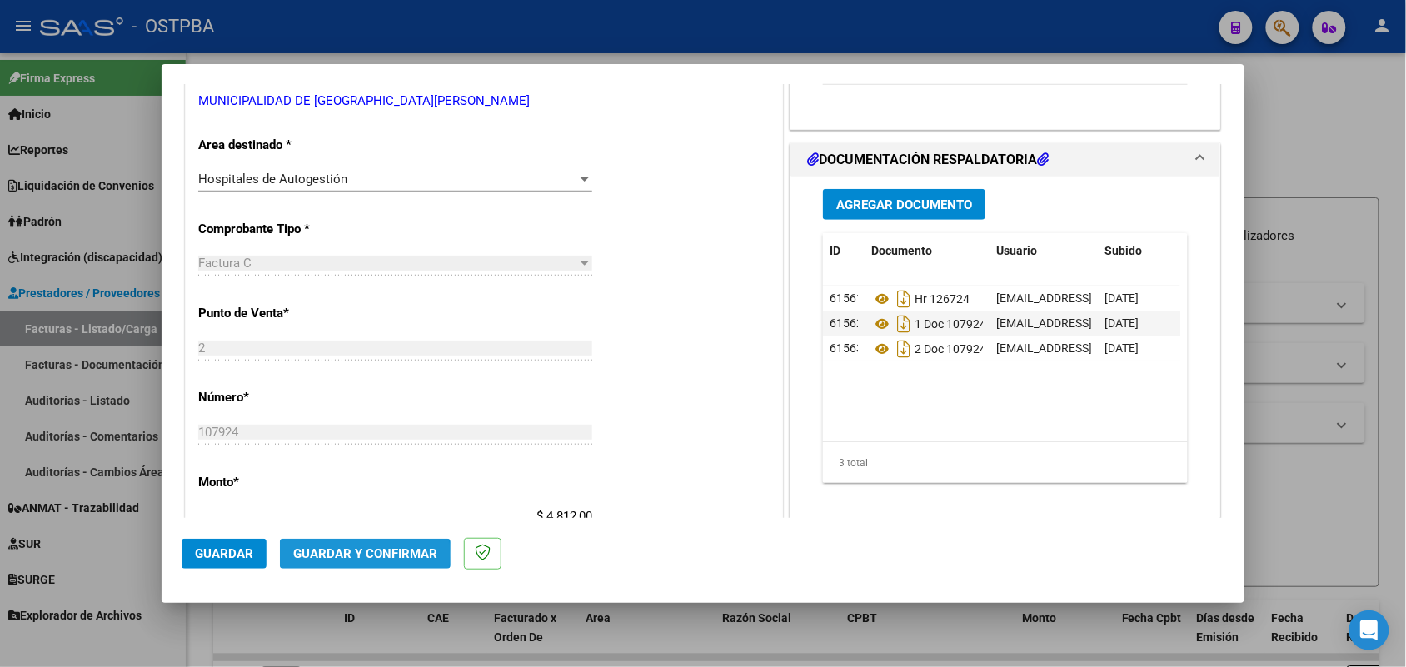
click at [364, 555] on span "Guardar y Confirmar" at bounding box center [365, 553] width 144 height 15
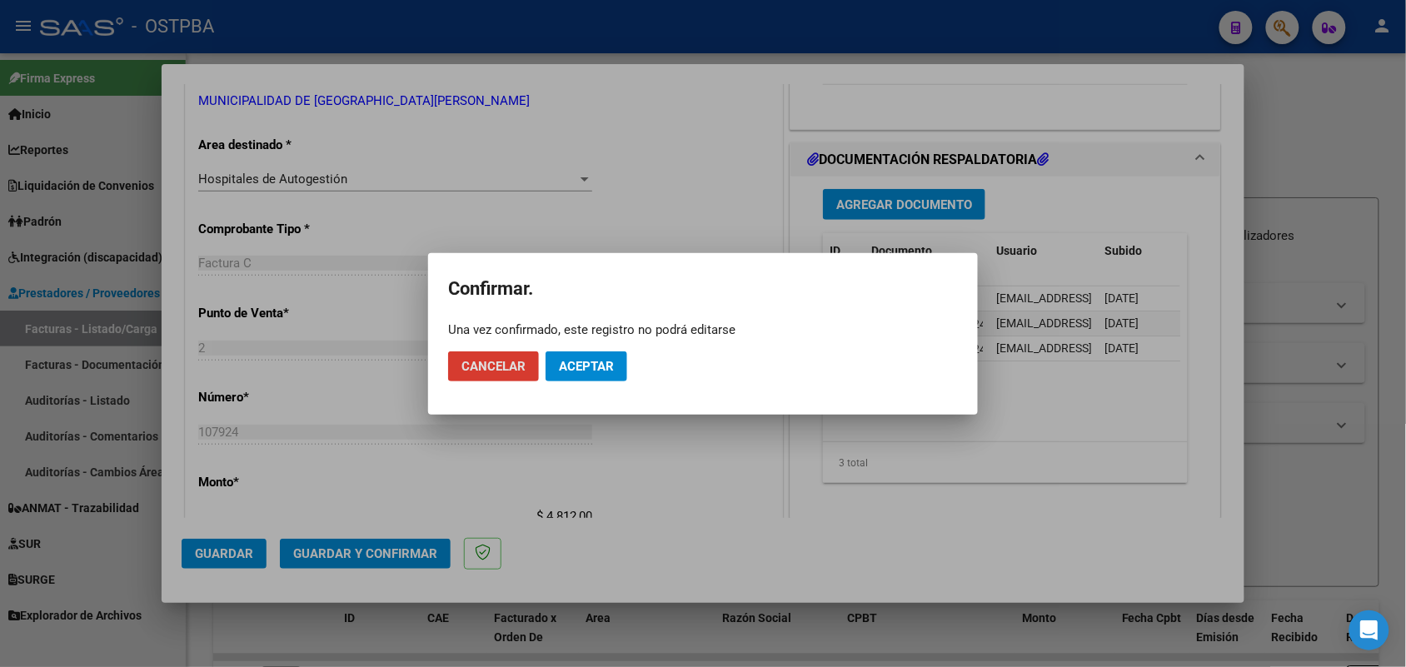
click at [589, 371] on span "Aceptar" at bounding box center [586, 366] width 55 height 15
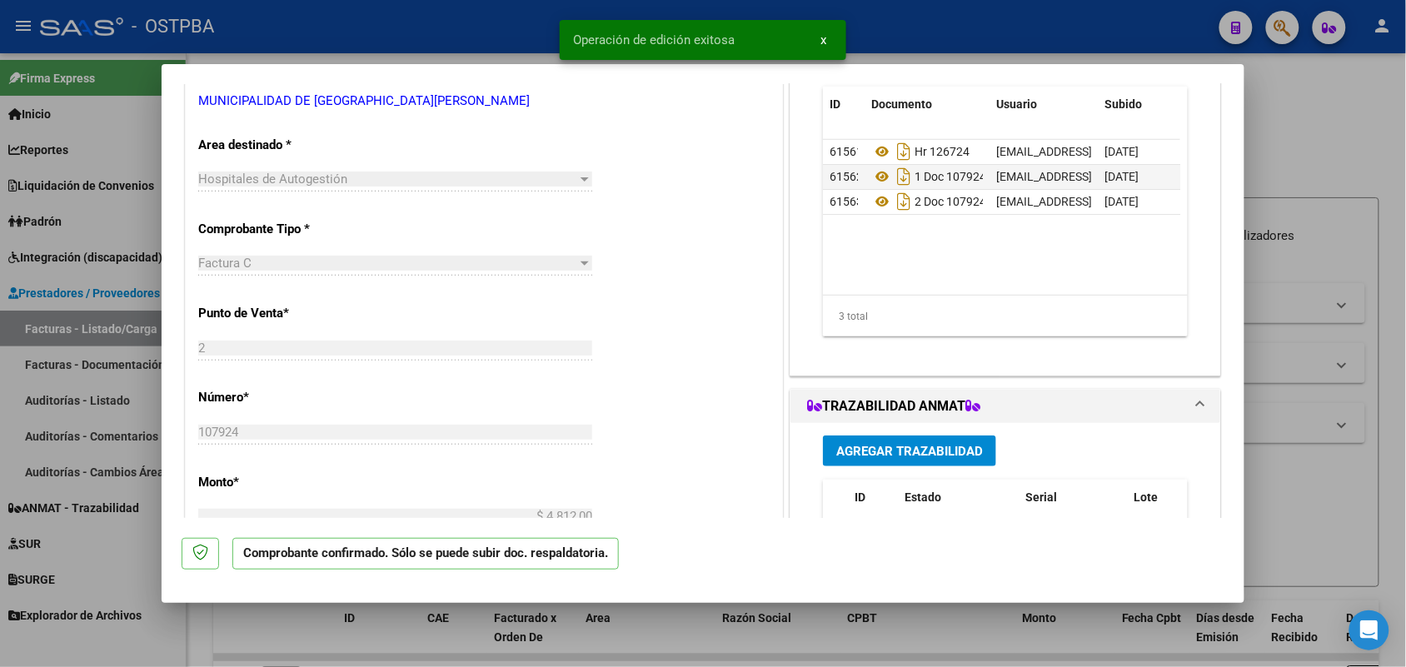
click at [58, 394] on div at bounding box center [703, 333] width 1406 height 667
type input "$ 0,00"
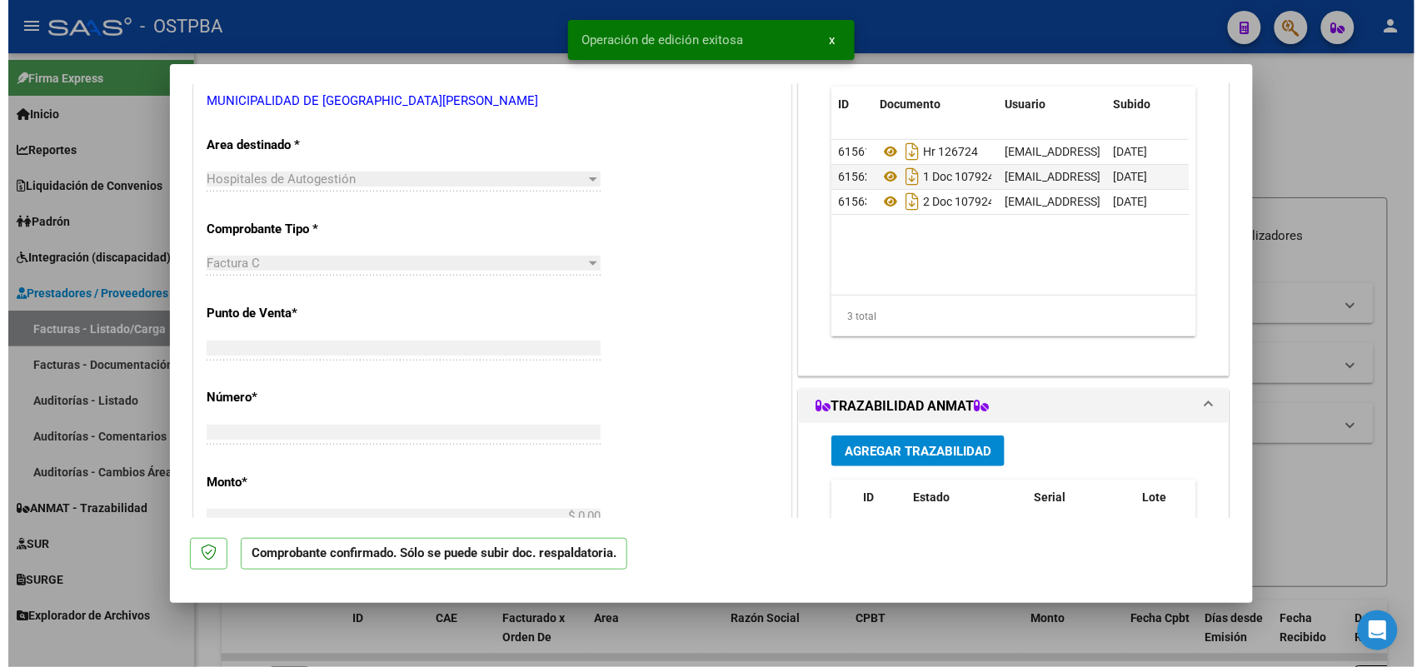
scroll to position [302, 0]
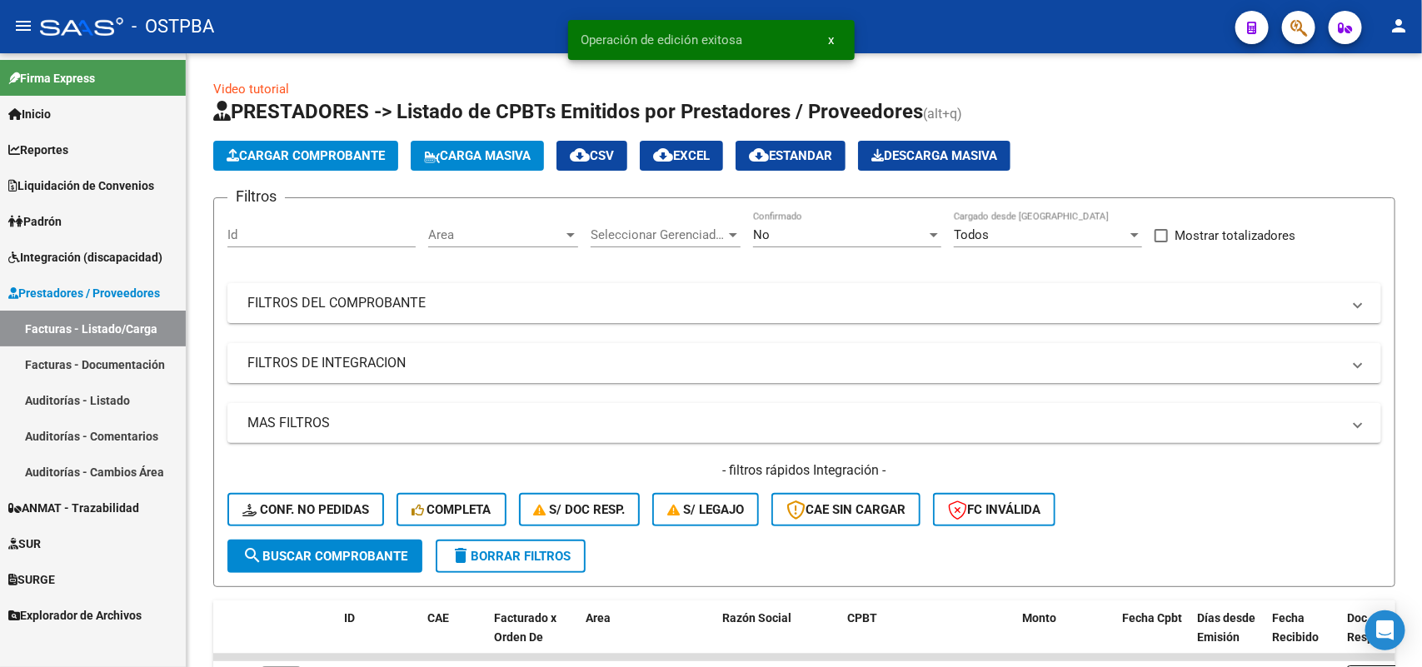
click at [122, 397] on link "Auditorías - Listado" at bounding box center [93, 400] width 186 height 36
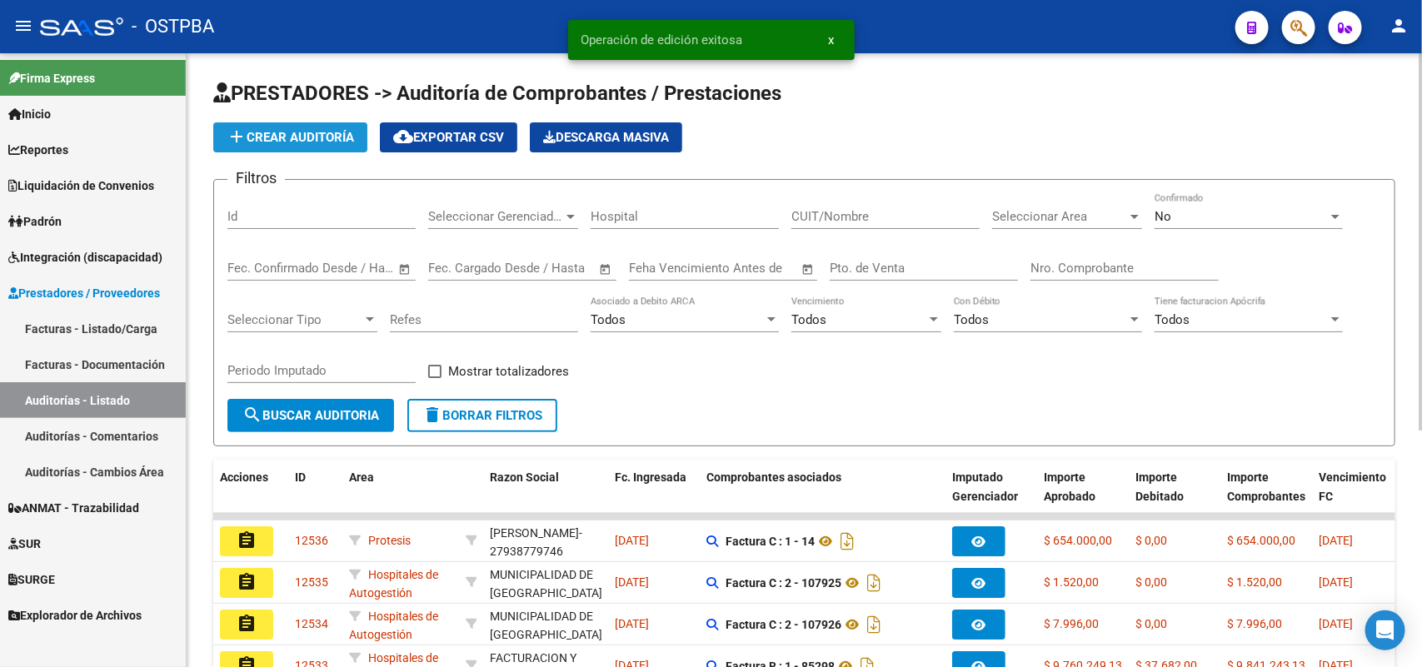
click at [332, 137] on span "add Crear Auditoría" at bounding box center [290, 137] width 127 height 15
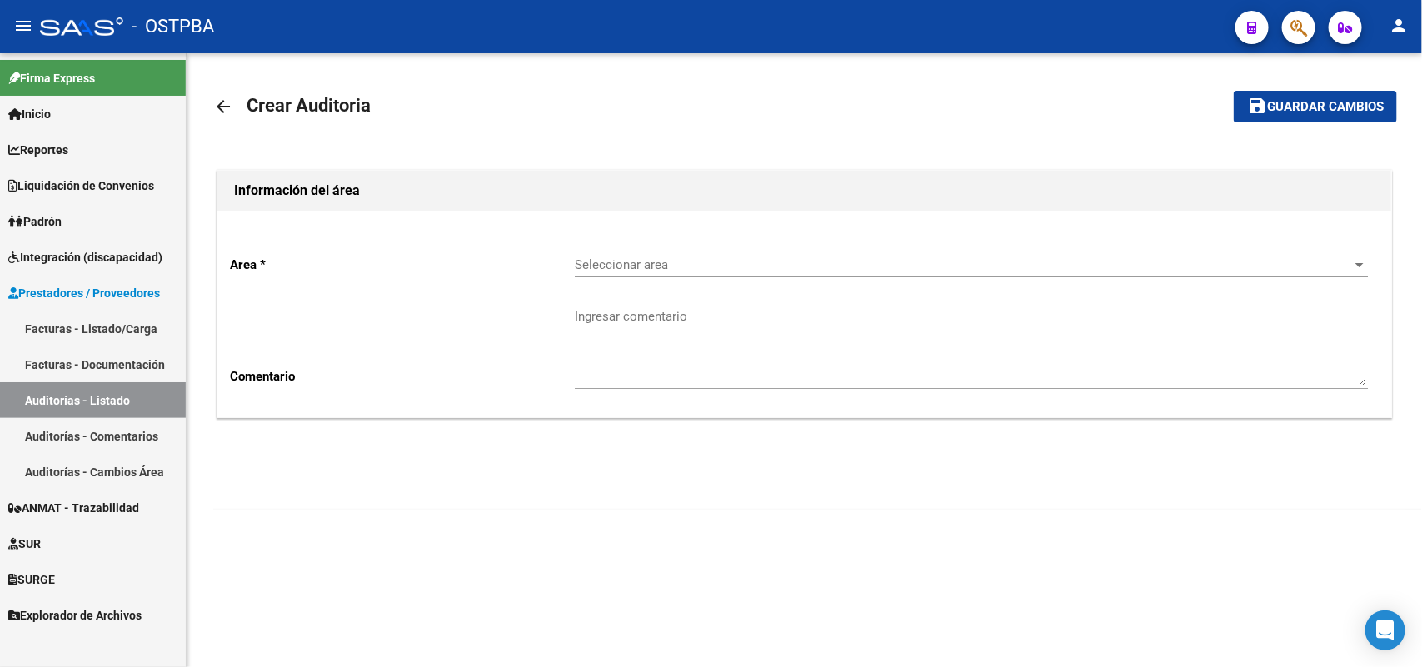
click at [631, 272] on div "Seleccionar area Seleccionar area" at bounding box center [971, 260] width 793 height 36
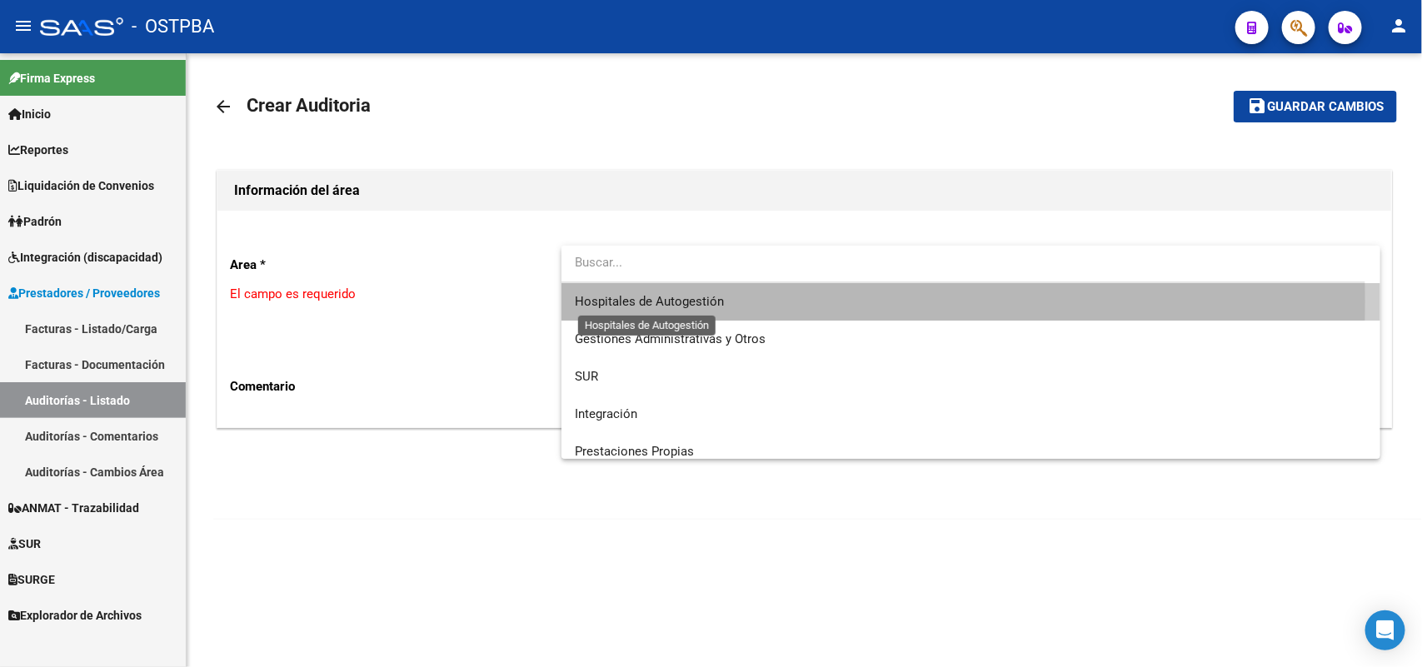
click at [655, 302] on span "Hospitales de Autogestión" at bounding box center [649, 301] width 149 height 15
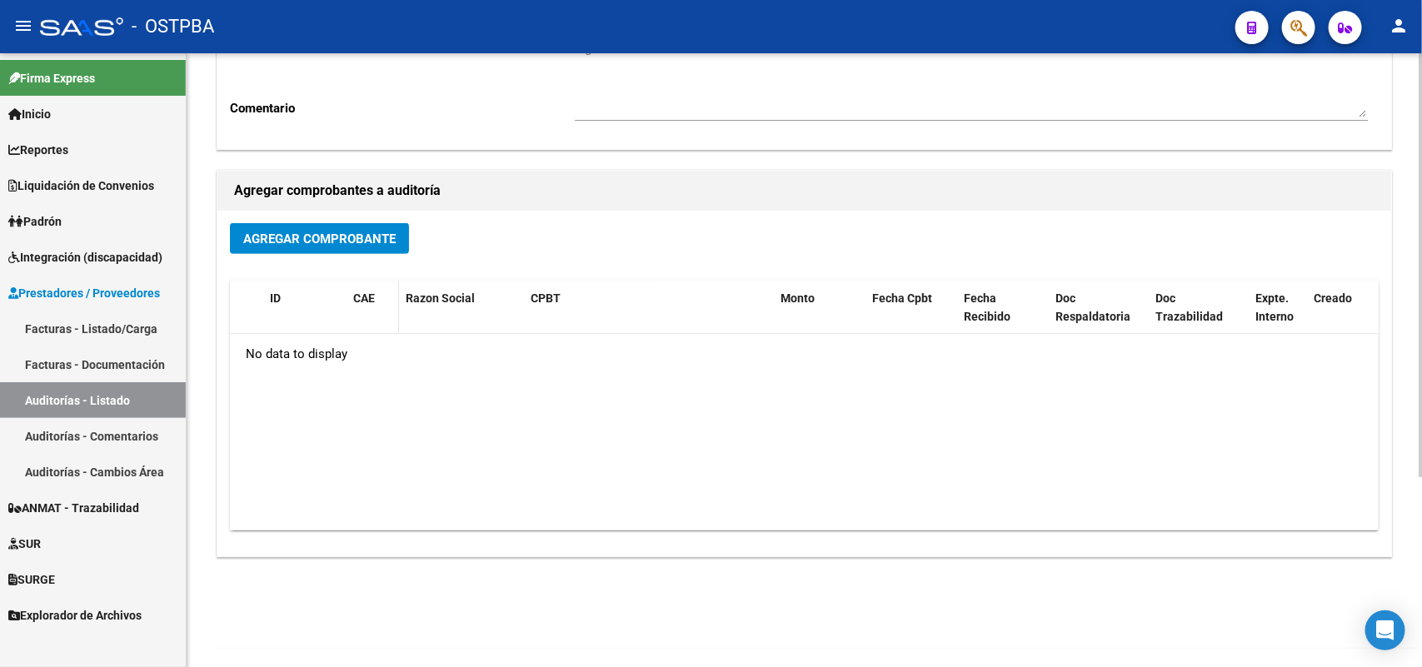
scroll to position [275, 0]
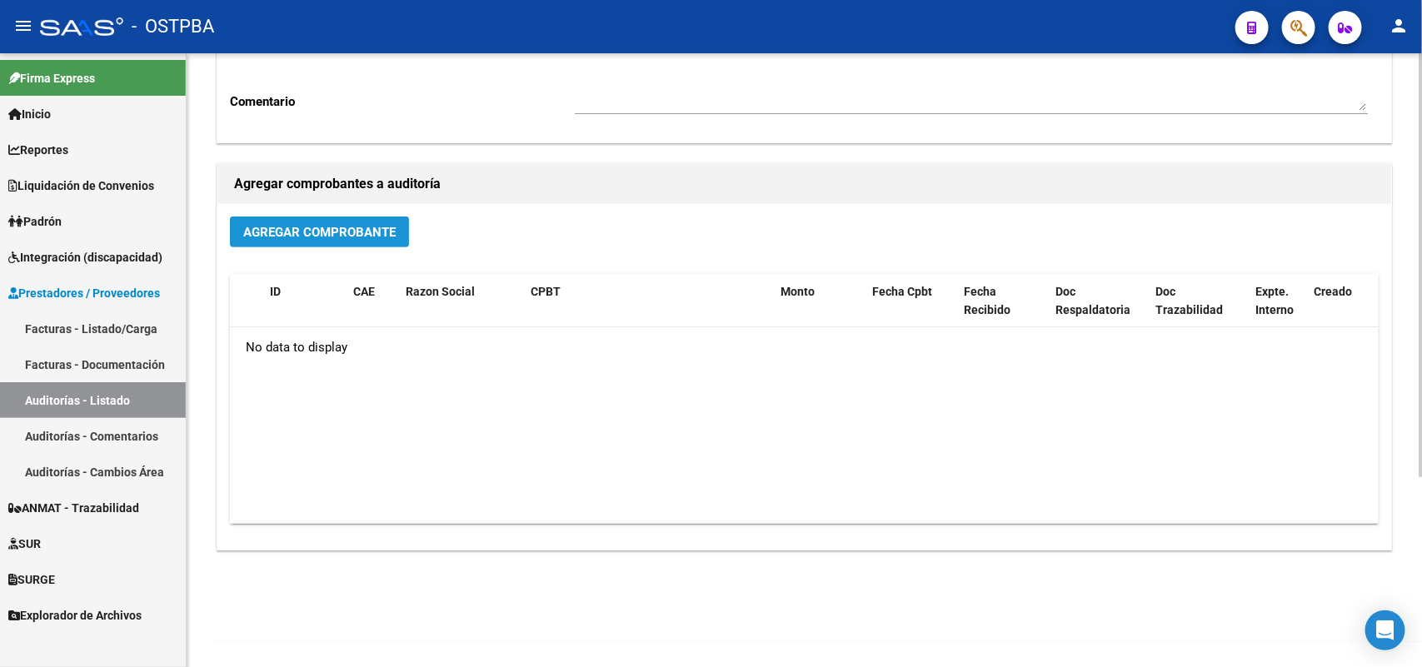
click at [365, 238] on button "Agregar Comprobante" at bounding box center [319, 232] width 179 height 31
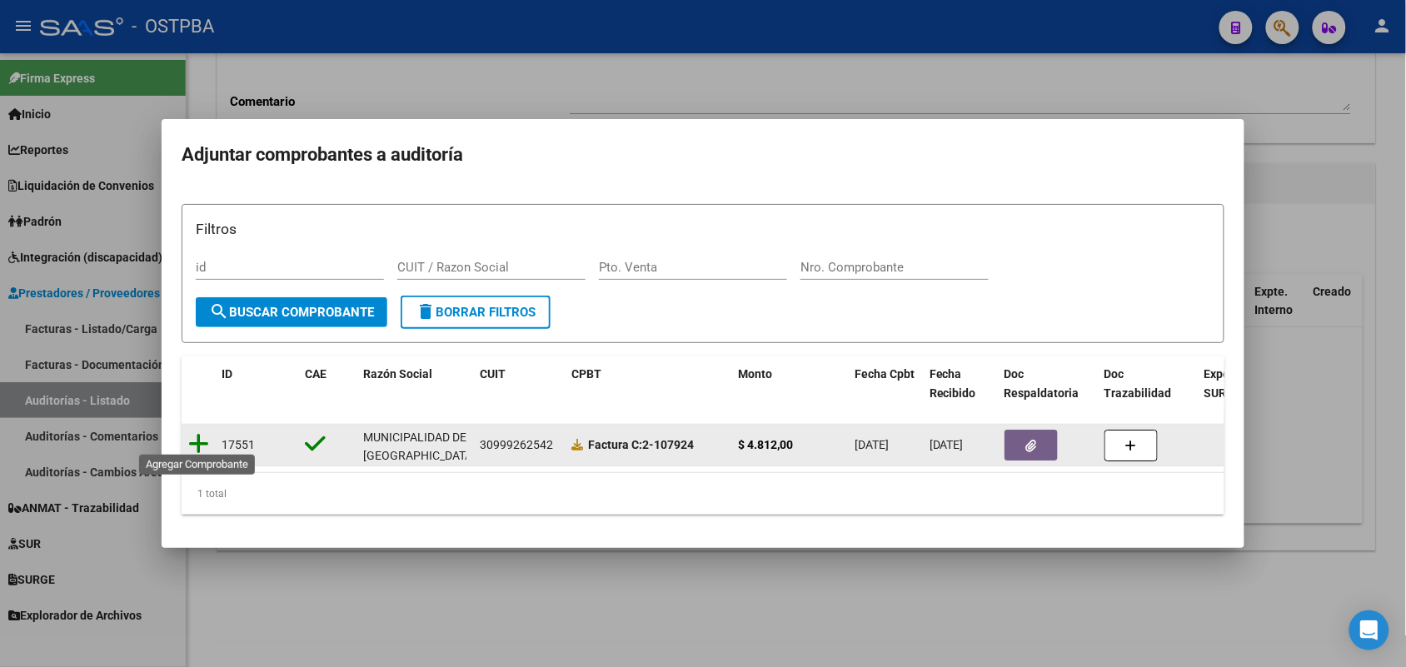
click at [196, 434] on icon at bounding box center [198, 443] width 21 height 23
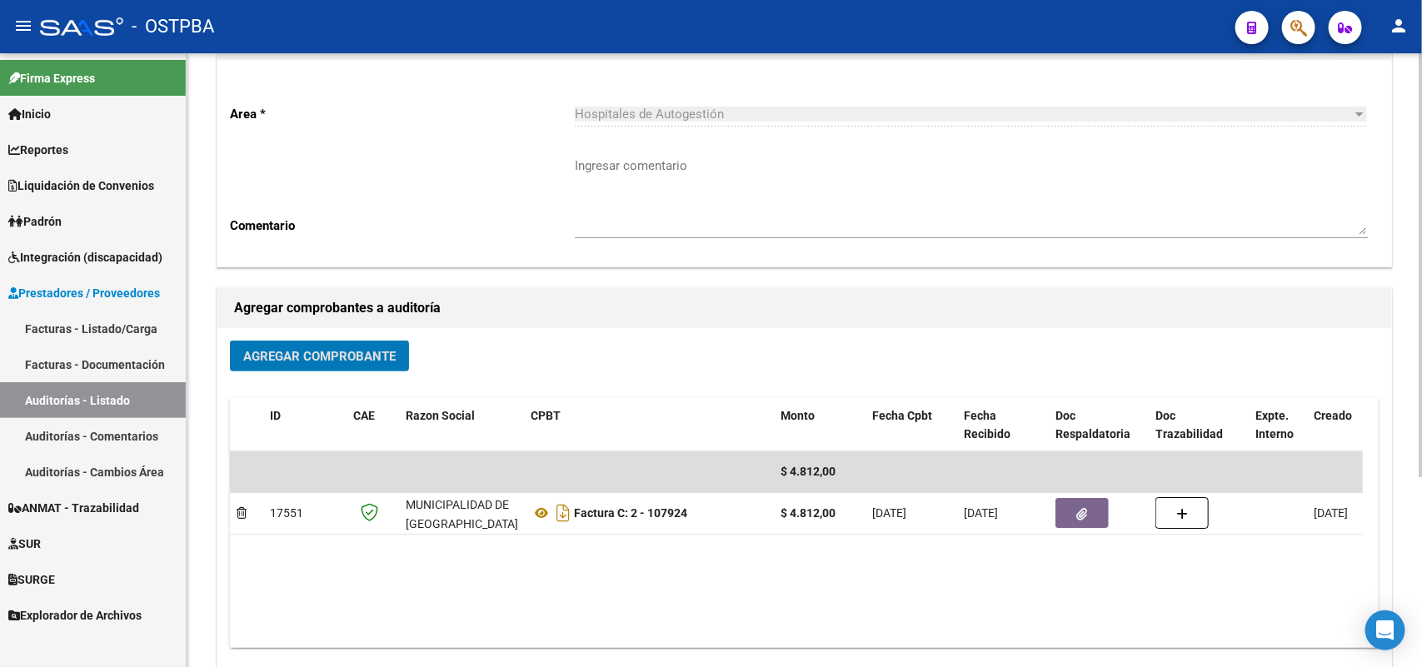
scroll to position [0, 0]
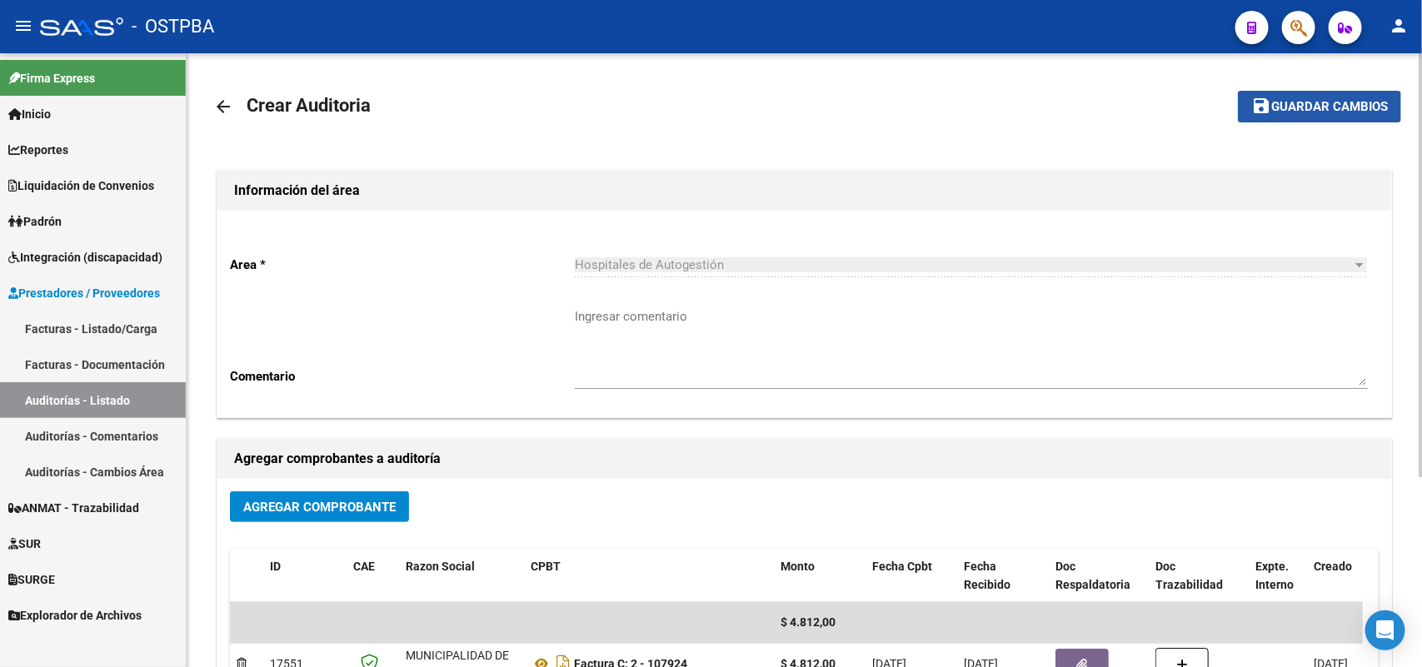
click at [1320, 104] on span "Guardar cambios" at bounding box center [1329, 107] width 117 height 15
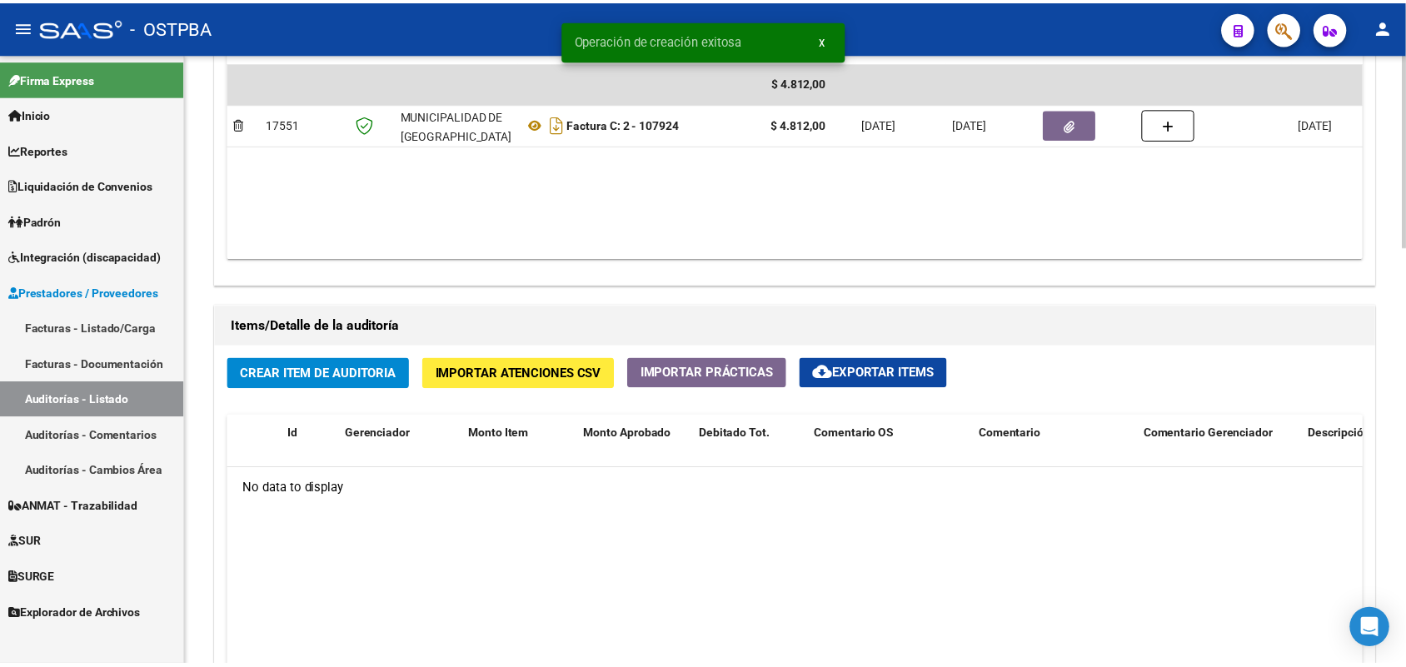
scroll to position [1041, 0]
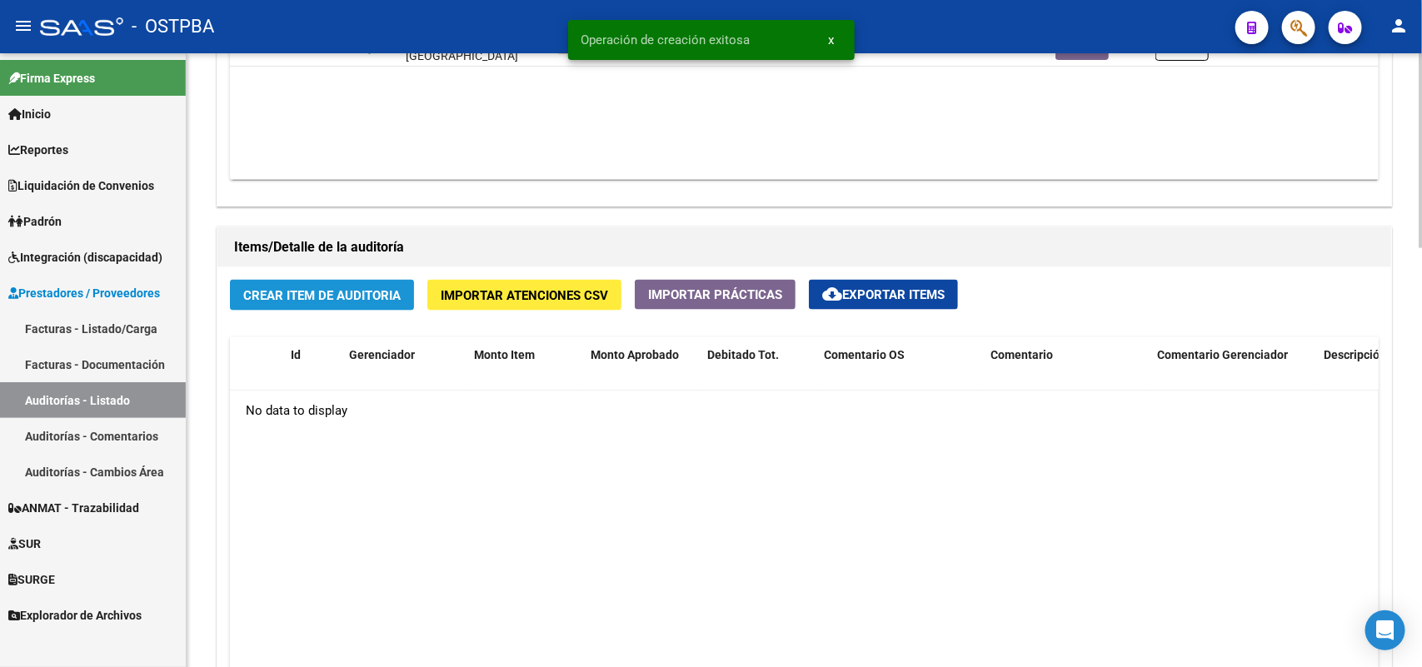
click at [371, 297] on span "Crear Item de Auditoria" at bounding box center [321, 295] width 157 height 15
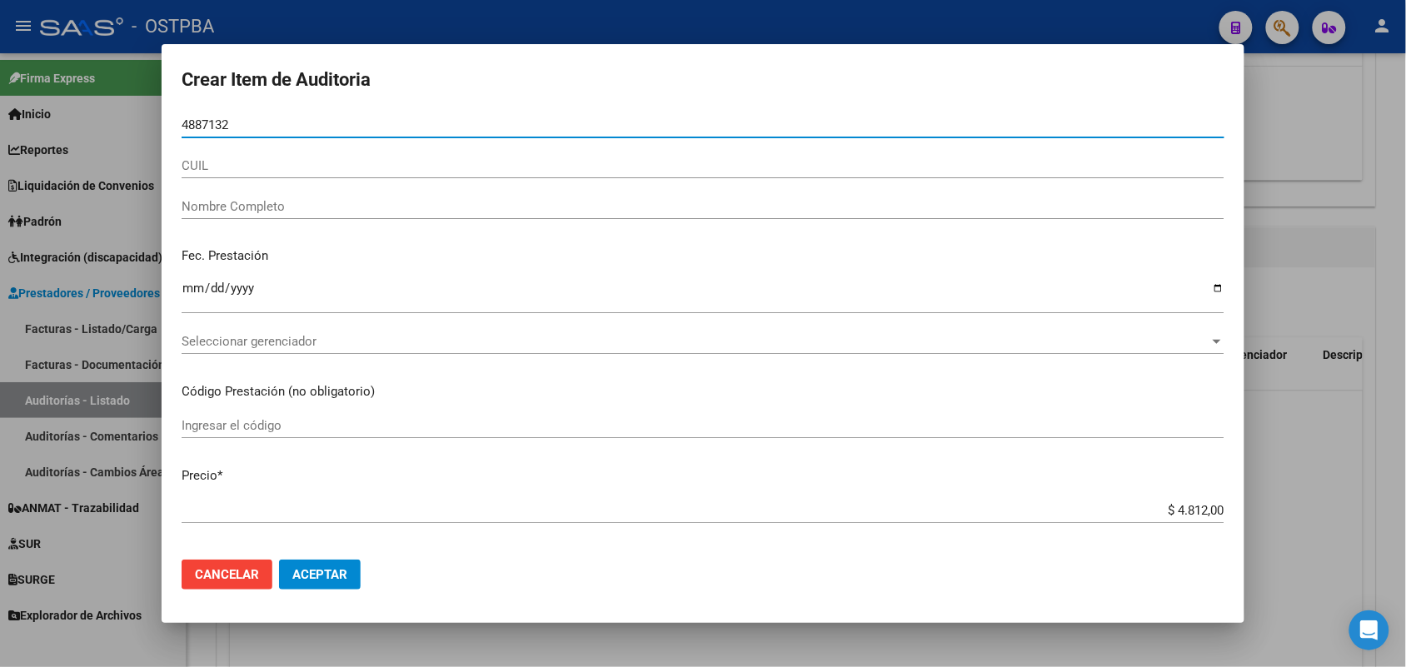
type input "48871323"
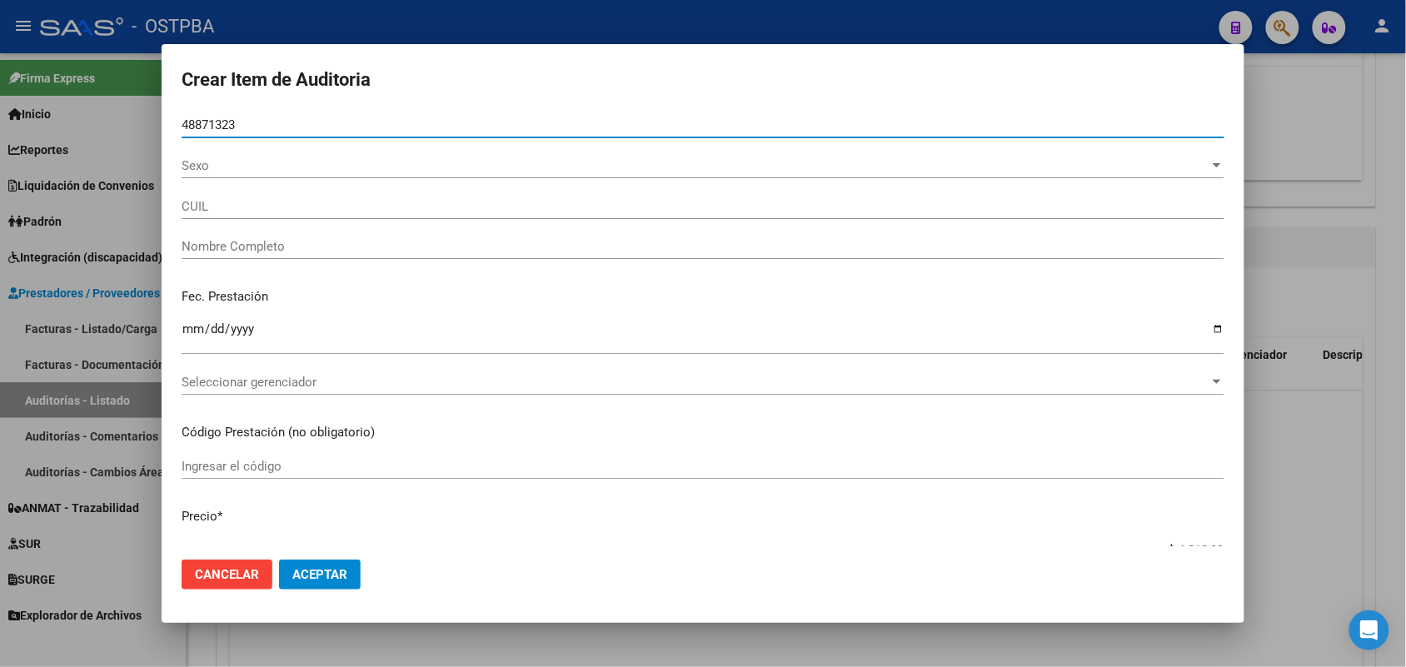
type input "27488713235"
type input "CHAVEZ RODRIGUEZ SASHA GABRIELA"
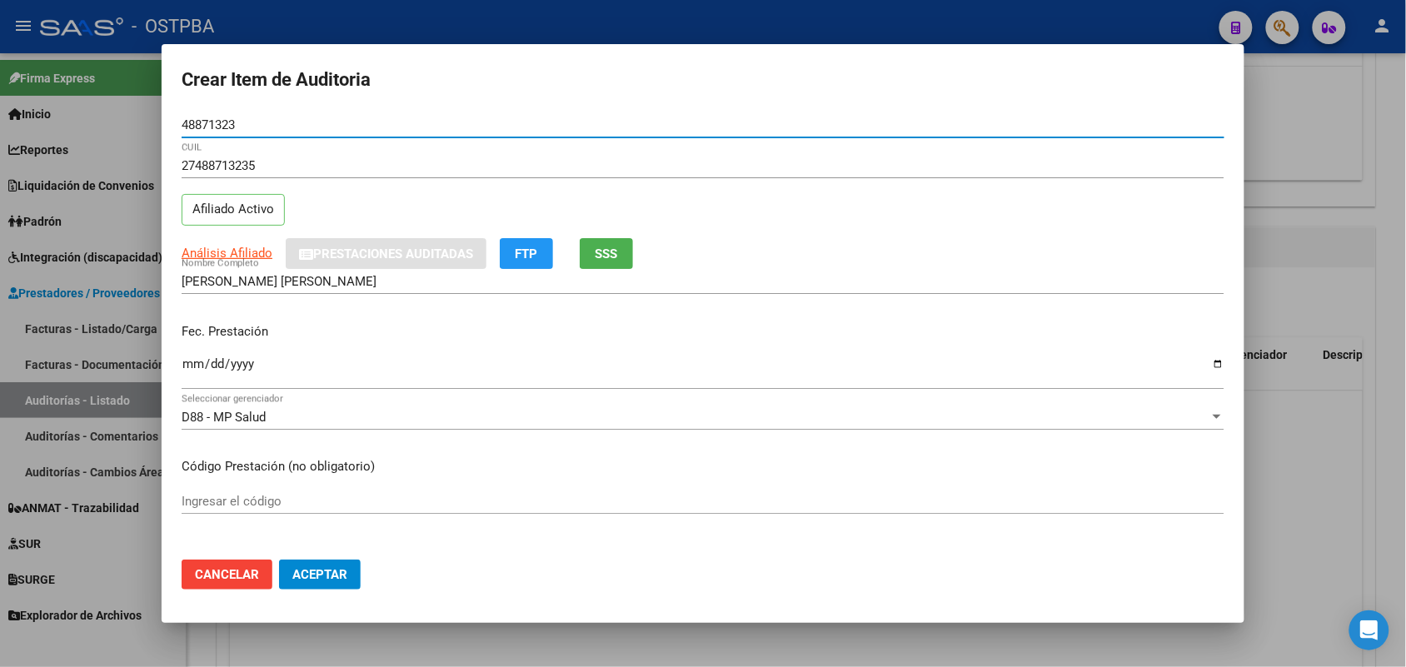
type input "48871323"
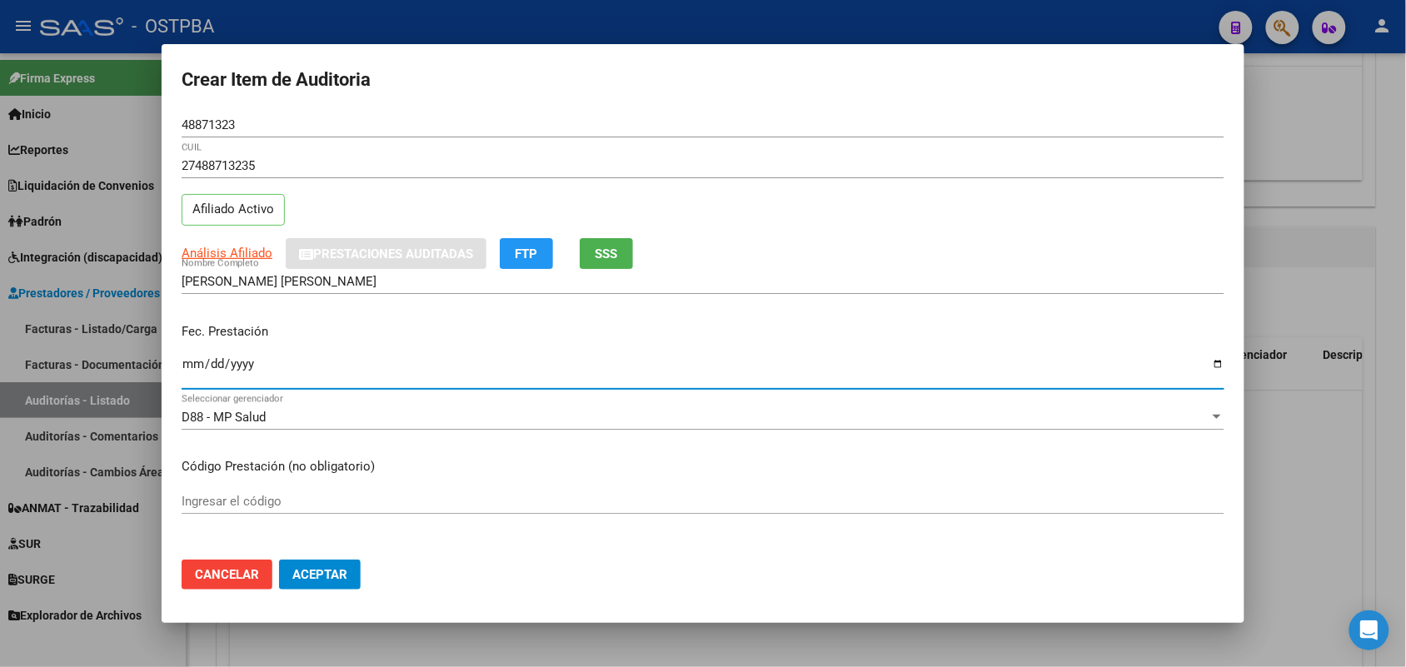
click at [187, 368] on input "Ingresar la fecha" at bounding box center [703, 370] width 1043 height 27
type input "2025-07-14"
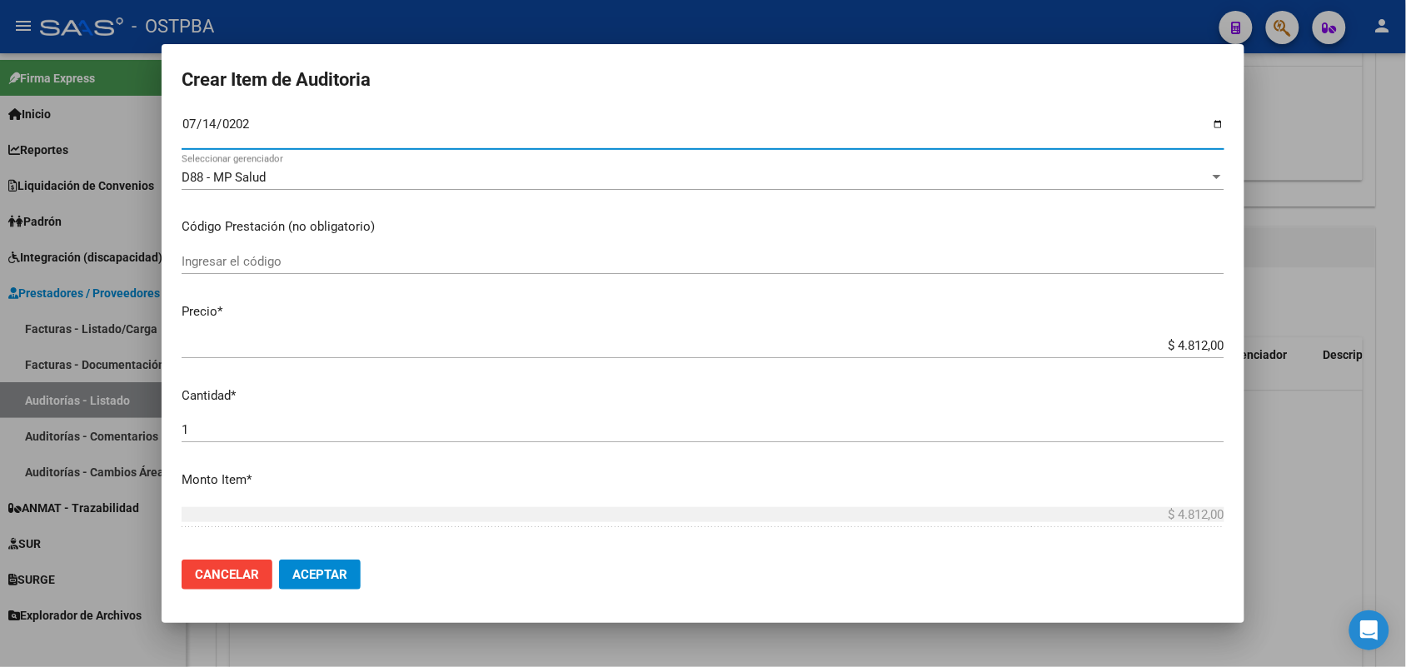
scroll to position [312, 0]
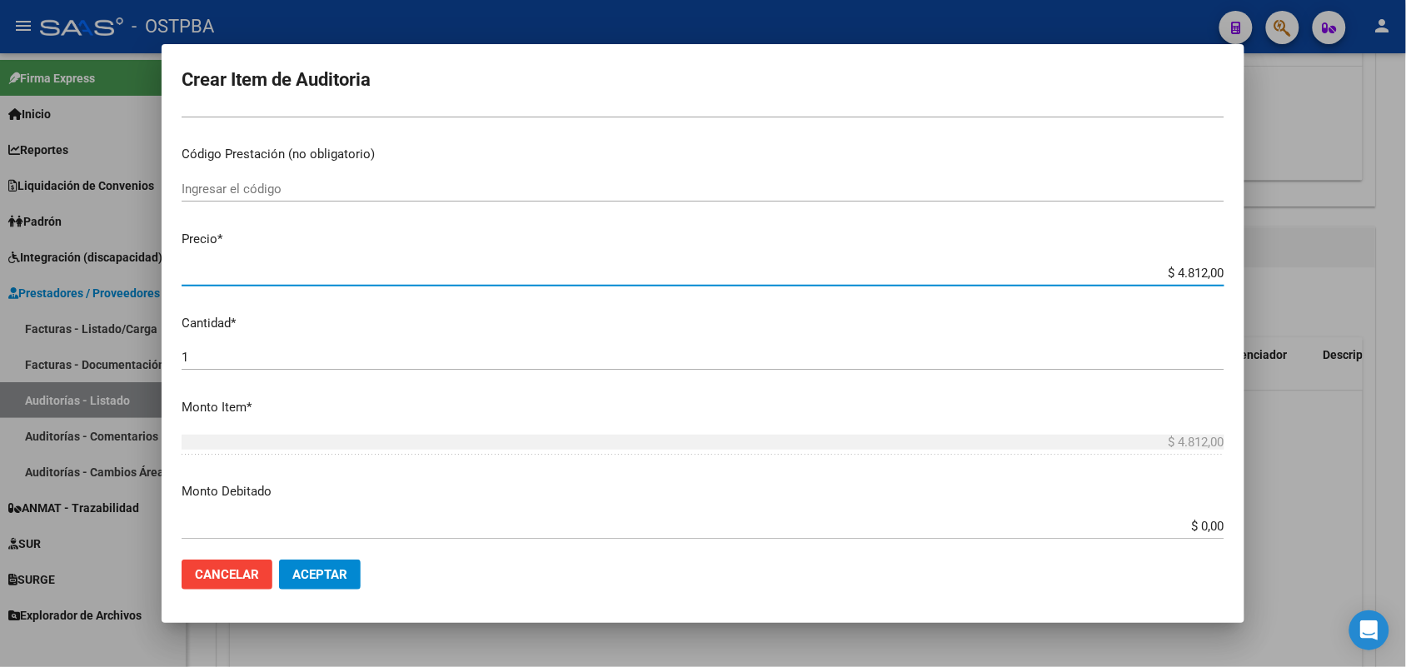
drag, startPoint x: 1143, startPoint y: 277, endPoint x: 1294, endPoint y: 276, distance: 150.8
click at [1294, 276] on div "Crear Item de Auditoria 48871323 Nro Documento 27488713235 CUIL Afiliado Activo…" at bounding box center [703, 333] width 1406 height 667
type input "$ 0,06"
type input "$ 0,65"
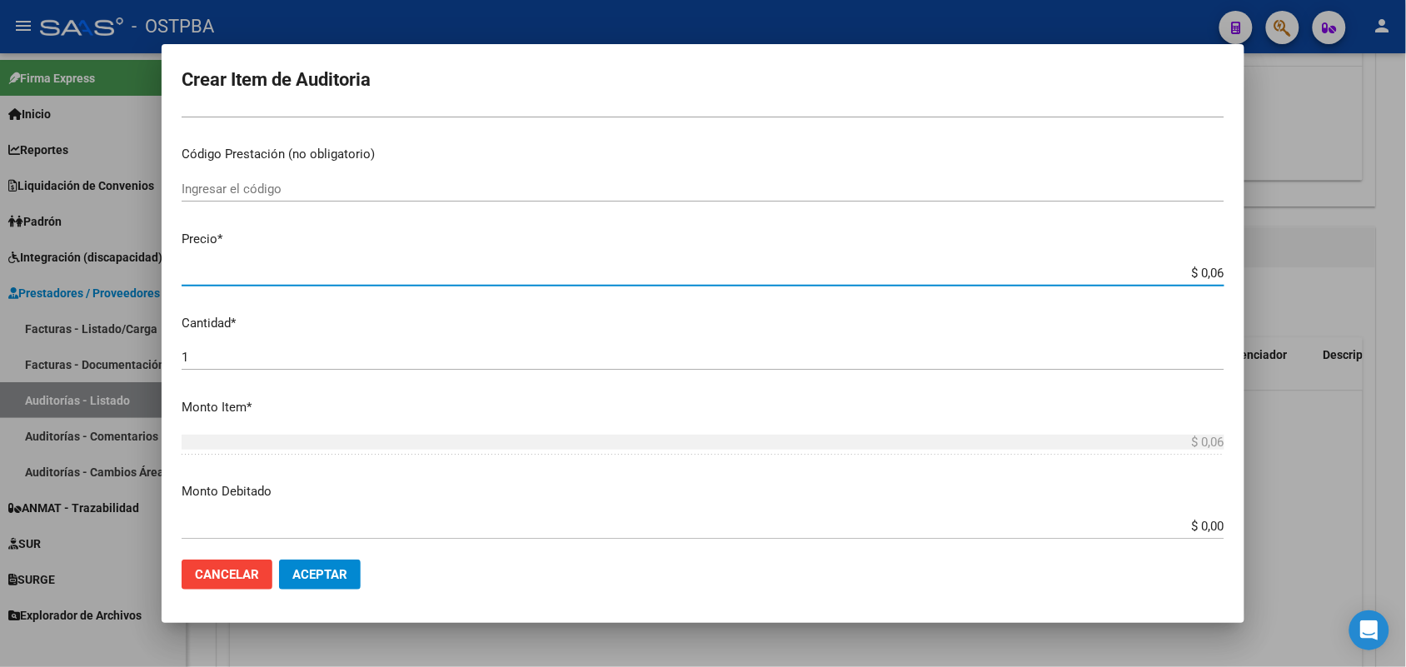
type input "$ 0,65"
type input "$ 6,54"
type input "$ 65,40"
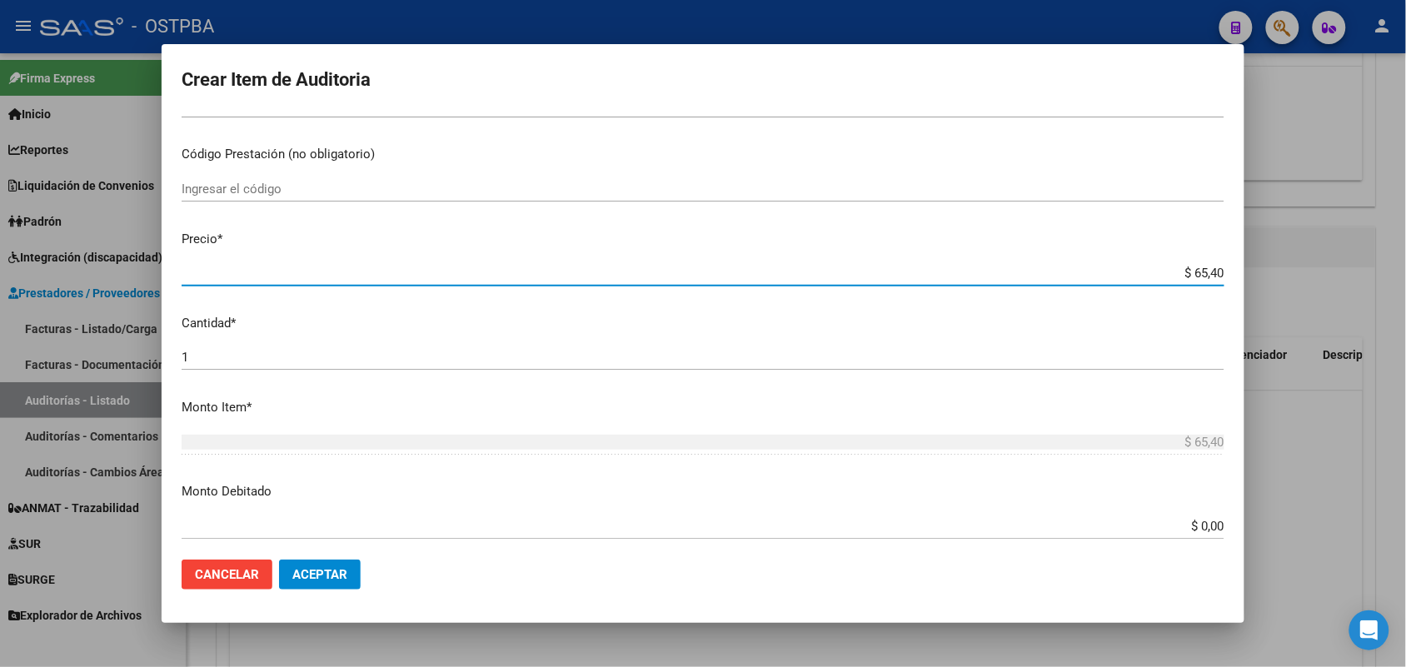
type input "$ 654,00"
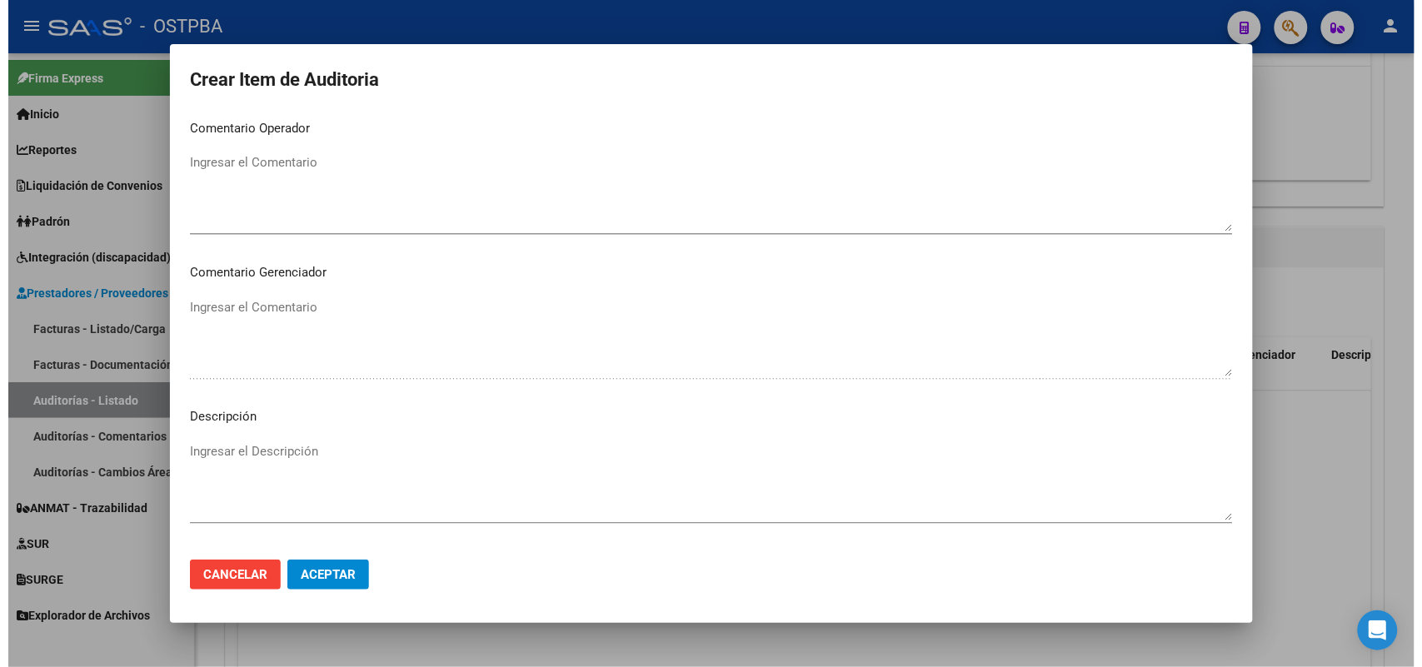
scroll to position [1065, 0]
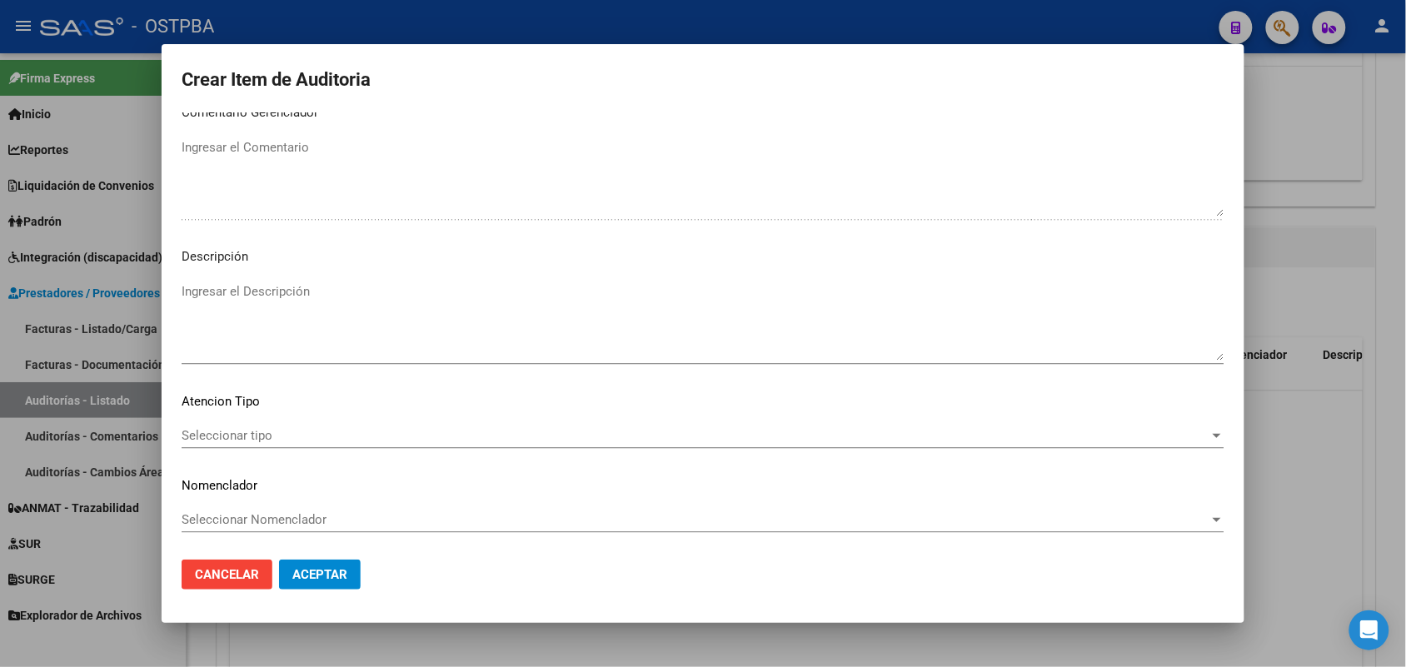
click at [244, 431] on span "Seleccionar tipo" at bounding box center [696, 435] width 1028 height 15
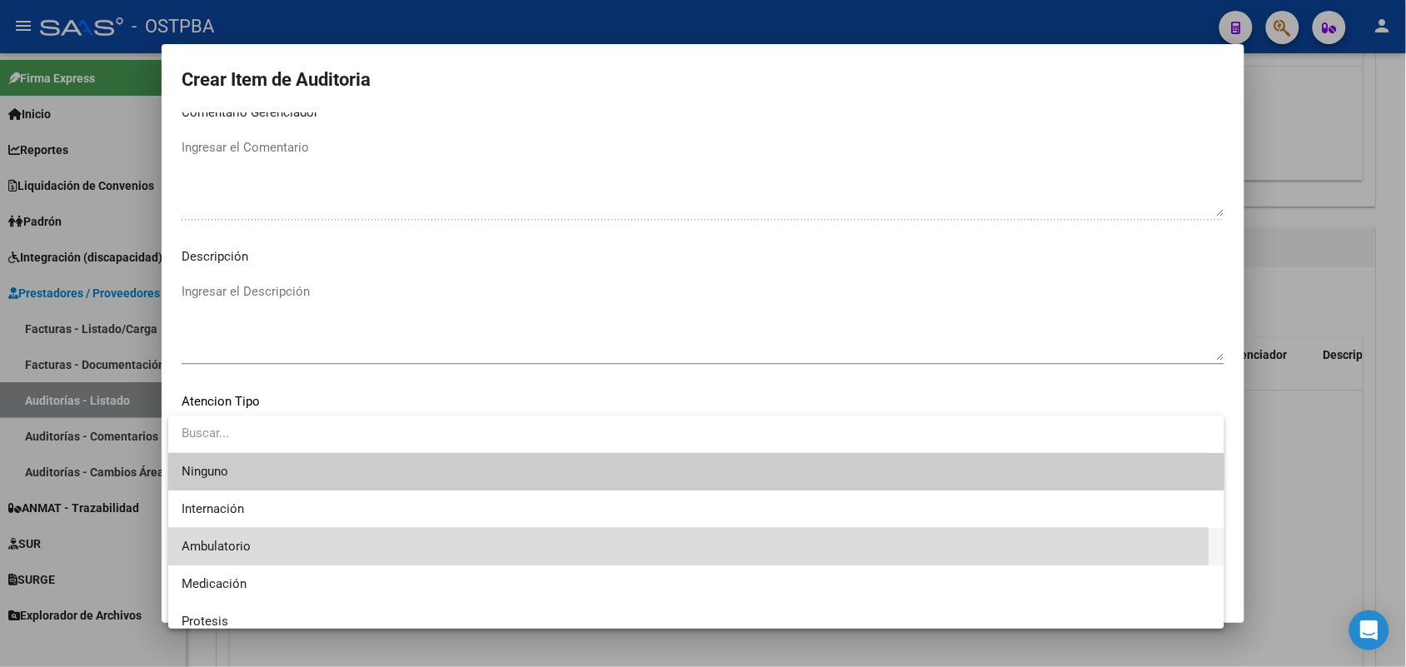
click at [252, 546] on span "Ambulatorio" at bounding box center [697, 546] width 1030 height 37
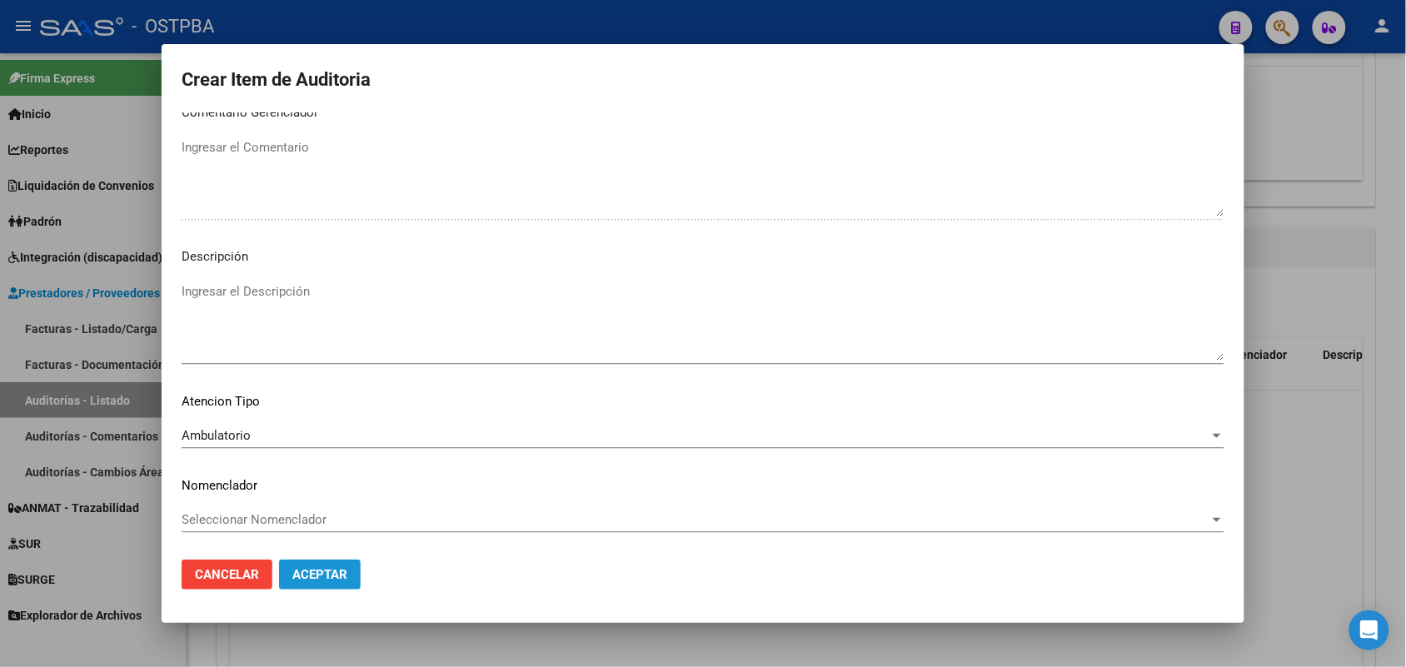
click at [319, 576] on span "Aceptar" at bounding box center [319, 574] width 55 height 15
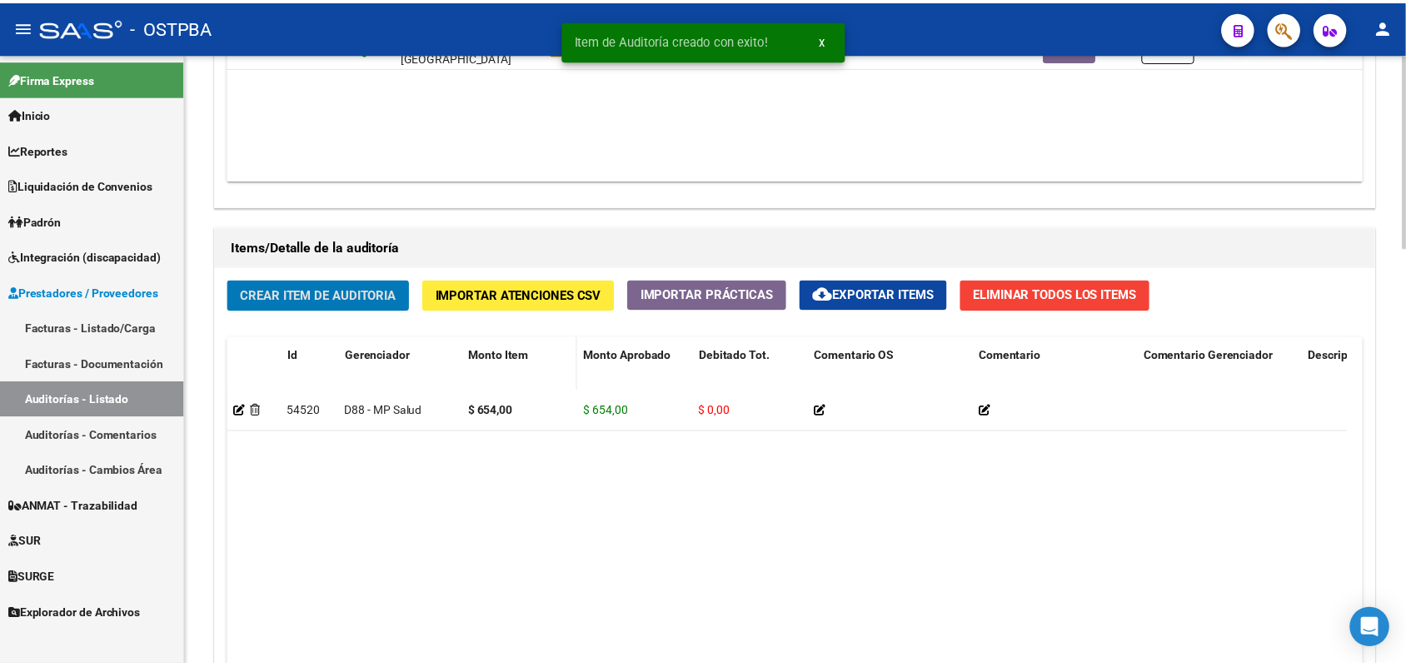
scroll to position [1042, 0]
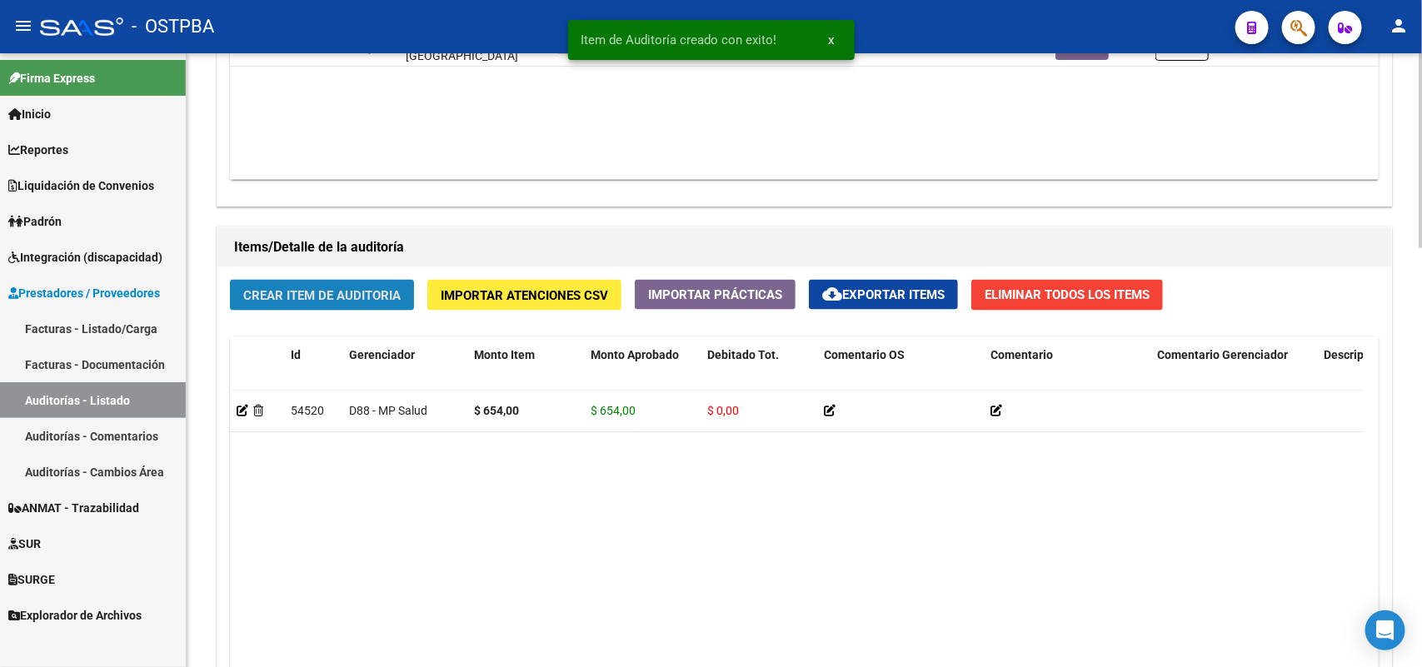
click at [375, 289] on span "Crear Item de Auditoria" at bounding box center [321, 295] width 157 height 15
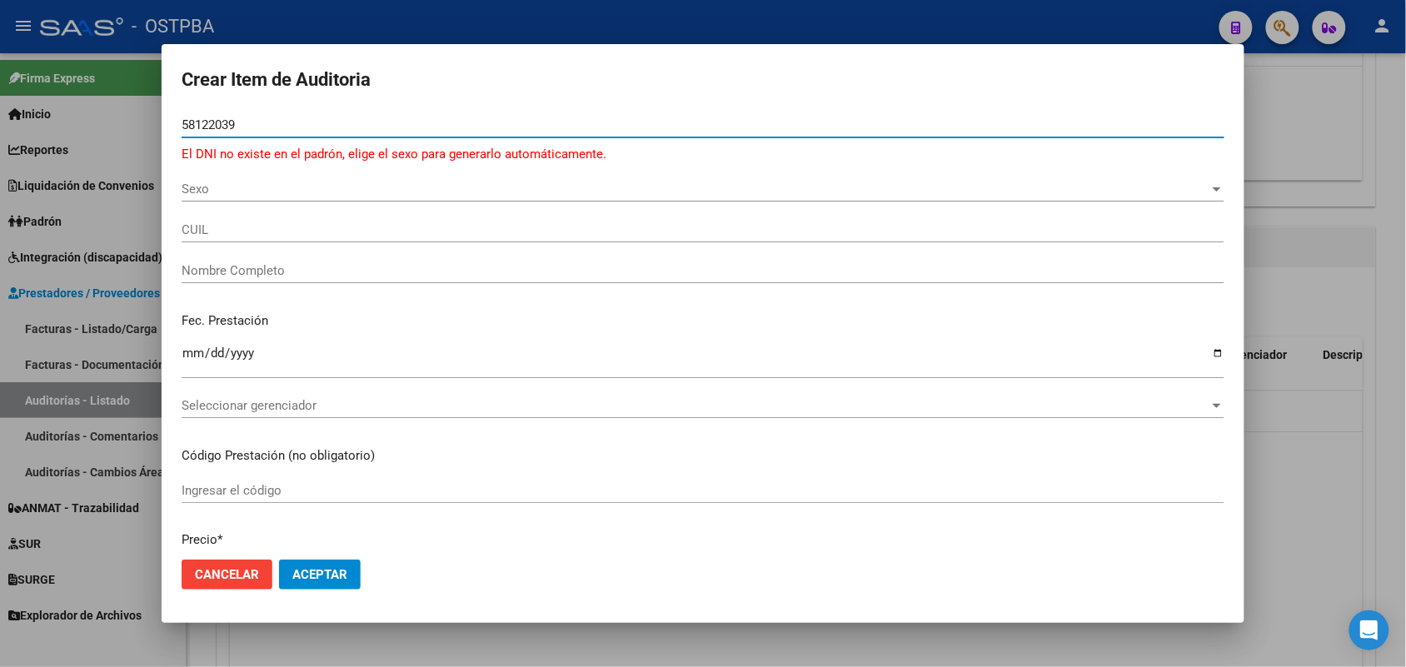
type input "58122039"
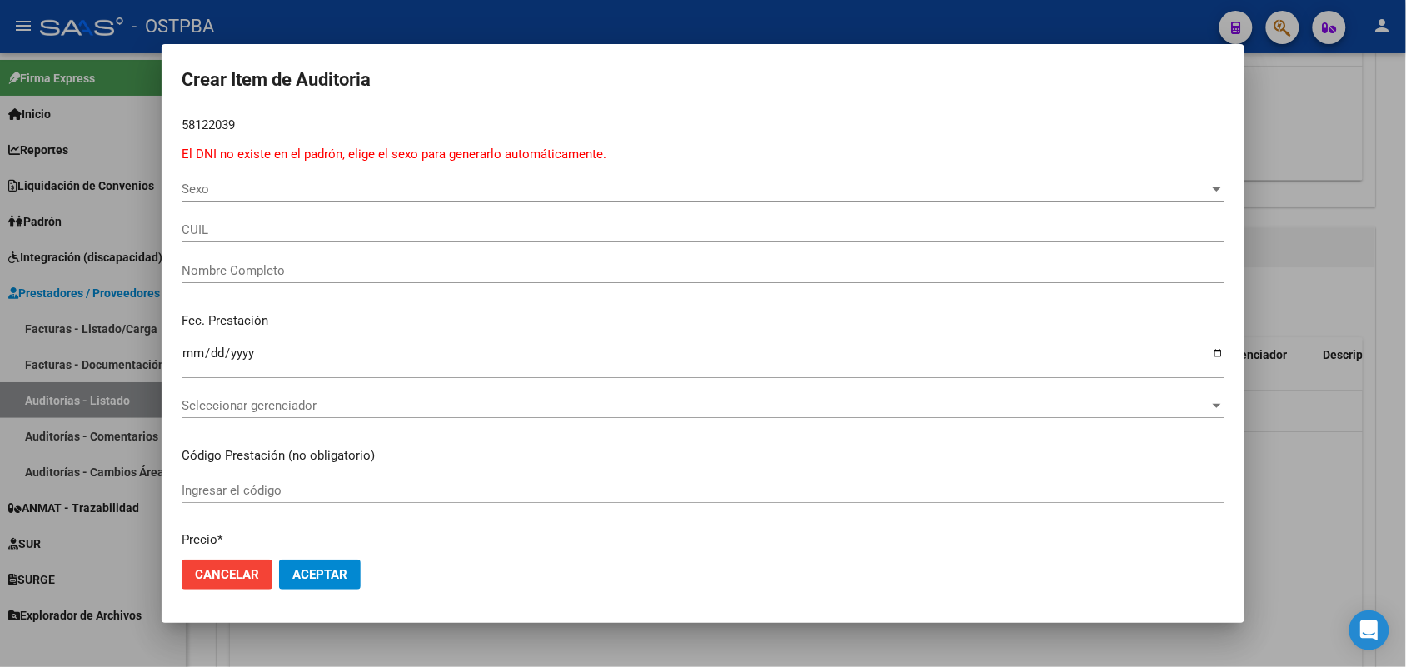
click at [148, 217] on div at bounding box center [703, 333] width 1406 height 667
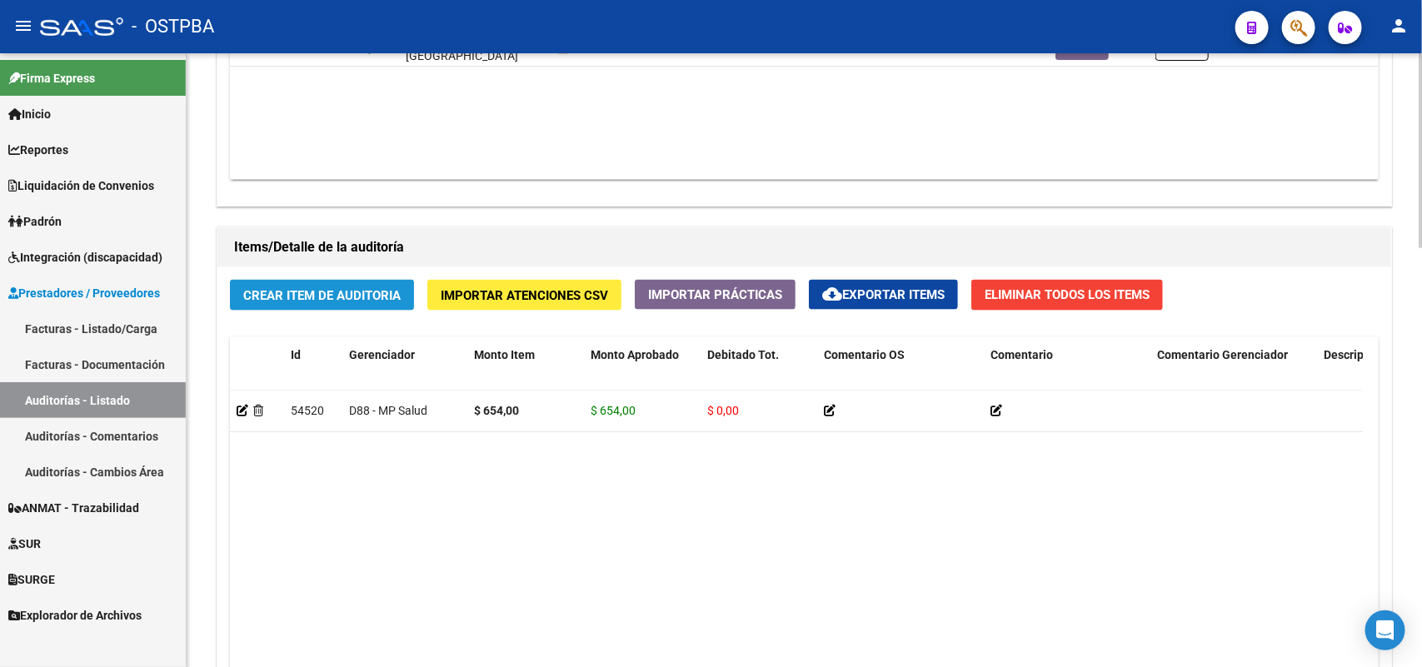
click at [319, 283] on button "Crear Item de Auditoria" at bounding box center [322, 295] width 184 height 31
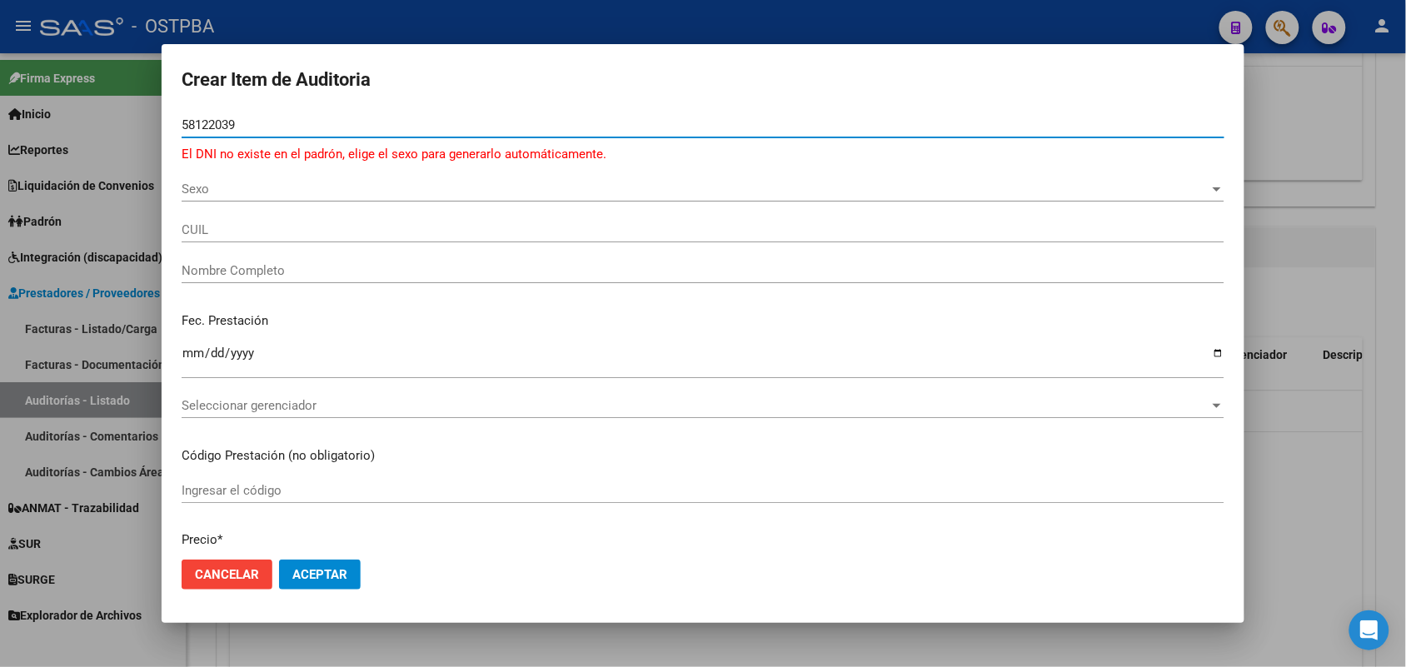
type input "58122039"
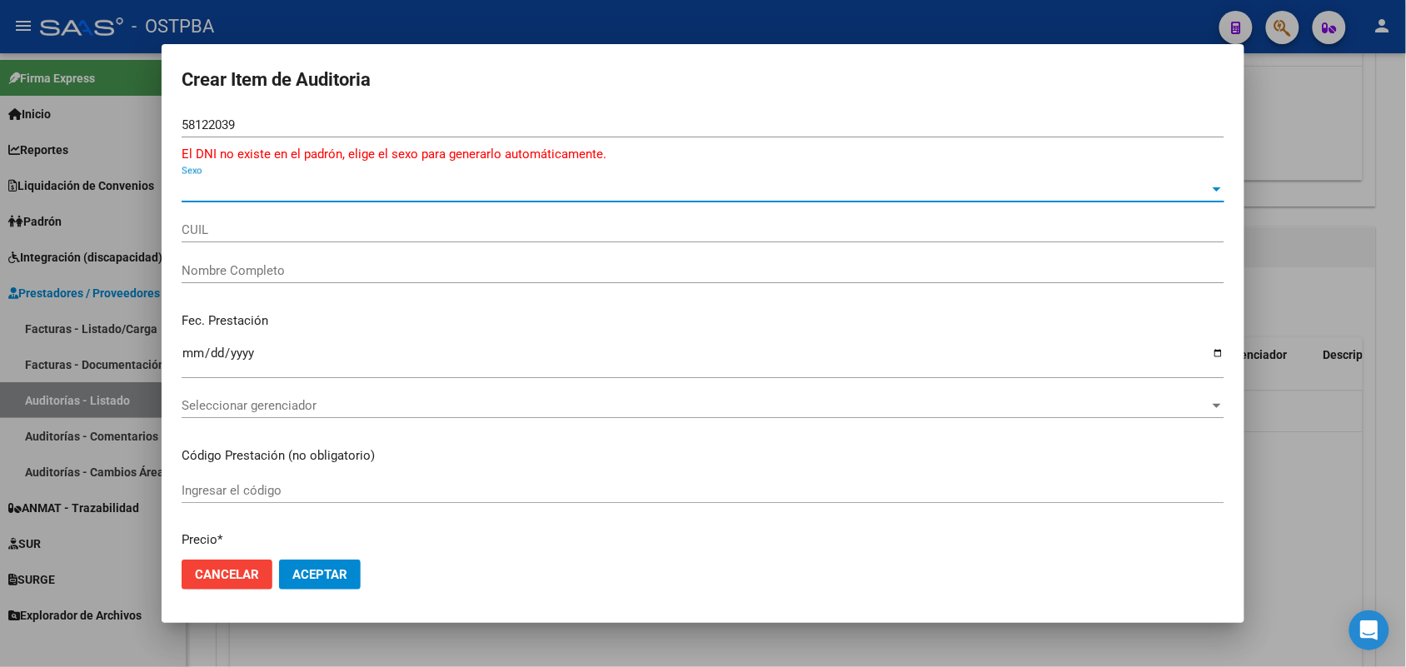
click at [192, 189] on span "Sexo" at bounding box center [696, 189] width 1028 height 15
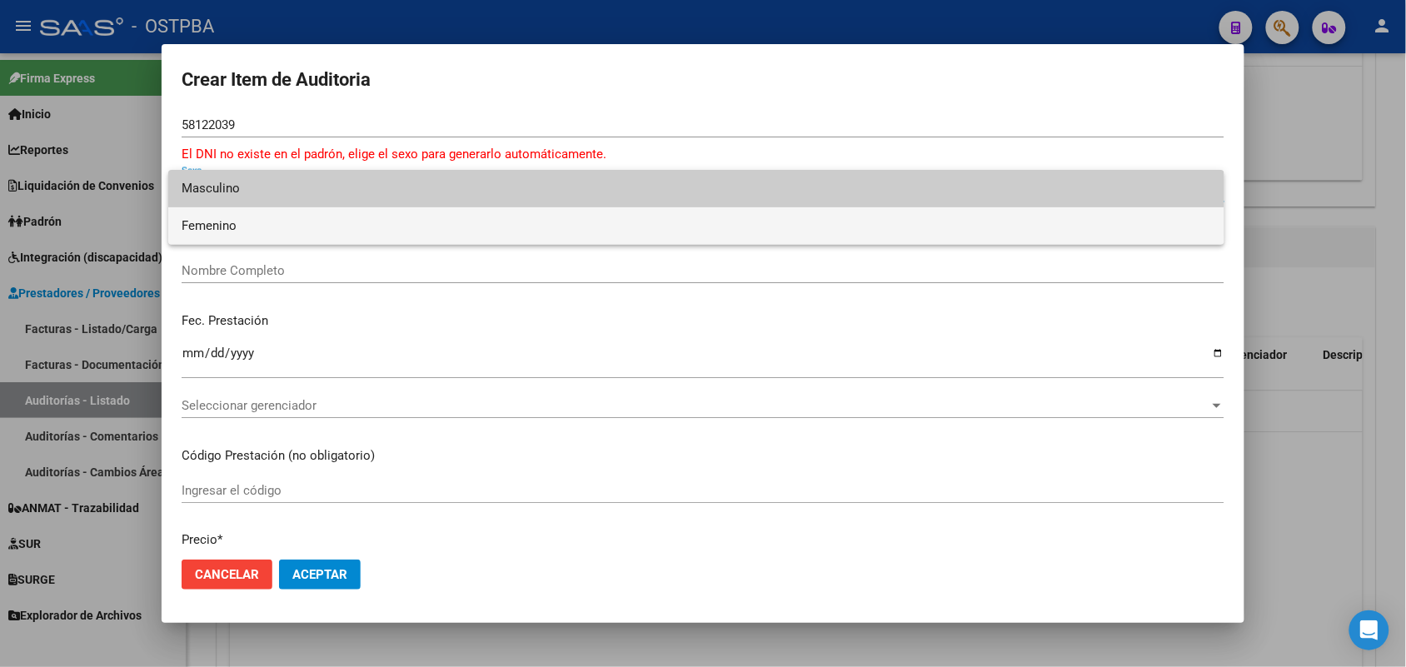
click at [243, 227] on span "Femenino" at bounding box center [697, 225] width 1030 height 37
type input "27581220397"
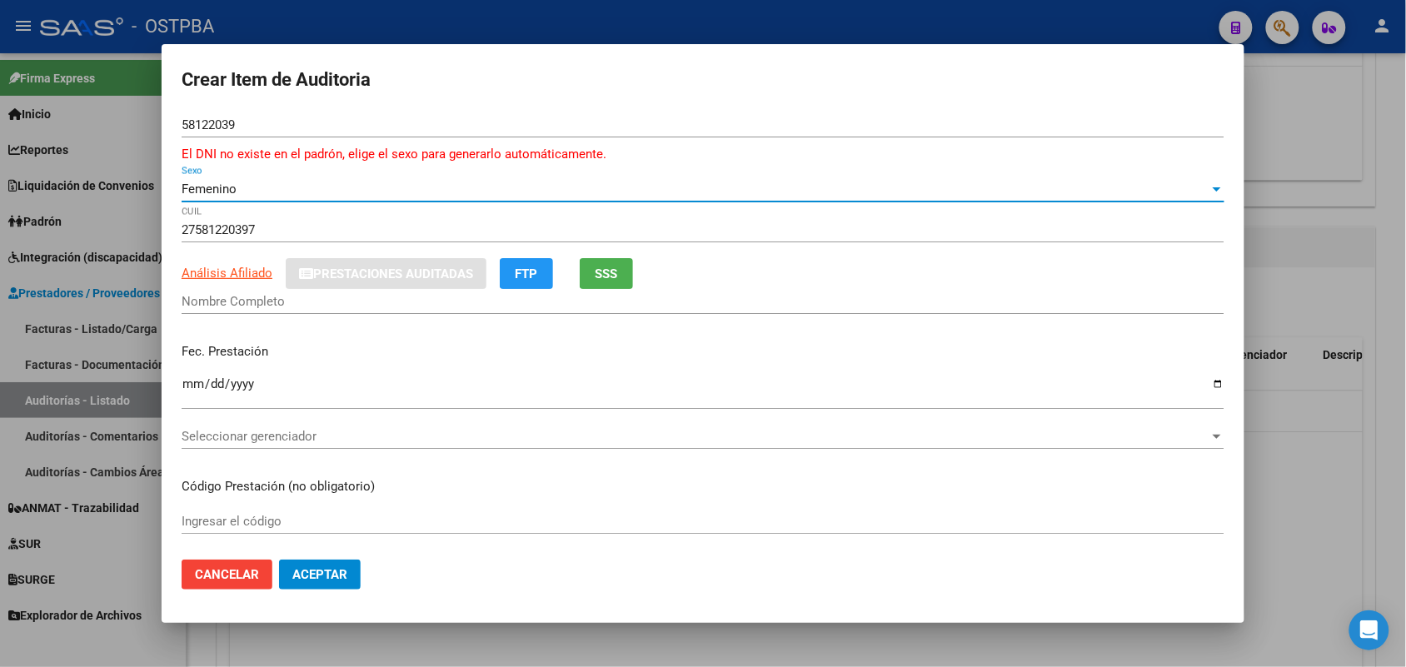
type input "BAIGORRIA CATALINA AGUSTINA"
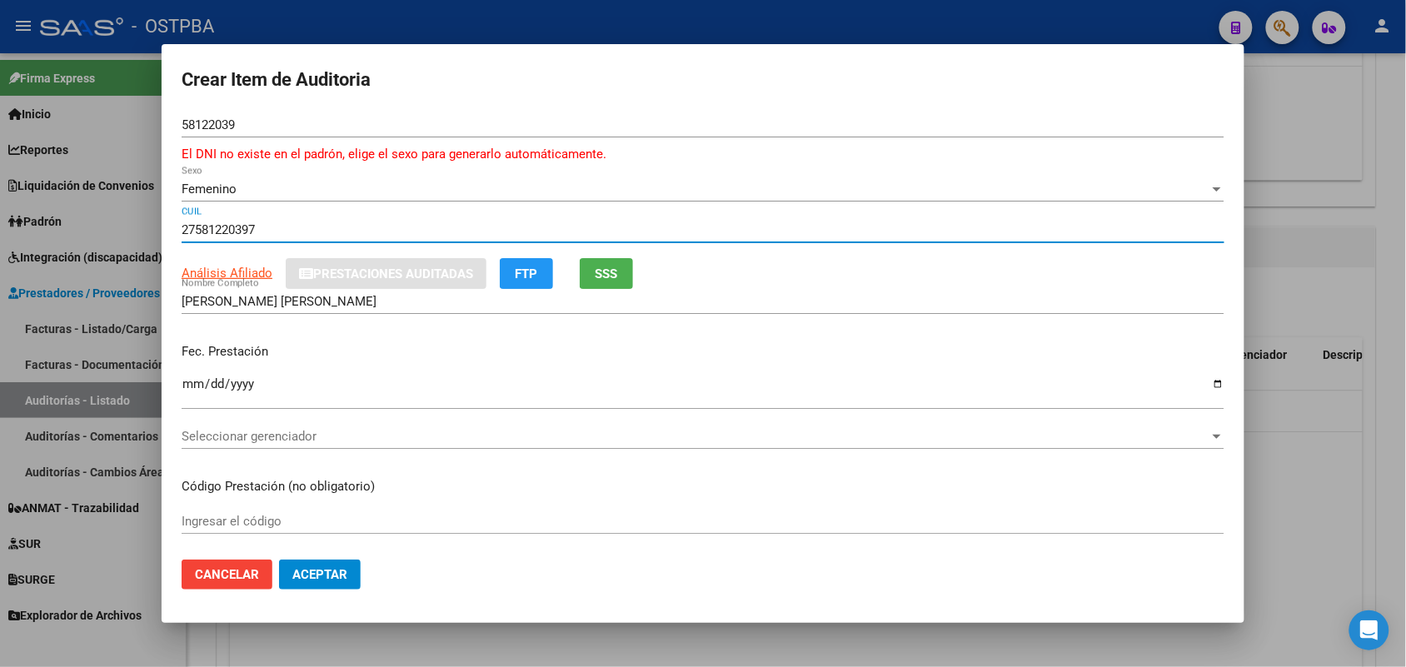
click at [227, 233] on input "27581220397" at bounding box center [703, 229] width 1043 height 15
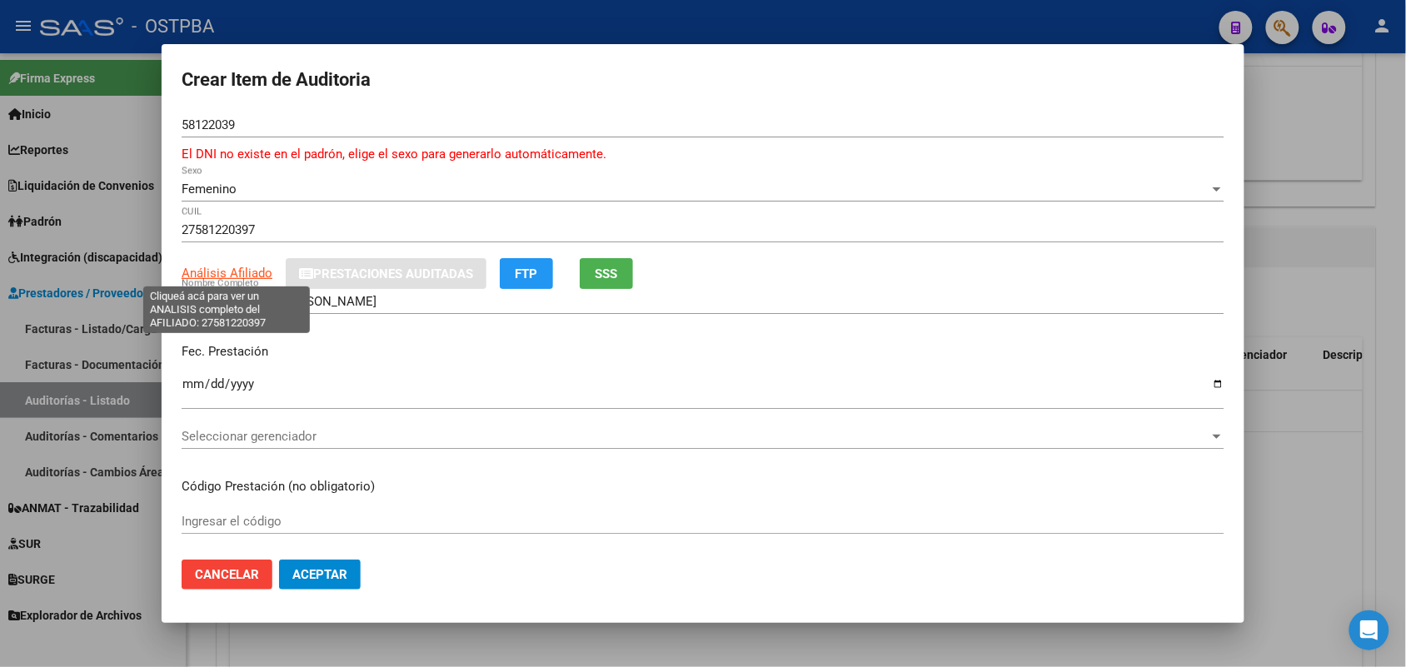
click at [242, 269] on span "Análisis Afiliado" at bounding box center [227, 273] width 91 height 15
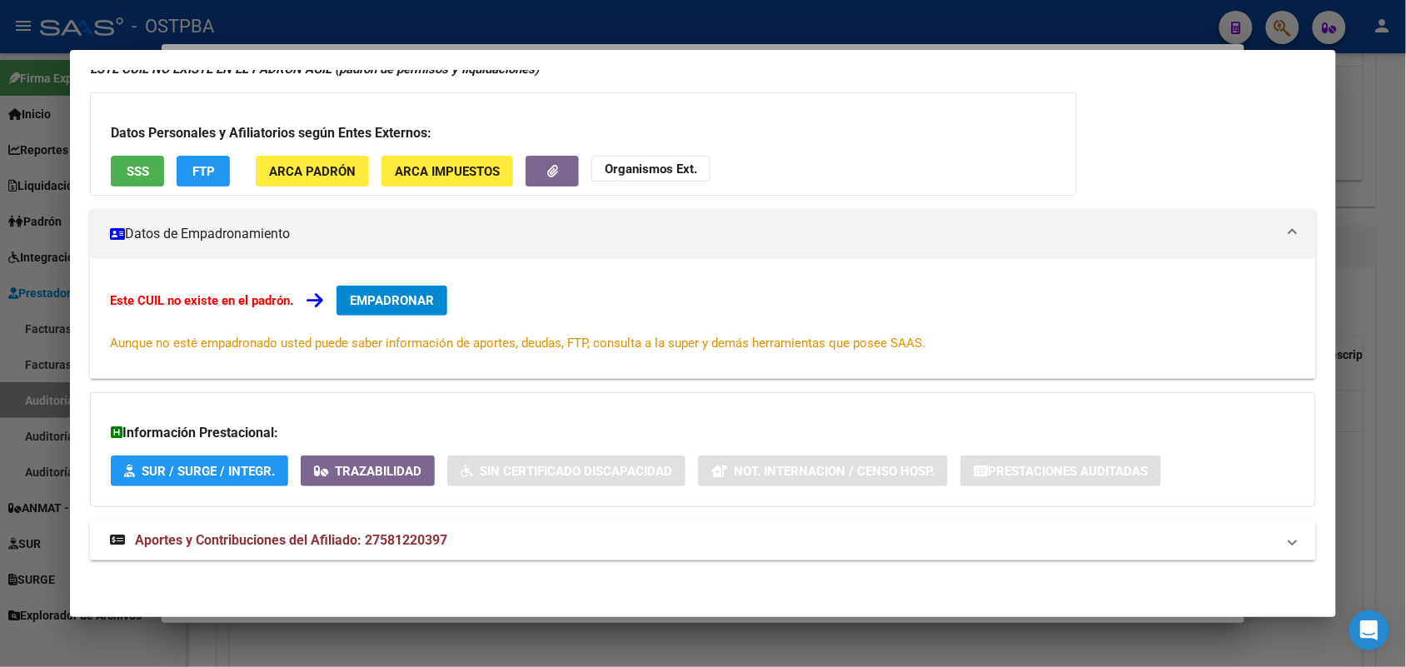
scroll to position [0, 0]
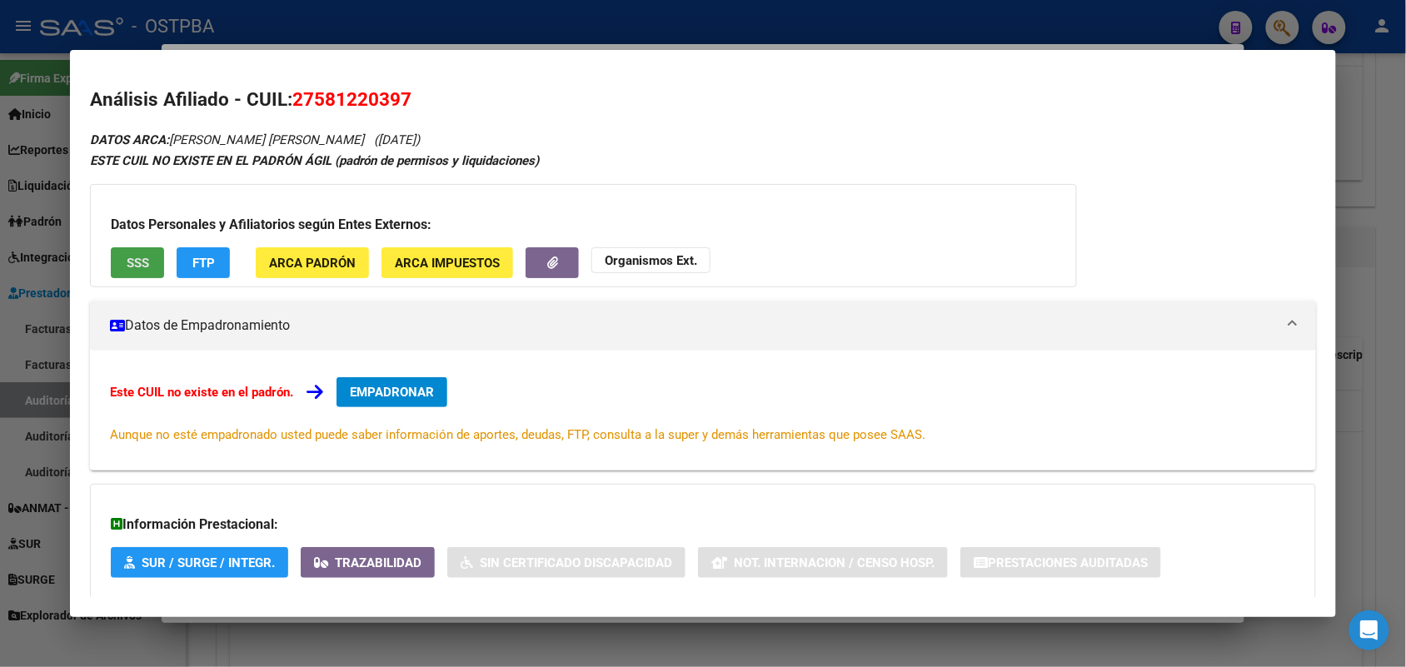
click at [127, 256] on span "SSS" at bounding box center [138, 263] width 22 height 15
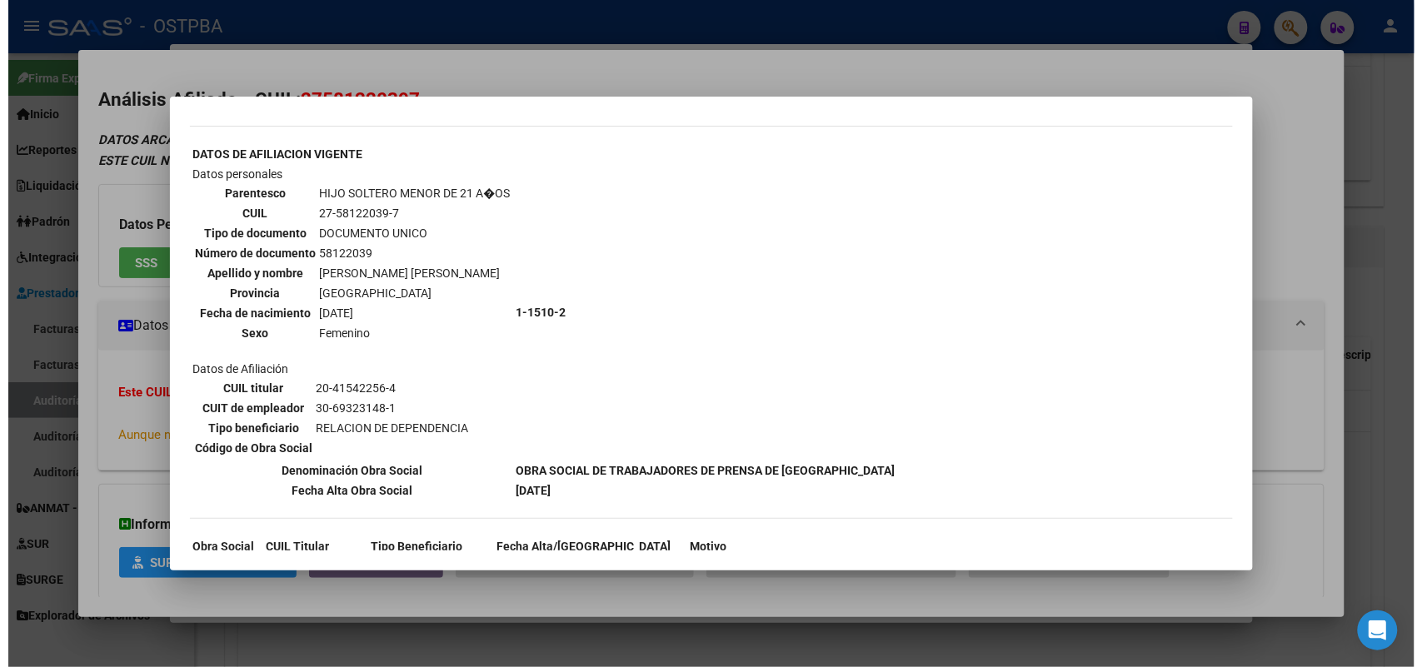
scroll to position [958, 0]
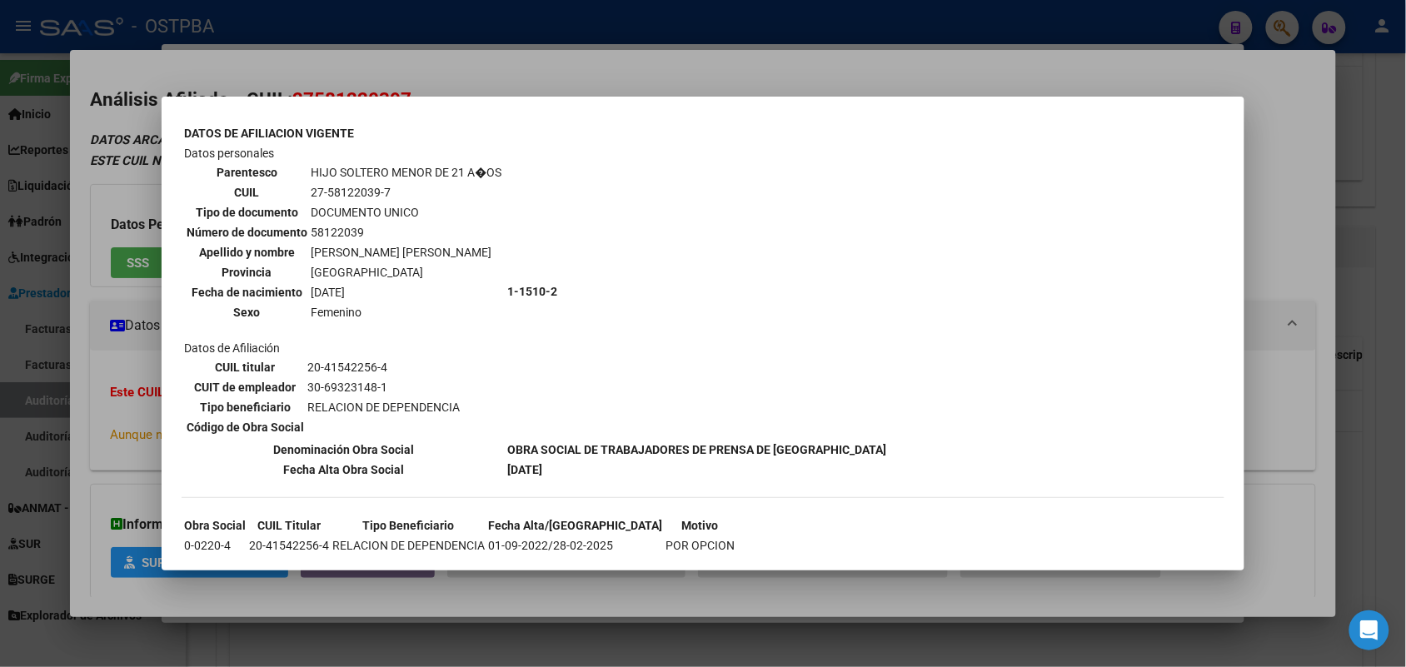
click at [117, 173] on div at bounding box center [703, 333] width 1406 height 667
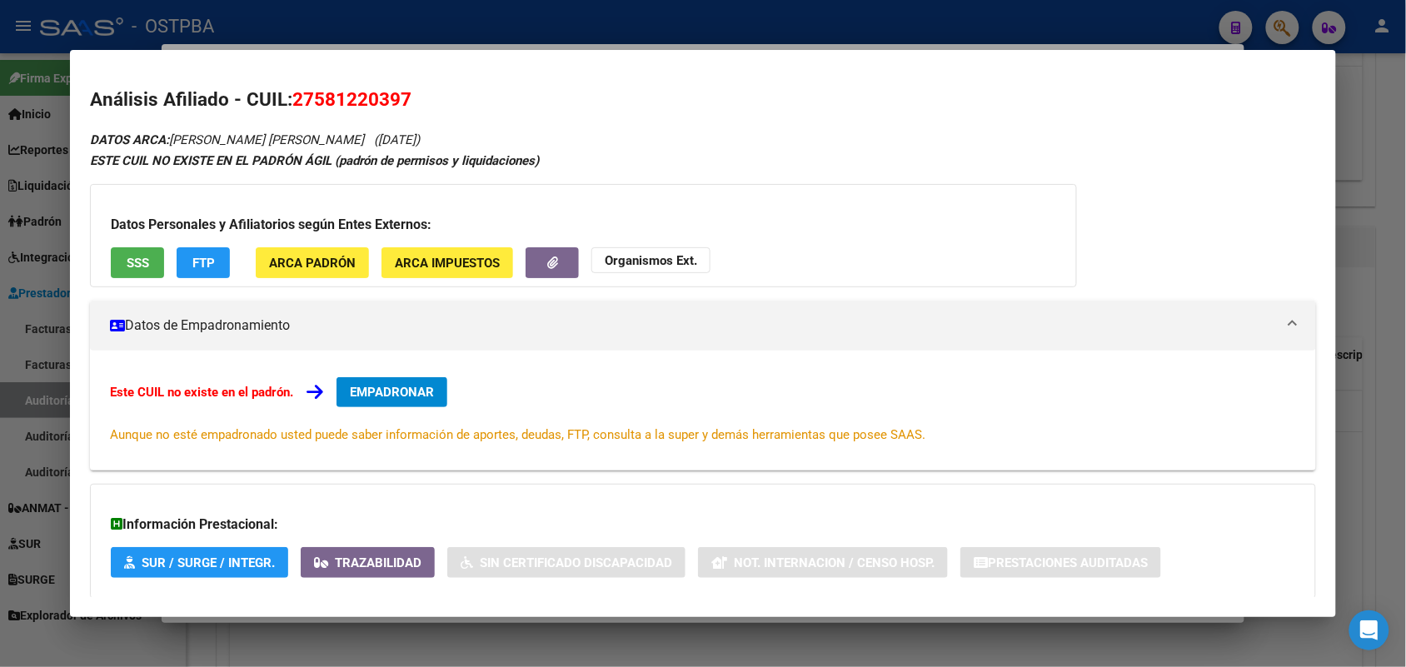
click at [50, 226] on div at bounding box center [703, 333] width 1406 height 667
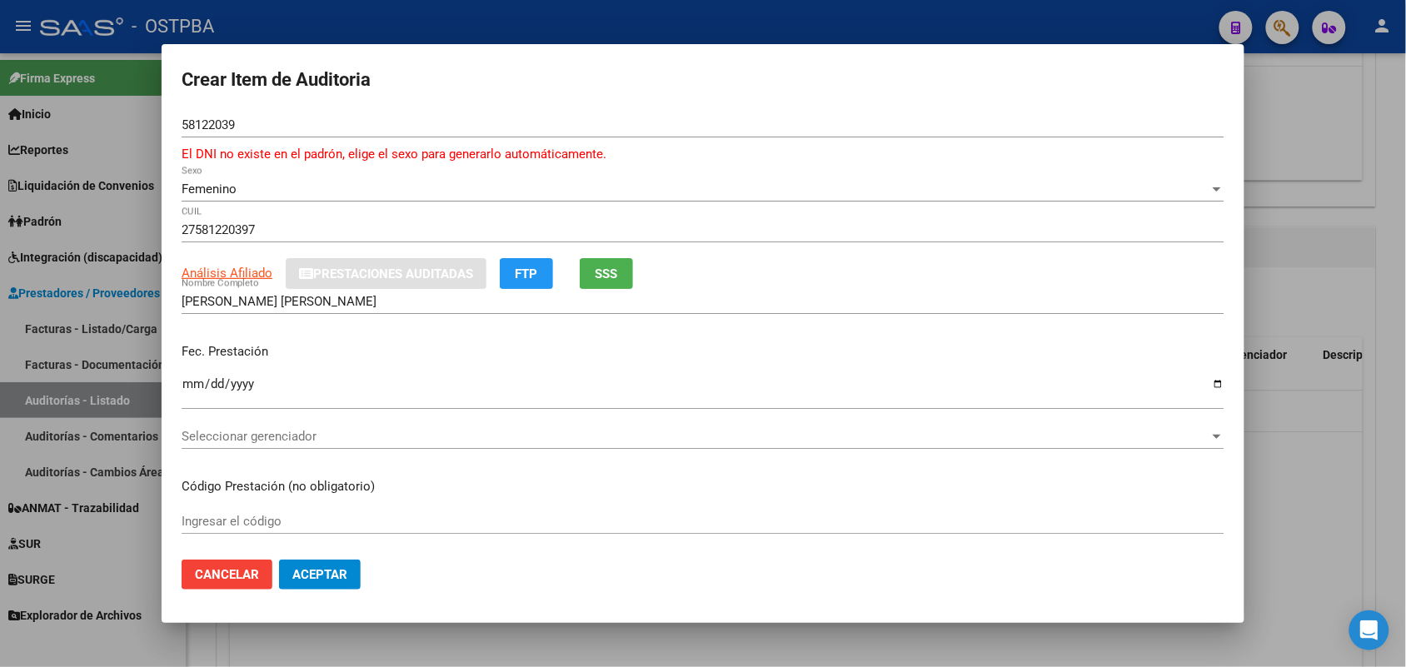
click at [80, 231] on div at bounding box center [703, 333] width 1406 height 667
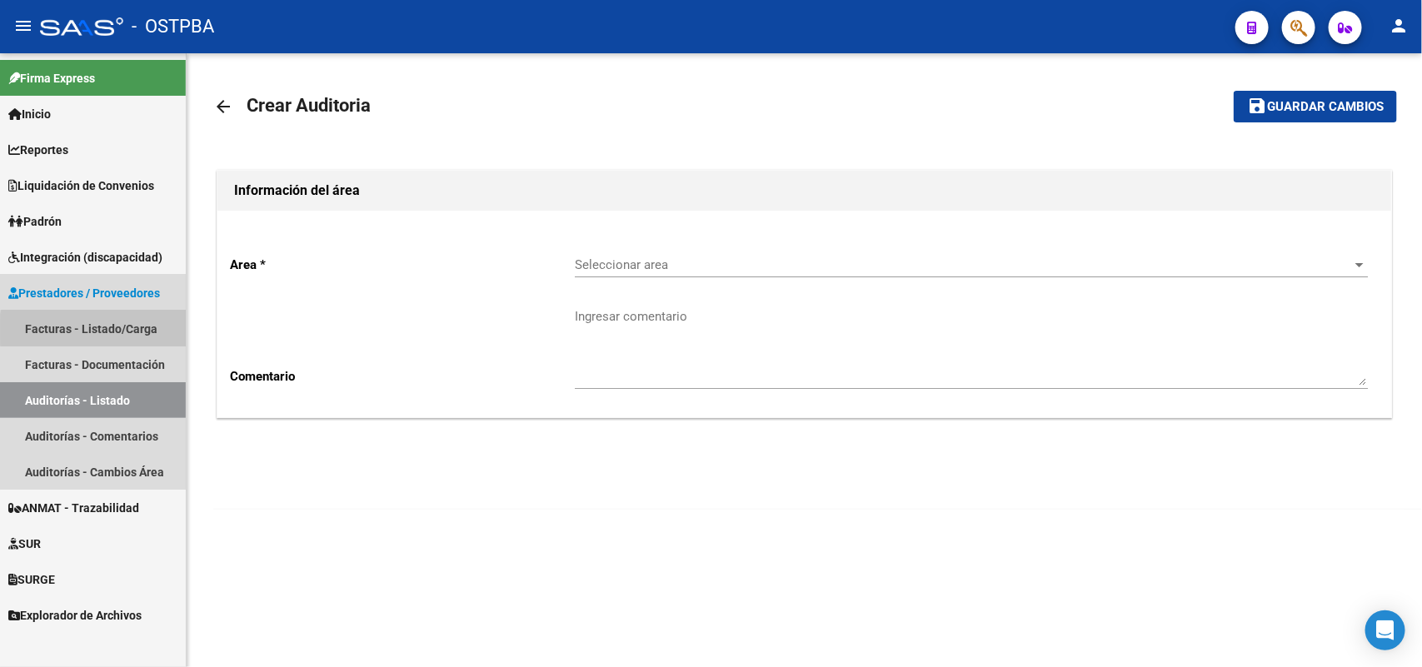
click at [142, 327] on link "Facturas - Listado/Carga" at bounding box center [93, 329] width 186 height 36
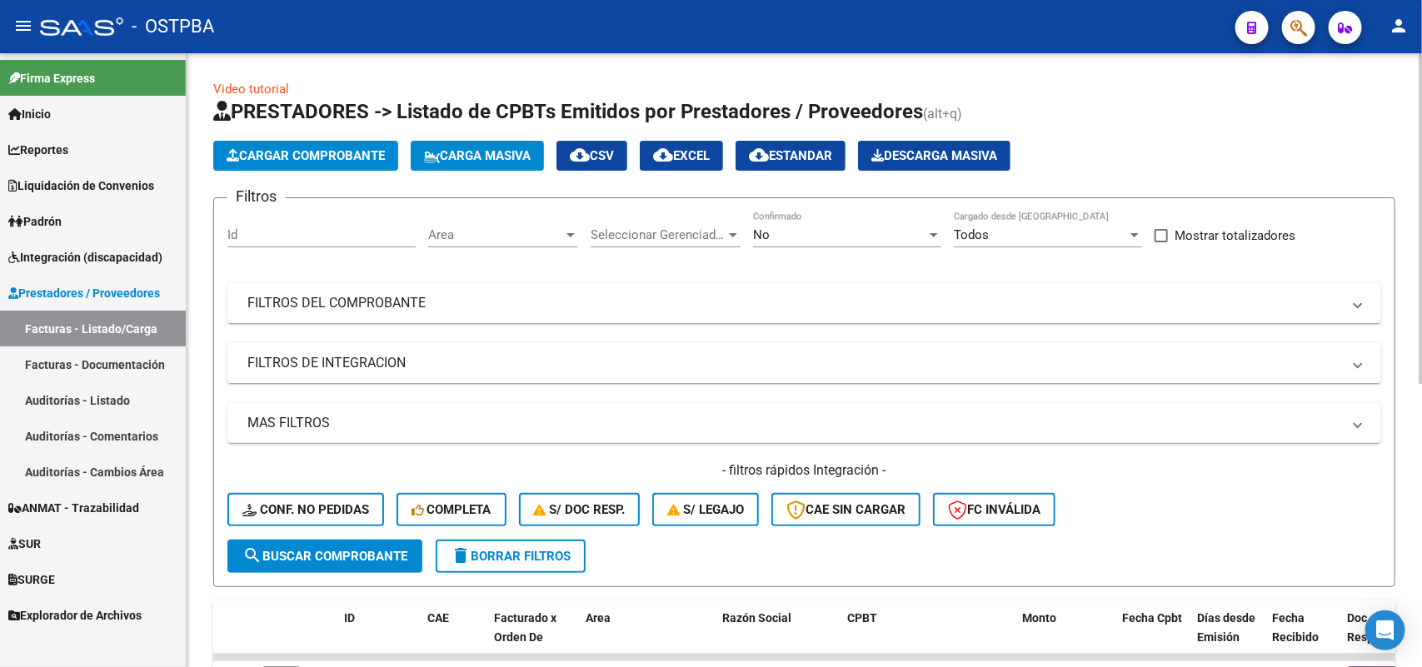
click at [933, 229] on div at bounding box center [933, 234] width 15 height 13
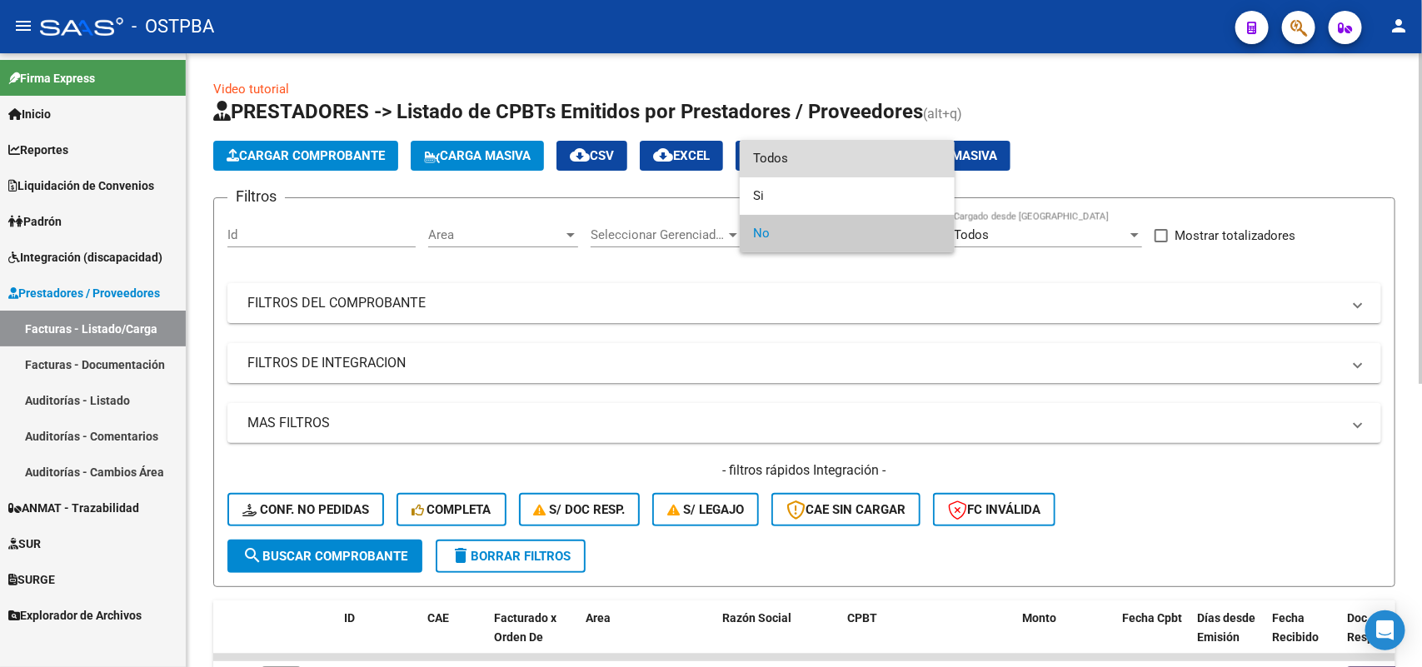
drag, startPoint x: 806, startPoint y: 152, endPoint x: 785, endPoint y: 175, distance: 31.3
click at [802, 160] on span "Todos" at bounding box center [847, 158] width 188 height 37
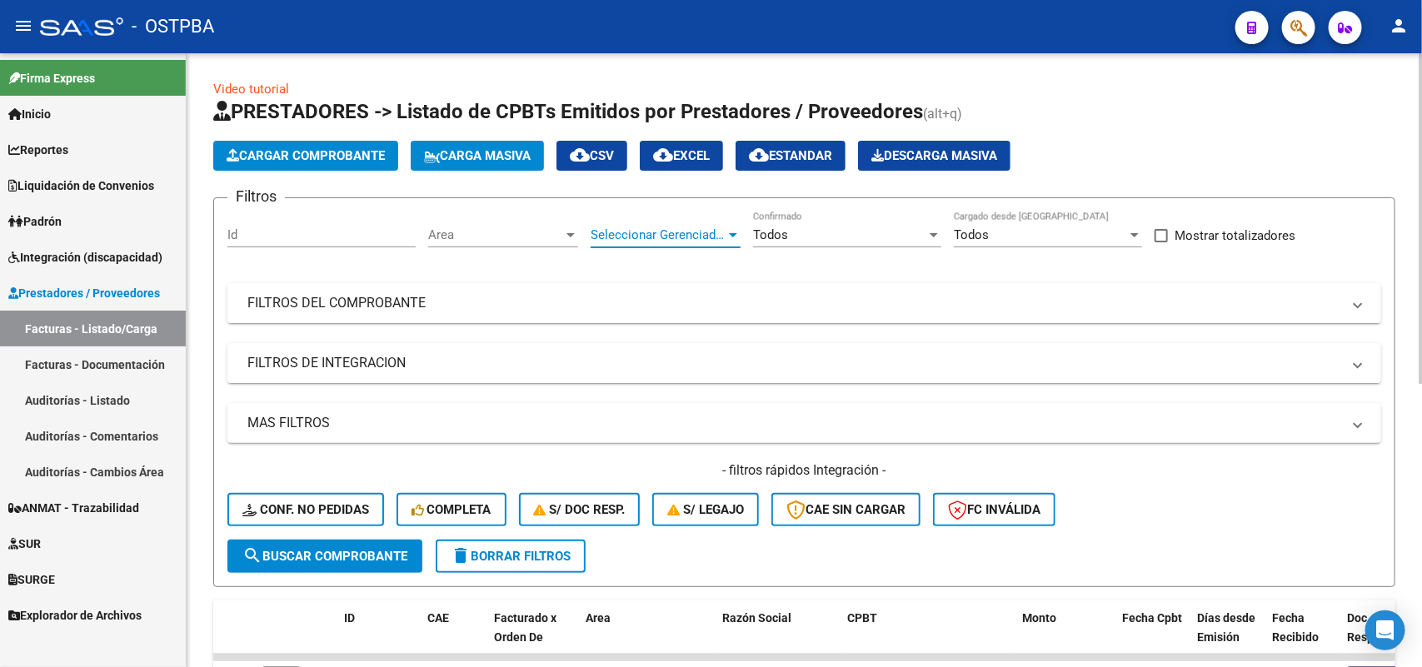
click at [733, 228] on div at bounding box center [733, 234] width 15 height 13
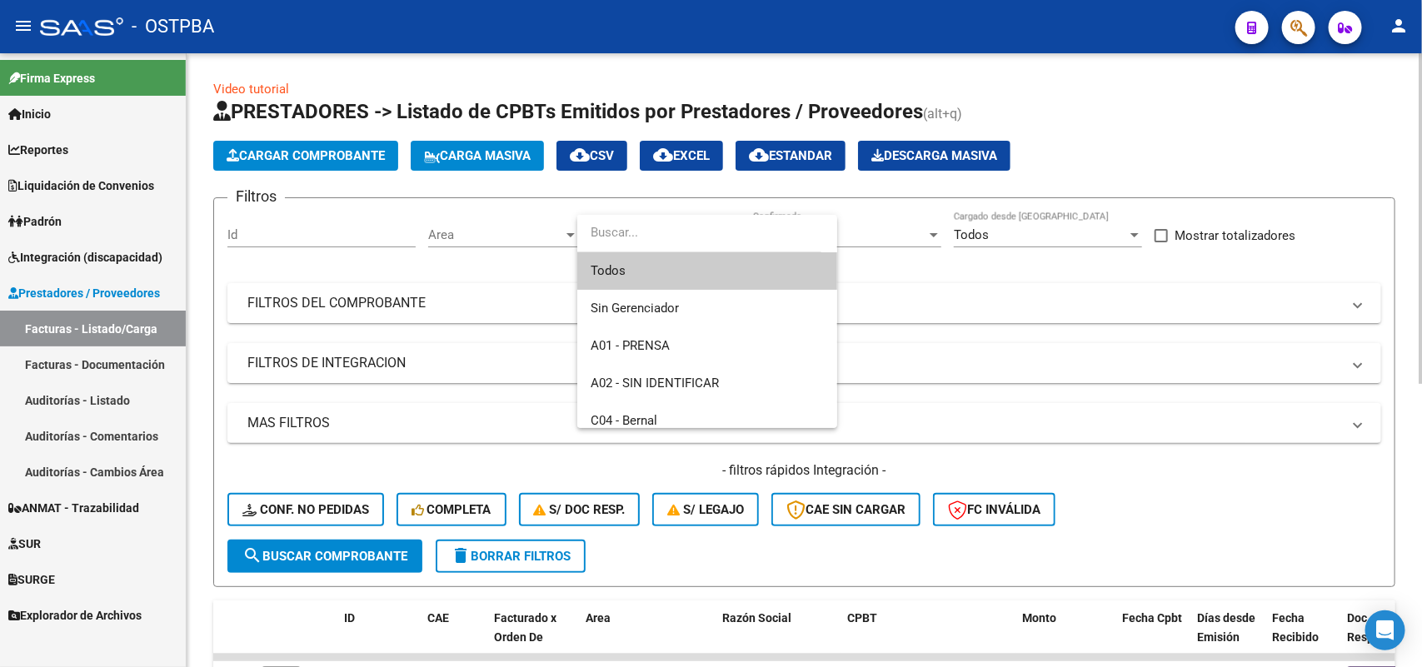
click at [642, 271] on span "Todos" at bounding box center [707, 270] width 233 height 37
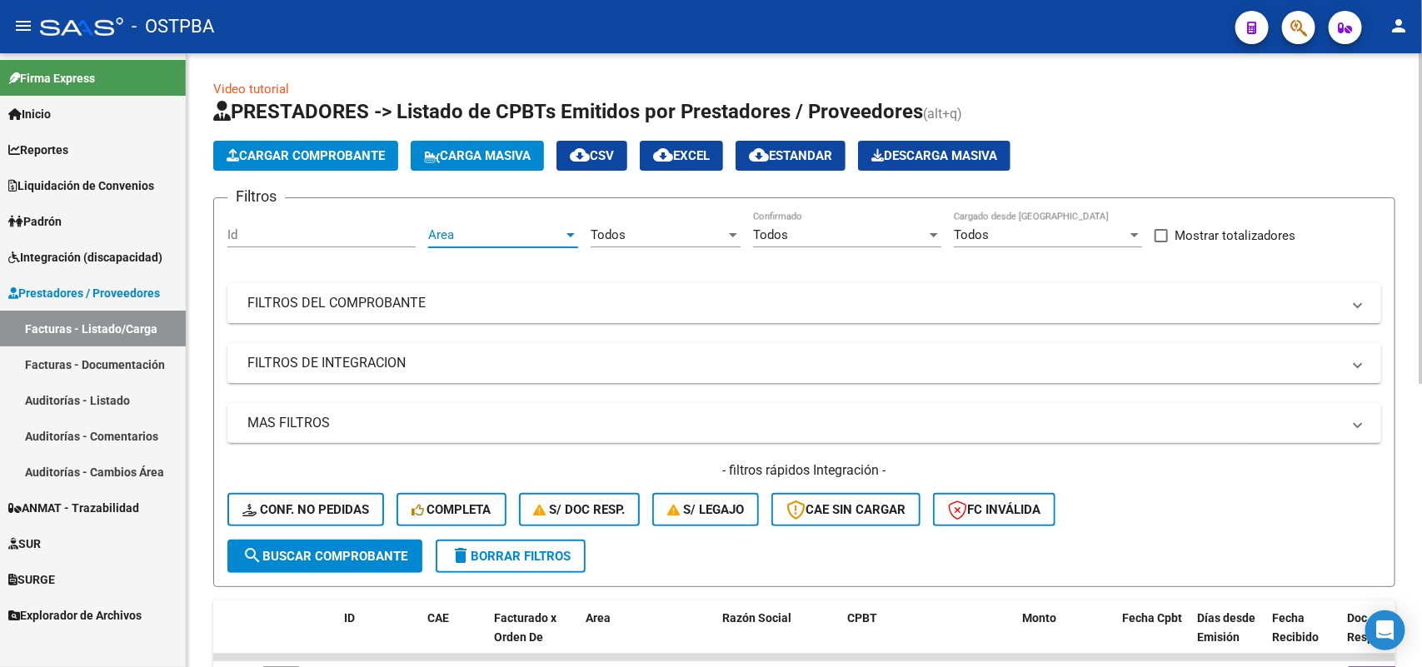
click at [571, 233] on div at bounding box center [570, 235] width 8 height 4
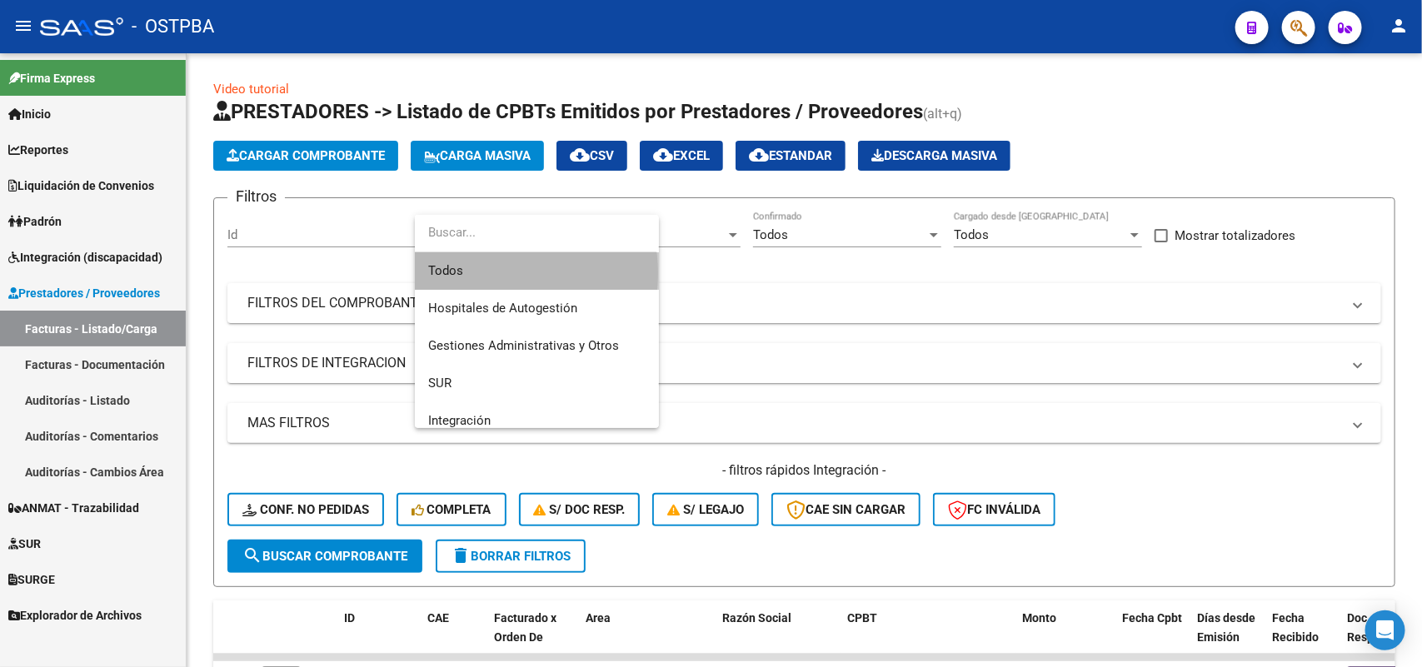
click at [486, 273] on span "Todos" at bounding box center [536, 270] width 217 height 37
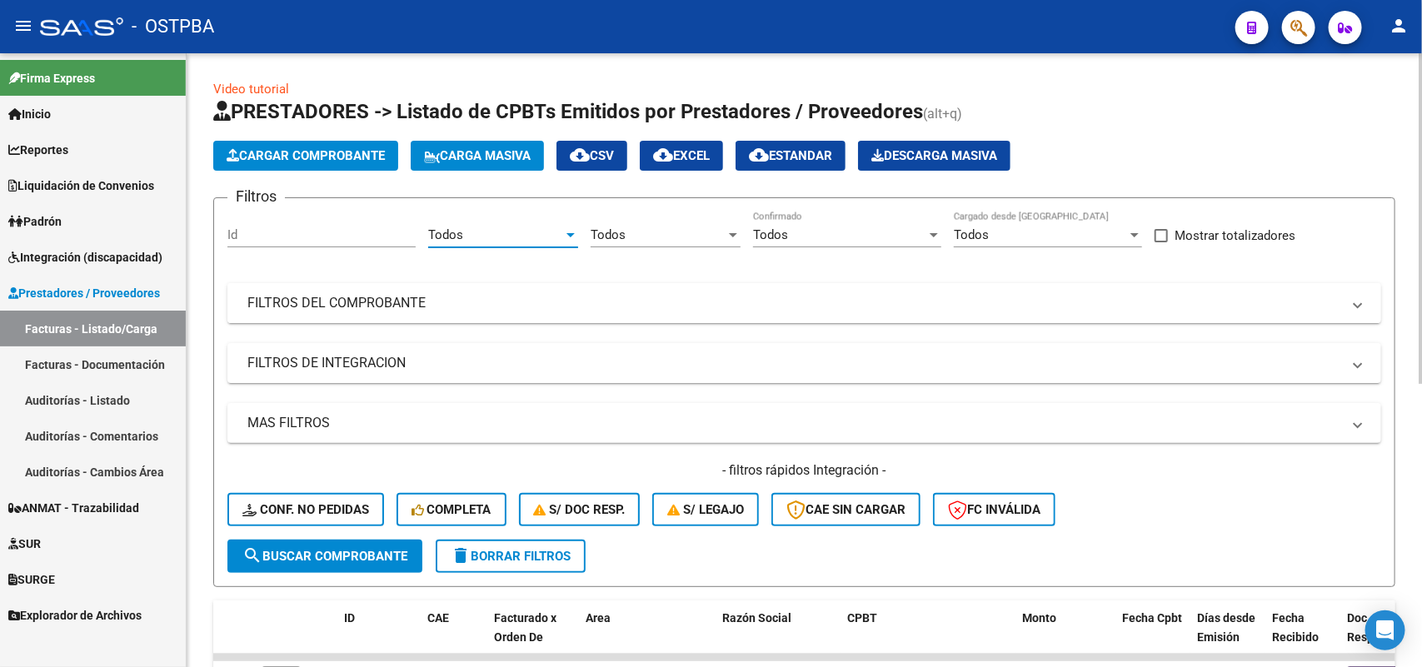
click at [406, 300] on mat-panel-title "FILTROS DEL COMPROBANTE" at bounding box center [794, 303] width 1094 height 18
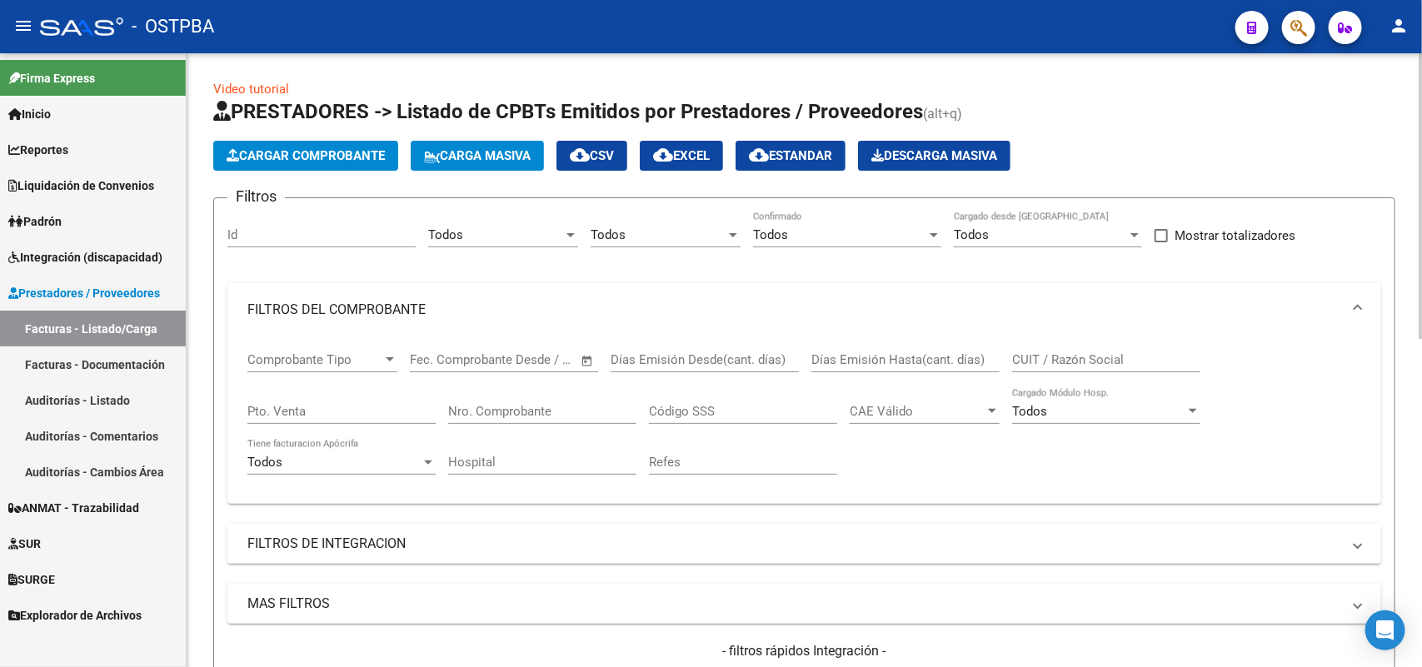
click at [550, 412] on input "Nro. Comprobante" at bounding box center [542, 411] width 188 height 15
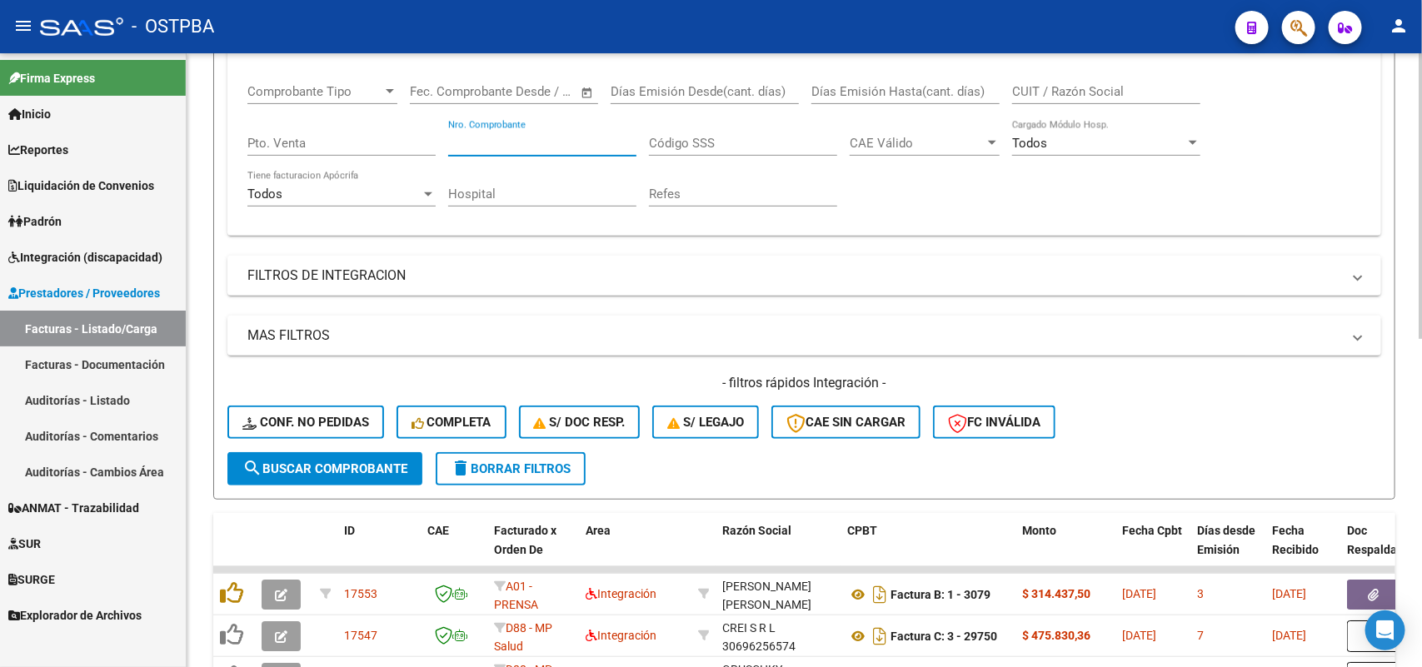
scroll to position [312, 0]
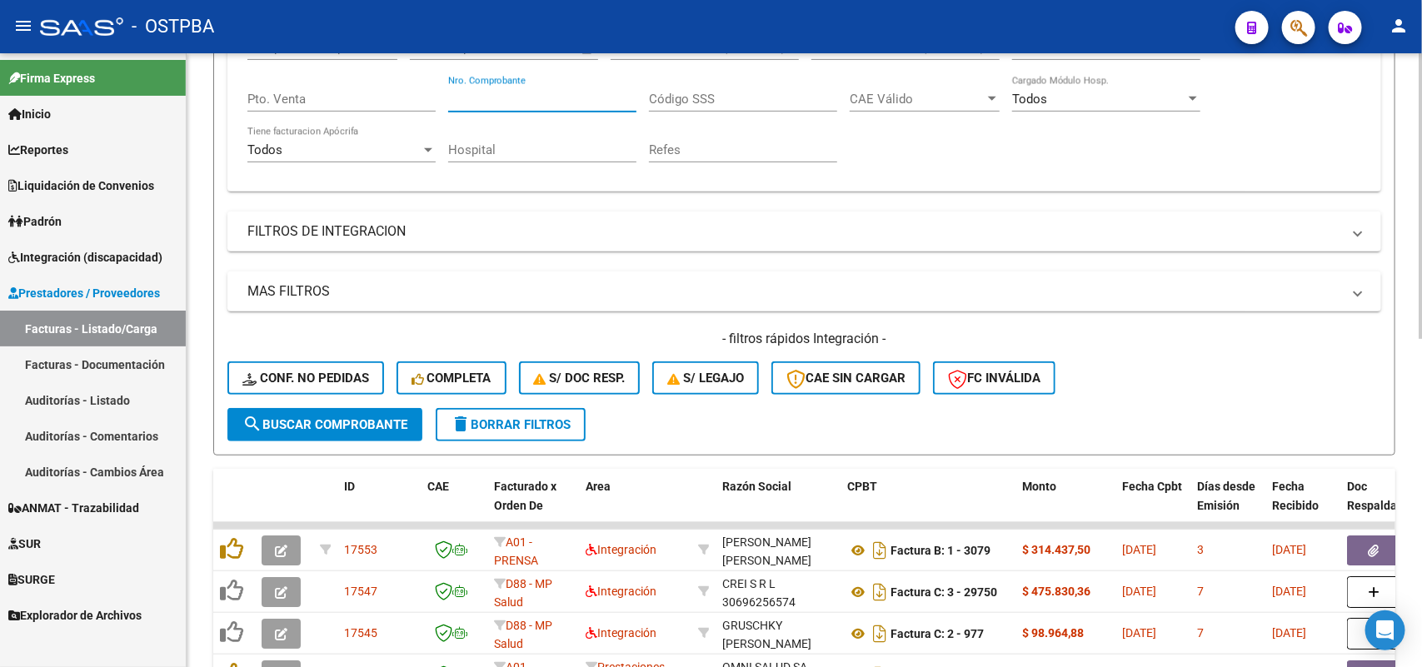
click at [352, 417] on span "search Buscar Comprobante" at bounding box center [324, 424] width 165 height 15
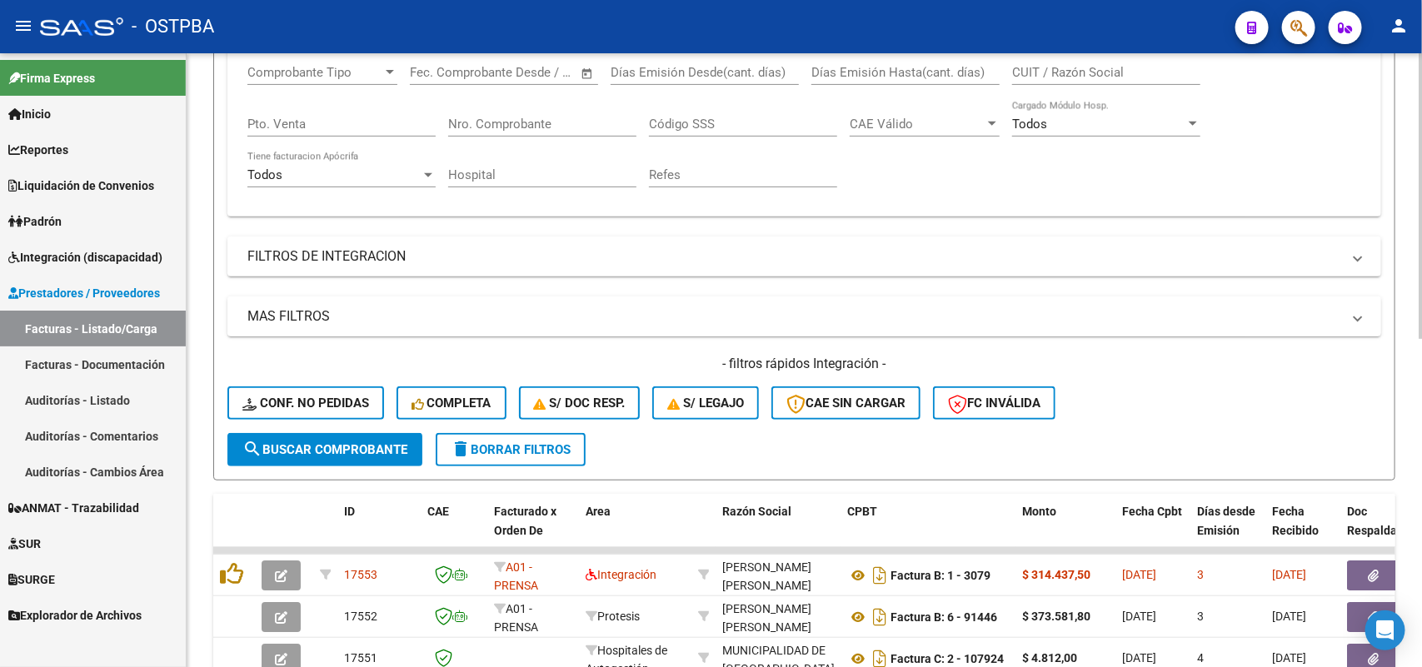
scroll to position [183, 0]
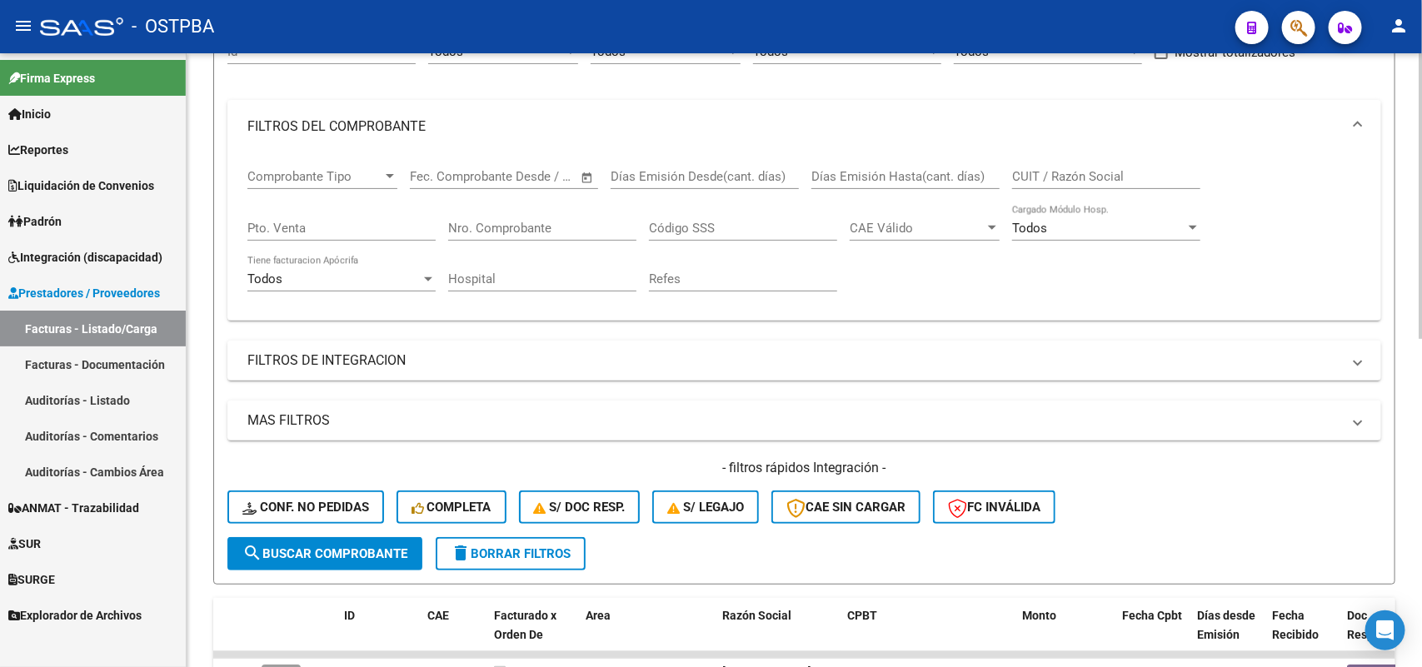
click at [565, 227] on input "Nro. Comprobante" at bounding box center [542, 228] width 188 height 15
type input "107924"
click at [312, 540] on button "search Buscar Comprobante" at bounding box center [324, 553] width 195 height 33
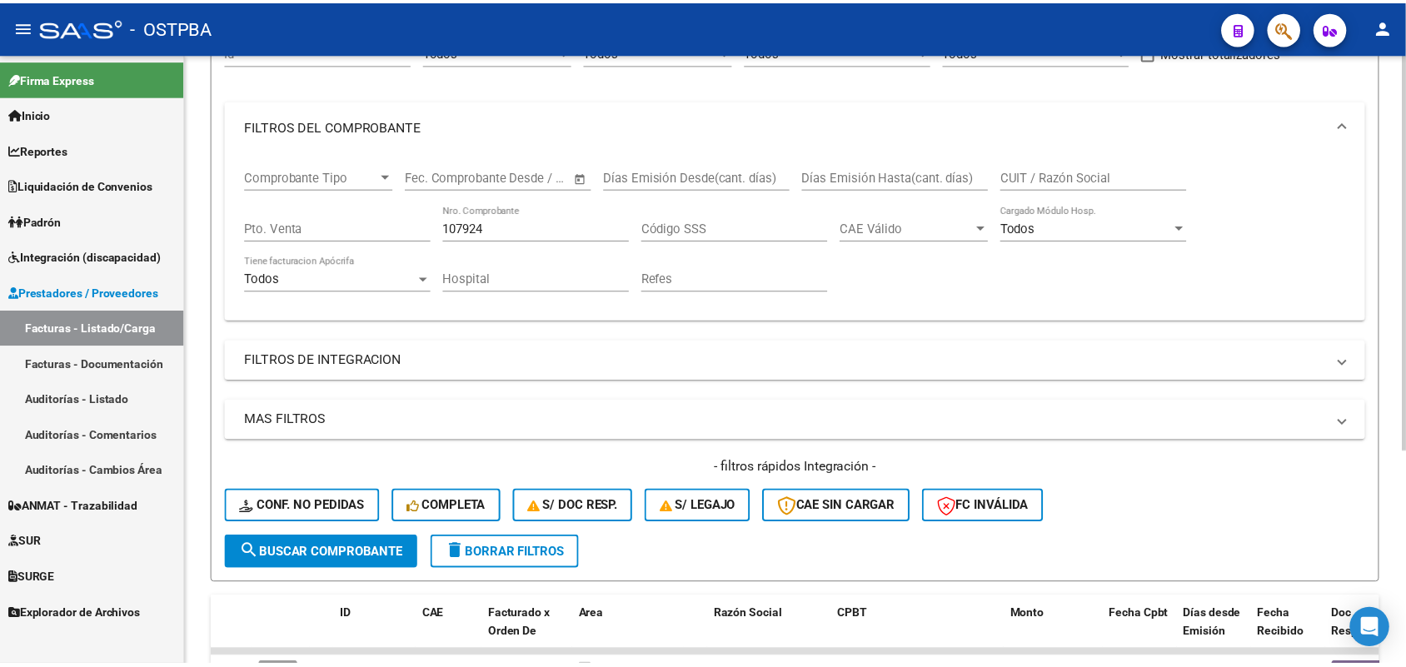
scroll to position [329, 0]
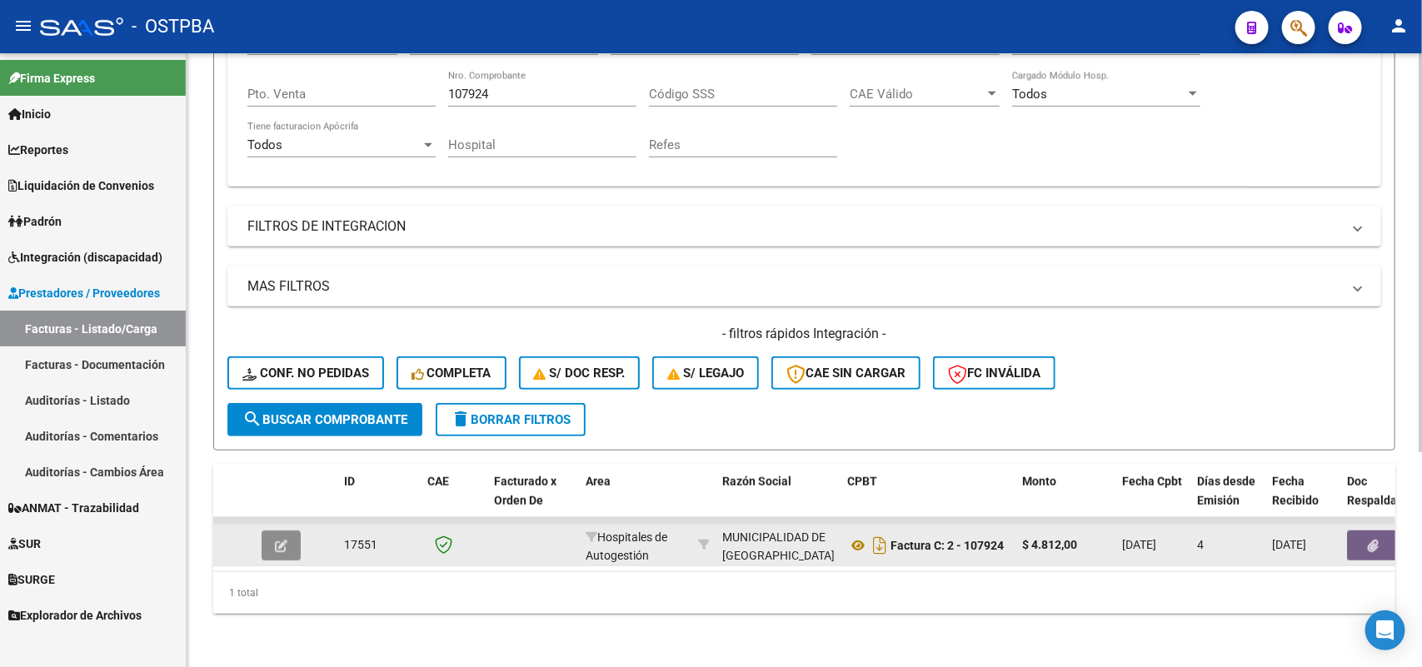
click at [281, 540] on icon "button" at bounding box center [281, 546] width 12 height 12
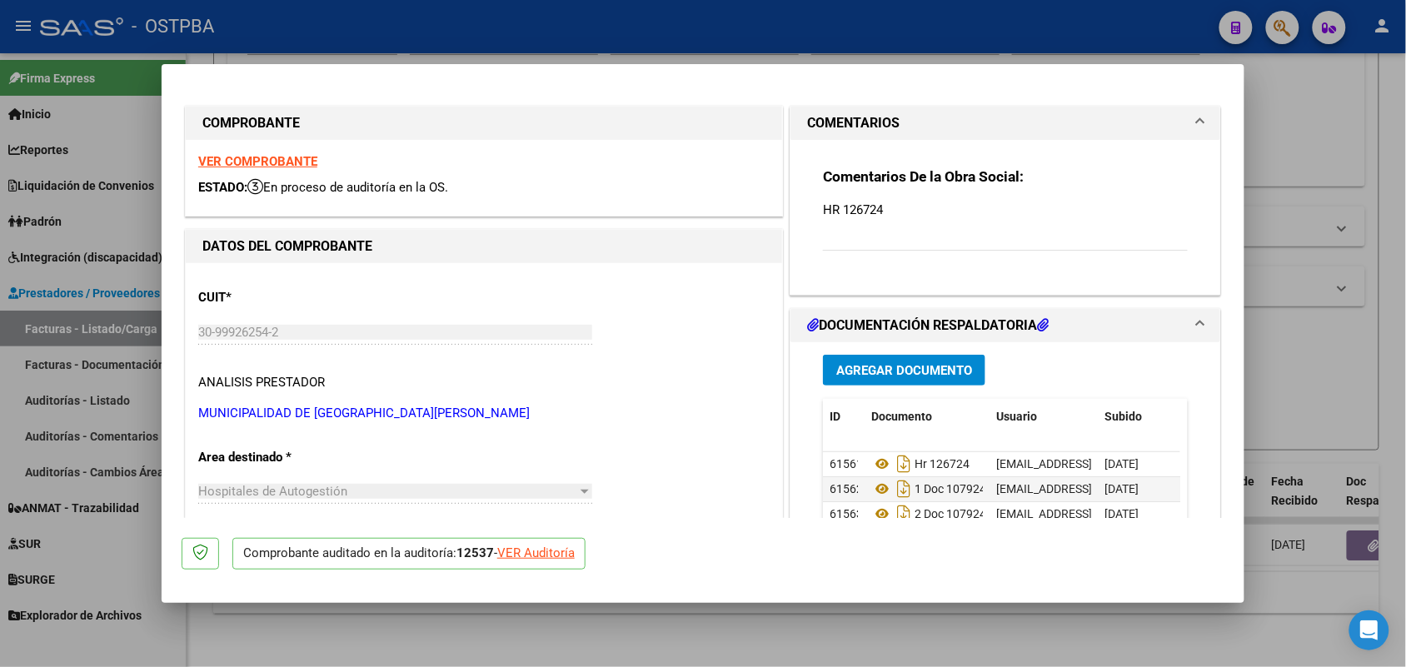
click at [554, 556] on div "VER Auditoría" at bounding box center [535, 553] width 77 height 19
type input "$ 0,00"
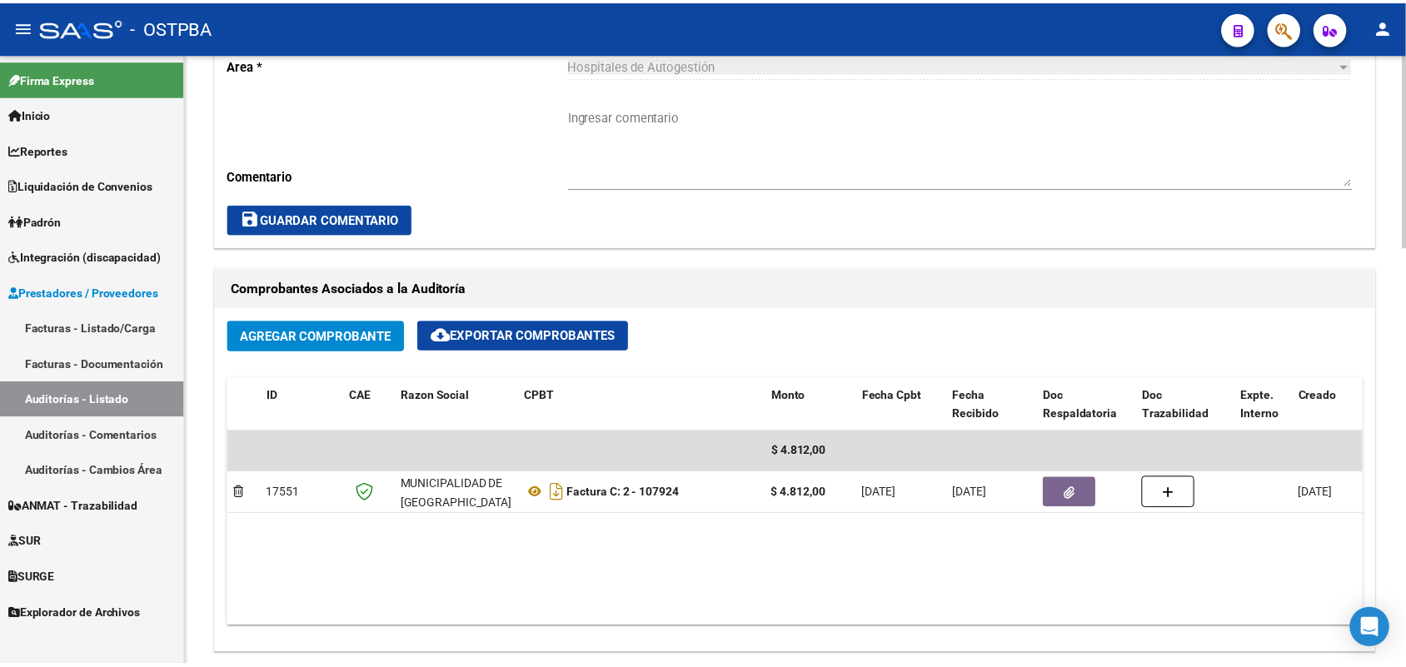
scroll to position [1041, 0]
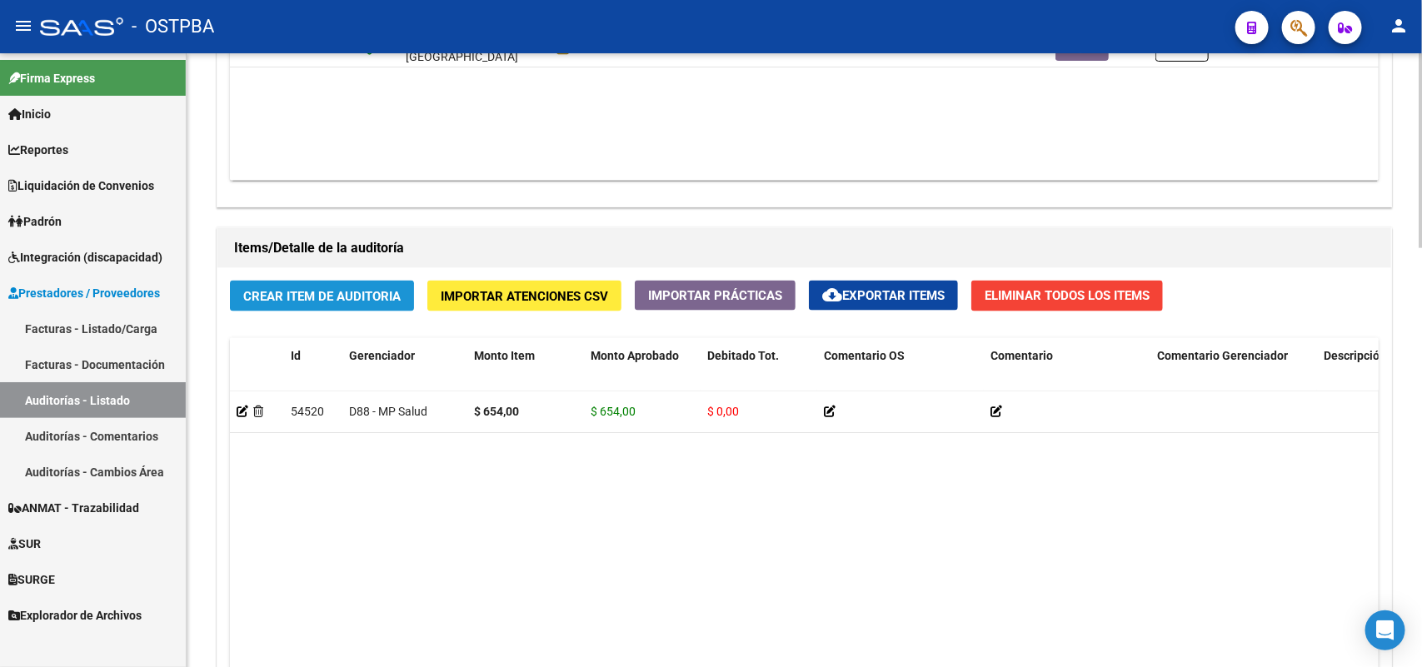
click at [352, 293] on span "Crear Item de Auditoria" at bounding box center [321, 296] width 157 height 15
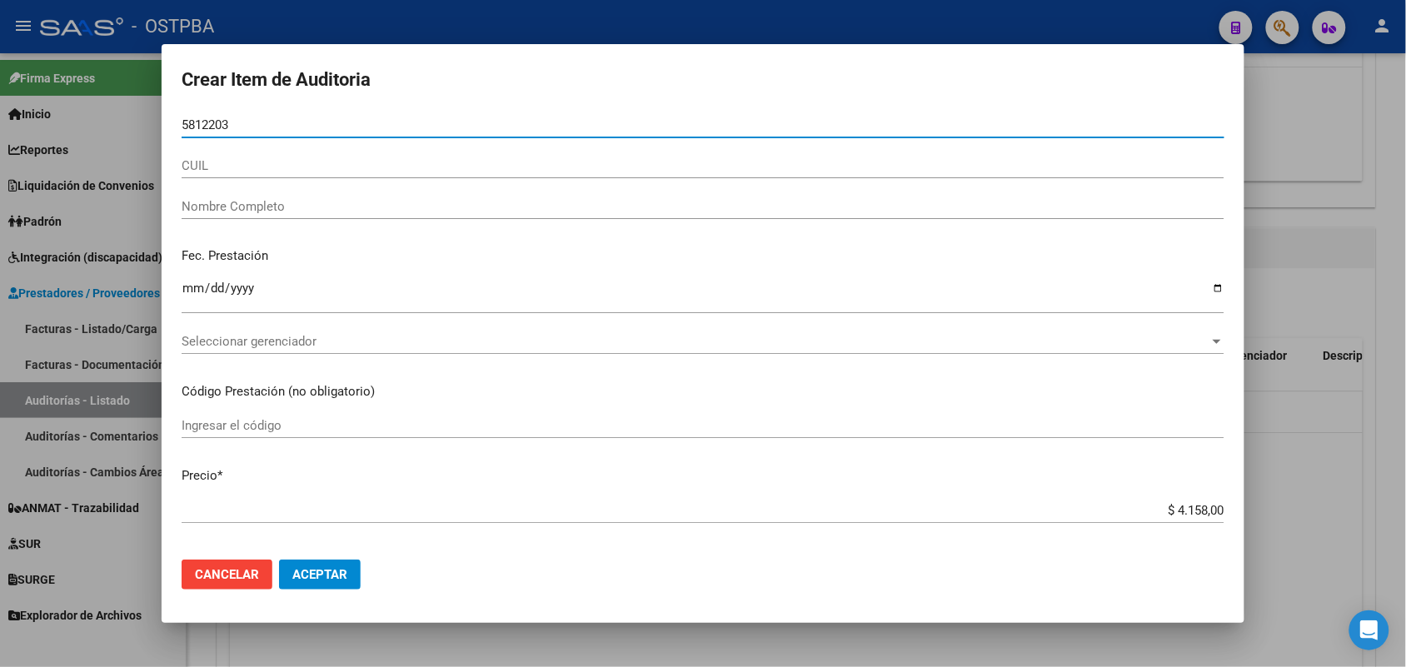
type input "58122039"
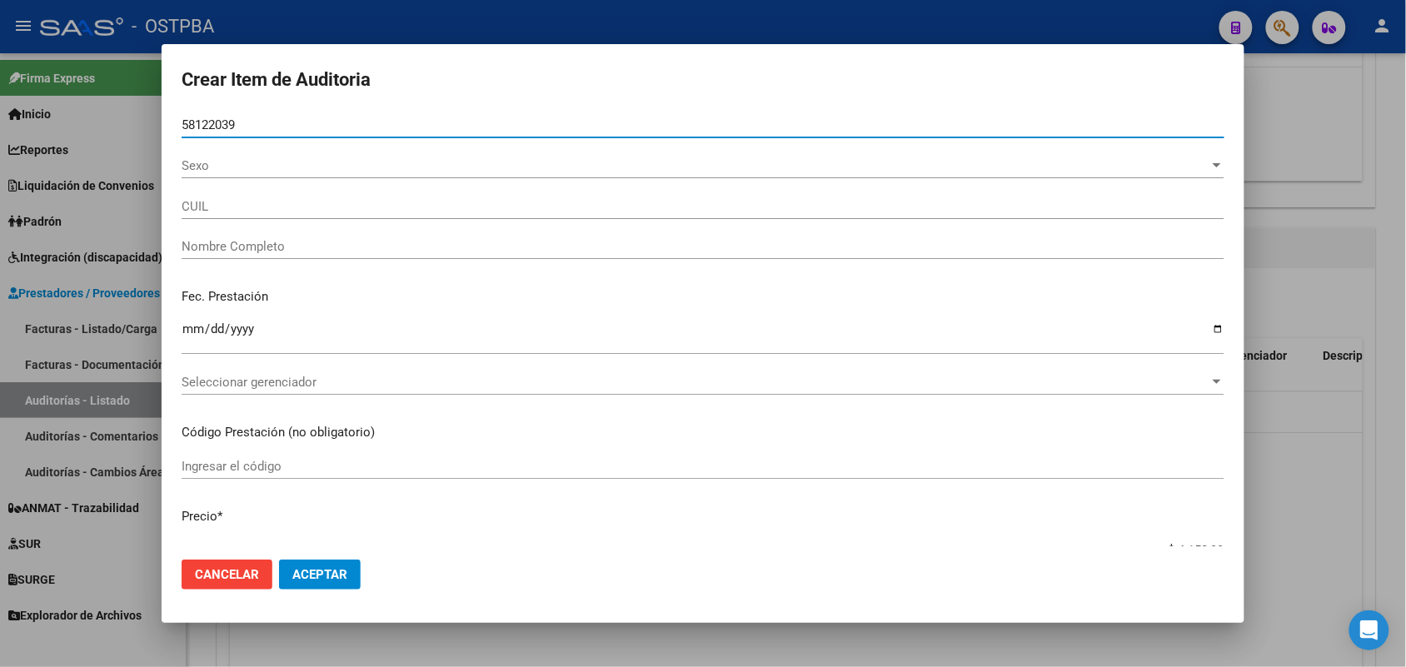
type input "27581220397"
type input "[PERSON_NAME] [PERSON_NAME]"
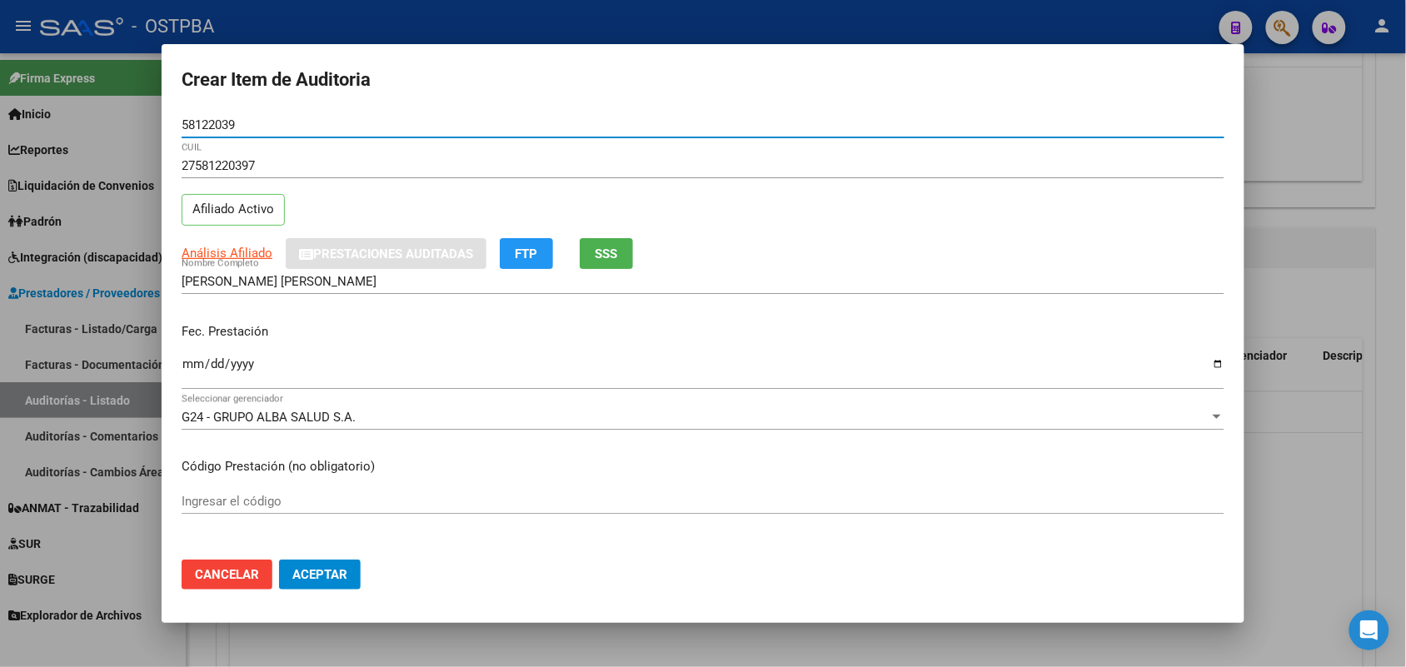
type input "58122039"
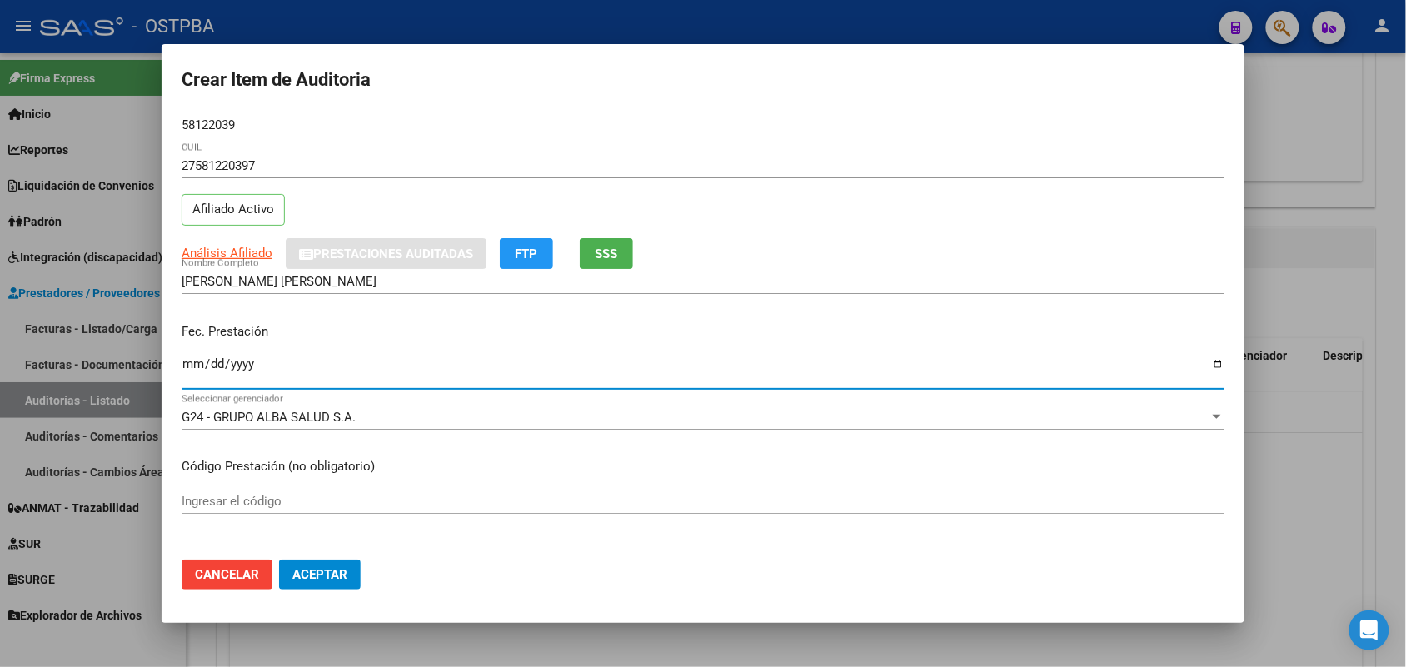
drag, startPoint x: 182, startPoint y: 359, endPoint x: 187, endPoint y: 373, distance: 15.3
click at [182, 361] on input "Ingresar la fecha" at bounding box center [703, 370] width 1043 height 27
type input "[DATE]"
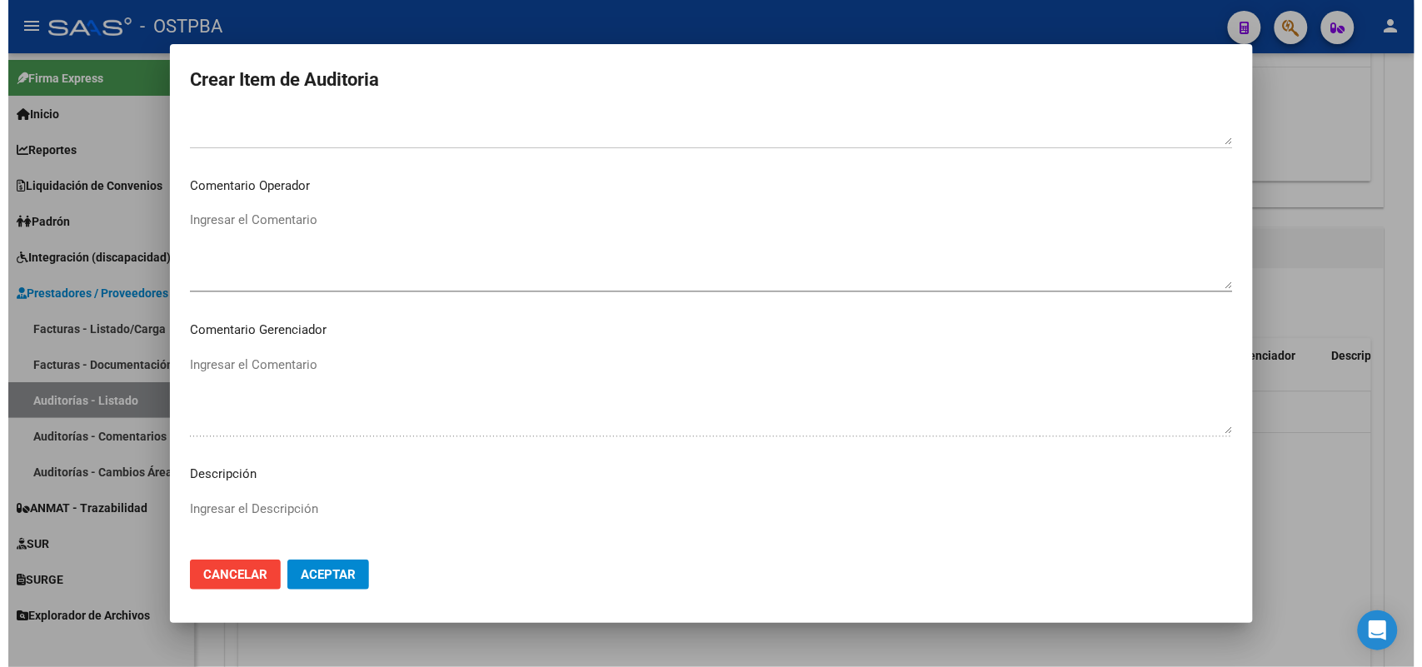
scroll to position [1065, 0]
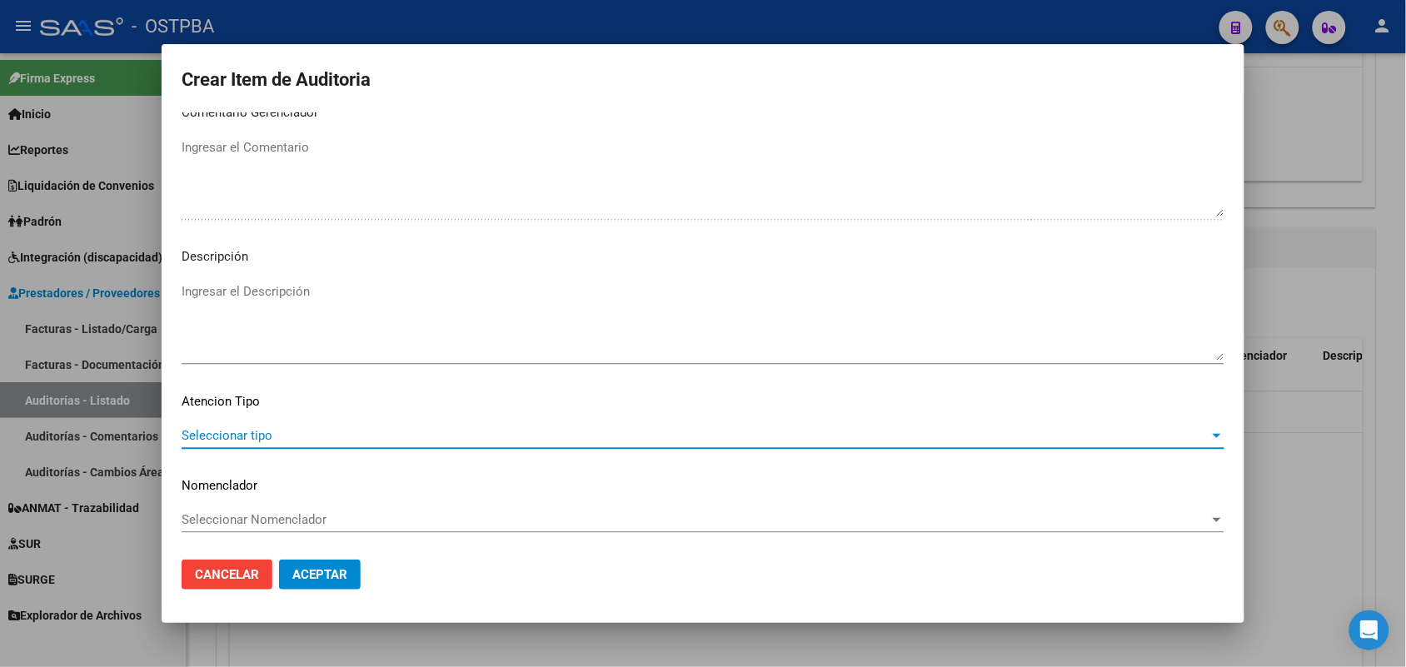
click at [260, 431] on span "Seleccionar tipo" at bounding box center [696, 435] width 1028 height 15
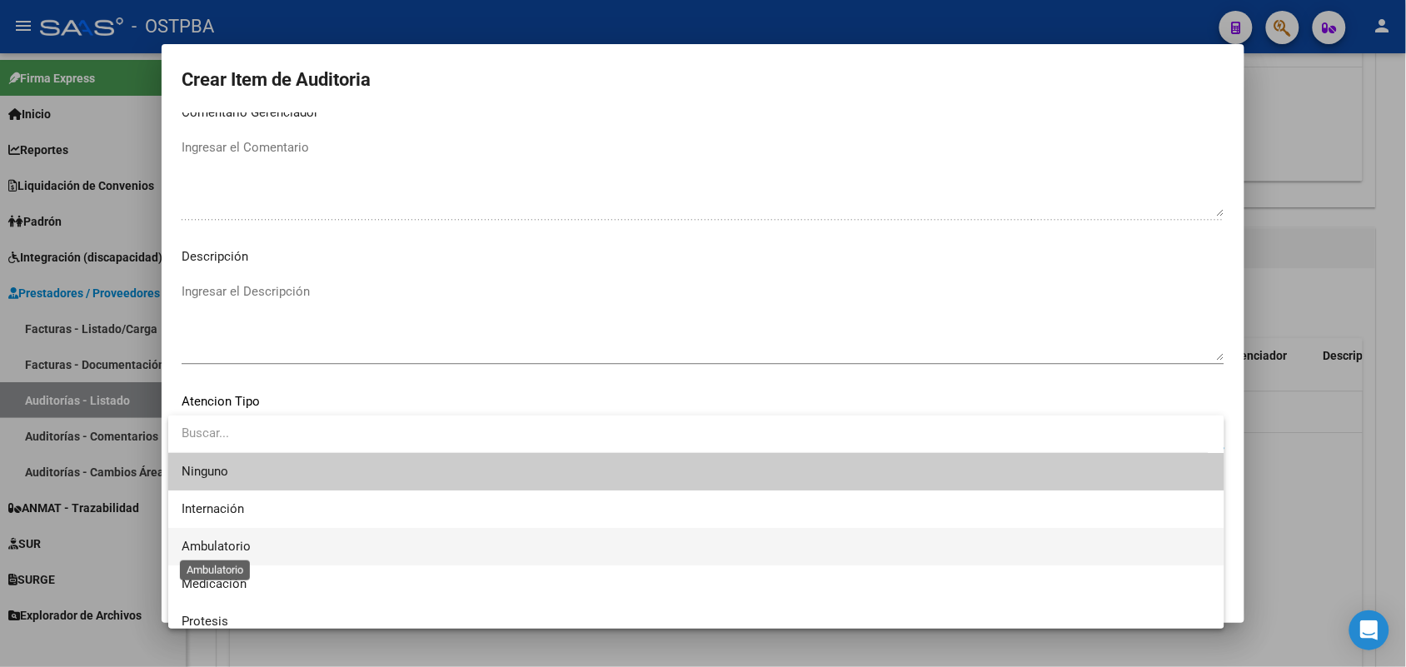
click at [242, 550] on span "Ambulatorio" at bounding box center [216, 546] width 69 height 15
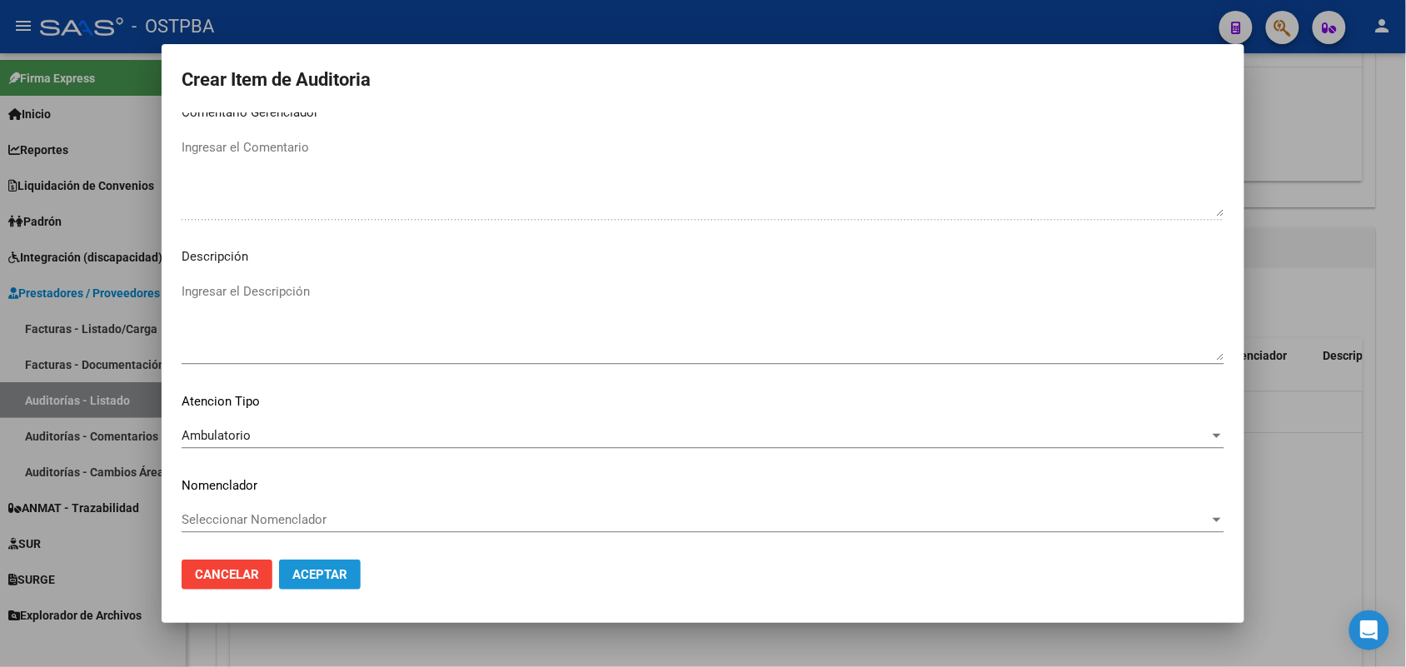
click at [343, 575] on span "Aceptar" at bounding box center [319, 574] width 55 height 15
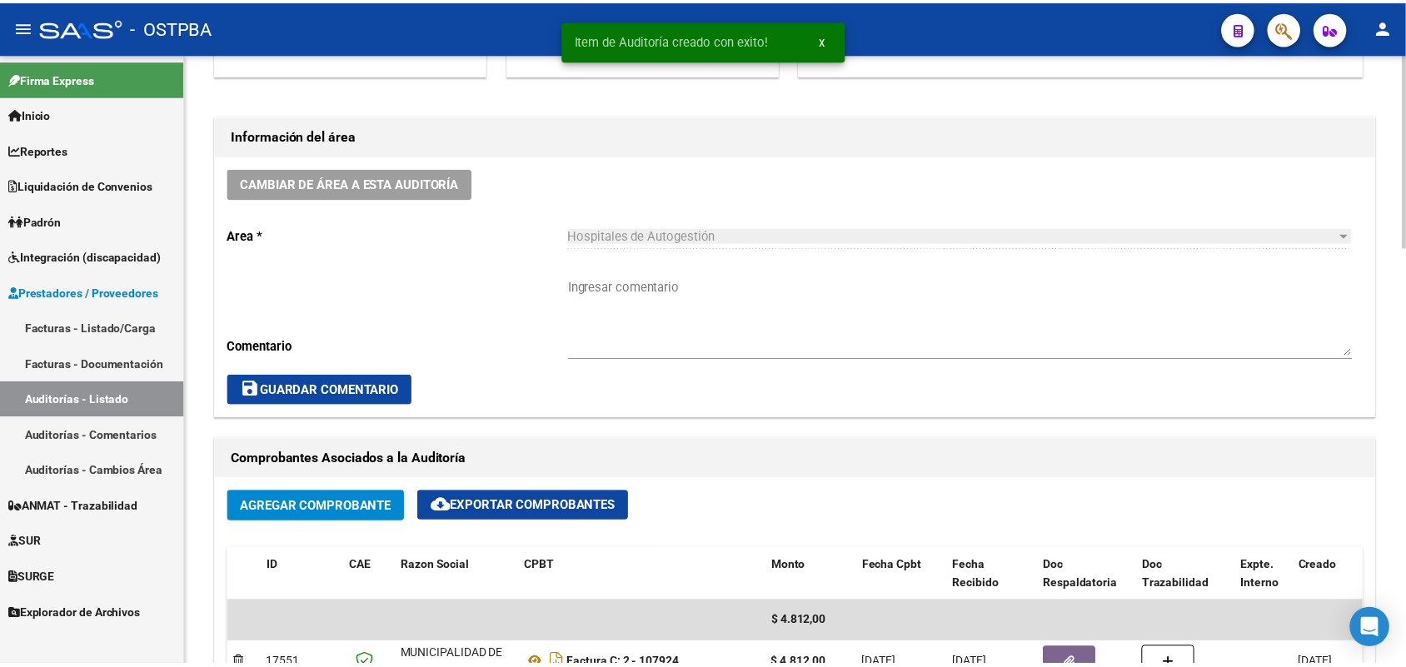
scroll to position [0, 0]
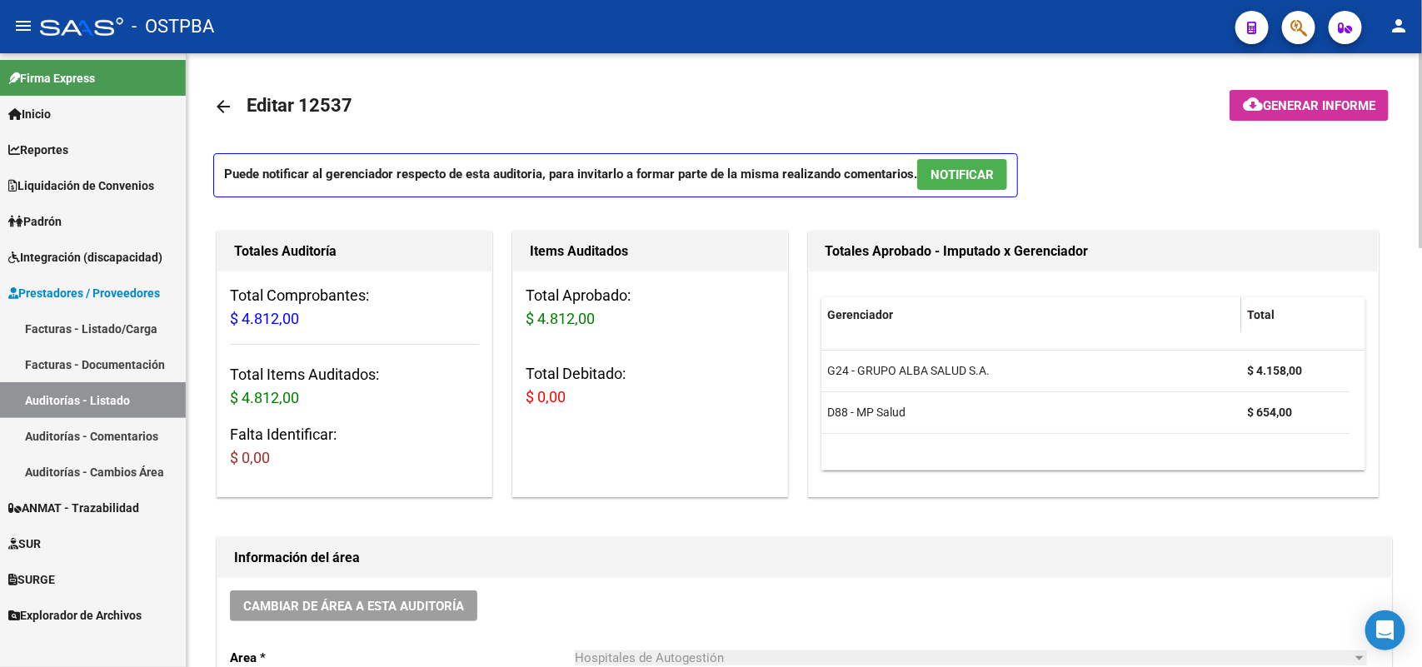
click at [1292, 100] on span "Generar informe" at bounding box center [1319, 105] width 112 height 15
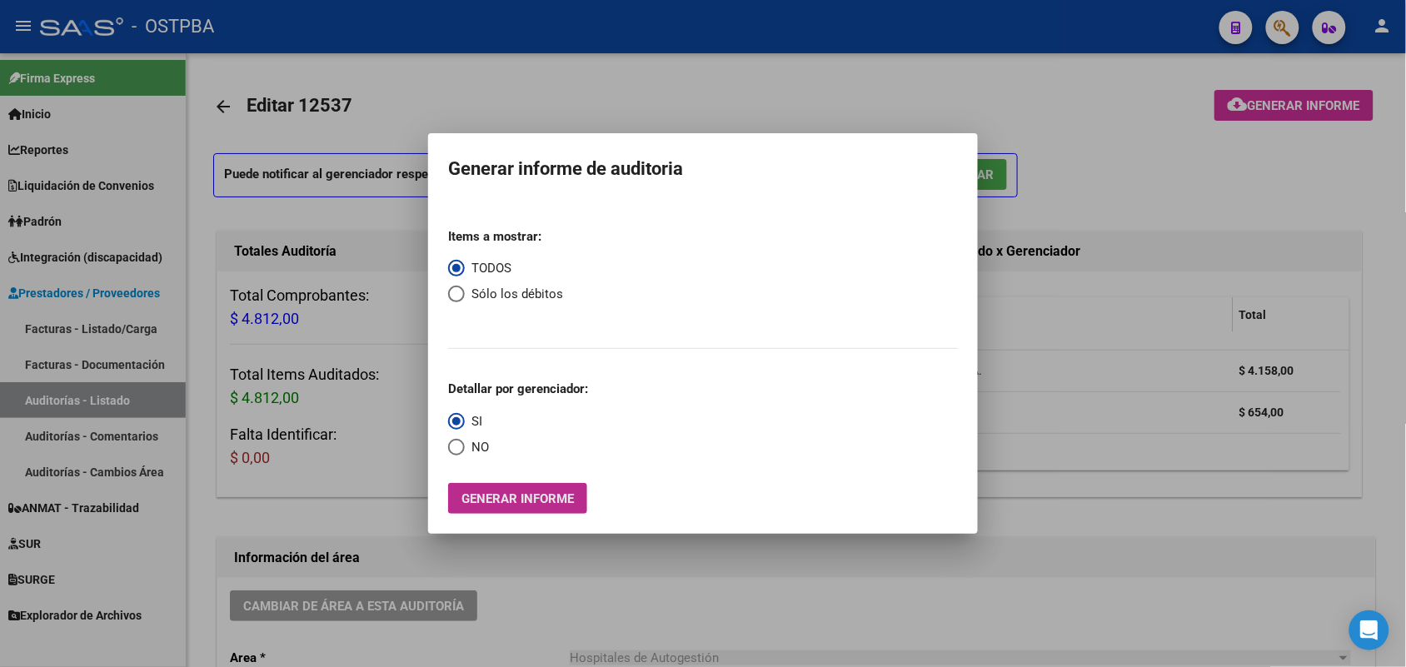
click at [526, 494] on span "Generar informe" at bounding box center [517, 498] width 112 height 15
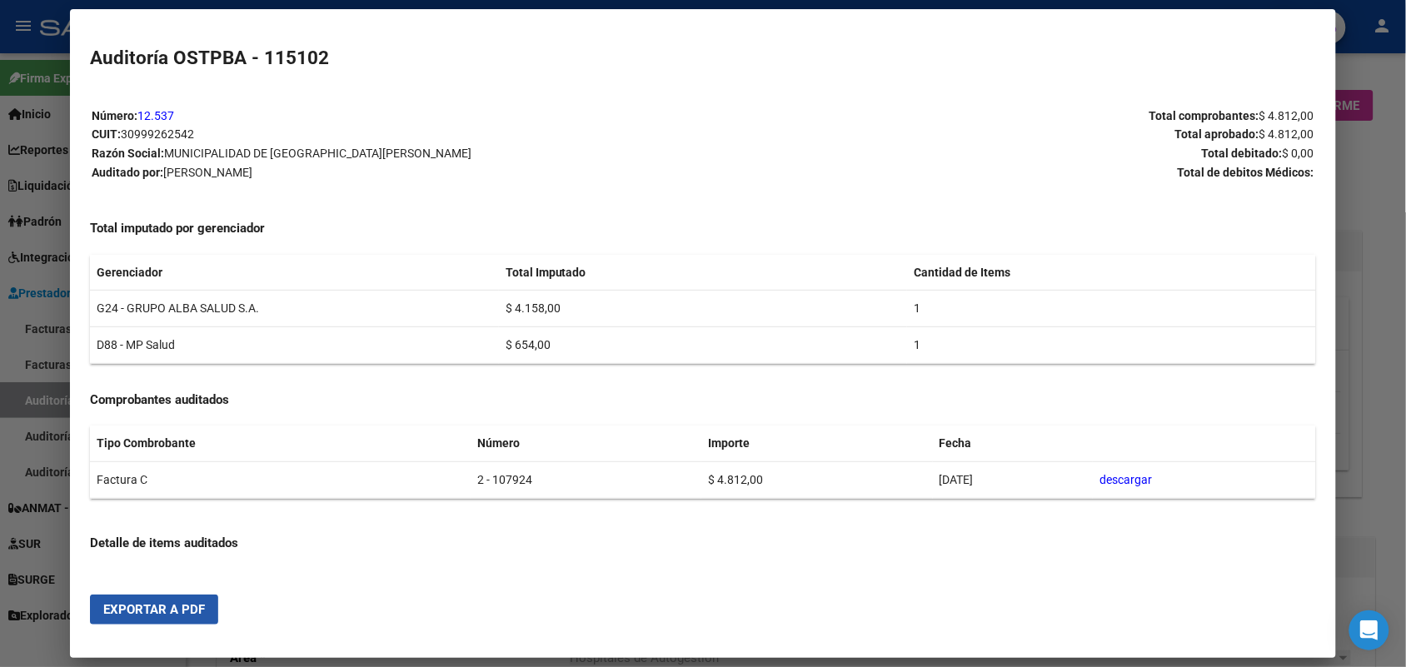
click at [142, 609] on span "Exportar a PDF" at bounding box center [154, 609] width 102 height 15
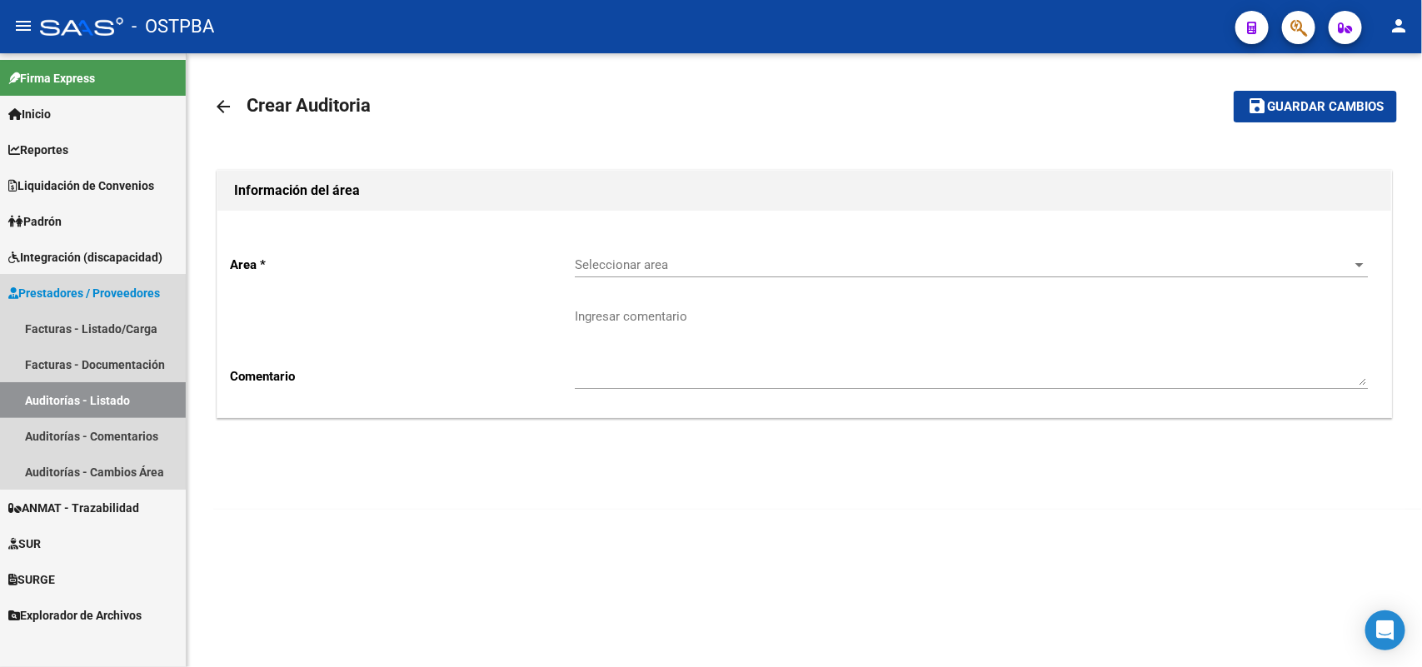
click at [137, 284] on span "Prestadores / Proveedores" at bounding box center [84, 293] width 152 height 18
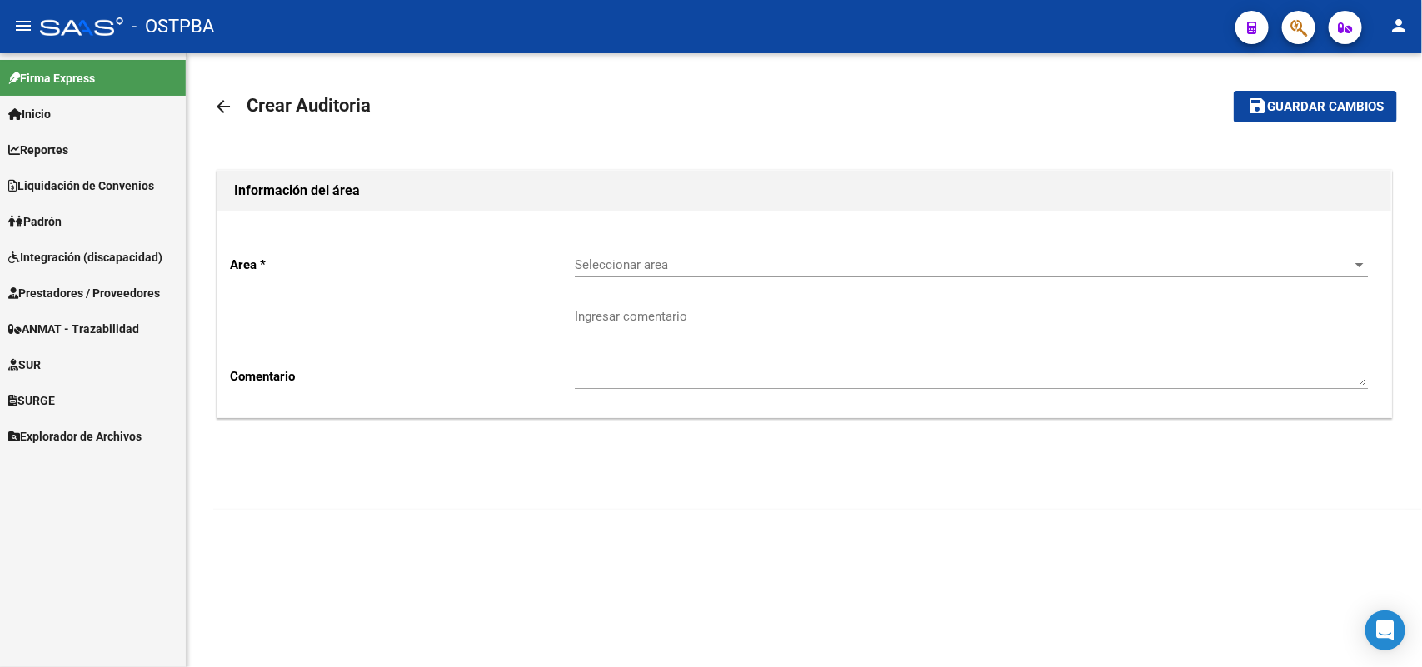
click at [634, 260] on span "Seleccionar area" at bounding box center [964, 264] width 778 height 15
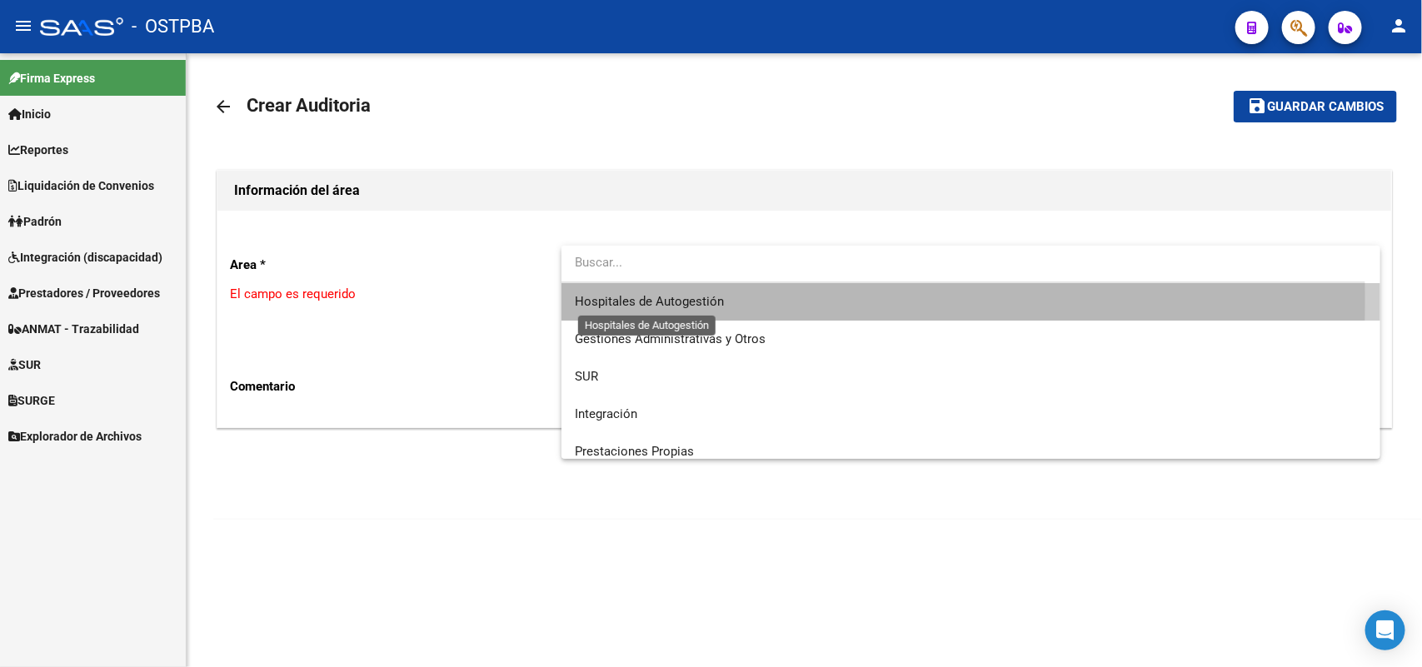
click at [608, 300] on span "Hospitales de Autogestión" at bounding box center [649, 301] width 149 height 15
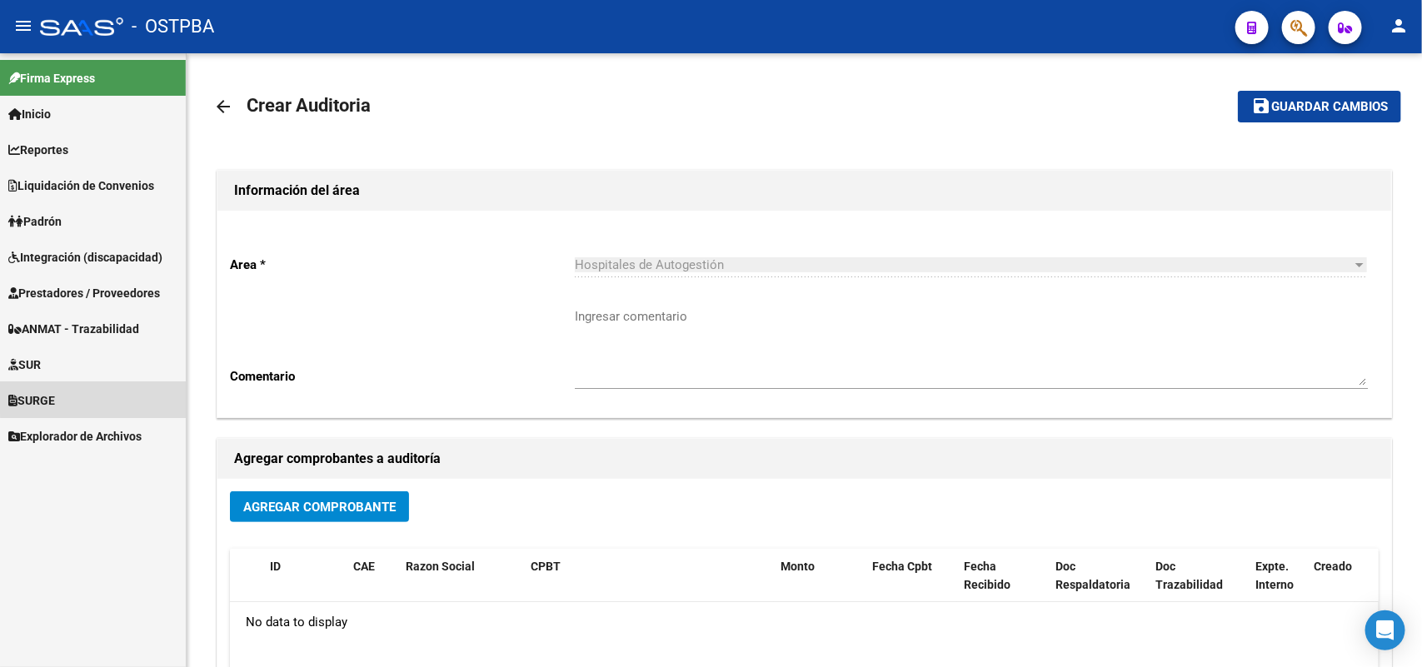
click at [105, 389] on link "SURGE" at bounding box center [93, 400] width 186 height 36
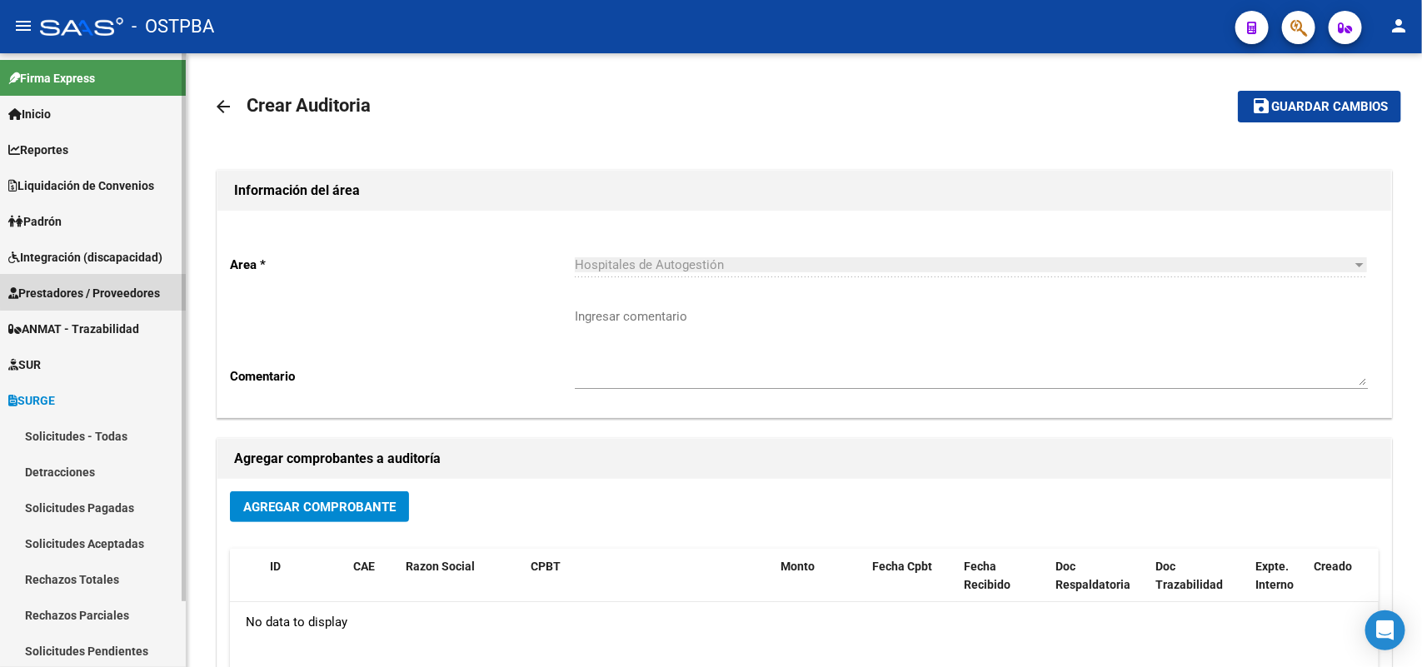
click at [113, 284] on span "Prestadores / Proveedores" at bounding box center [84, 293] width 152 height 18
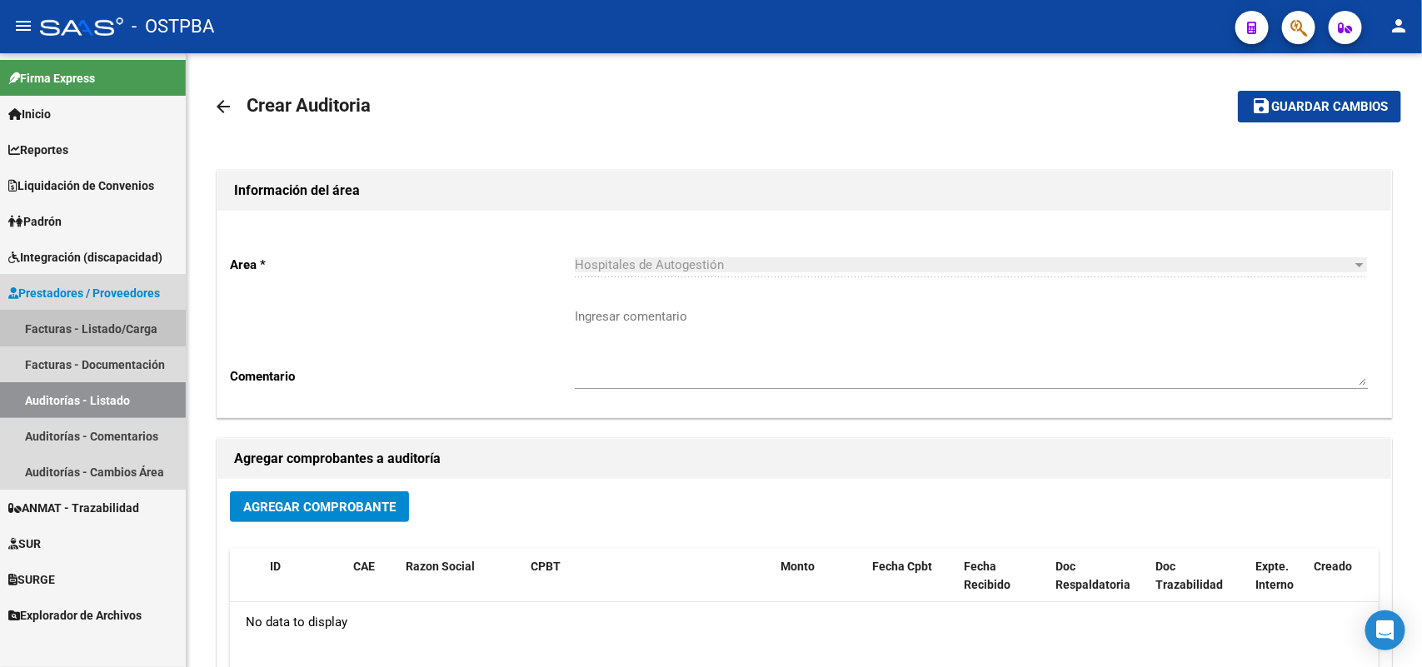
click at [112, 322] on link "Facturas - Listado/Carga" at bounding box center [93, 329] width 186 height 36
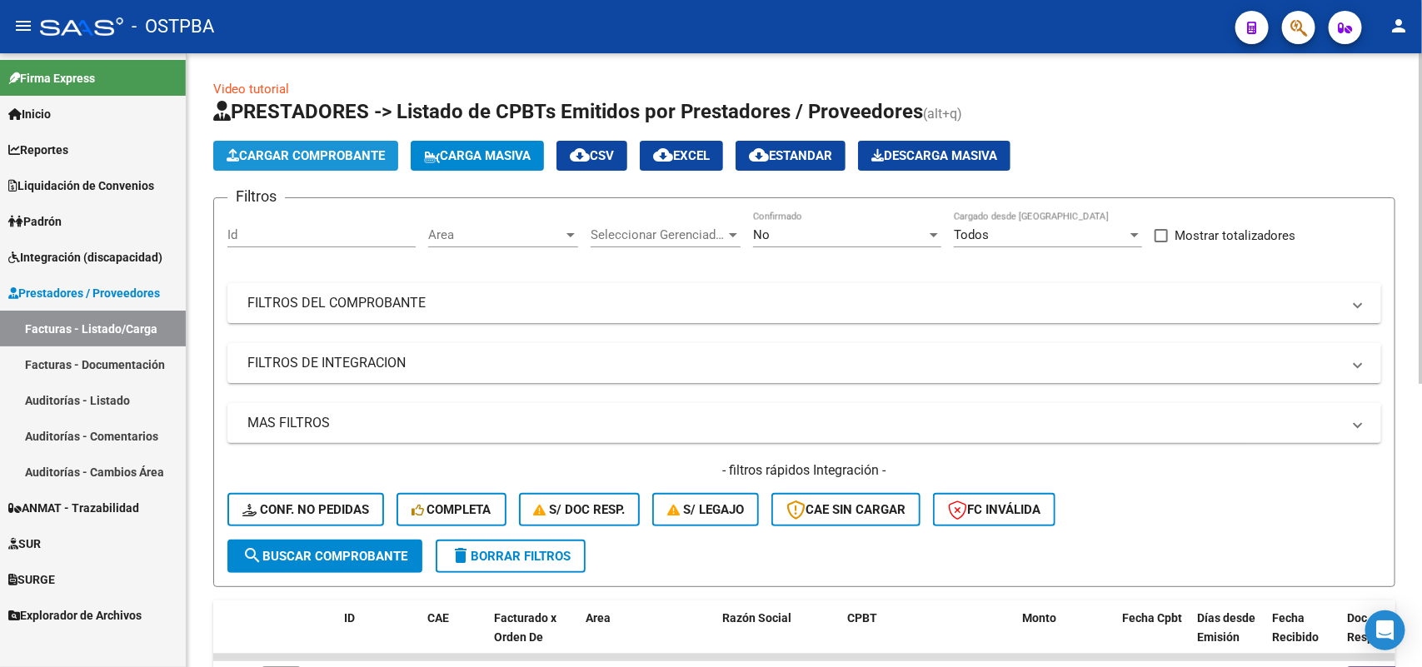
click at [352, 152] on span "Cargar Comprobante" at bounding box center [306, 155] width 158 height 15
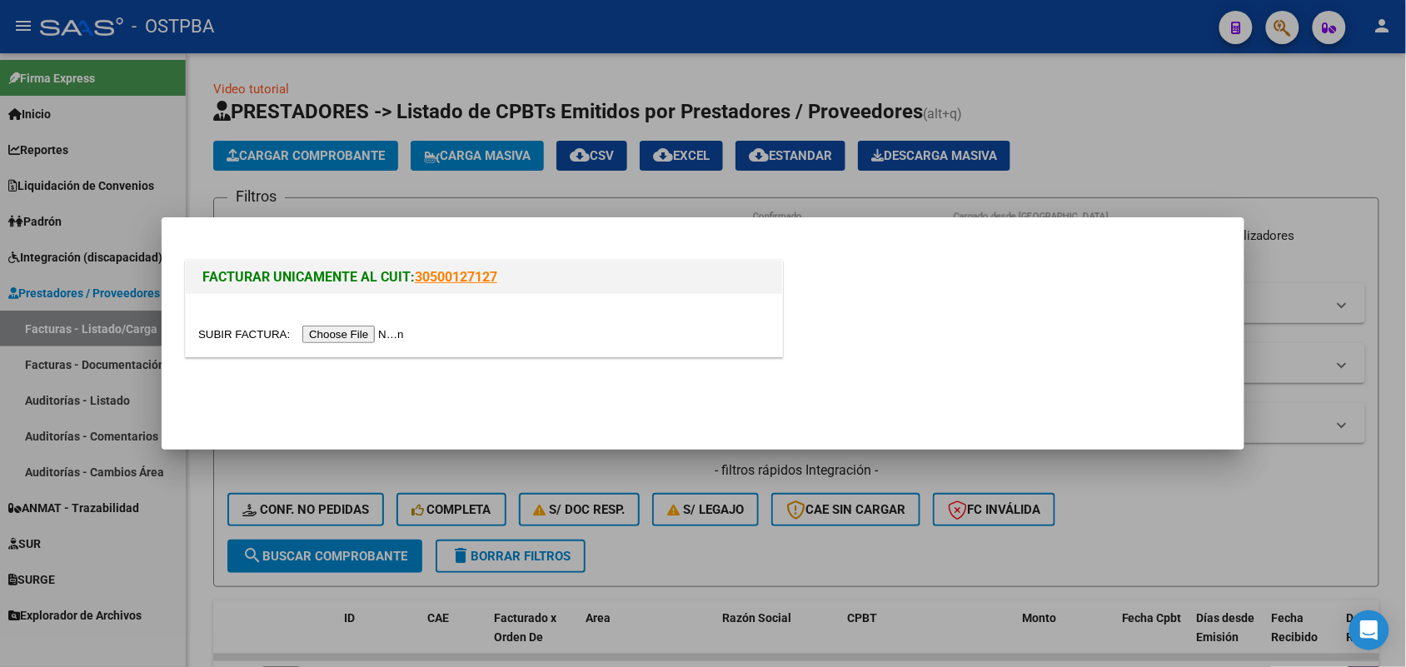
click at [383, 321] on div at bounding box center [484, 325] width 596 height 62
click at [357, 337] on input "file" at bounding box center [303, 334] width 211 height 17
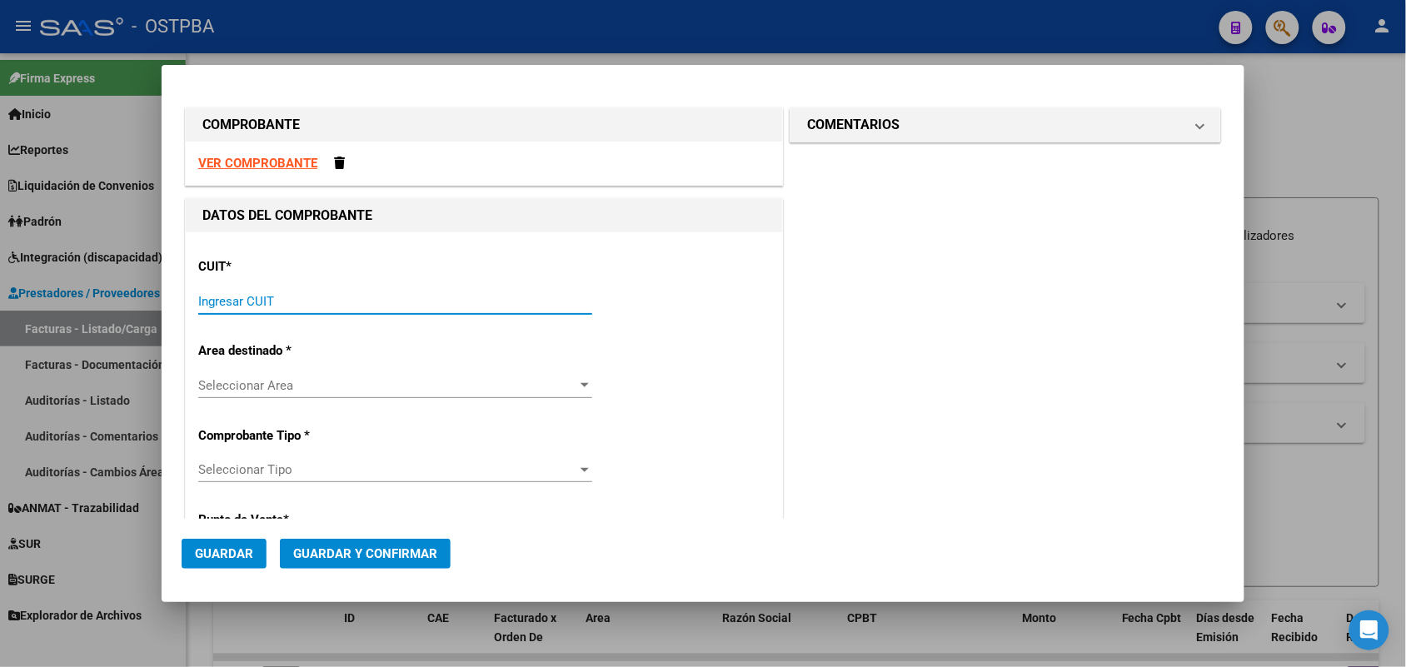
click at [221, 304] on input "Ingresar CUIT" at bounding box center [395, 301] width 394 height 15
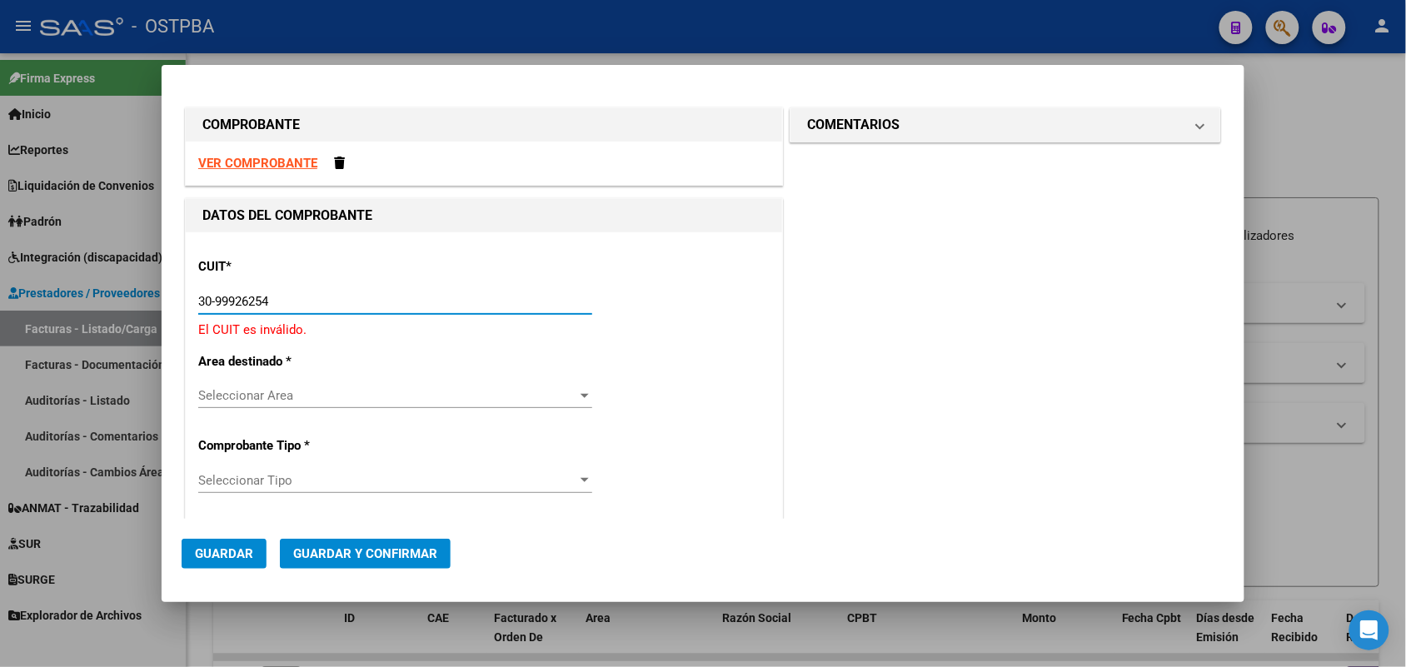
type input "30-99926254-2"
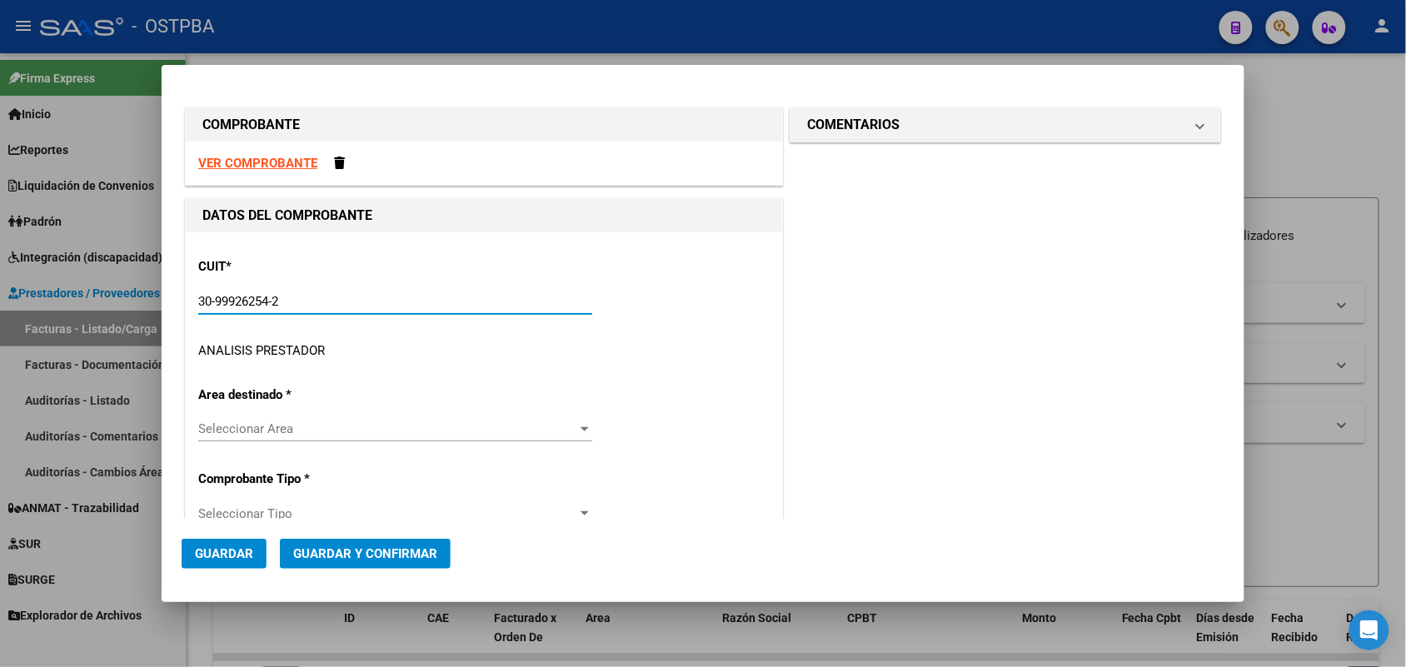
type input "2"
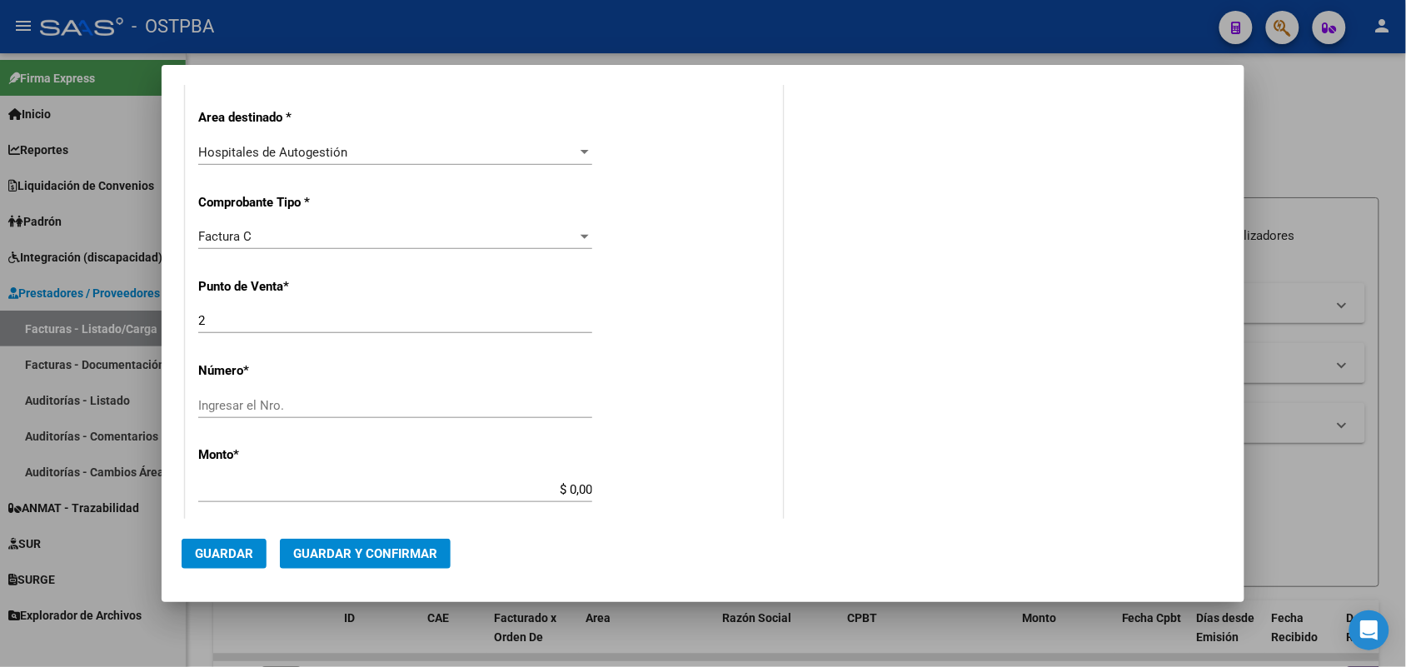
scroll to position [312, 0]
type input "30-99926254-2"
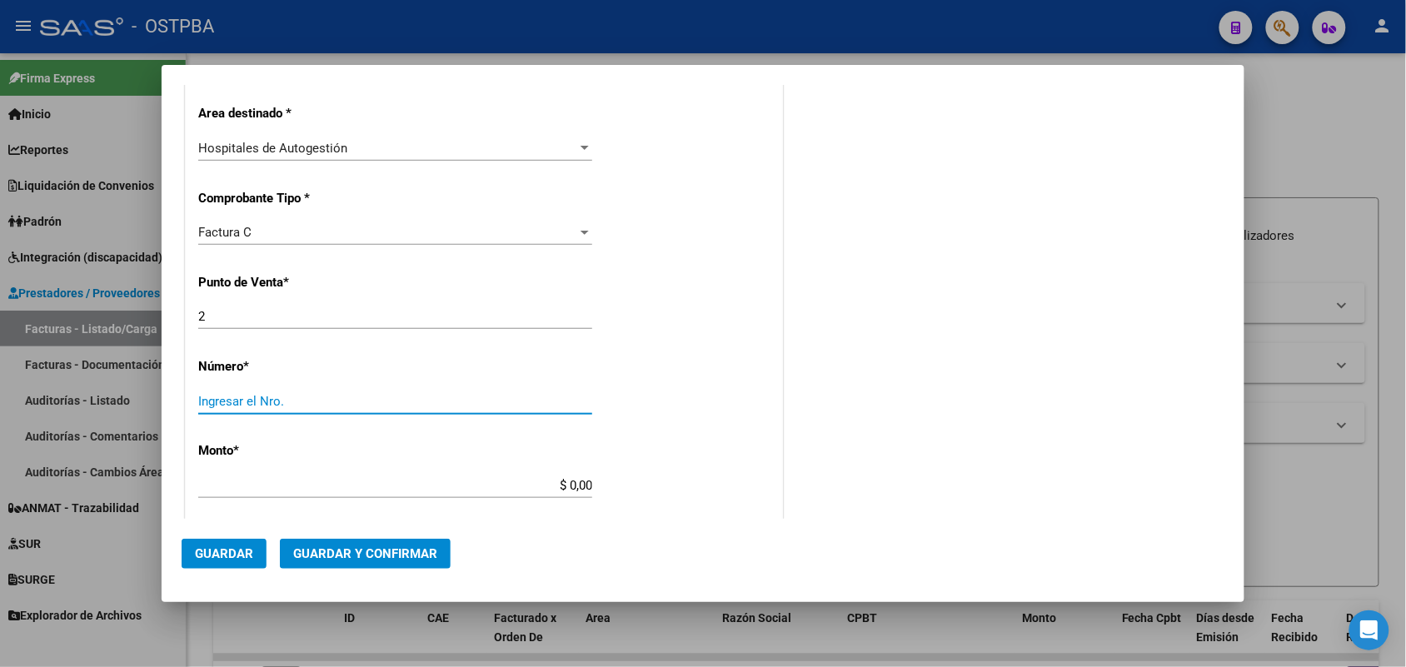
click at [230, 404] on input "Ingresar el Nro." at bounding box center [395, 401] width 394 height 15
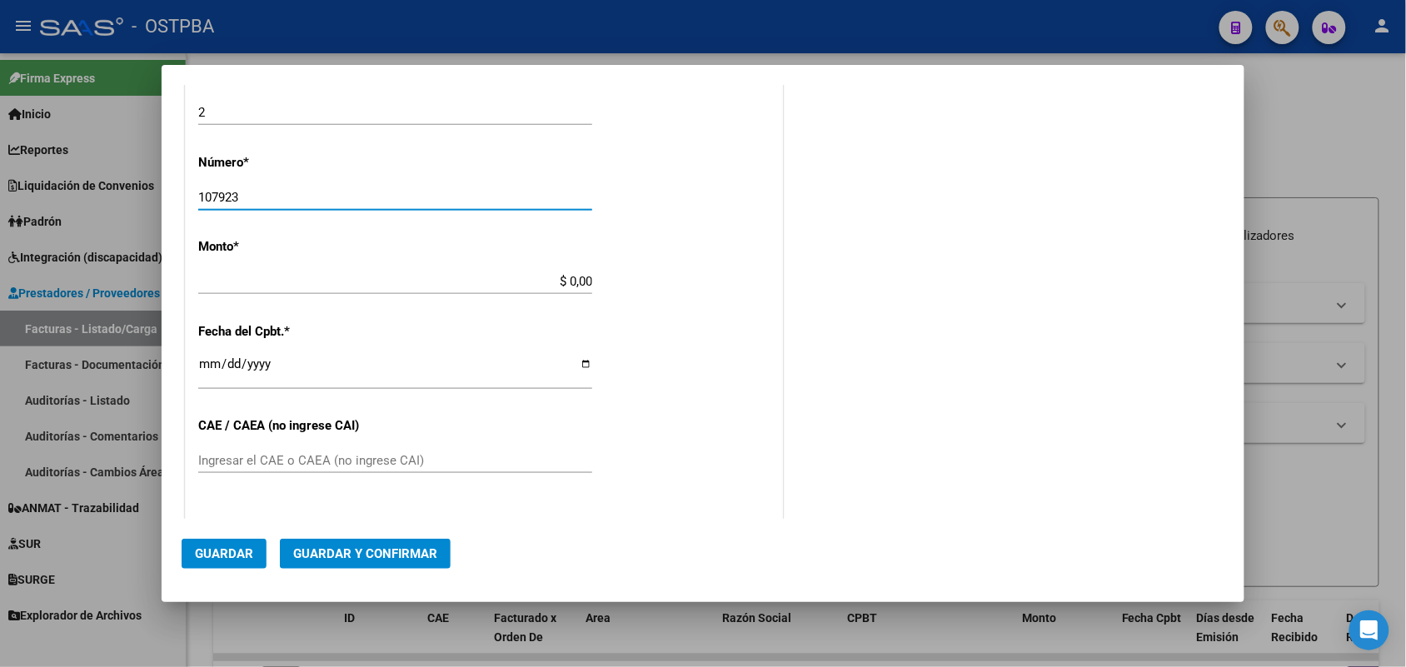
scroll to position [521, 0]
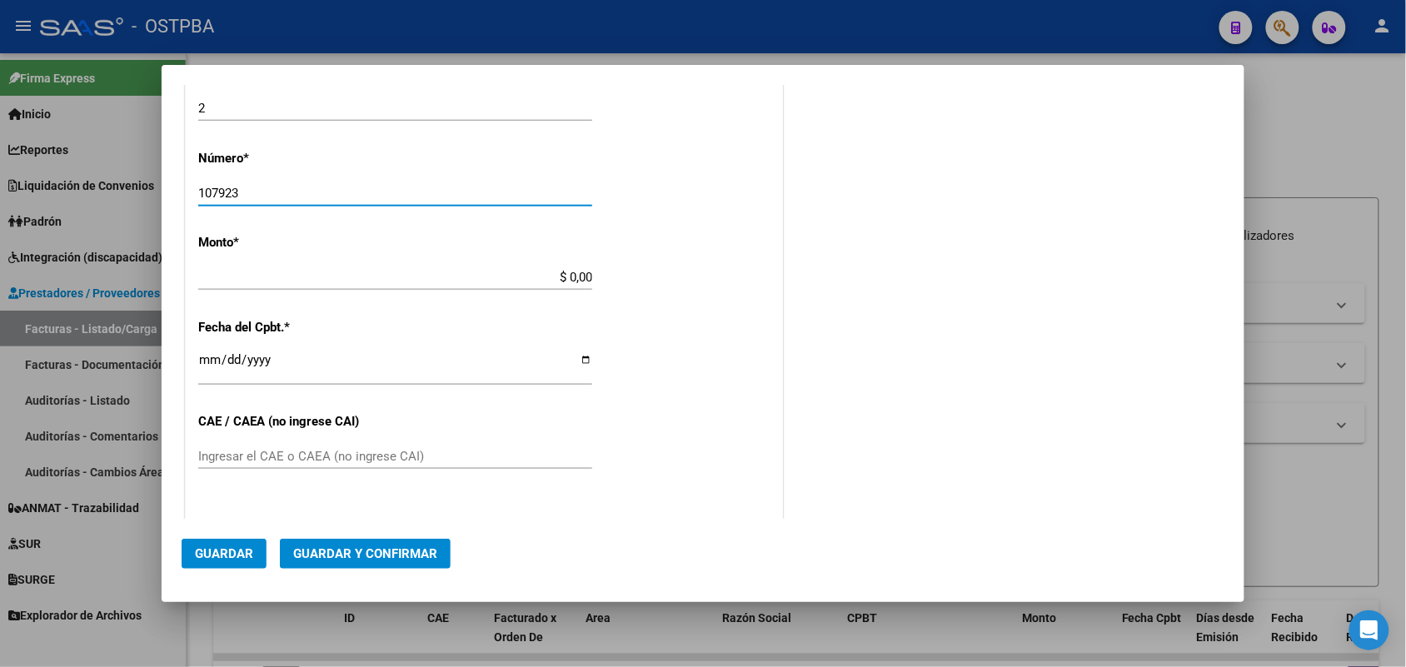
type input "107923"
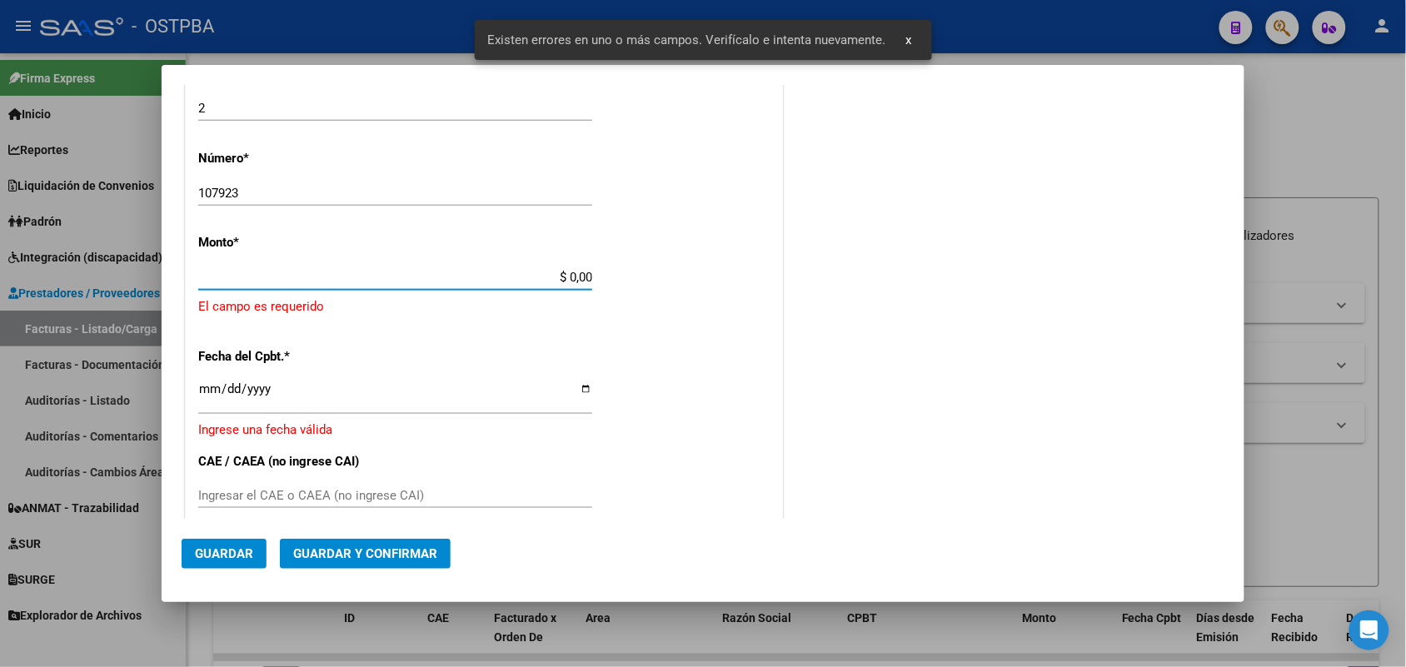
drag, startPoint x: 540, startPoint y: 280, endPoint x: 609, endPoint y: 280, distance: 69.1
click at [609, 280] on div "CUIT * 30-99926254-2 Ingresar CUIT ANALISIS PRESTADOR MUNICIPALIDAD DE SAN FERN…" at bounding box center [484, 322] width 596 height 1220
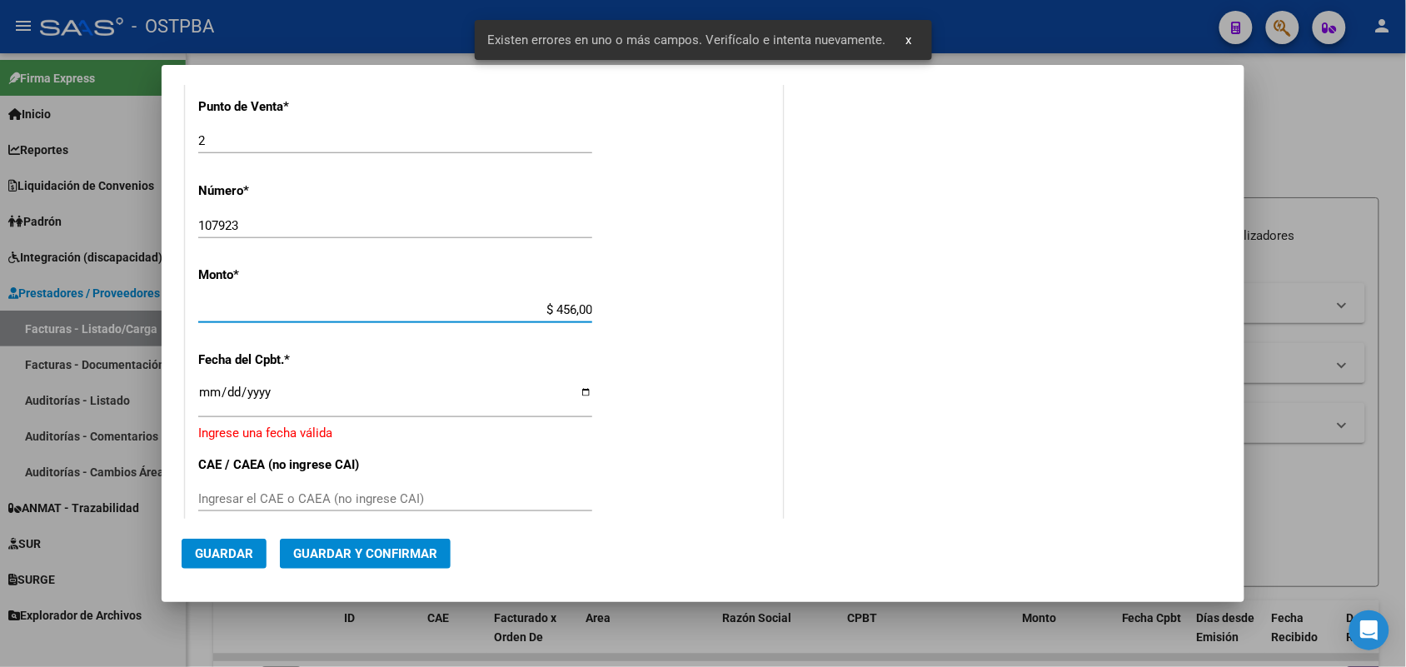
type input "$ 4.560,00"
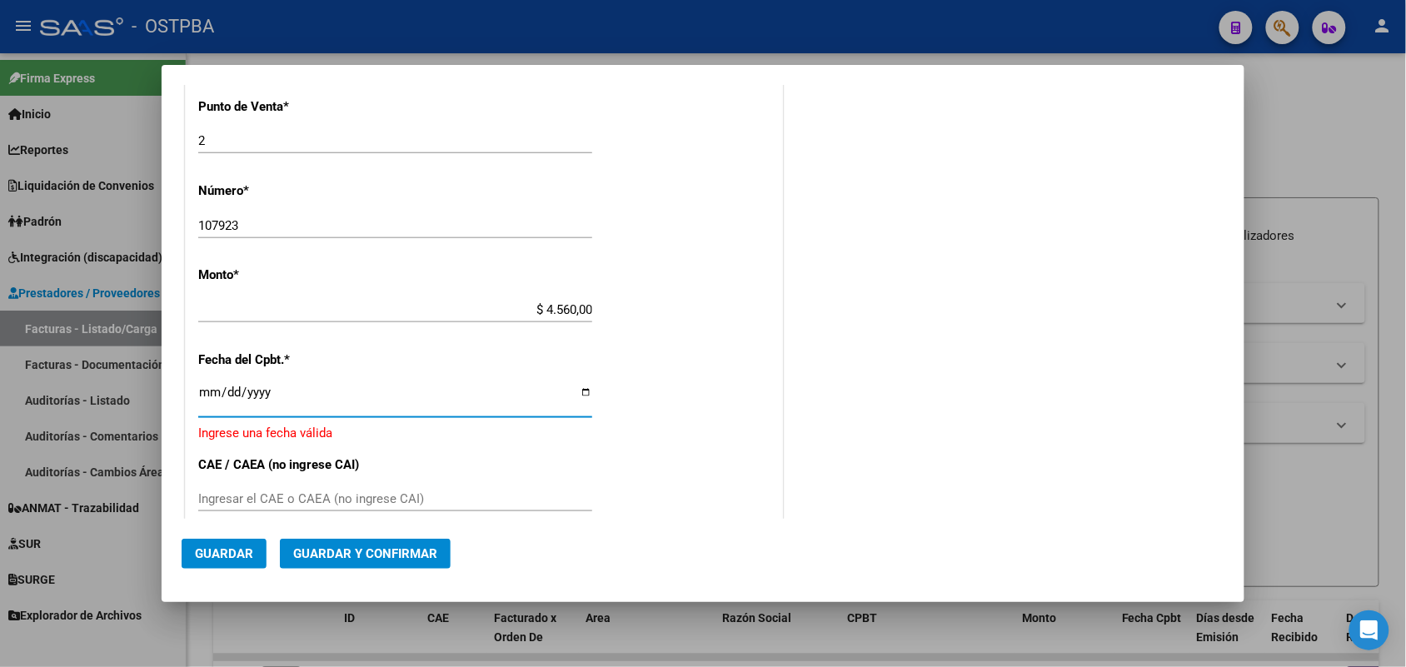
click at [200, 397] on input "Ingresar la fecha" at bounding box center [395, 399] width 394 height 27
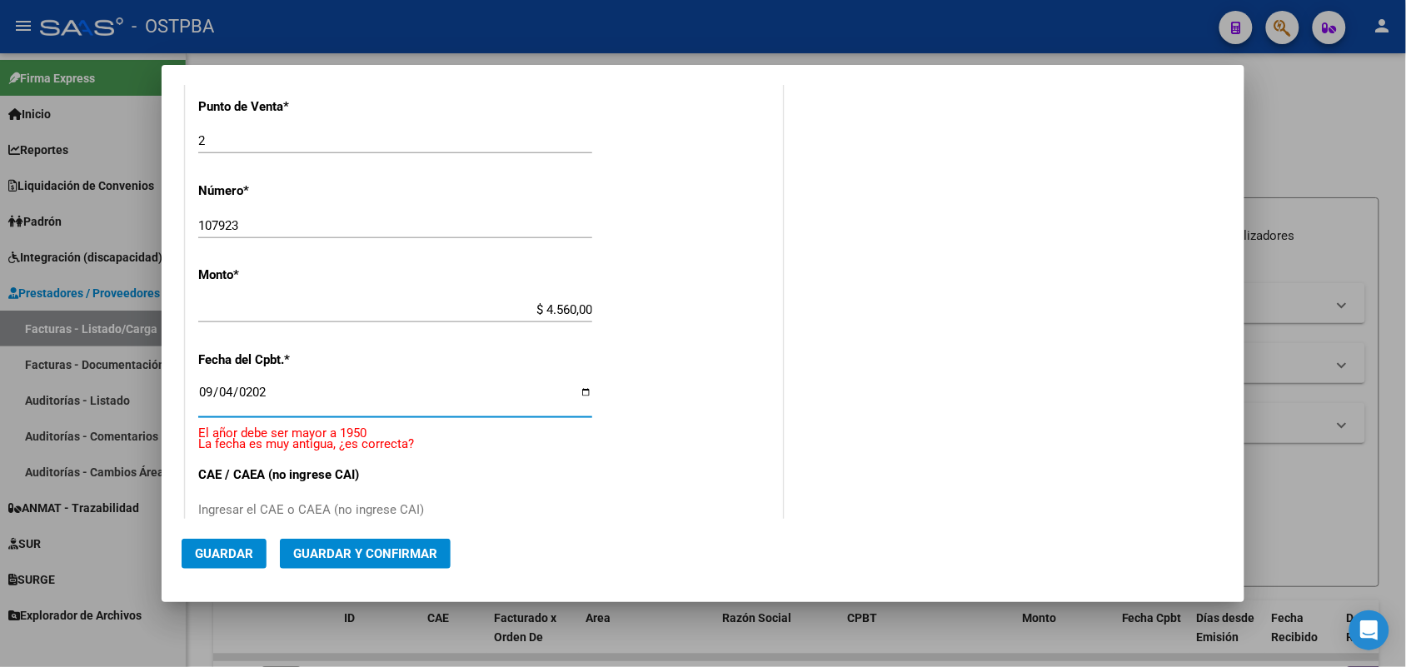
type input "[DATE]"
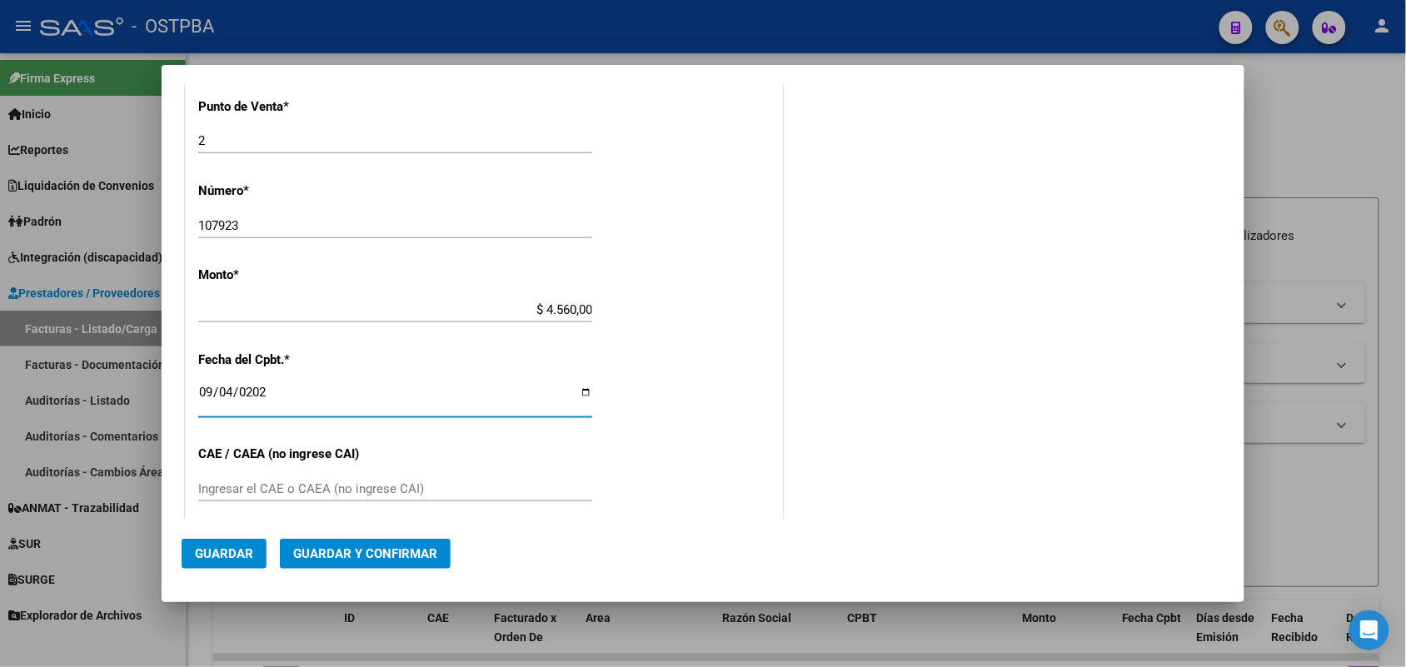
scroll to position [696, 0]
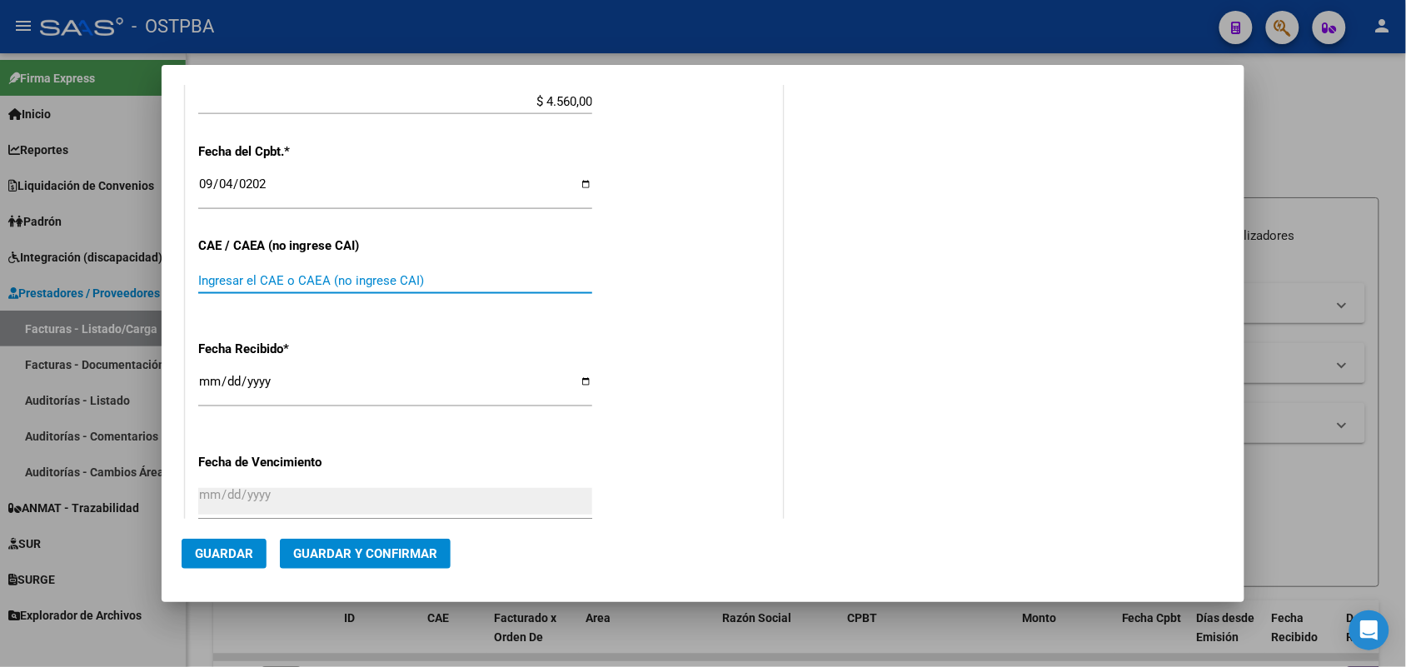
click at [210, 281] on input "Ingresar el CAE o CAEA (no ingrese CAI)" at bounding box center [395, 280] width 394 height 15
type input "75352989804251"
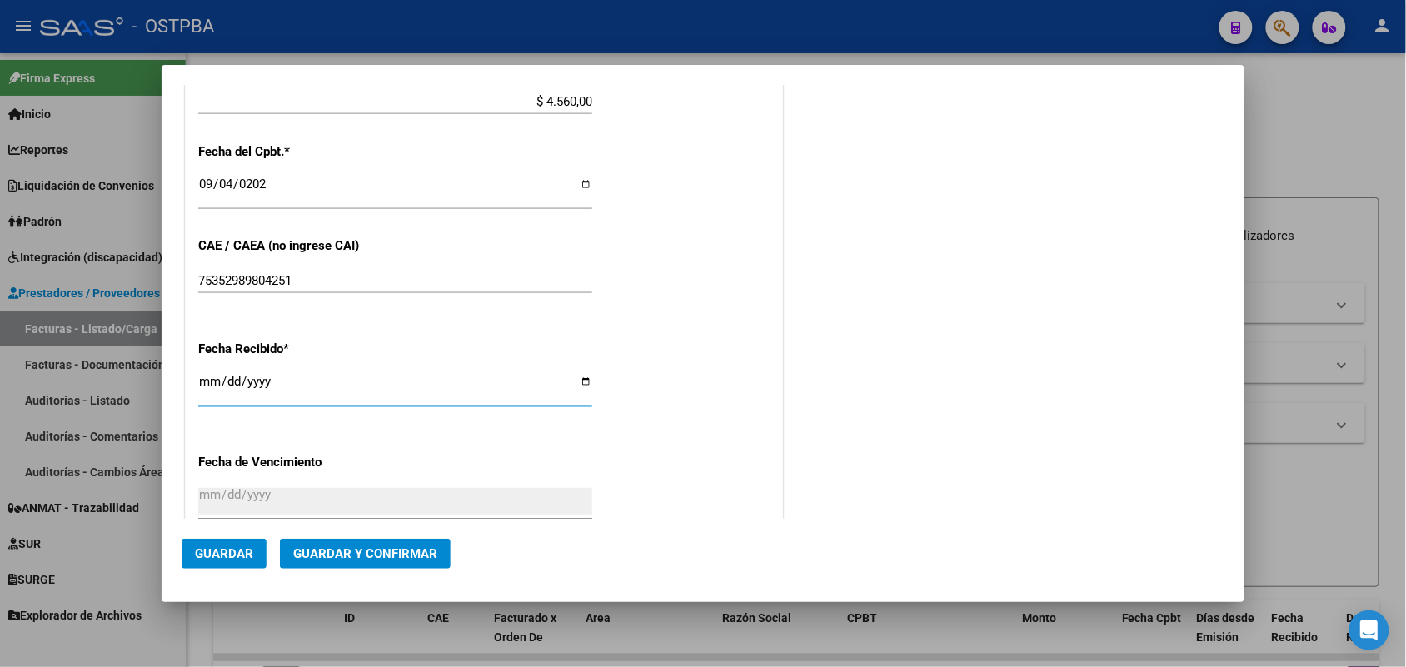
click at [201, 396] on input "[DATE]" at bounding box center [395, 388] width 394 height 27
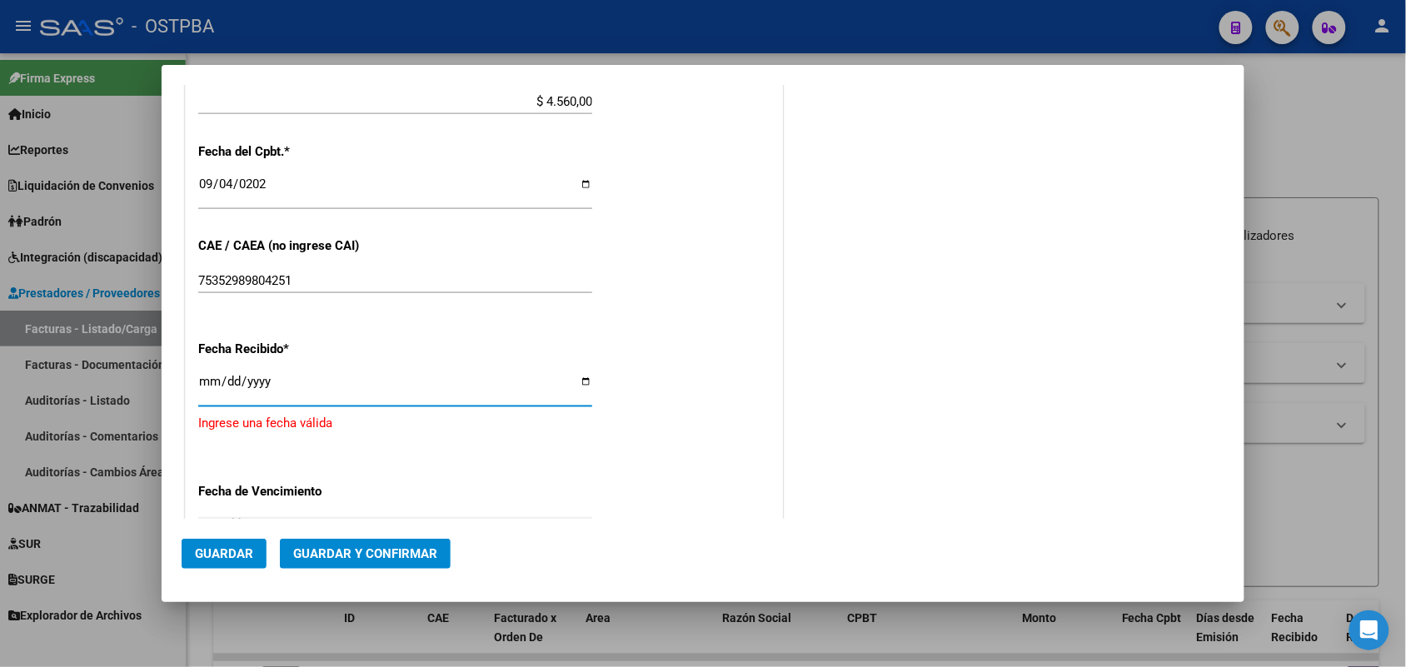
type input "[DATE]"
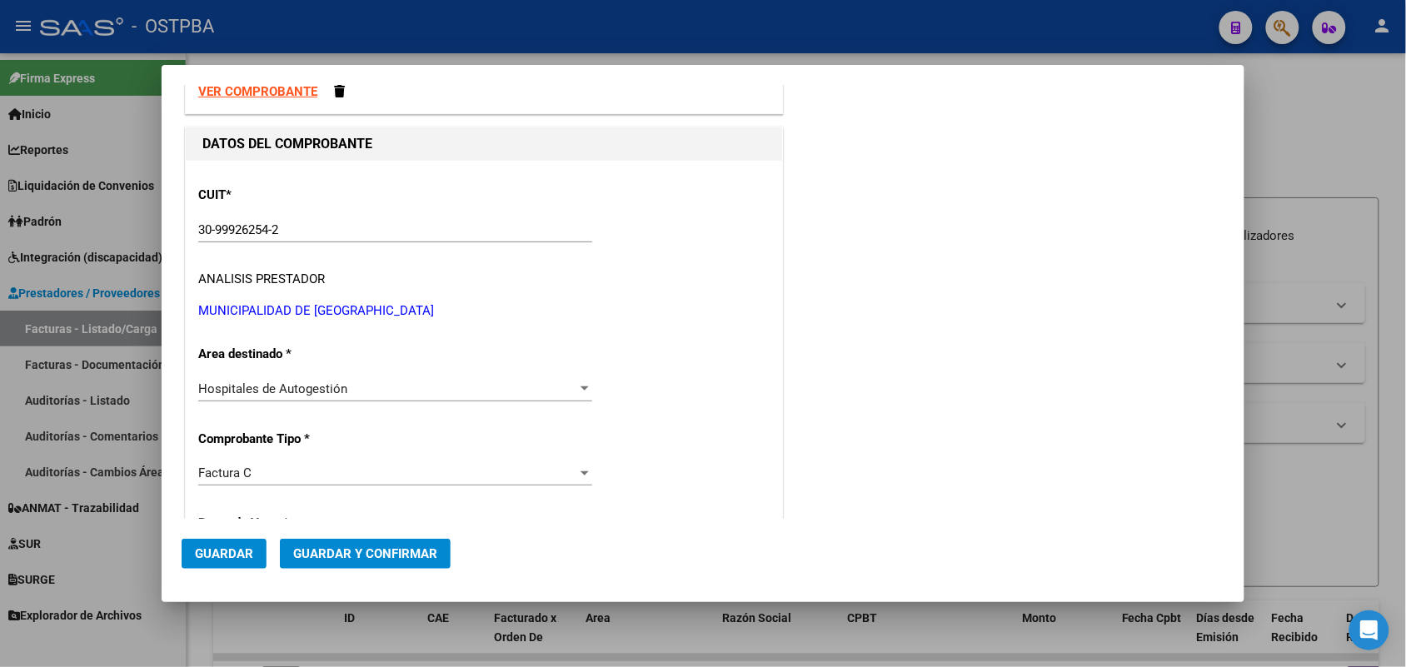
scroll to position [0, 0]
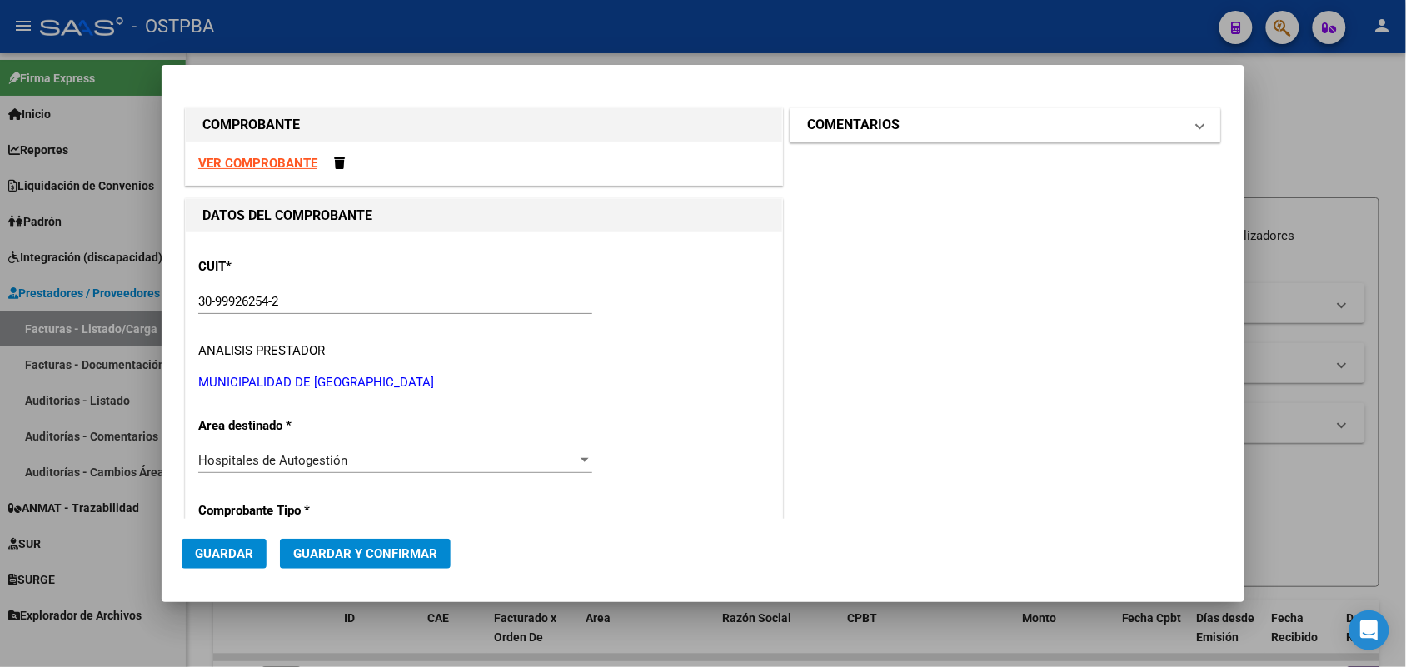
click at [1197, 122] on span at bounding box center [1200, 125] width 7 height 20
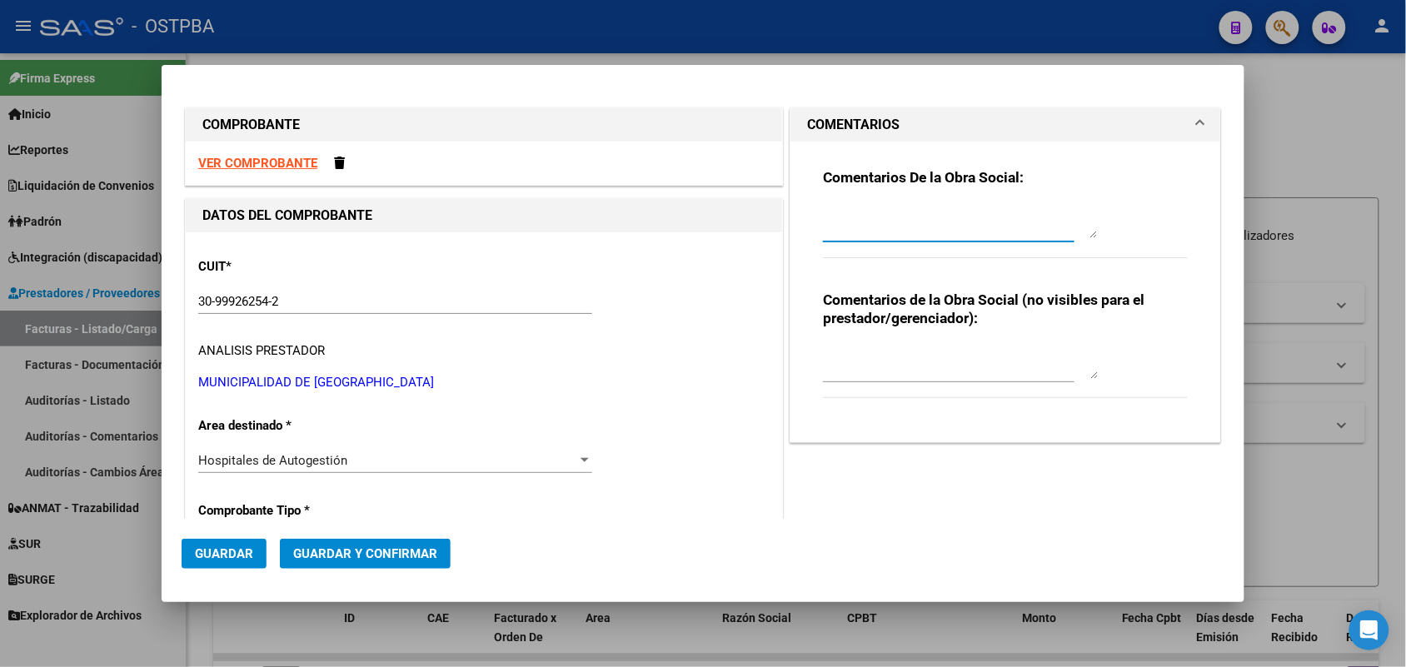
click at [841, 214] on textarea at bounding box center [960, 221] width 275 height 33
type textarea "HR 126723"
click at [250, 551] on span "Guardar" at bounding box center [224, 553] width 58 height 15
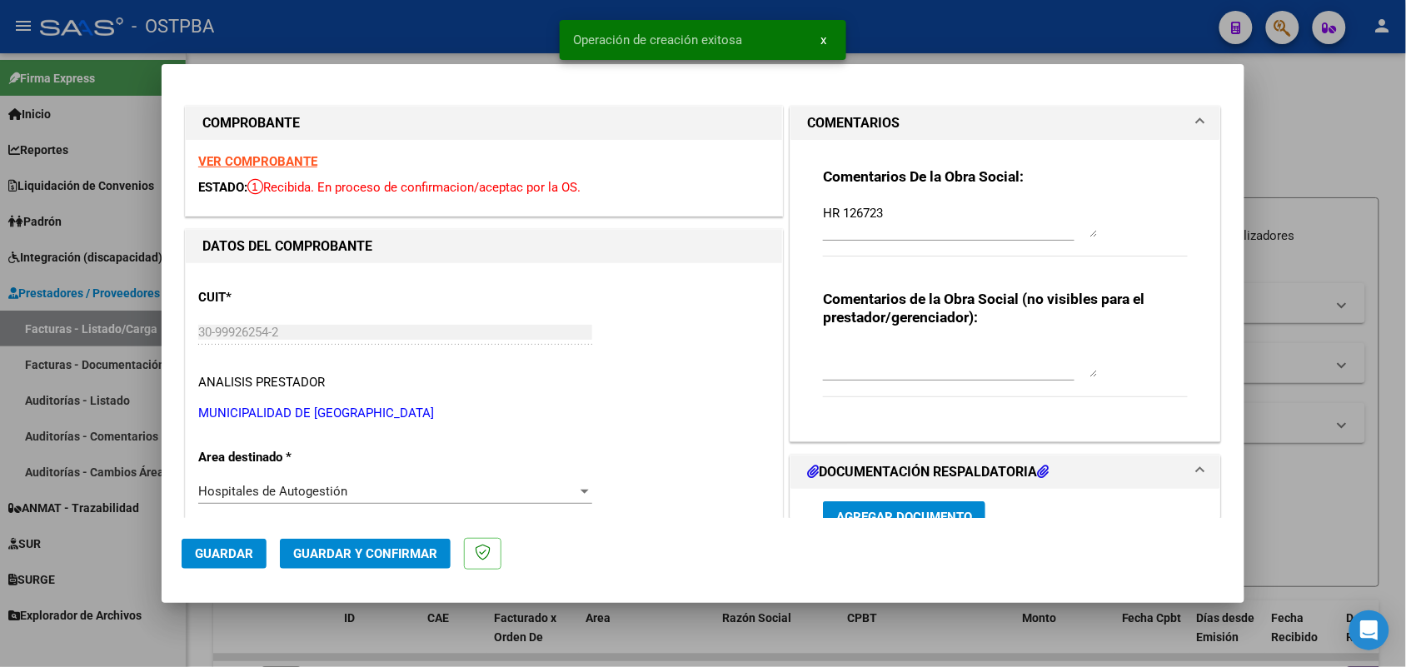
type input "[DATE]"
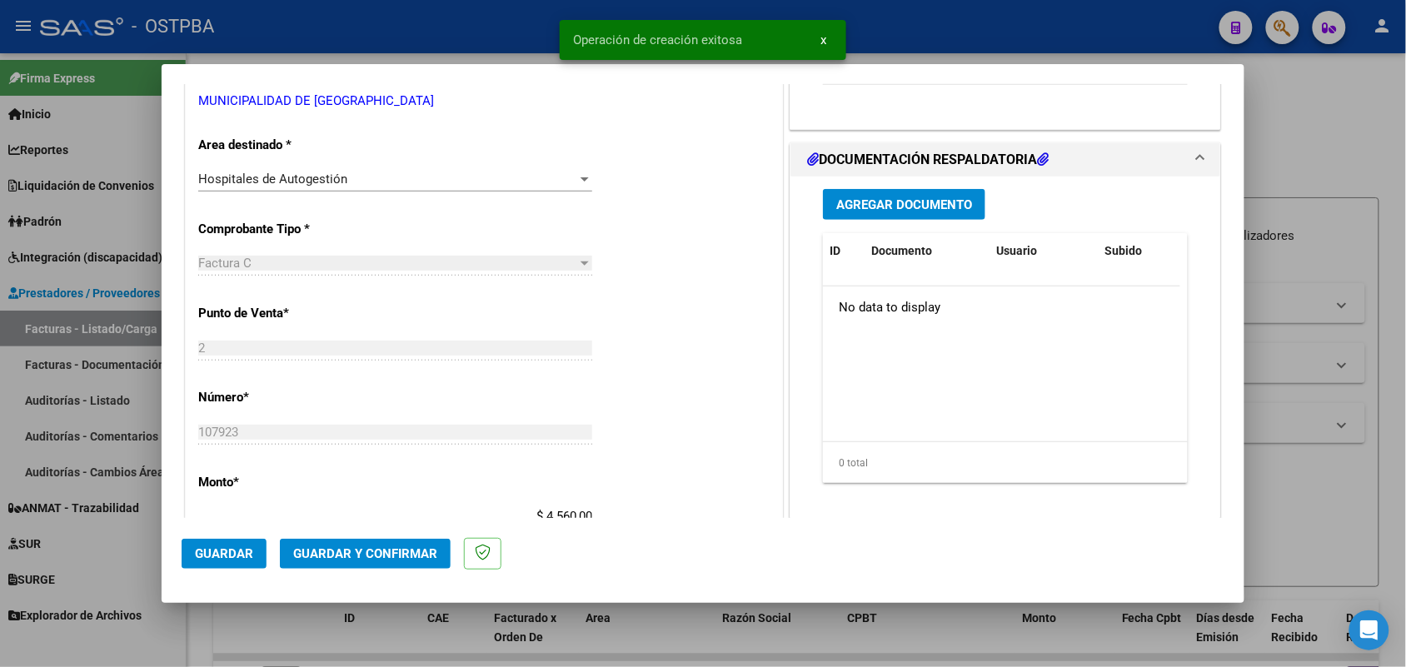
click at [870, 209] on span "Agregar Documento" at bounding box center [904, 204] width 136 height 15
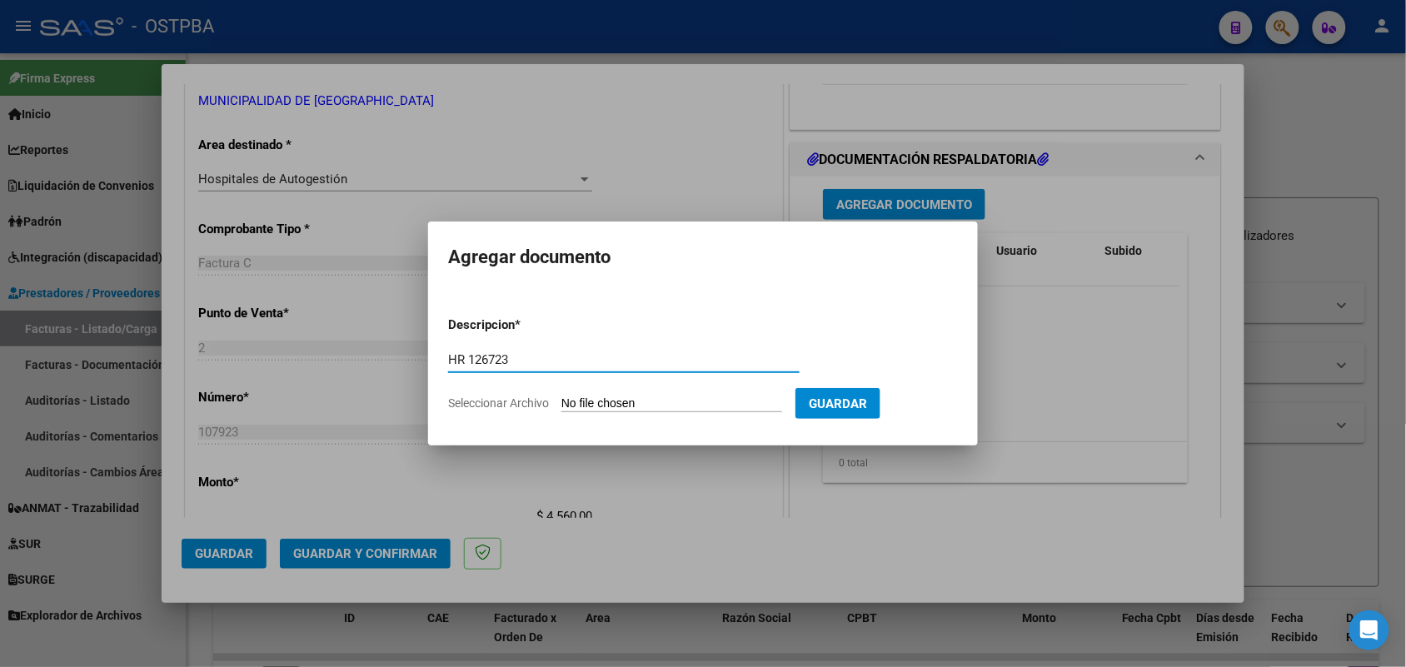
type input "HR 126723"
click at [576, 405] on input "Seleccionar Archivo" at bounding box center [671, 404] width 221 height 16
type input "C:\fakepath\HR 126723.pdf"
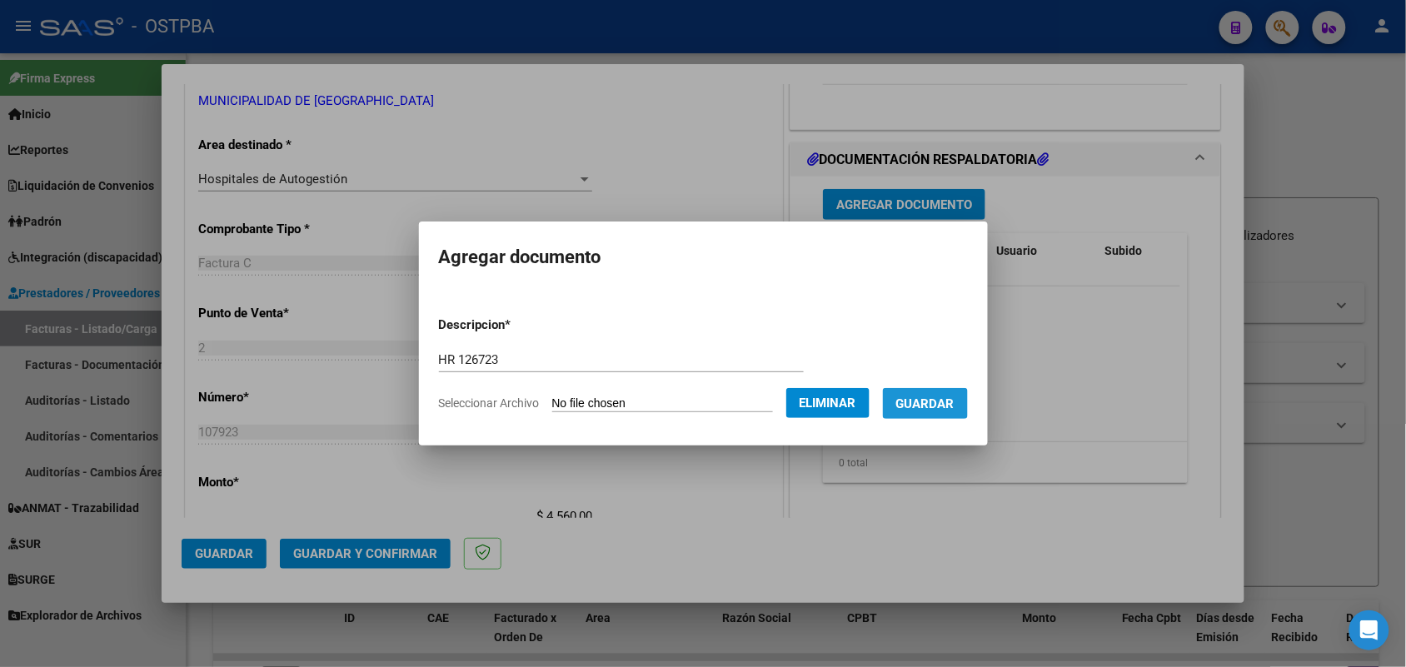
click at [940, 406] on span "Guardar" at bounding box center [925, 403] width 58 height 15
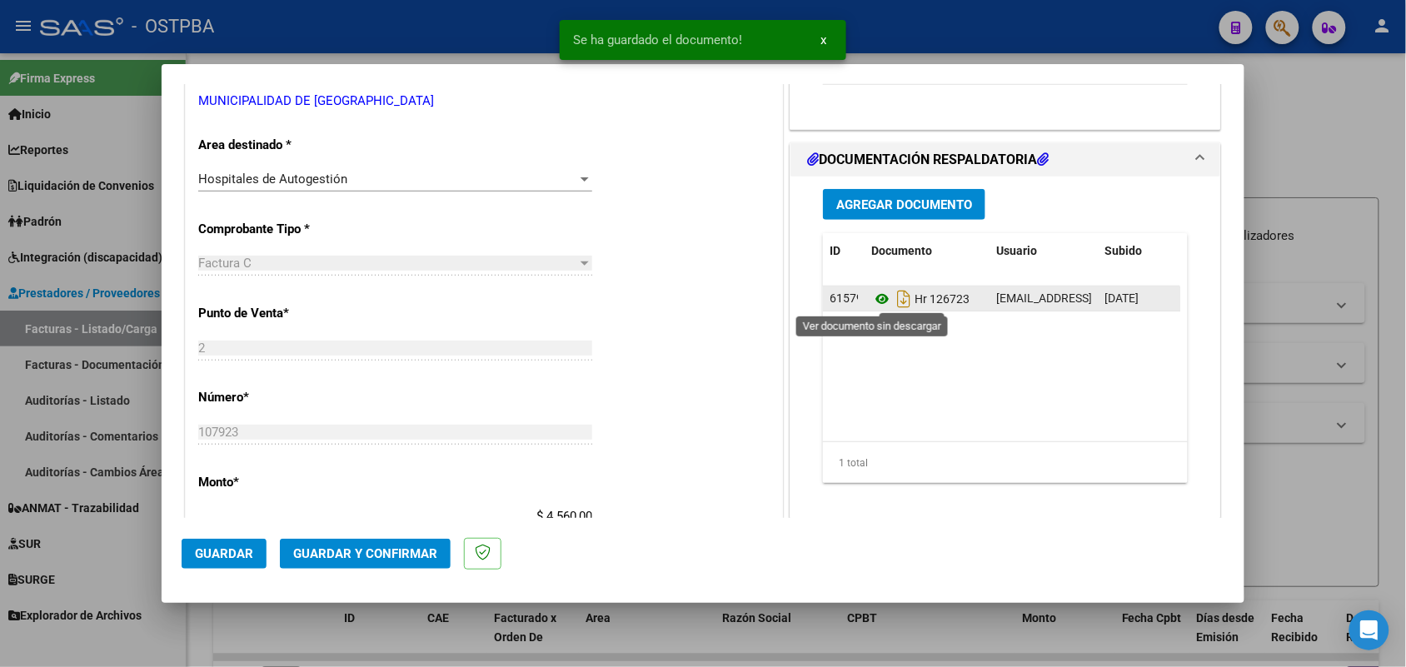
click at [871, 302] on icon at bounding box center [882, 299] width 22 height 20
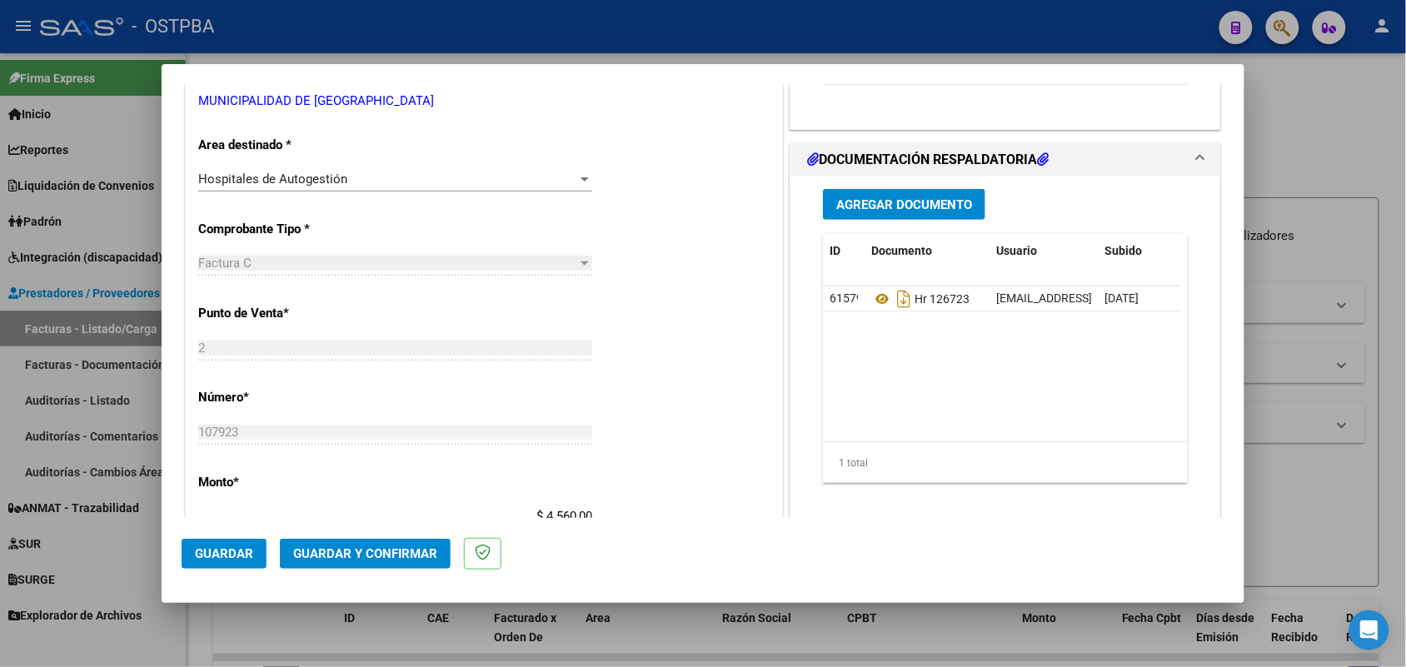
scroll to position [0, 0]
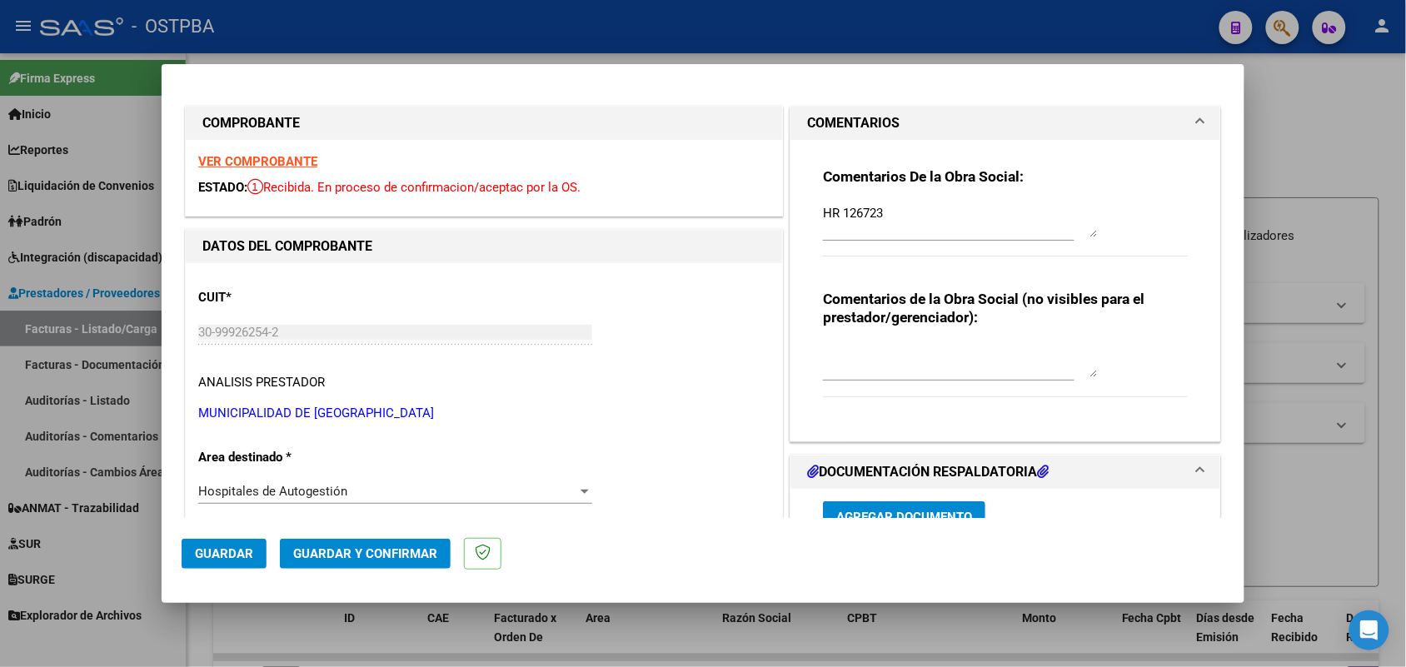
click at [302, 163] on strong "VER COMPROBANTE" at bounding box center [257, 161] width 119 height 15
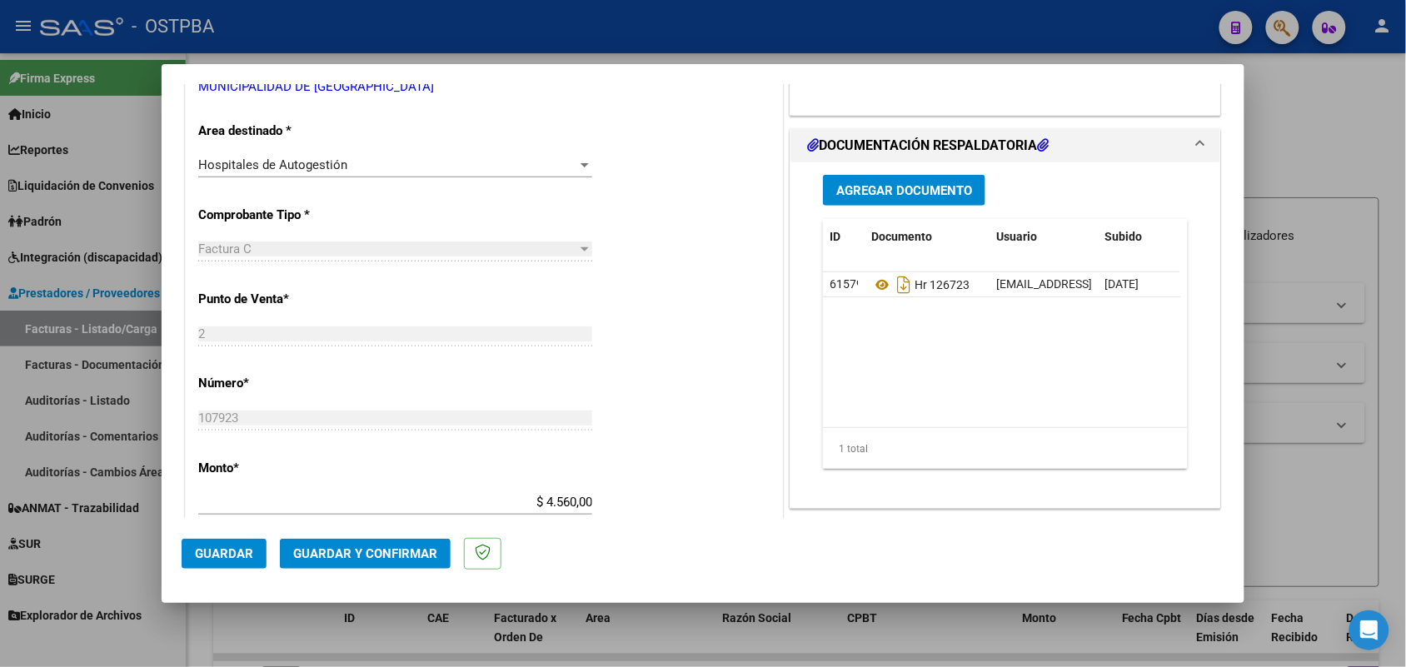
scroll to position [416, 0]
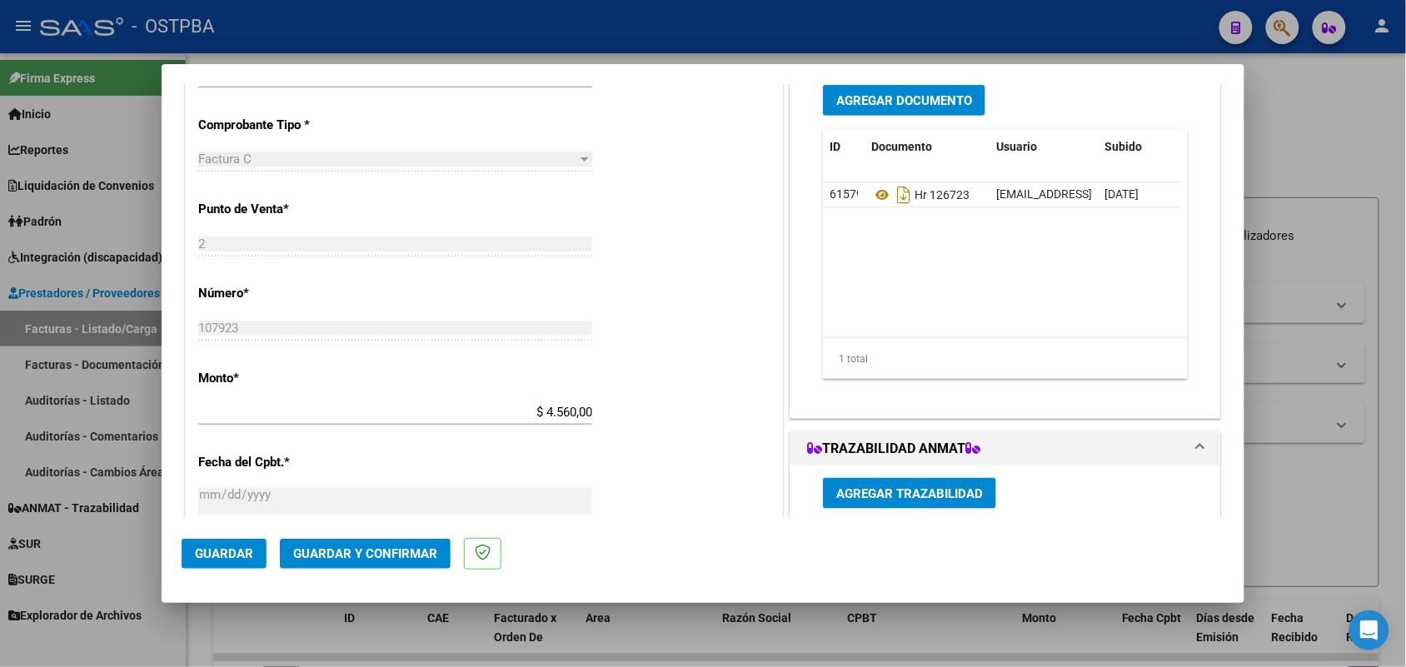
click at [919, 98] on span "Agregar Documento" at bounding box center [904, 100] width 136 height 15
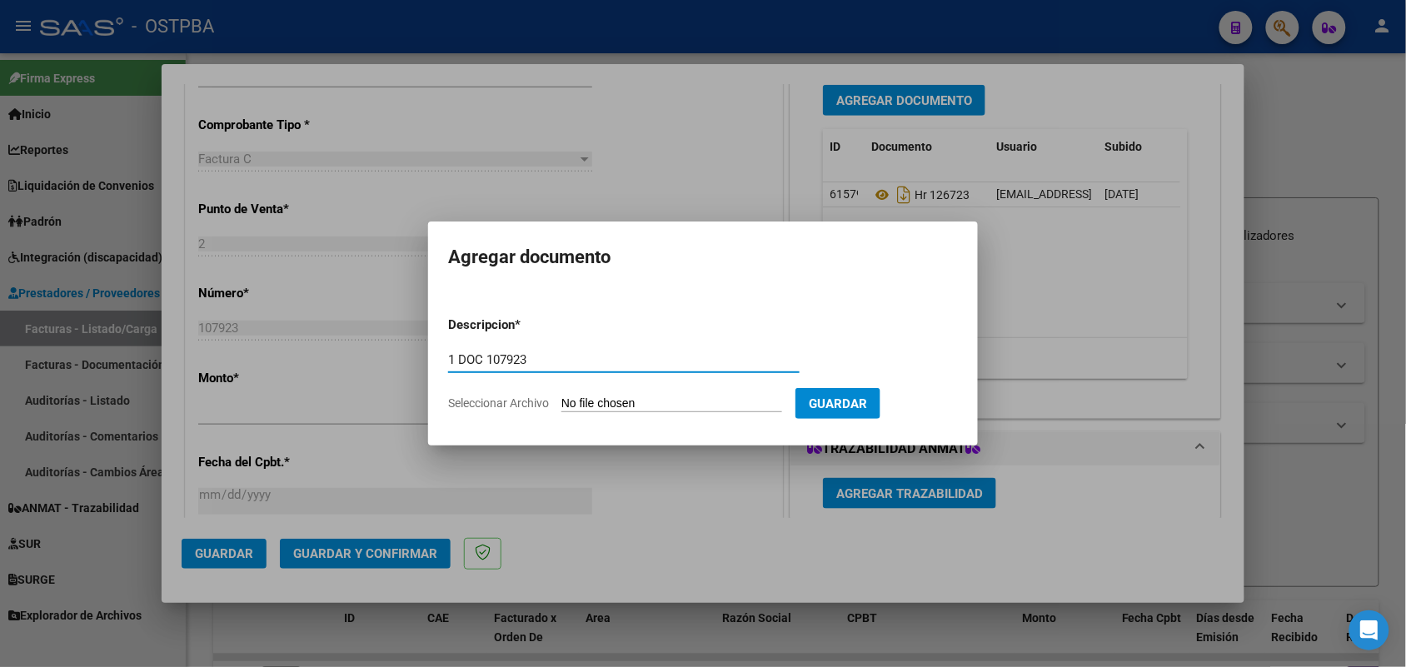
type input "1 DOC 107923"
click at [561, 401] on app-file-uploader "Seleccionar Archivo" at bounding box center [621, 403] width 347 height 15
click at [576, 400] on input "Seleccionar Archivo" at bounding box center [671, 404] width 221 height 16
type input "C:\fakepath\1 DOC 107923.pdf"
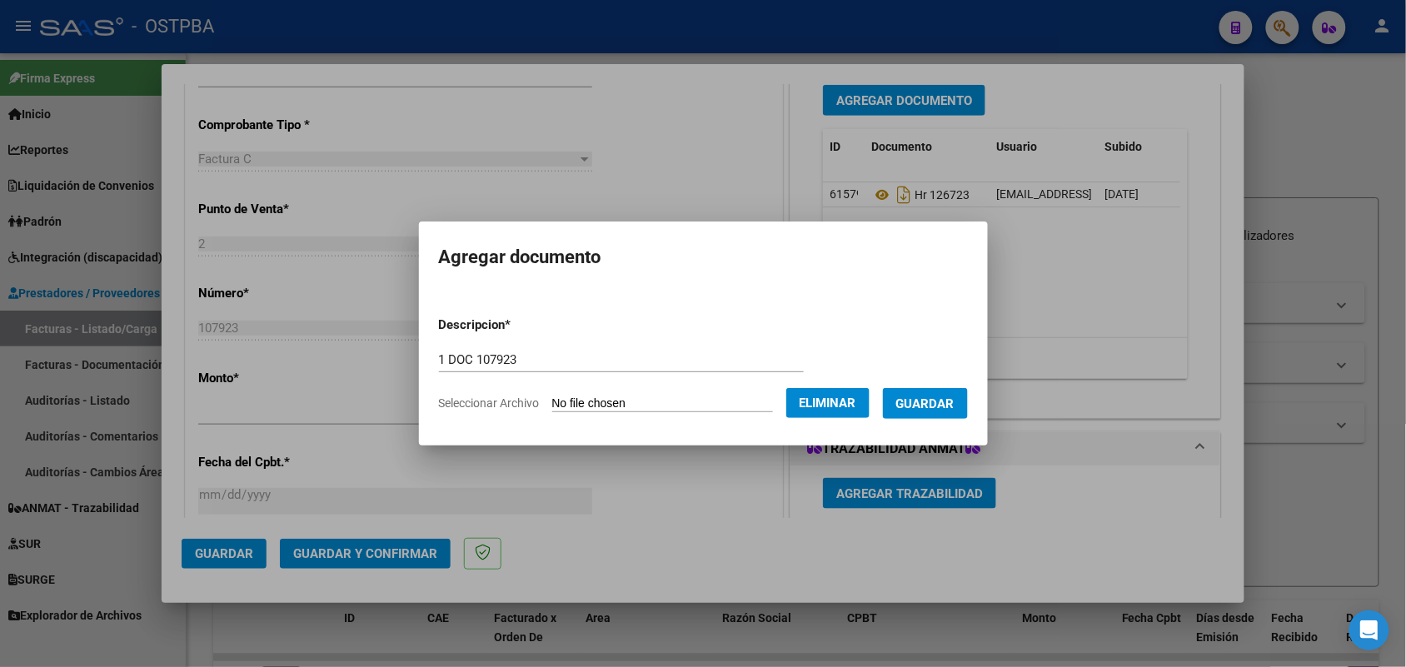
click at [952, 406] on span "Guardar" at bounding box center [925, 403] width 58 height 15
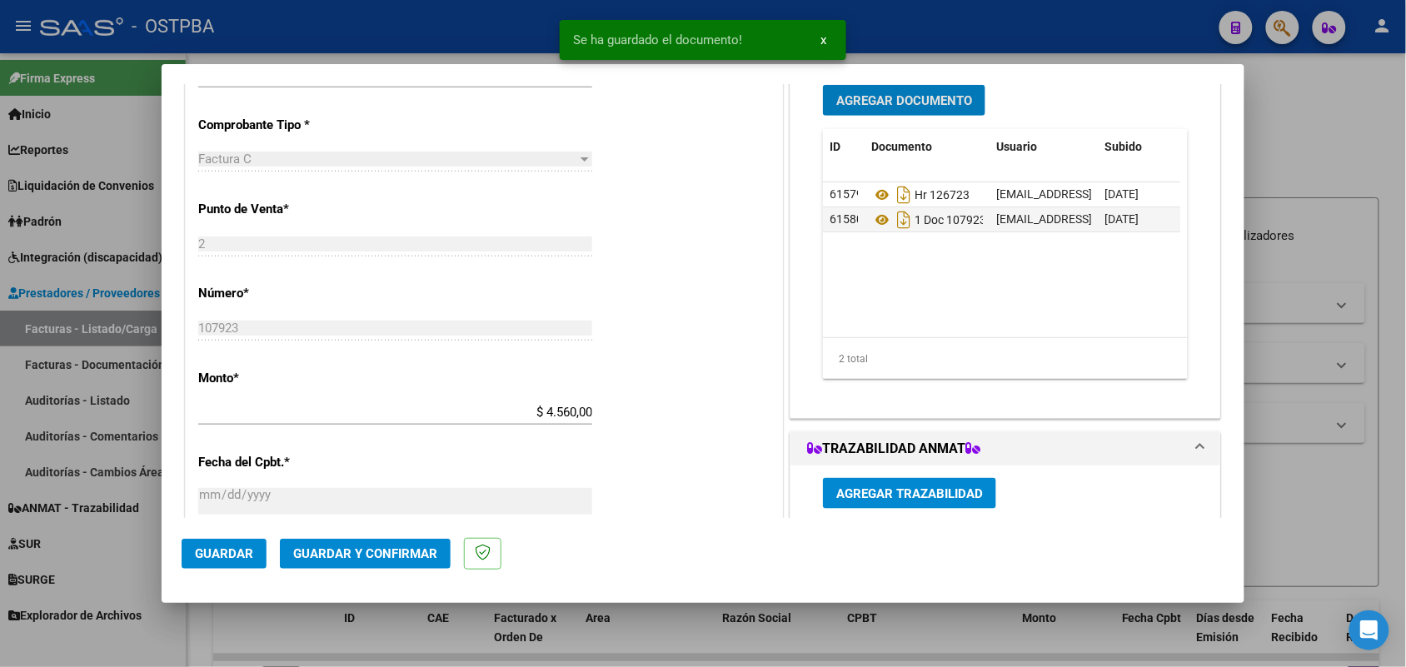
click at [922, 97] on span "Agregar Documento" at bounding box center [904, 100] width 136 height 15
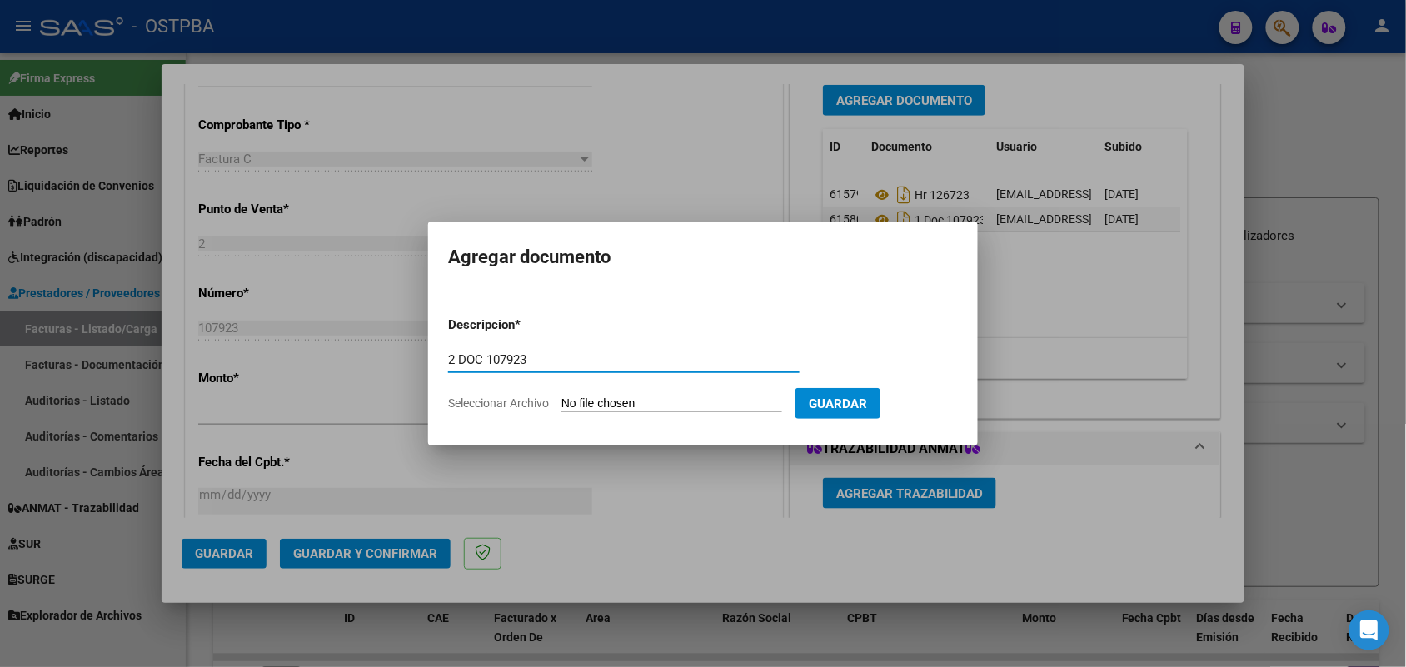
type input "2 DOC 107923"
click at [585, 400] on input "Seleccionar Archivo" at bounding box center [671, 404] width 221 height 16
type input "C:\fakepath\2 DOC 107923.pdf"
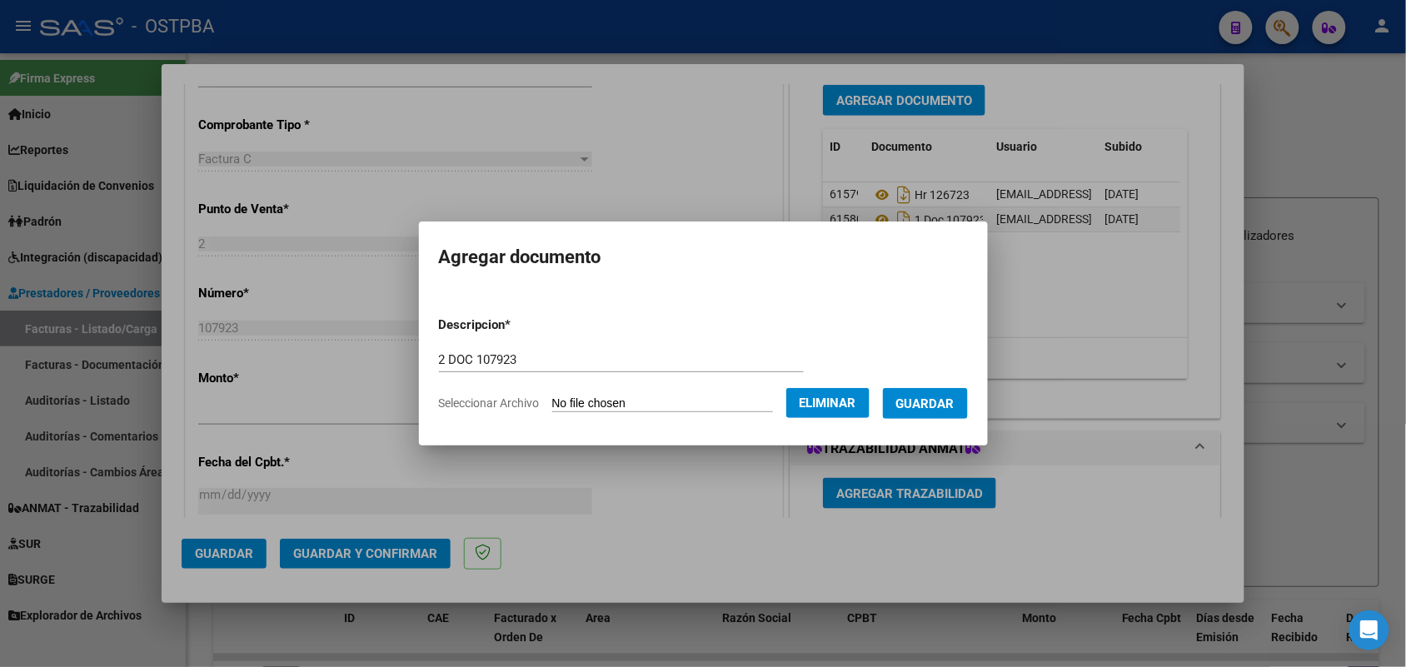
click at [933, 398] on span "Guardar" at bounding box center [925, 403] width 58 height 15
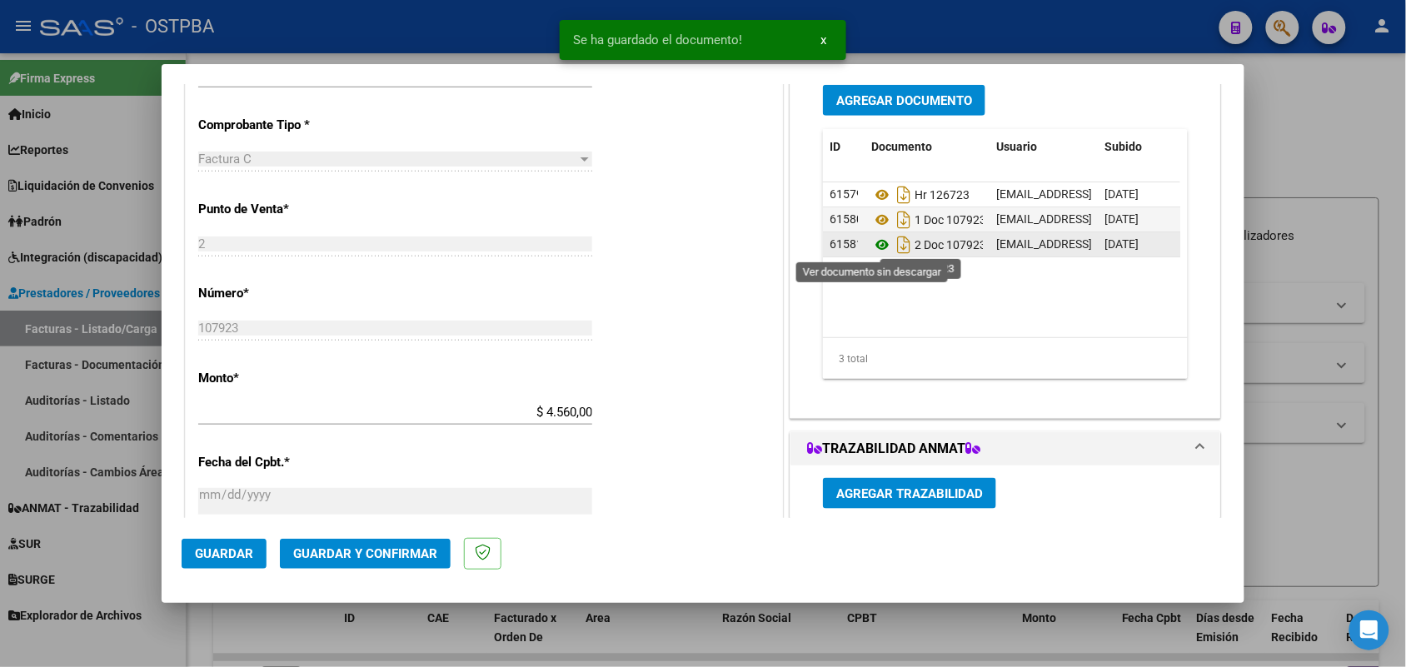
click at [875, 242] on icon at bounding box center [882, 245] width 22 height 20
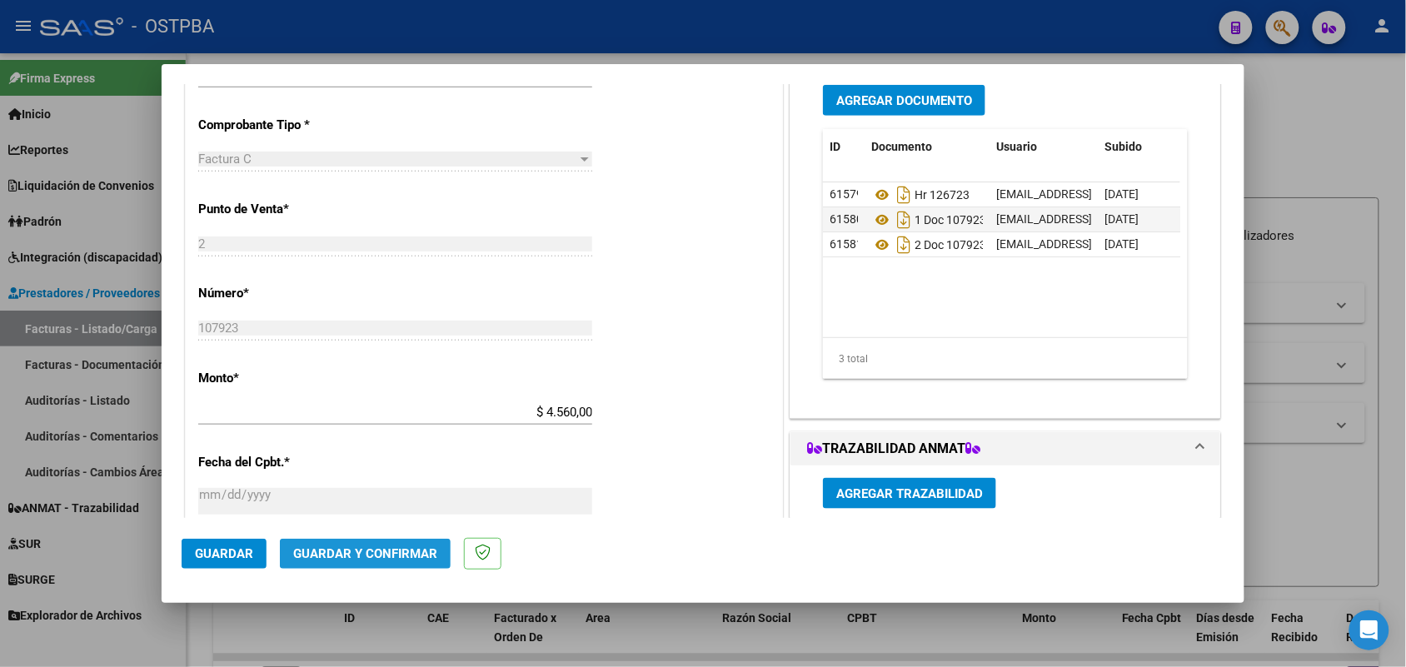
click at [369, 546] on span "Guardar y Confirmar" at bounding box center [365, 553] width 144 height 15
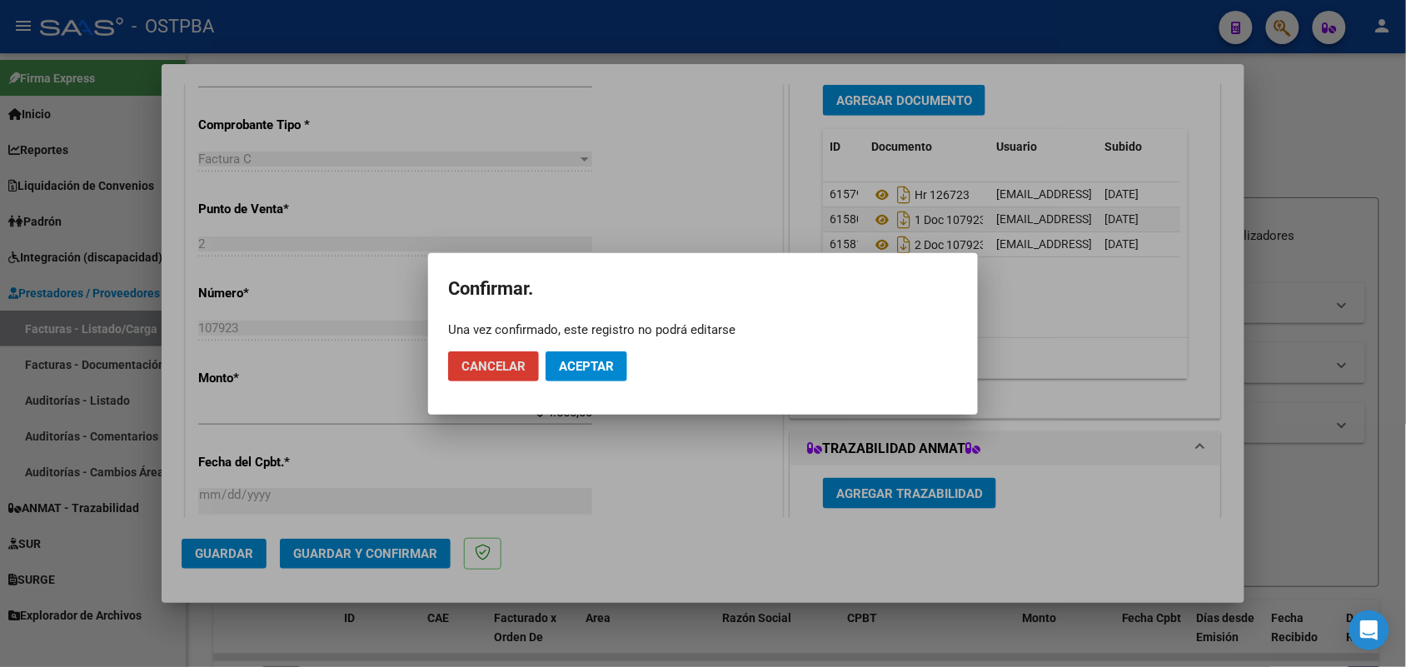
click at [571, 360] on span "Aceptar" at bounding box center [586, 366] width 55 height 15
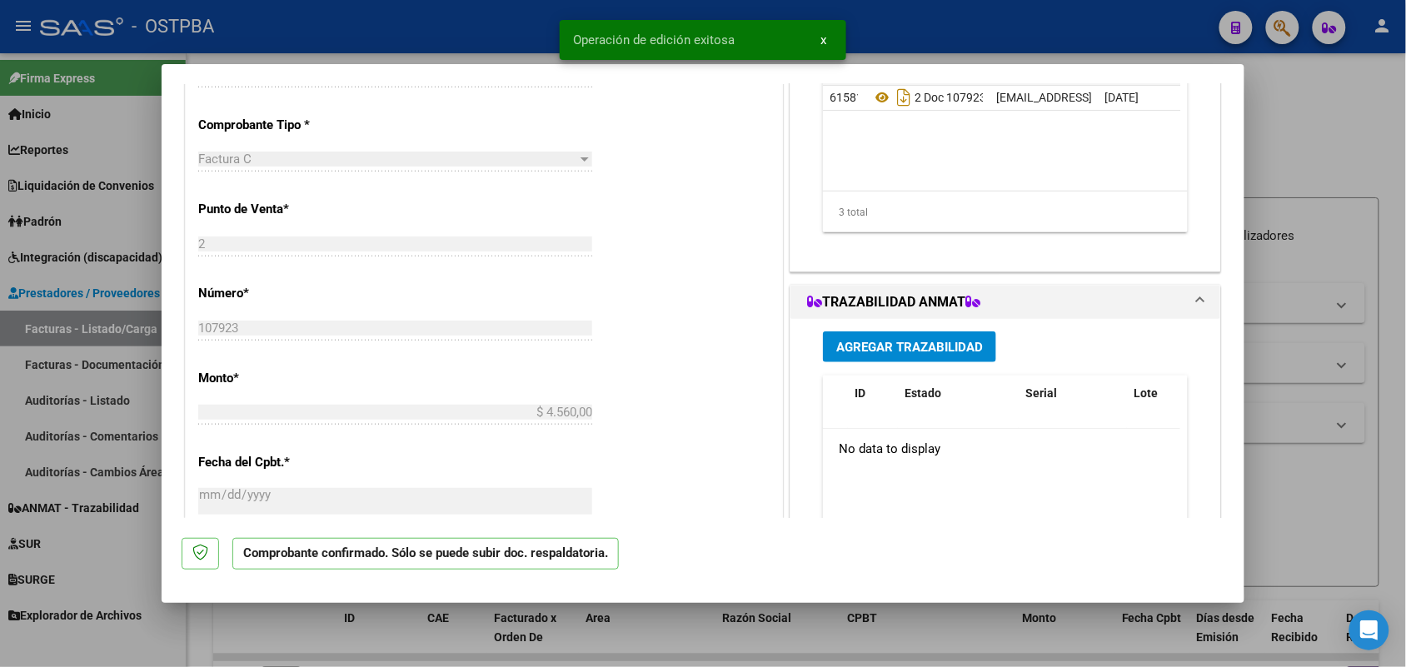
click at [68, 398] on div at bounding box center [703, 333] width 1406 height 667
type input "$ 0,00"
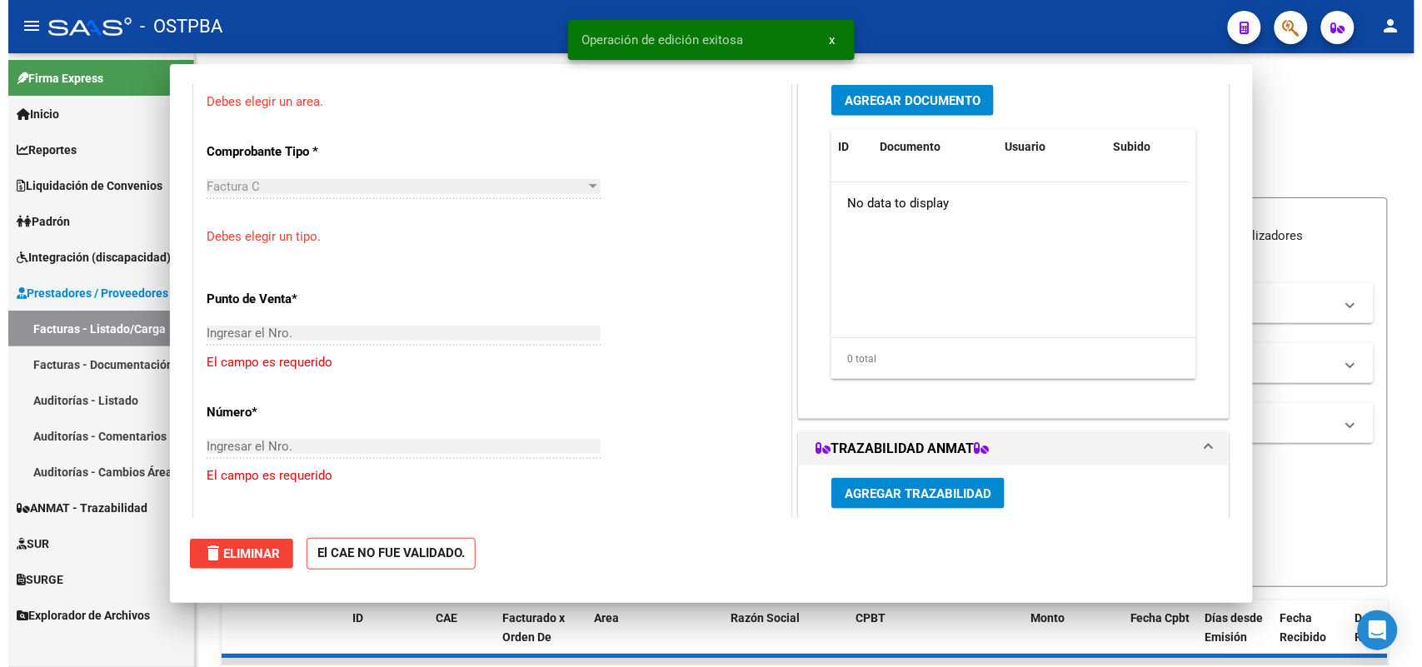
scroll to position [406, 0]
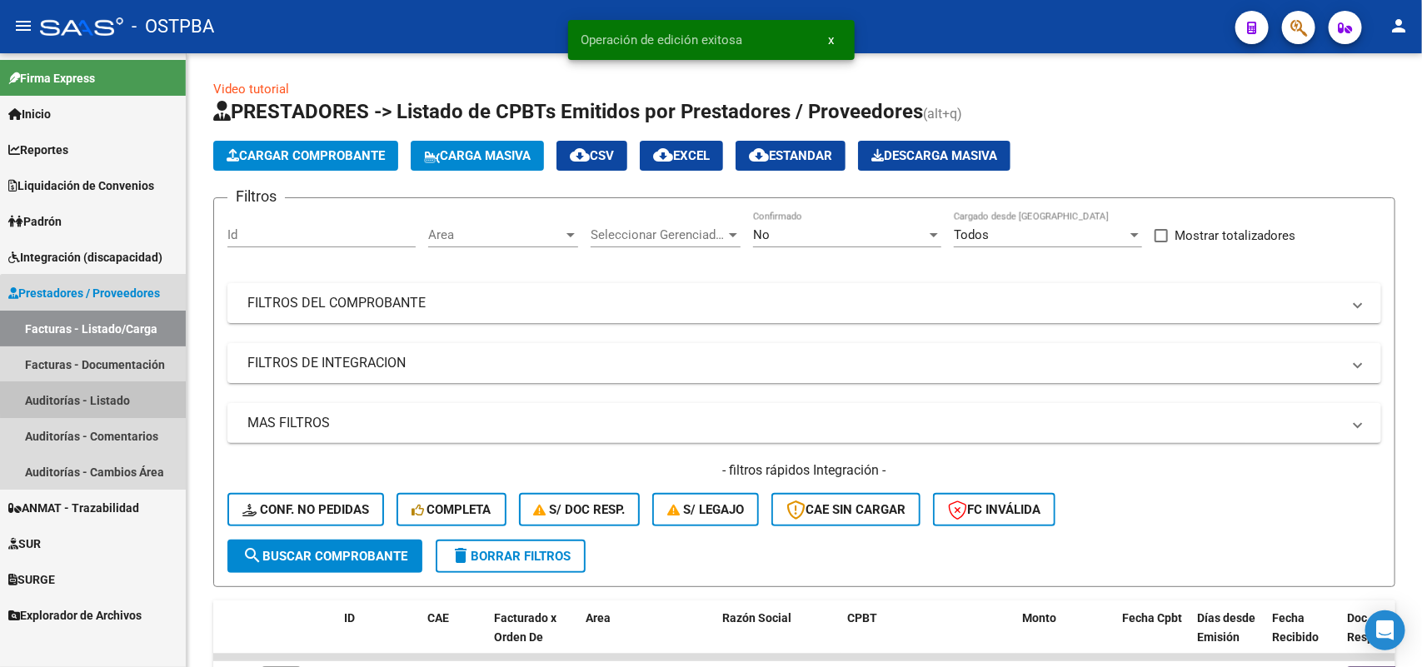
click at [117, 396] on link "Auditorías - Listado" at bounding box center [93, 400] width 186 height 36
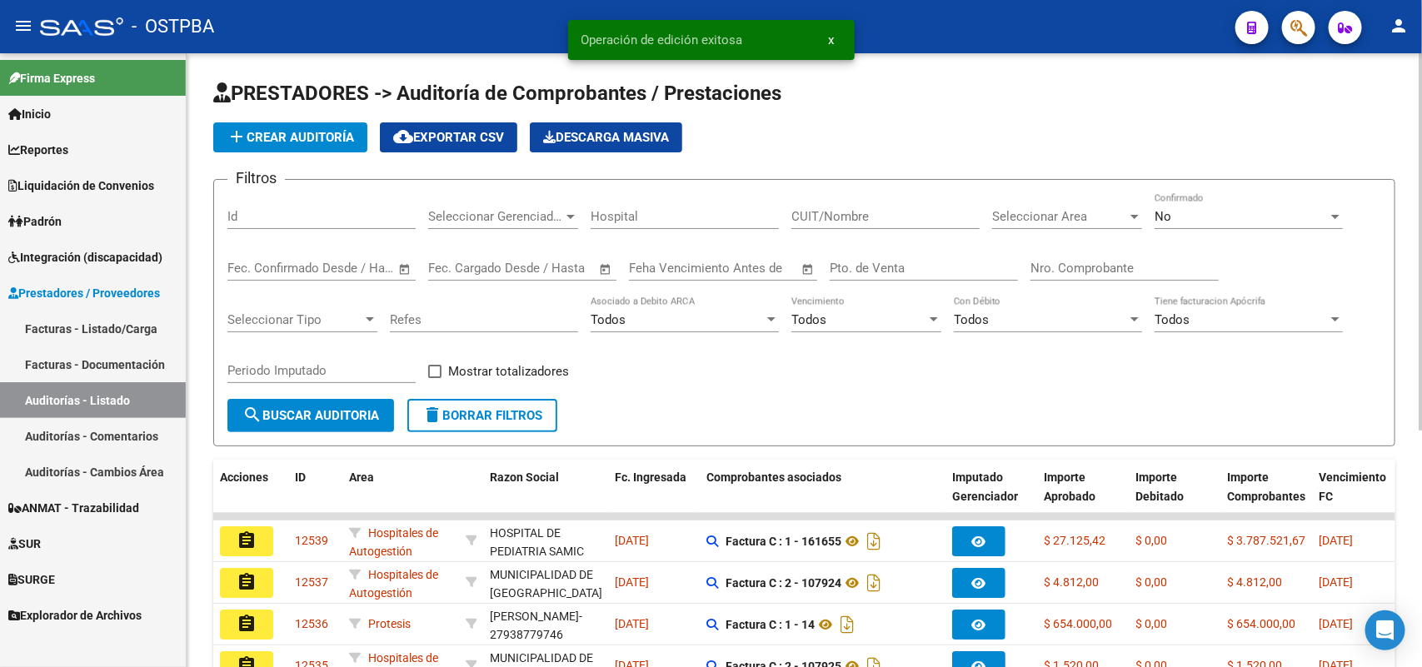
click at [332, 135] on span "add Crear Auditoría" at bounding box center [290, 137] width 127 height 15
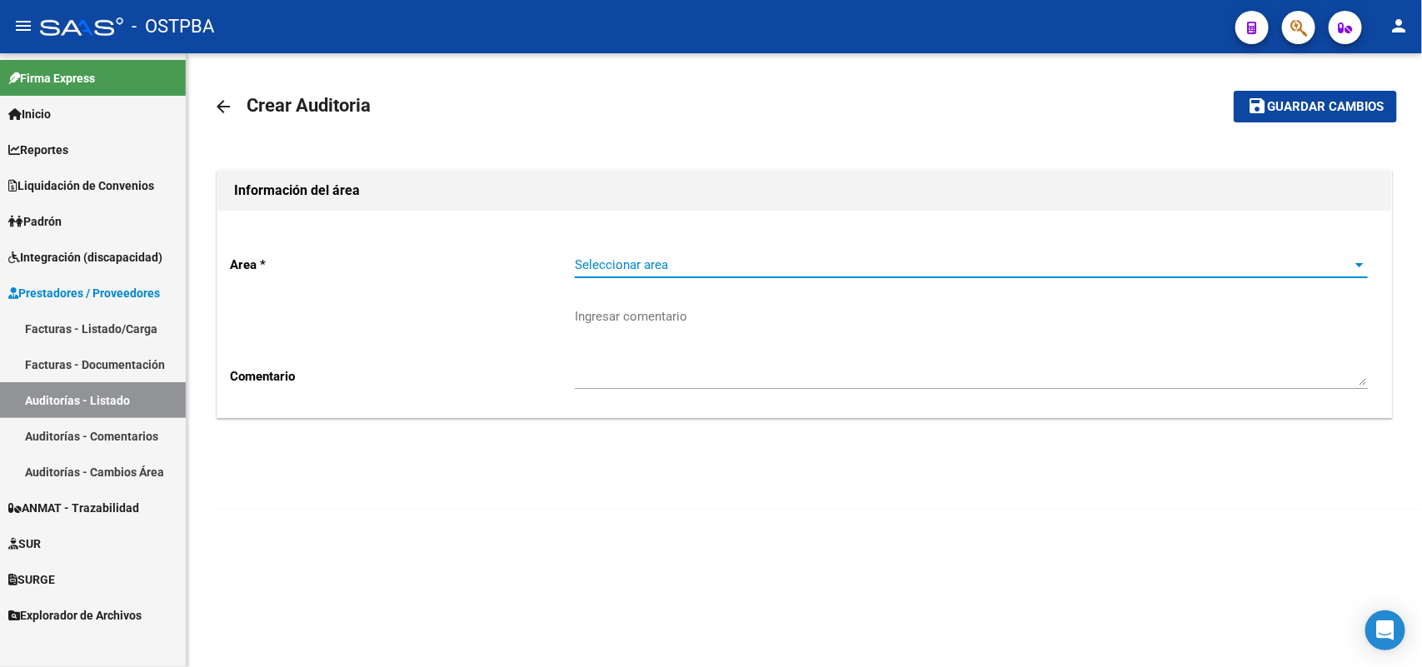
click at [658, 262] on span "Seleccionar area" at bounding box center [964, 264] width 778 height 15
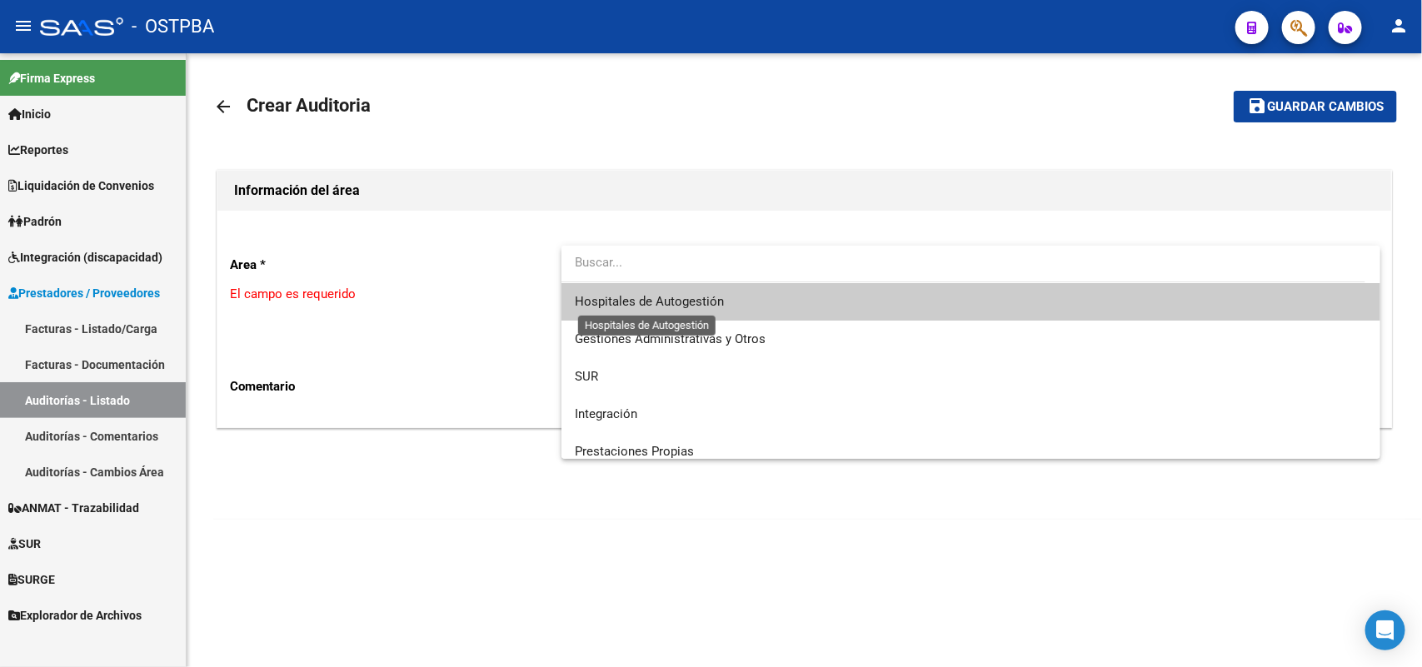
click at [683, 308] on span "Hospitales de Autogestión" at bounding box center [649, 301] width 149 height 15
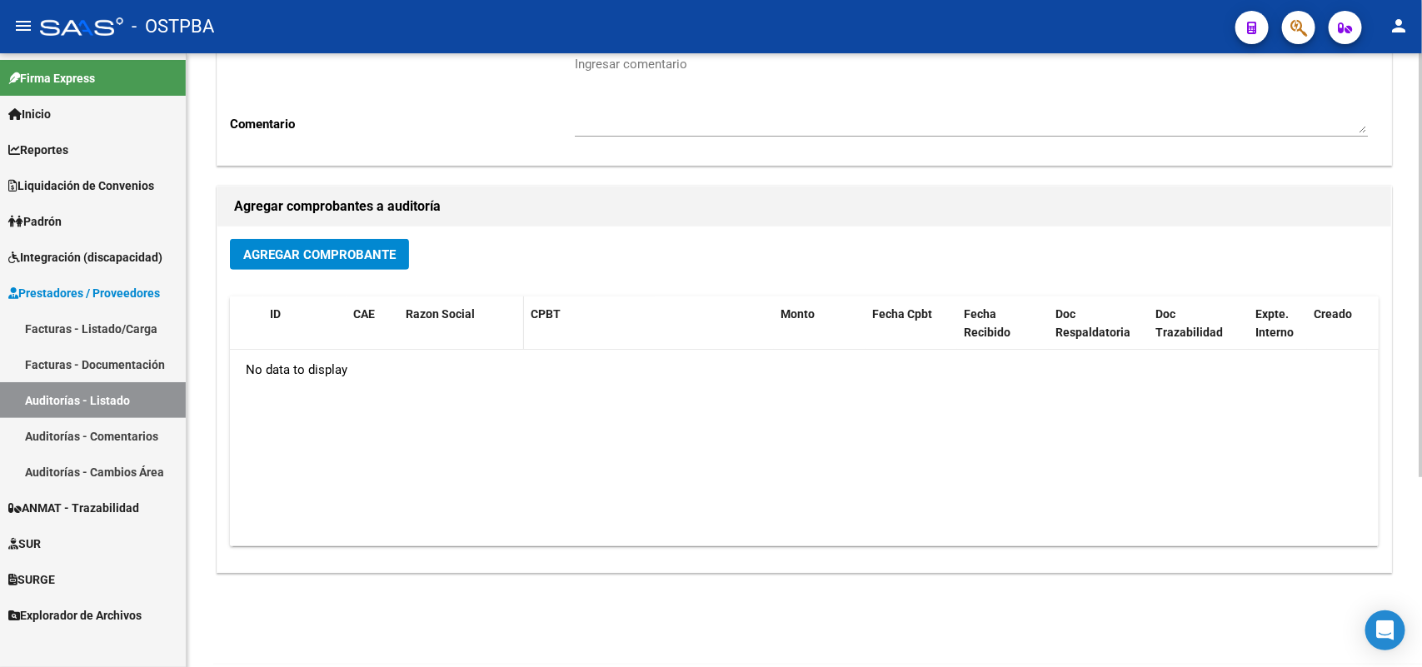
scroll to position [275, 0]
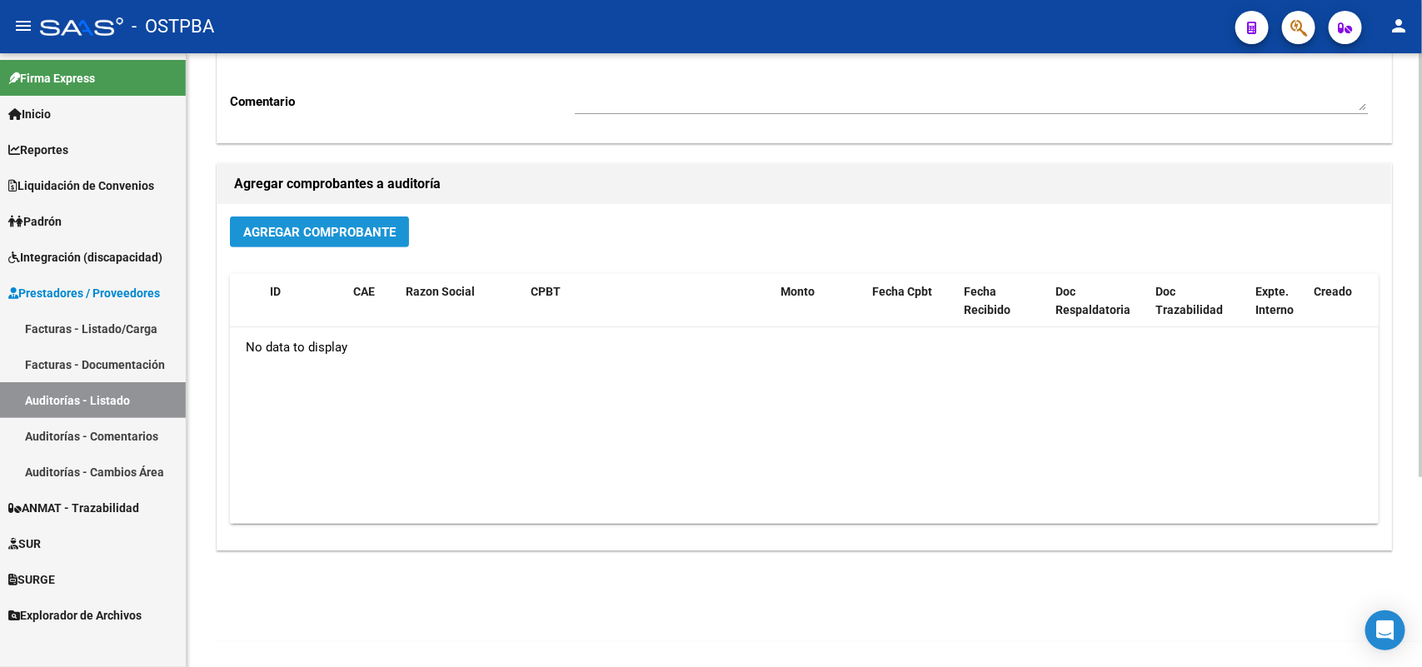
click at [317, 234] on span "Agregar Comprobante" at bounding box center [319, 232] width 152 height 15
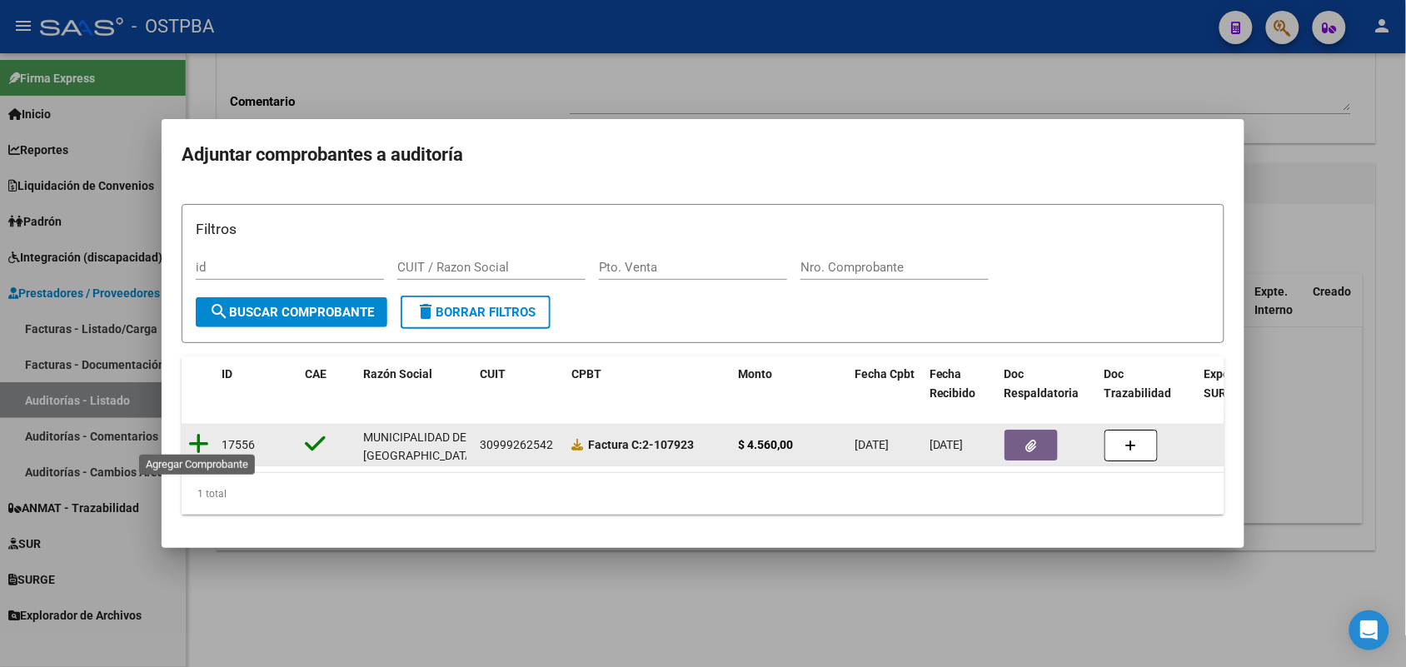
click at [200, 436] on icon at bounding box center [198, 443] width 21 height 23
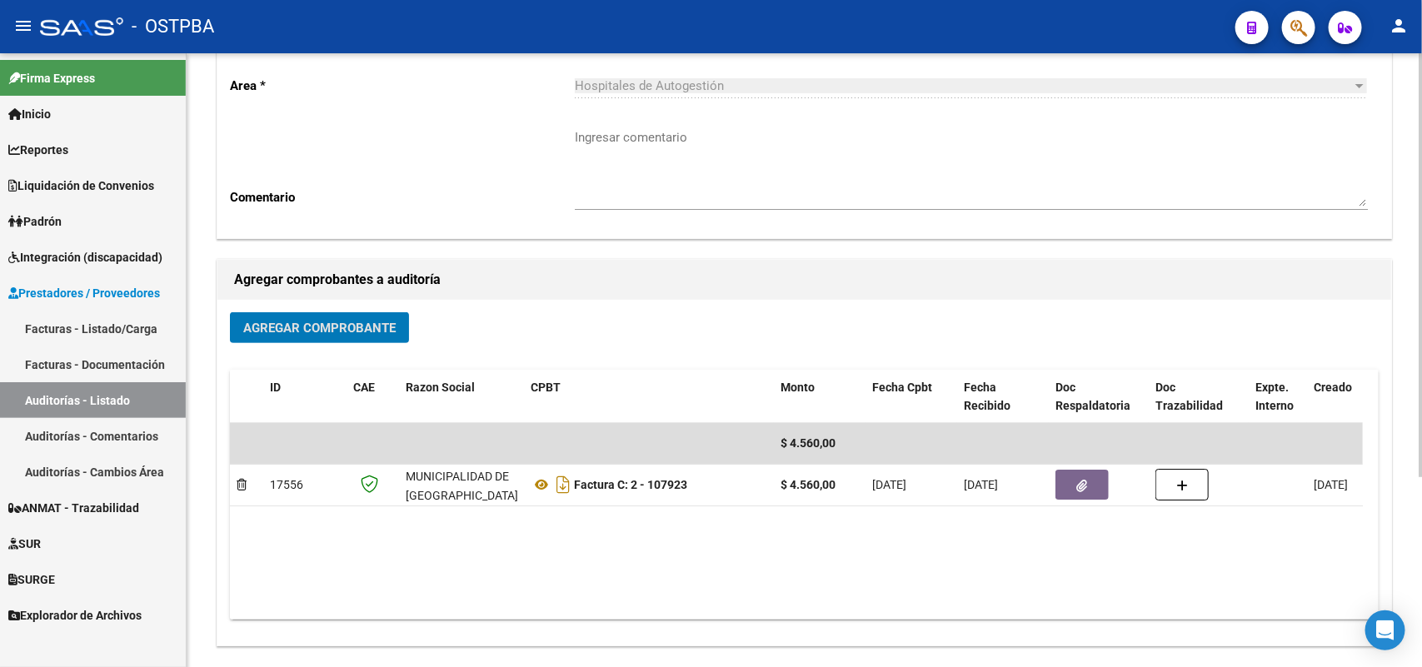
scroll to position [0, 0]
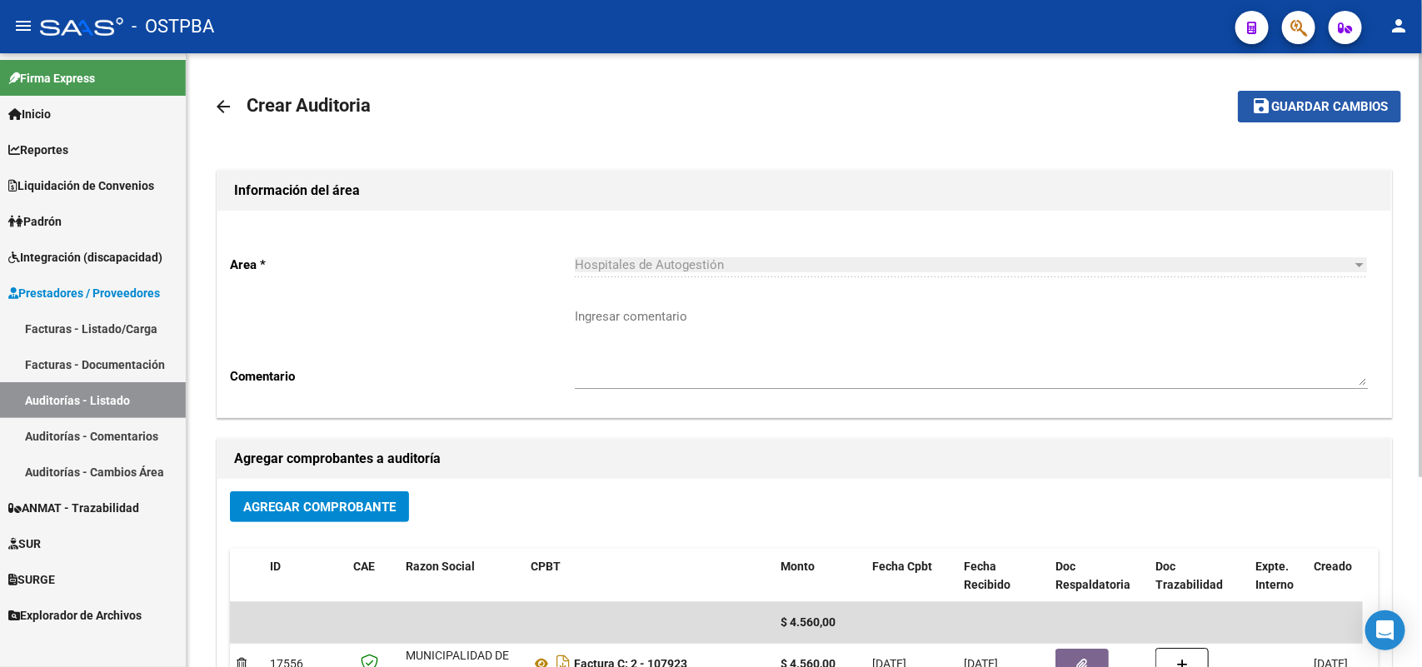
drag, startPoint x: 1335, startPoint y: 105, endPoint x: 1316, endPoint y: 125, distance: 27.7
click at [1334, 109] on span "Guardar cambios" at bounding box center [1329, 107] width 117 height 15
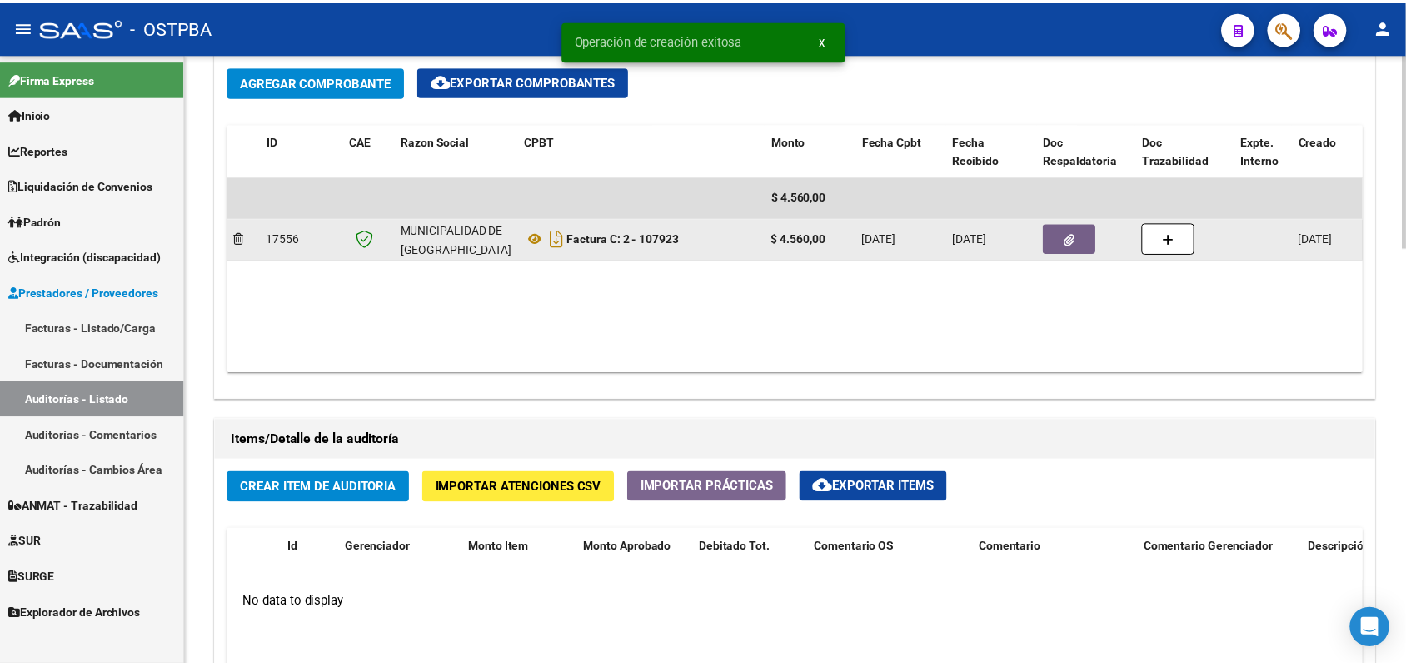
scroll to position [1041, 0]
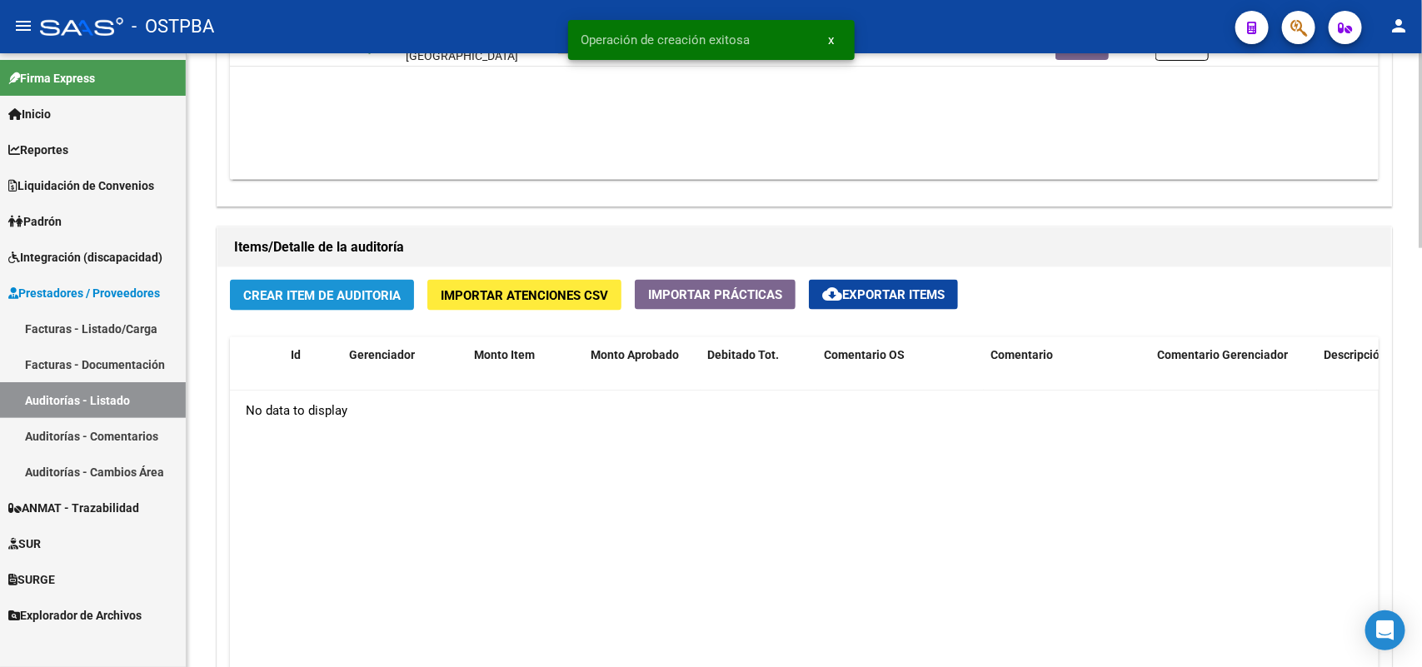
click at [333, 288] on span "Crear Item de Auditoria" at bounding box center [321, 295] width 157 height 15
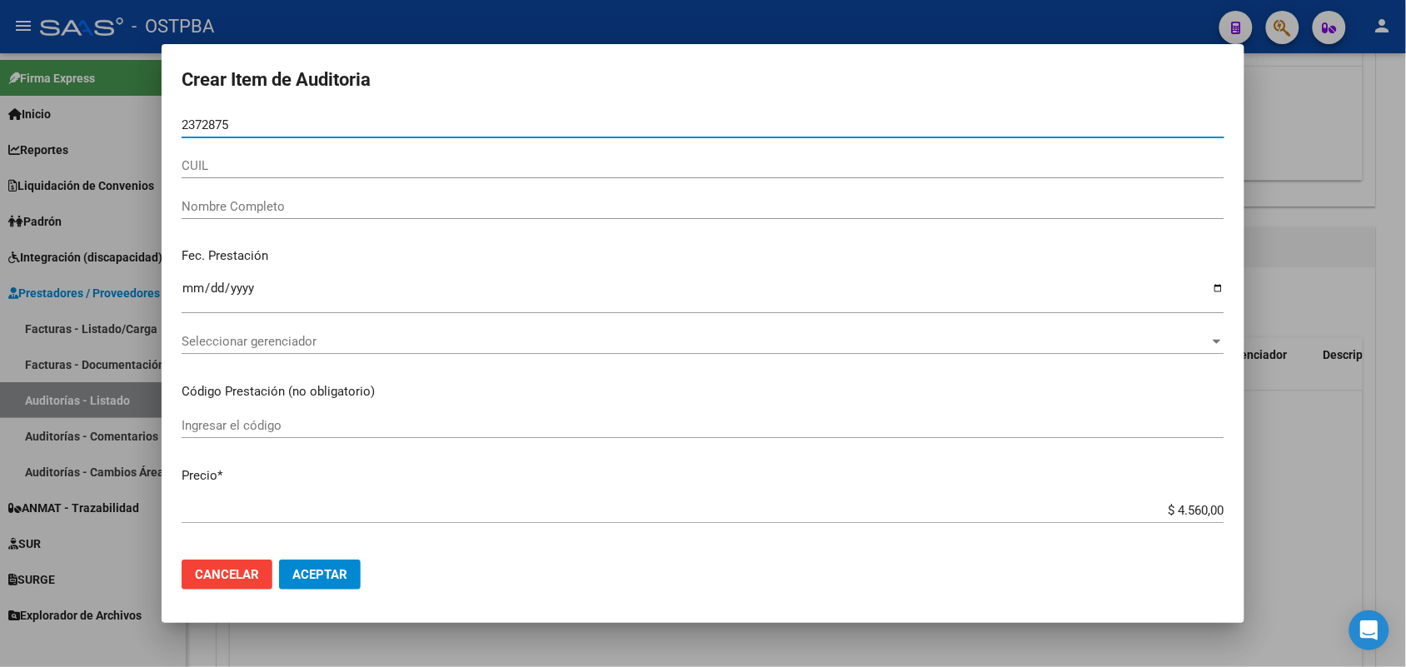
type input "23728754"
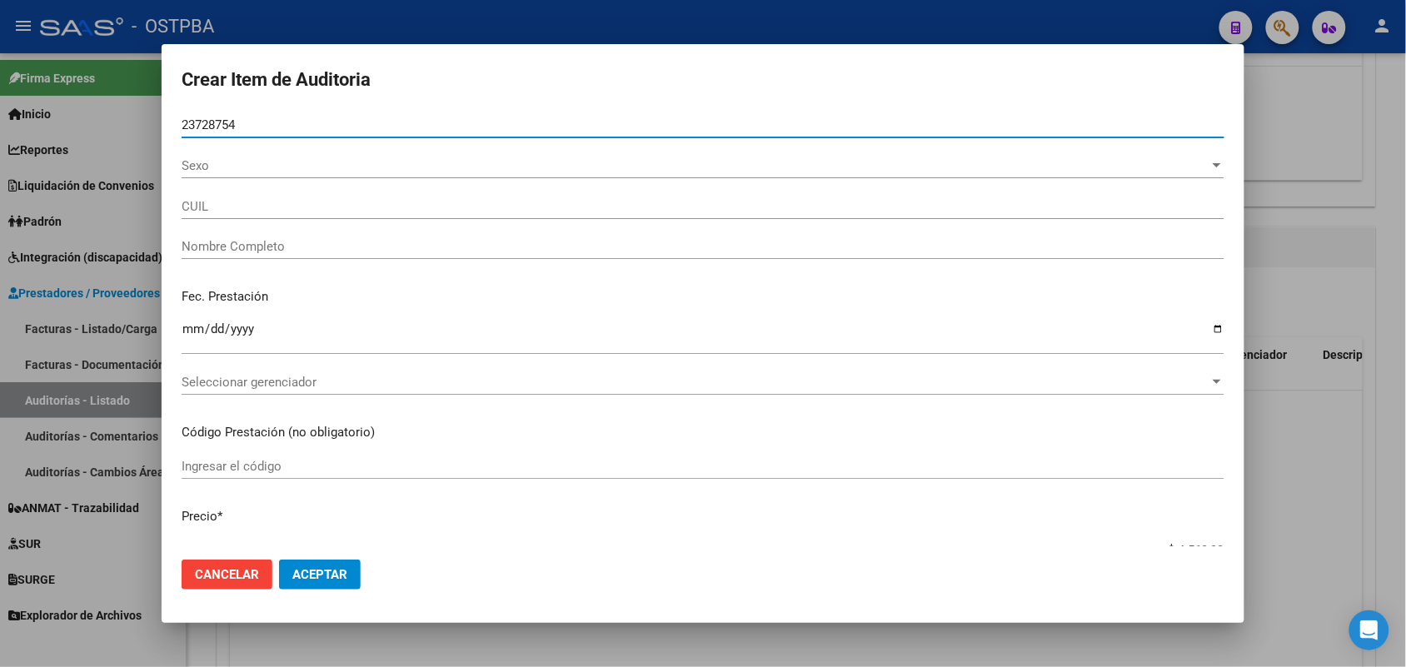
type input "20237287542"
type input "GONZALEZ MIGUEL ANGEL -"
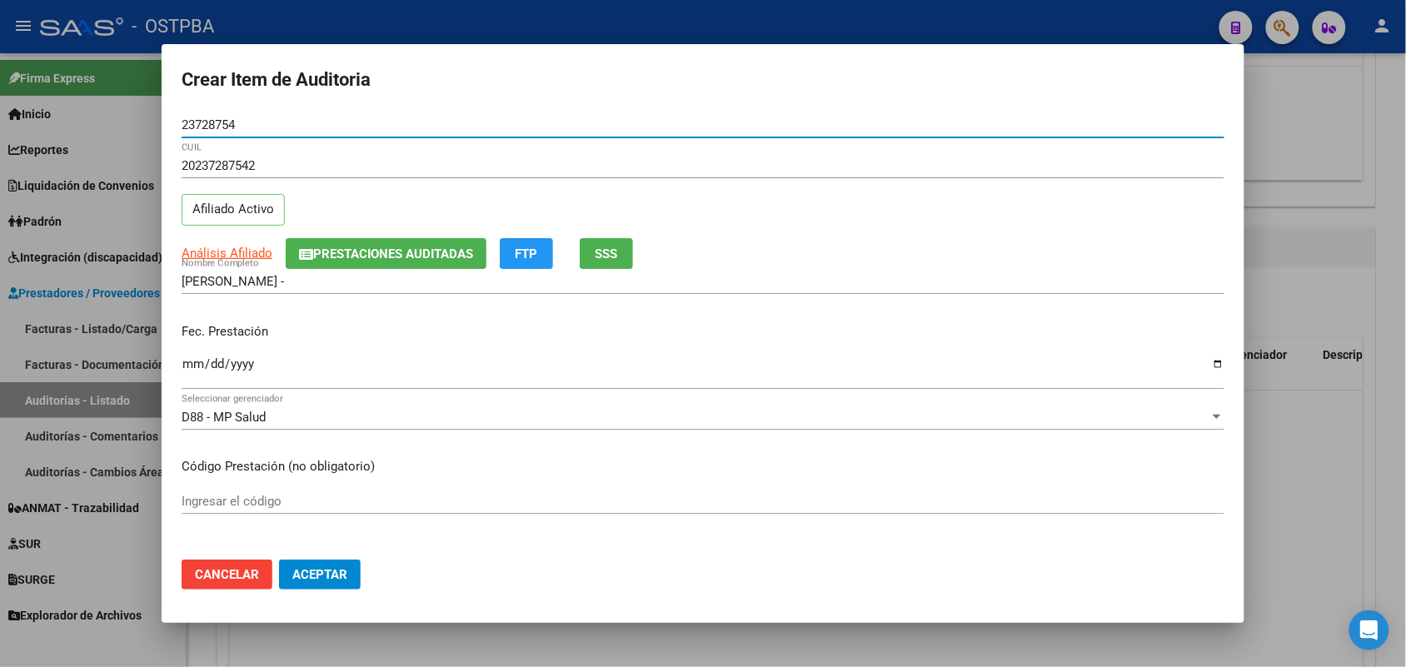
type input "23728754"
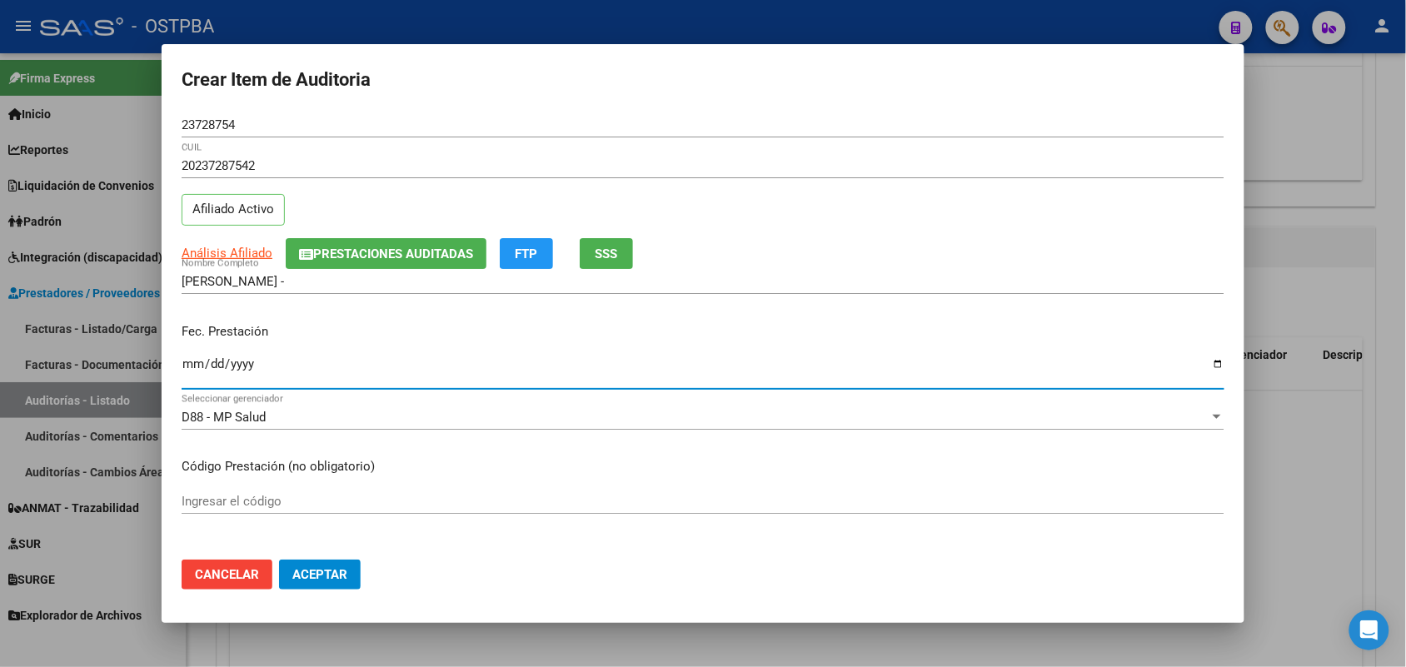
click at [188, 367] on input "Ingresar la fecha" at bounding box center [703, 370] width 1043 height 27
type input "2025-07-11"
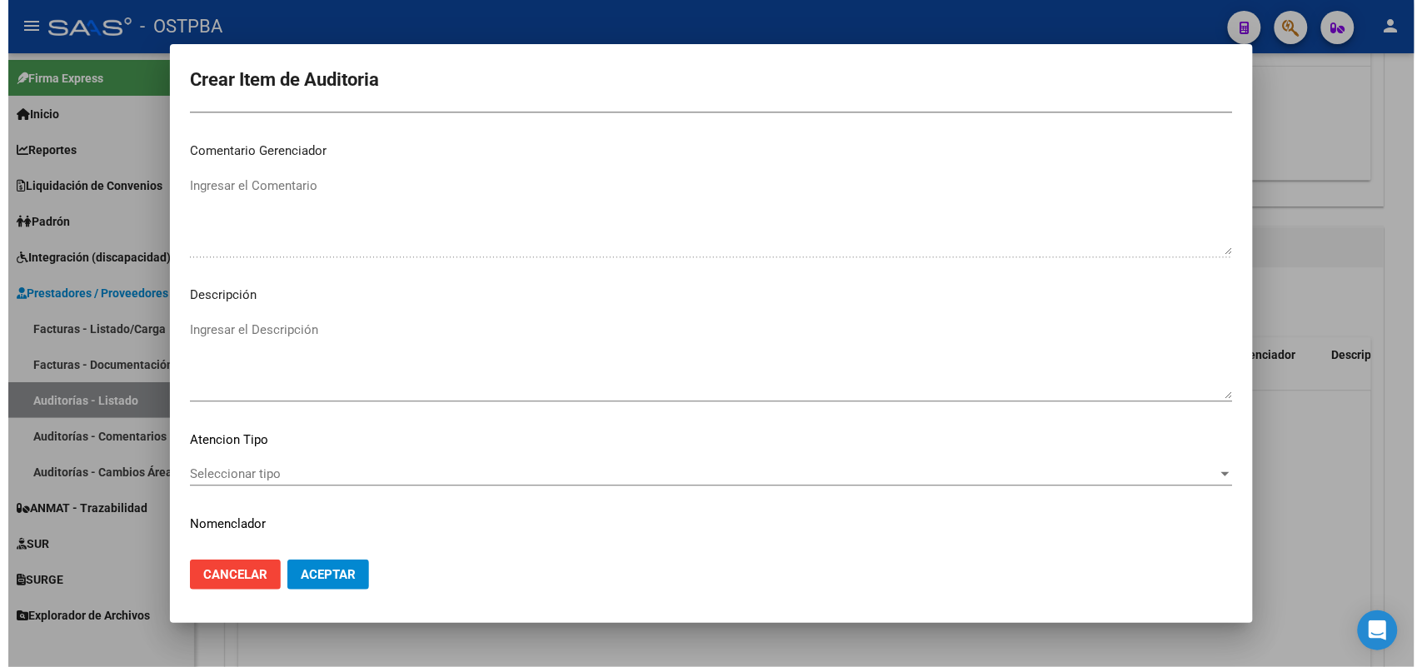
scroll to position [1065, 0]
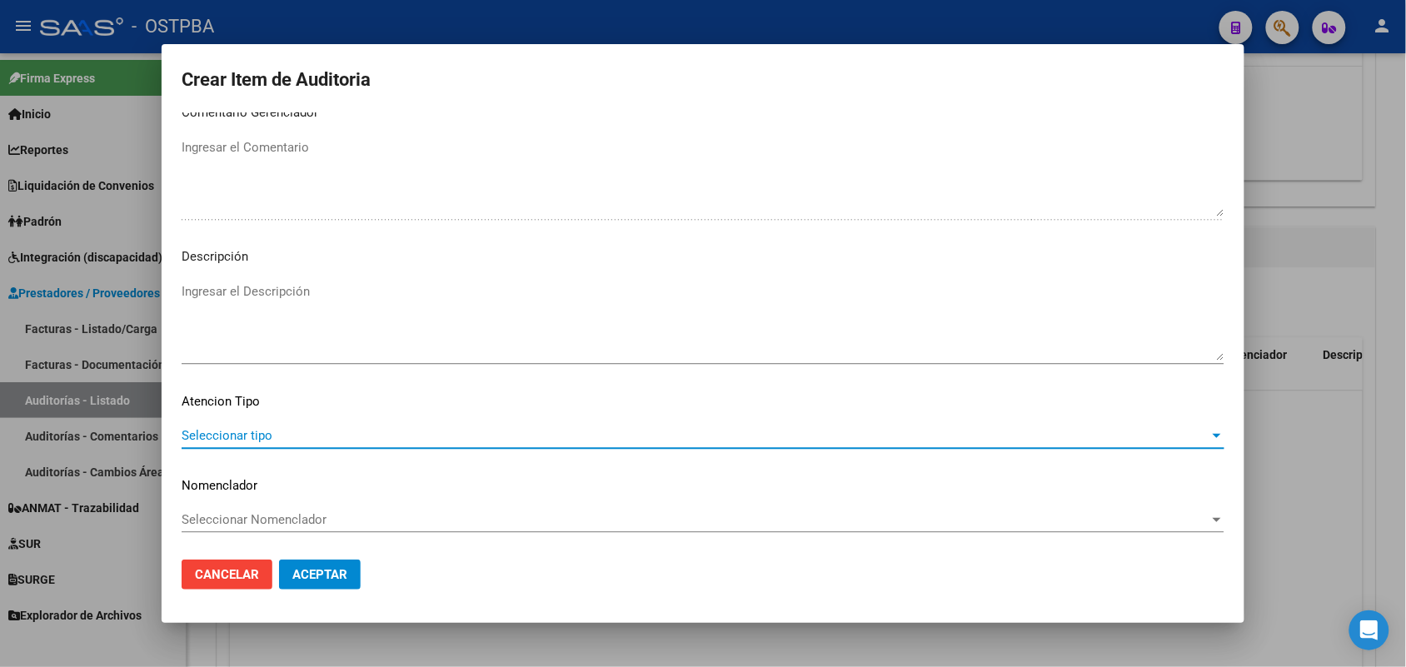
click at [252, 433] on span "Seleccionar tipo" at bounding box center [696, 435] width 1028 height 15
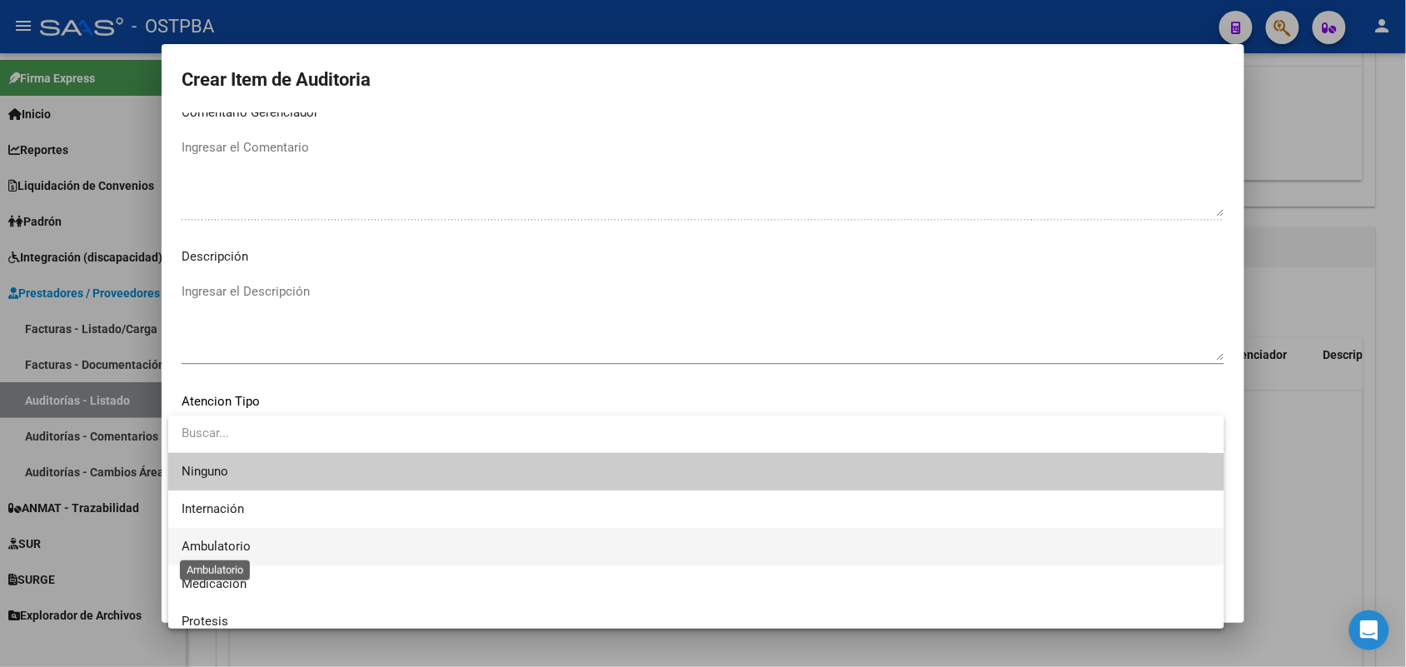
click at [239, 548] on span "Ambulatorio" at bounding box center [216, 546] width 69 height 15
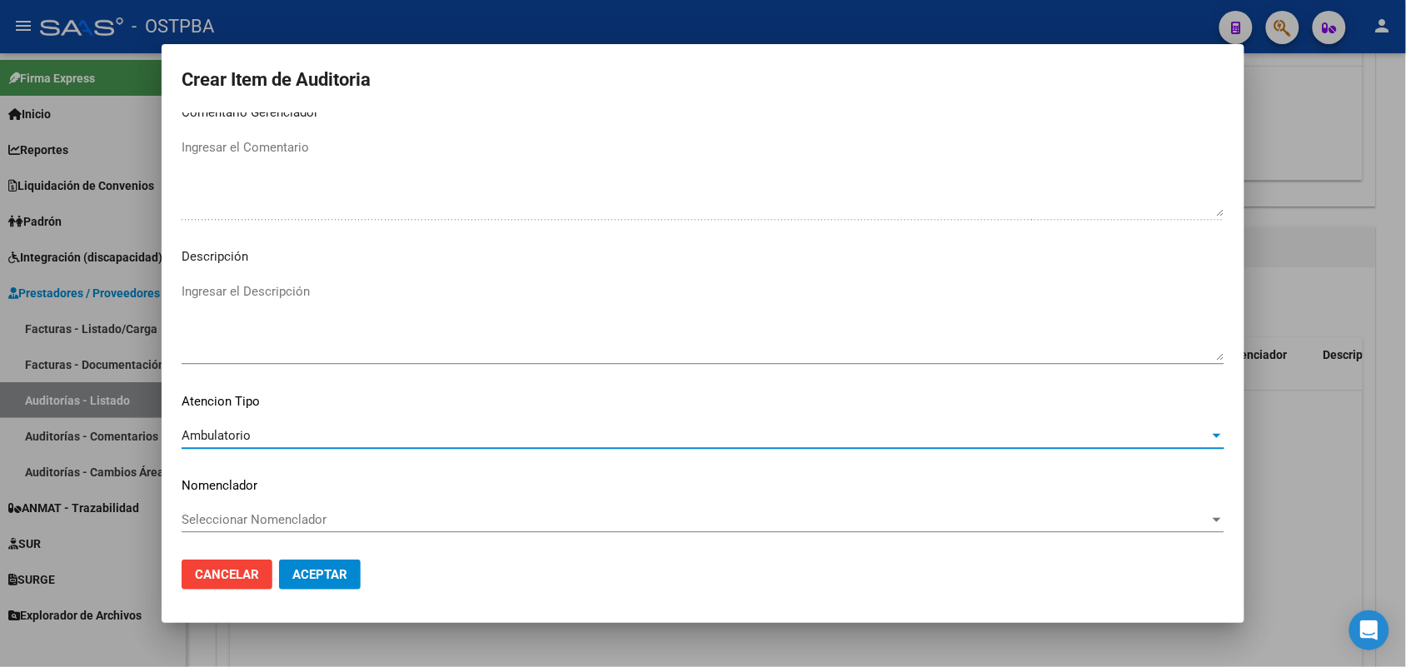
click at [297, 569] on span "Aceptar" at bounding box center [319, 574] width 55 height 15
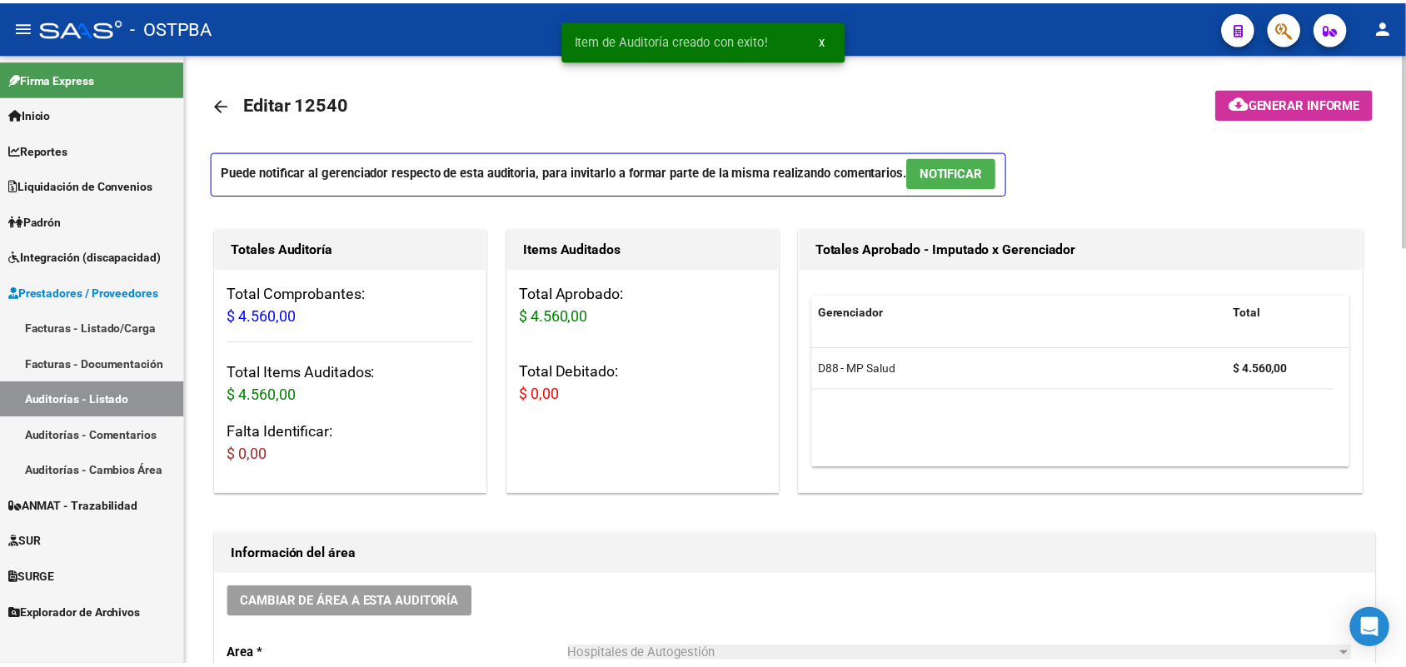
scroll to position [0, 0]
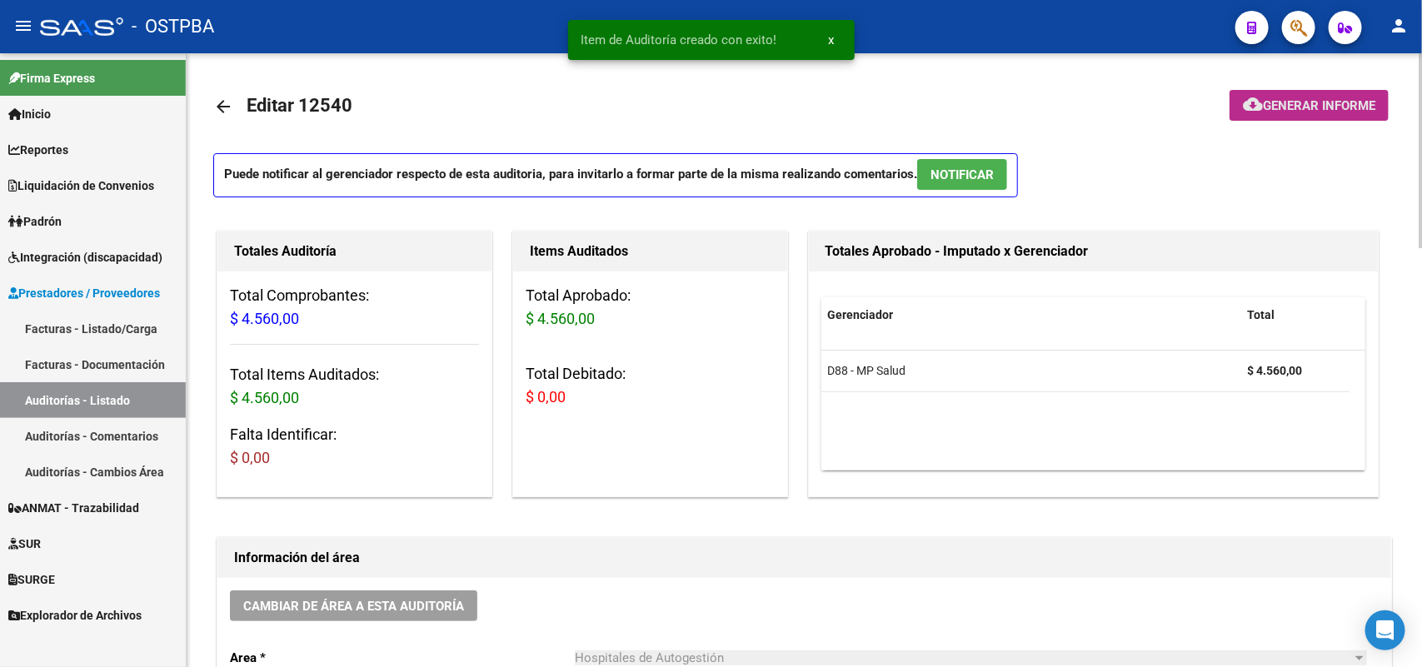
click at [1304, 104] on span "Generar informe" at bounding box center [1319, 105] width 112 height 15
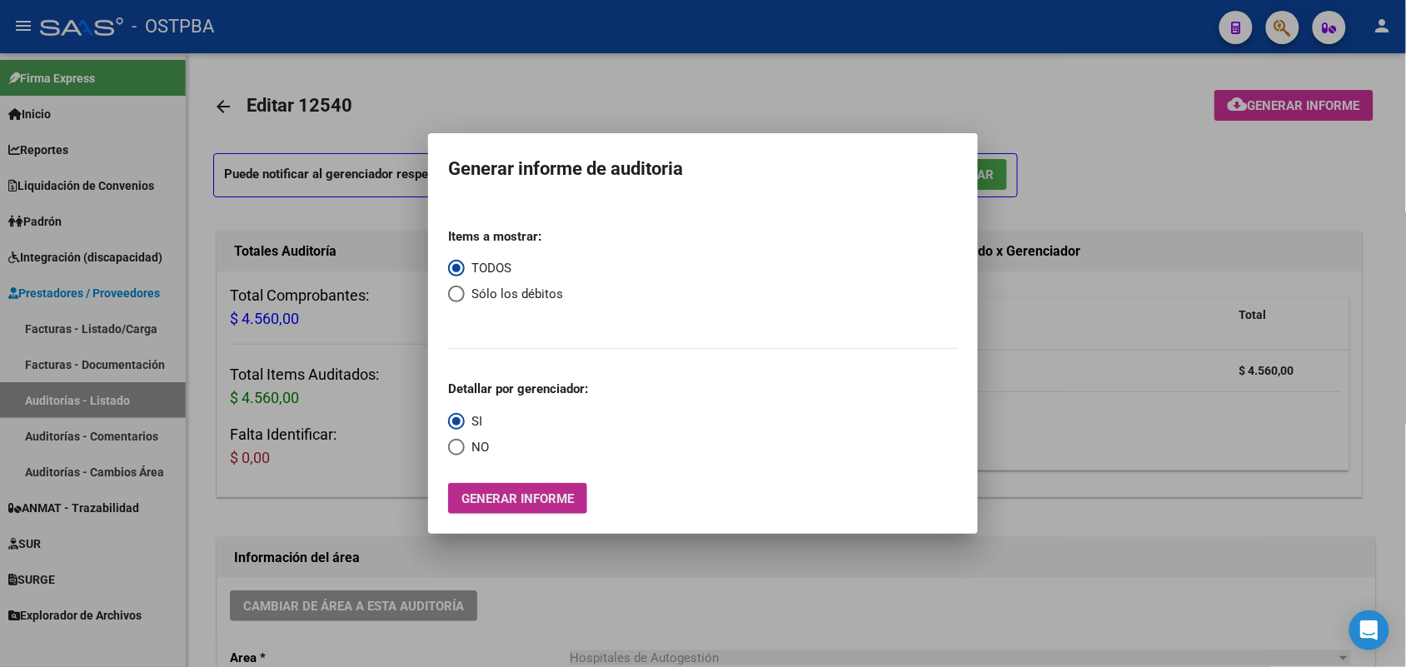
click at [516, 501] on span "Generar informe" at bounding box center [517, 498] width 112 height 15
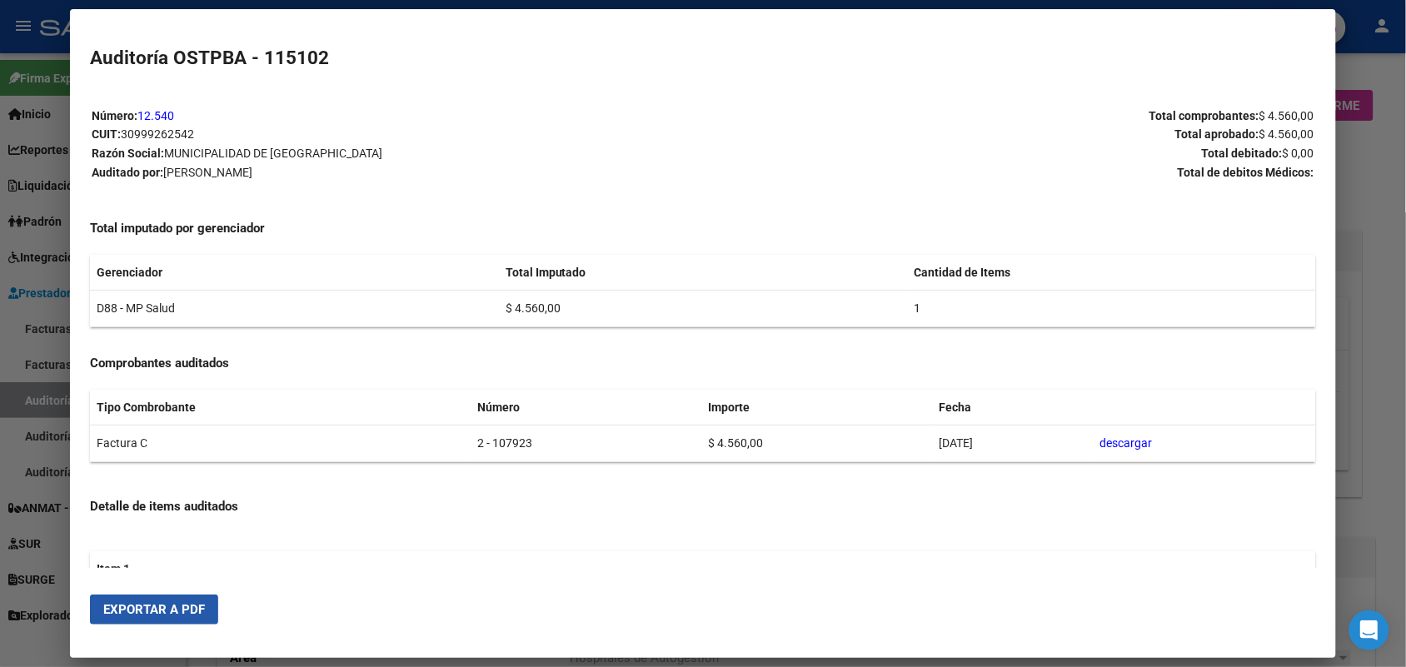
click at [152, 611] on span "Exportar a PDF" at bounding box center [154, 609] width 102 height 15
click at [1367, 288] on div at bounding box center [703, 333] width 1406 height 667
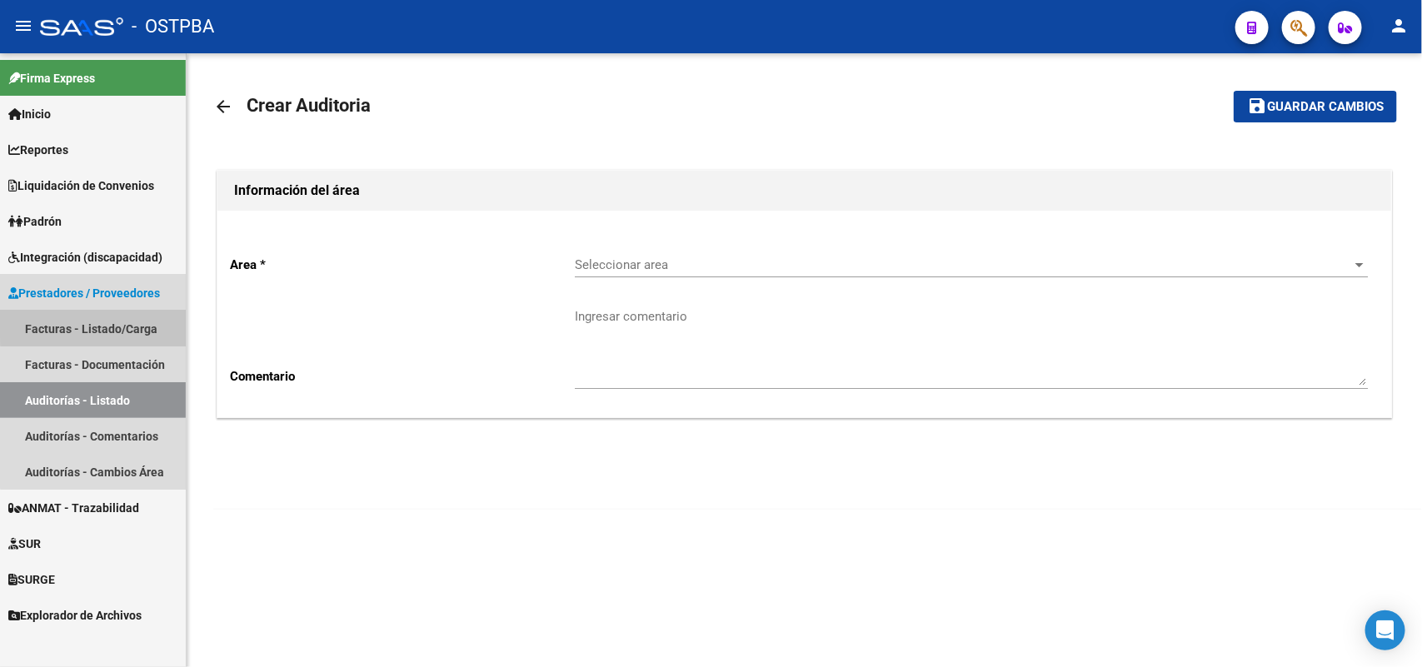
click at [135, 319] on link "Facturas - Listado/Carga" at bounding box center [93, 329] width 186 height 36
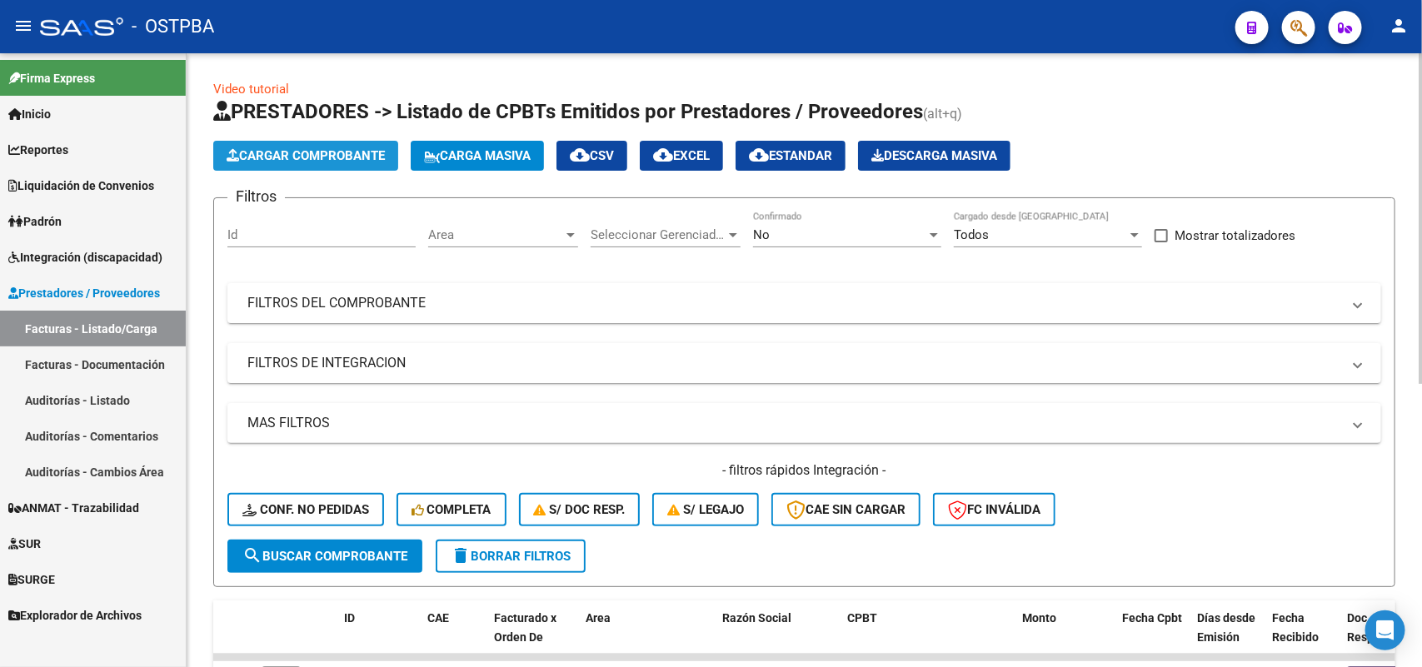
click at [325, 152] on span "Cargar Comprobante" at bounding box center [306, 155] width 158 height 15
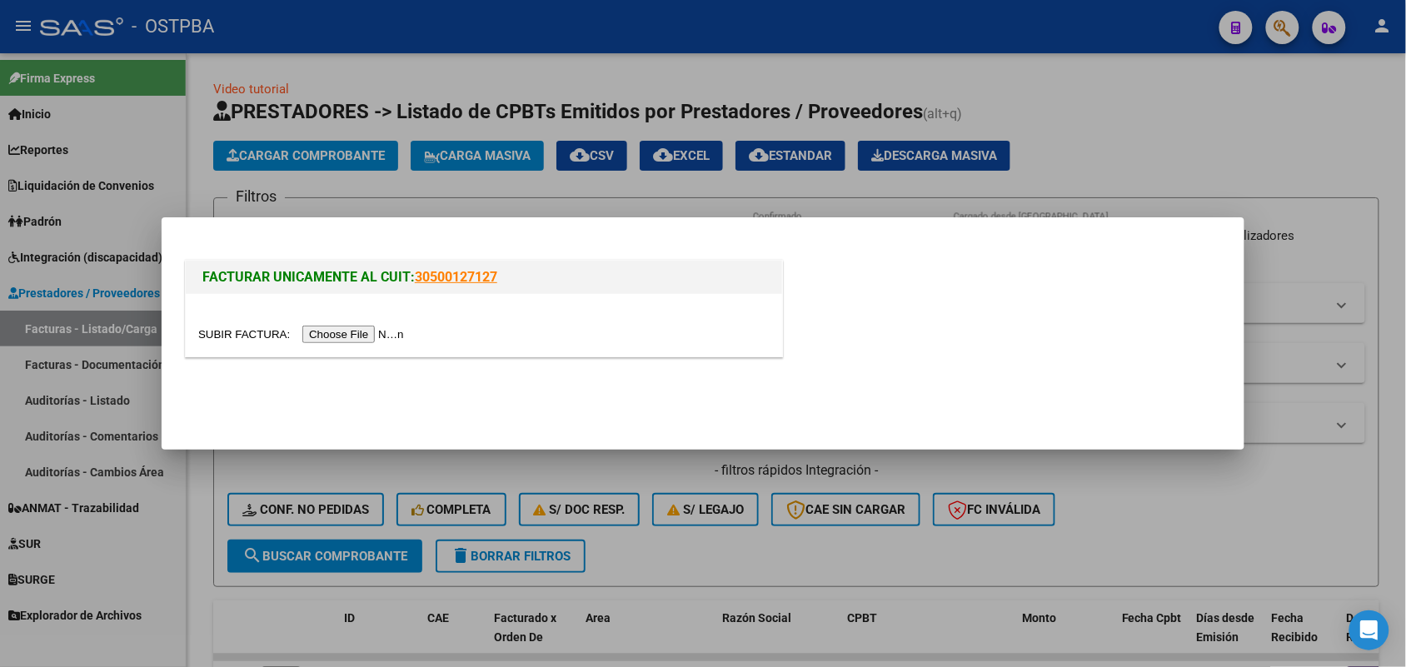
click at [357, 337] on input "file" at bounding box center [303, 334] width 211 height 17
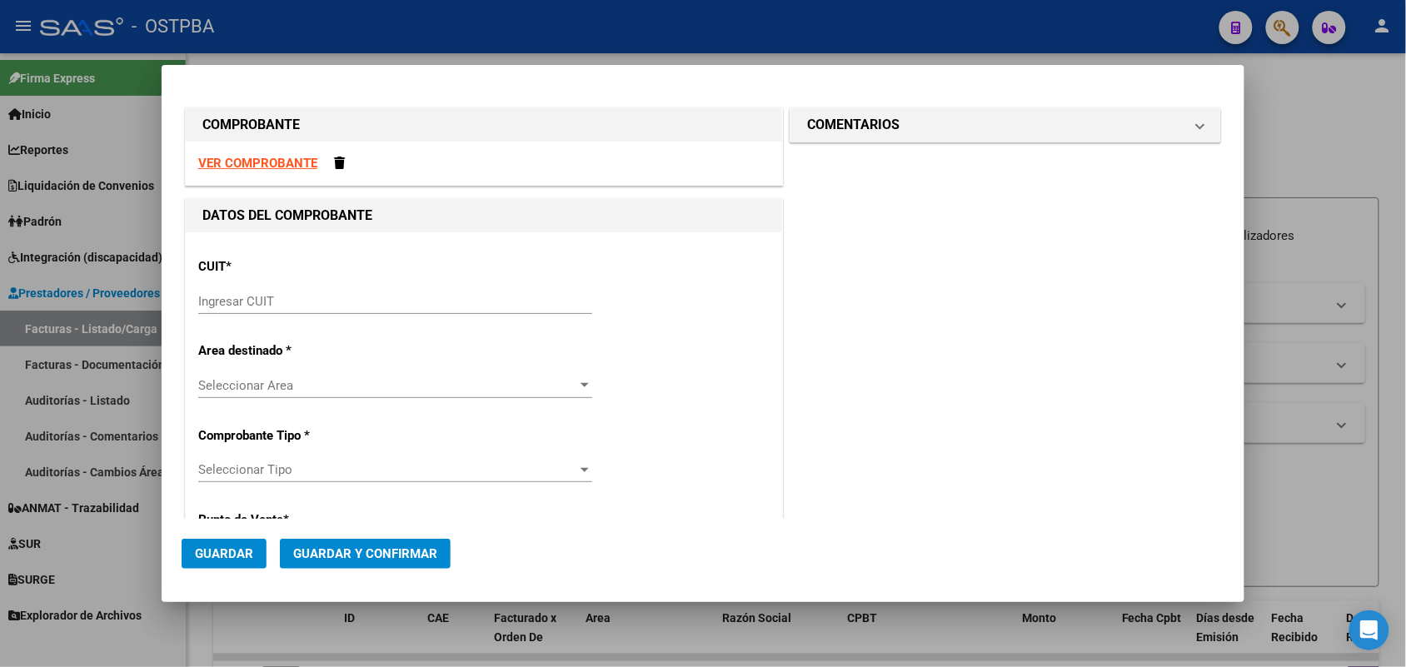
click at [230, 294] on input "Ingresar CUIT" at bounding box center [395, 301] width 394 height 15
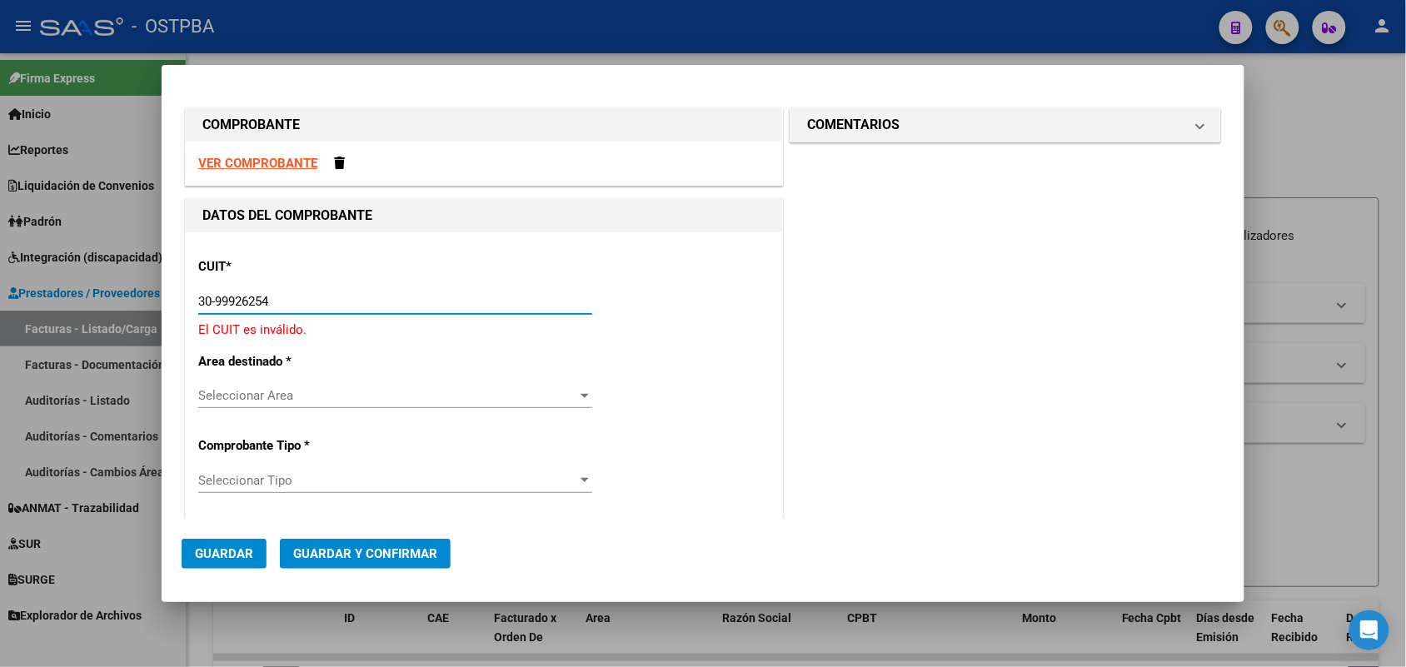
type input "30-99926254-2"
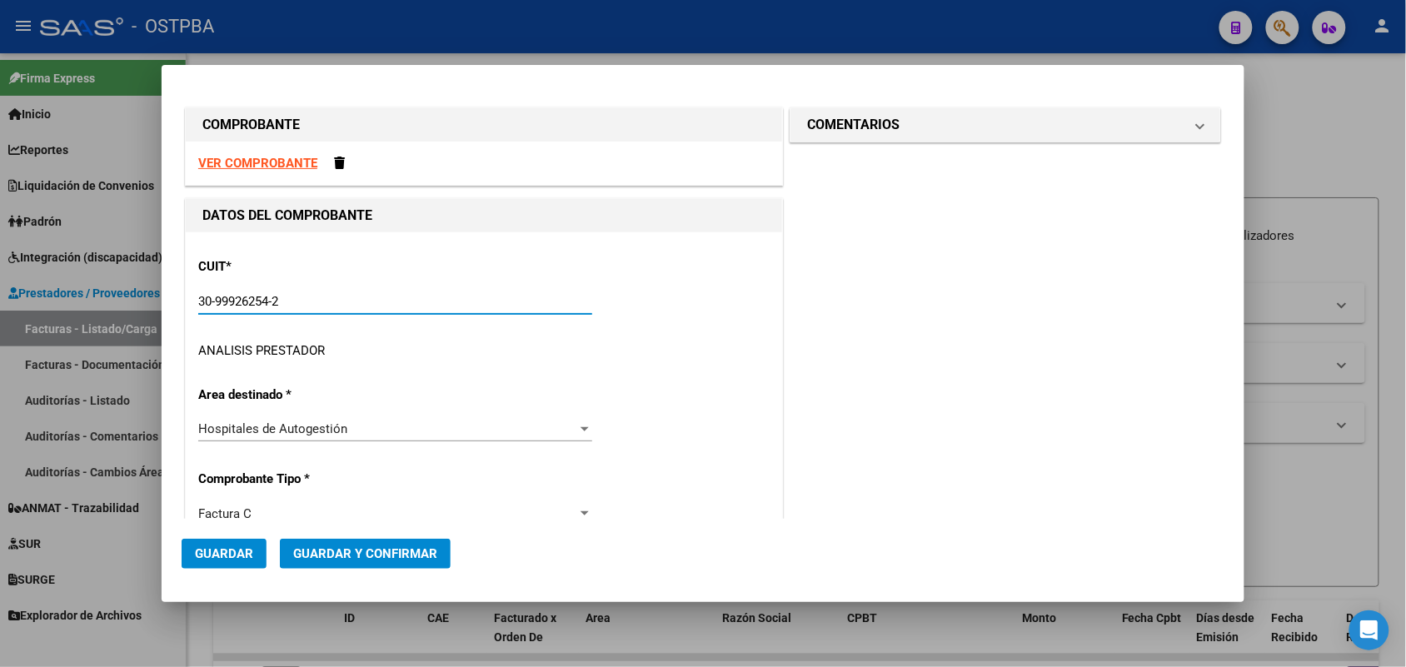
type input "2"
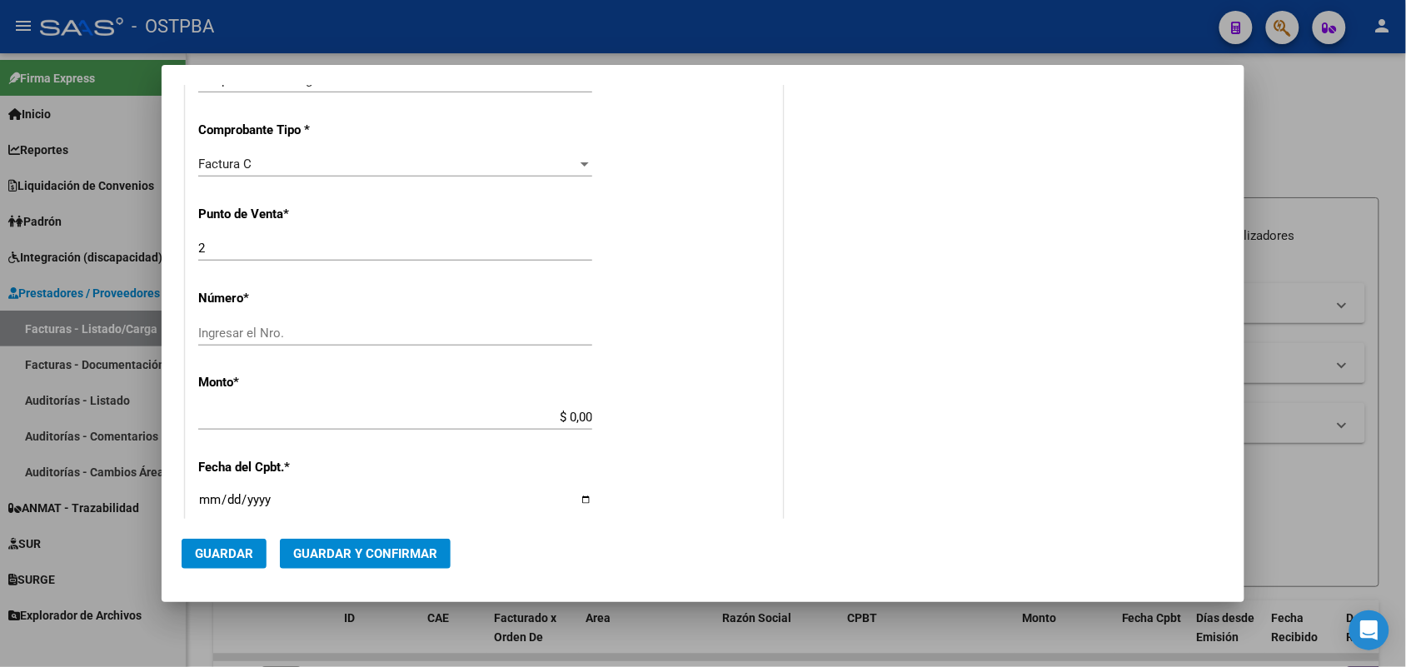
scroll to position [416, 0]
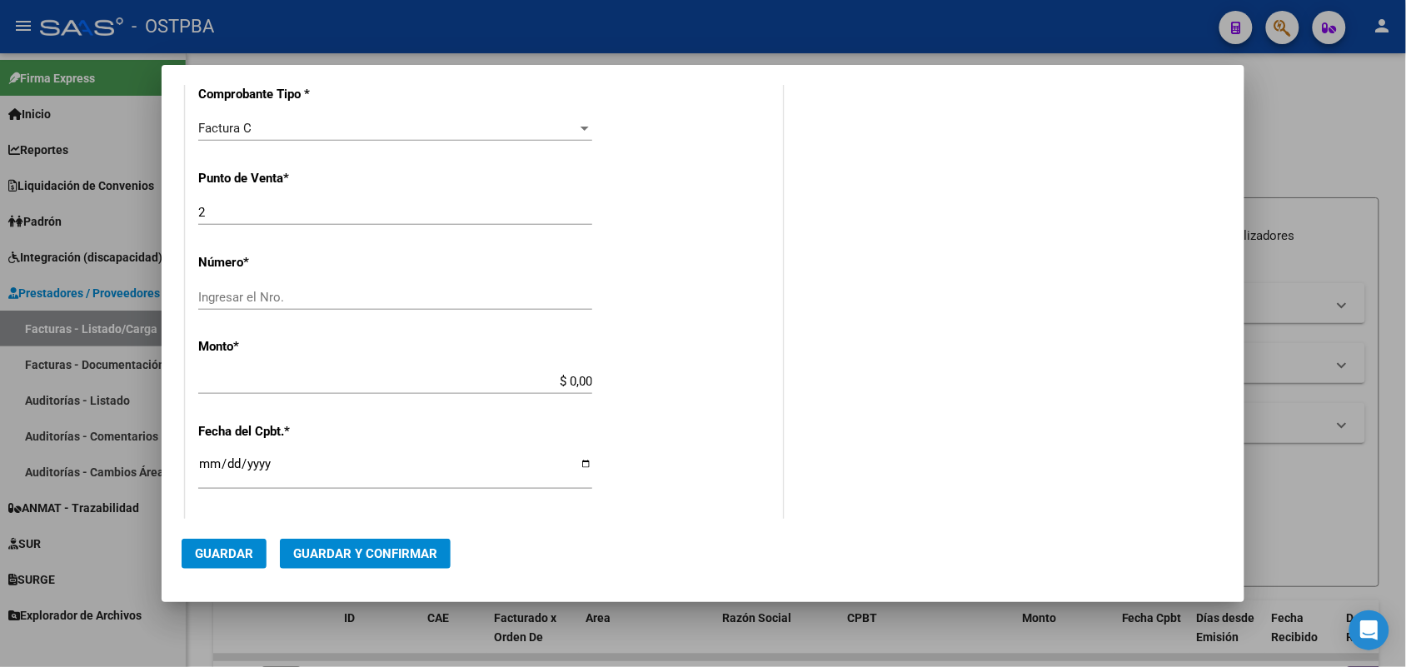
type input "30-99926254-2"
click at [236, 285] on div "Ingresar el Nro." at bounding box center [395, 297] width 394 height 25
type input "107922"
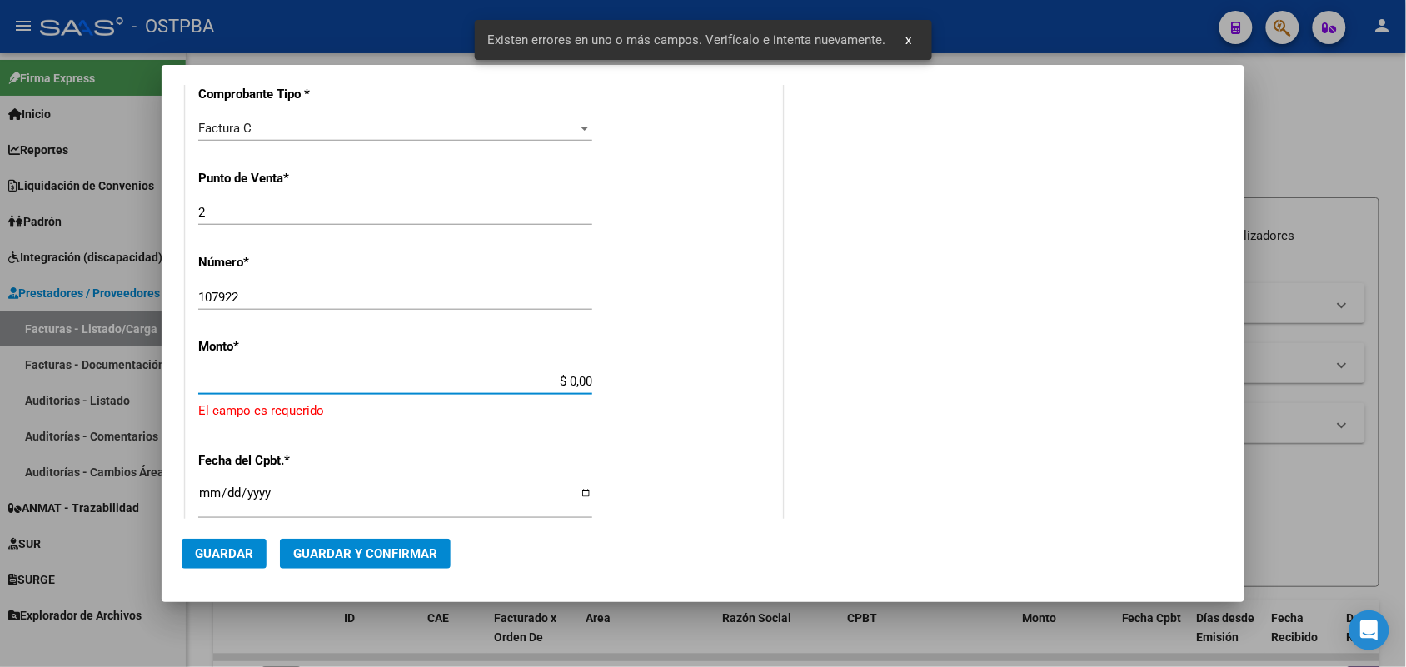
drag, startPoint x: 540, startPoint y: 377, endPoint x: 704, endPoint y: 383, distance: 164.2
click at [704, 383] on div "CUIT * 30-99926254-2 Ingresar CUIT ANALISIS PRESTADOR MUNICIPALIDAD DE [GEOGRAP…" at bounding box center [484, 426] width 596 height 1220
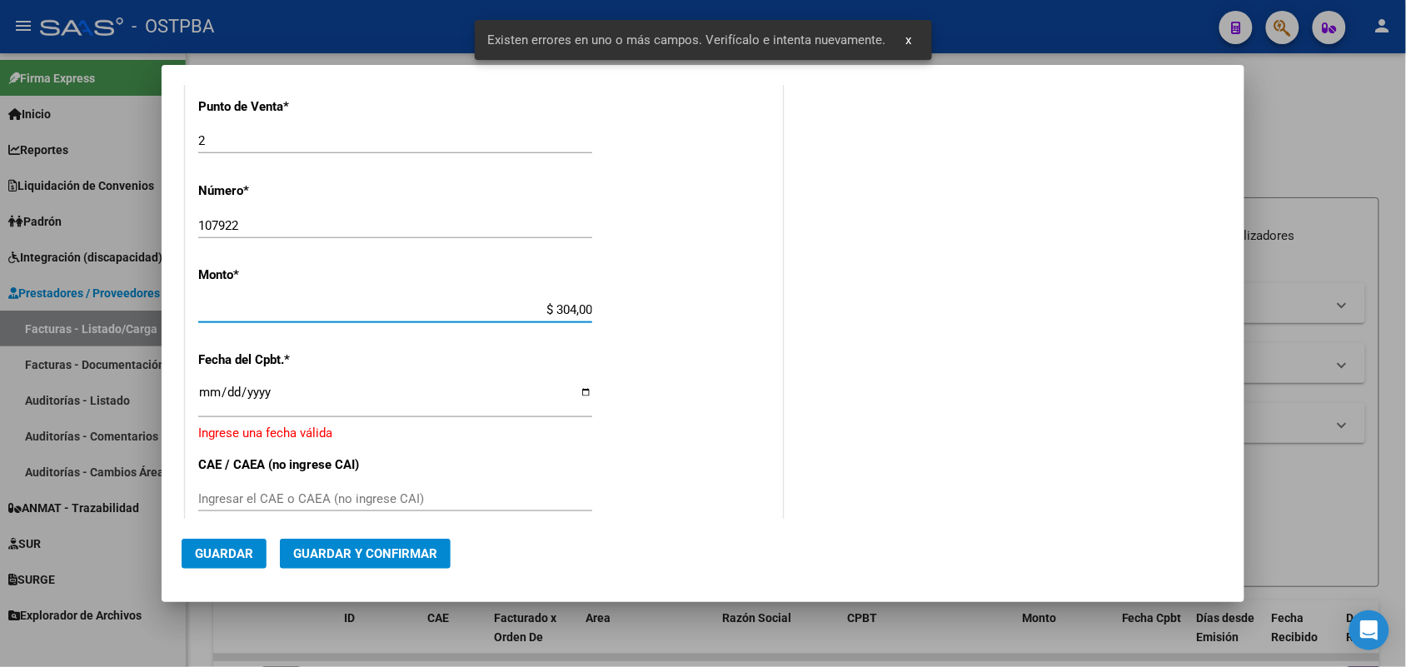
type input "$ 3.040,00"
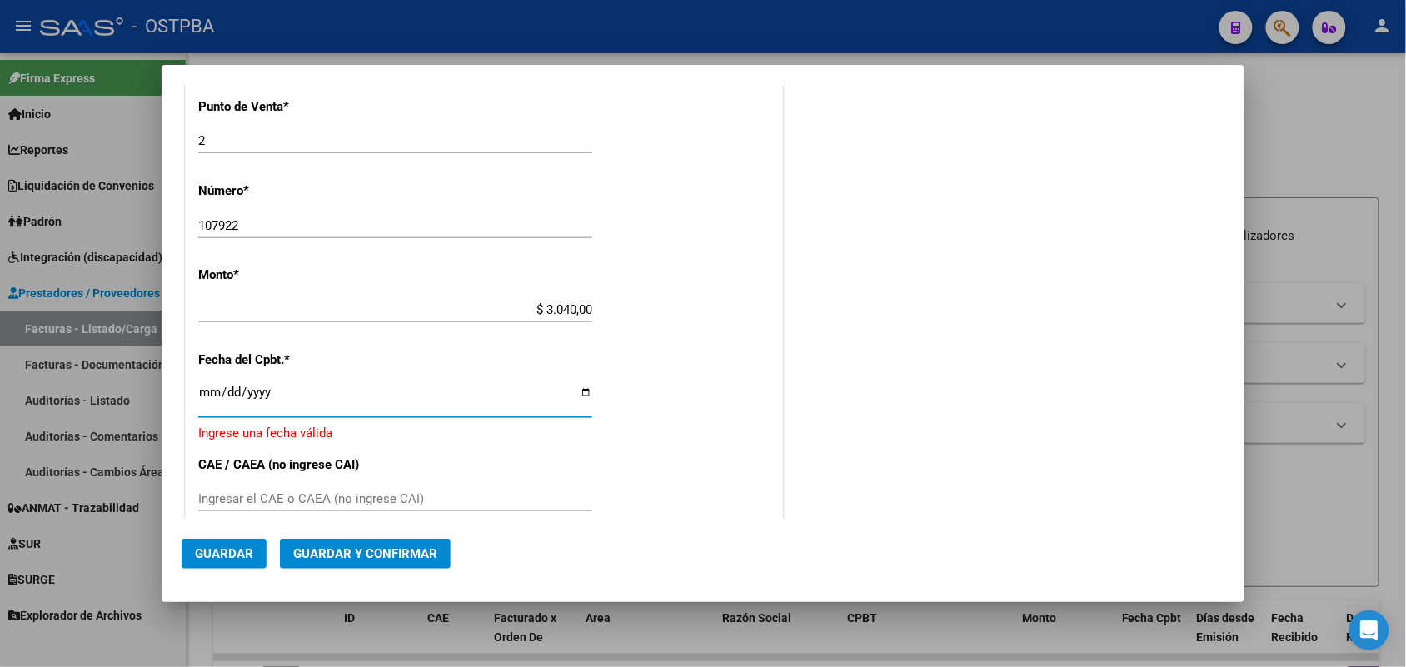
click at [202, 398] on input "Ingresar la fecha" at bounding box center [395, 399] width 394 height 27
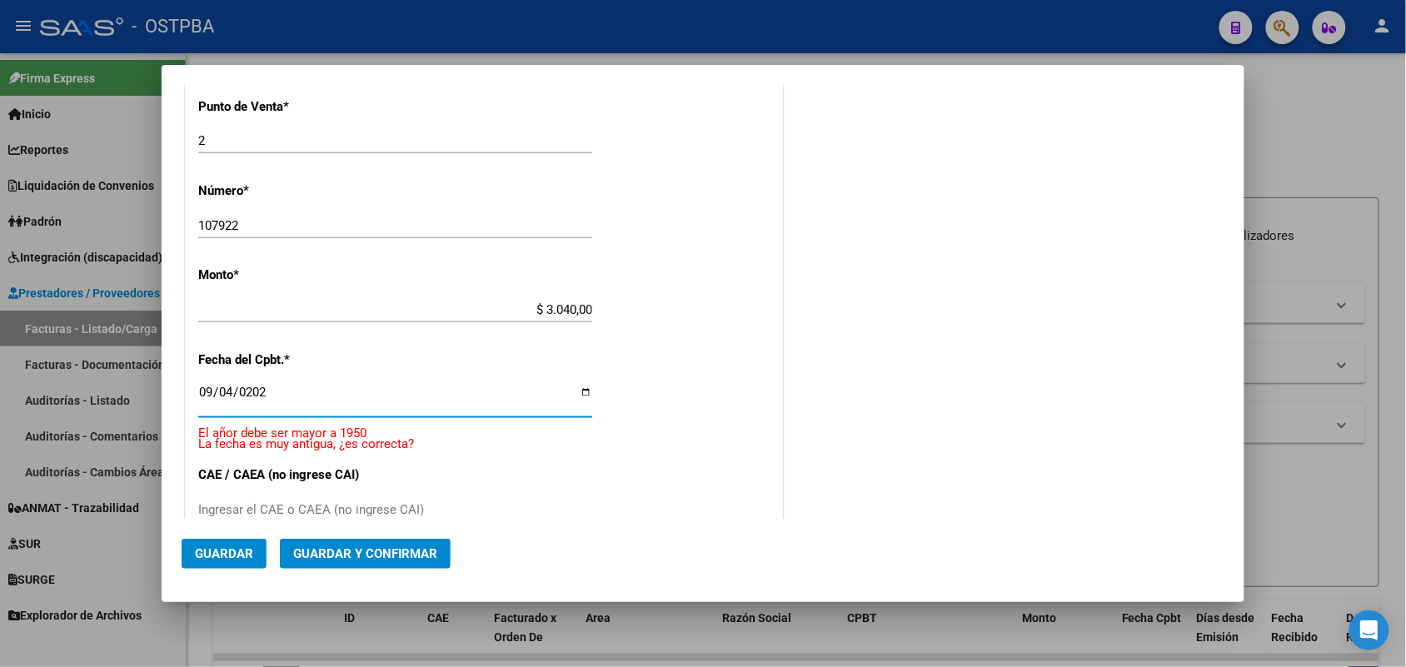
type input "[DATE]"
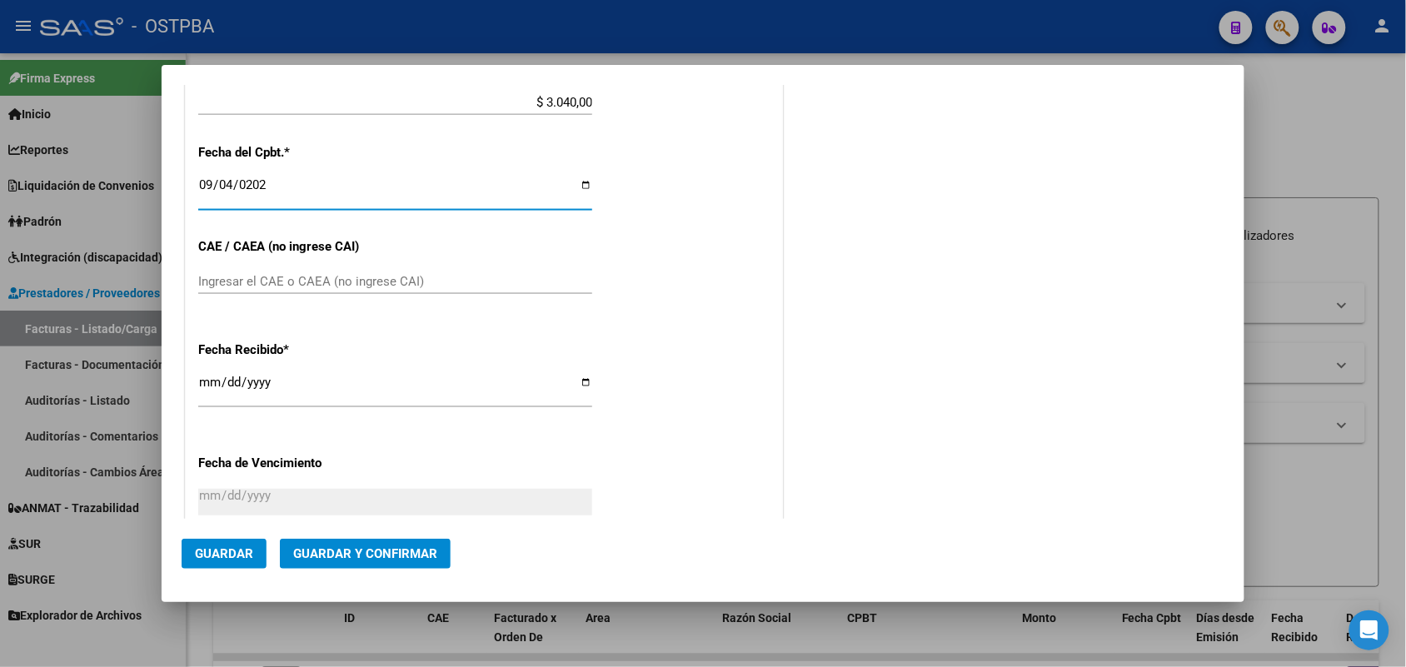
scroll to position [696, 0]
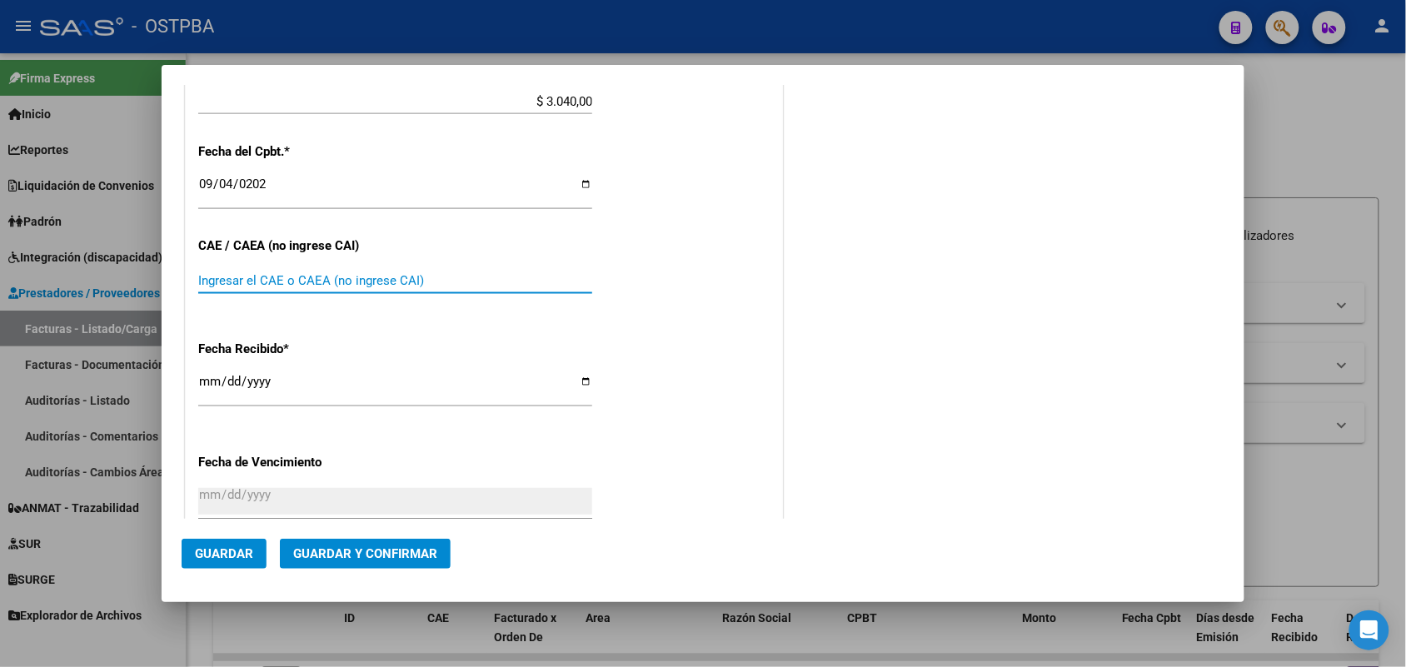
click at [219, 279] on input "Ingresar el CAE o CAEA (no ingrese CAI)" at bounding box center [395, 280] width 394 height 15
type input "75352989803912"
click at [206, 383] on input "[DATE]" at bounding box center [395, 388] width 394 height 27
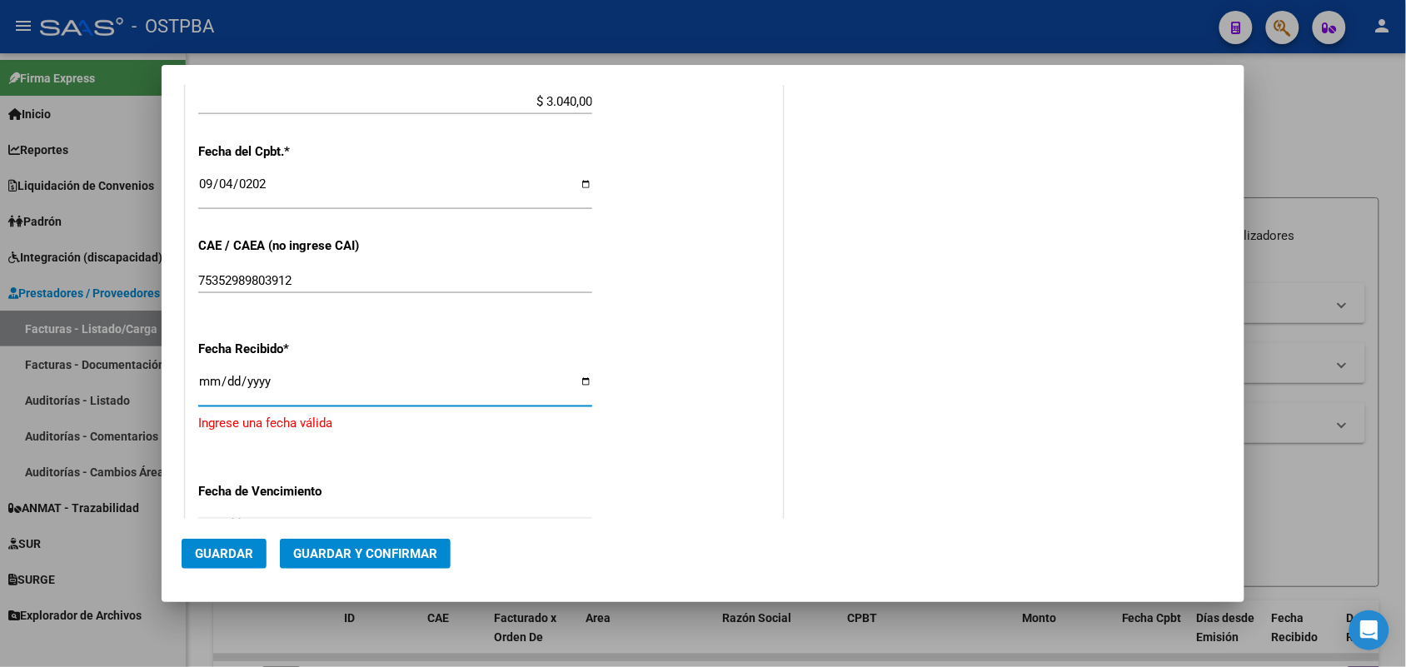
type input "[DATE]"
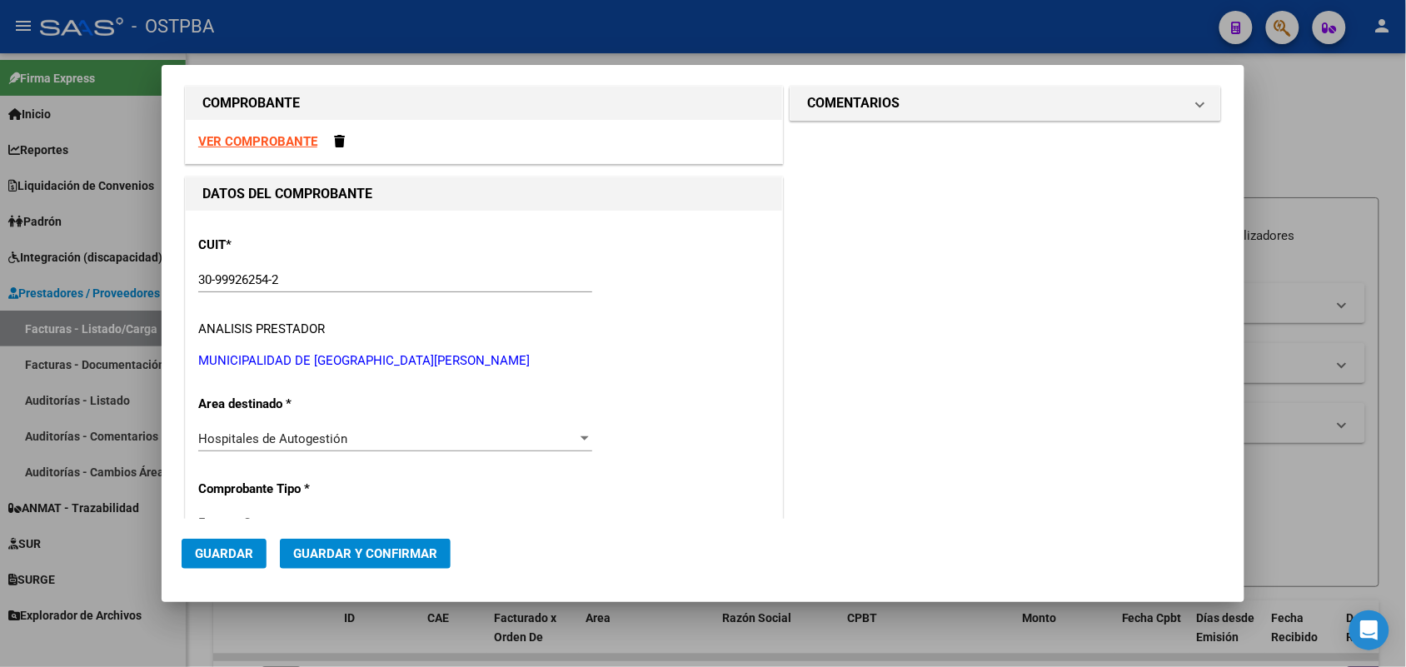
scroll to position [0, 0]
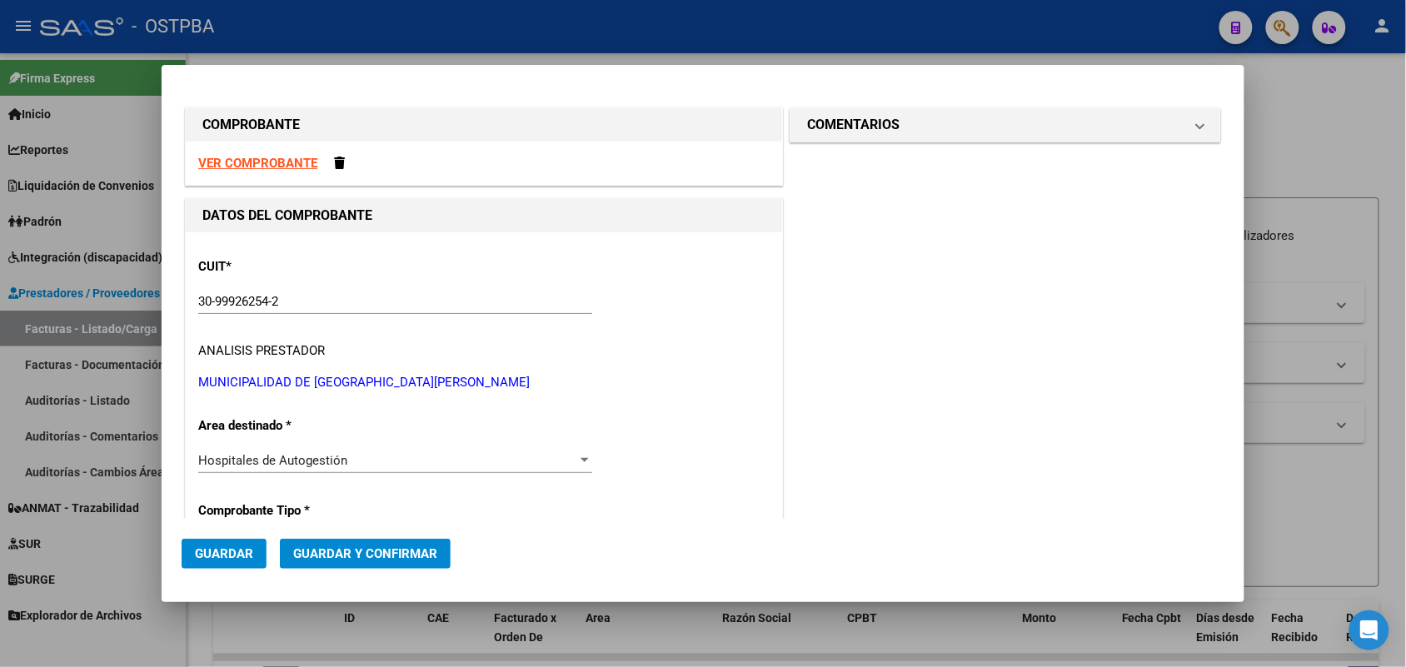
drag, startPoint x: 1184, startPoint y: 129, endPoint x: 1144, endPoint y: 142, distance: 42.7
click at [1180, 132] on mat-expansion-panel-header "COMENTARIOS" at bounding box center [1005, 124] width 430 height 33
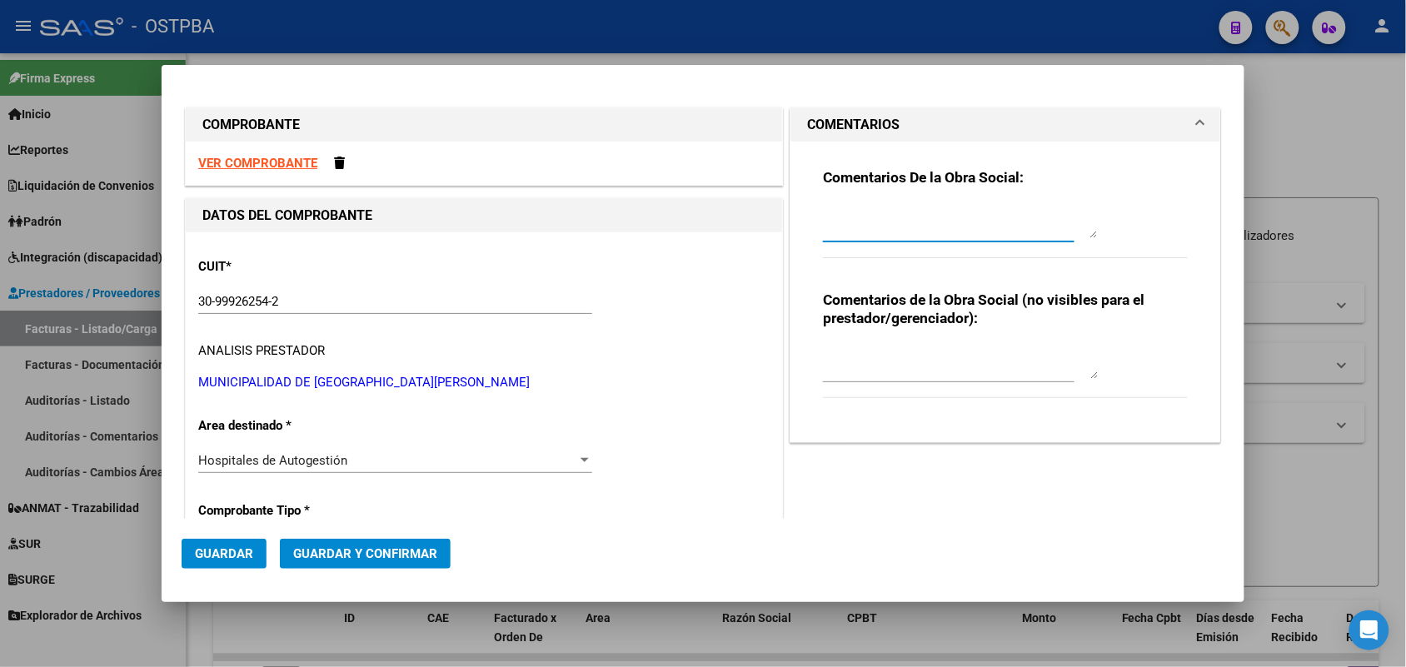
click at [823, 230] on textarea at bounding box center [960, 221] width 275 height 33
type textarea "HR 126722"
click at [236, 551] on span "Guardar" at bounding box center [224, 553] width 58 height 15
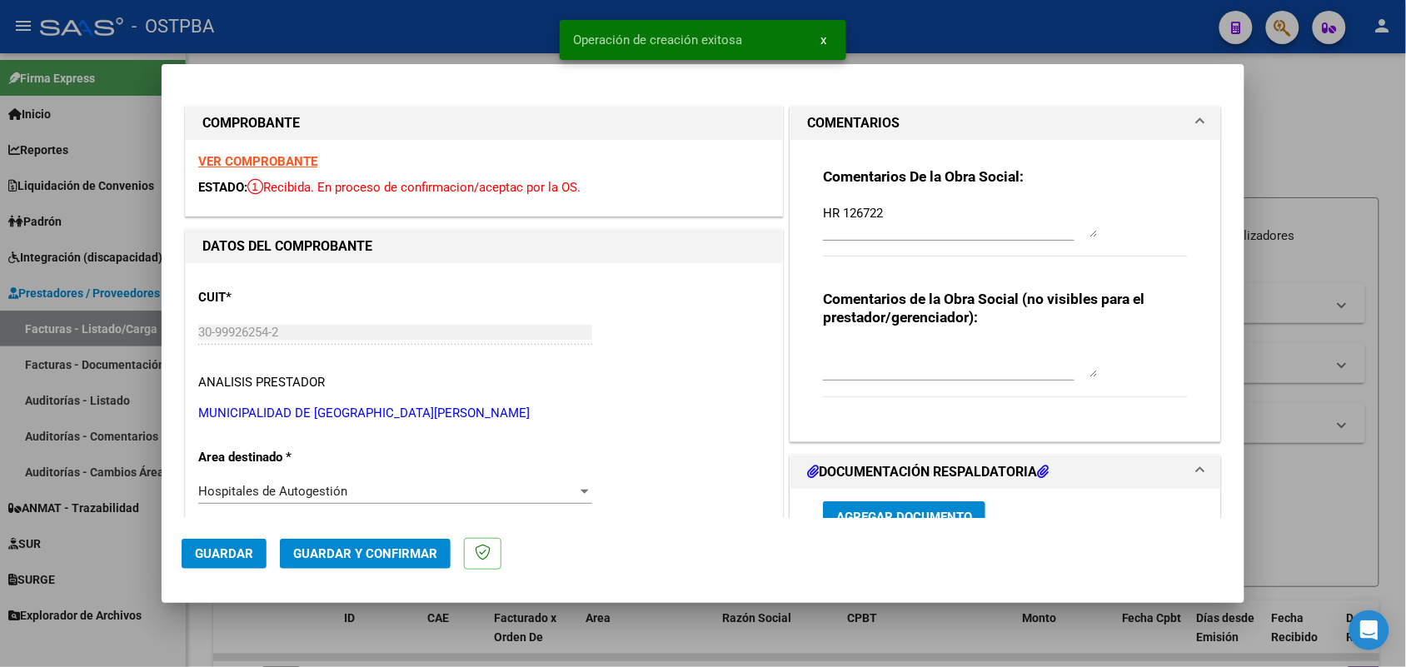
type input "[DATE]"
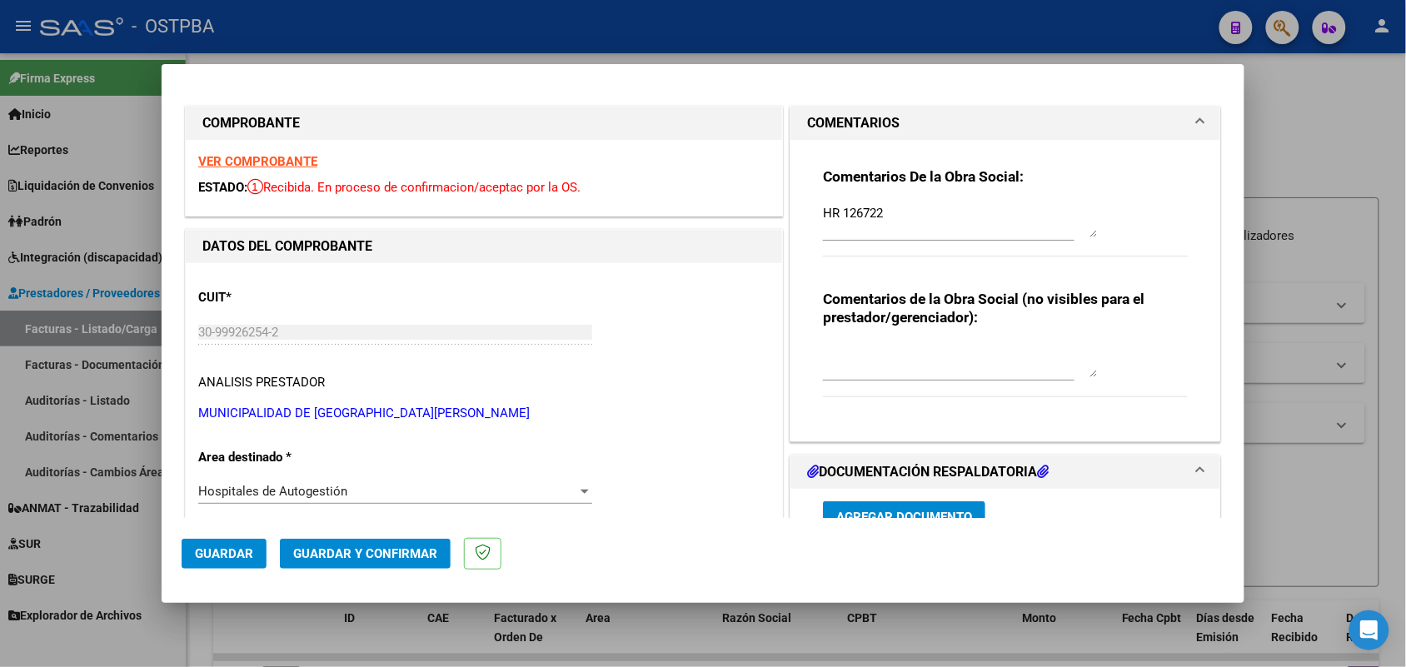
click at [210, 322] on div "30-99926254-2 Ingresar CUIT" at bounding box center [395, 332] width 394 height 25
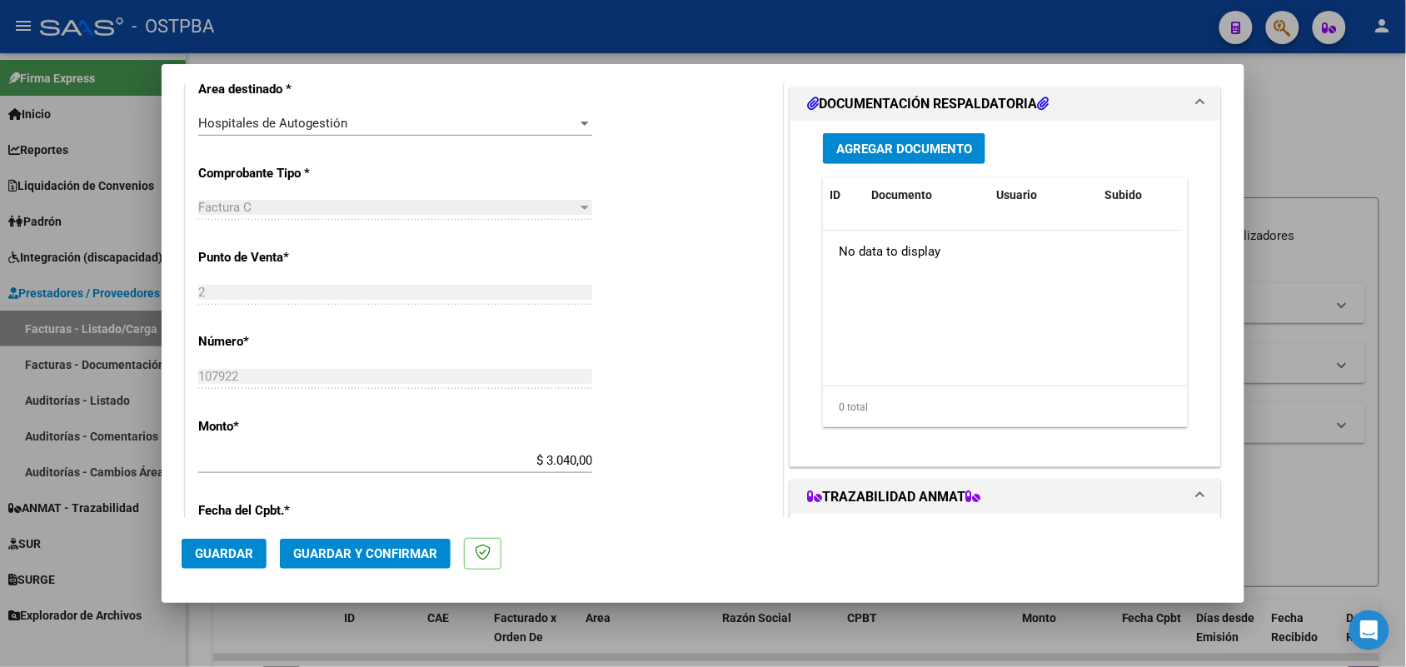
scroll to position [416, 0]
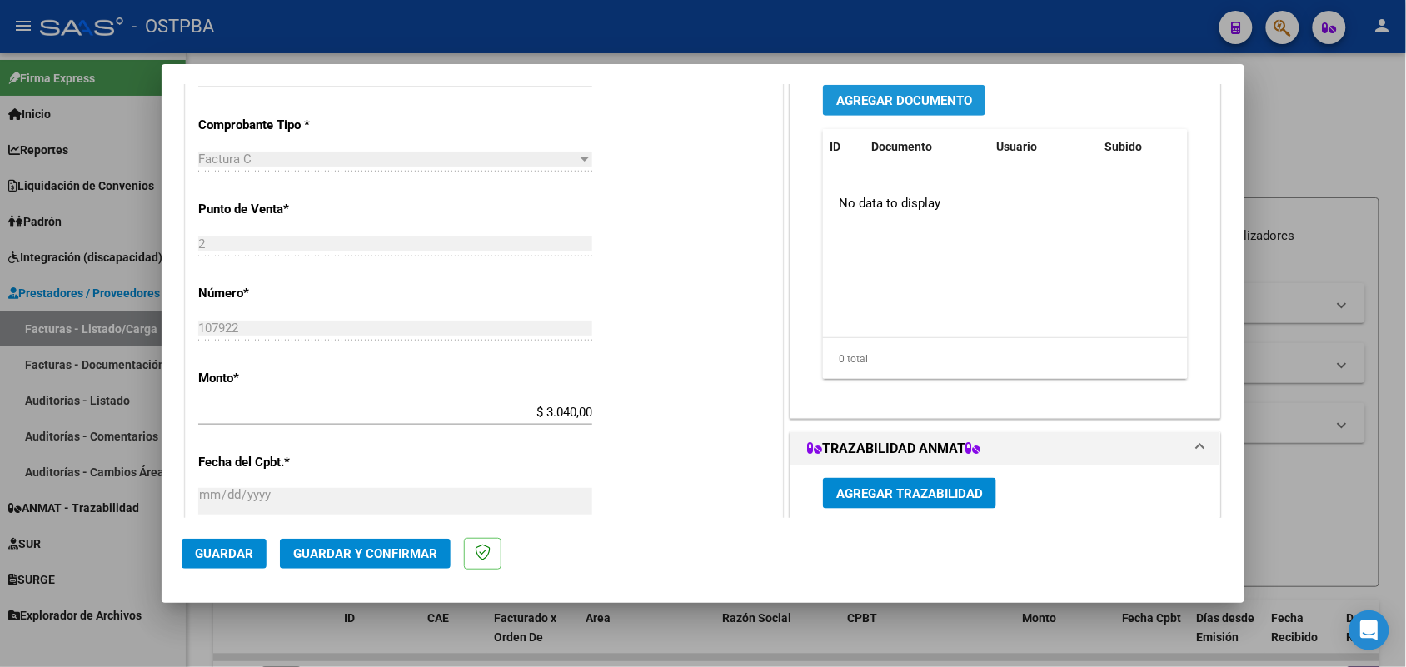
click at [883, 96] on span "Agregar Documento" at bounding box center [904, 100] width 136 height 15
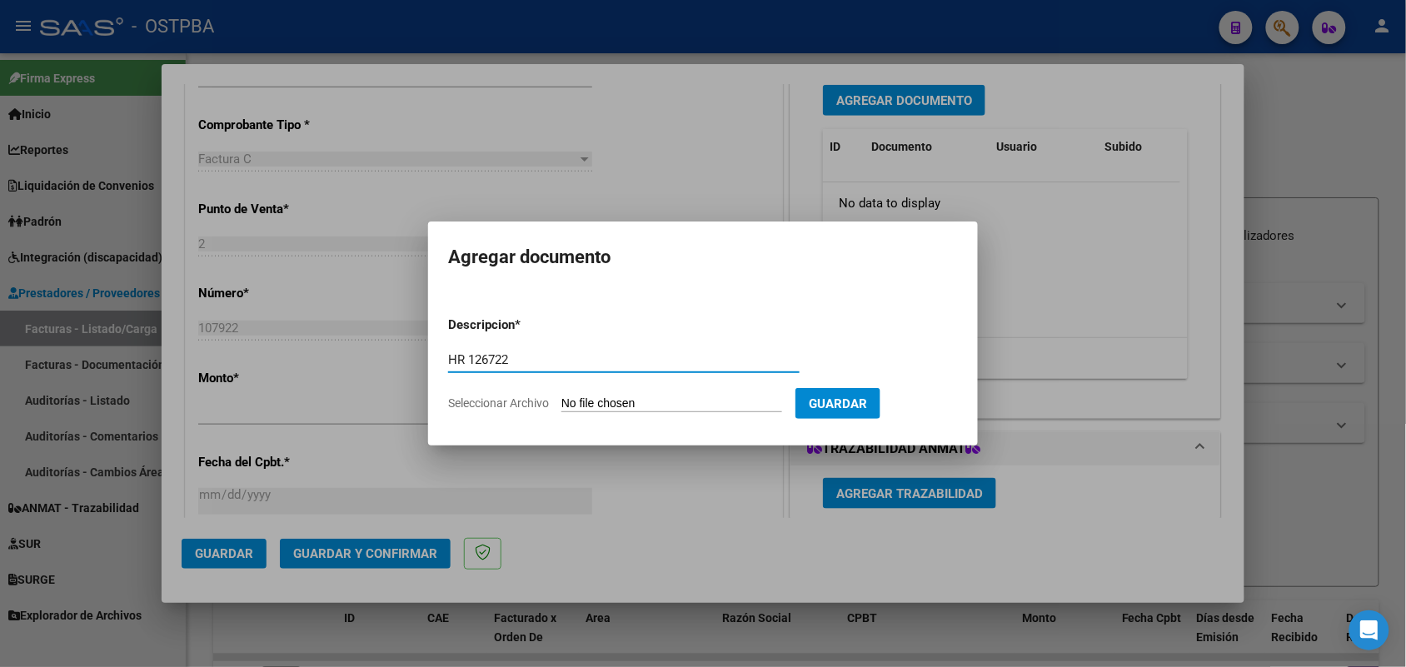
type input "HR 126722"
click at [580, 406] on input "Seleccionar Archivo" at bounding box center [671, 404] width 221 height 16
type input "C:\fakepath\HR 126722.pdf"
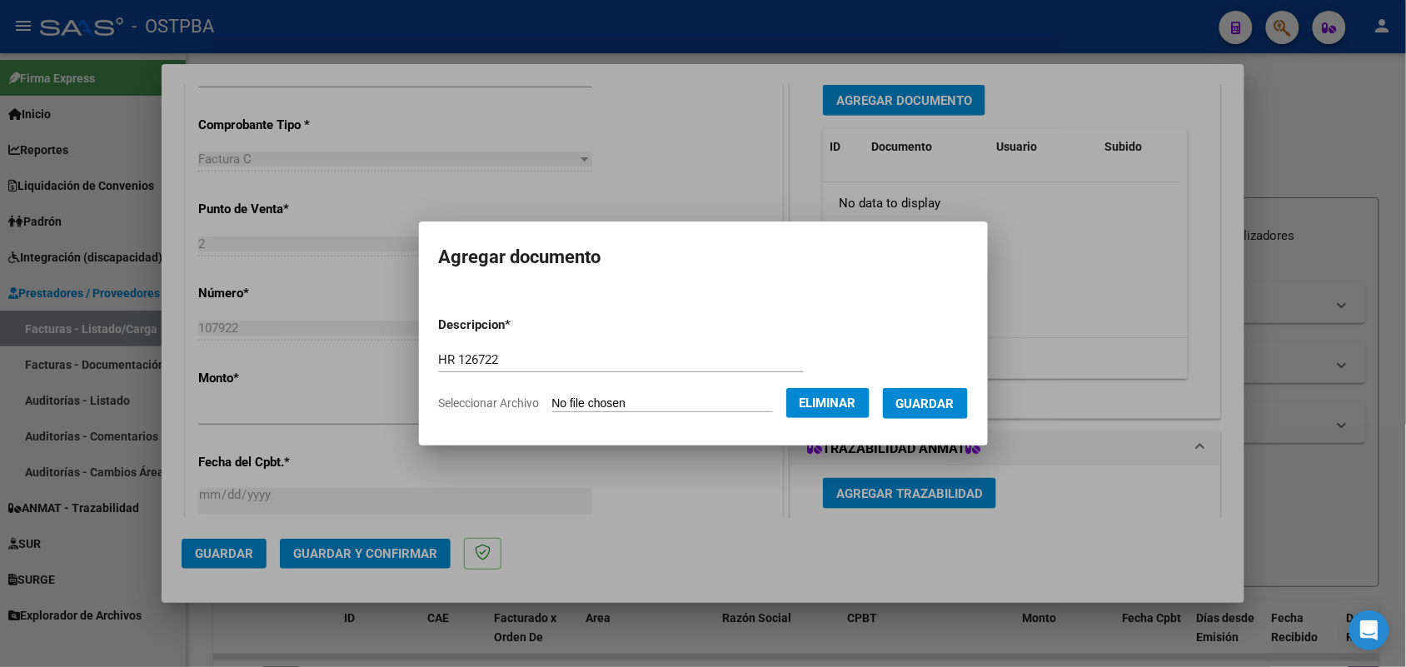
click at [950, 411] on button "Guardar" at bounding box center [925, 403] width 85 height 31
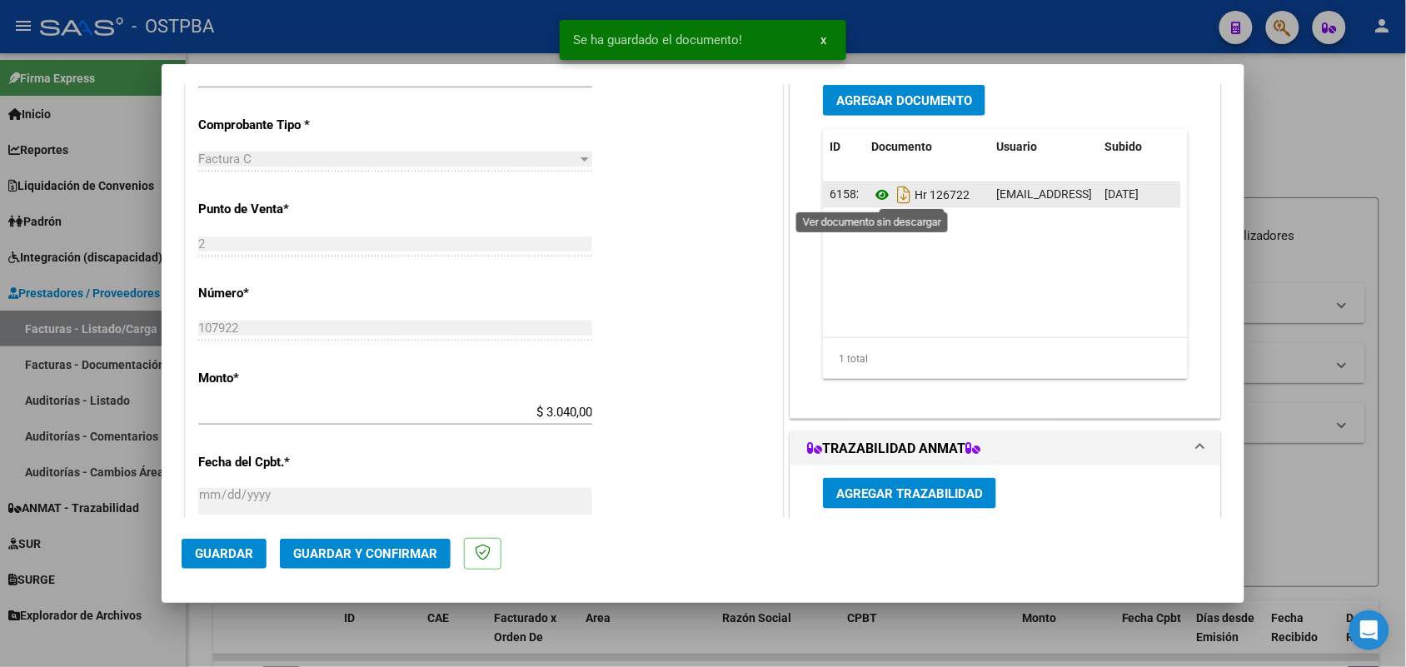
click at [875, 193] on icon at bounding box center [882, 195] width 22 height 20
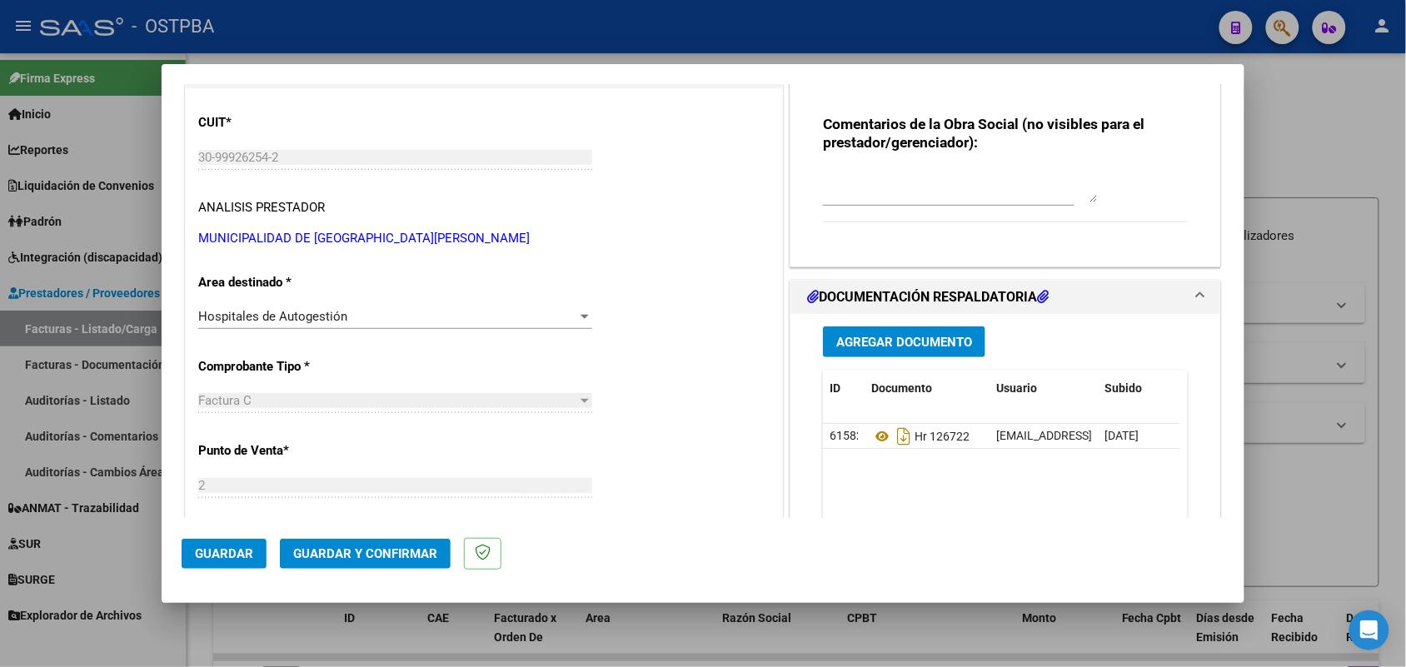
scroll to position [0, 0]
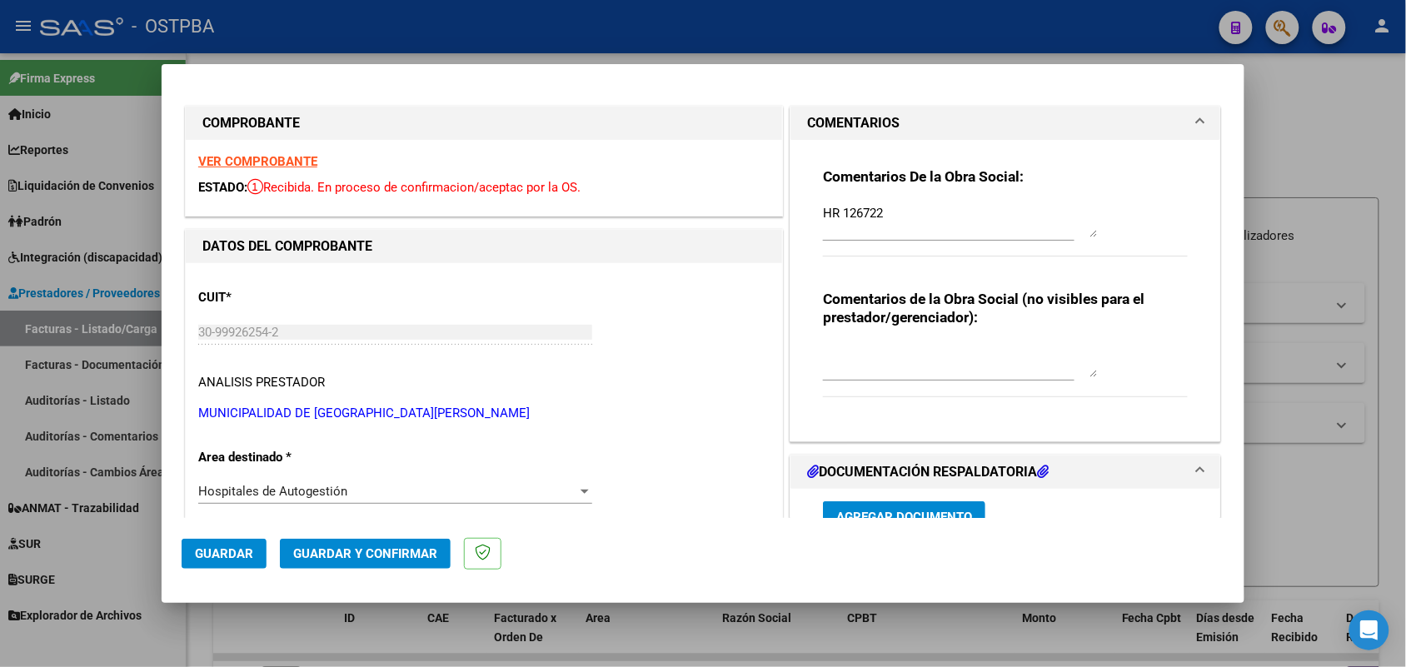
click at [301, 162] on strong "VER COMPROBANTE" at bounding box center [257, 161] width 119 height 15
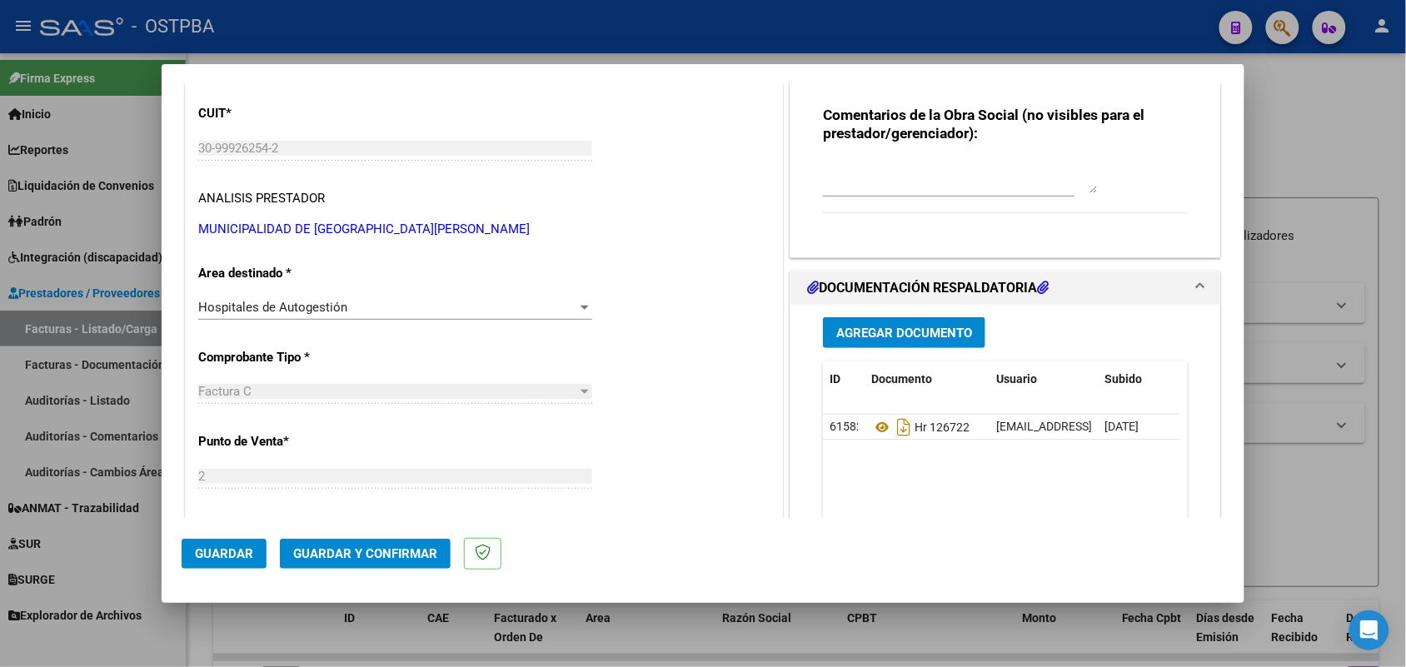
scroll to position [312, 0]
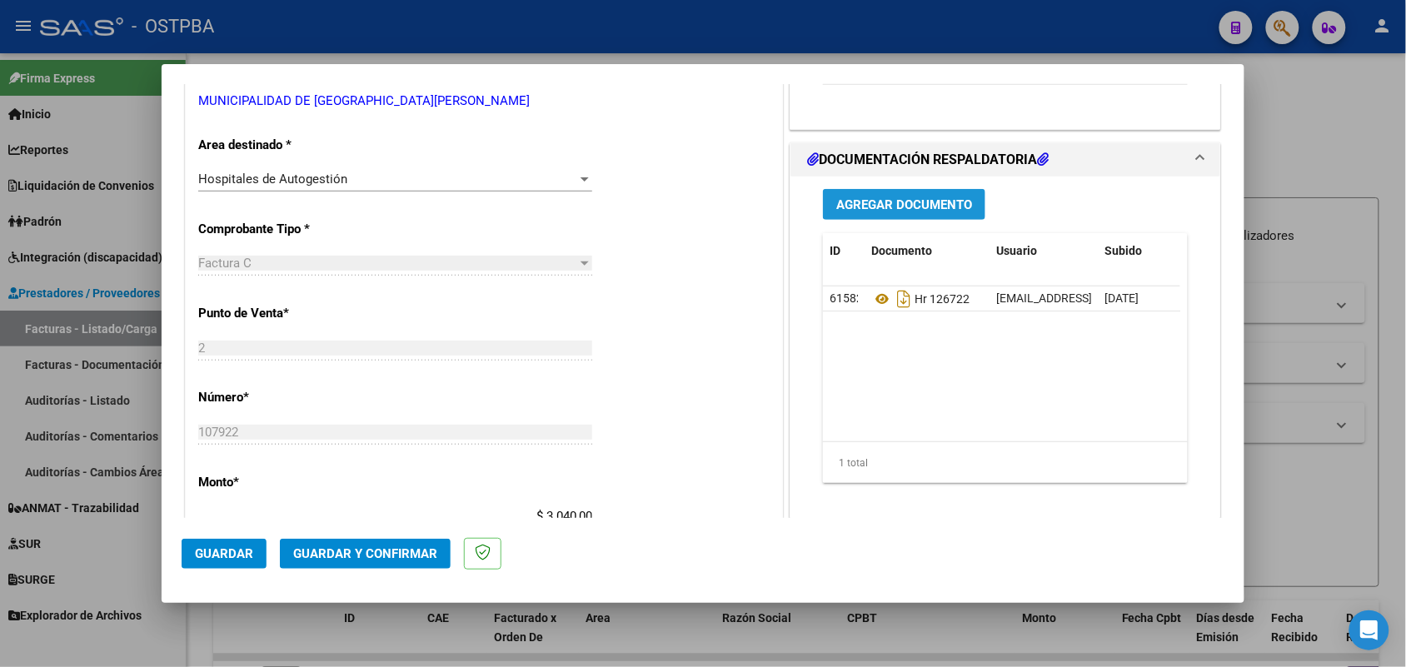
click at [875, 208] on span "Agregar Documento" at bounding box center [904, 204] width 136 height 15
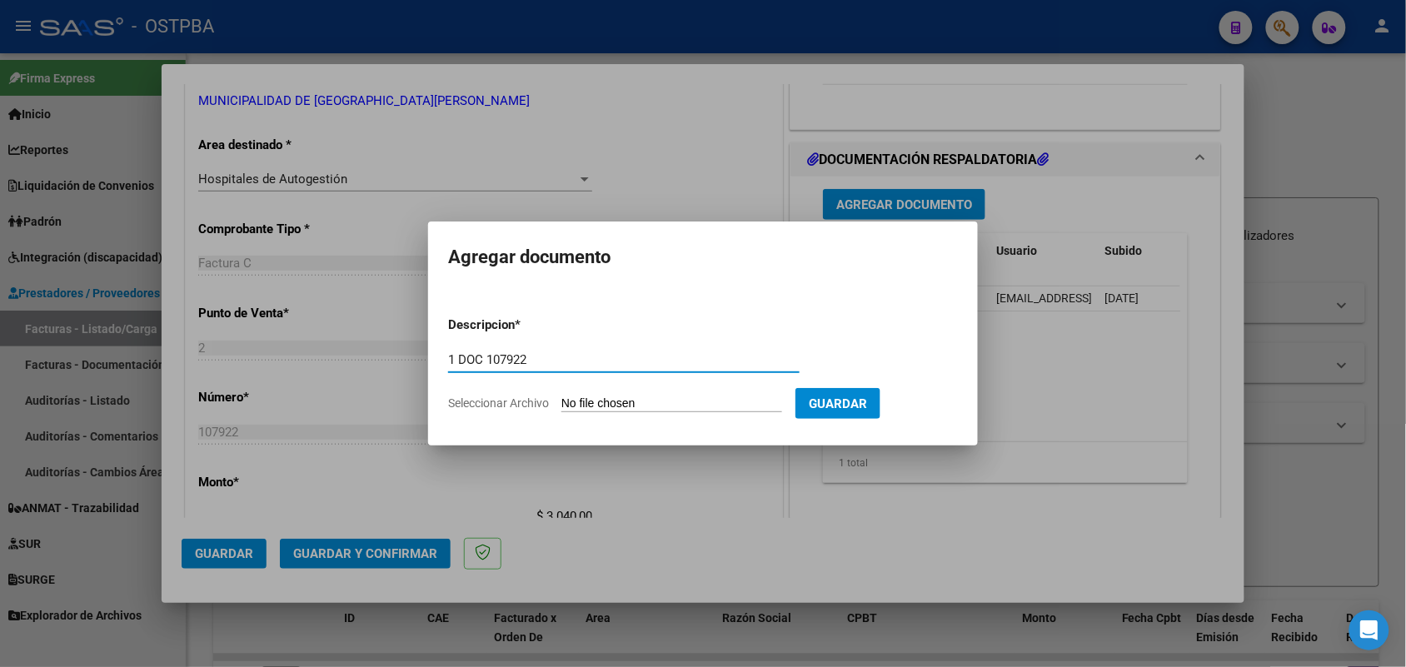
type input "1 DOC 107922"
click at [581, 401] on input "Seleccionar Archivo" at bounding box center [671, 404] width 221 height 16
type input "C:\fakepath\1 DOC 107922.pdf"
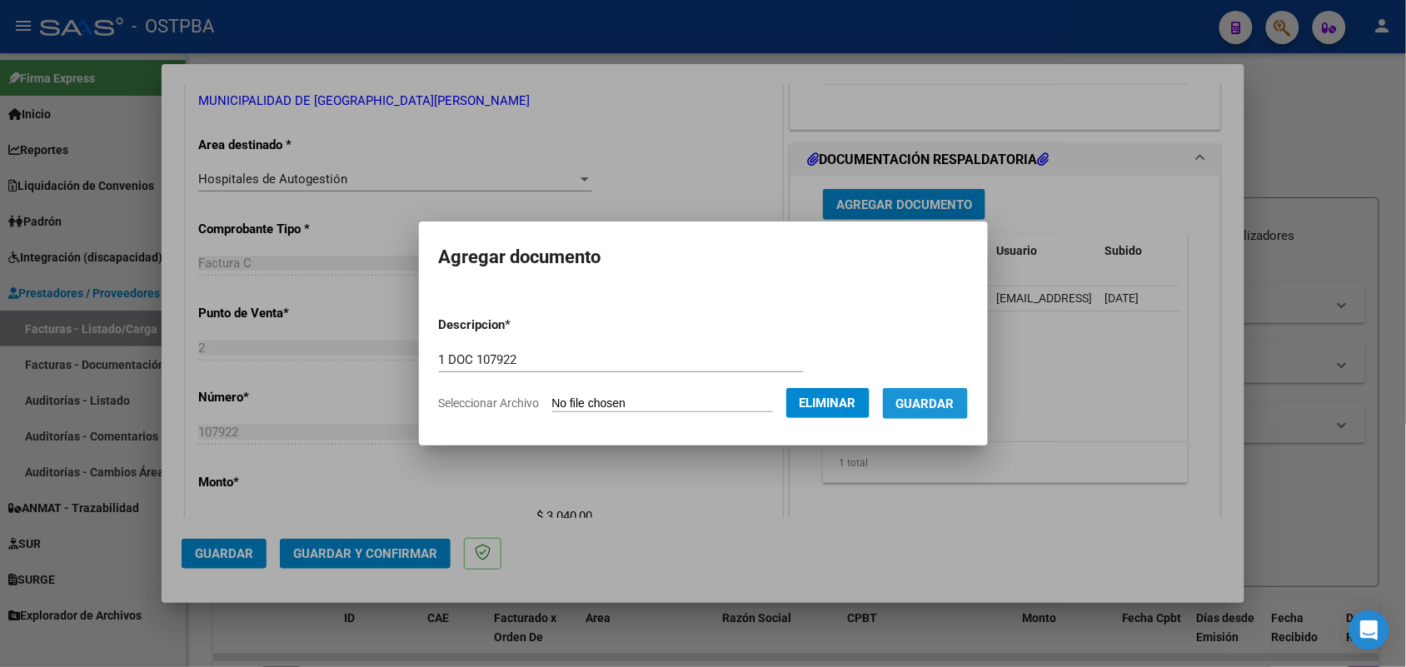
click at [935, 400] on span "Guardar" at bounding box center [925, 403] width 58 height 15
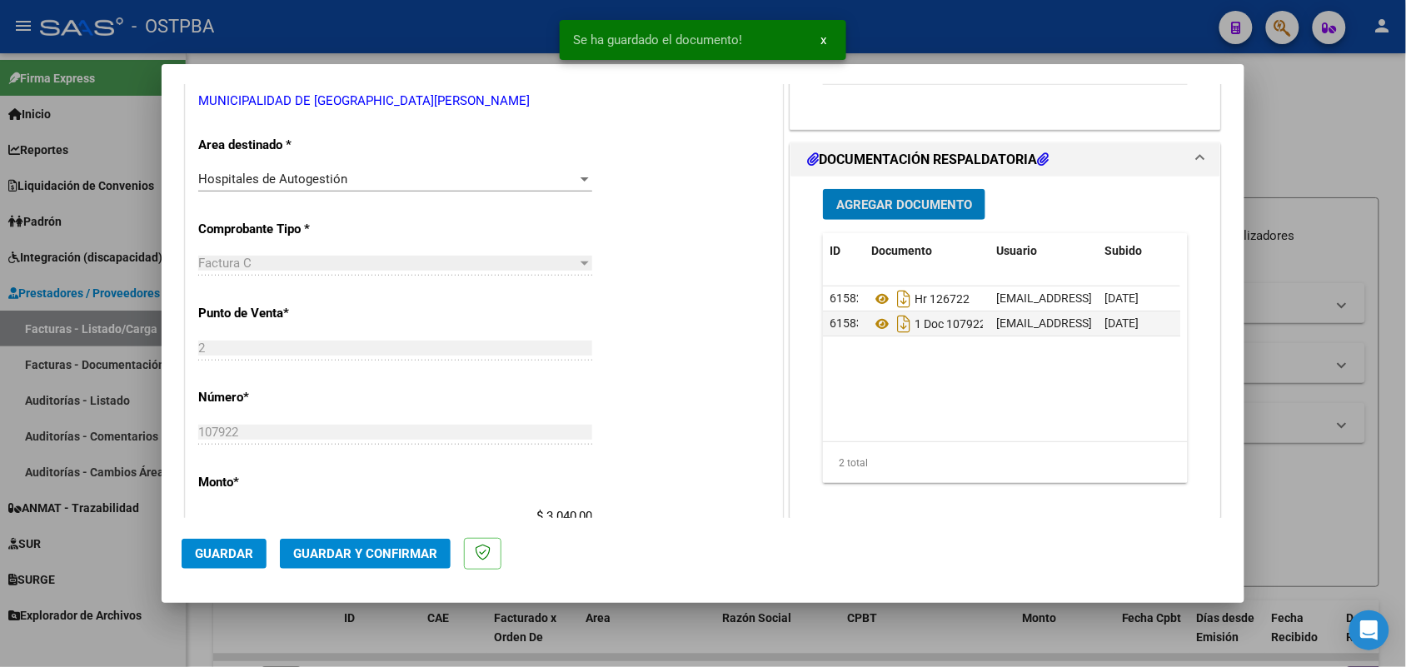
click at [867, 208] on span "Agregar Documento" at bounding box center [904, 204] width 136 height 15
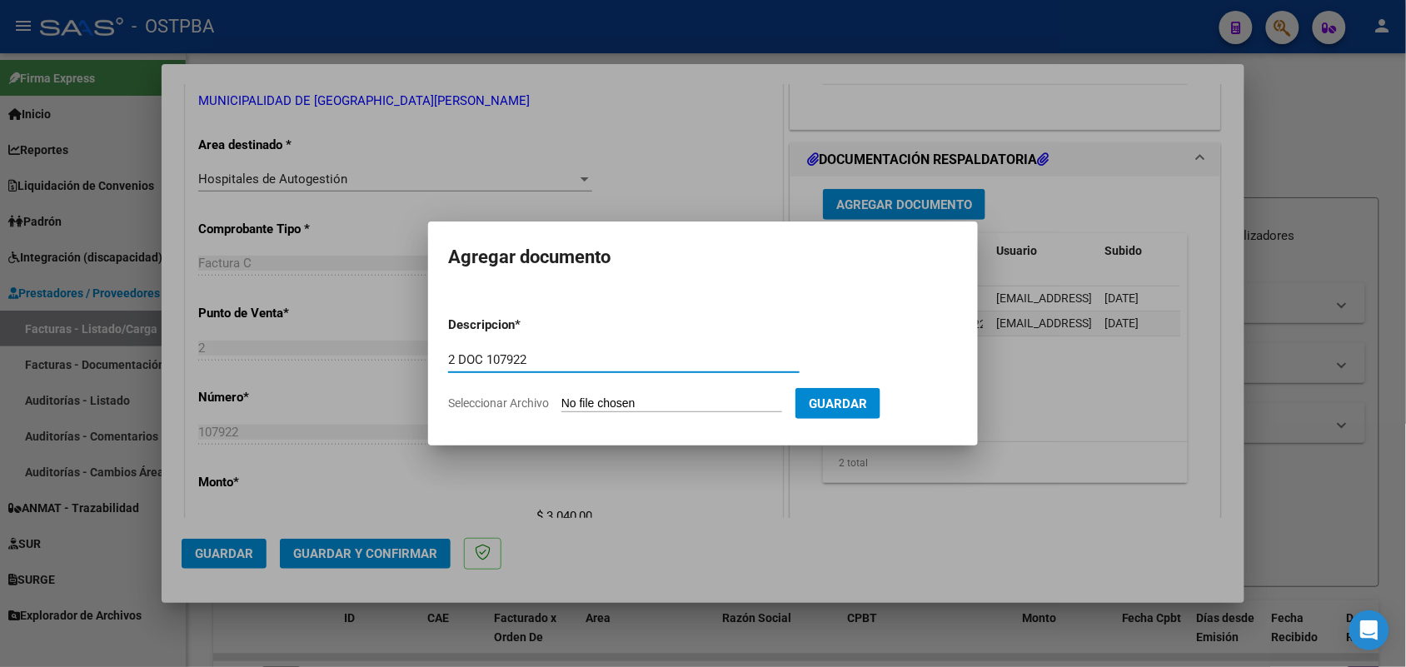
type input "2 DOC 107922"
click at [587, 397] on input "Seleccionar Archivo" at bounding box center [671, 404] width 221 height 16
type input "C:\fakepath\2 DOC 107922.pdf"
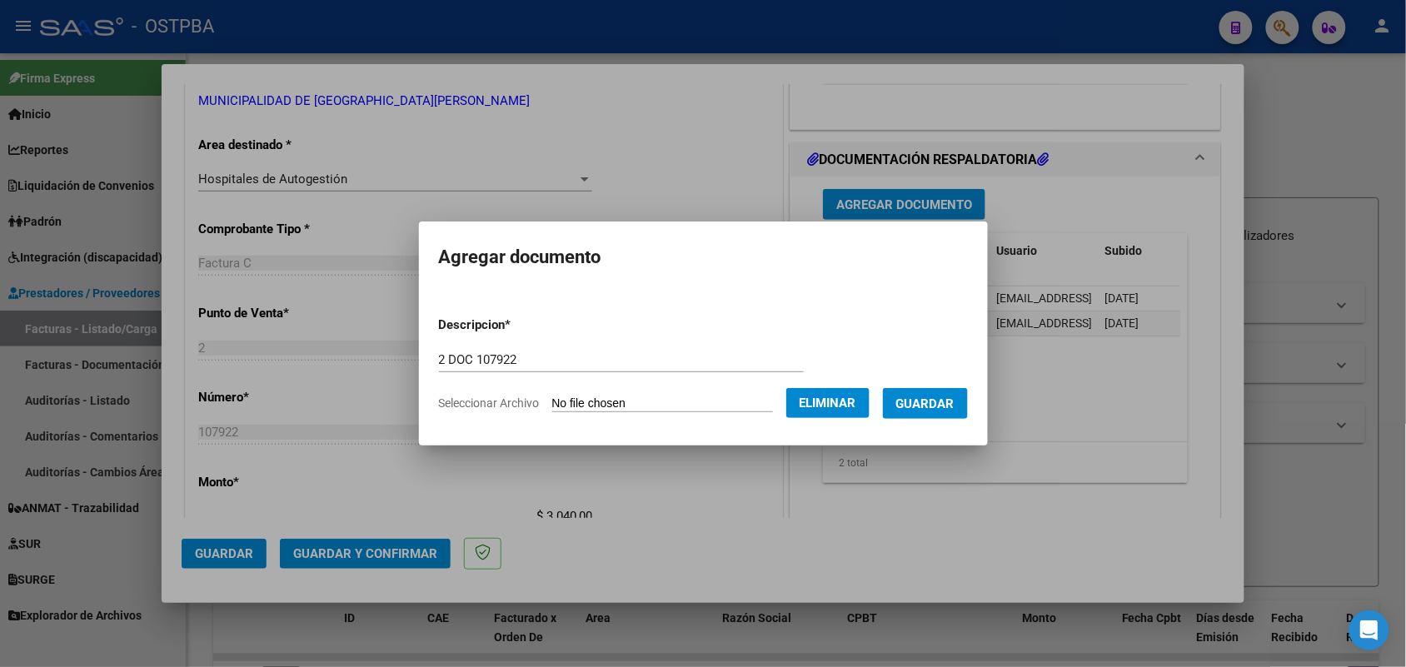
click at [946, 400] on span "Guardar" at bounding box center [925, 403] width 58 height 15
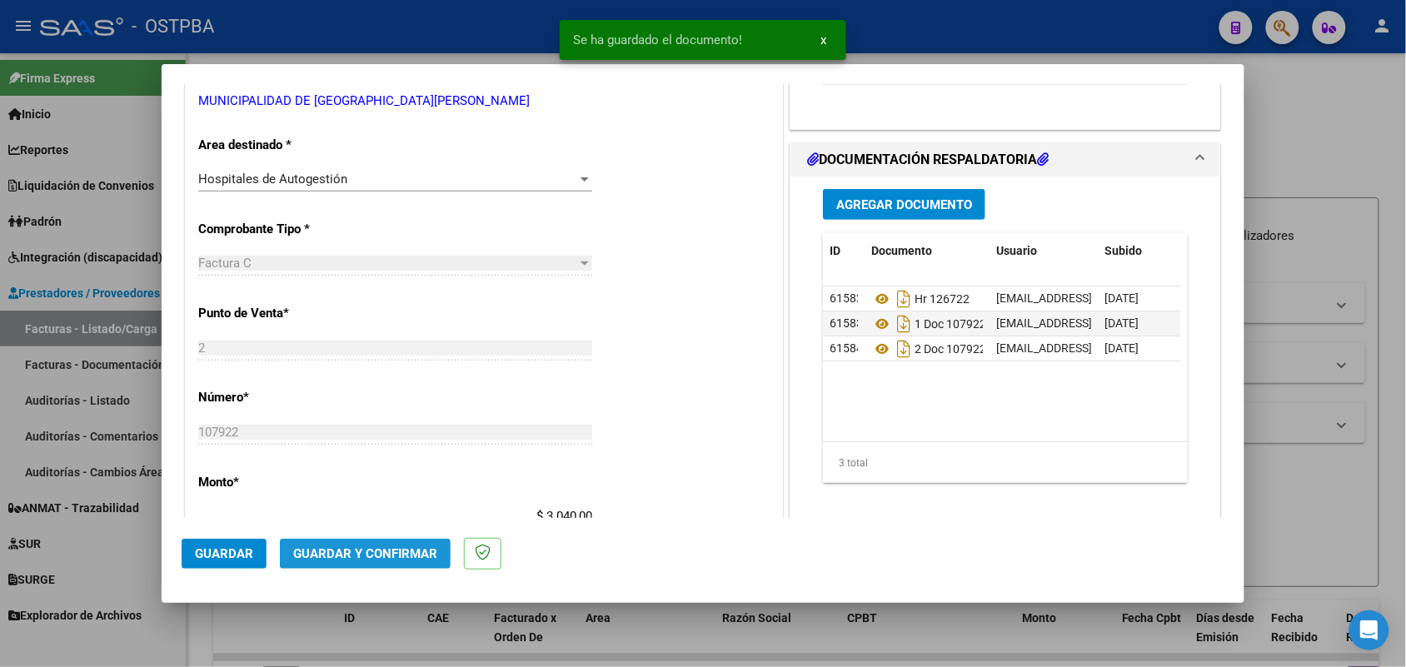
click at [384, 548] on span "Guardar y Confirmar" at bounding box center [365, 553] width 144 height 15
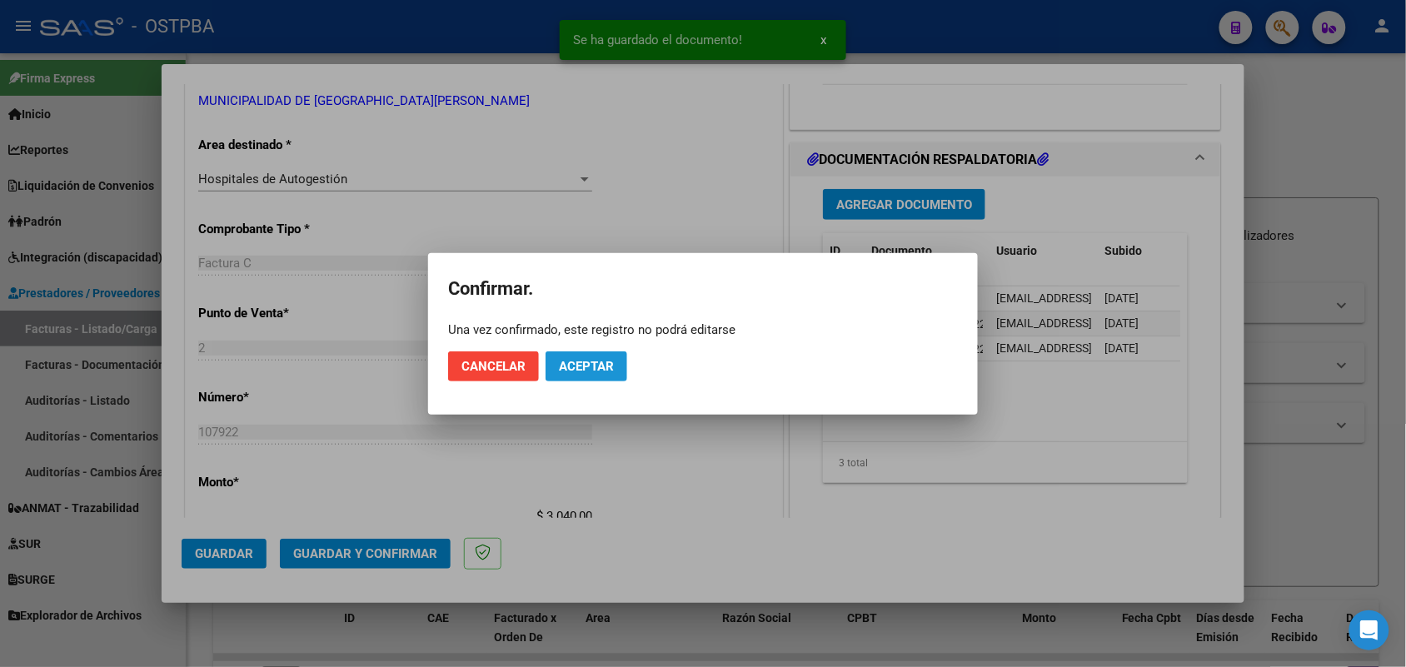
click at [593, 356] on button "Aceptar" at bounding box center [587, 367] width 82 height 30
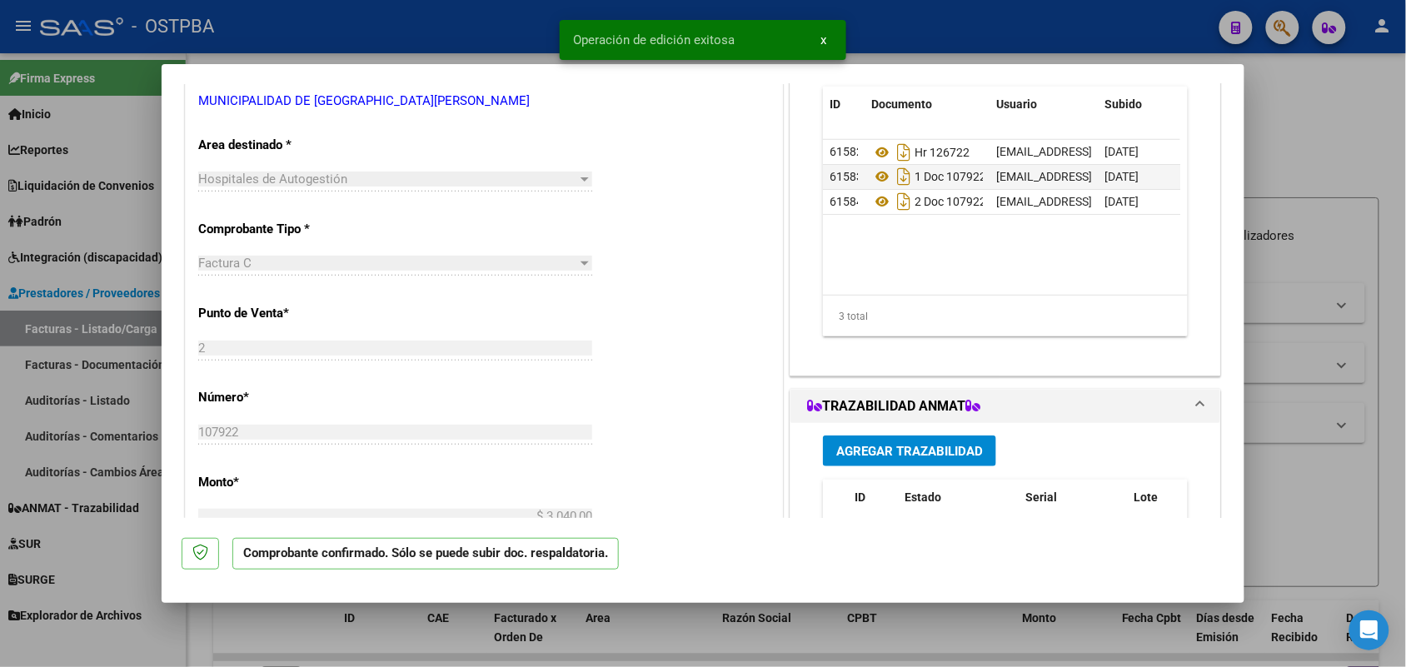
click at [112, 364] on div at bounding box center [703, 333] width 1406 height 667
type input "$ 0,00"
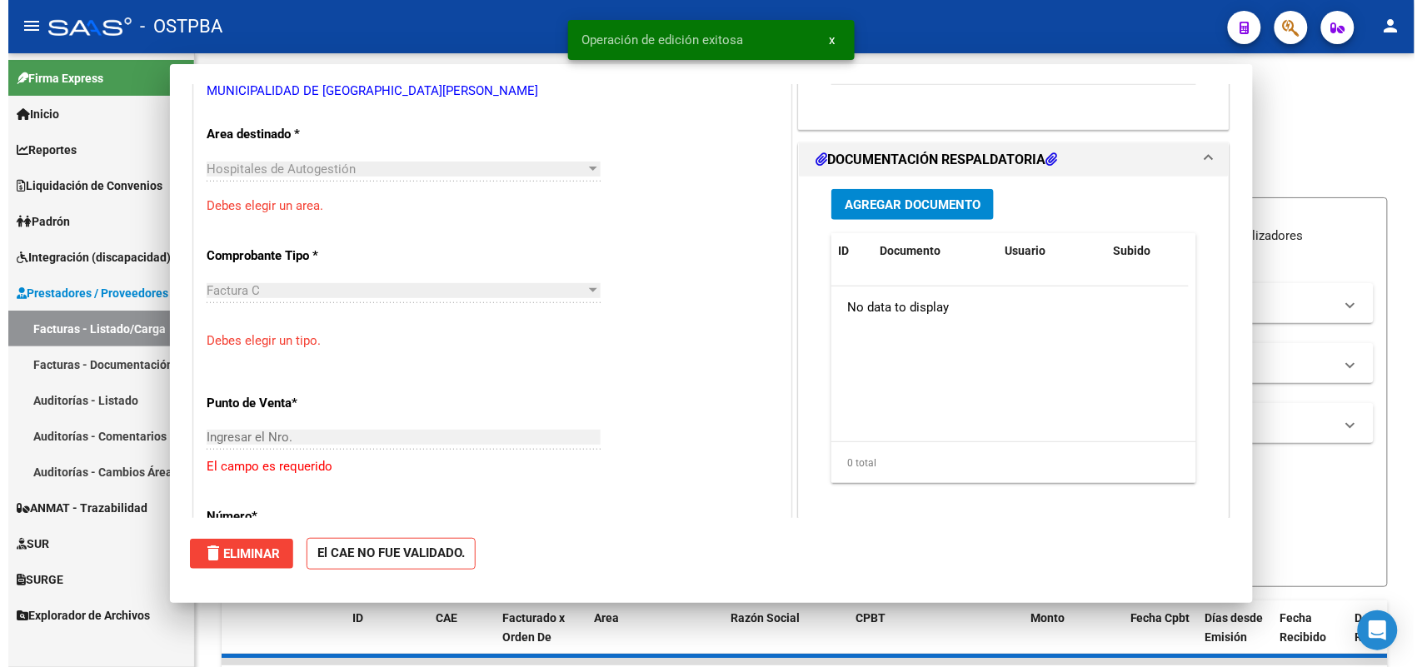
scroll to position [302, 0]
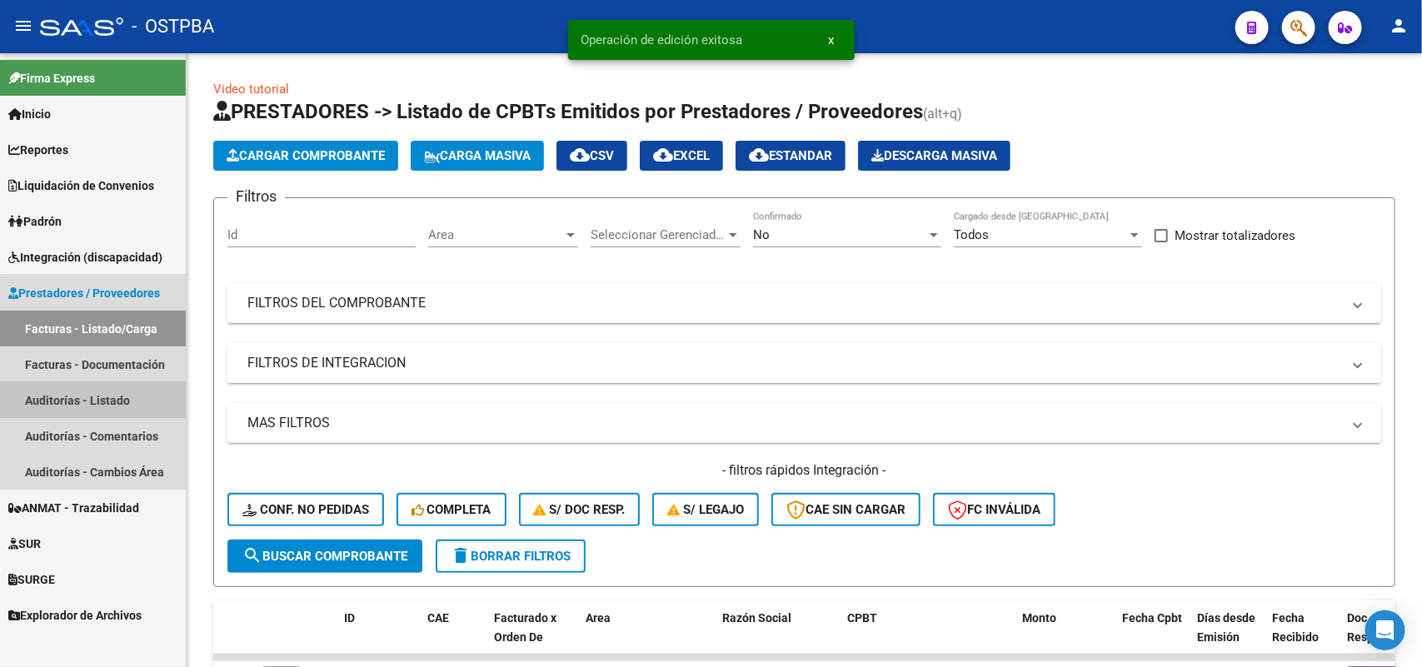
click at [100, 390] on link "Auditorías - Listado" at bounding box center [93, 400] width 186 height 36
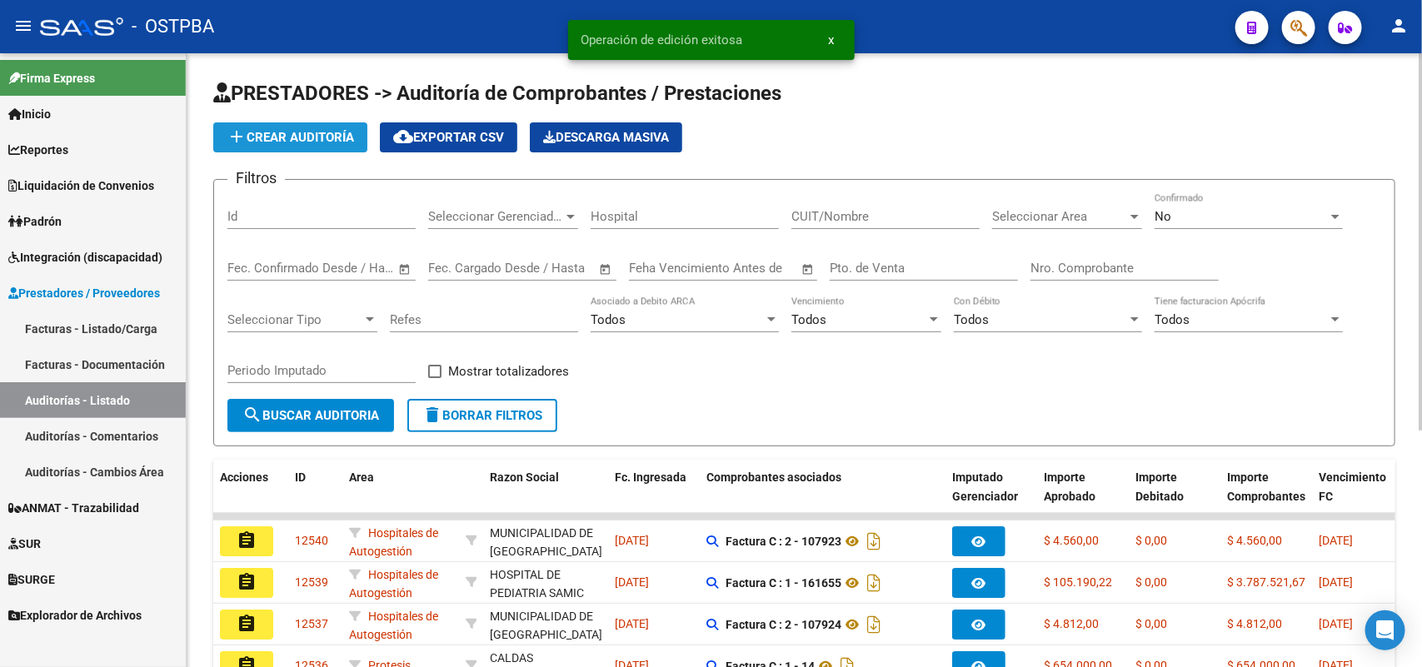
click at [315, 130] on span "add Crear Auditoría" at bounding box center [290, 137] width 127 height 15
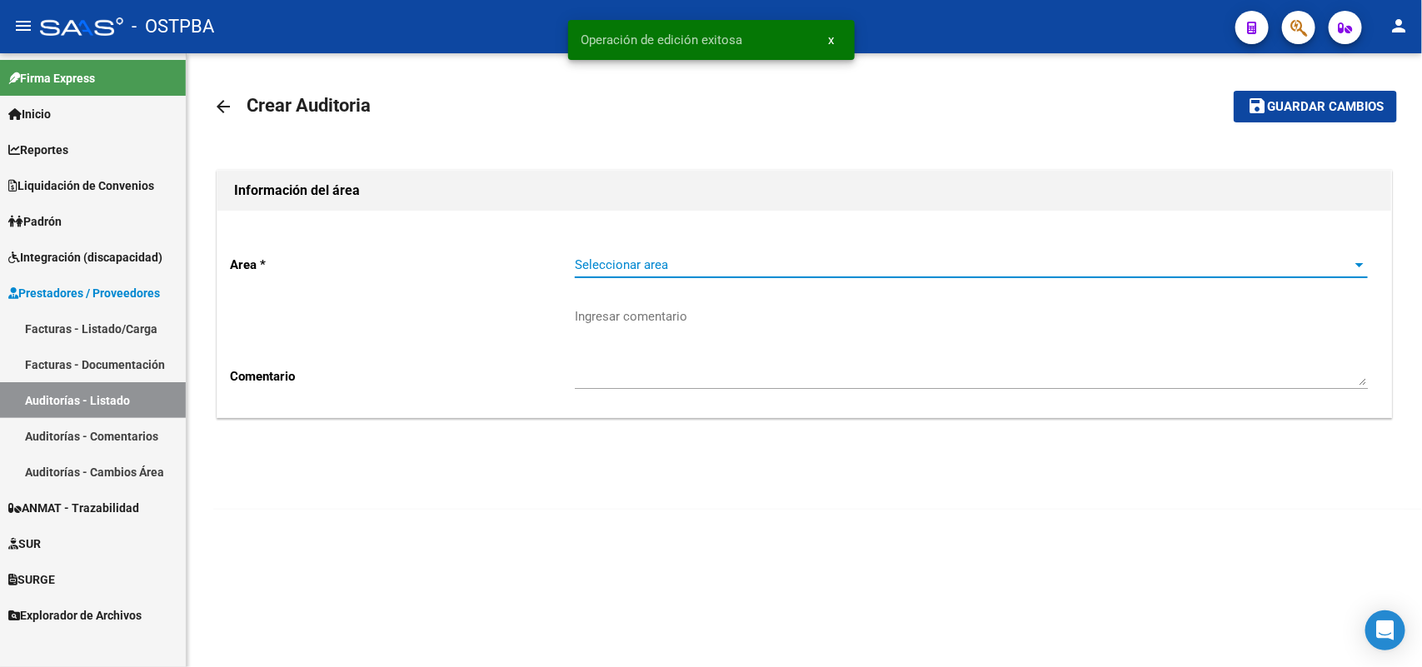
click at [641, 265] on span "Seleccionar area" at bounding box center [964, 264] width 778 height 15
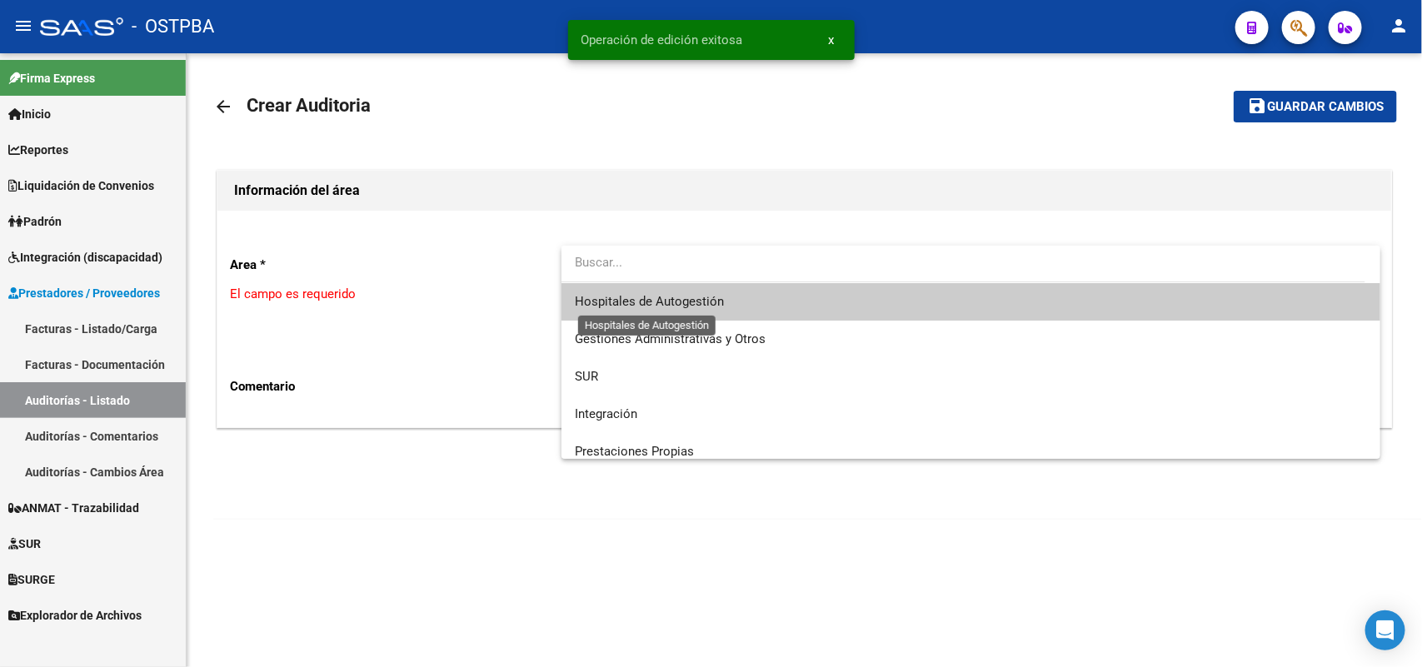
click at [621, 302] on span "Hospitales de Autogestión" at bounding box center [649, 301] width 149 height 15
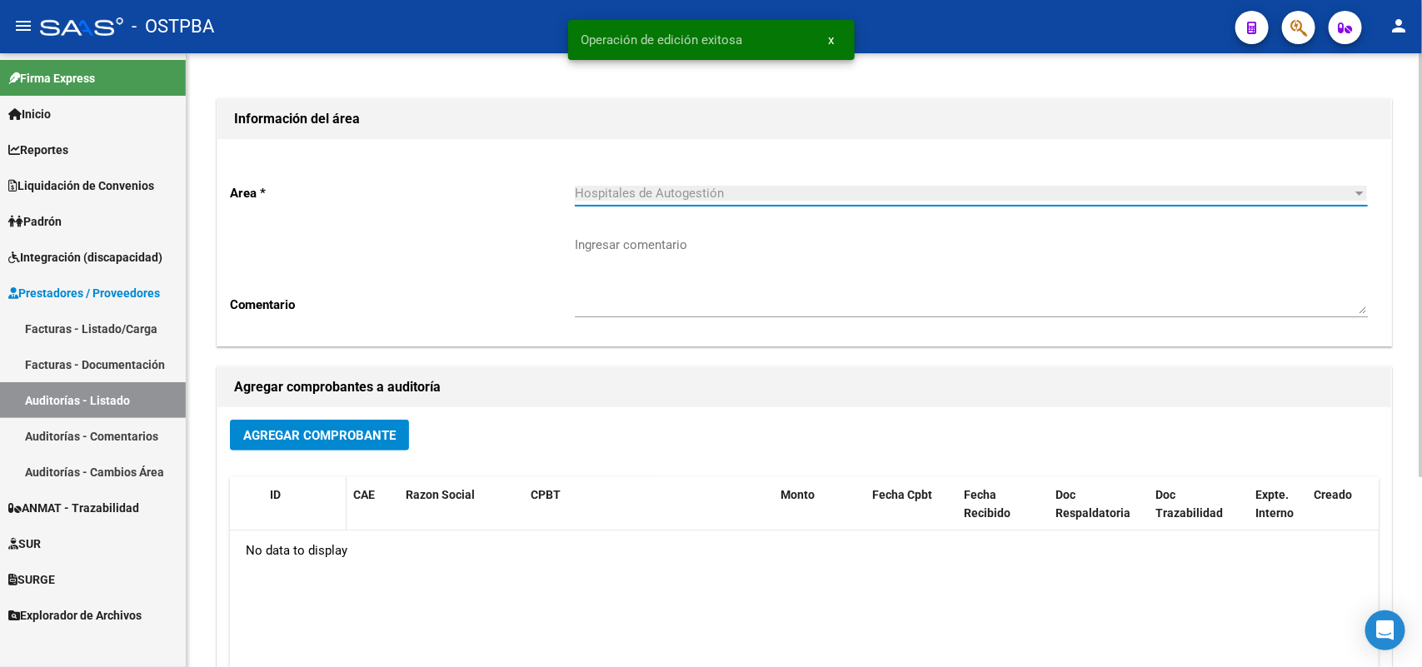
scroll to position [275, 0]
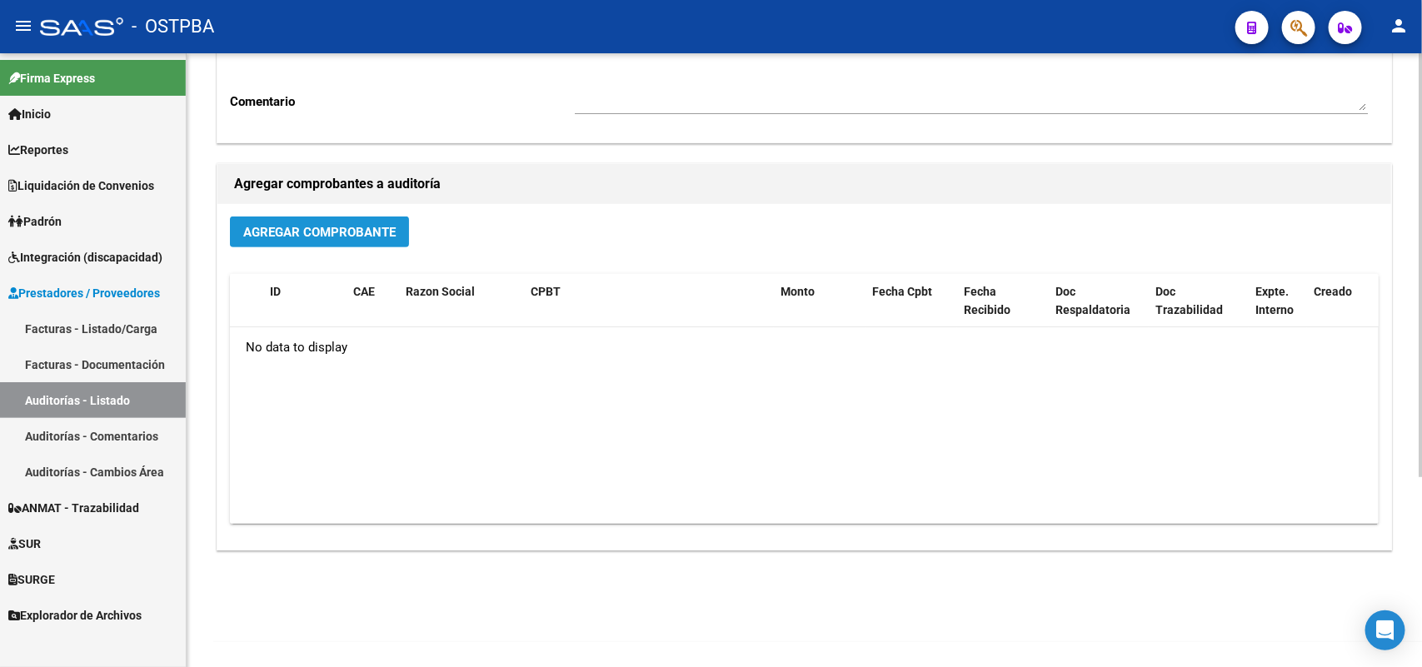
click at [322, 227] on span "Agregar Comprobante" at bounding box center [319, 232] width 152 height 15
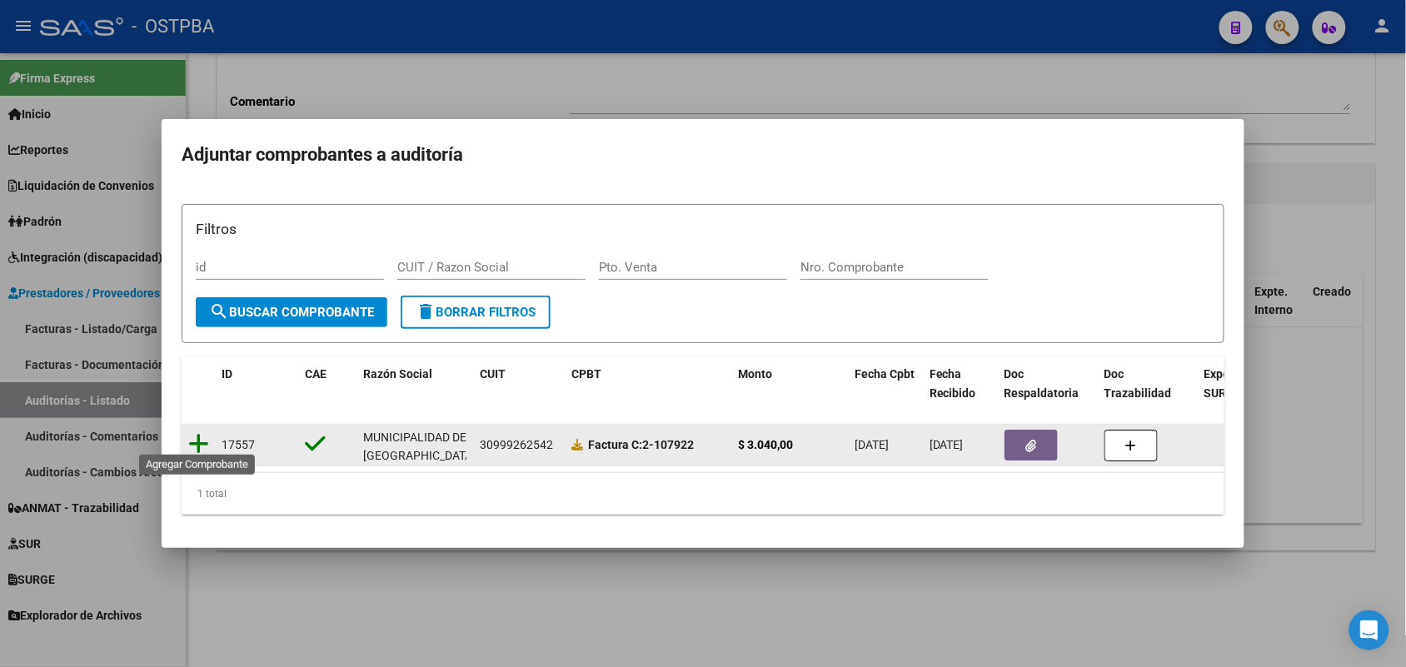
click at [196, 432] on icon at bounding box center [198, 443] width 21 height 23
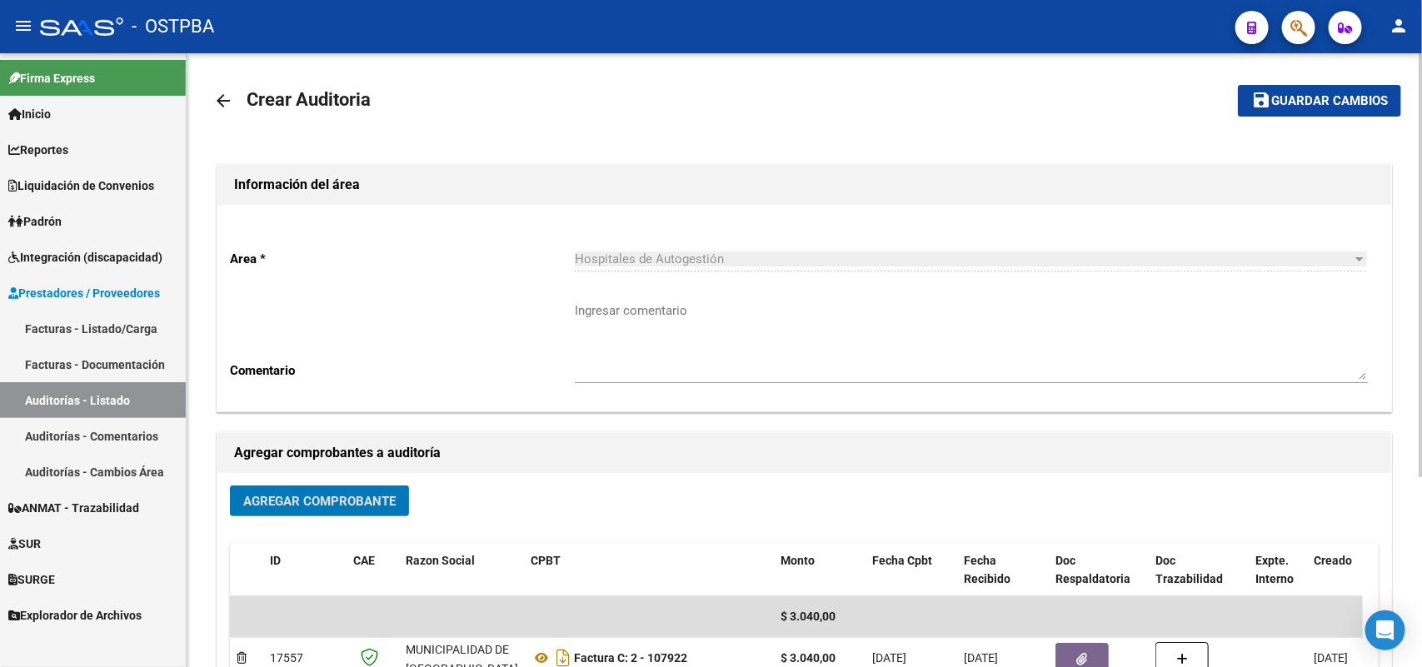
scroll to position [0, 0]
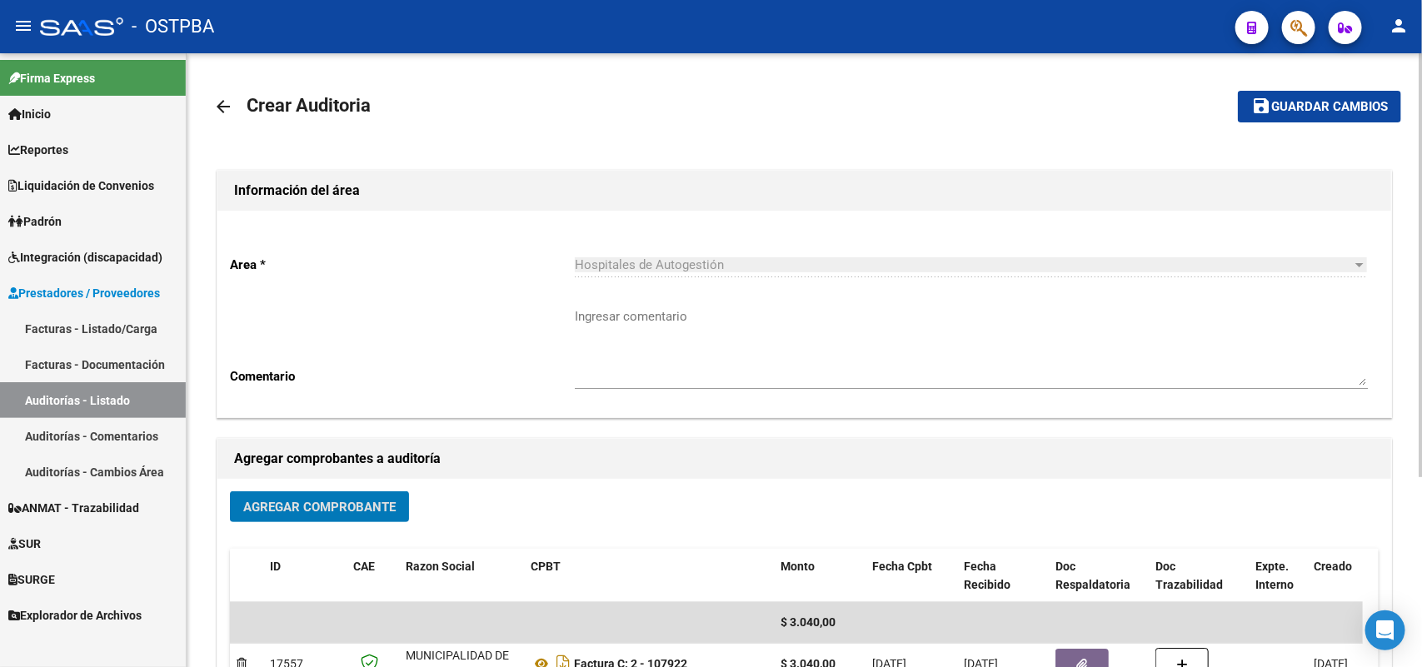
click at [1319, 100] on span "Guardar cambios" at bounding box center [1329, 107] width 117 height 15
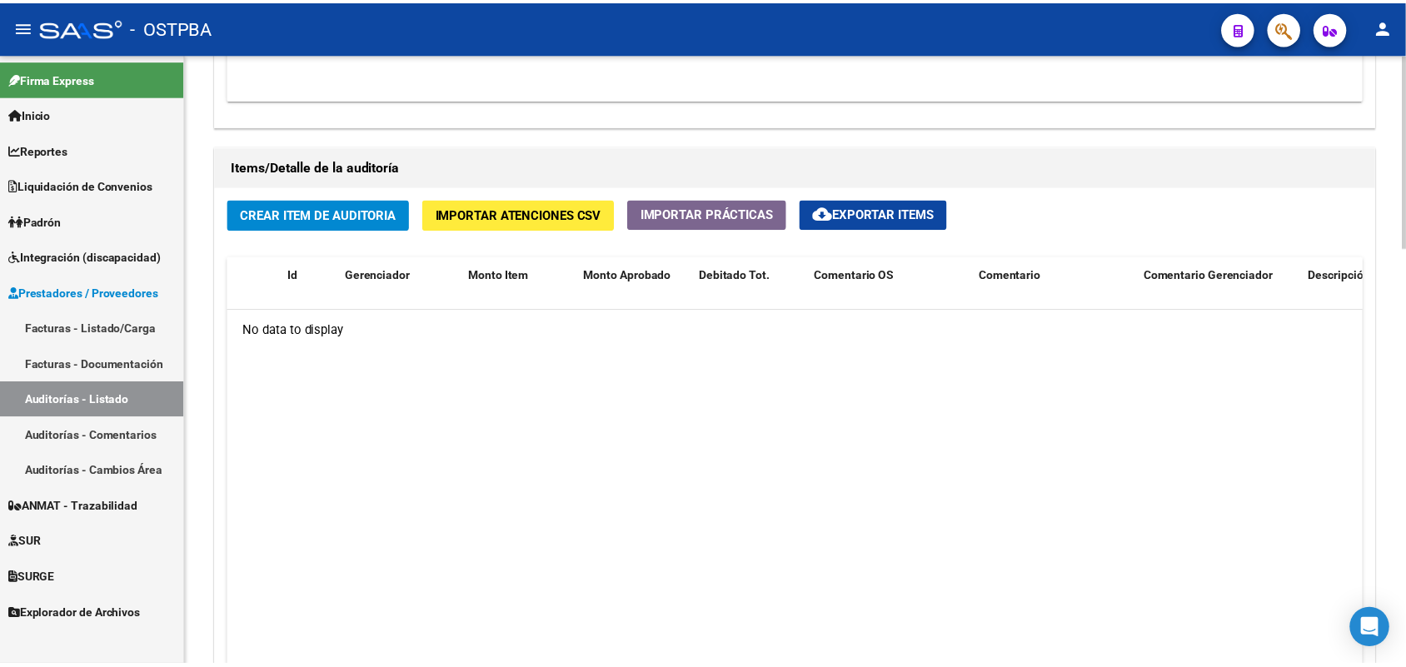
scroll to position [1145, 0]
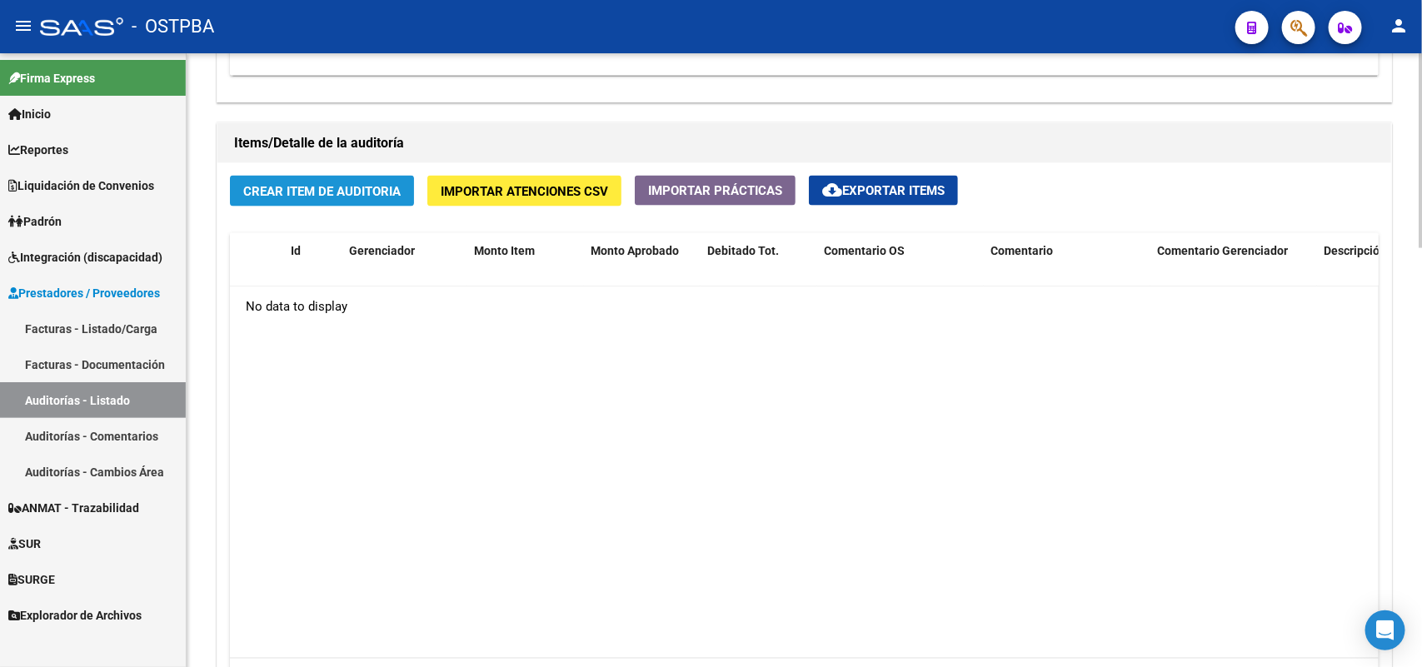
click at [315, 192] on span "Crear Item de Auditoria" at bounding box center [321, 191] width 157 height 15
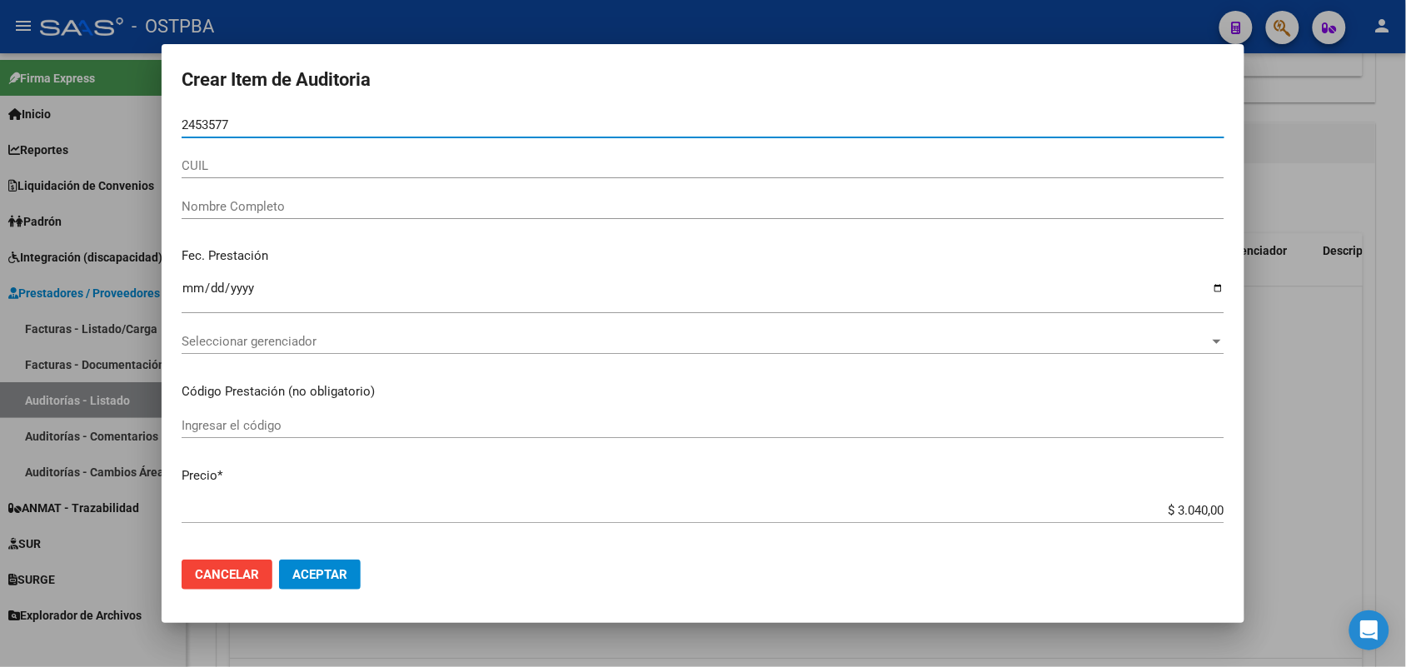
type input "24535778"
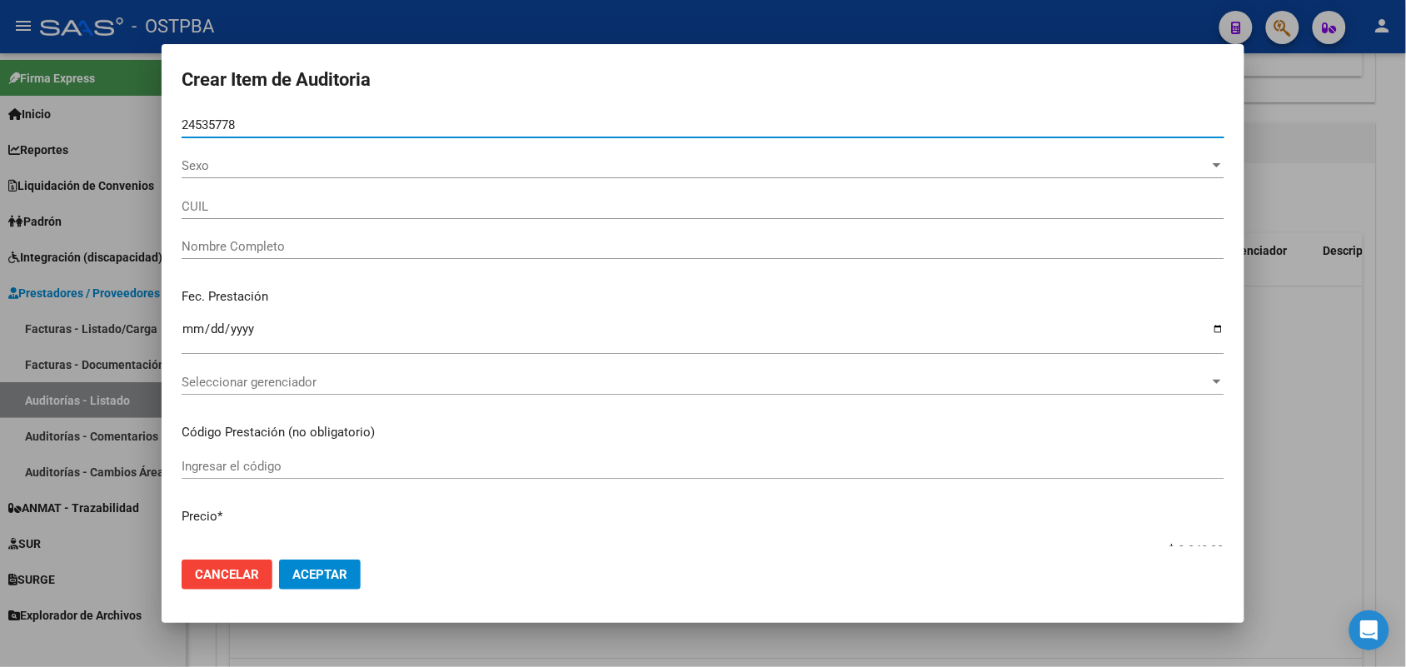
type input "27245357783"
type input "[PERSON_NAME] [PERSON_NAME]"
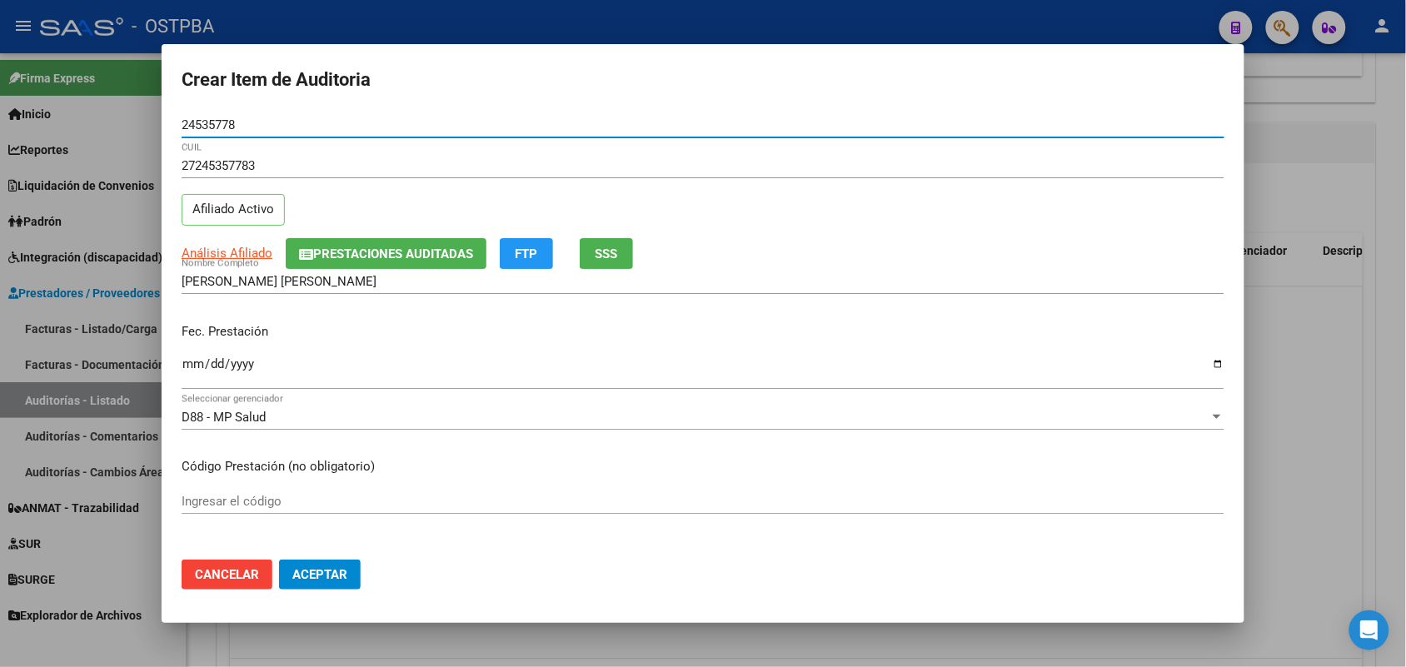
type input "24535778"
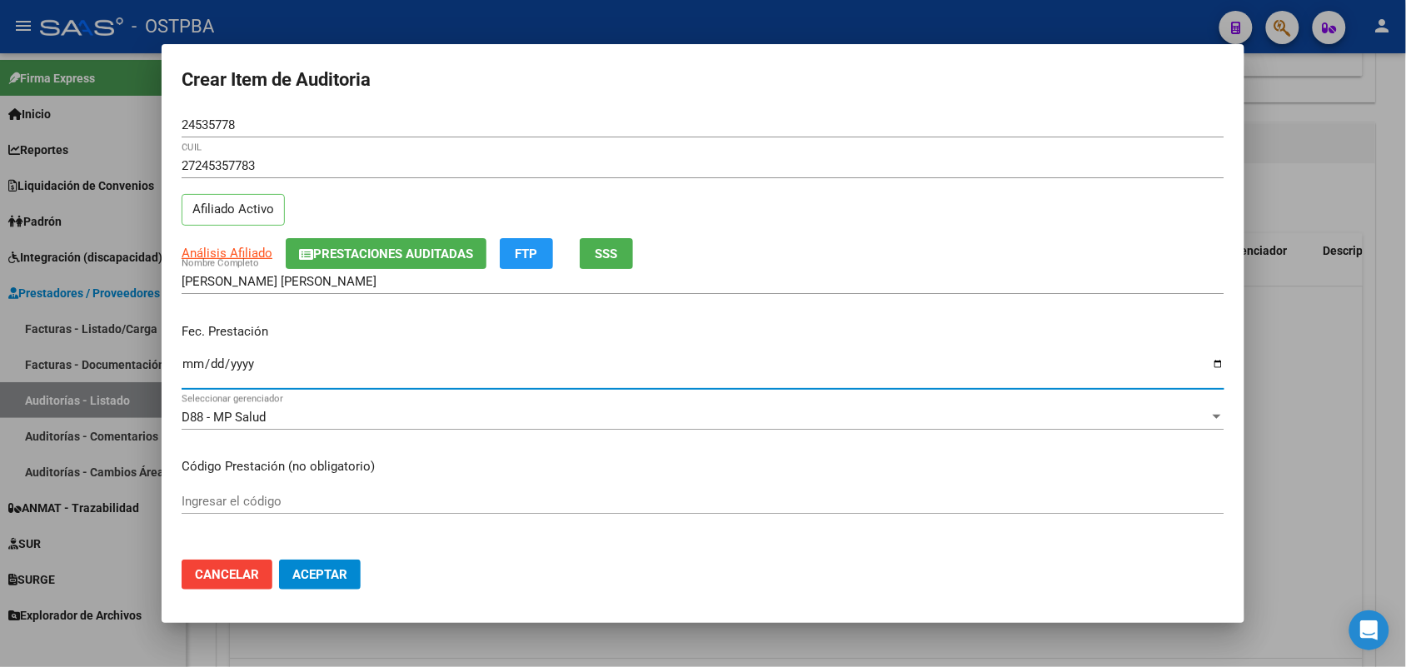
click at [184, 369] on input "Ingresar la fecha" at bounding box center [703, 370] width 1043 height 27
type input "[DATE]"
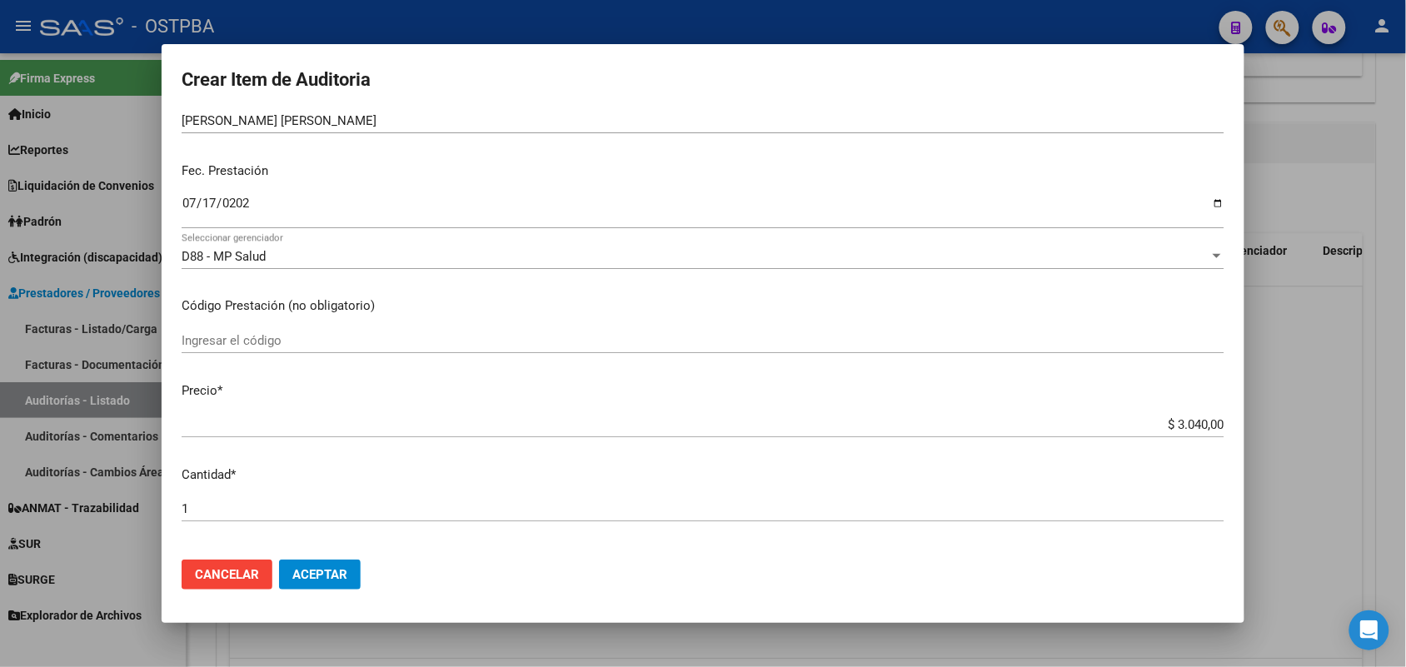
scroll to position [312, 0]
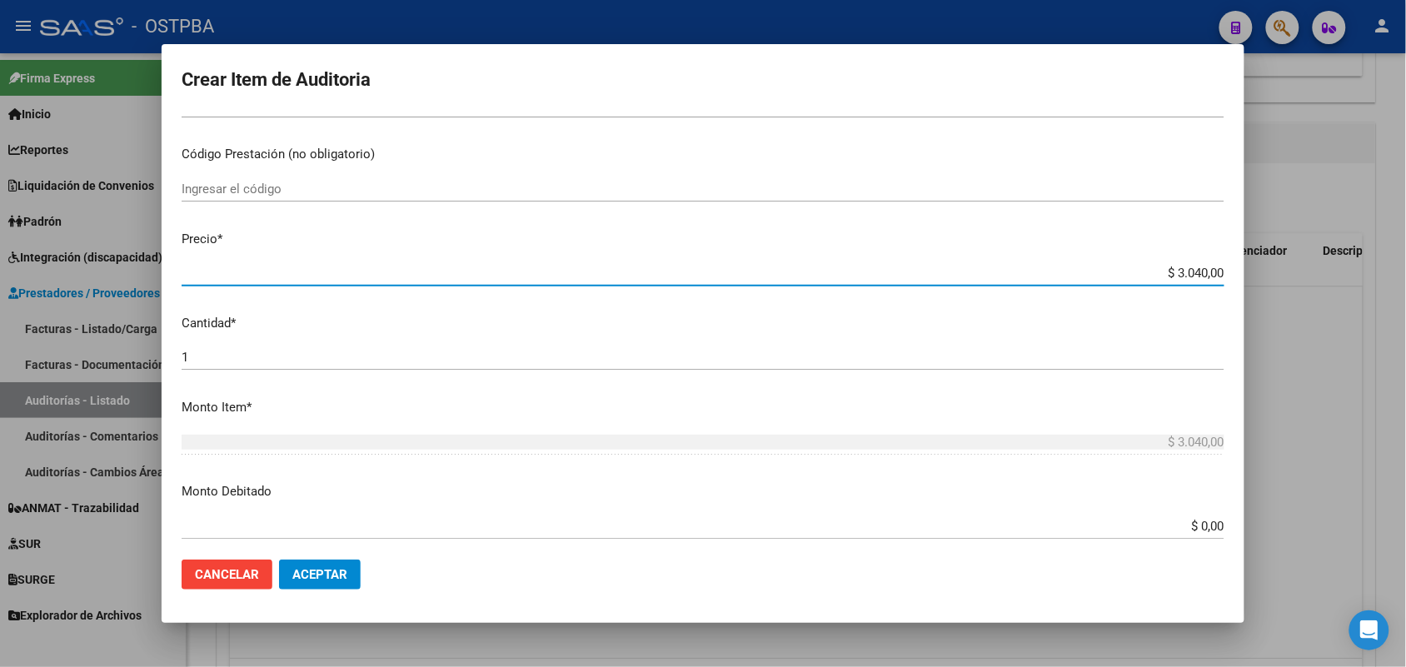
drag, startPoint x: 1148, startPoint y: 269, endPoint x: 1299, endPoint y: 265, distance: 151.7
click at [1299, 264] on div "Crear Item de Auditoria 24535778 Nro Documento 27245357783 CUIL Afiliado Activo…" at bounding box center [703, 333] width 1406 height 667
type input "$ 0,01"
type input "$ 0,15"
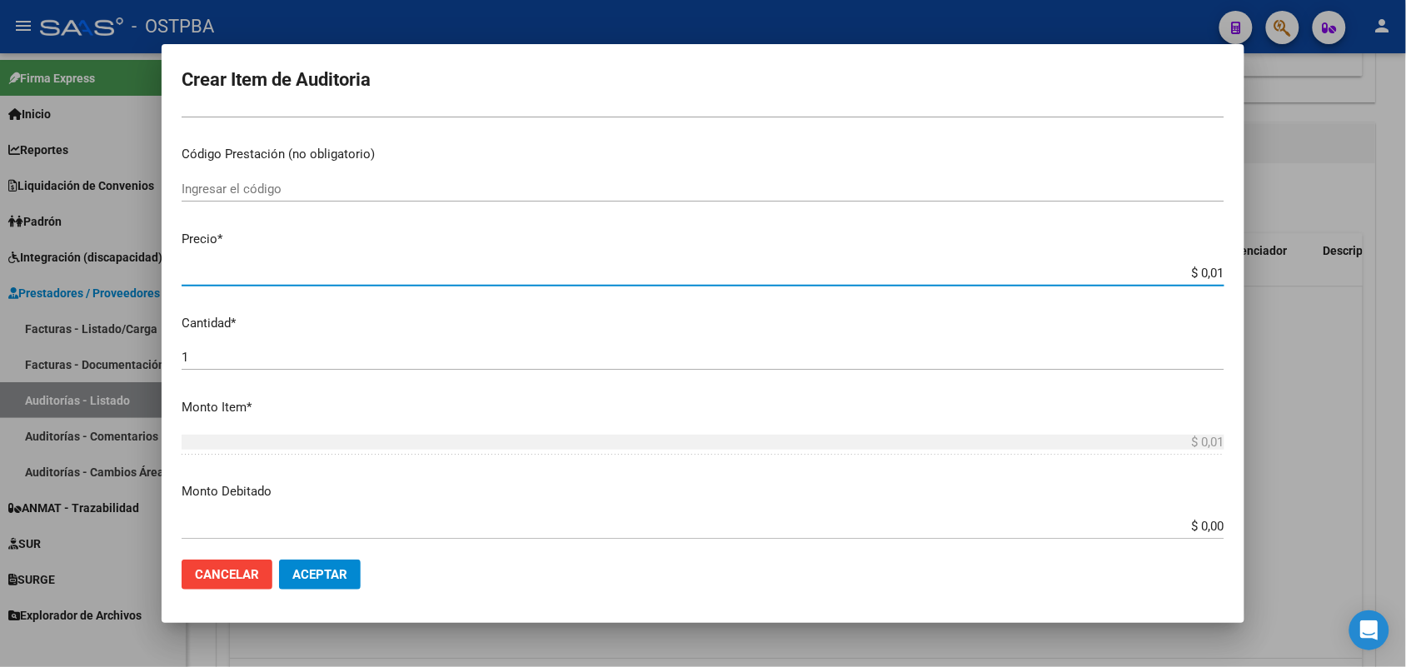
type input "$ 0,15"
type input "$ 1,52"
type input "$ 15,20"
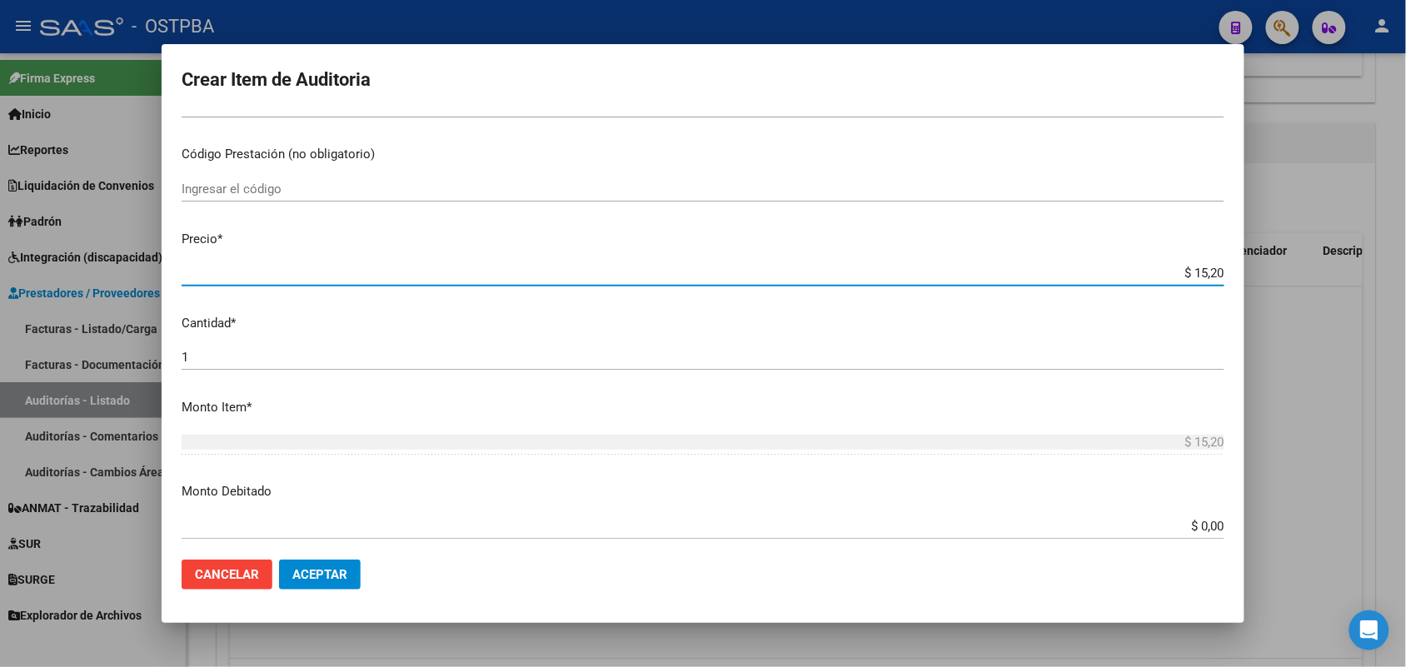
type input "$ 152,00"
type input "$ 1.520,00"
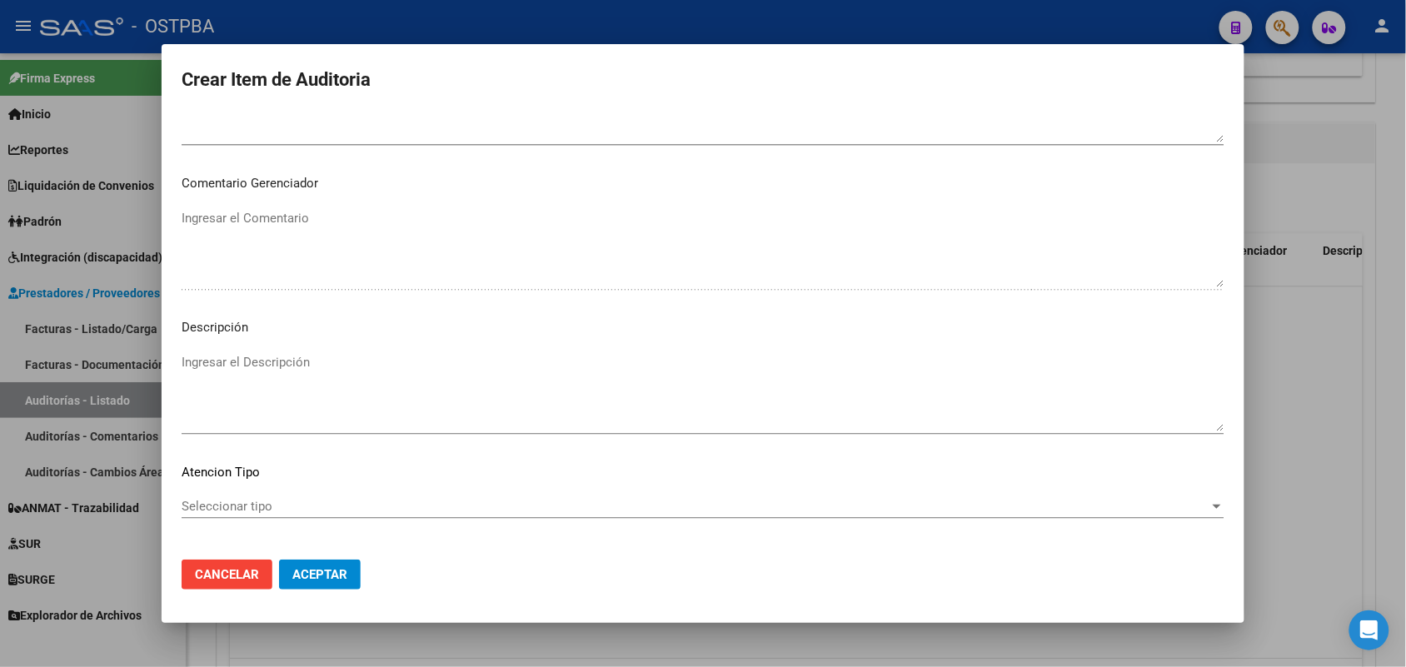
scroll to position [1065, 0]
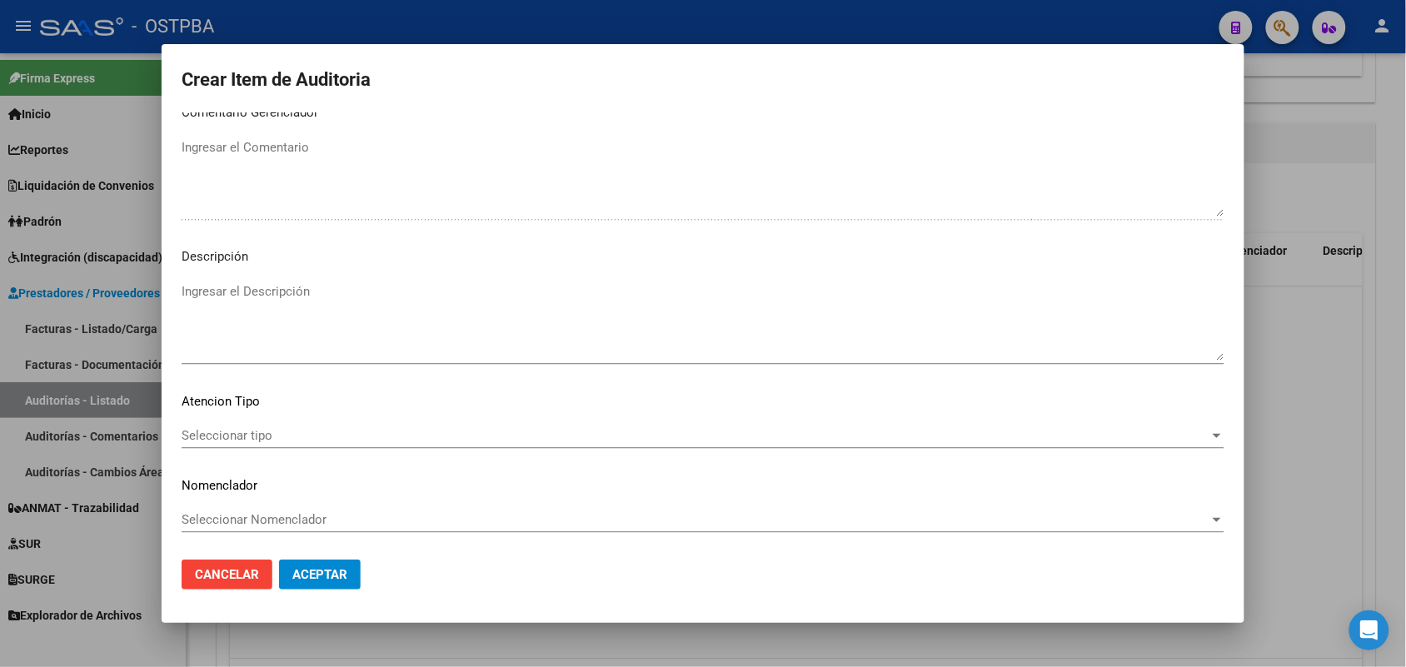
click at [242, 435] on span "Seleccionar tipo" at bounding box center [696, 435] width 1028 height 15
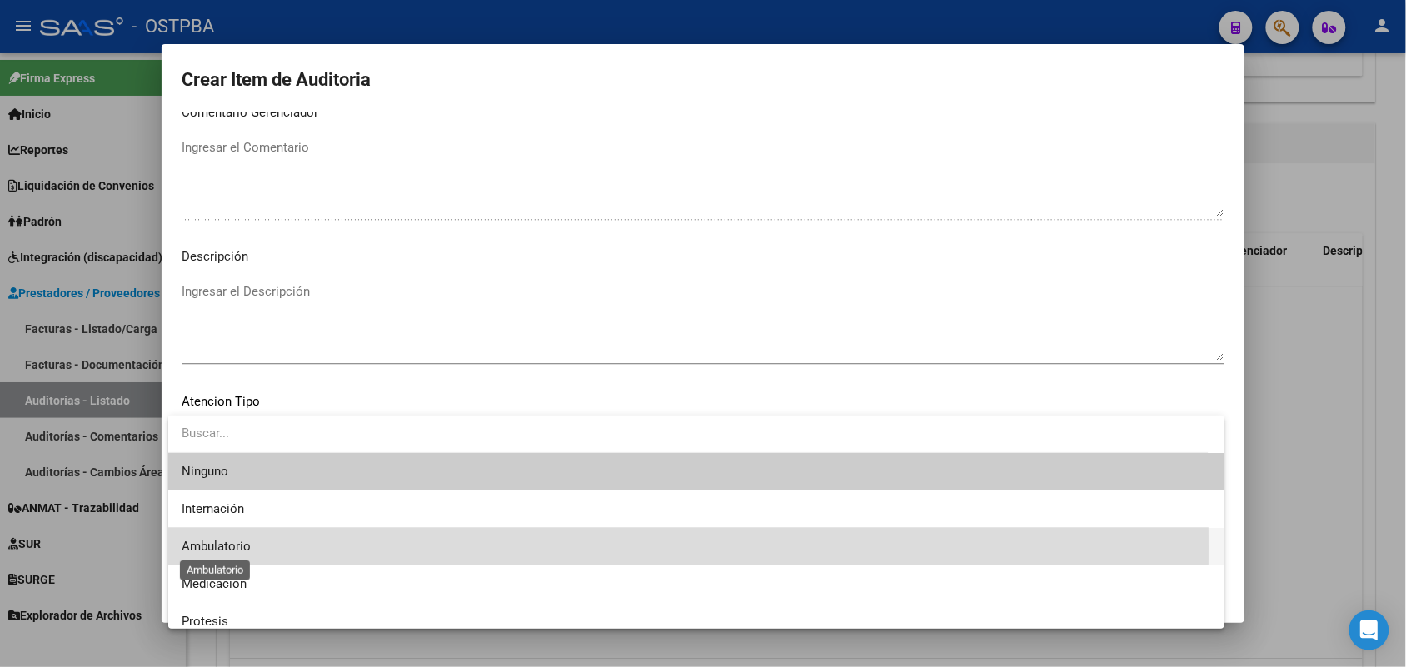
click at [237, 547] on span "Ambulatorio" at bounding box center [216, 546] width 69 height 15
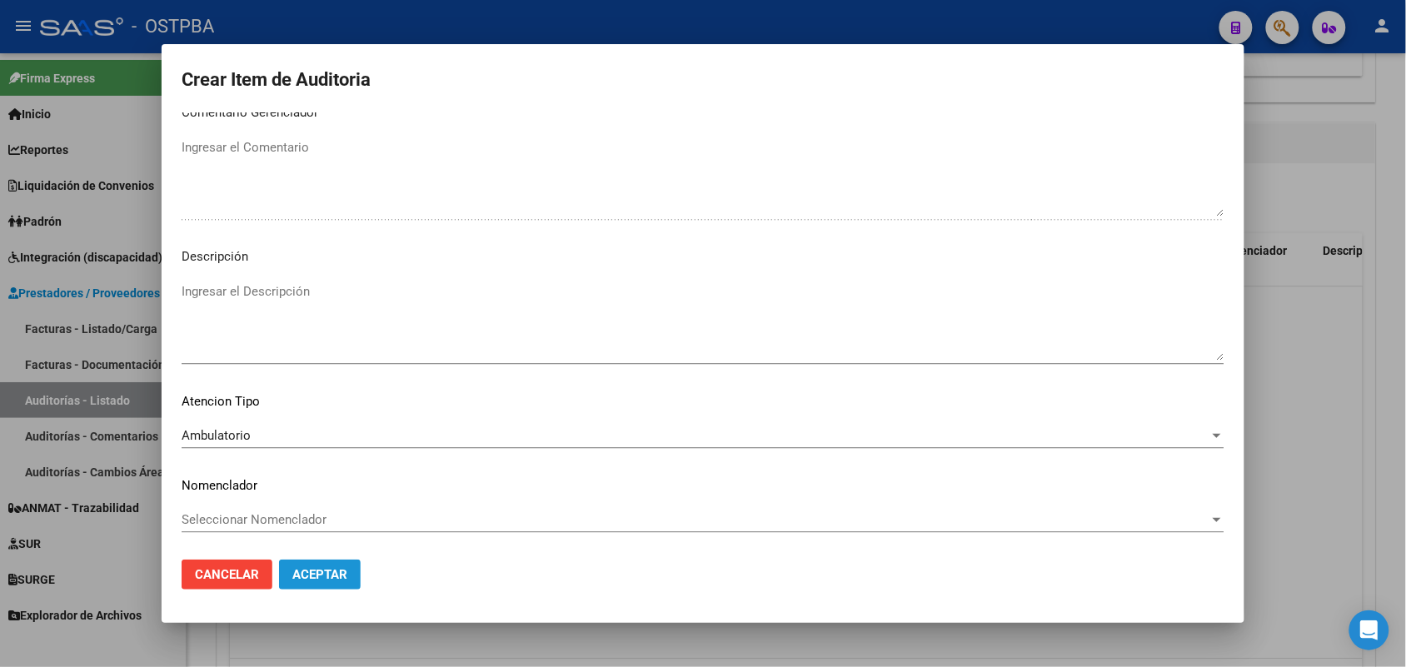
click at [340, 575] on span "Aceptar" at bounding box center [319, 574] width 55 height 15
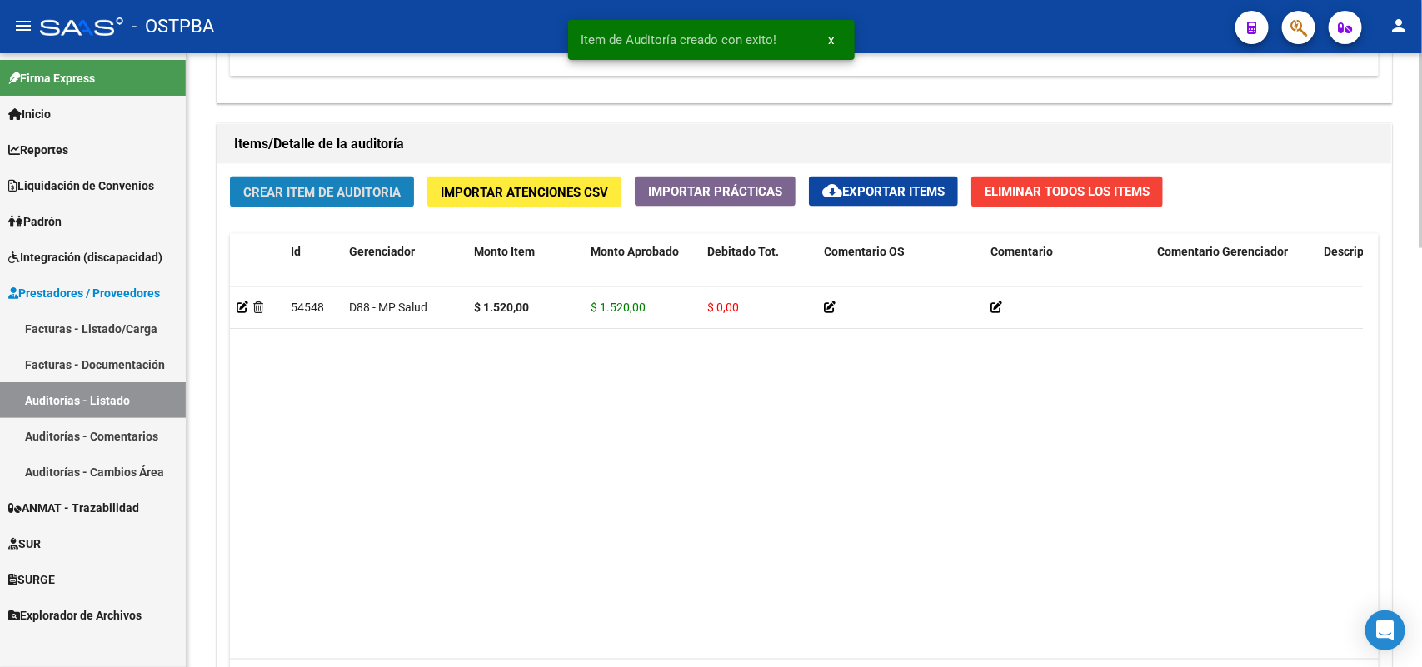
click at [338, 189] on span "Crear Item de Auditoria" at bounding box center [321, 192] width 157 height 15
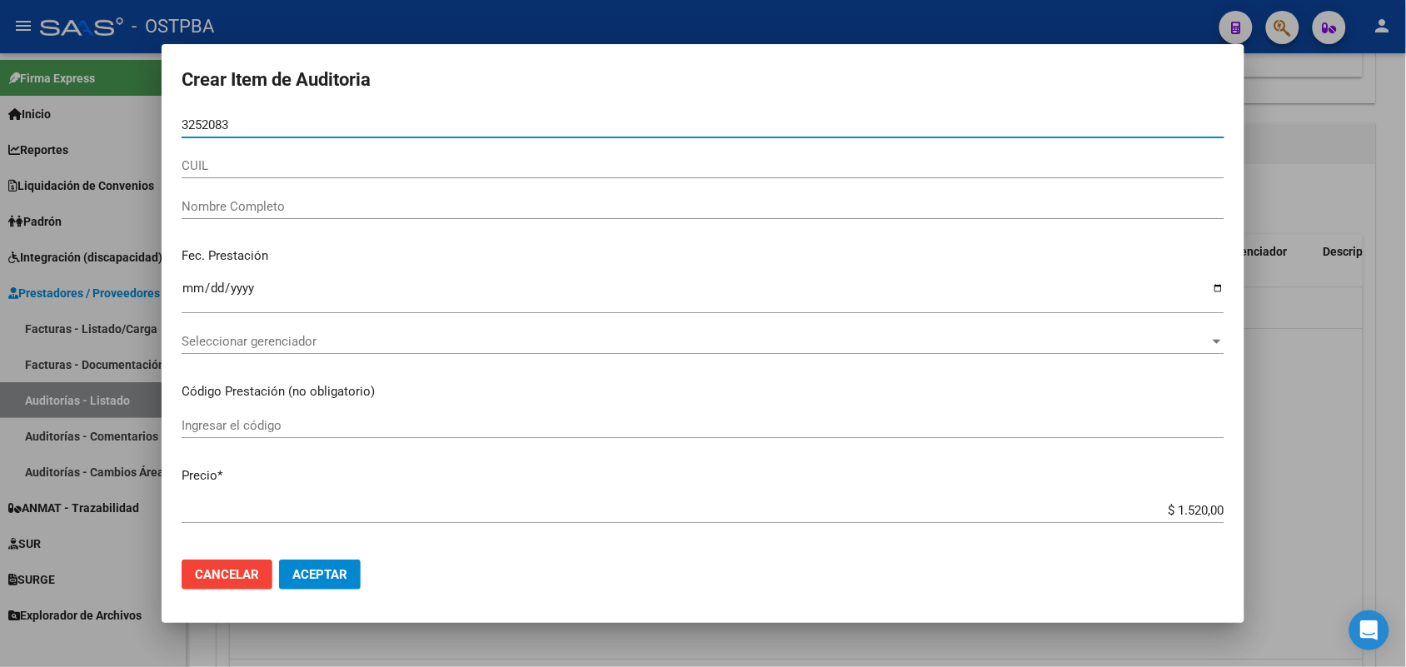
type input "32520831"
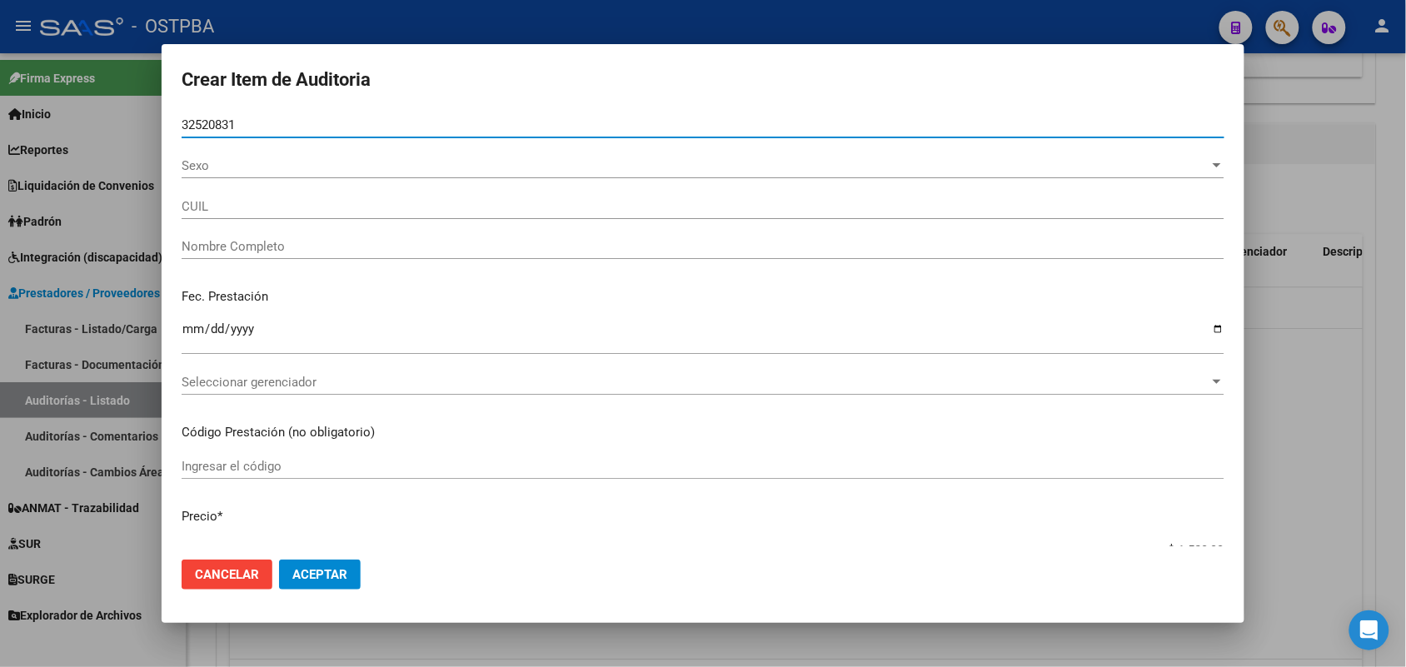
type input "20325208318"
type input "GODOY GASTON ANTONIO -"
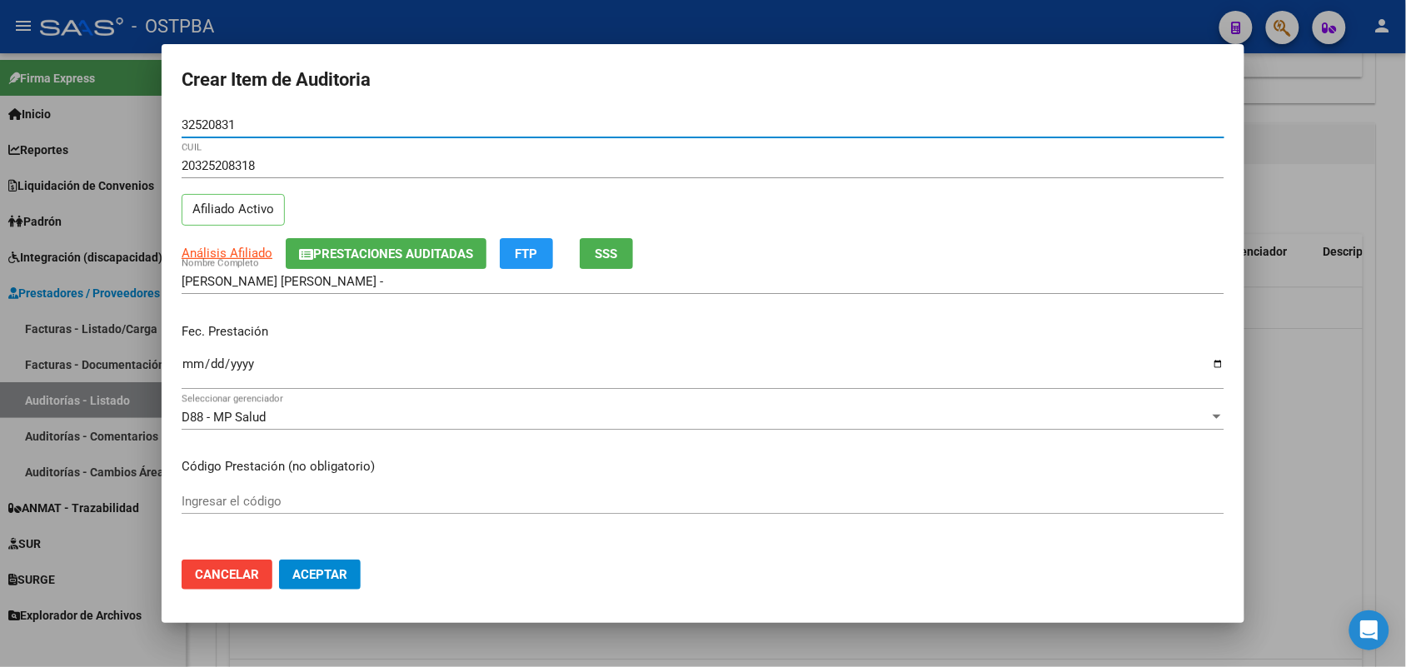
type input "32520831"
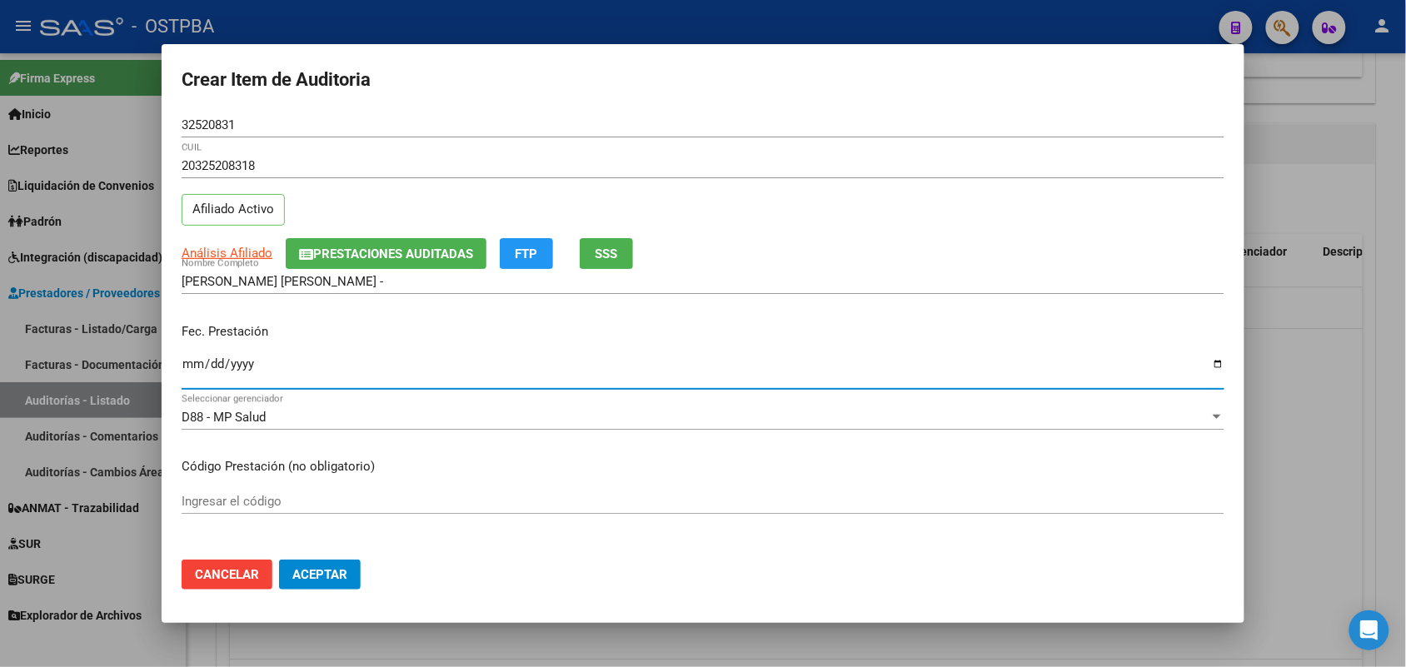
click at [185, 373] on input "Ingresar la fecha" at bounding box center [703, 370] width 1043 height 27
type input "2025-07-28"
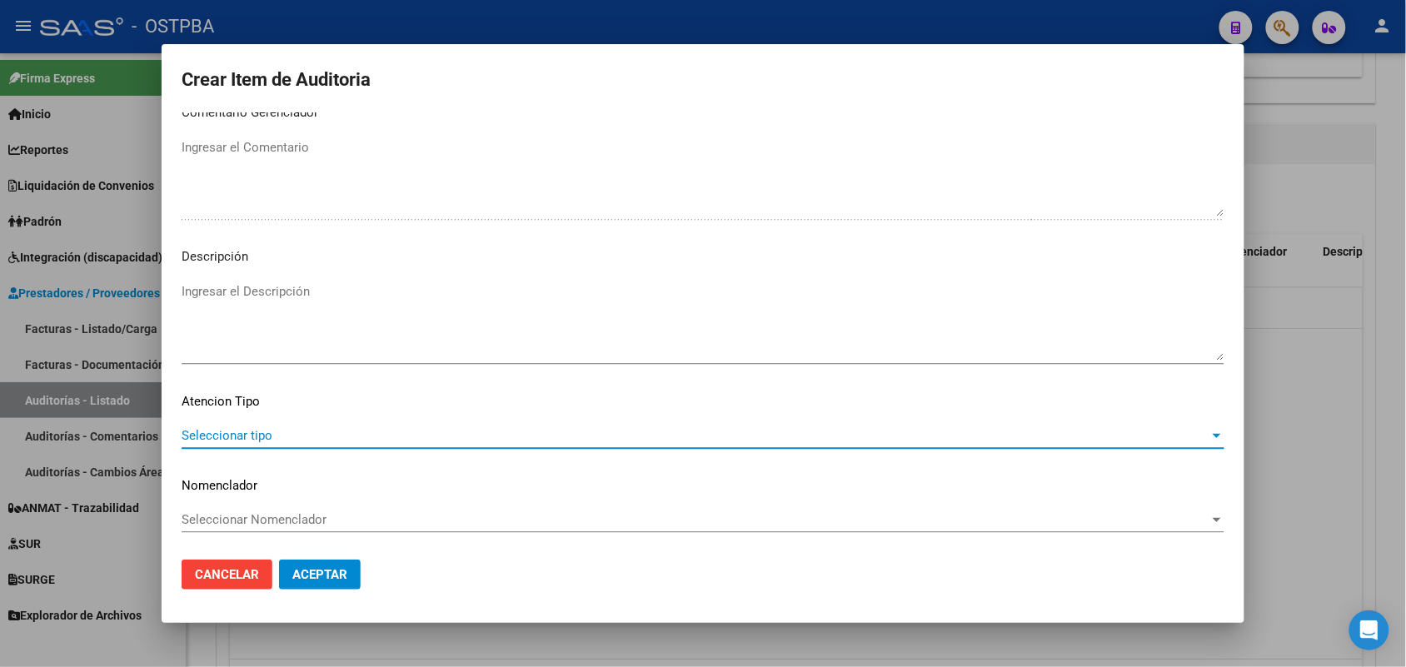
click at [247, 430] on span "Seleccionar tipo" at bounding box center [696, 435] width 1028 height 15
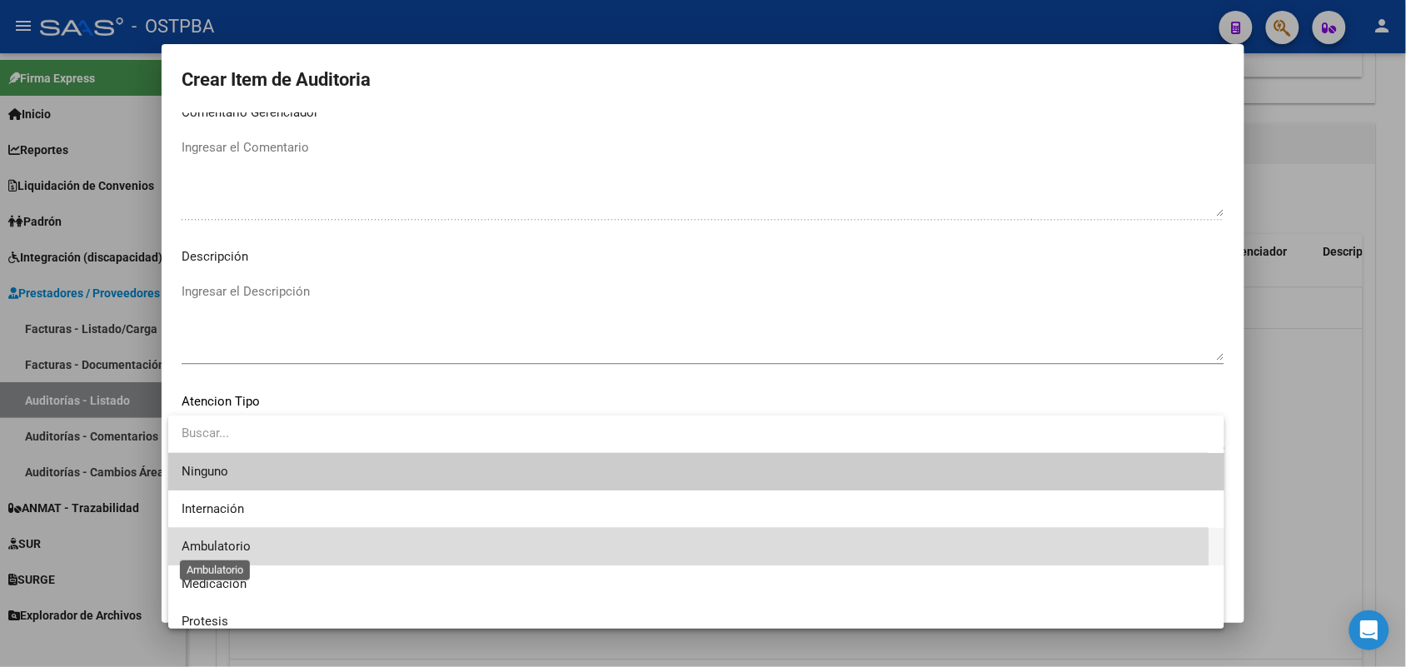
click at [233, 546] on span "Ambulatorio" at bounding box center [216, 546] width 69 height 15
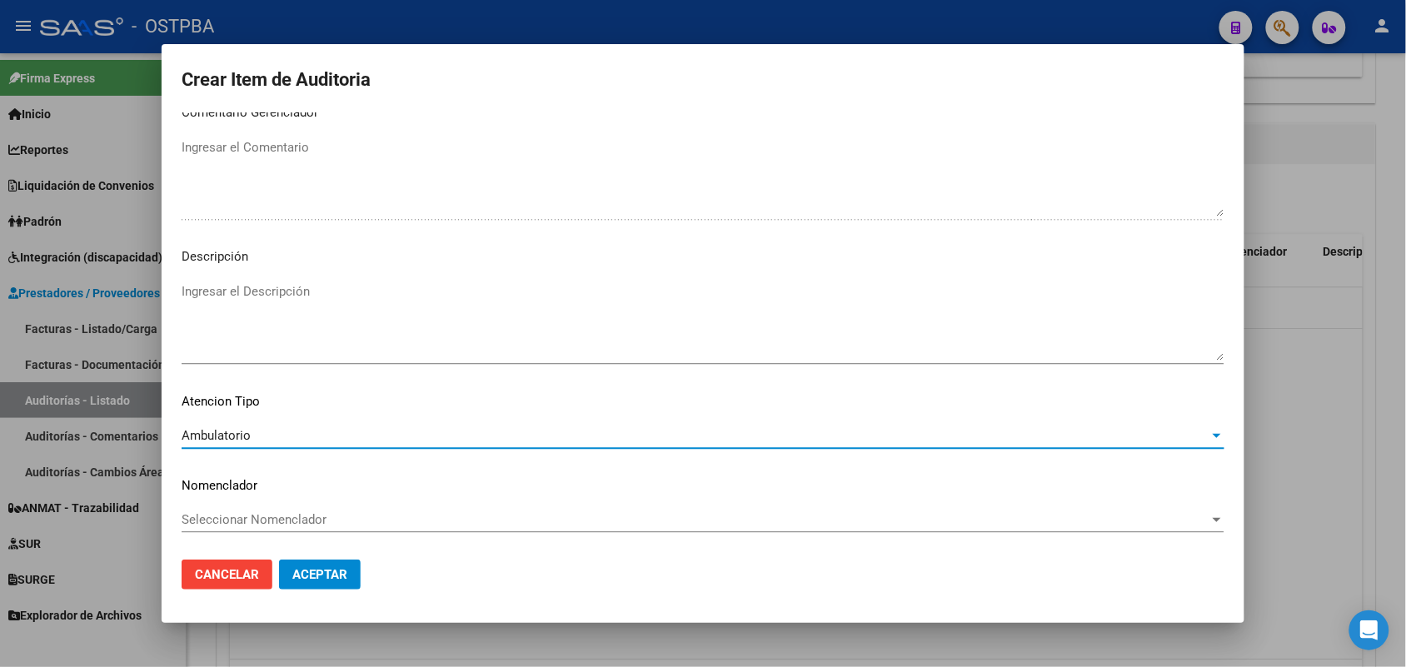
click at [292, 571] on span "Aceptar" at bounding box center [319, 574] width 55 height 15
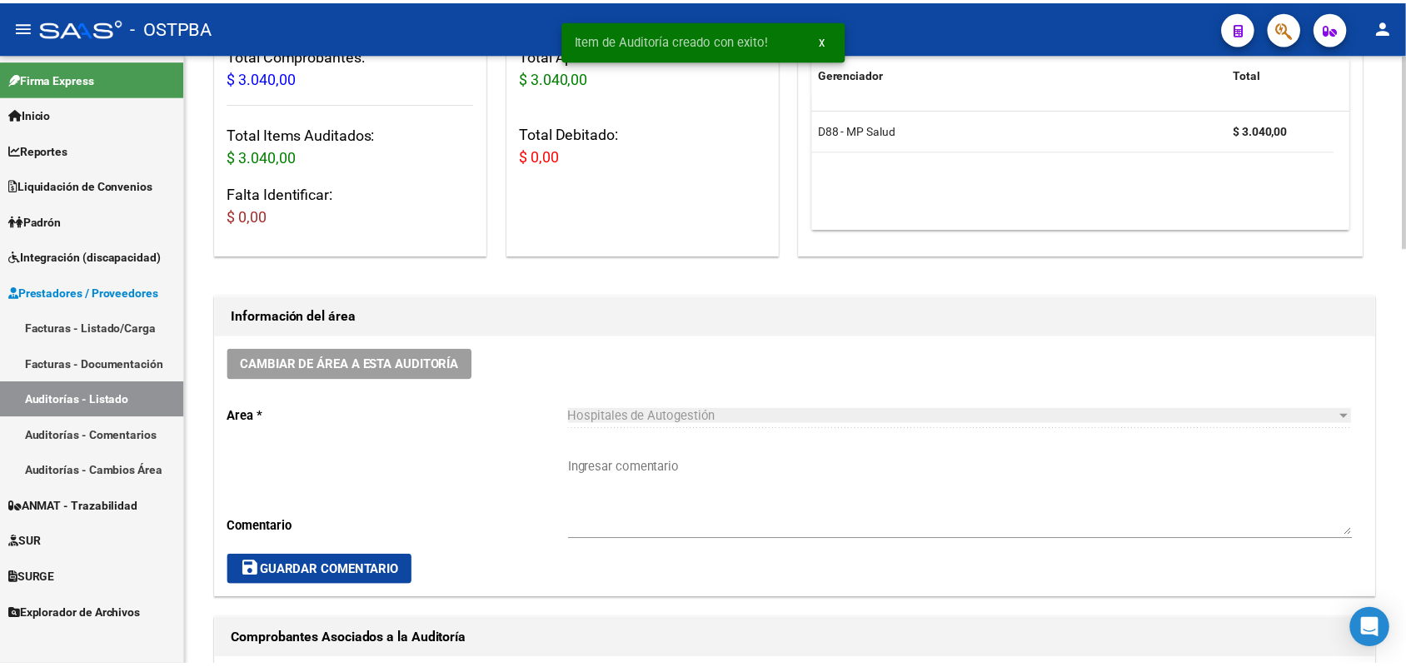
scroll to position [0, 0]
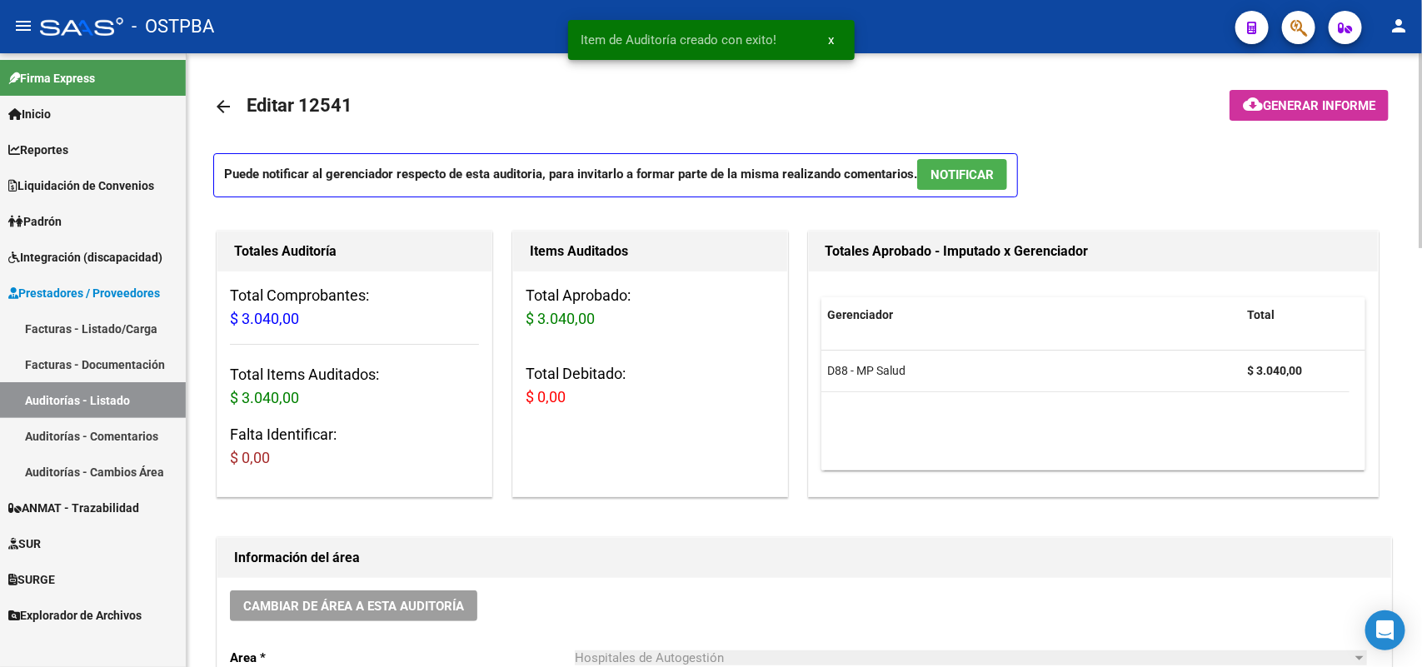
click at [1304, 98] on span "Generar informe" at bounding box center [1319, 105] width 112 height 15
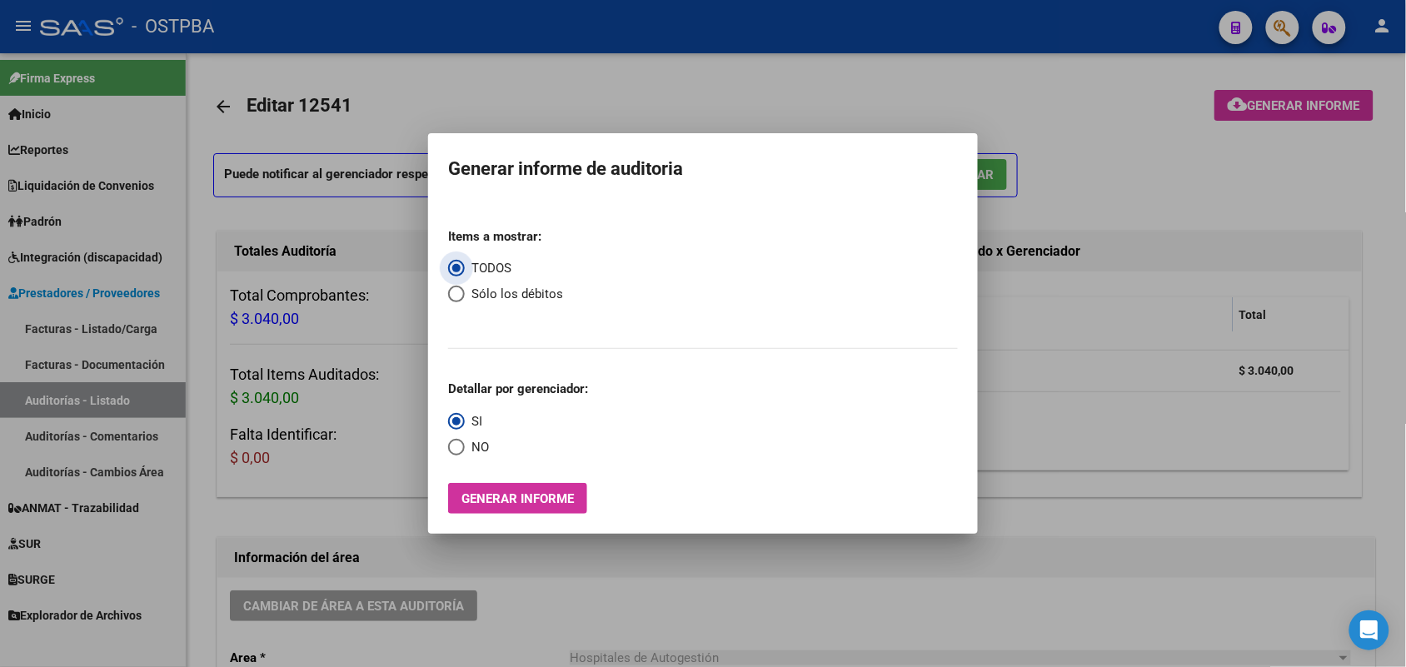
click at [552, 502] on span "Generar informe" at bounding box center [517, 498] width 112 height 15
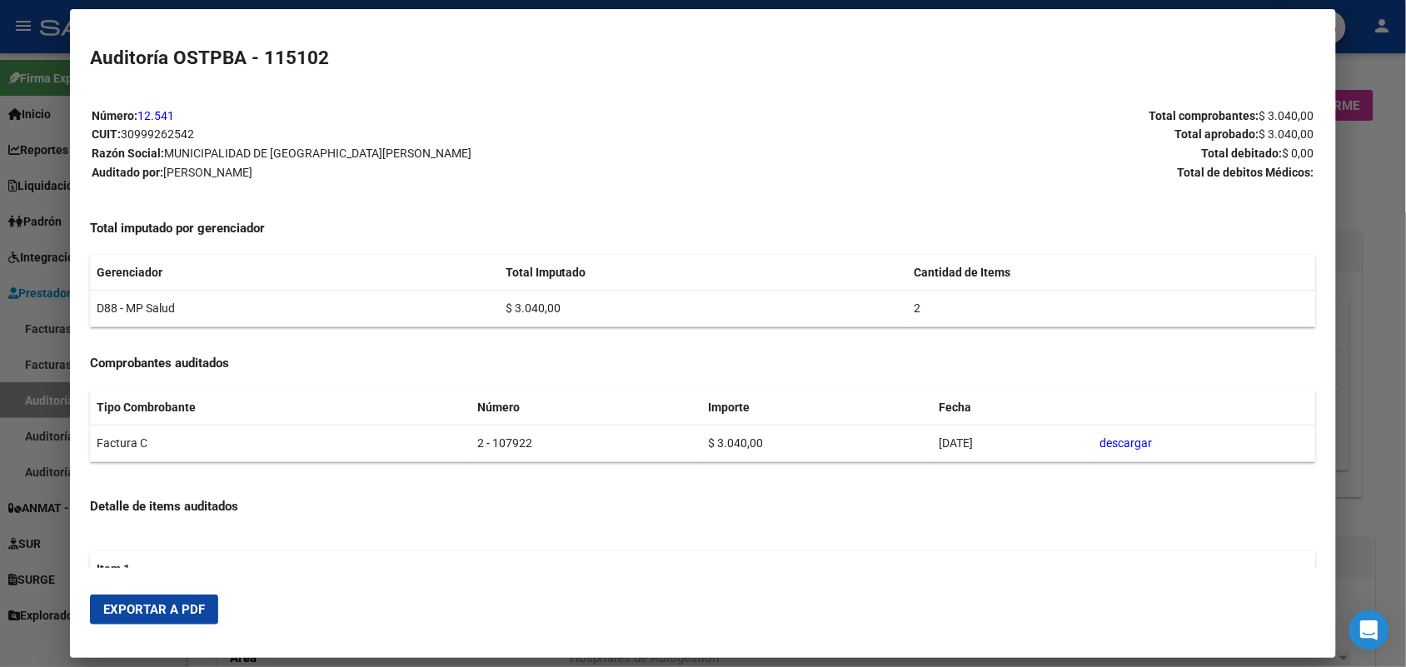
click at [180, 606] on span "Exportar a PDF" at bounding box center [154, 609] width 102 height 15
click at [1364, 182] on div at bounding box center [703, 333] width 1406 height 667
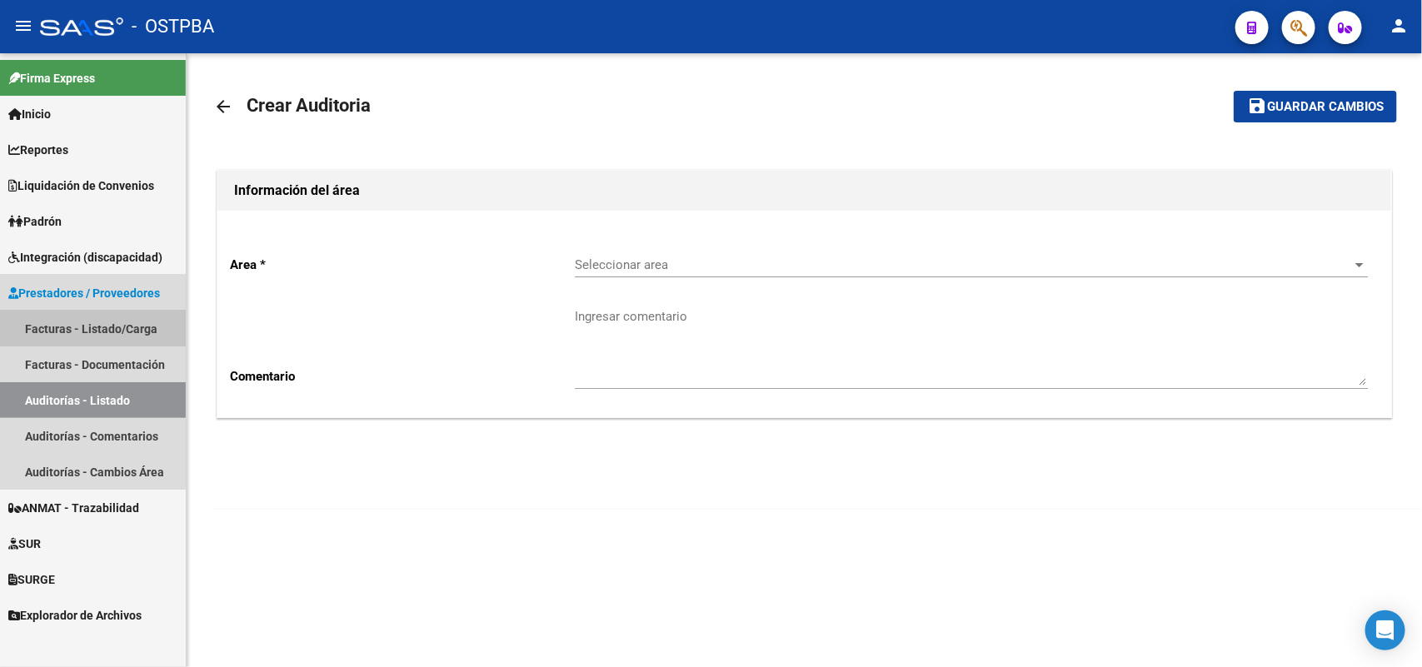
click at [121, 323] on link "Facturas - Listado/Carga" at bounding box center [93, 329] width 186 height 36
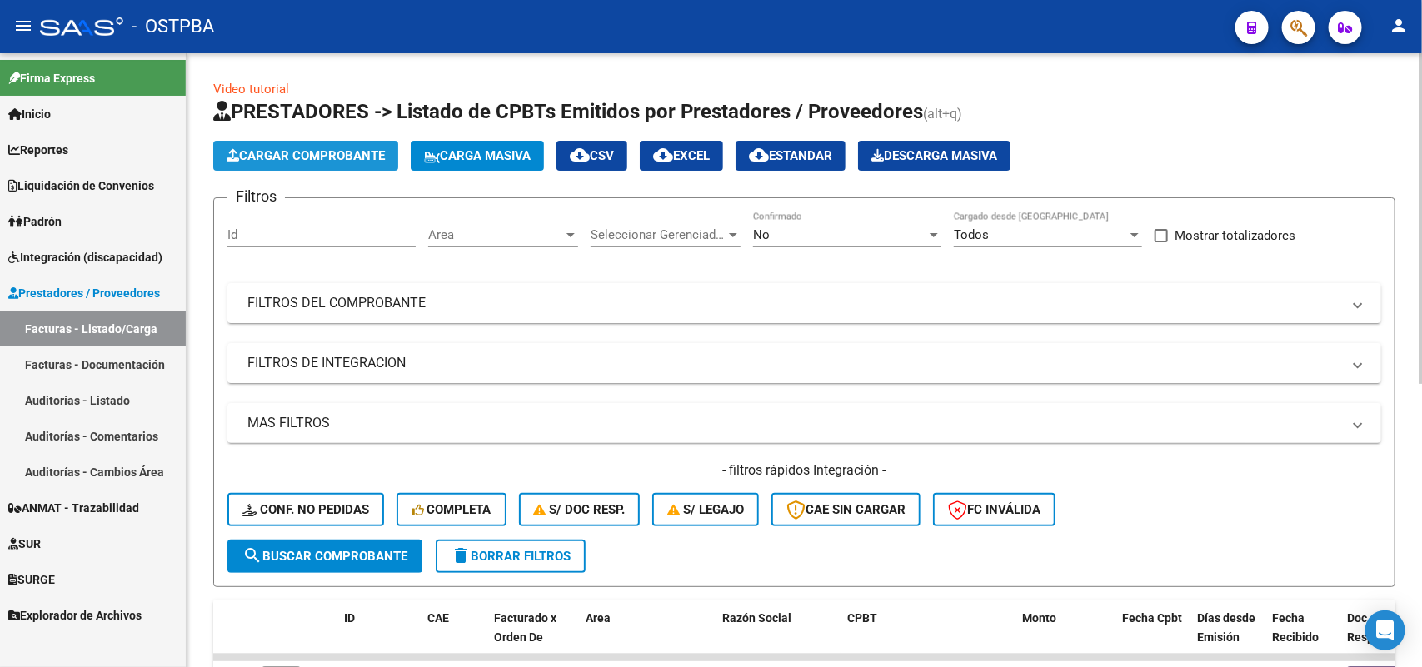
click at [332, 151] on span "Cargar Comprobante" at bounding box center [306, 155] width 158 height 15
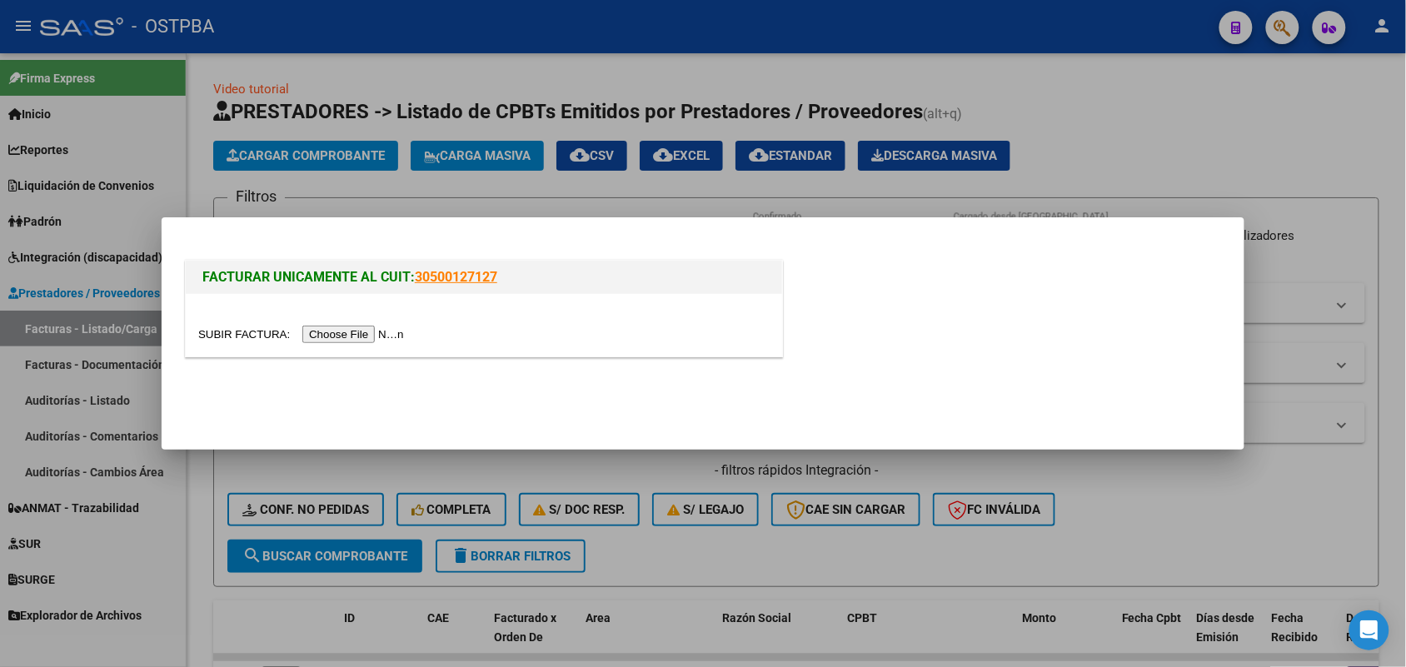
click at [364, 330] on input "file" at bounding box center [303, 334] width 211 height 17
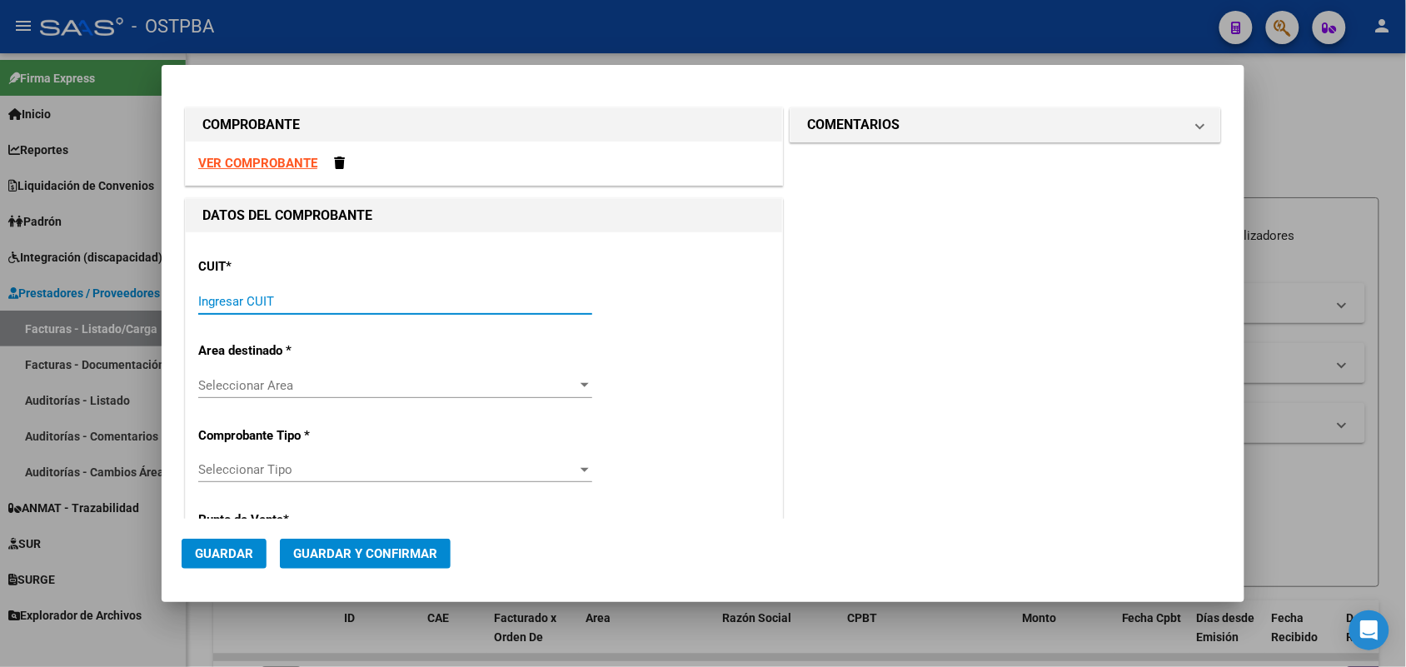
click at [202, 297] on input "Ingresar CUIT" at bounding box center [395, 301] width 394 height 15
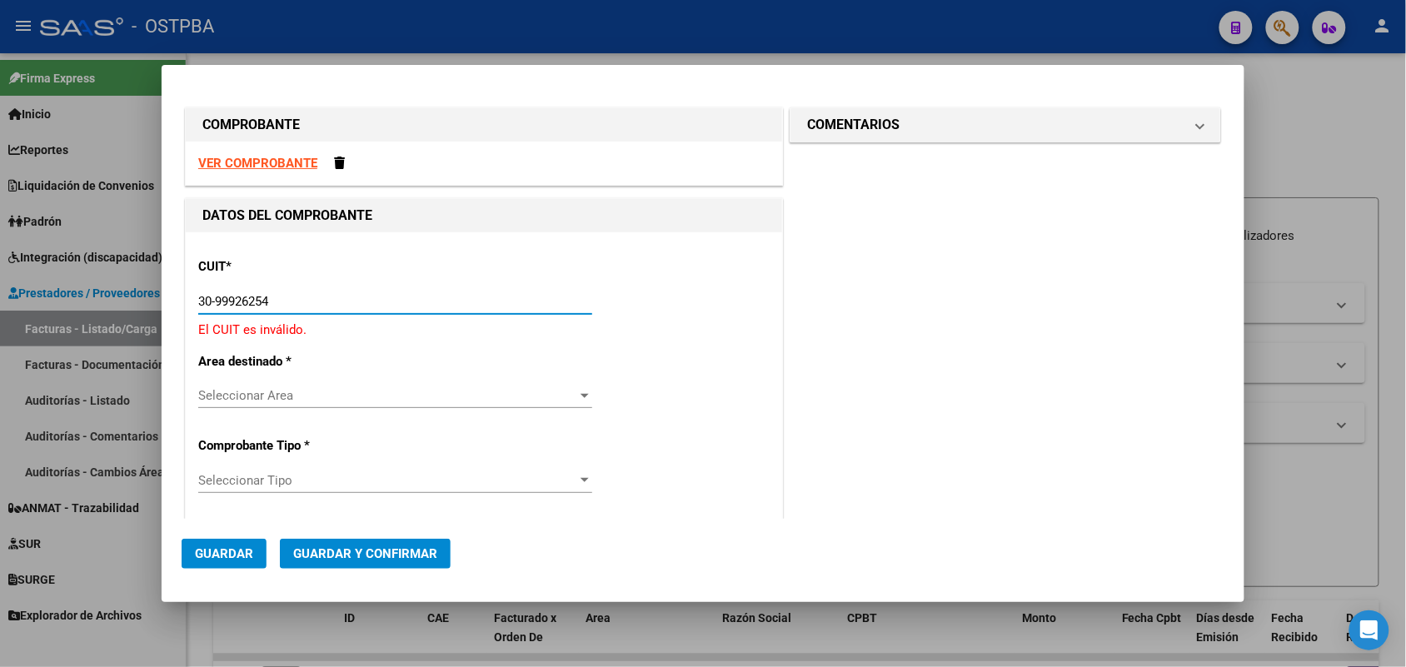
type input "30-99926254-2"
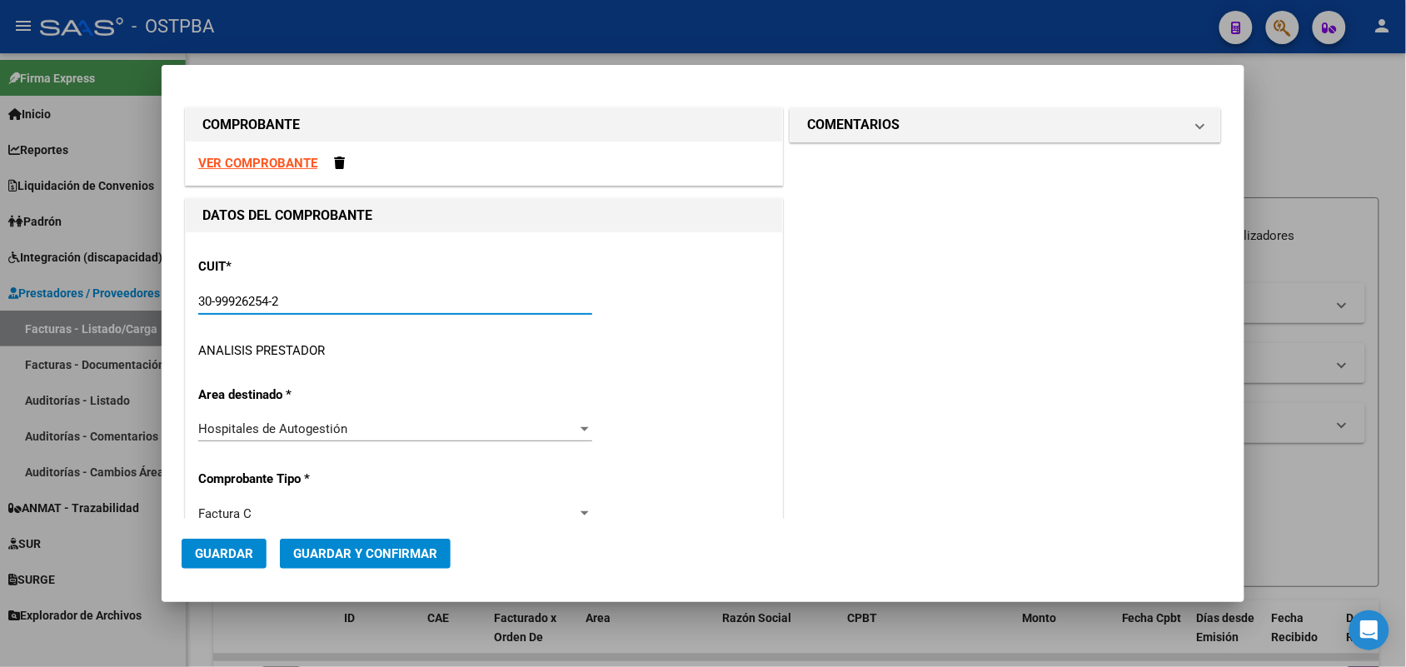
type input "2"
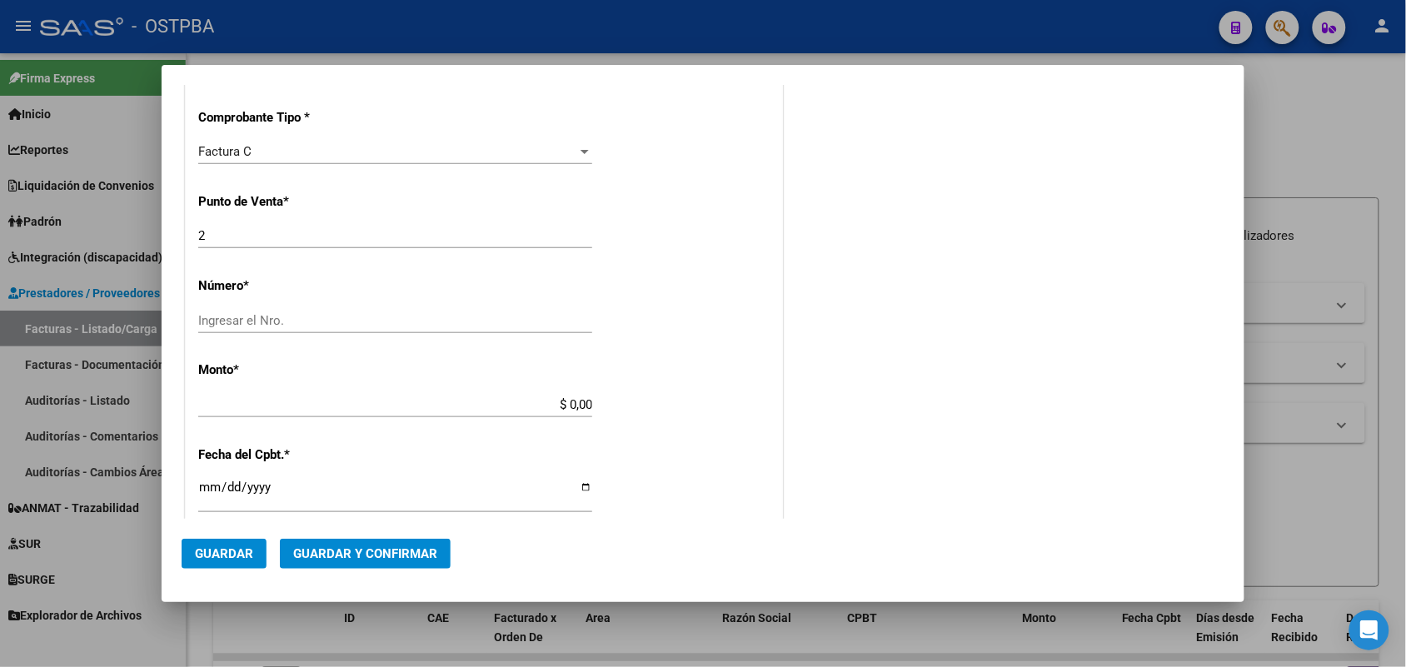
scroll to position [416, 0]
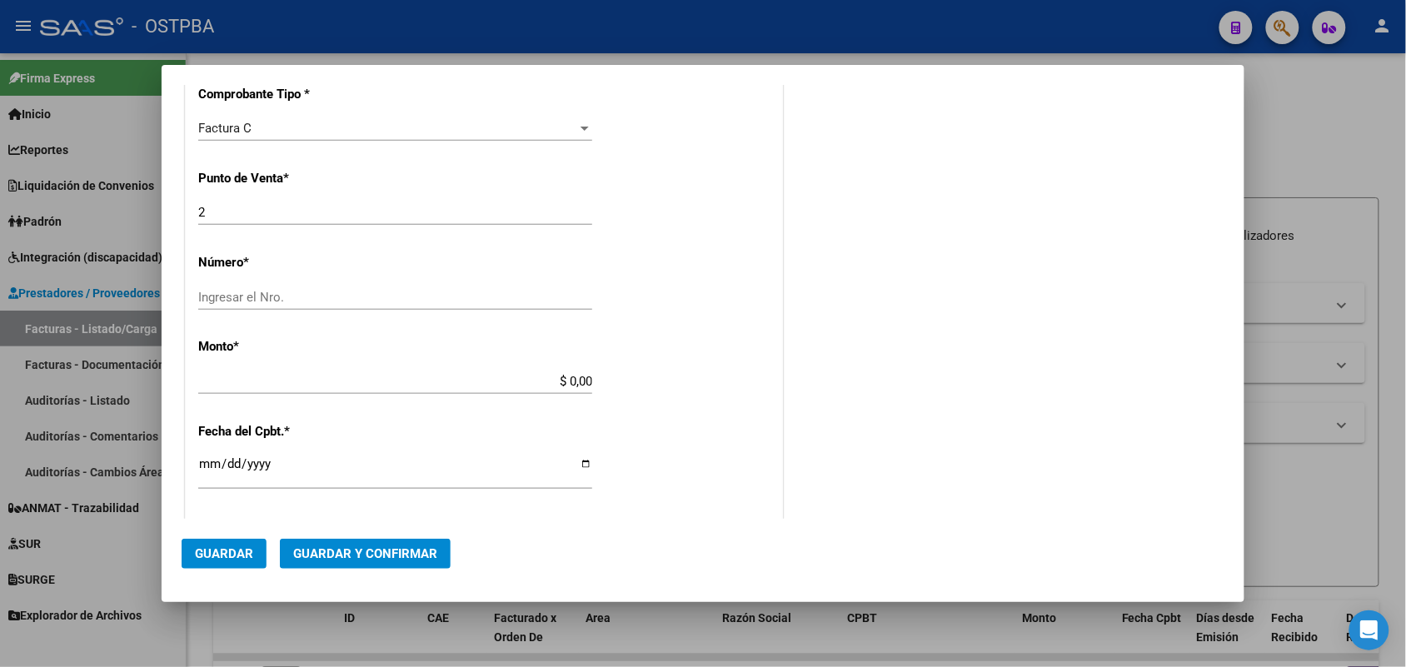
type input "30-99926254-2"
click at [240, 293] on input "Ingresar el Nro." at bounding box center [395, 297] width 394 height 15
type input "107928"
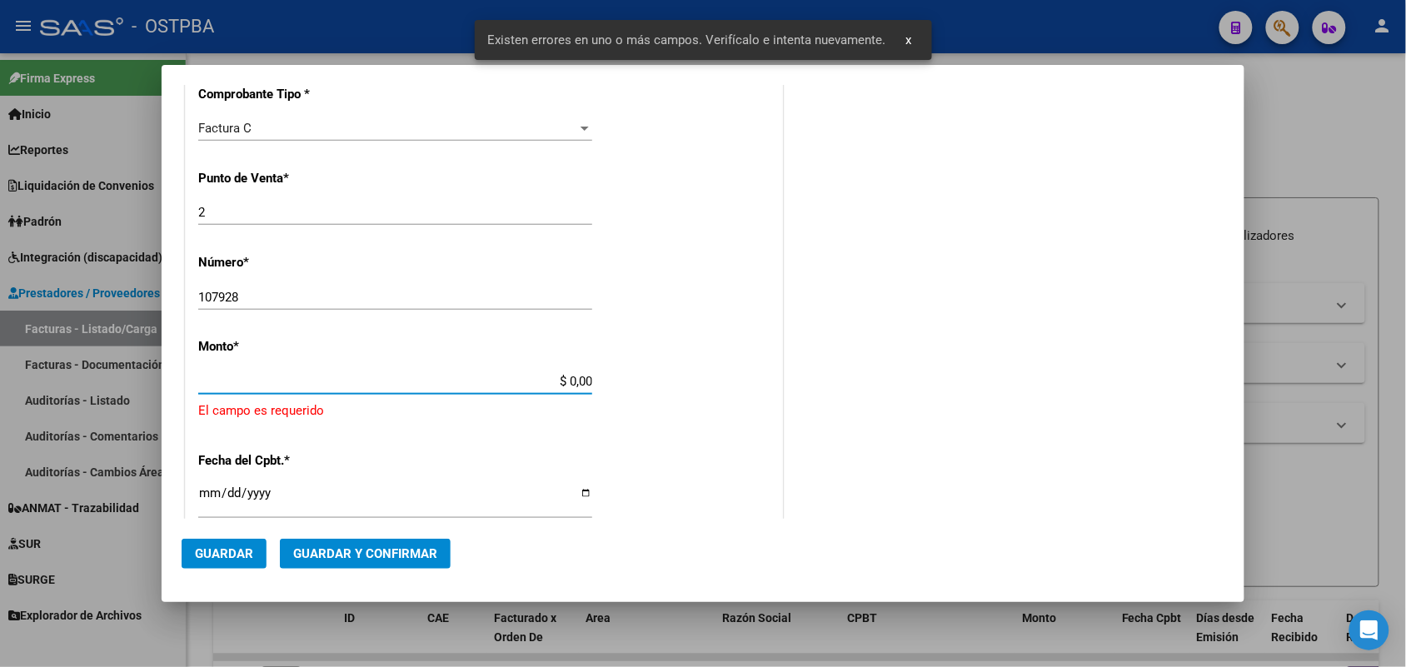
scroll to position [488, 0]
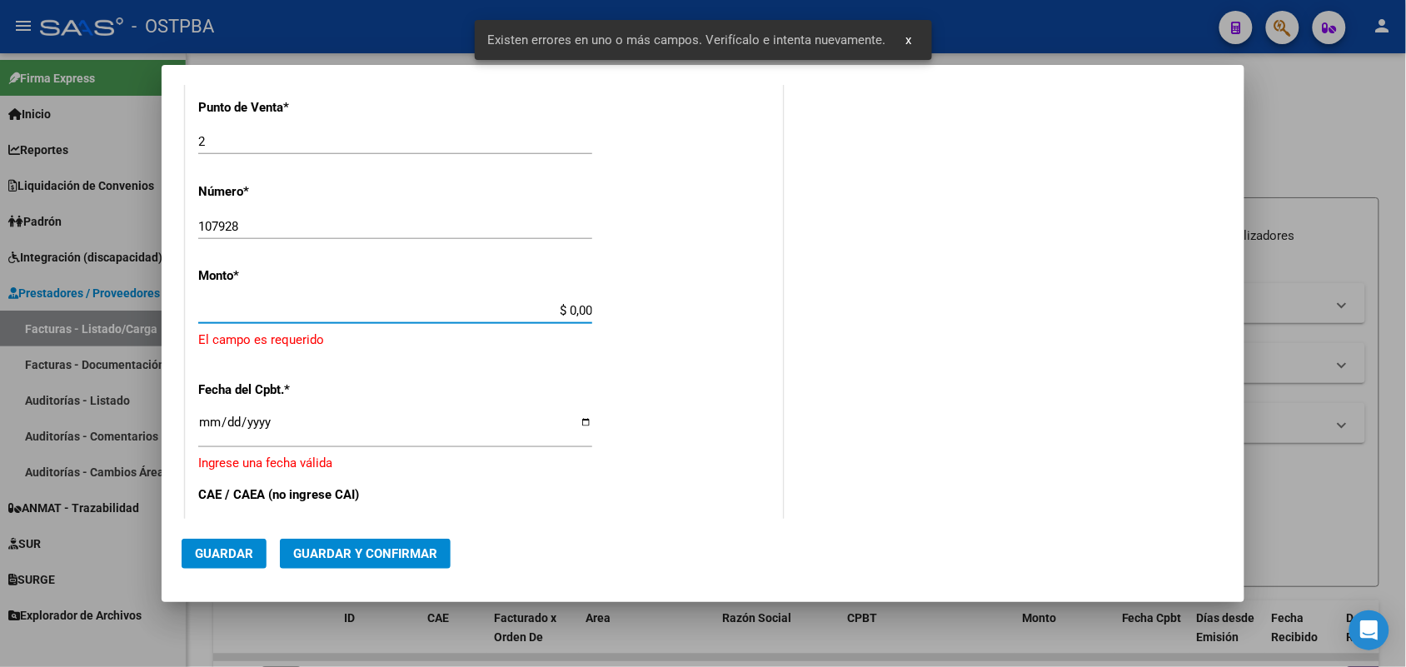
drag, startPoint x: 546, startPoint y: 379, endPoint x: 643, endPoint y: 383, distance: 96.7
click at [643, 383] on div "CUIT * 30-99926254-2 Ingresar CUIT ANALISIS PRESTADOR MUNICIPALIDAD DE [GEOGRAP…" at bounding box center [484, 355] width 596 height 1220
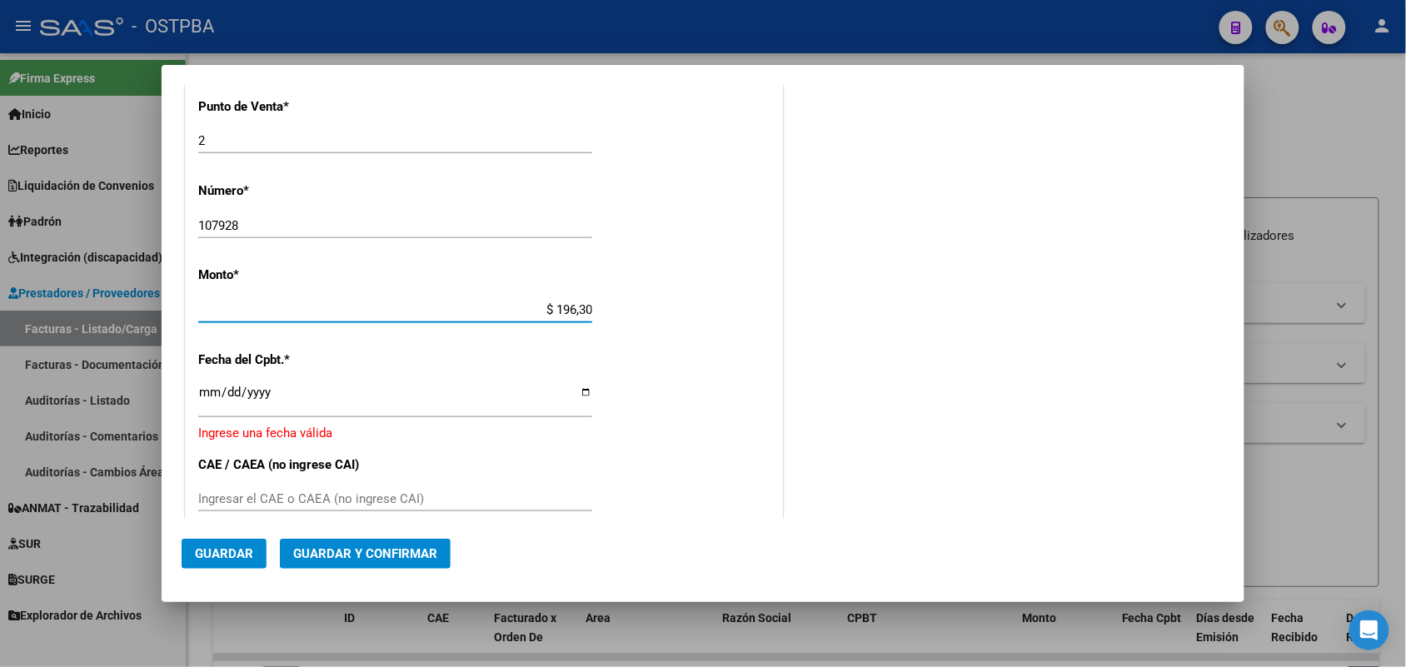
type input "$ 1.963,00"
click at [213, 398] on input "Ingresar la fecha" at bounding box center [395, 399] width 394 height 27
type input "0008-06-04"
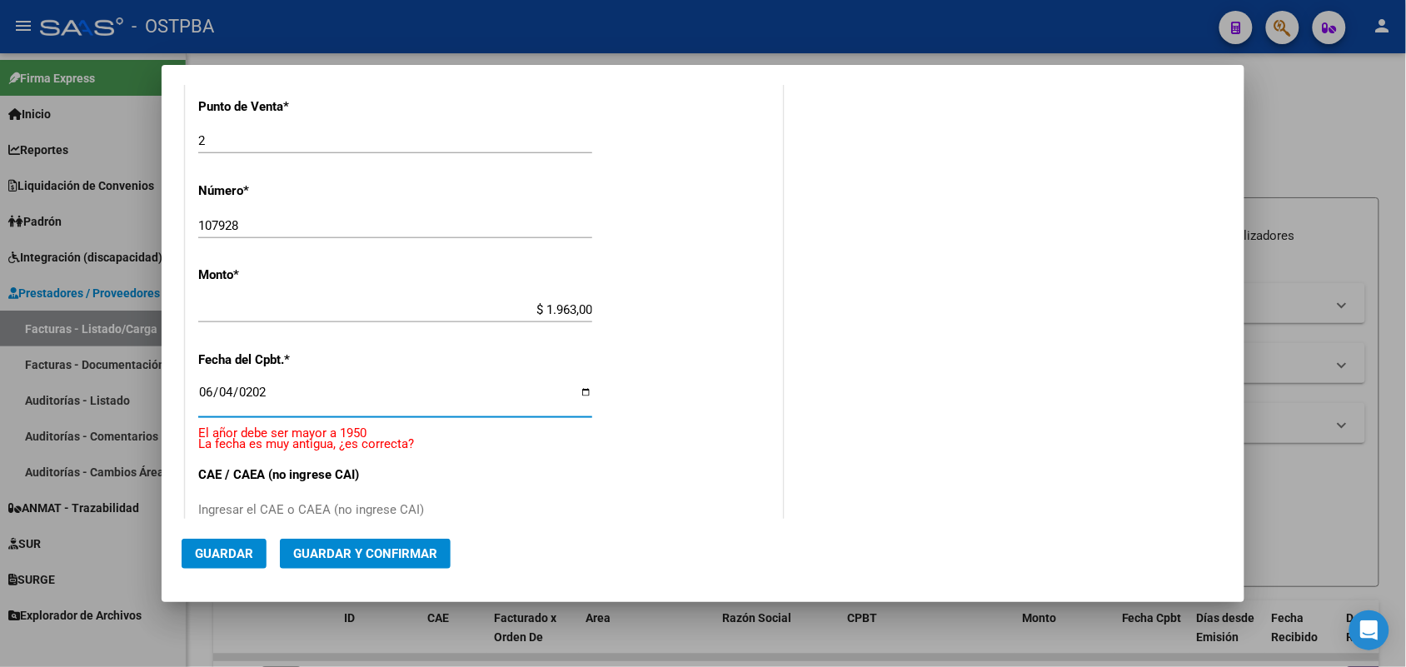
type input "[DATE]"
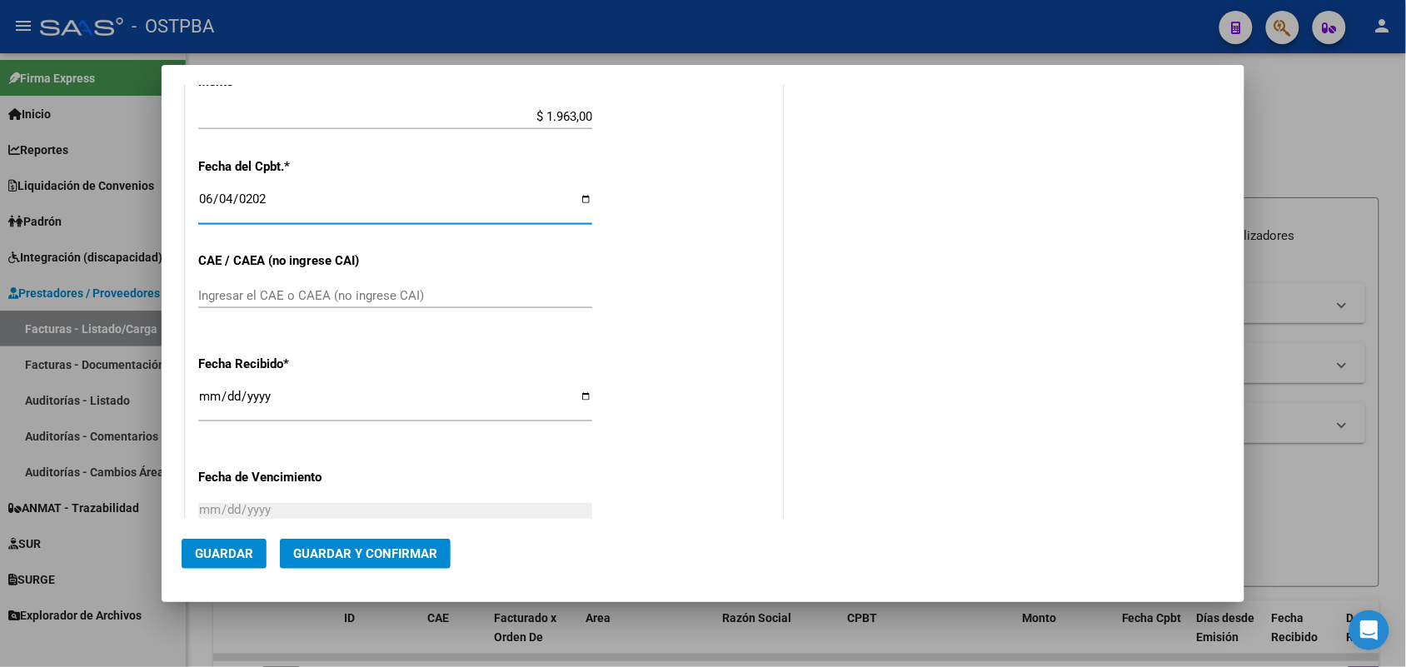
scroll to position [696, 0]
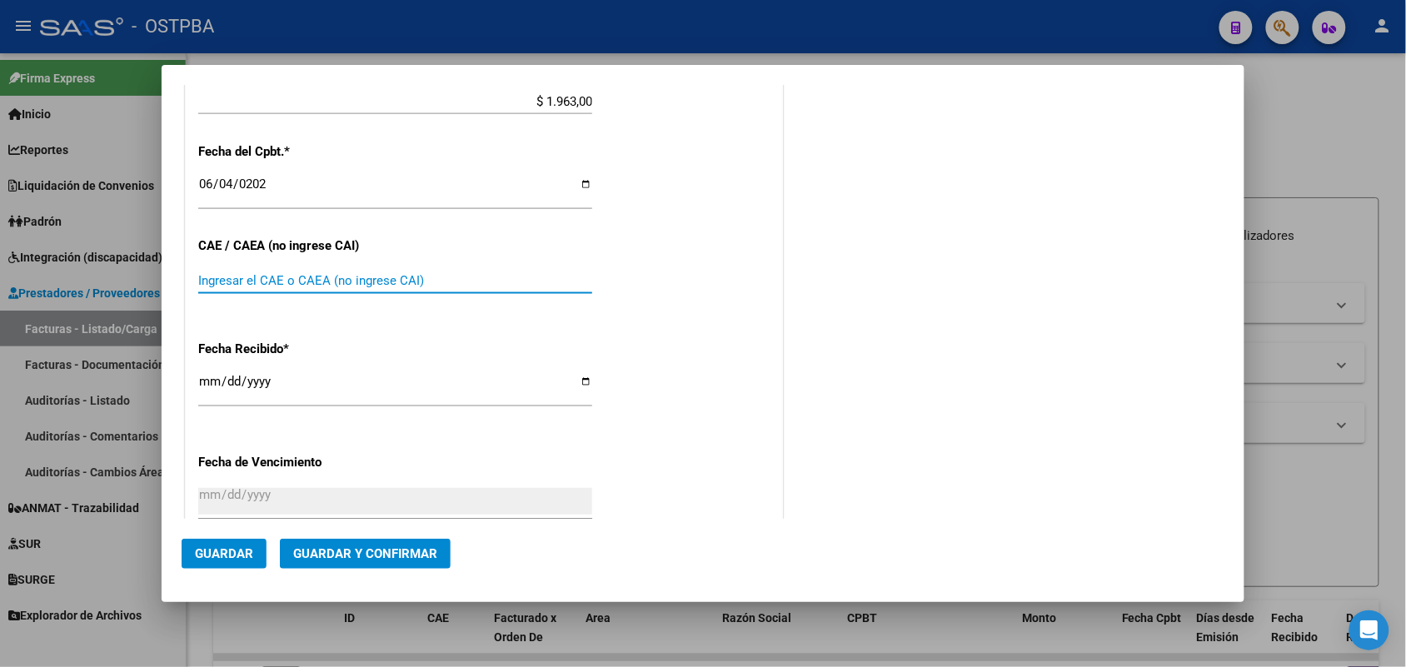
click at [218, 276] on input "Ingresar el CAE o CAEA (no ingrese CAI)" at bounding box center [395, 280] width 394 height 15
type input "75352989805561"
click at [205, 384] on input "[DATE]" at bounding box center [395, 388] width 394 height 27
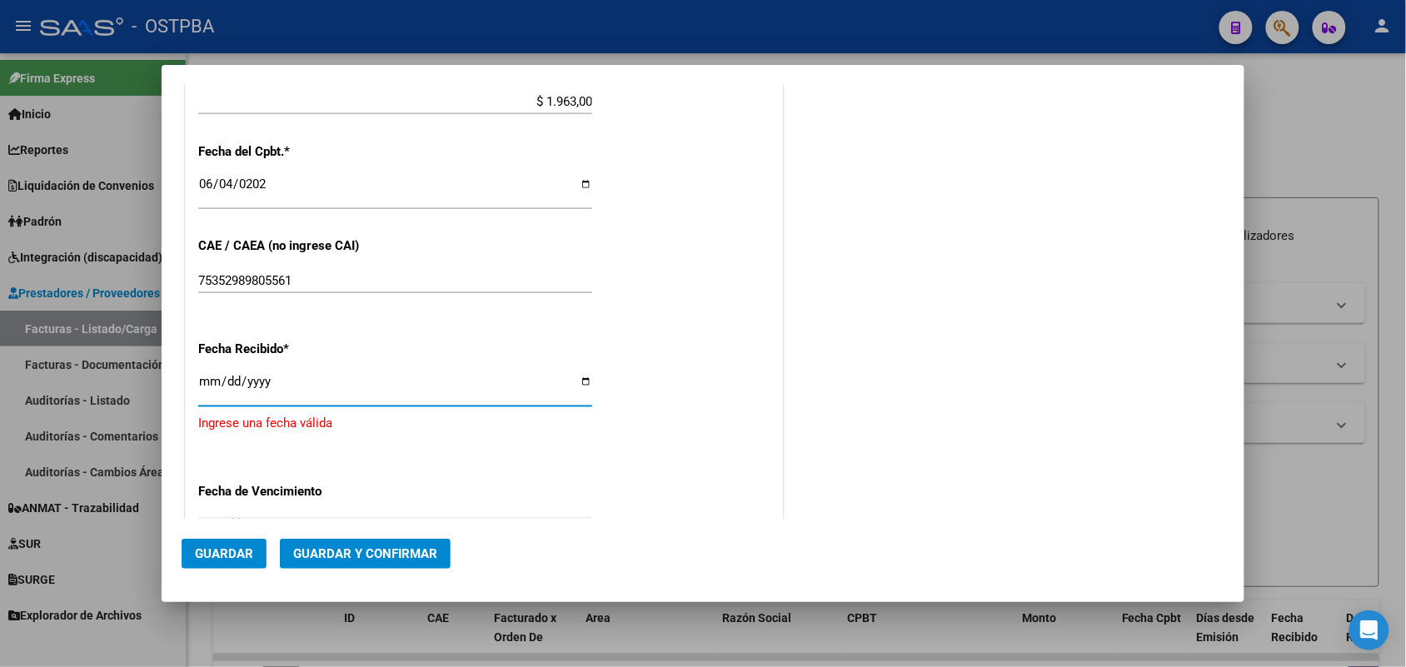
type input "[DATE]"
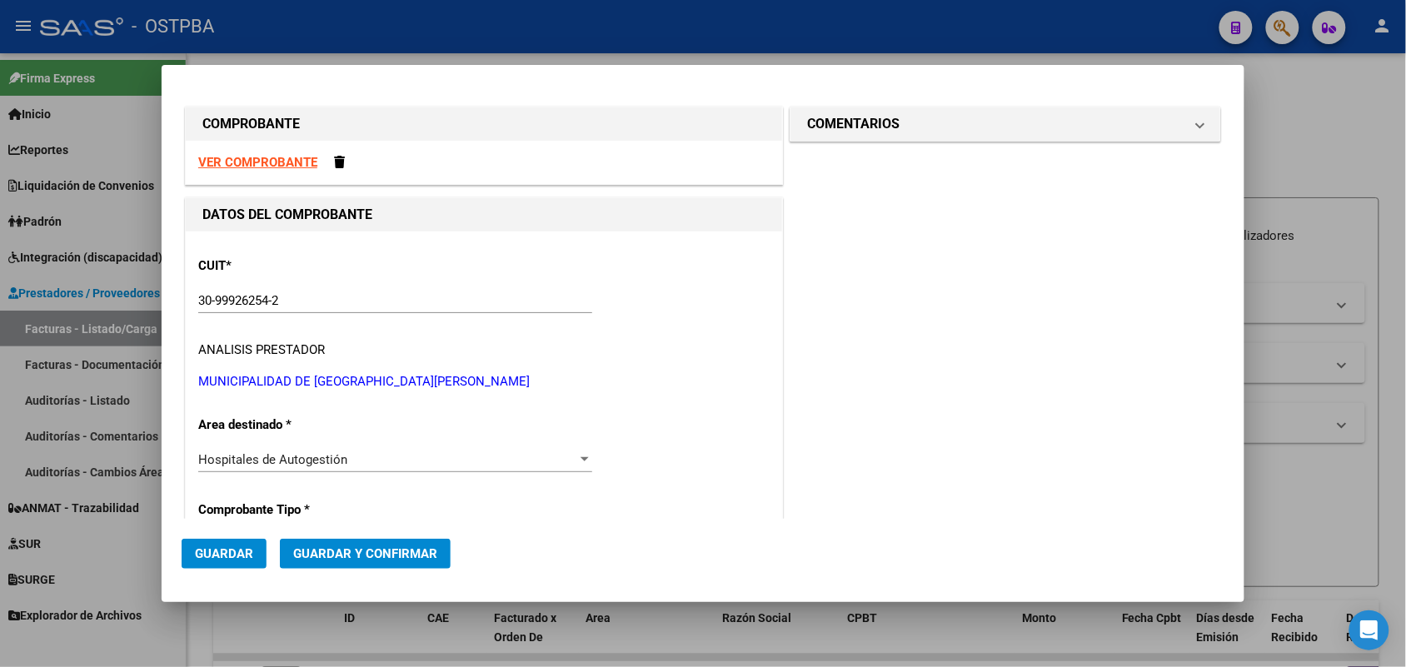
scroll to position [0, 0]
click at [1197, 125] on span at bounding box center [1200, 125] width 7 height 20
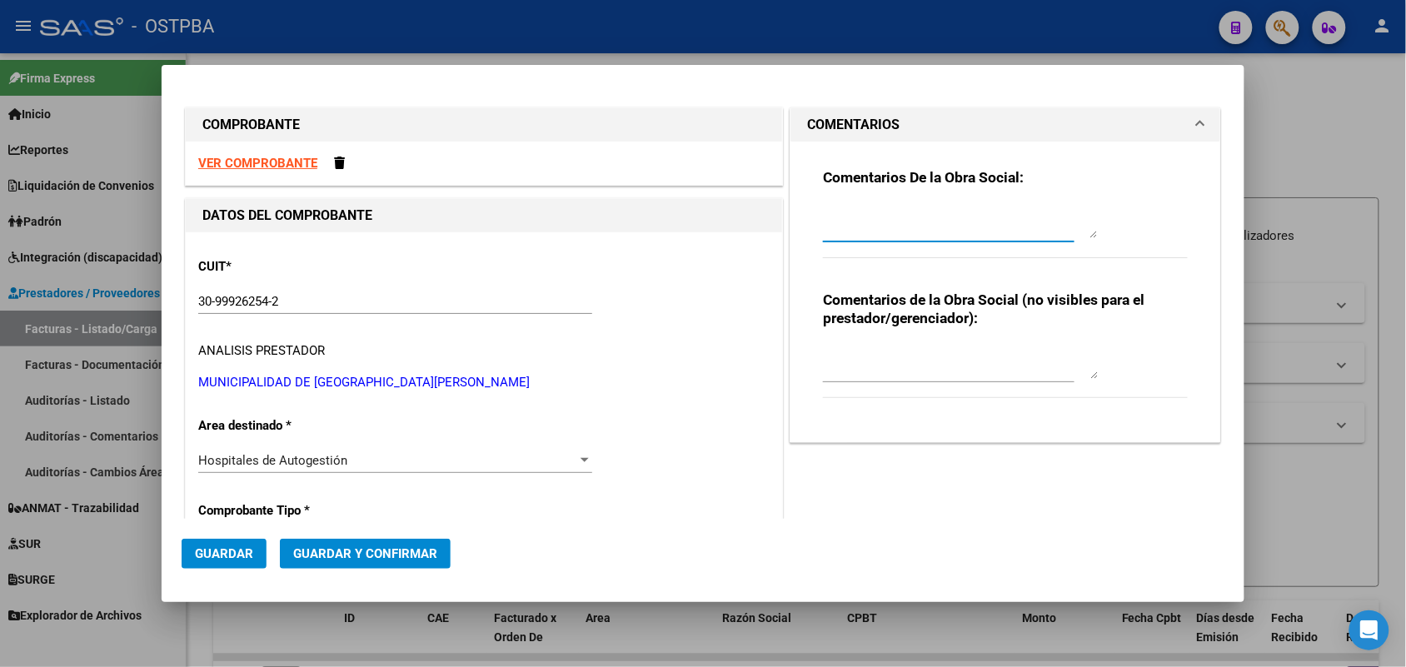
click at [873, 226] on textarea at bounding box center [960, 221] width 275 height 33
type textarea "HR 126721"
click at [219, 548] on span "Guardar" at bounding box center [224, 553] width 58 height 15
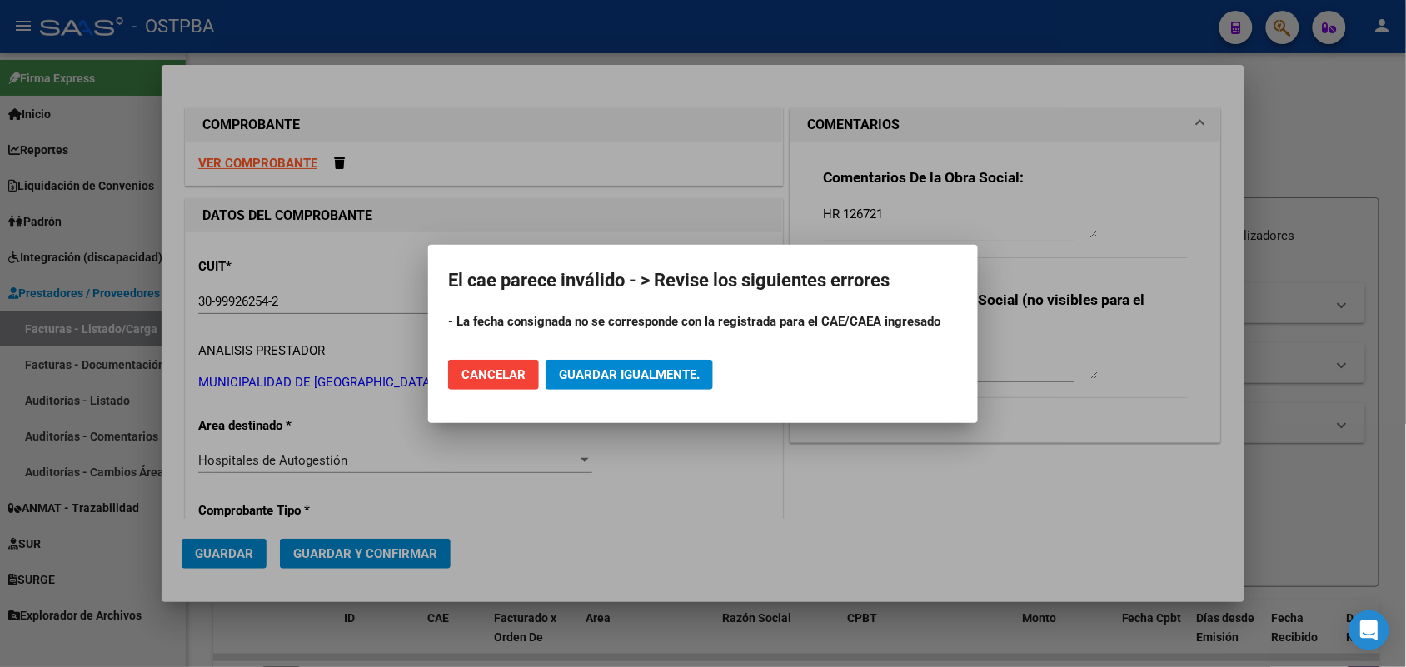
click at [584, 526] on div at bounding box center [703, 333] width 1406 height 667
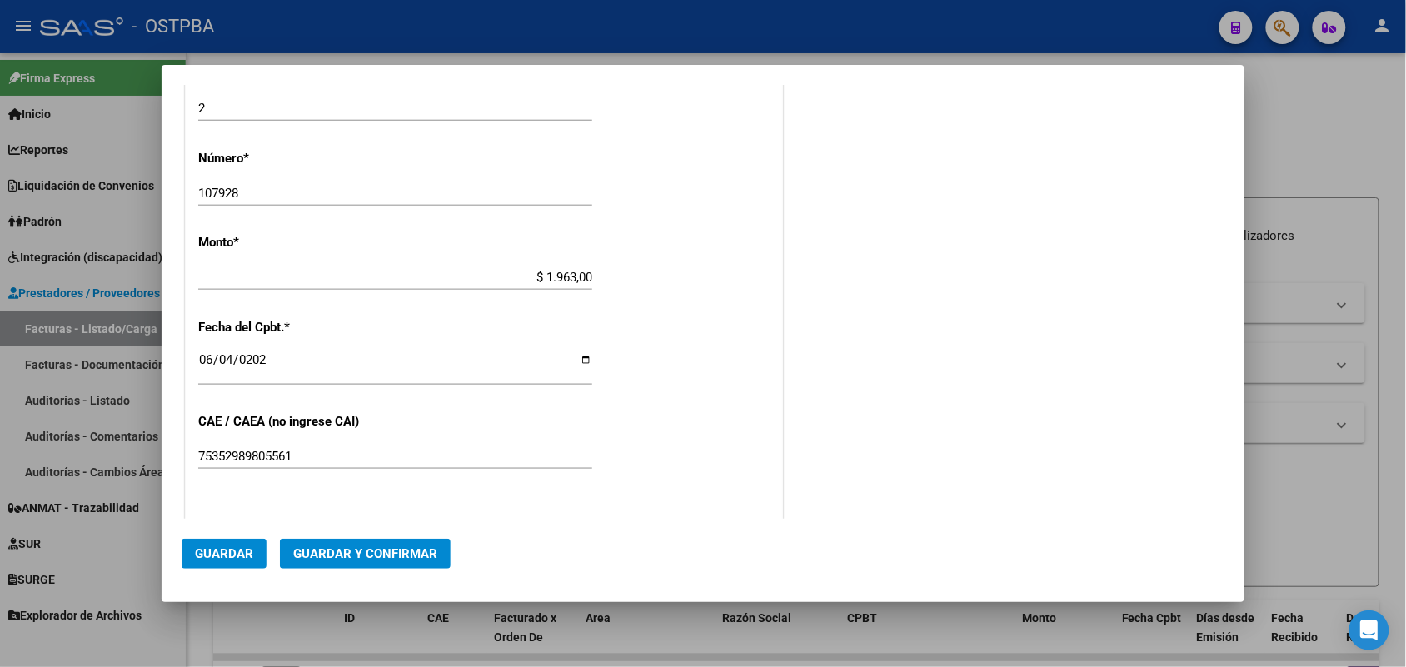
scroll to position [729, 0]
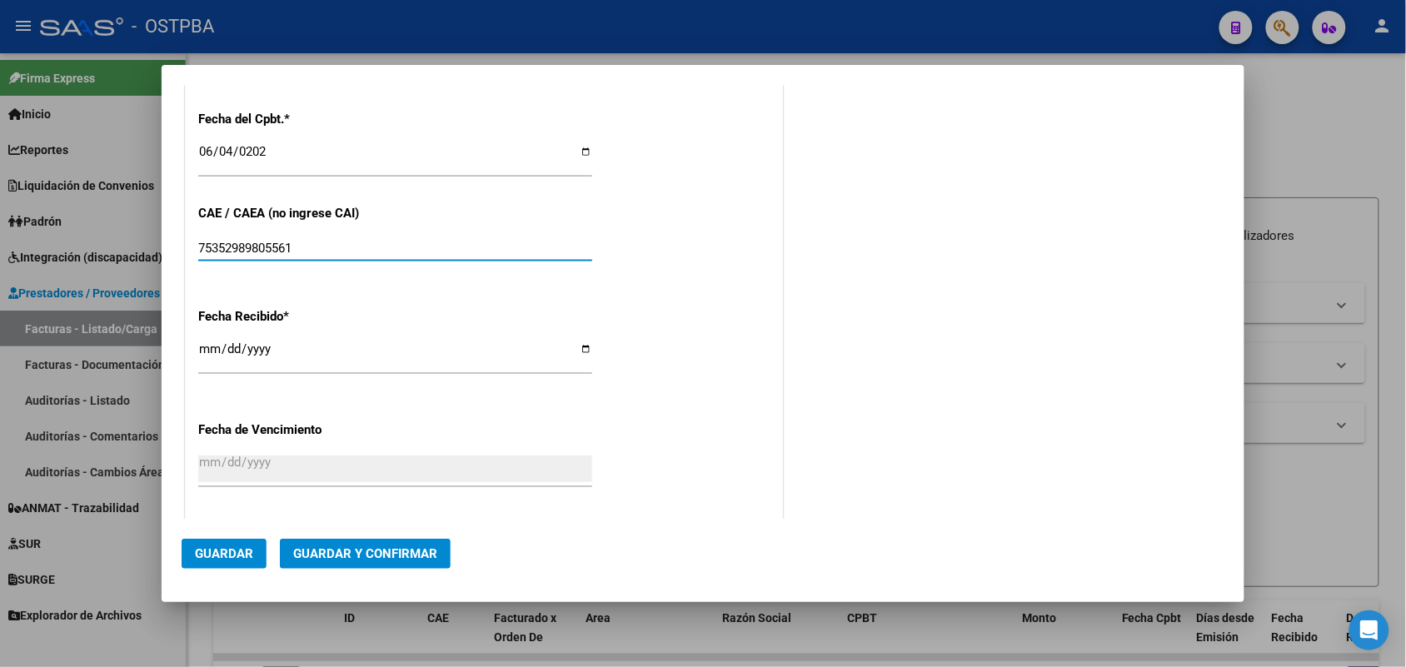
drag, startPoint x: 308, startPoint y: 250, endPoint x: 290, endPoint y: 313, distance: 65.9
click at [186, 271] on div "CUIT * 30-99926254-2 Ingresar CUIT ANALISIS PRESTADOR MUNICIPALIDAD DE [GEOGRAP…" at bounding box center [484, 94] width 596 height 1181
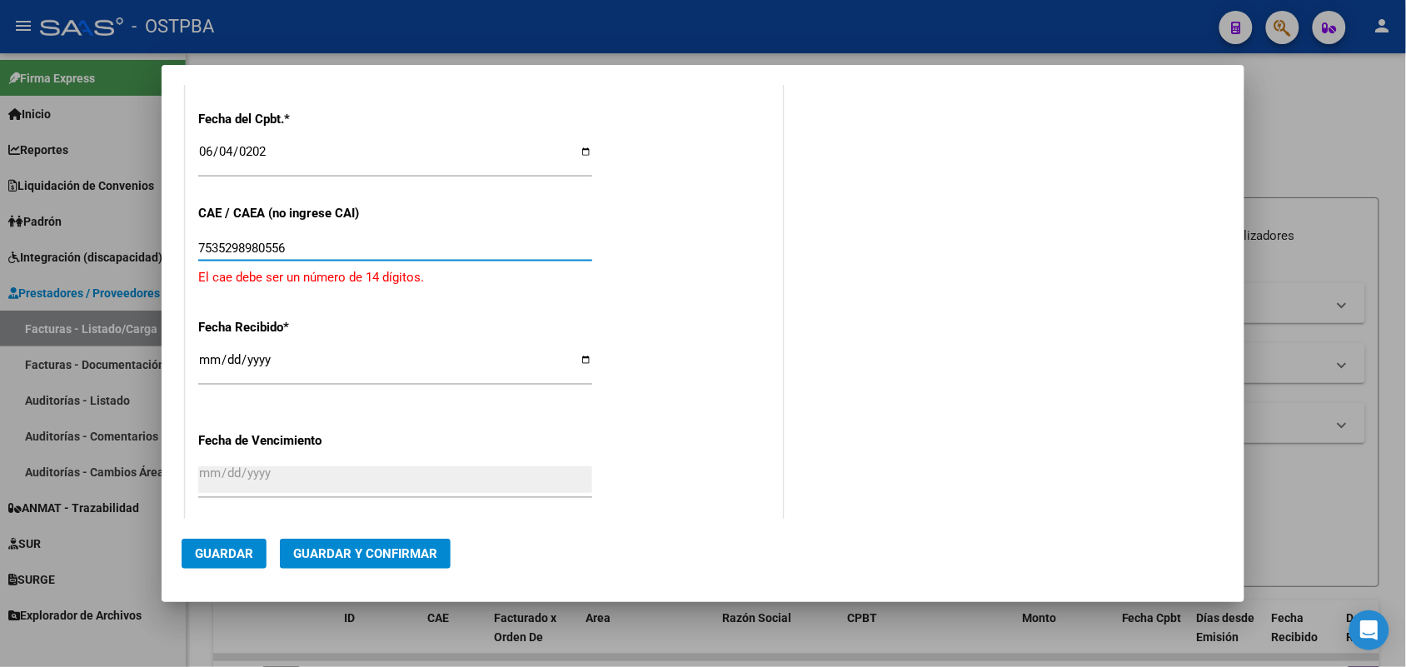
type input "75352989805561"
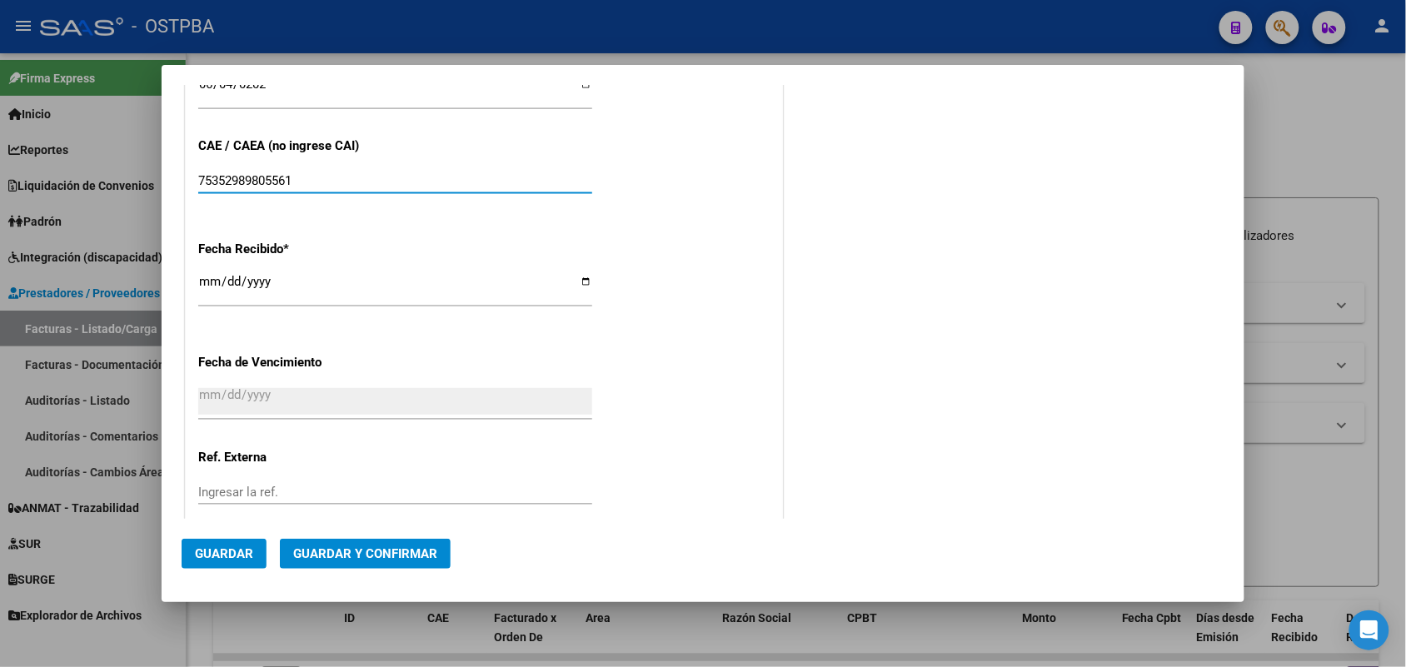
scroll to position [898, 0]
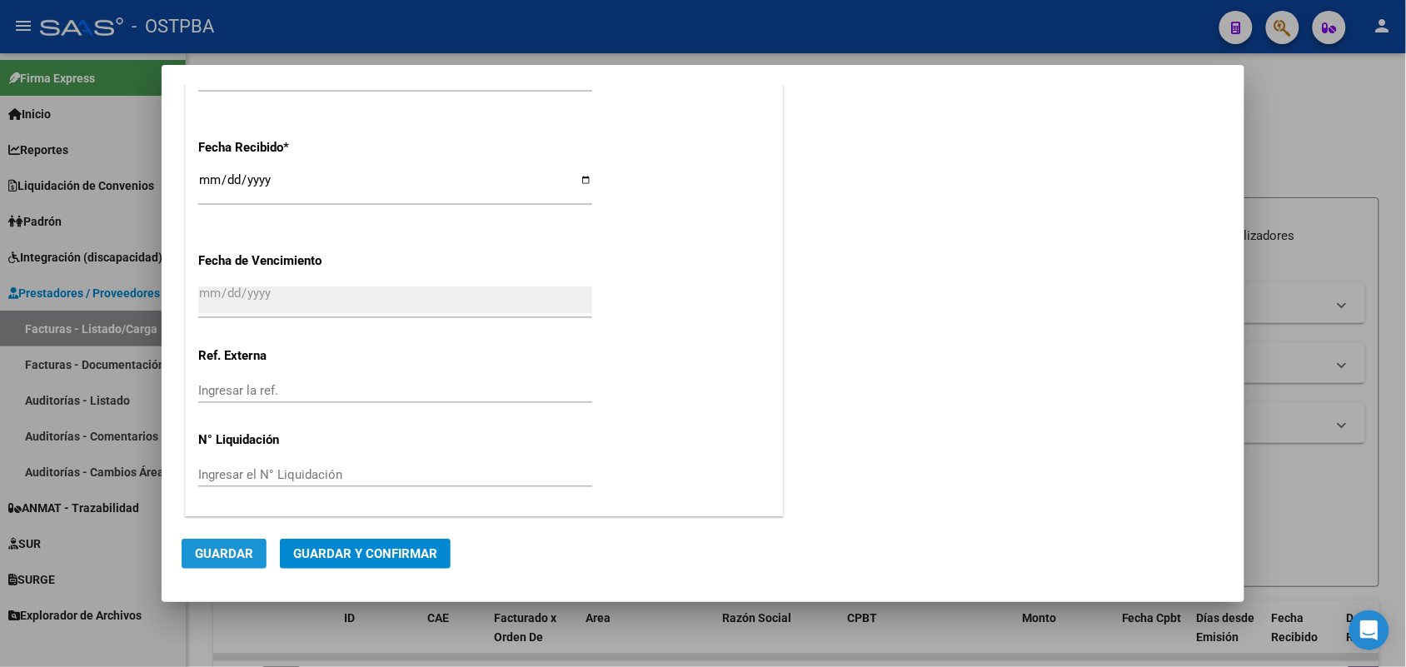
click at [244, 558] on span "Guardar" at bounding box center [224, 553] width 58 height 15
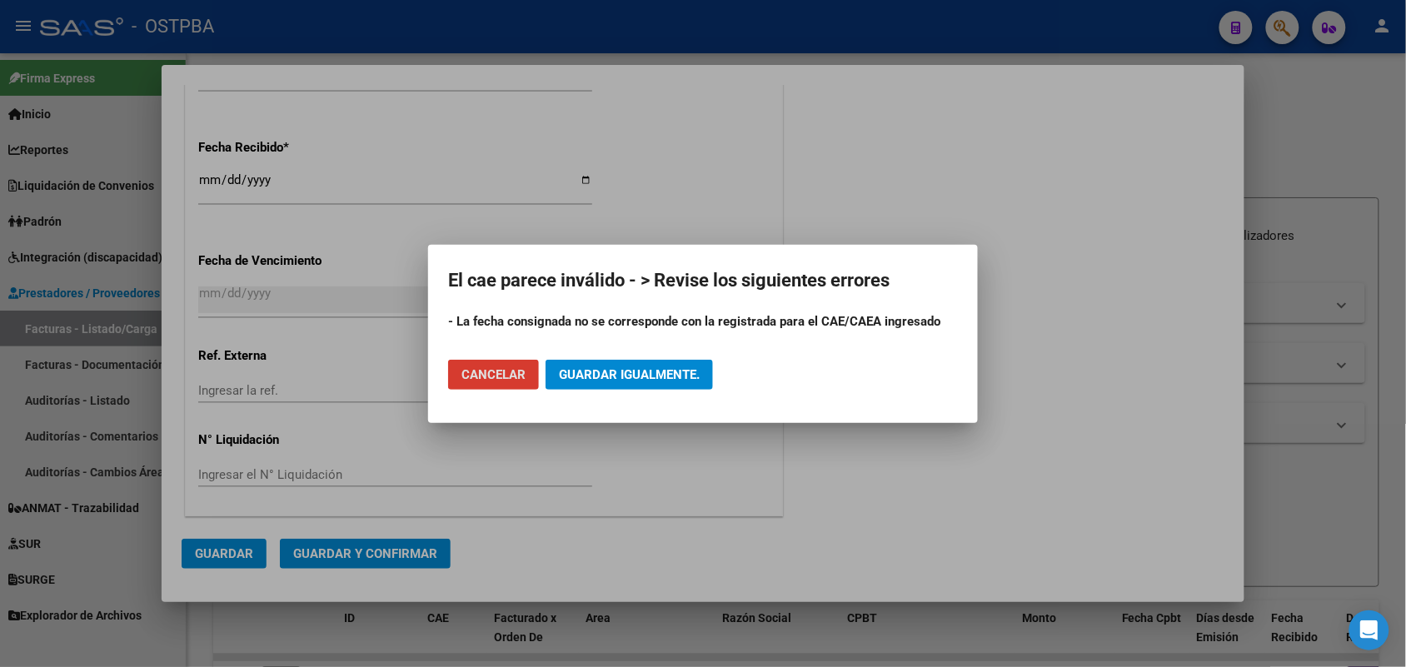
click at [388, 371] on div at bounding box center [703, 333] width 1406 height 667
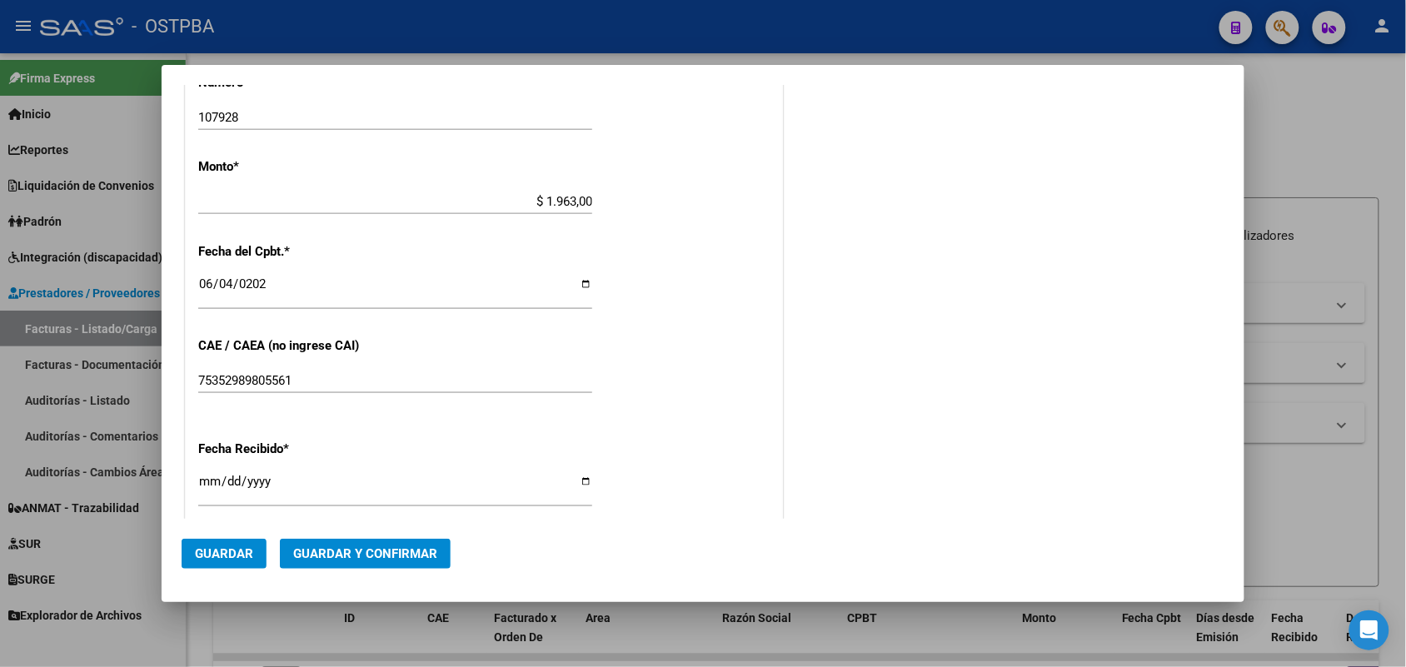
scroll to position [481, 0]
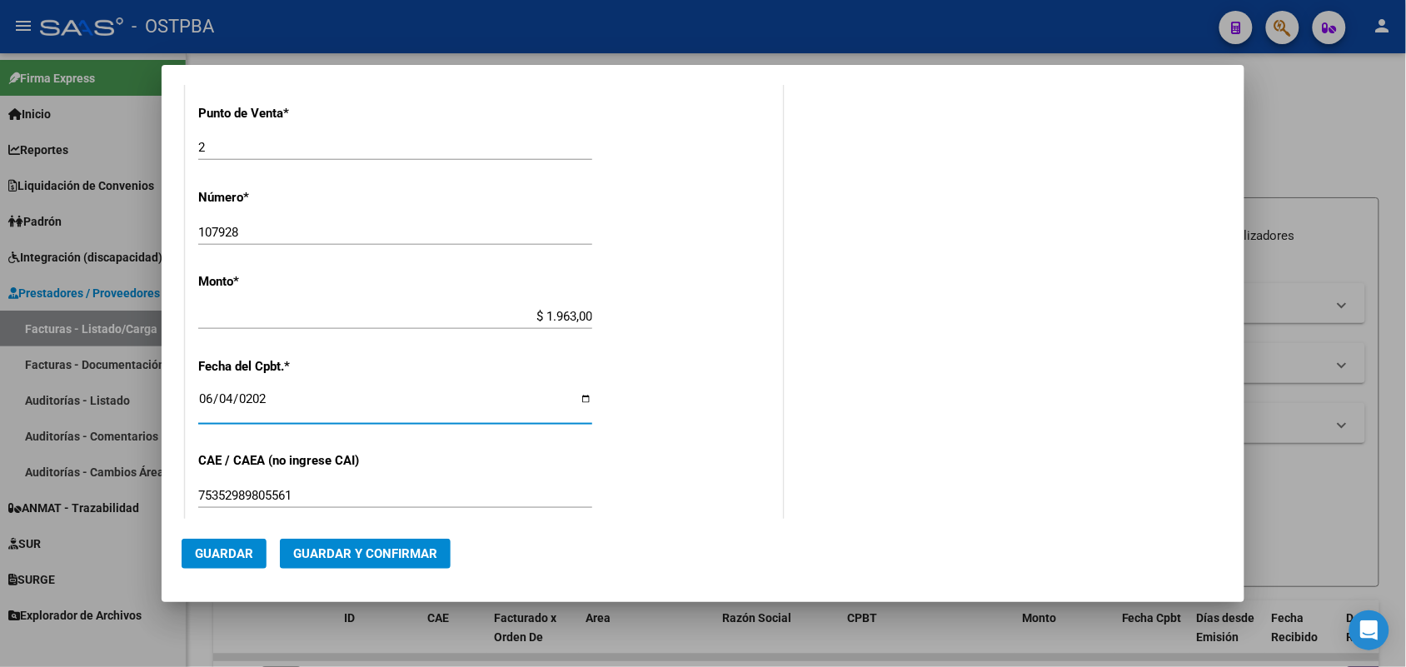
click at [230, 401] on input "[DATE]" at bounding box center [395, 405] width 394 height 27
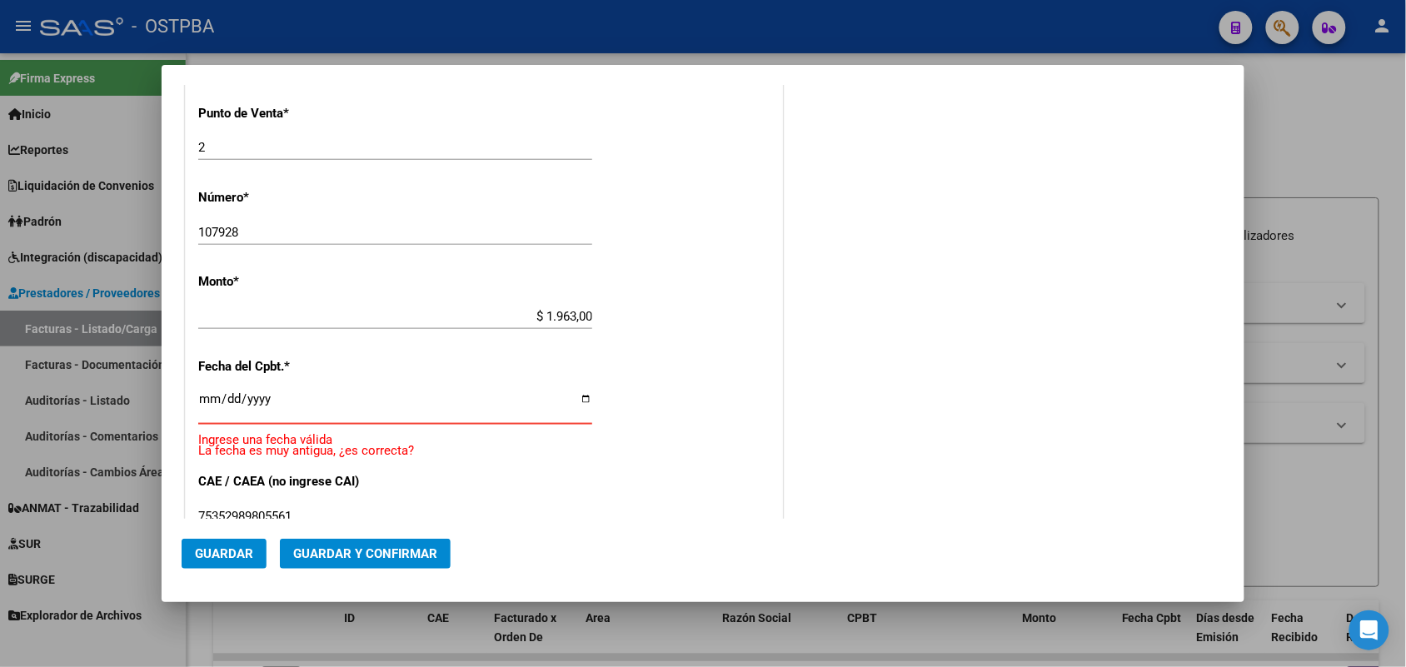
type input "[DATE]"
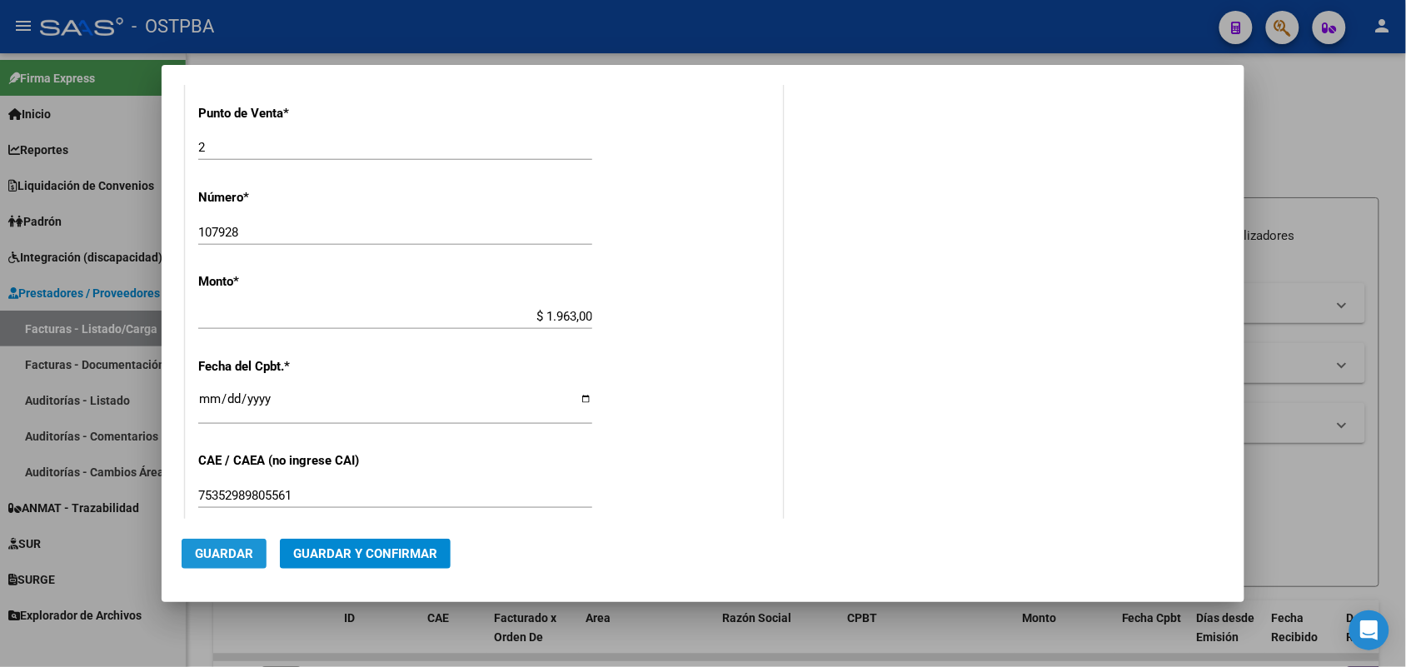
click at [227, 552] on span "Guardar" at bounding box center [224, 553] width 58 height 15
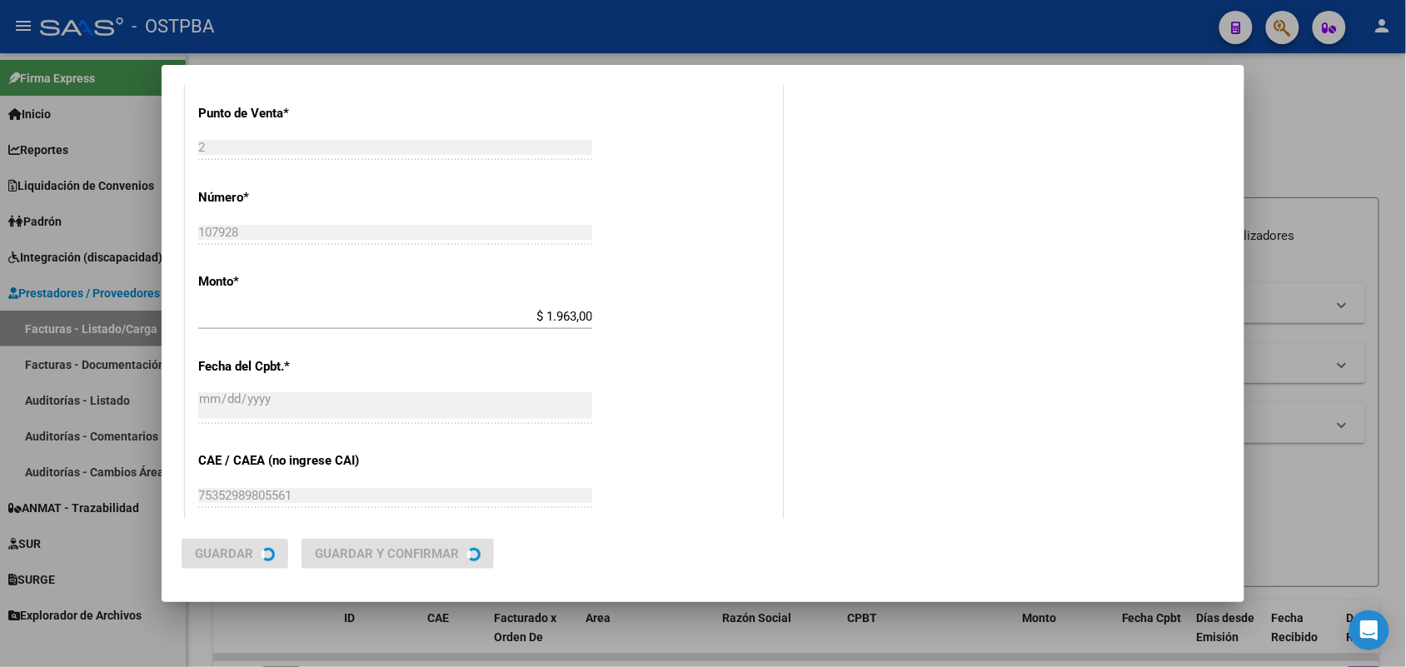
scroll to position [0, 0]
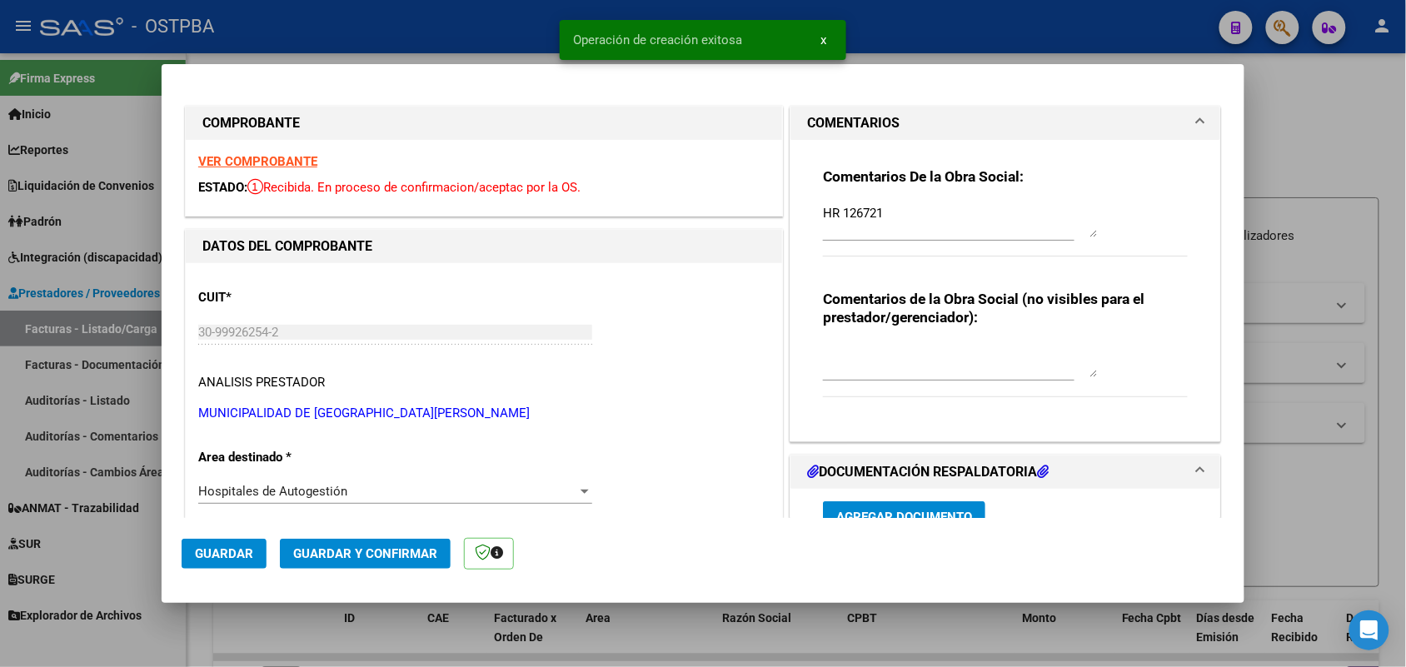
type input "[DATE]"
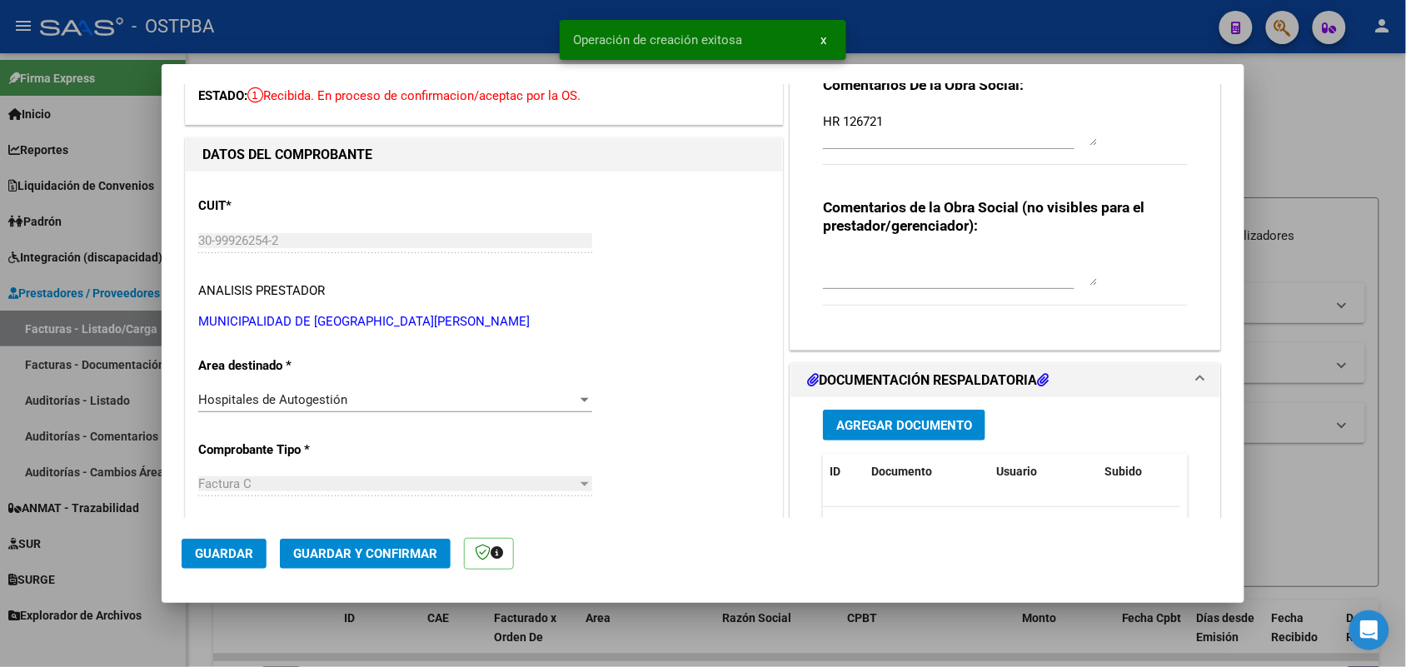
scroll to position [312, 0]
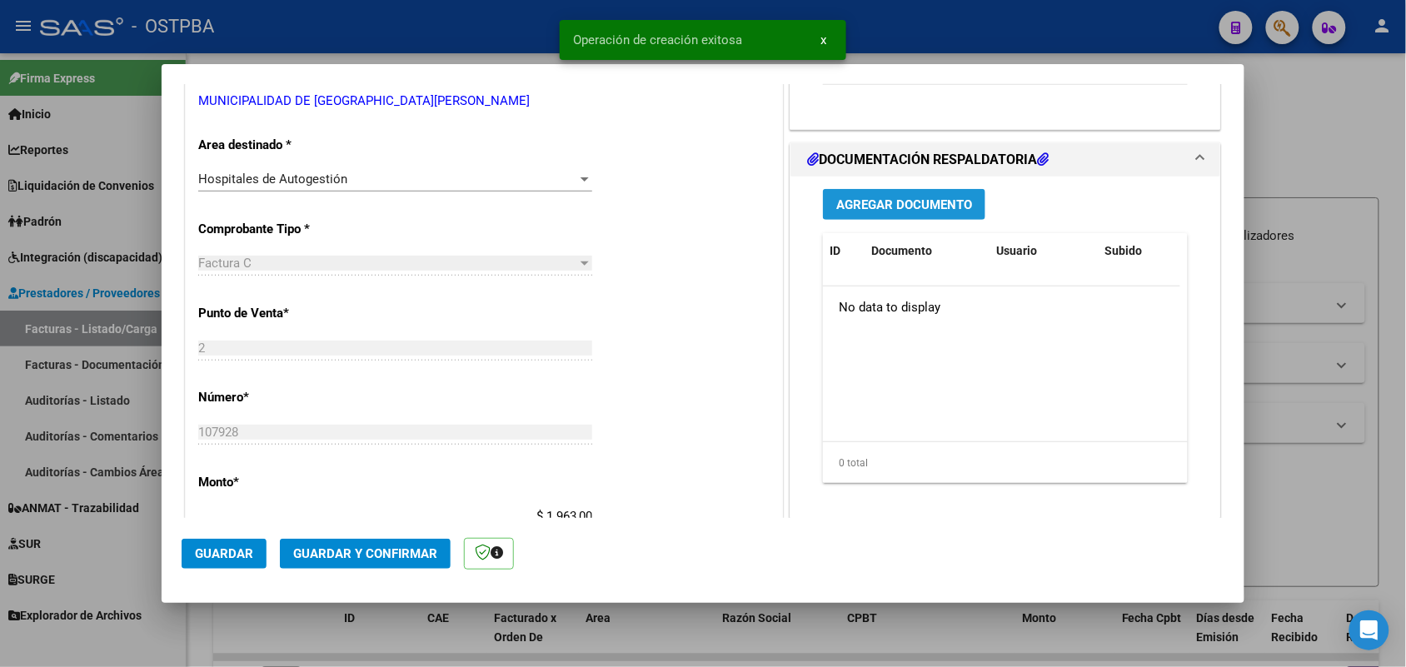
click at [887, 202] on span "Agregar Documento" at bounding box center [904, 204] width 136 height 15
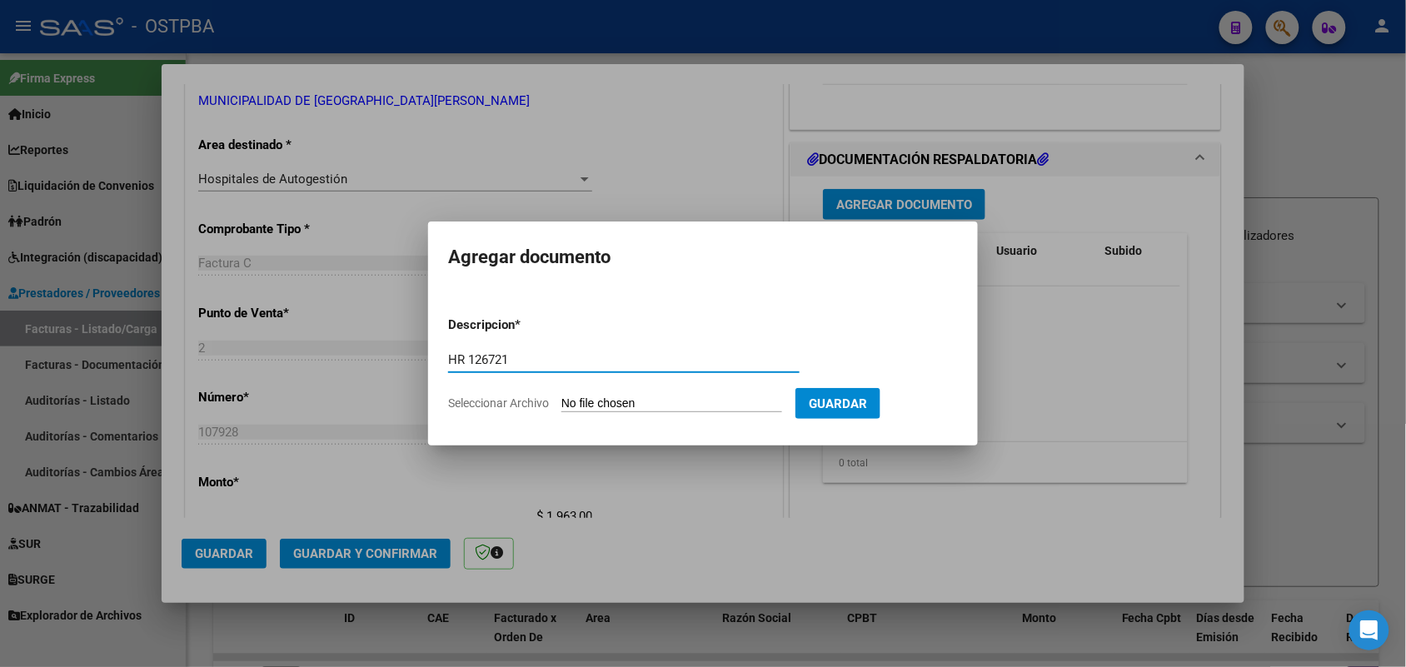
type input "HR 126721"
click at [576, 405] on input "Seleccionar Archivo" at bounding box center [671, 404] width 221 height 16
type input "C:\fakepath\HR 126721.pdf"
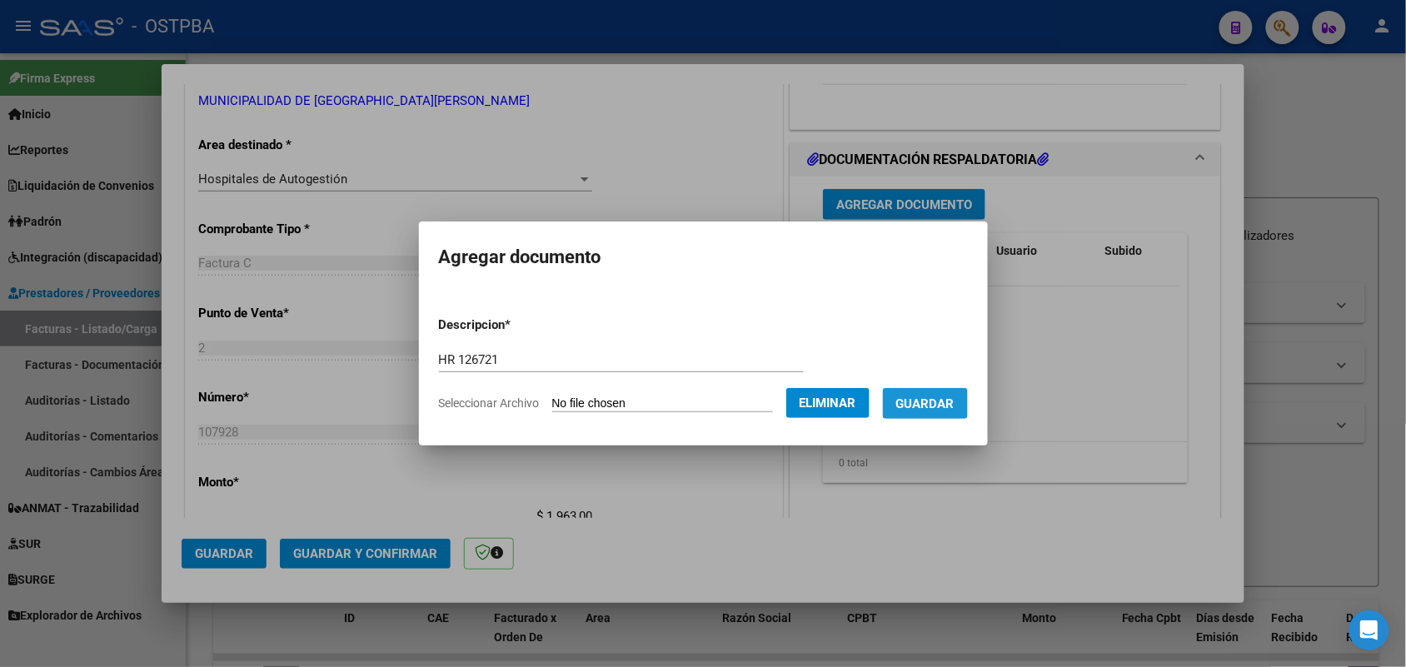
click at [946, 401] on span "Guardar" at bounding box center [925, 403] width 58 height 15
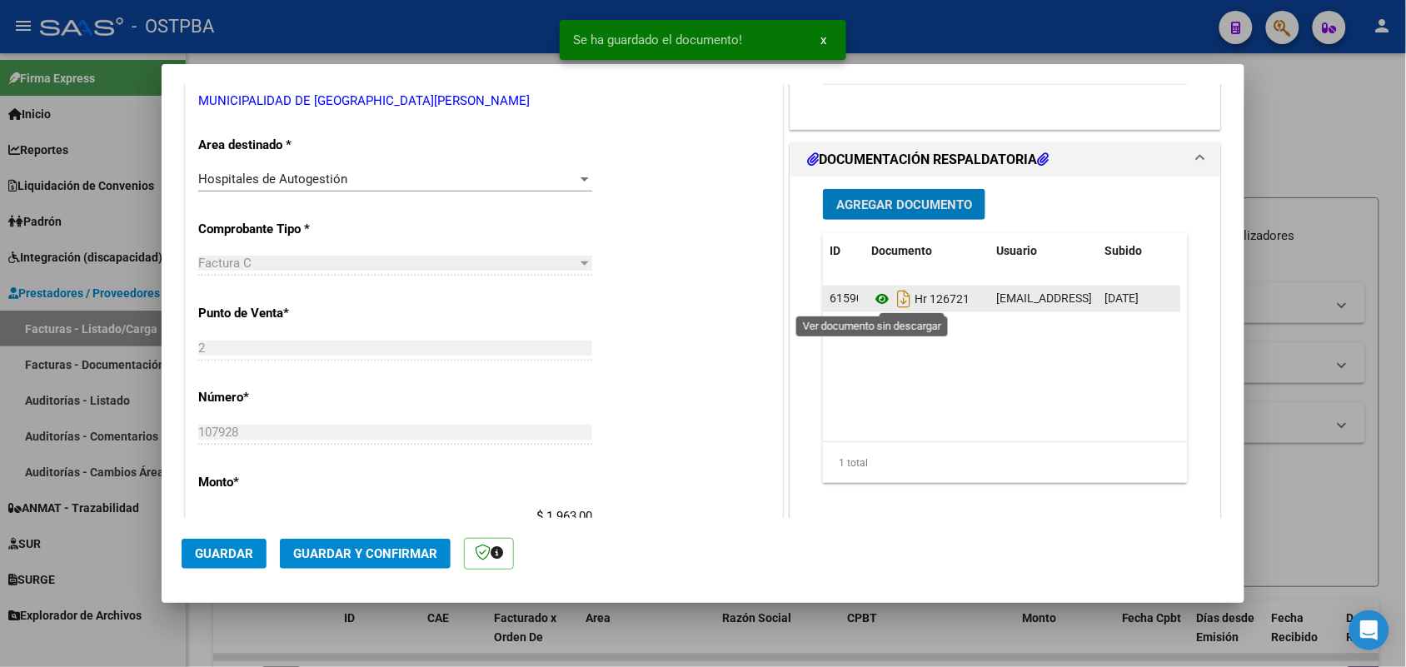
click at [873, 298] on icon at bounding box center [882, 299] width 22 height 20
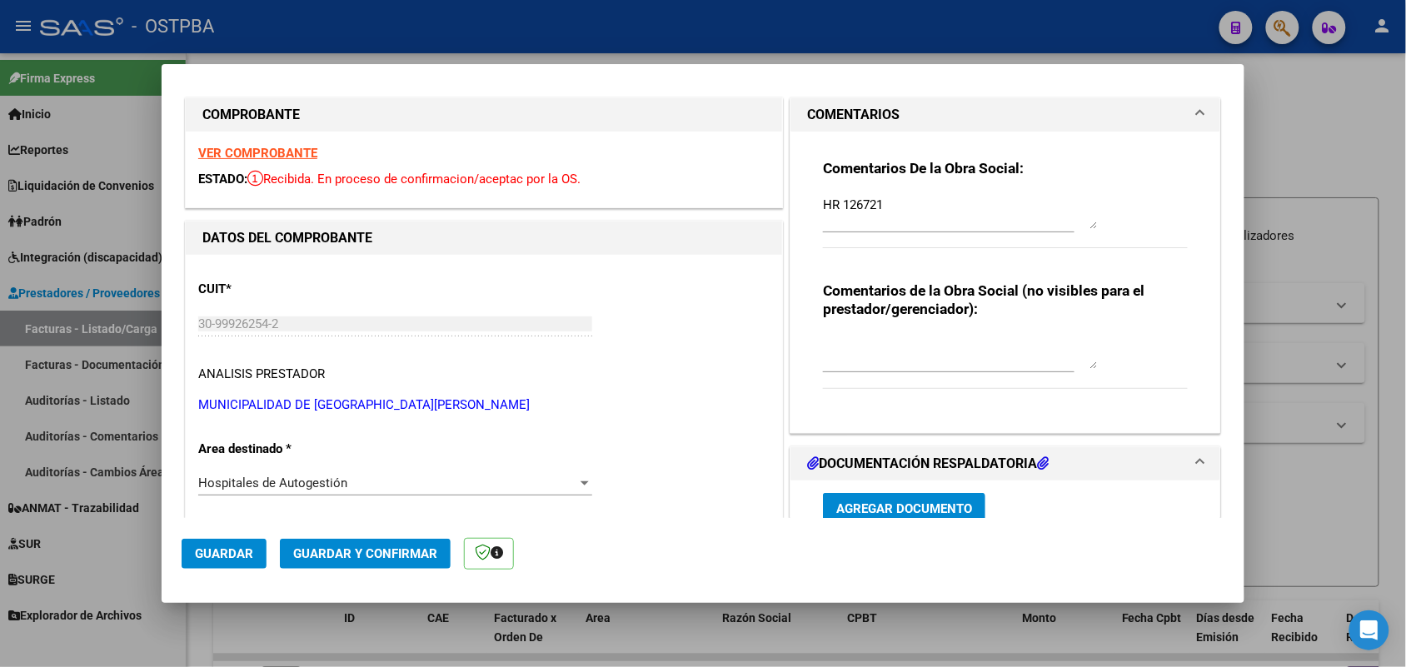
scroll to position [0, 0]
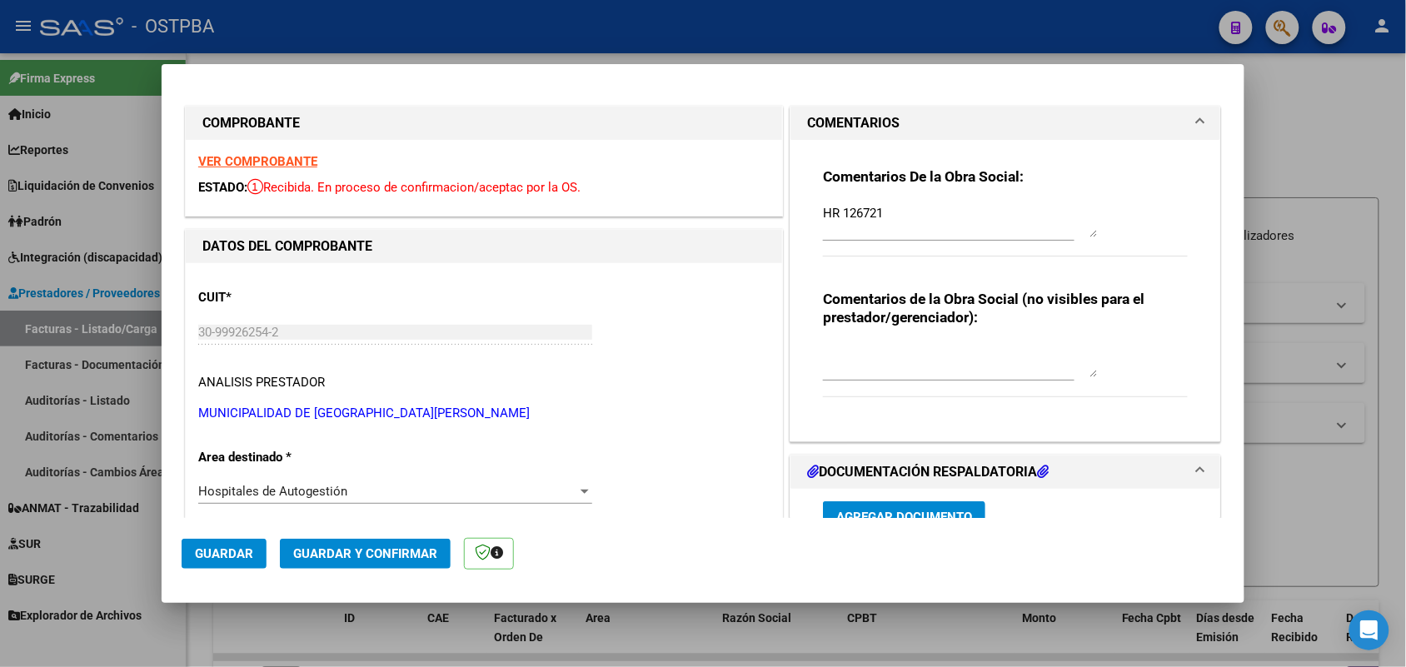
click at [284, 169] on div "VER COMPROBANTE ESTADO: Recibida. En proceso de confirmacion/aceptac por la OS." at bounding box center [484, 178] width 596 height 76
click at [293, 167] on strong "VER COMPROBANTE" at bounding box center [257, 161] width 119 height 15
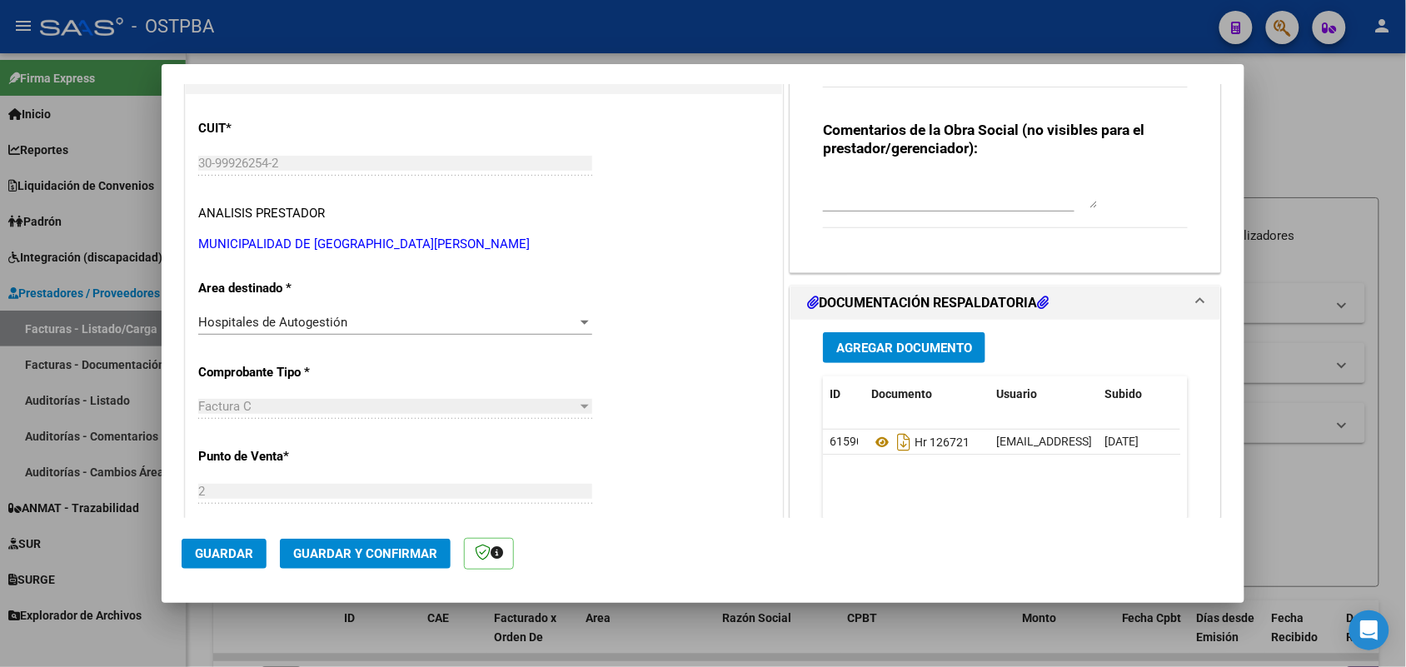
scroll to position [312, 0]
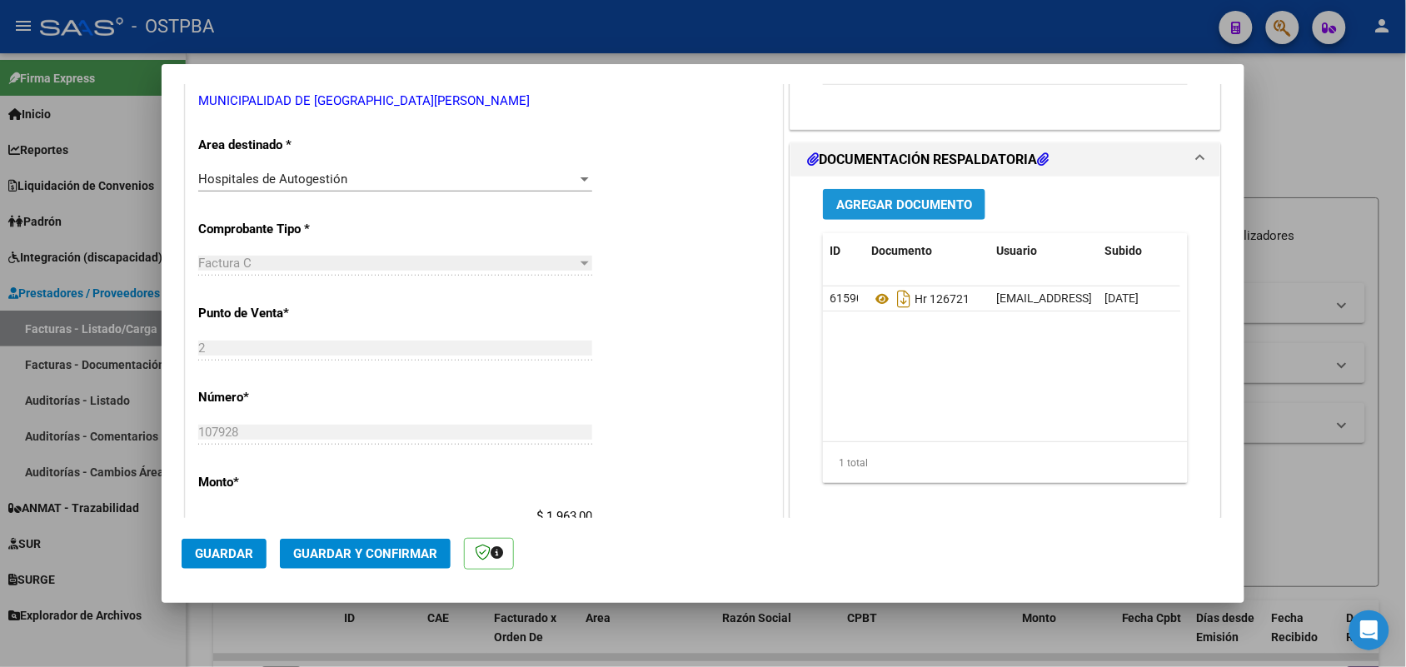
click at [902, 201] on span "Agregar Documento" at bounding box center [904, 204] width 136 height 15
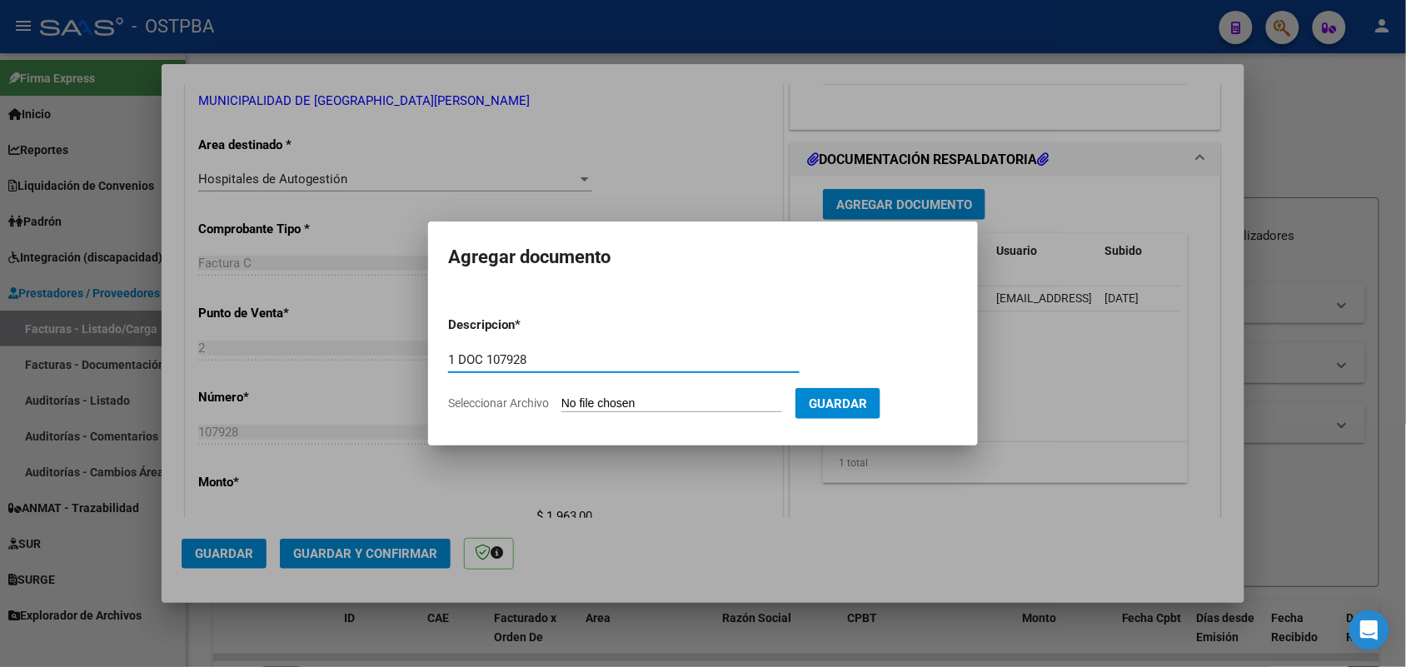
type input "1 DOC 107928"
click at [580, 410] on input "Seleccionar Archivo" at bounding box center [671, 404] width 221 height 16
type input "C:\fakepath\1 DOC 107928.pdf"
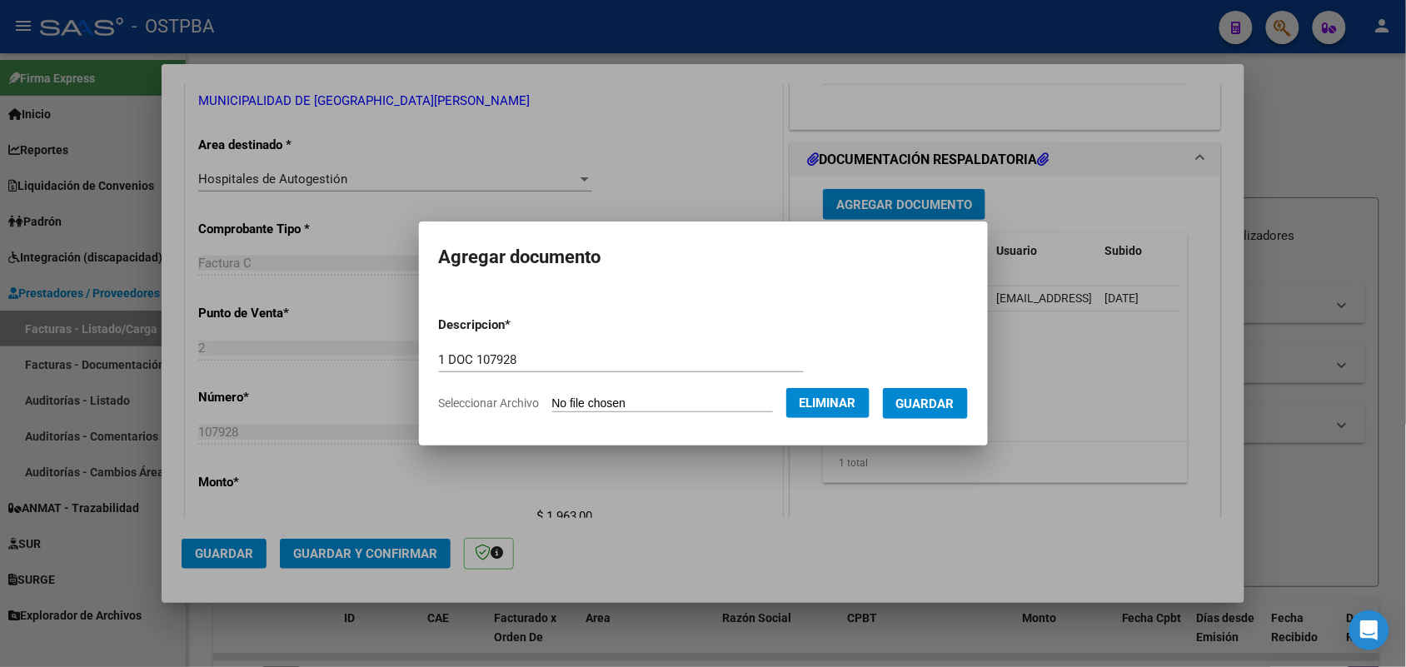
click at [955, 389] on button "Guardar" at bounding box center [925, 403] width 85 height 31
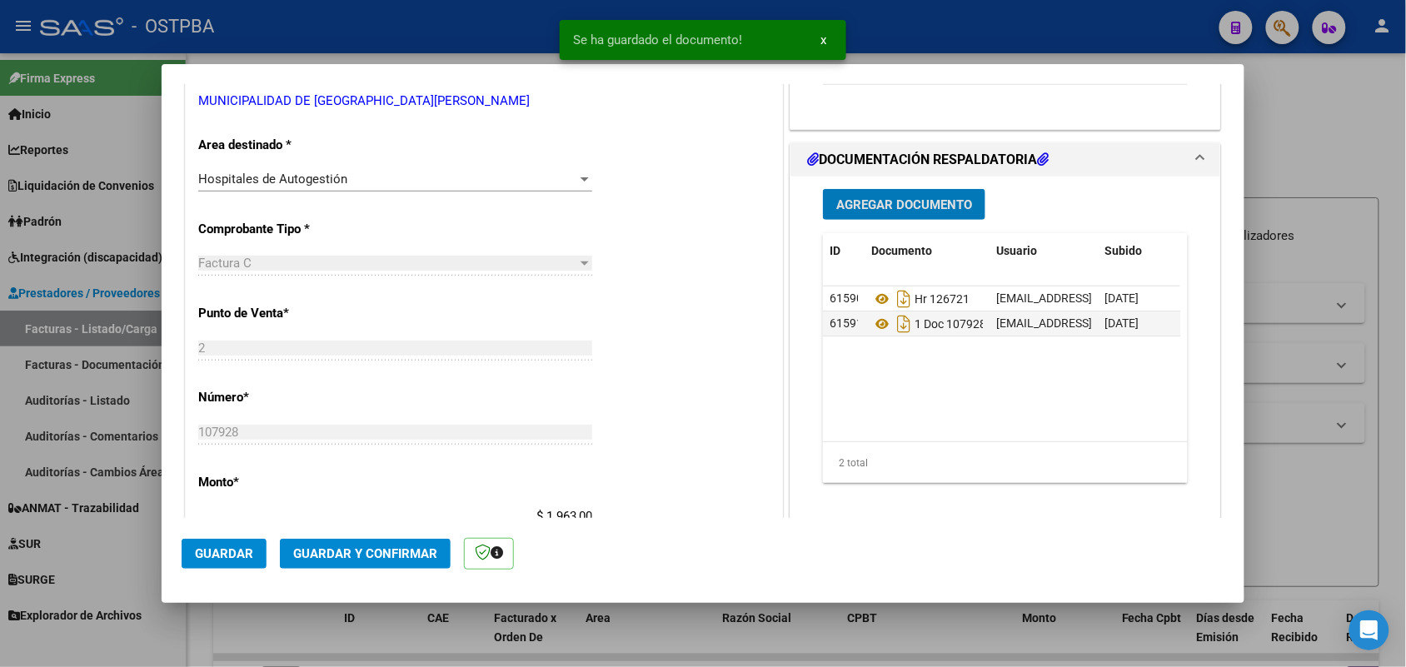
click at [904, 193] on button "Agregar Documento" at bounding box center [904, 204] width 162 height 31
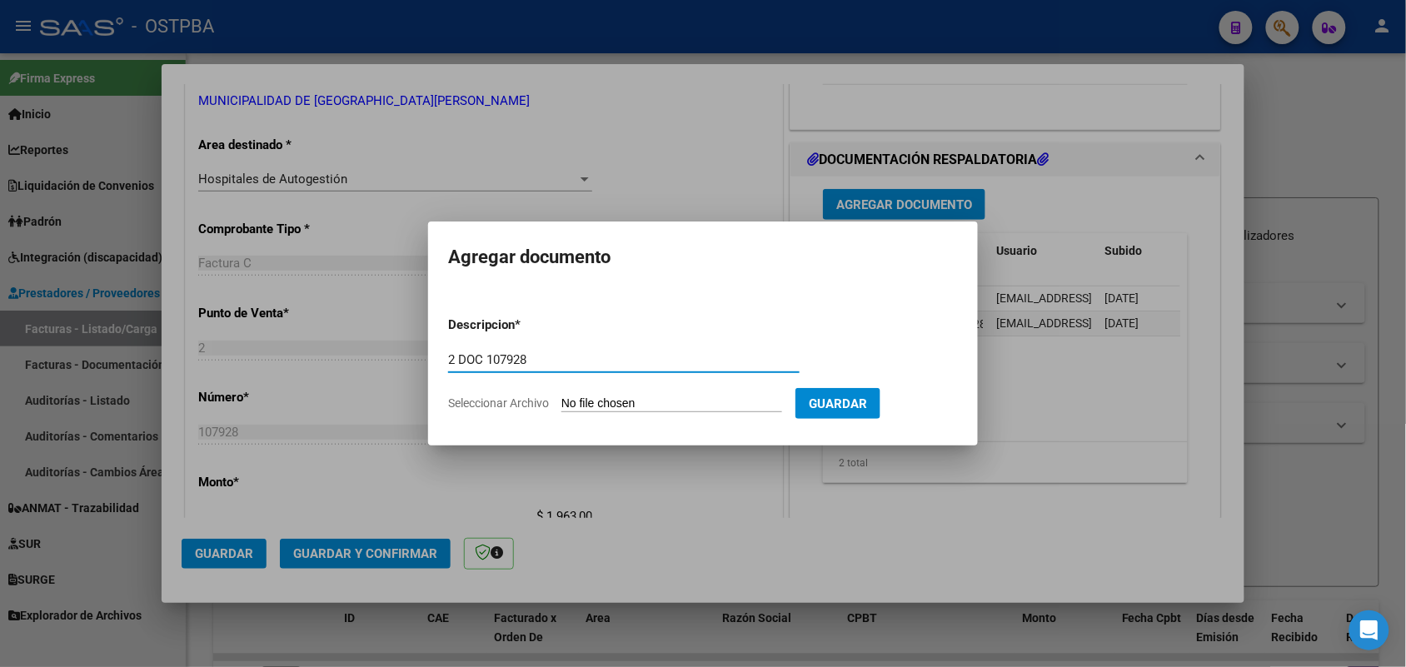
type input "2 DOC 107928"
click at [576, 402] on input "Seleccionar Archivo" at bounding box center [671, 404] width 221 height 16
type input "C:\fakepath\2 DOC 107928.pdf"
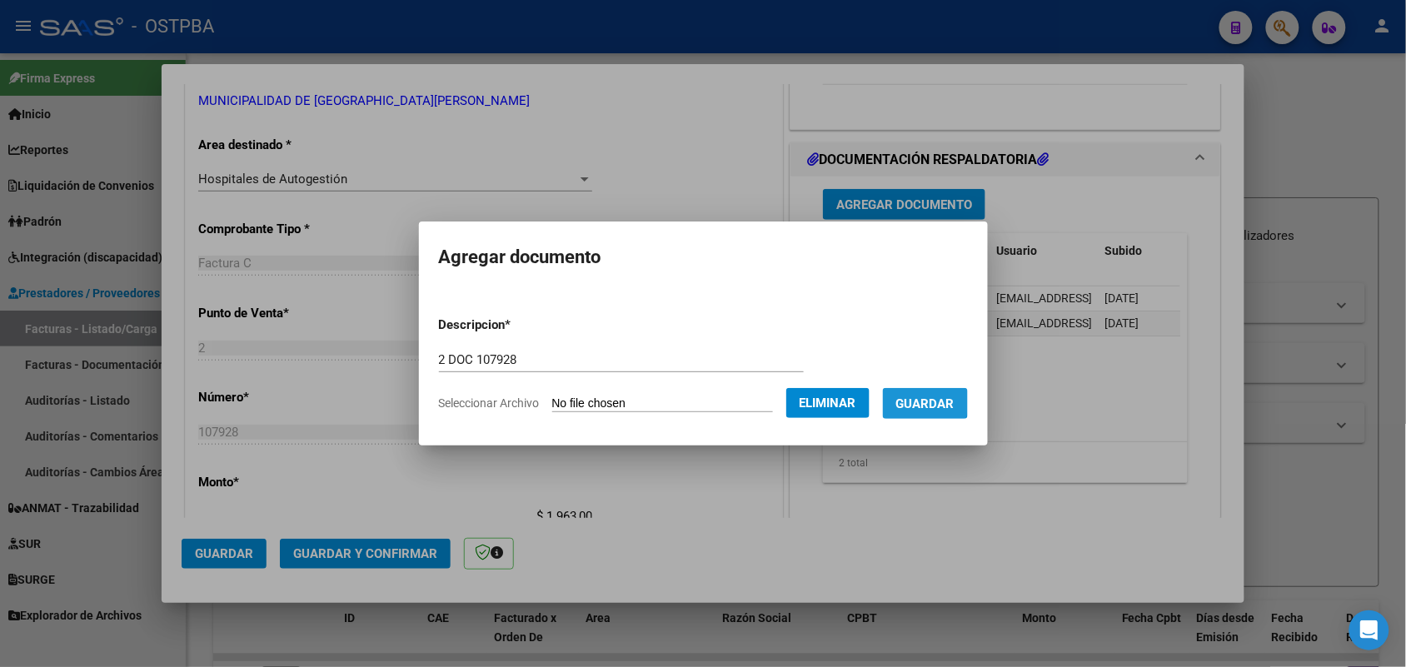
click at [937, 396] on span "Guardar" at bounding box center [925, 403] width 58 height 15
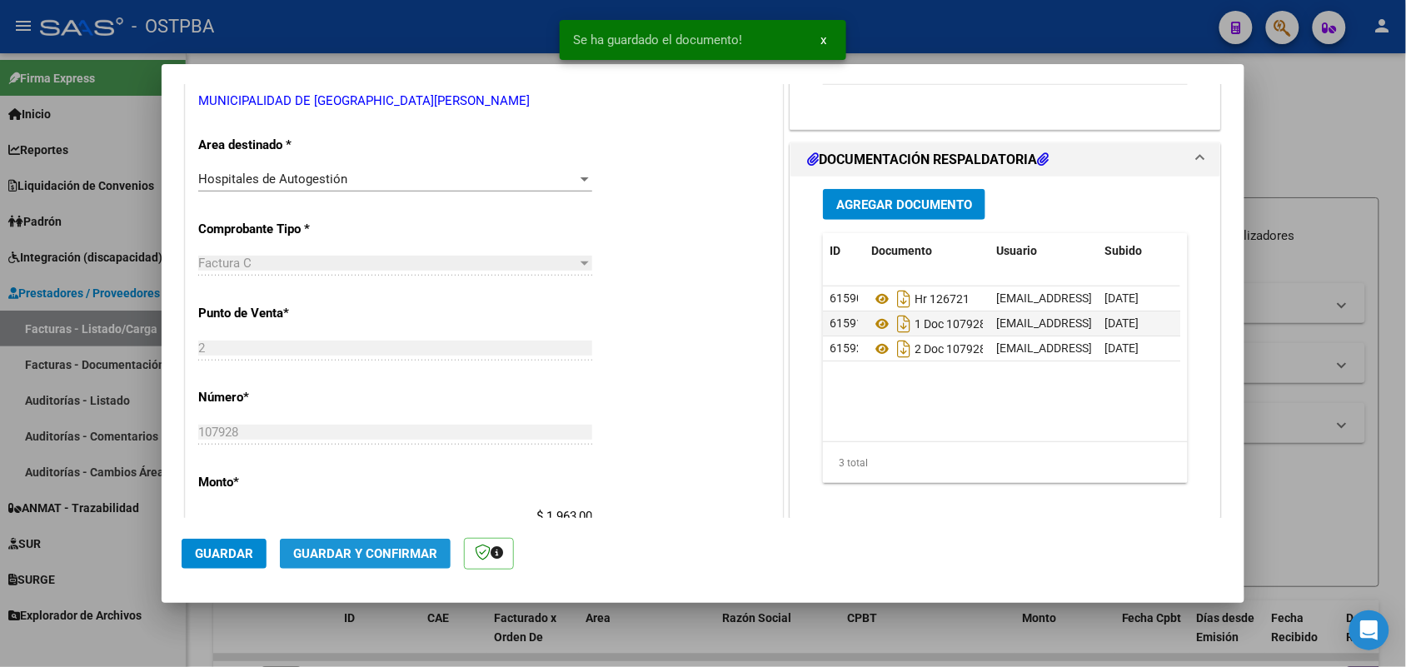
click at [377, 546] on span "Guardar y Confirmar" at bounding box center [365, 553] width 144 height 15
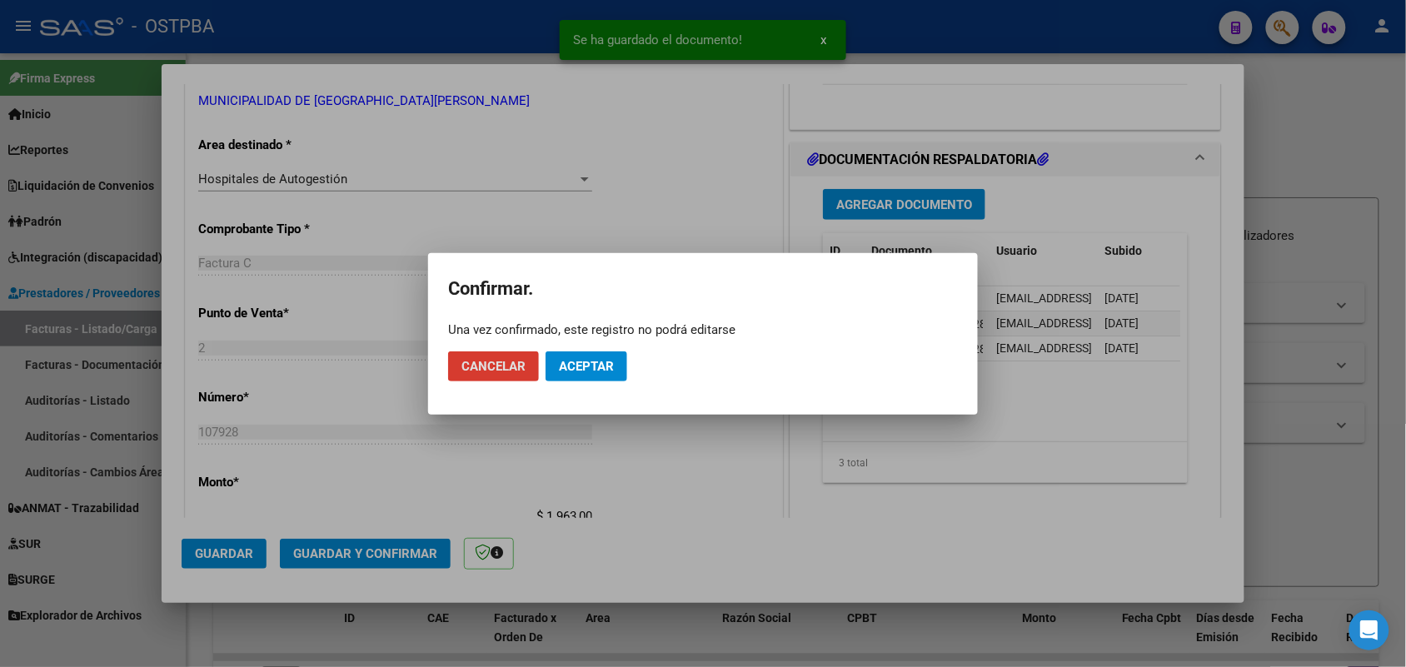
click at [594, 367] on span "Aceptar" at bounding box center [586, 366] width 55 height 15
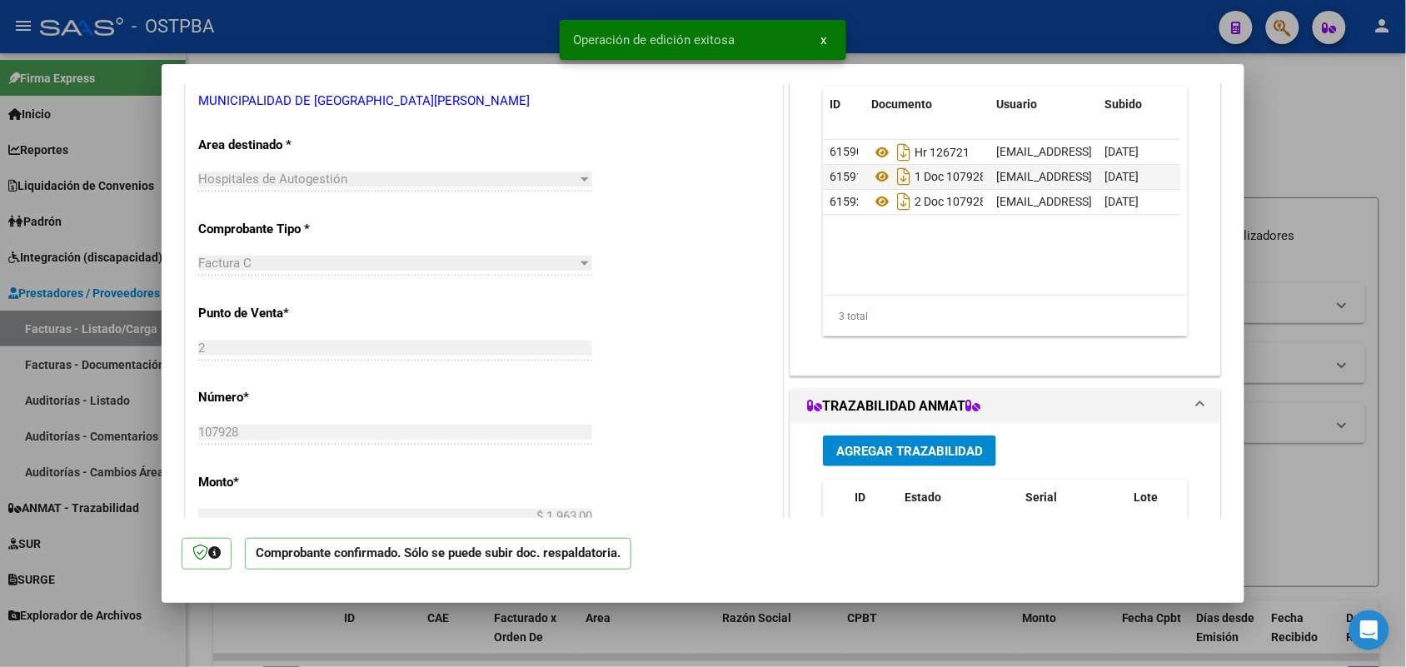
click at [105, 388] on div at bounding box center [703, 333] width 1406 height 667
type input "$ 0,00"
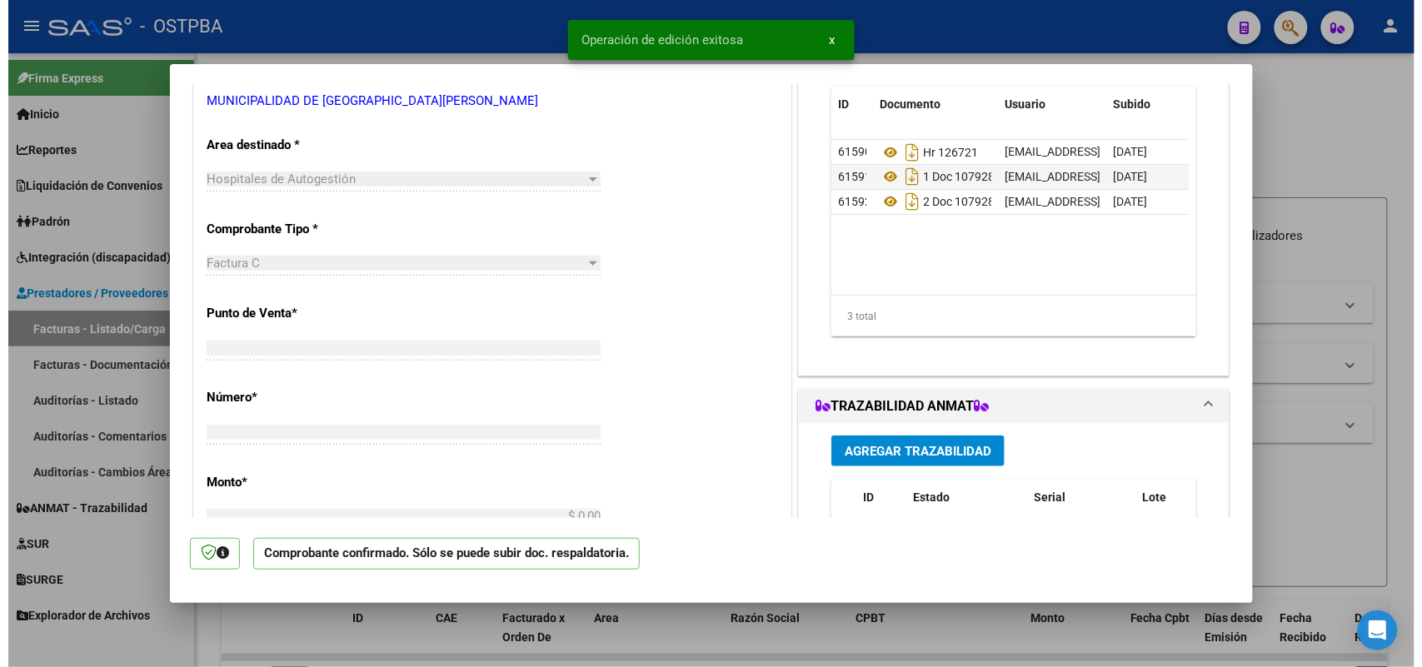
scroll to position [0, 0]
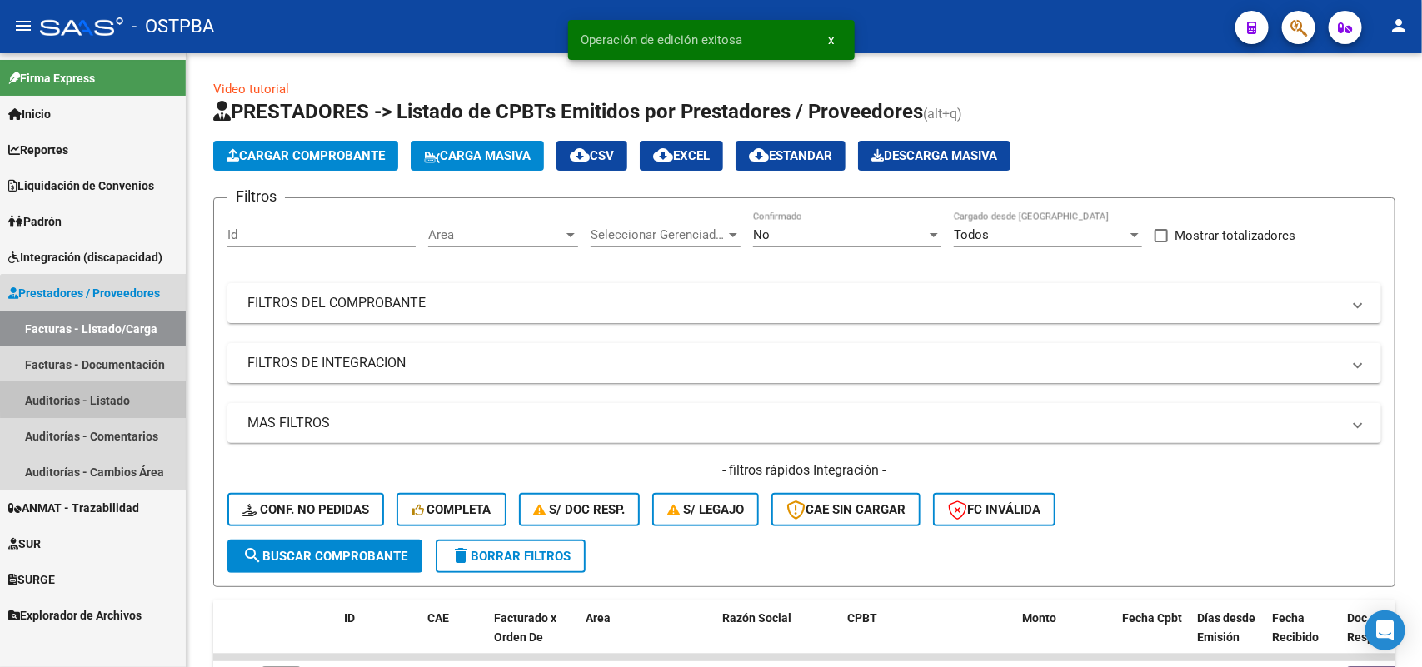
click at [122, 394] on link "Auditorías - Listado" at bounding box center [93, 400] width 186 height 36
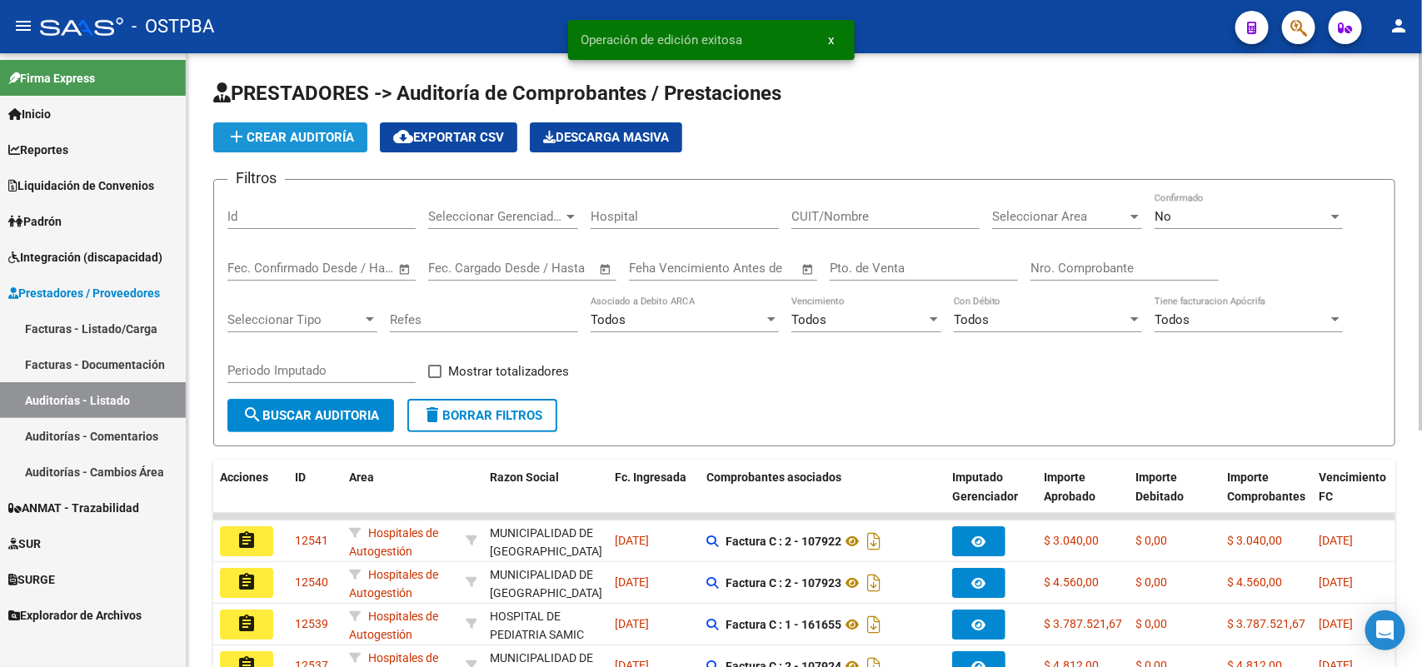
click at [308, 133] on span "add Crear Auditoría" at bounding box center [290, 137] width 127 height 15
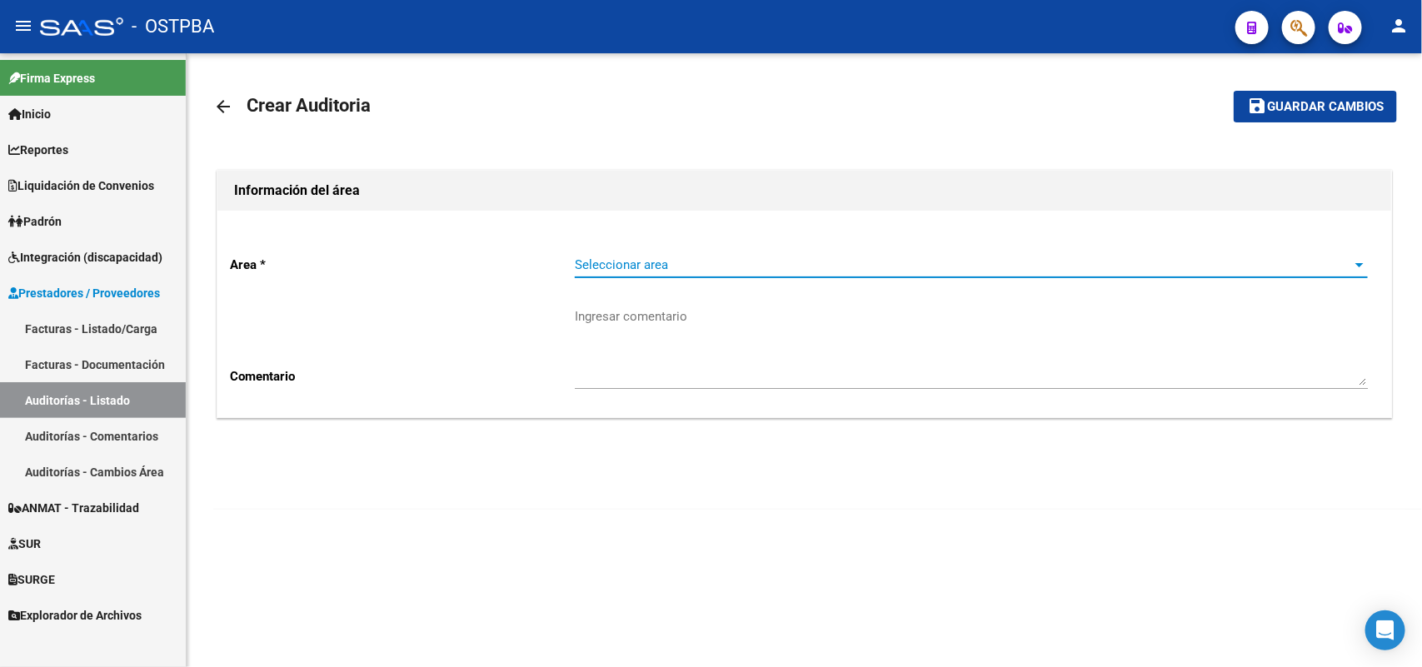
click at [619, 262] on span "Seleccionar area" at bounding box center [964, 264] width 778 height 15
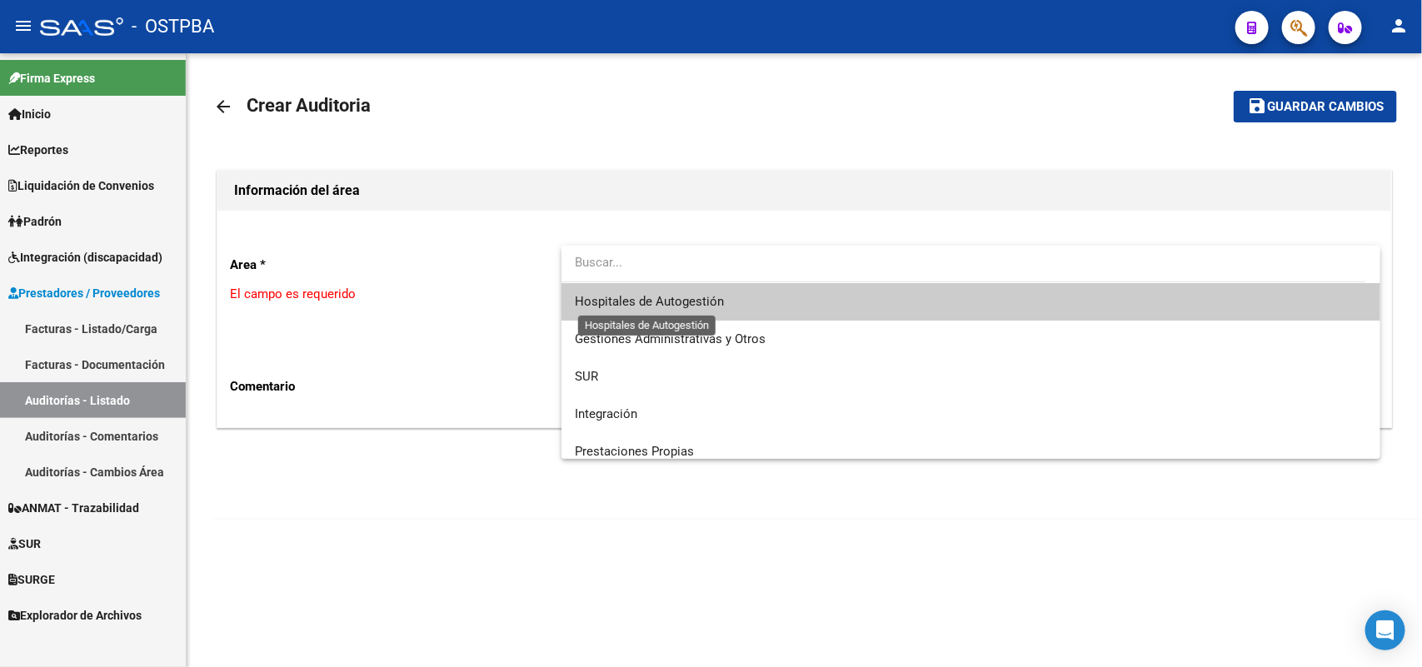
click at [676, 306] on span "Hospitales de Autogestión" at bounding box center [649, 301] width 149 height 15
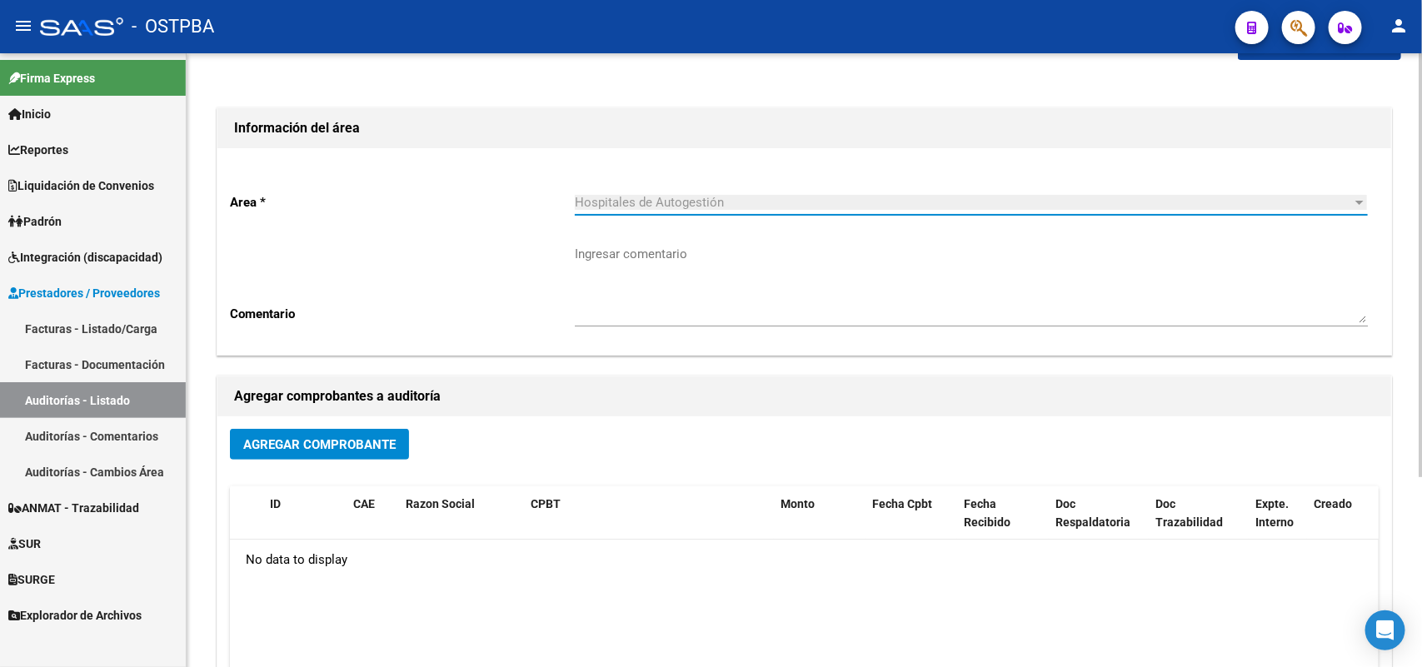
scroll to position [208, 0]
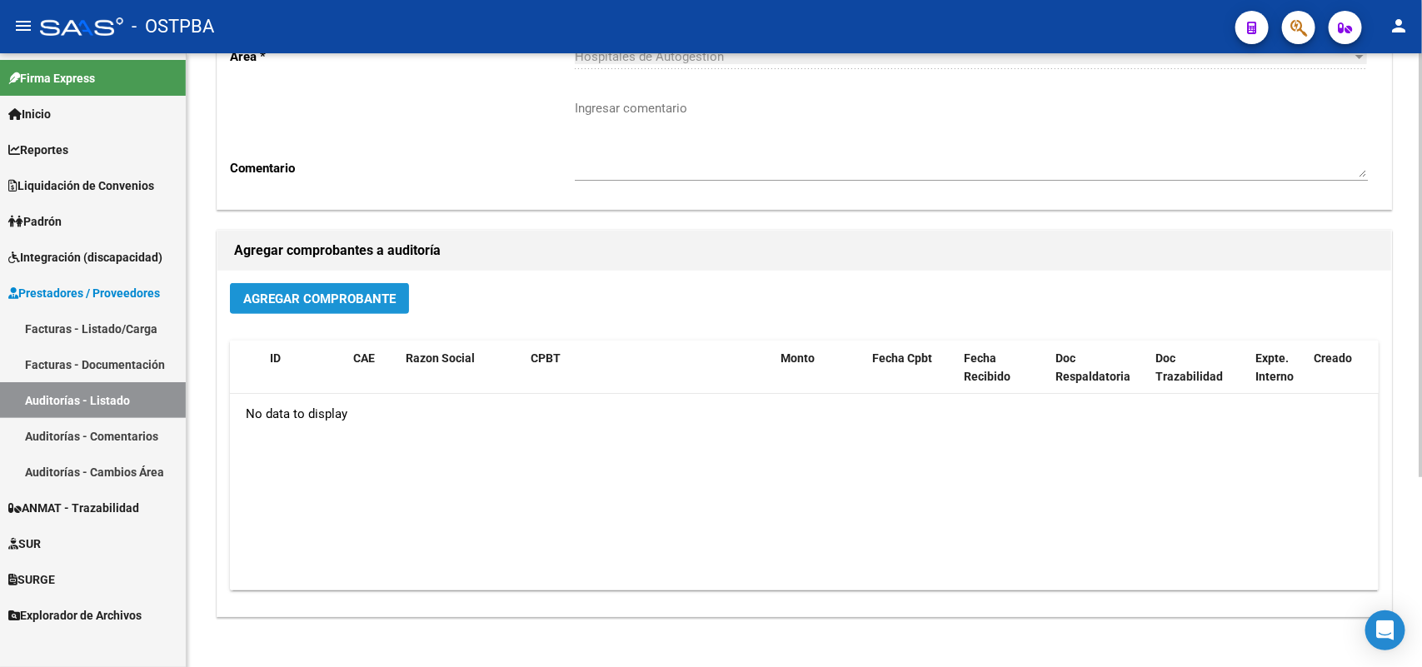
click at [348, 296] on span "Agregar Comprobante" at bounding box center [319, 299] width 152 height 15
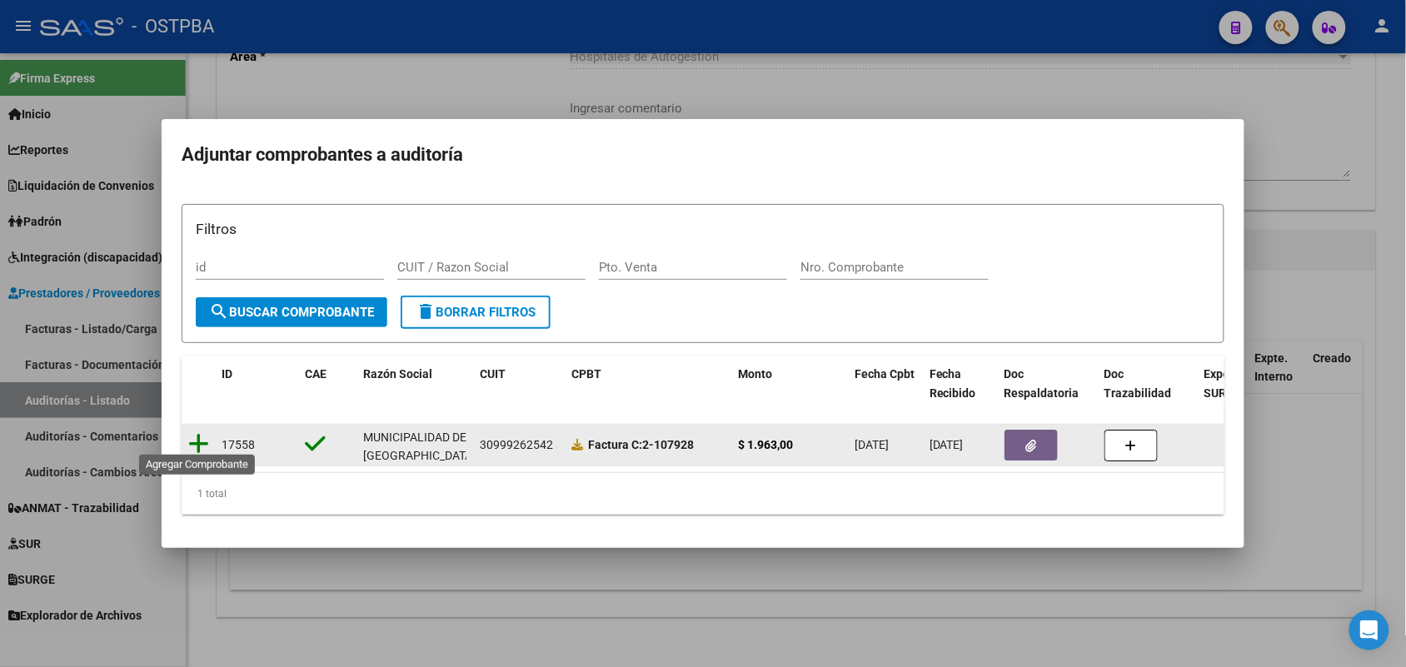
click at [197, 433] on icon at bounding box center [198, 443] width 21 height 23
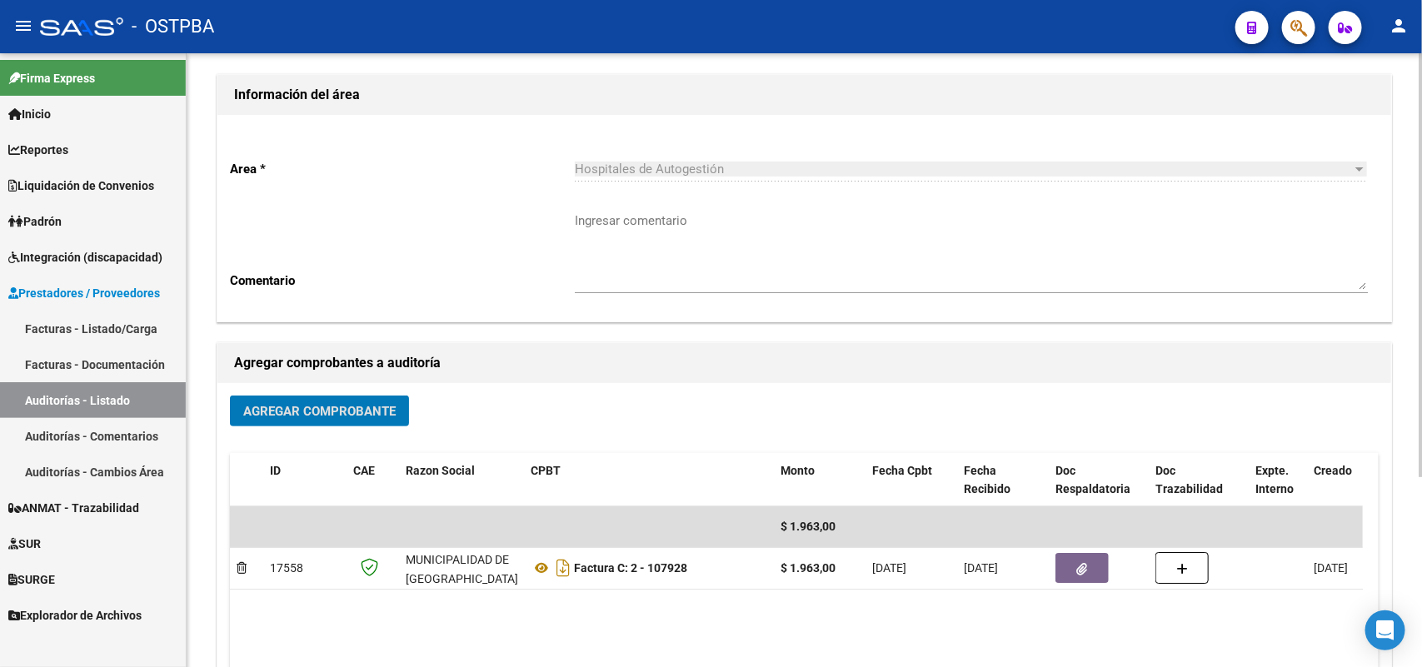
scroll to position [0, 0]
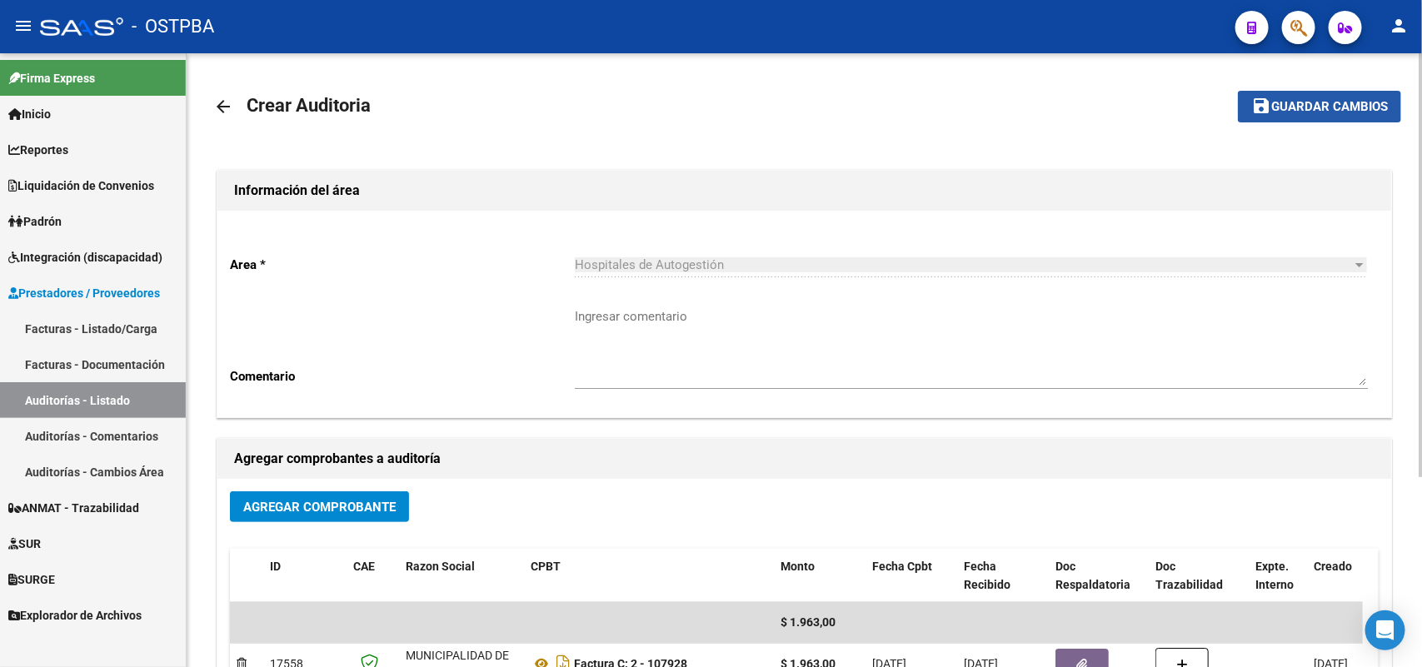
click at [1298, 107] on span "Guardar cambios" at bounding box center [1329, 107] width 117 height 15
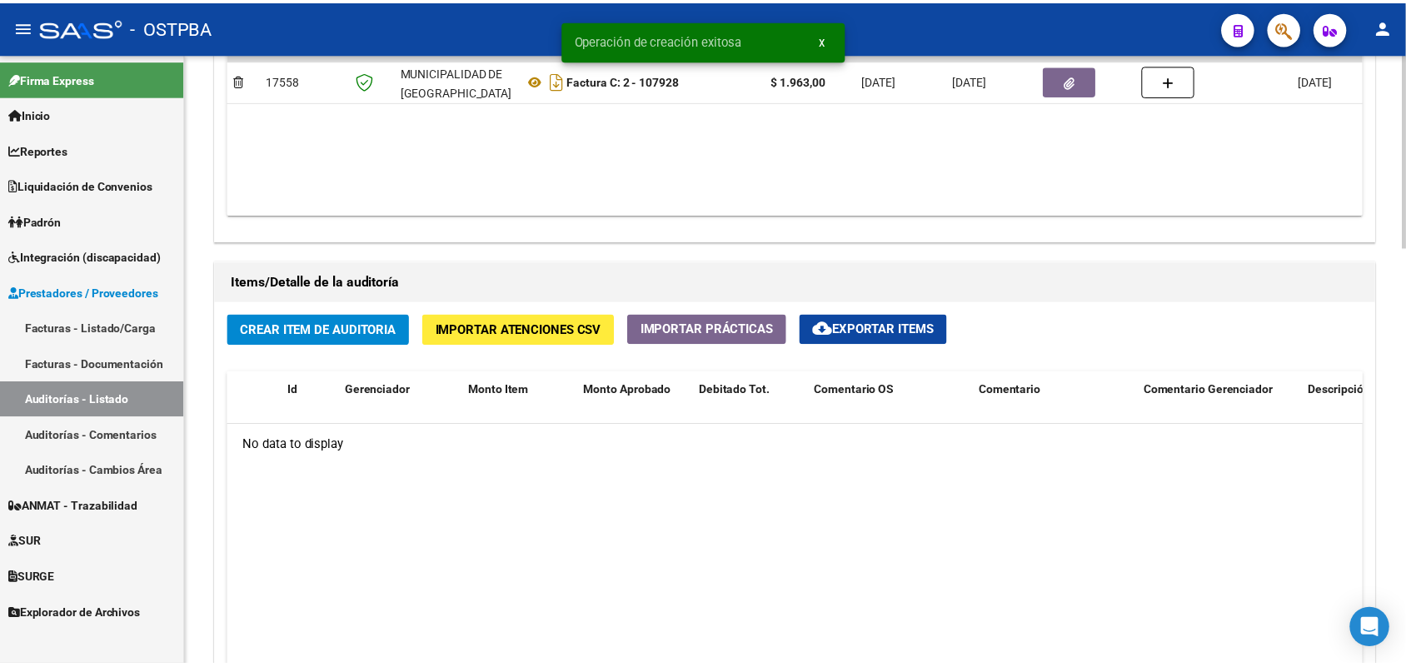
scroll to position [1041, 0]
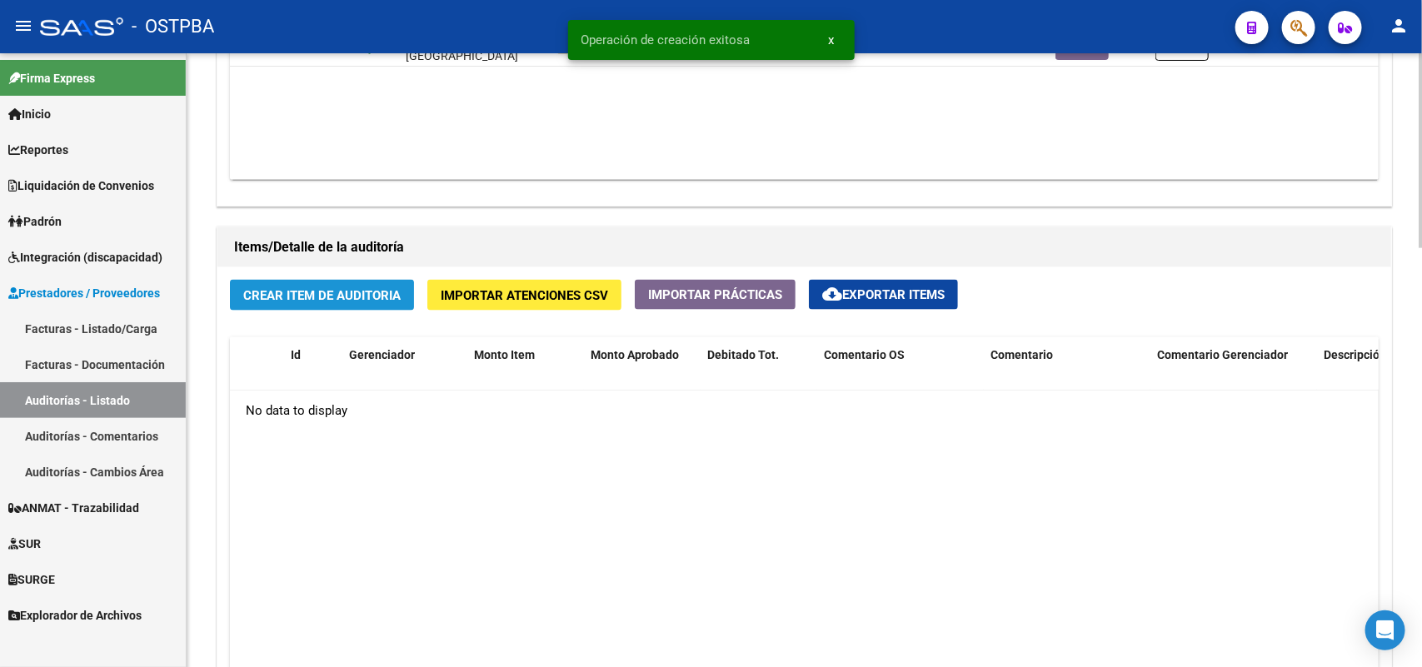
click at [315, 292] on span "Crear Item de Auditoria" at bounding box center [321, 295] width 157 height 15
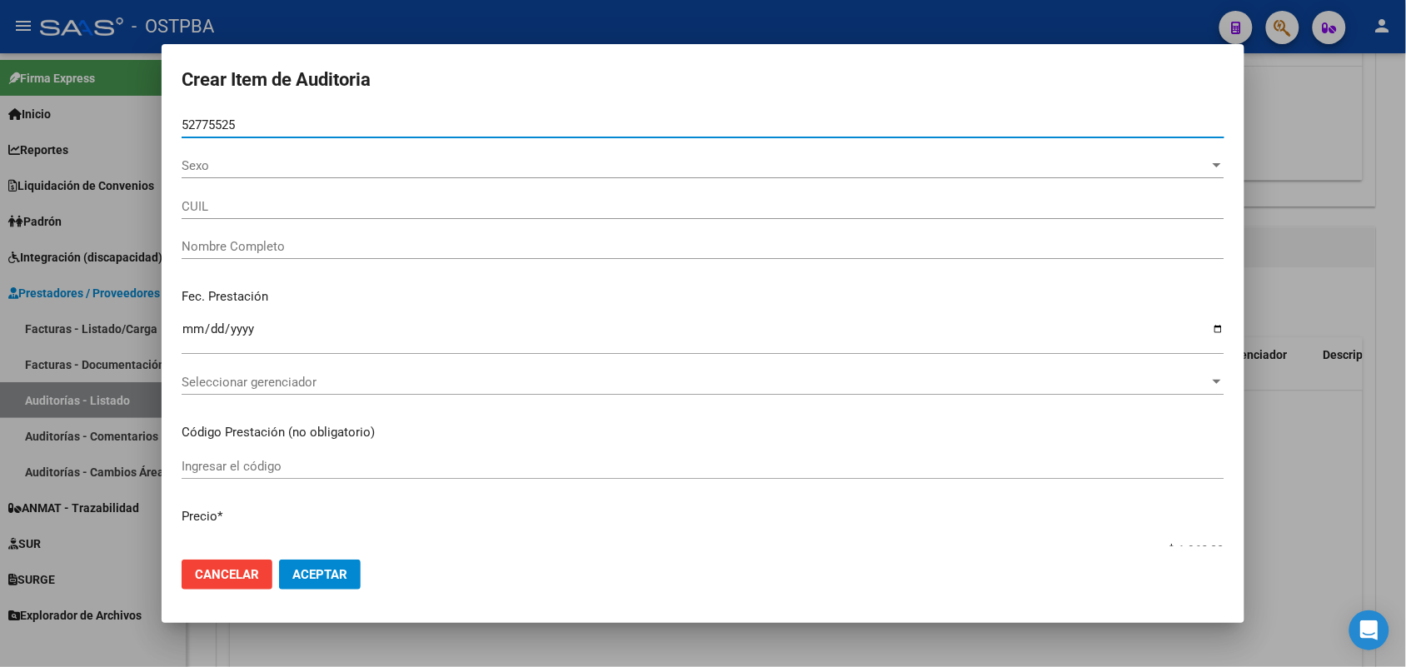
type input "52775525"
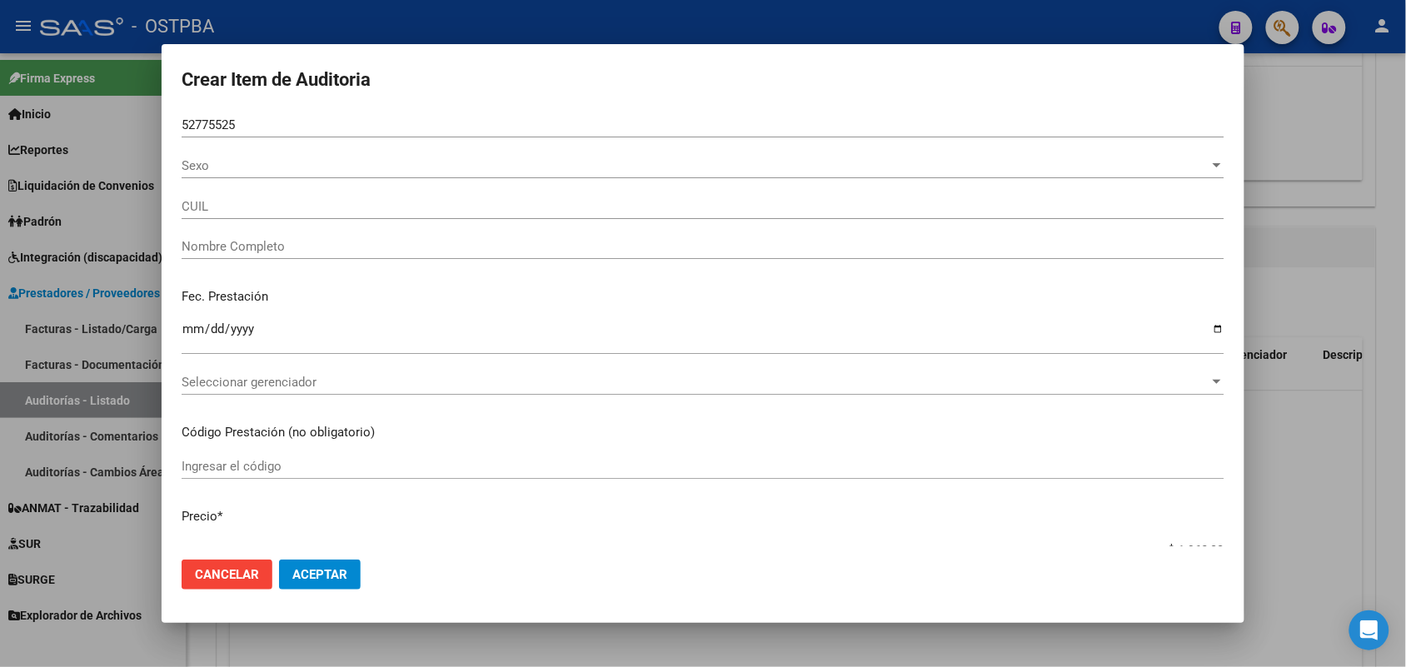
type input "20527755256"
type input "[PERSON_NAME]"
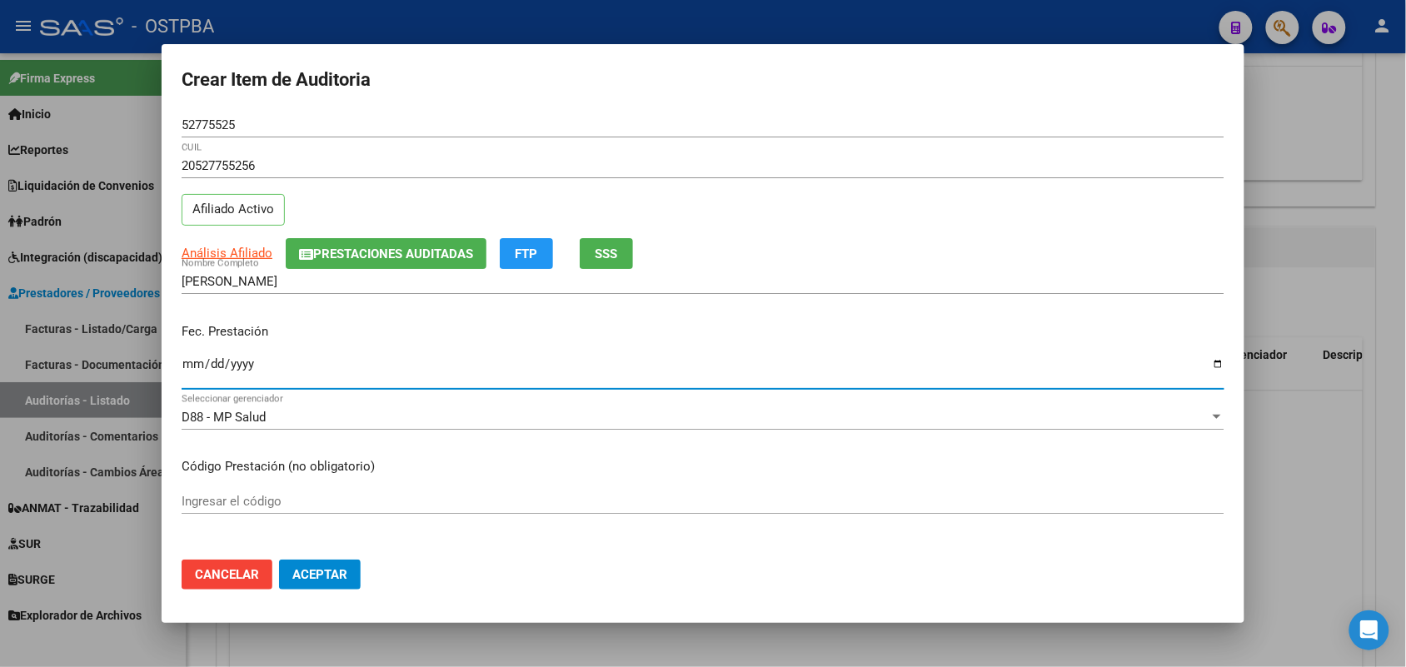
click at [184, 367] on input "Ingresar la fecha" at bounding box center [703, 370] width 1043 height 27
type input "[DATE]"
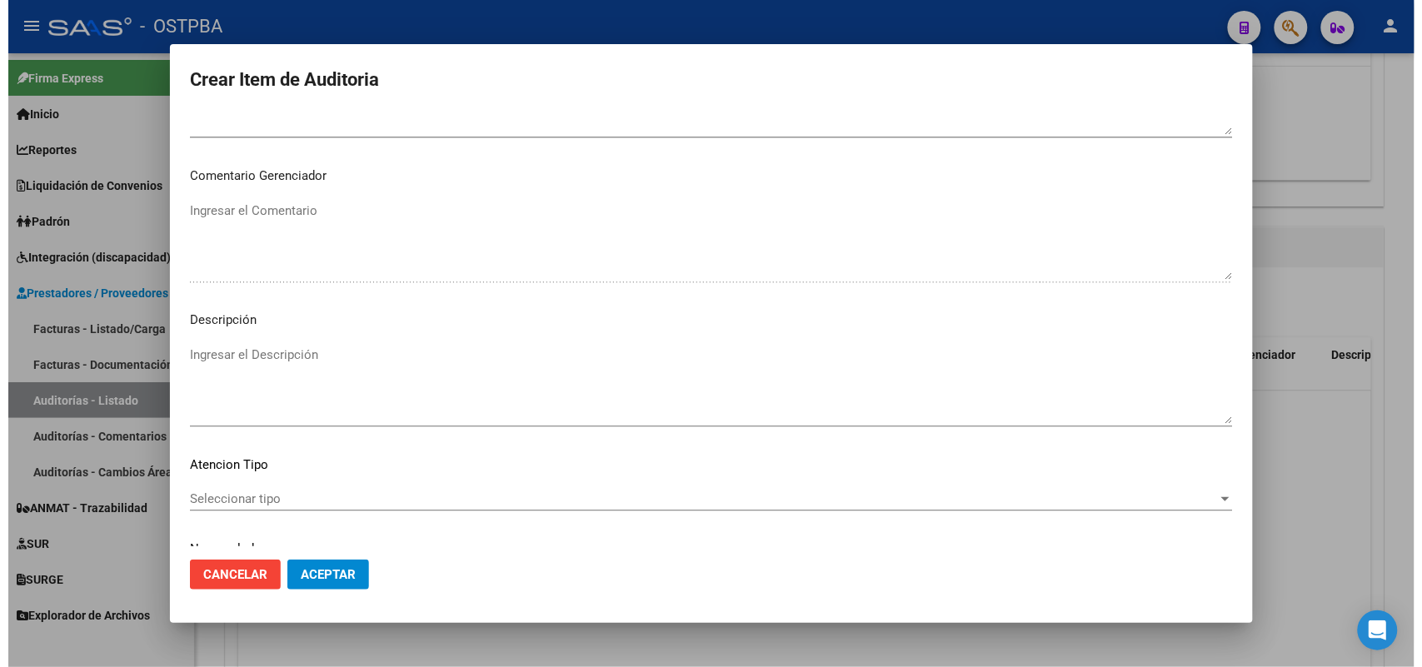
scroll to position [1065, 0]
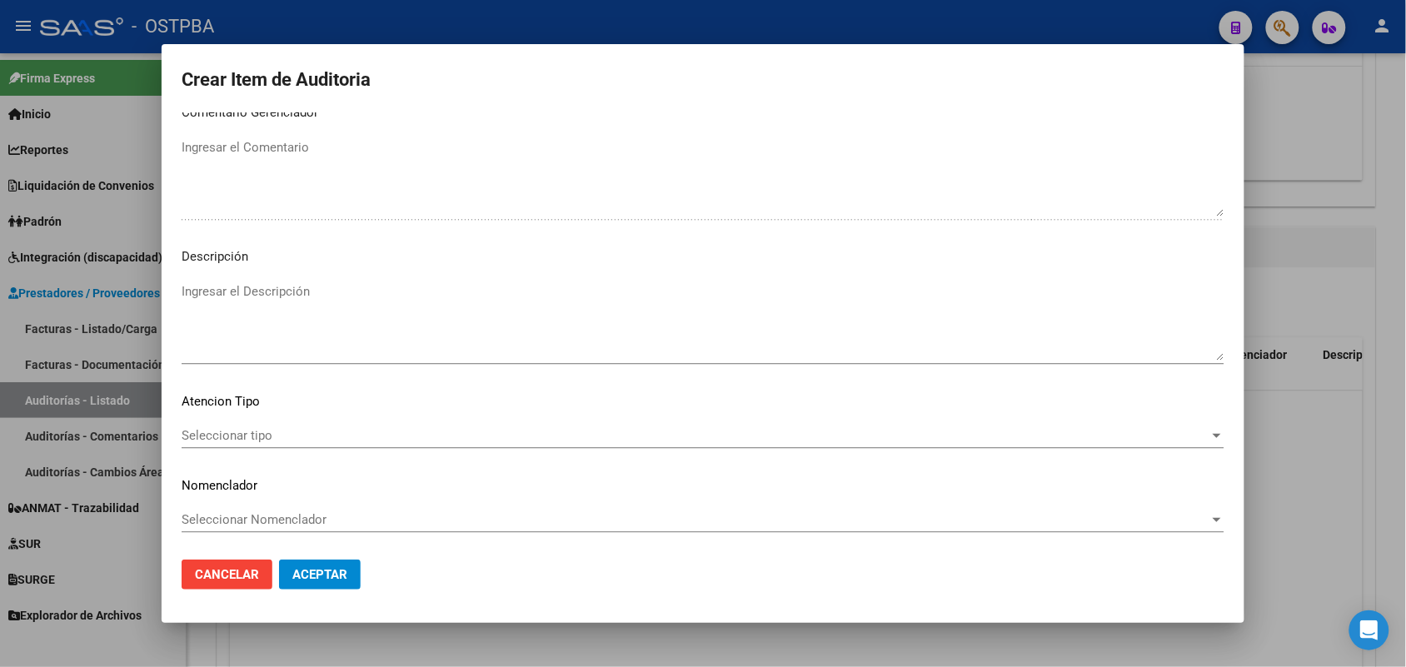
click at [260, 431] on span "Seleccionar tipo" at bounding box center [696, 435] width 1028 height 15
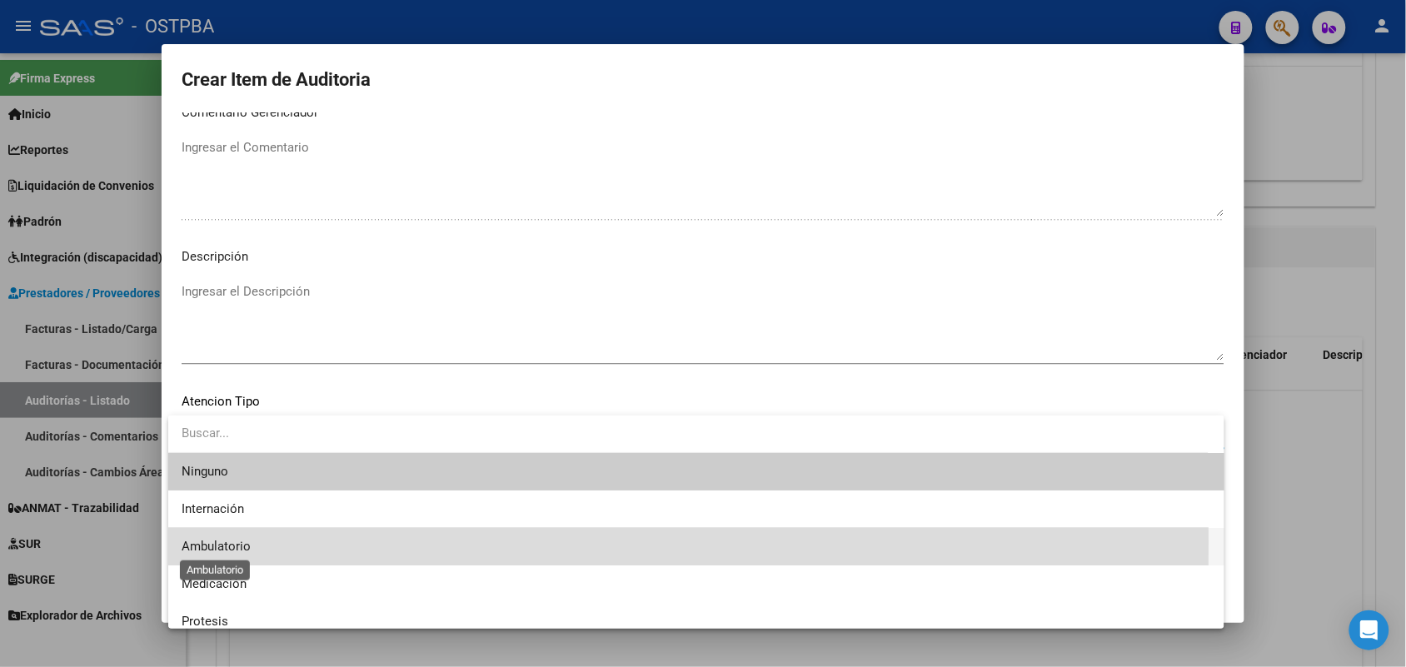
click at [236, 543] on span "Ambulatorio" at bounding box center [216, 546] width 69 height 15
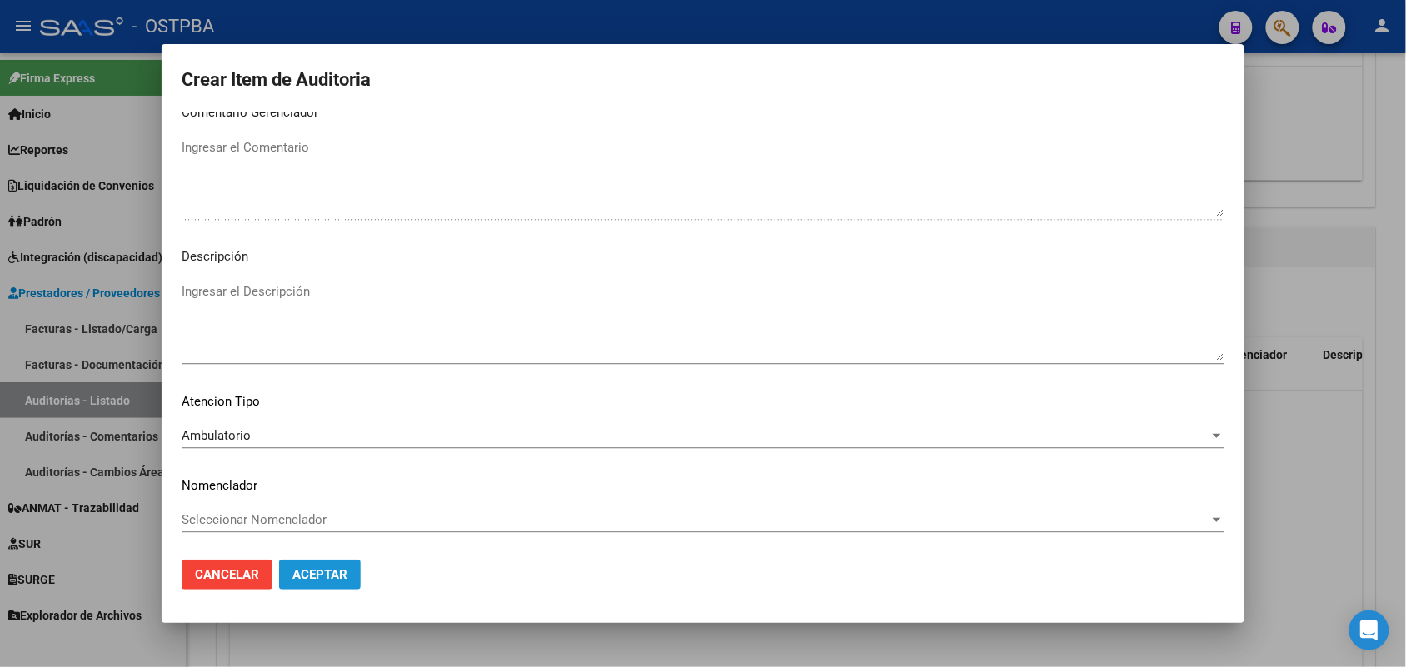
click at [342, 579] on span "Aceptar" at bounding box center [319, 574] width 55 height 15
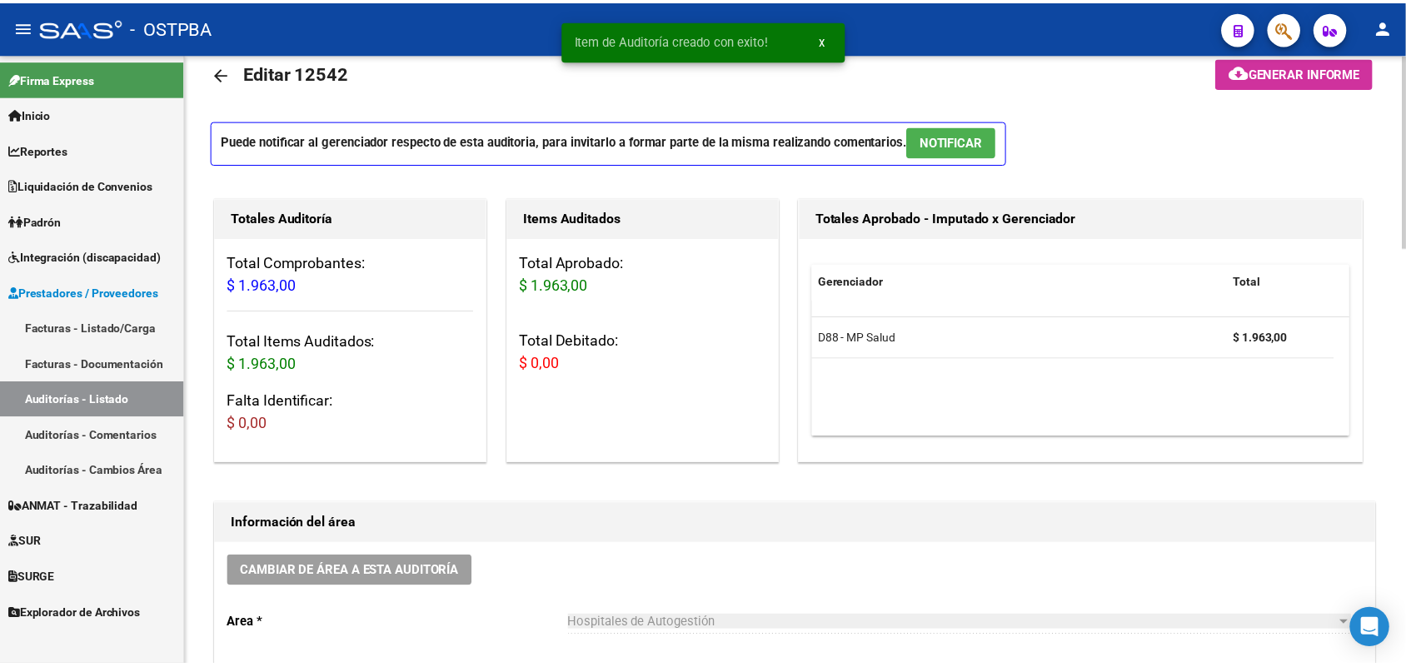
scroll to position [0, 0]
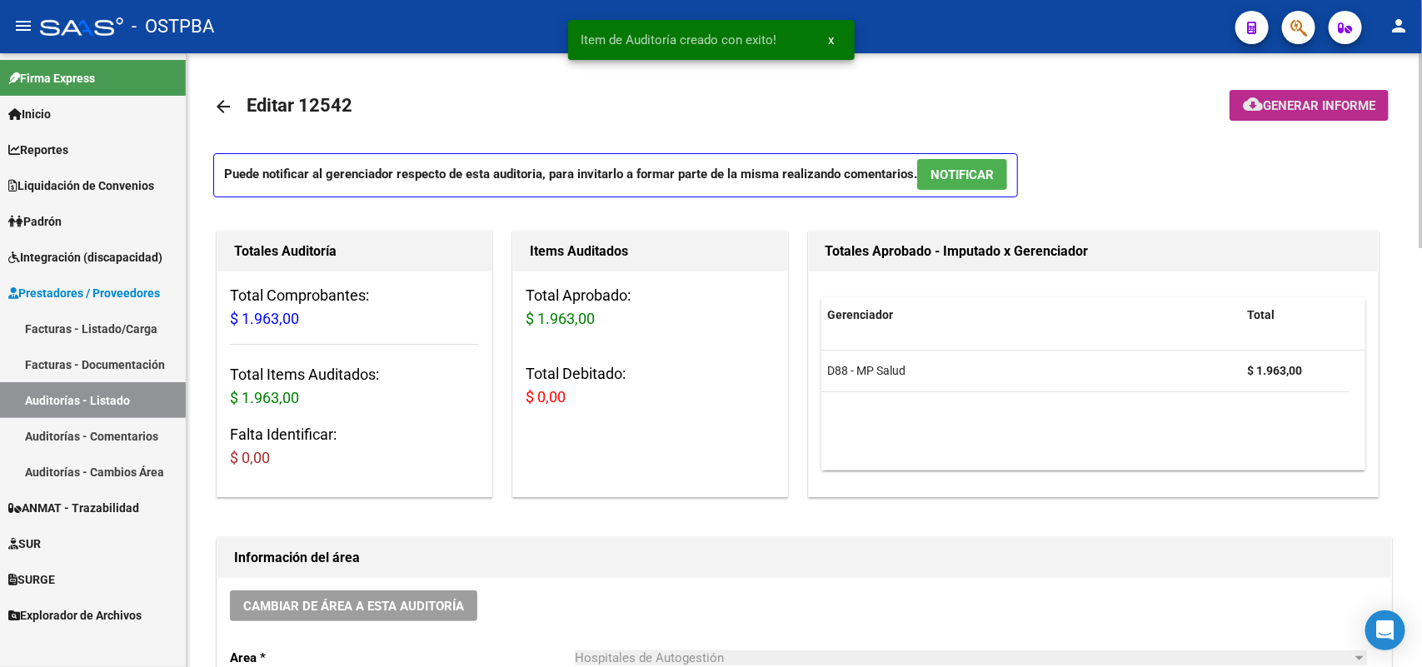
click at [1270, 106] on span "Generar informe" at bounding box center [1319, 105] width 112 height 15
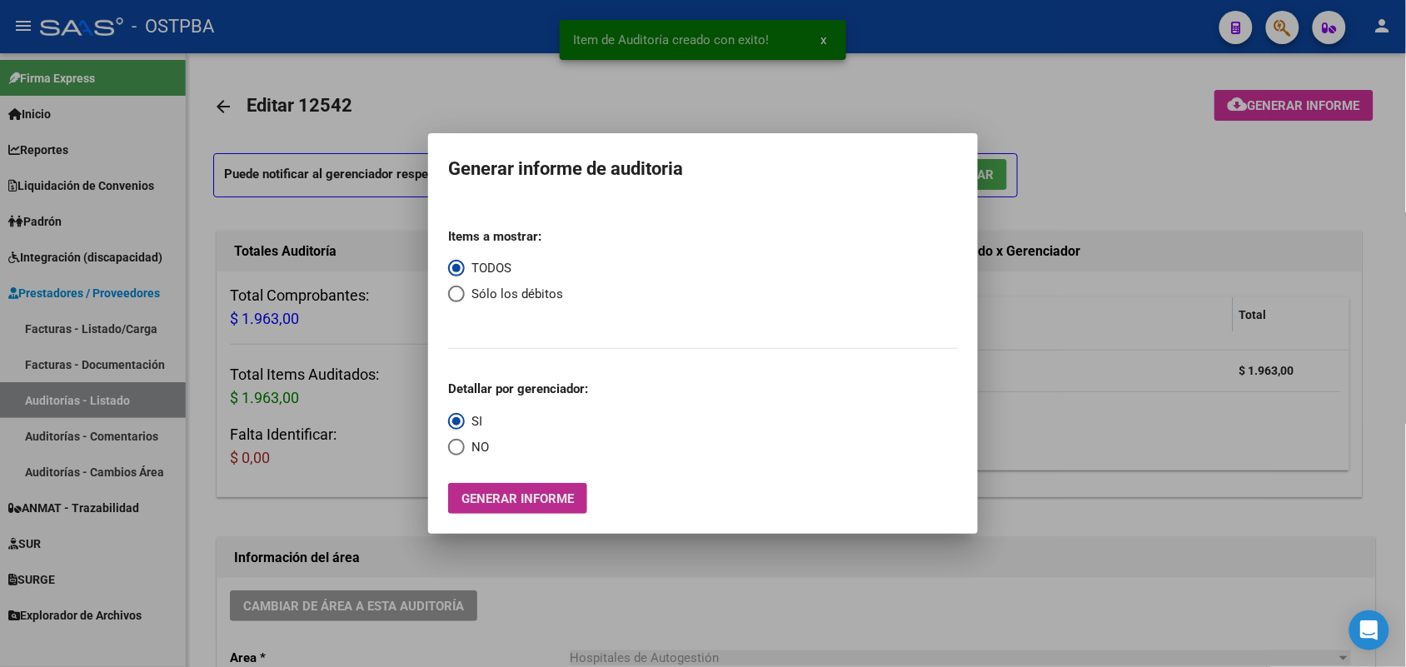
click at [500, 502] on span "Generar informe" at bounding box center [517, 498] width 112 height 15
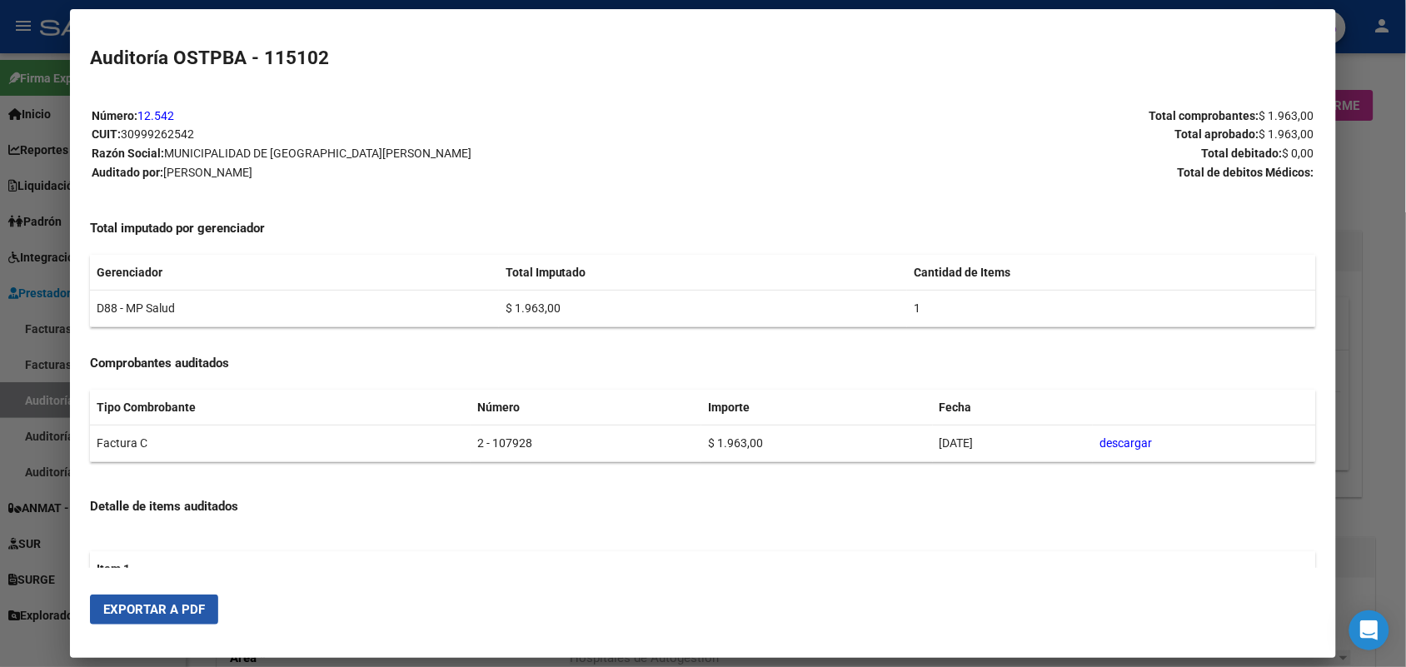
click at [188, 597] on button "Exportar a PDF" at bounding box center [154, 610] width 128 height 30
